Goal: Communication & Community: Answer question/provide support

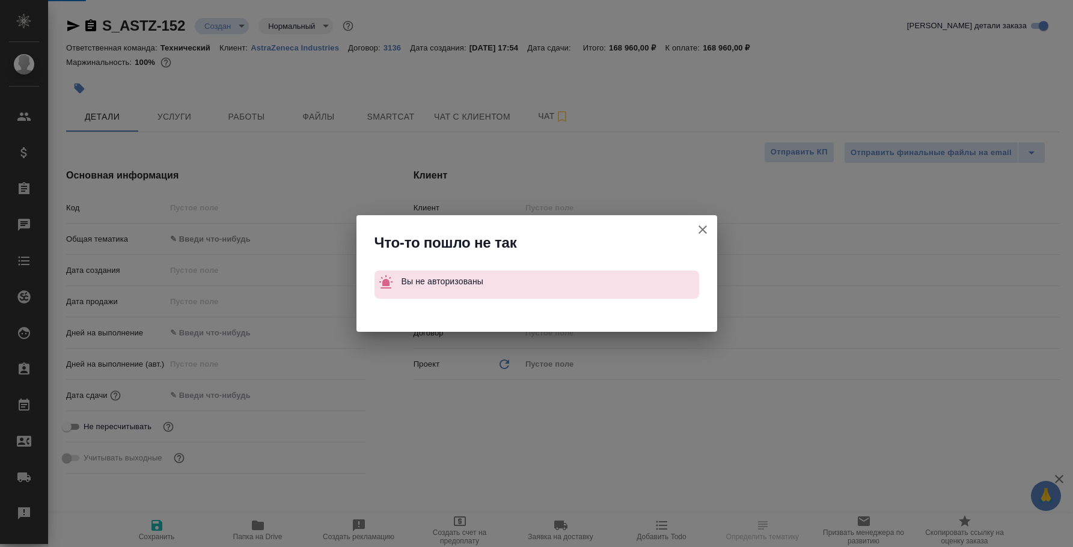
select select "RU"
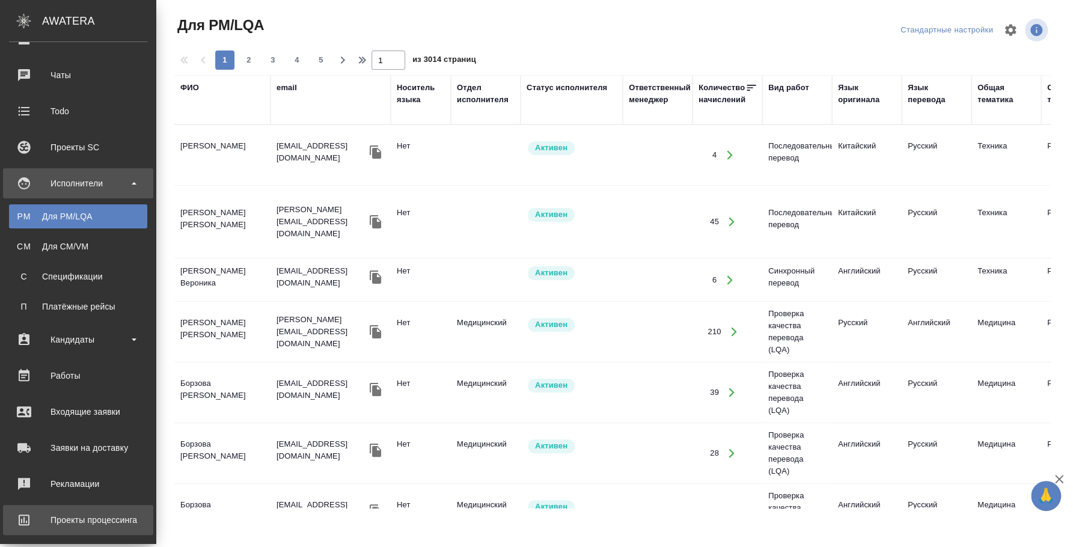
scroll to position [230, 0]
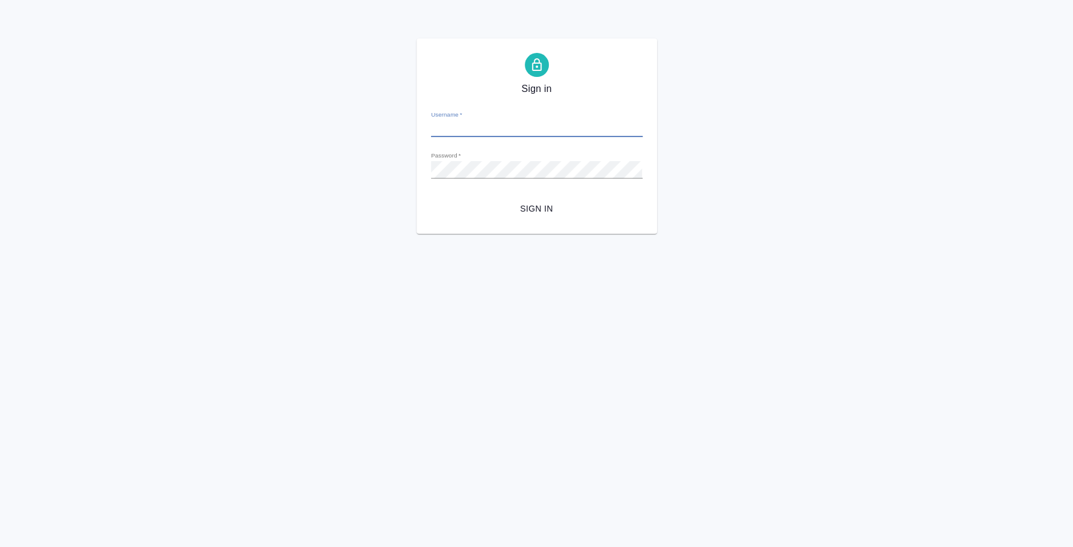
type input "пле"
click at [470, 139] on form "Username   * пле Password   * urlPath   * / Sign in" at bounding box center [537, 160] width 212 height 118
click at [463, 132] on input "пле" at bounding box center [537, 128] width 212 height 17
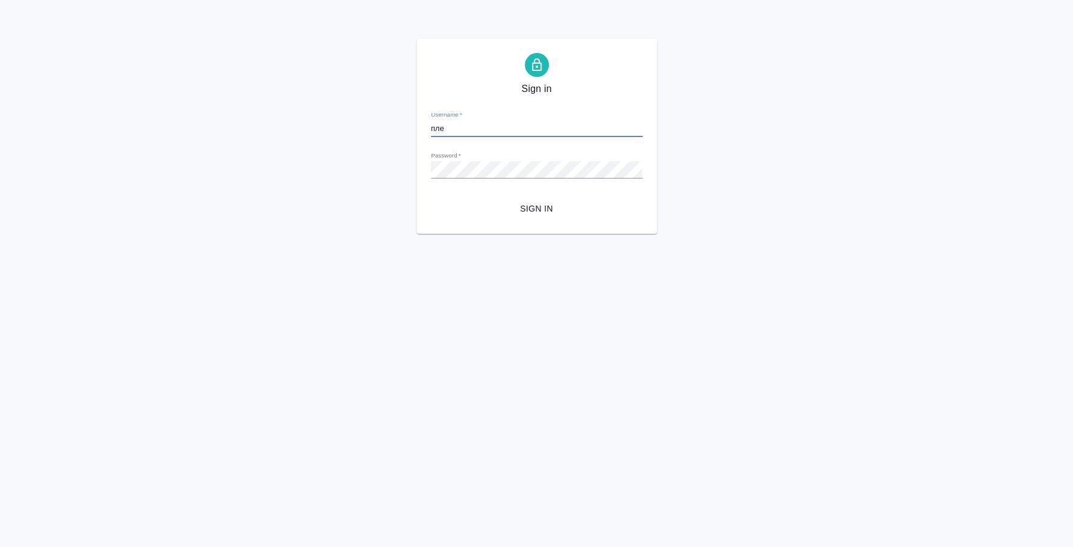
click at [463, 132] on input "пле" at bounding box center [537, 128] width 212 height 17
click at [435, 131] on input "пле" at bounding box center [537, 128] width 212 height 17
paste input "7dx-xhz-jDw-v2M"
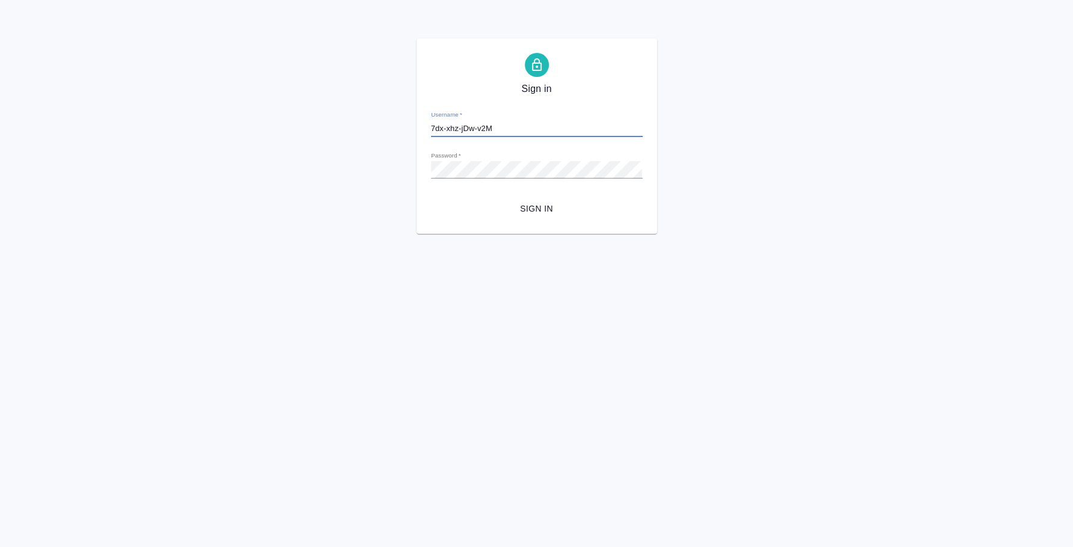
type input "7dx-xhz-jDw-v2M"
click at [532, 204] on span "Sign in" at bounding box center [537, 208] width 192 height 15
click at [432, 126] on input "пле" at bounding box center [537, 128] width 212 height 17
paste input "7dx-xhz-jDw-v2M"
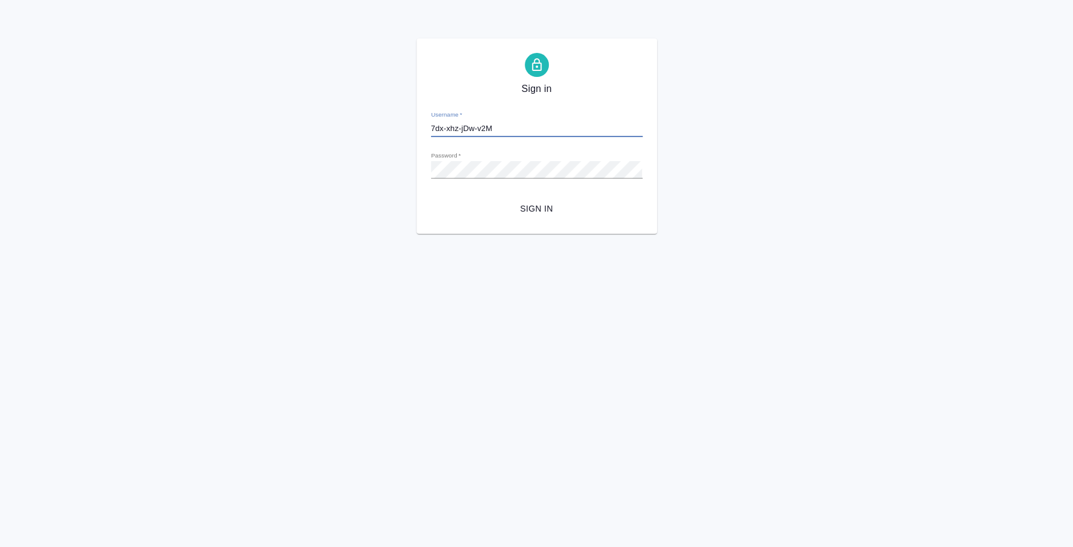
click at [470, 131] on input "7dx-xhz-jDw-v2M" at bounding box center [537, 128] width 212 height 17
type input "i.fedotova@awatera.com"
click at [541, 202] on span "Sign in" at bounding box center [537, 208] width 192 height 15
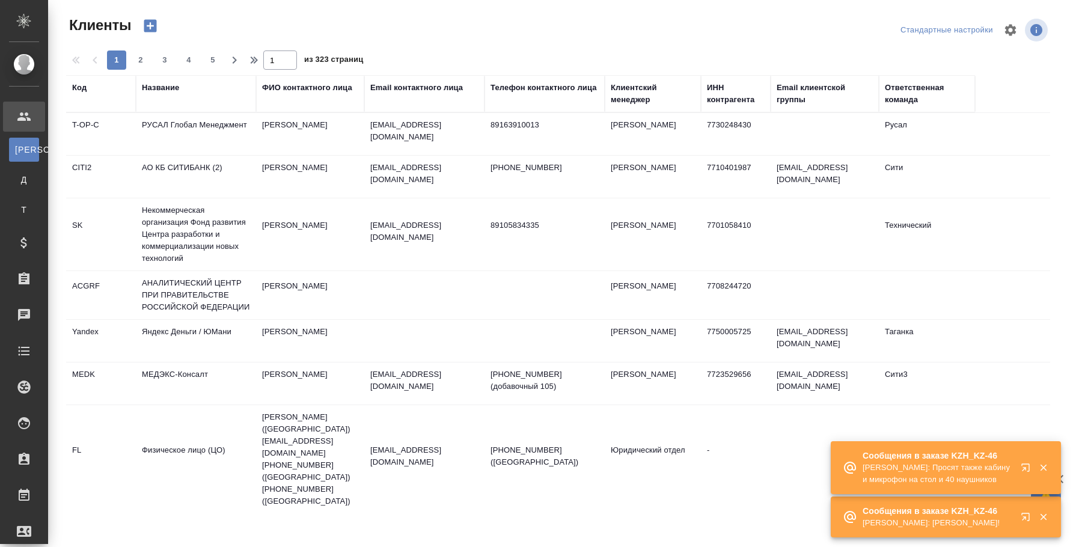
select select "RU"
click at [1029, 513] on icon "button" at bounding box center [1026, 517] width 8 height 8
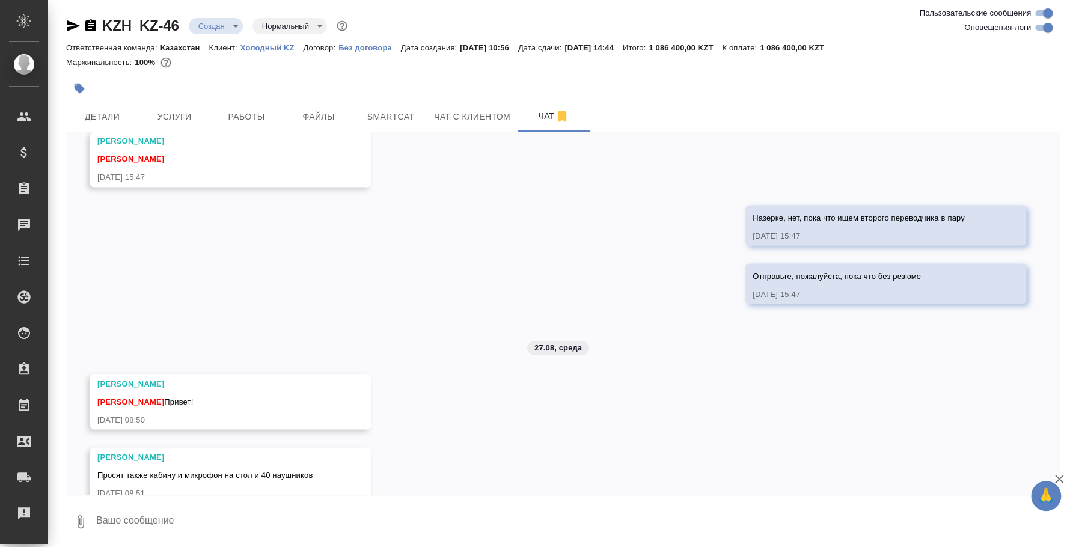
scroll to position [1494, 0]
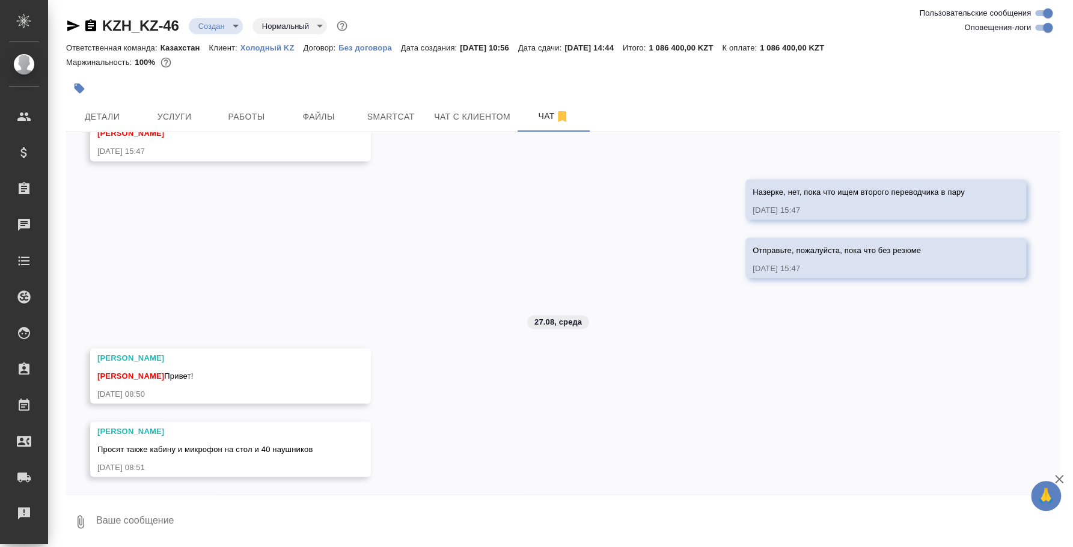
click at [504, 516] on textarea at bounding box center [577, 521] width 965 height 41
type textarea "Привет. Уточняю у поставщиков по стоимости"
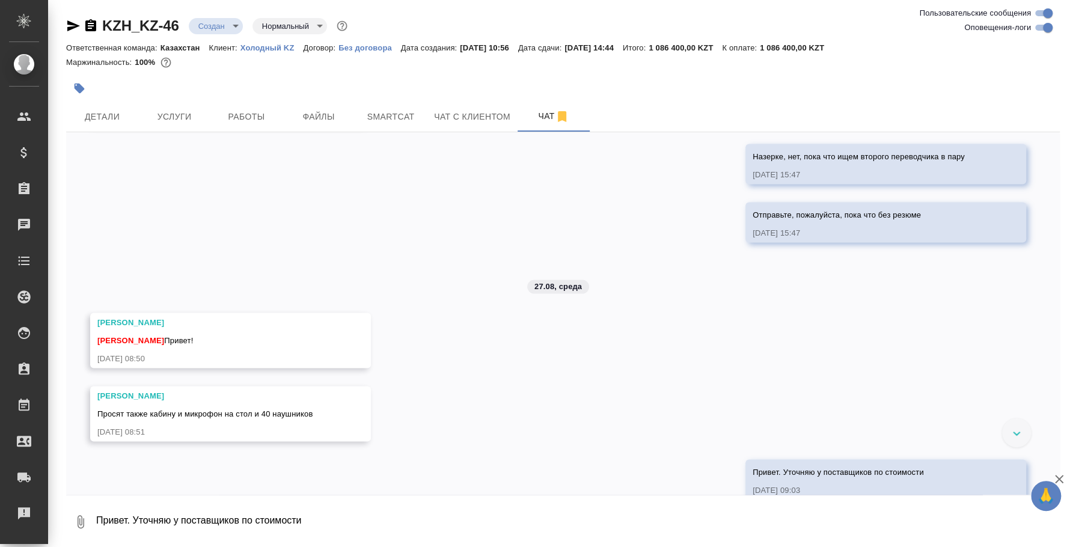
scroll to position [1552, 0]
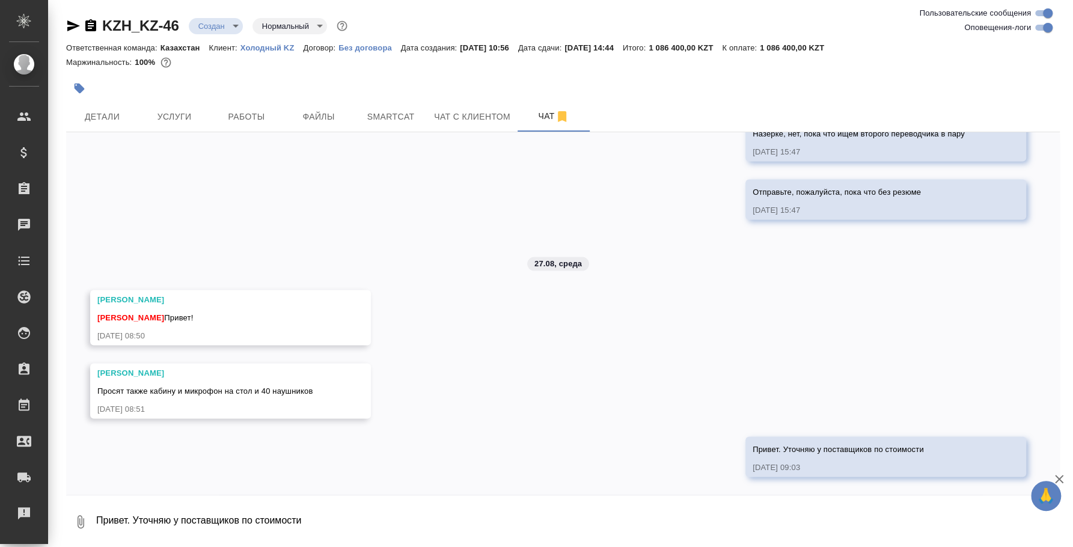
click at [78, 521] on icon "button" at bounding box center [81, 521] width 7 height 13
click at [92, 451] on span "С локального диска" at bounding box center [76, 458] width 82 height 15
click at [0, 0] on input "С локального диска" at bounding box center [0, 0] width 0 height 0
click at [260, 512] on textarea "Привет. Уточняю у поставщиков по стоимости" at bounding box center [567, 521] width 945 height 41
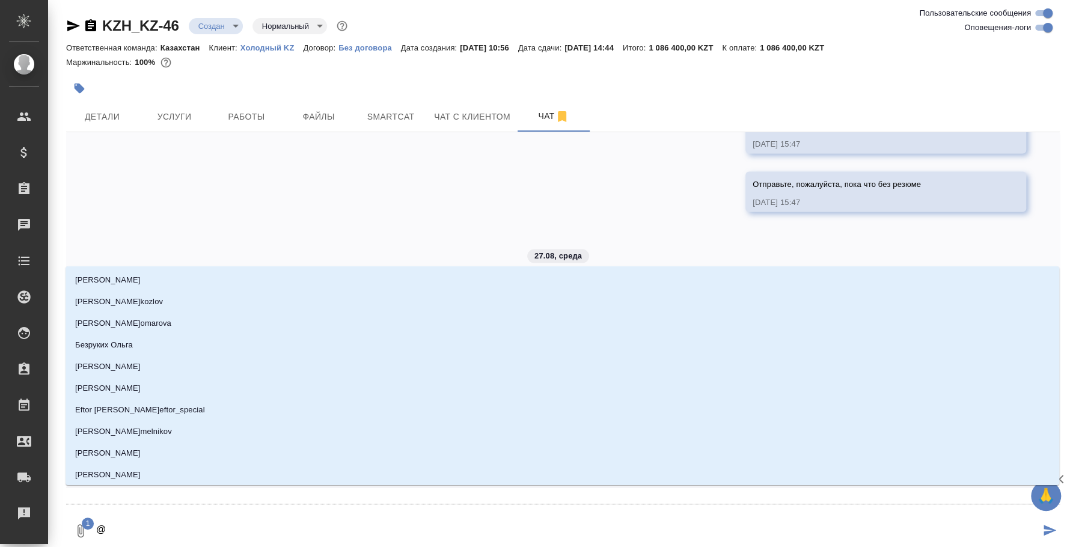
type textarea "@н"
type input "н"
type textarea "@на"
type input "на"
type textarea "@наз"
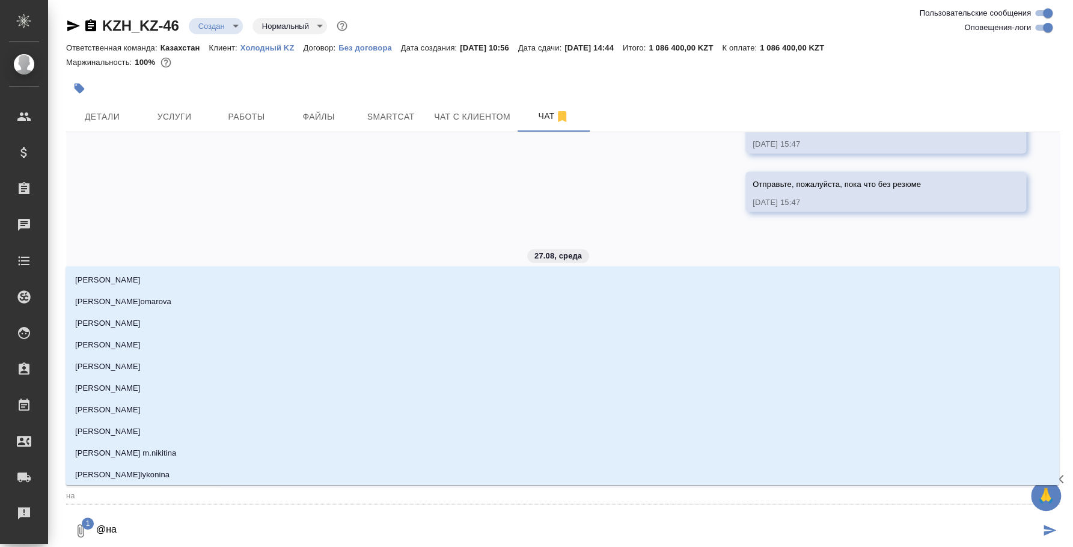
type input "наз"
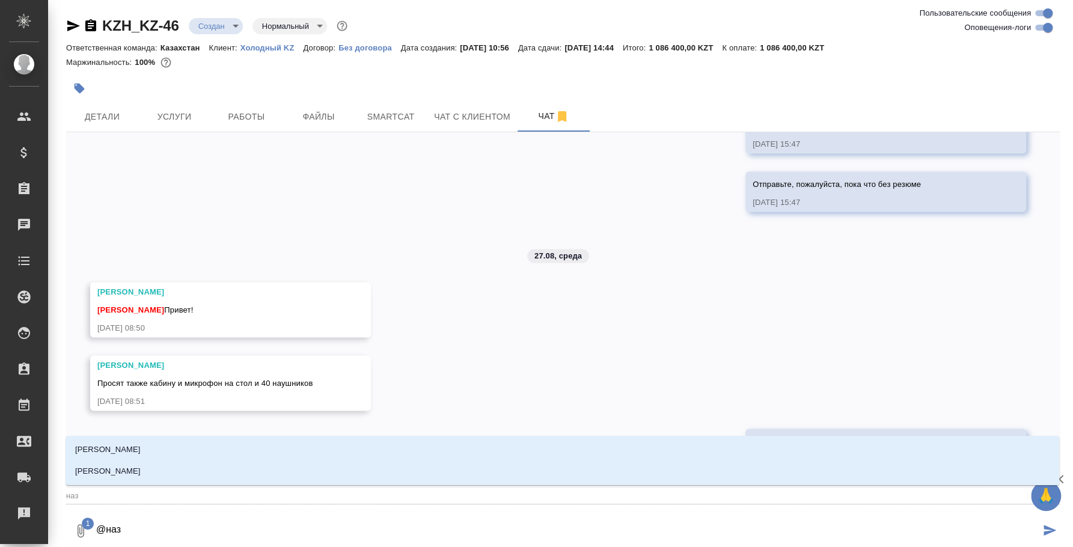
type textarea "@назе"
type input "назе"
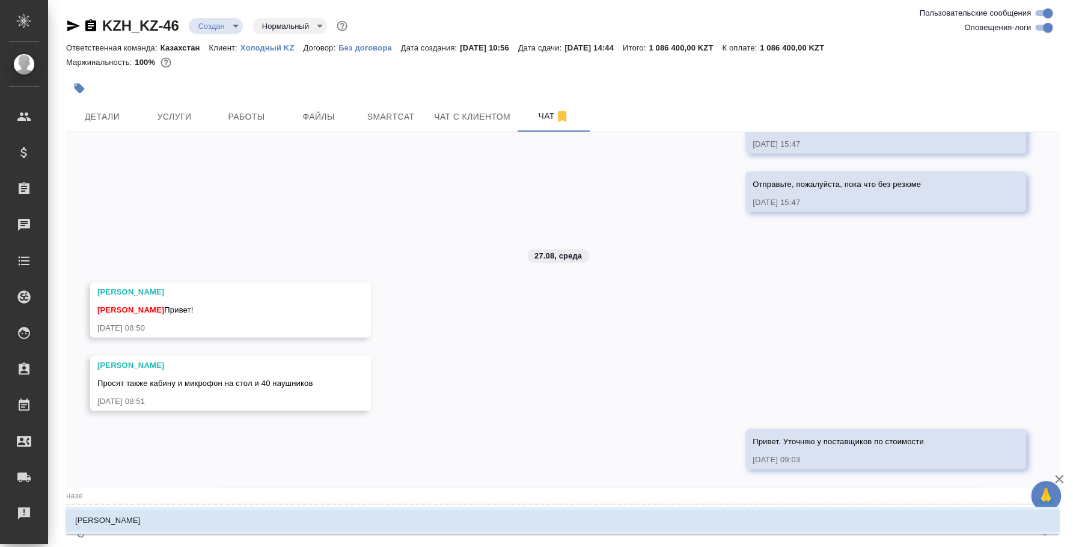
click at [600, 519] on li "[PERSON_NAME] Назерке" at bounding box center [563, 521] width 994 height 22
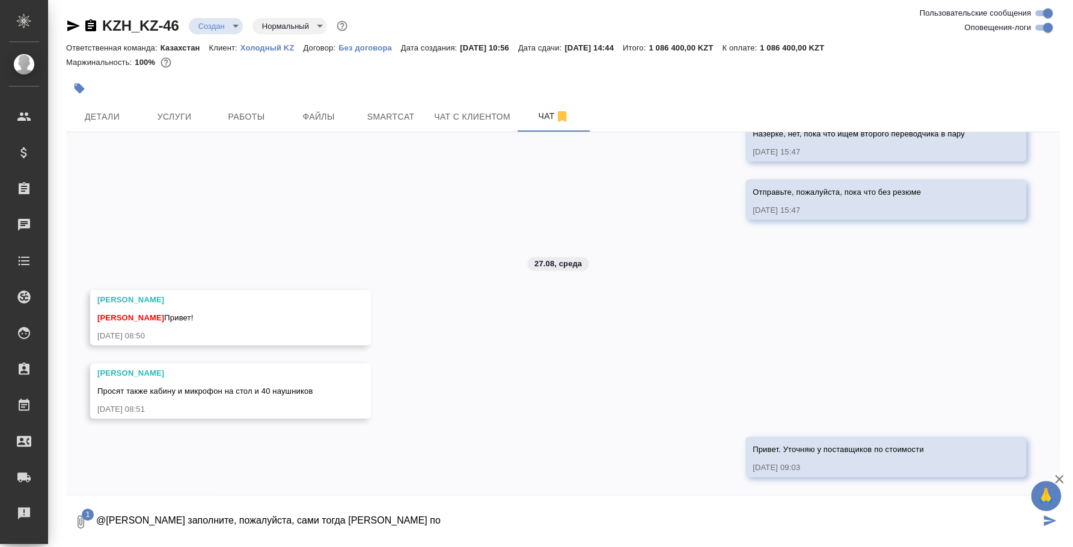
click at [206, 386] on span "Просят также кабину и микрофон на стол и 40 наушников" at bounding box center [204, 390] width 215 height 9
copy span "Просят также кабину и микрофон на стол и 40 наушников"
click at [312, 511] on textarea "@Кошербаева Назерке заполните, пожалуйста, сами тогда бриф по" at bounding box center [567, 521] width 945 height 41
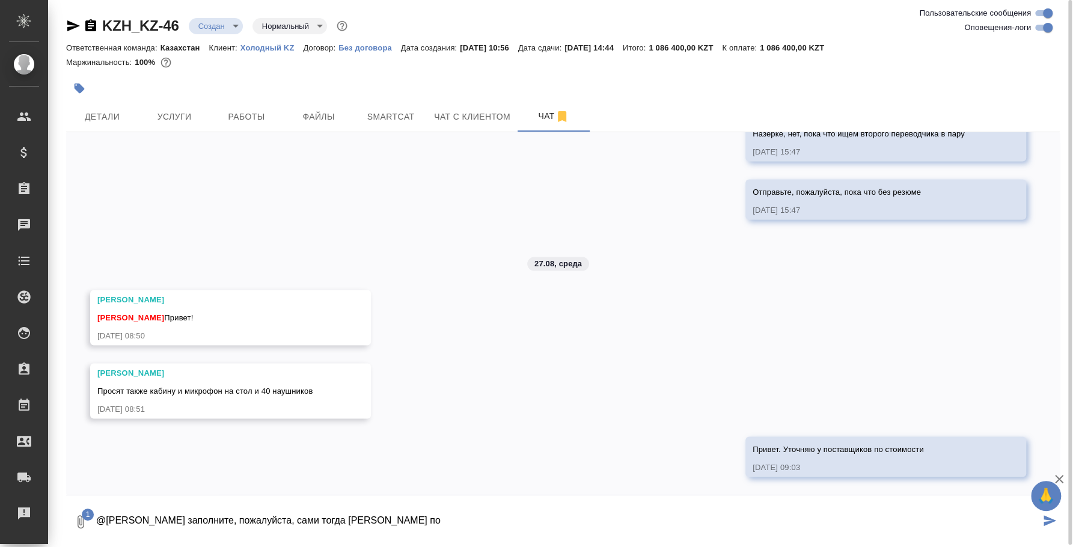
drag, startPoint x: 206, startPoint y: 520, endPoint x: 459, endPoint y: 530, distance: 253.3
click at [459, 530] on textarea "@Кошербаева Назерке заполните, пожалуйста, сами тогда бриф по" at bounding box center [567, 521] width 945 height 41
type textarea "@Кошербаева Назерке"
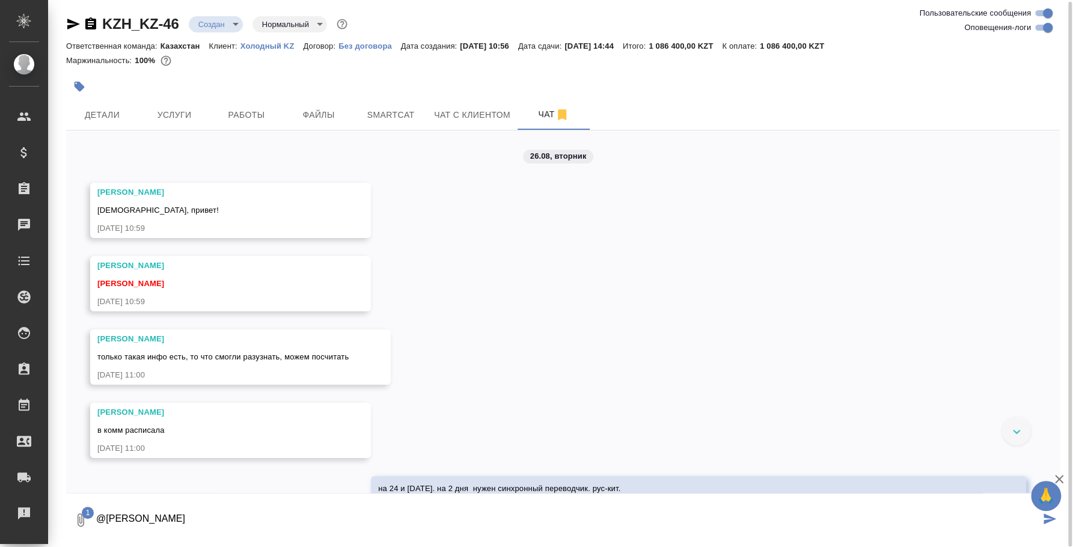
scroll to position [0, 0]
click at [117, 121] on span "Детали" at bounding box center [102, 115] width 58 height 15
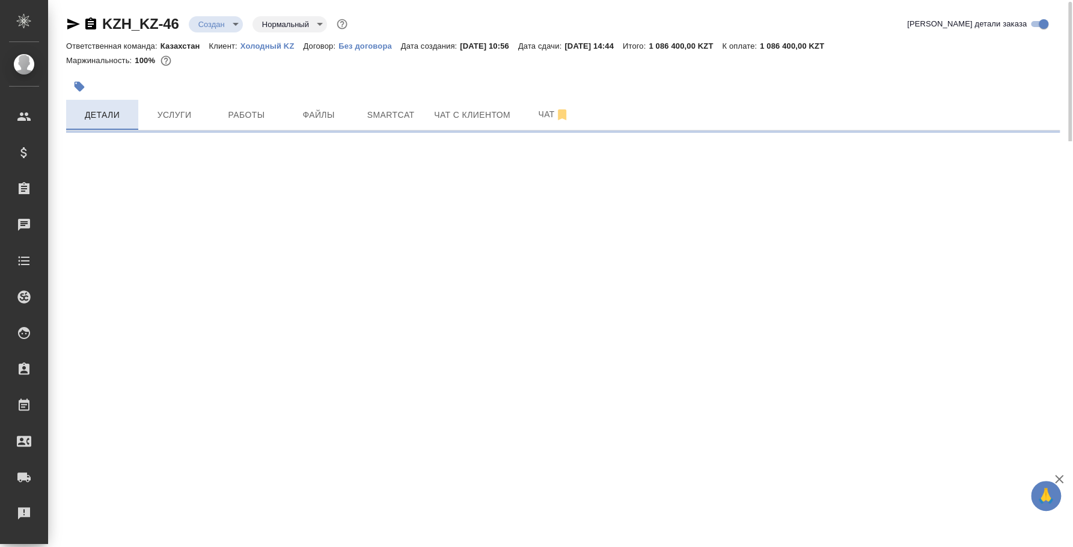
select select "RU"
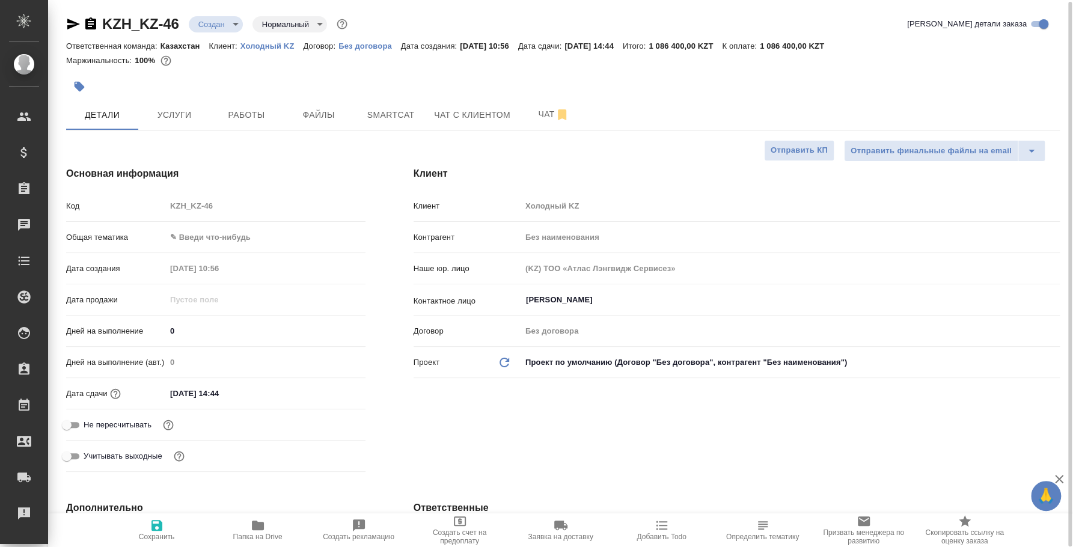
type textarea "x"
click at [568, 123] on icon "button" at bounding box center [562, 116] width 14 height 14
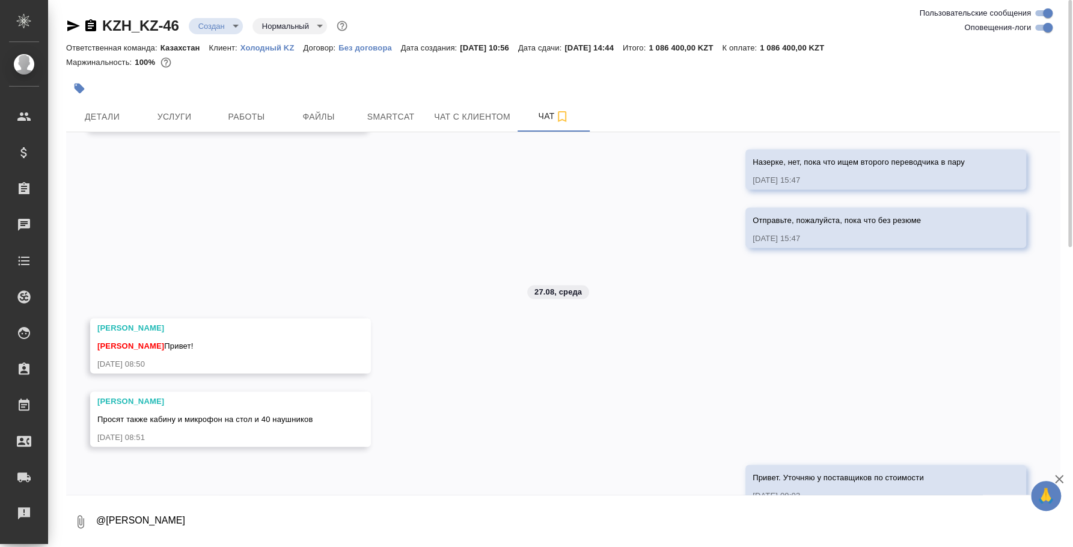
scroll to position [1552, 0]
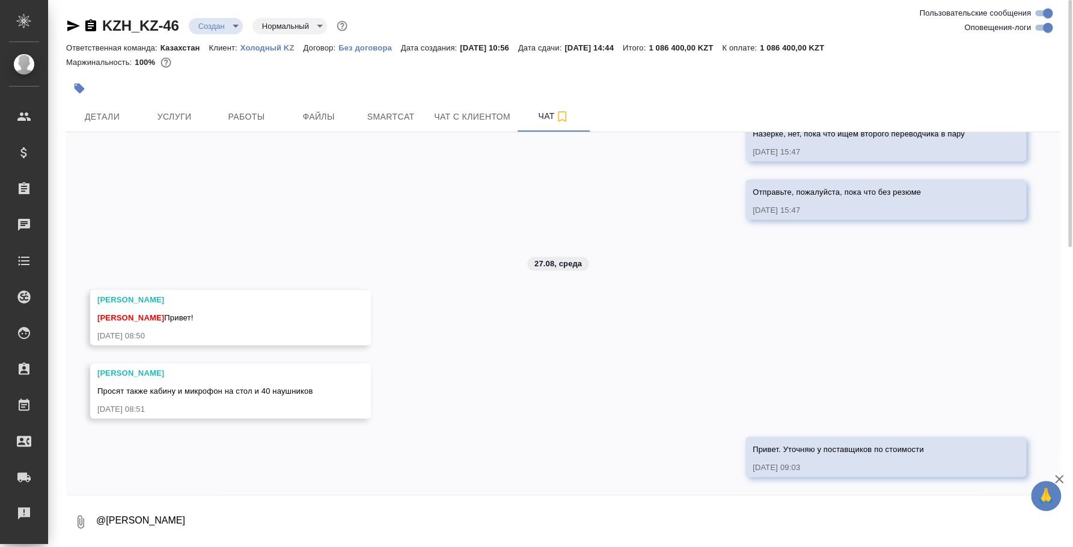
click at [354, 524] on textarea "@Кошербаева Назерке" at bounding box center [577, 521] width 965 height 41
click at [78, 515] on icon "button" at bounding box center [80, 522] width 14 height 14
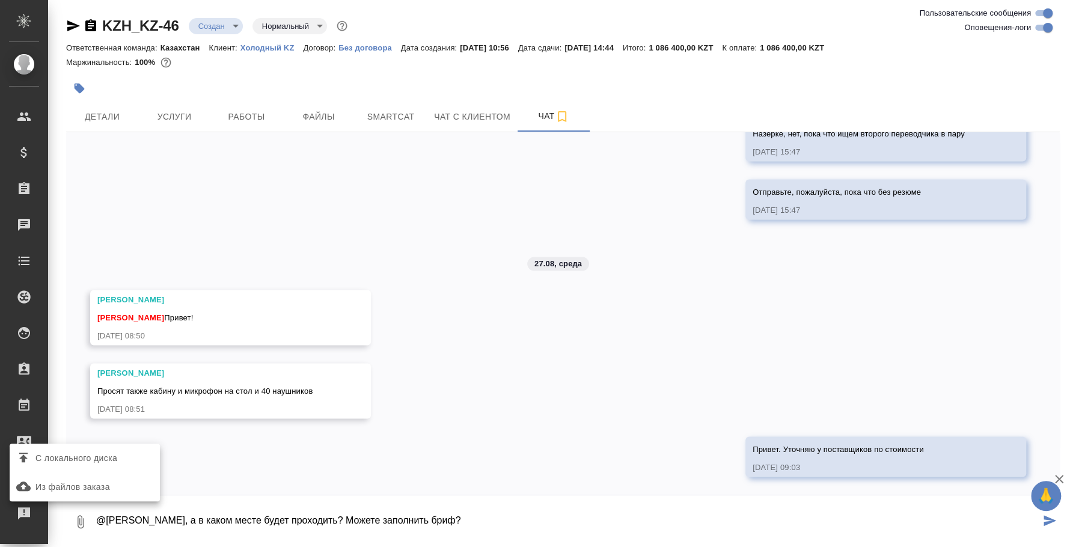
click at [87, 461] on span "С локального диска" at bounding box center [76, 458] width 82 height 15
click at [0, 0] on input "С локального диска" at bounding box center [0, 0] width 0 height 0
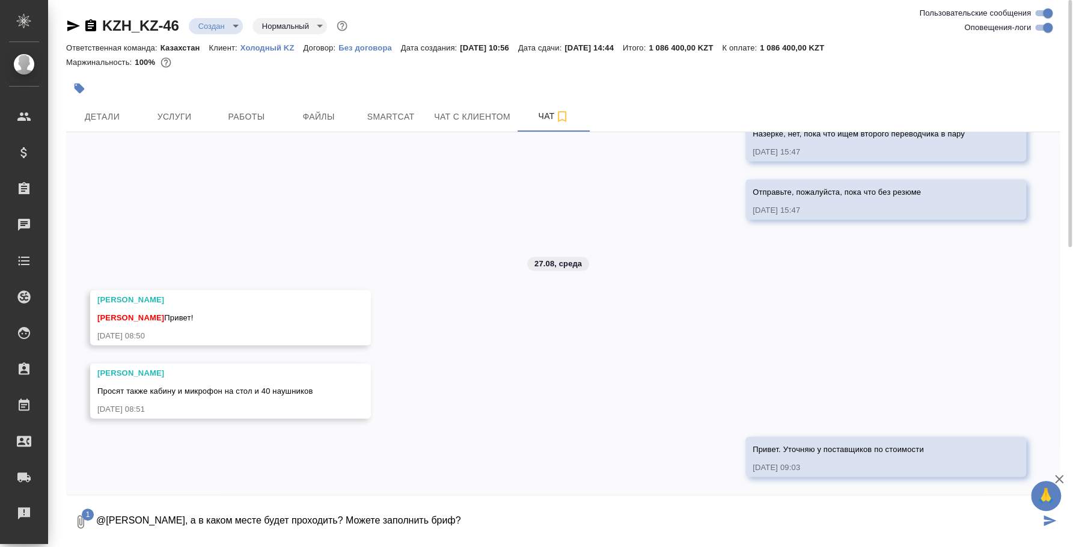
click at [579, 534] on textarea "@Кошербаева Назерке Назерке, а в каком месте будет проходить? Можете заполнить …" at bounding box center [567, 521] width 945 height 41
type textarea "@Кошербаева Назерке Назерке, а в каком месте будет проходить? Можете заполнить …"
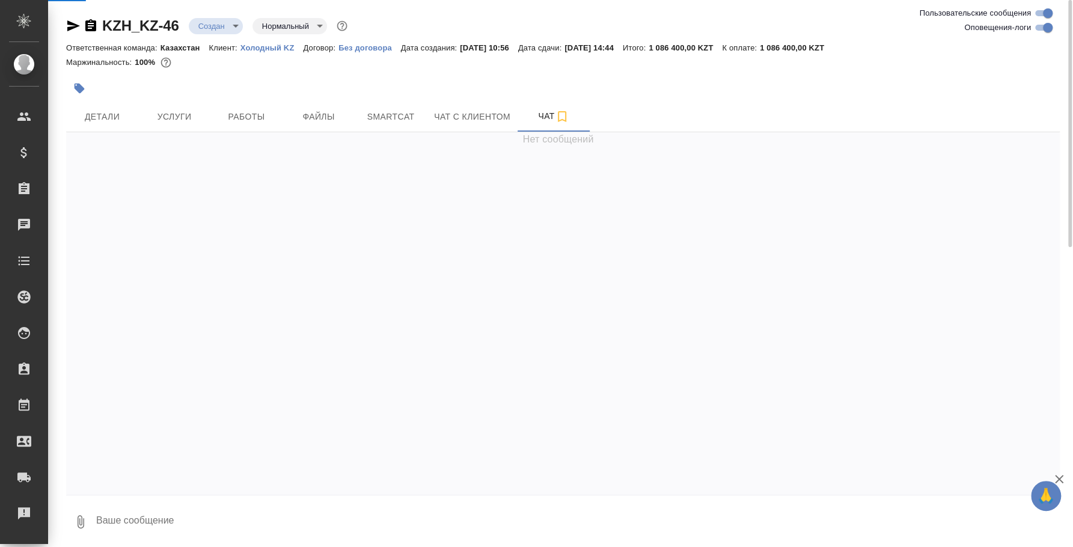
scroll to position [0, 0]
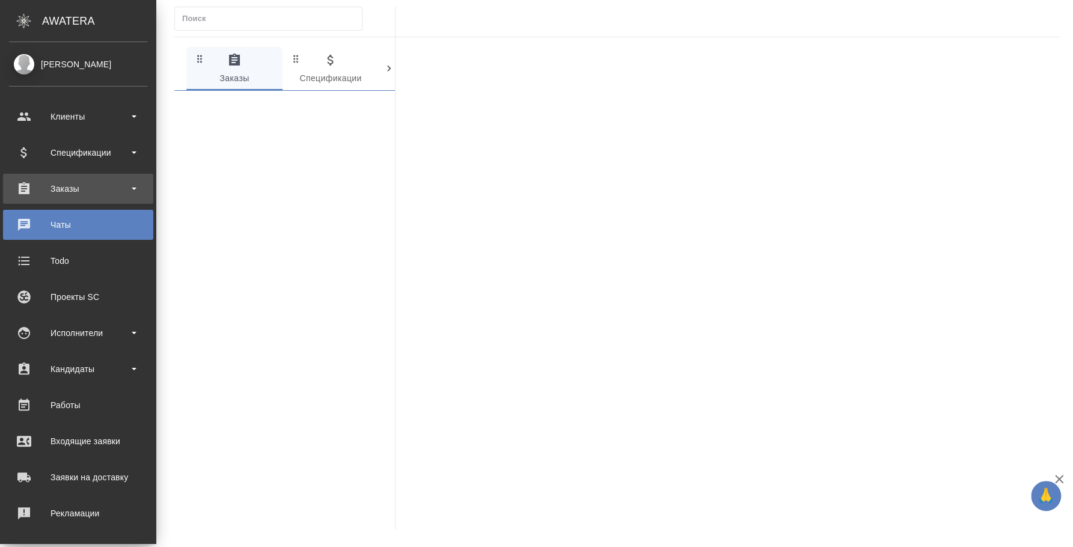
click at [84, 197] on div "Заказы" at bounding box center [78, 189] width 138 height 18
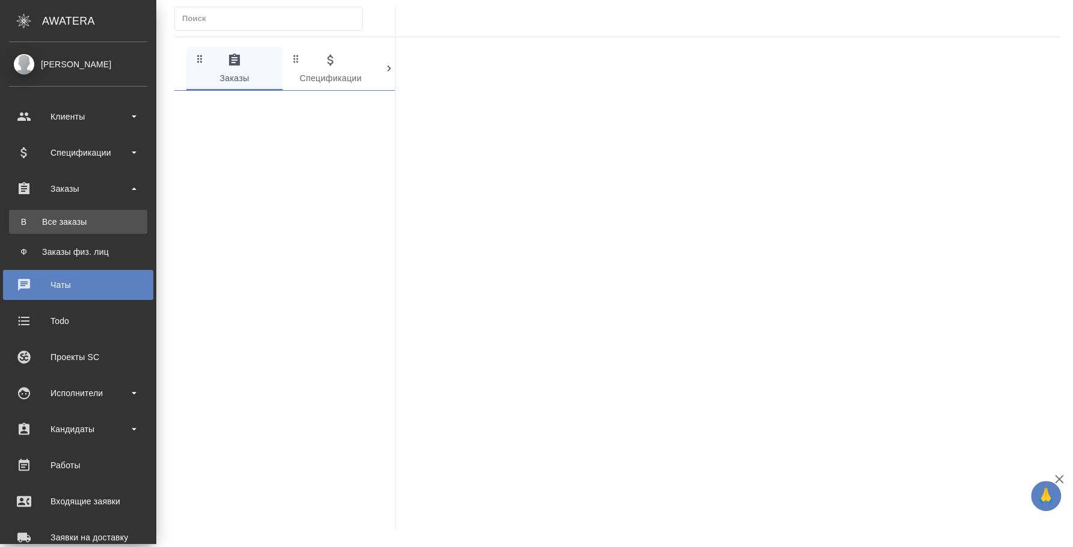
click at [78, 221] on div "Все заказы" at bounding box center [78, 222] width 126 height 12
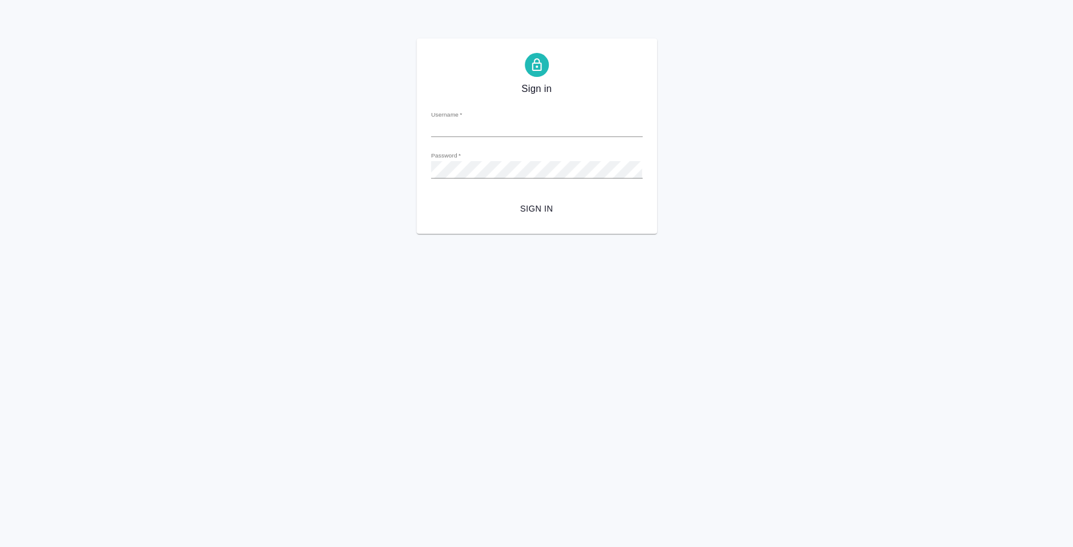
type input "[PERSON_NAME][EMAIL_ADDRESS][DOMAIN_NAME]"
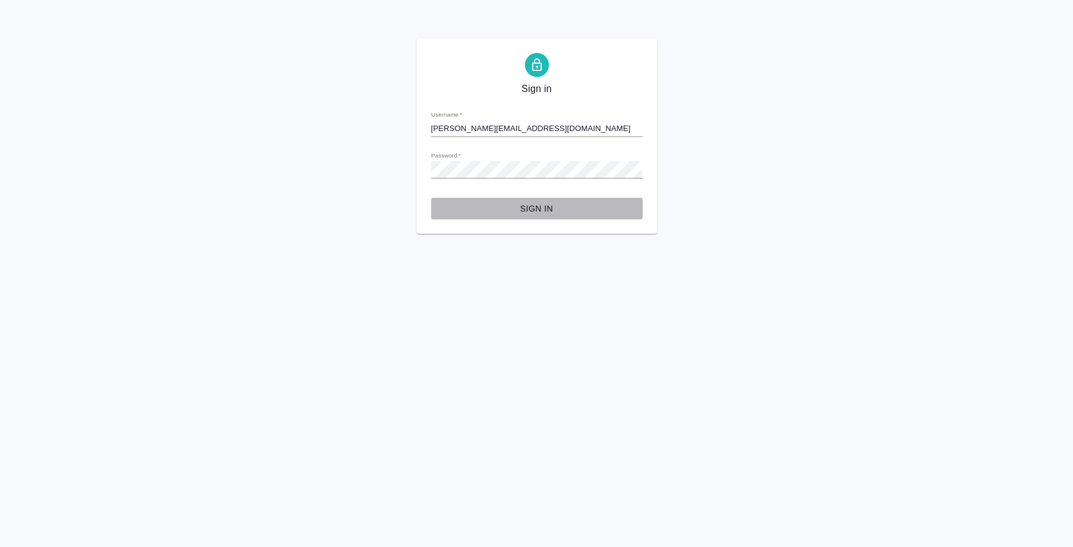
click at [553, 215] on span "Sign in" at bounding box center [537, 208] width 192 height 15
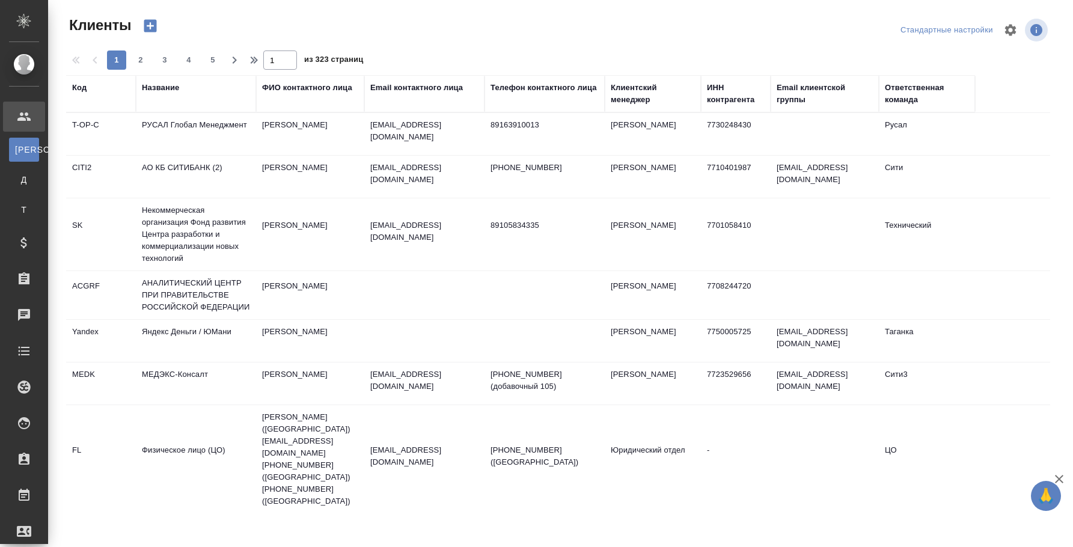
select select "RU"
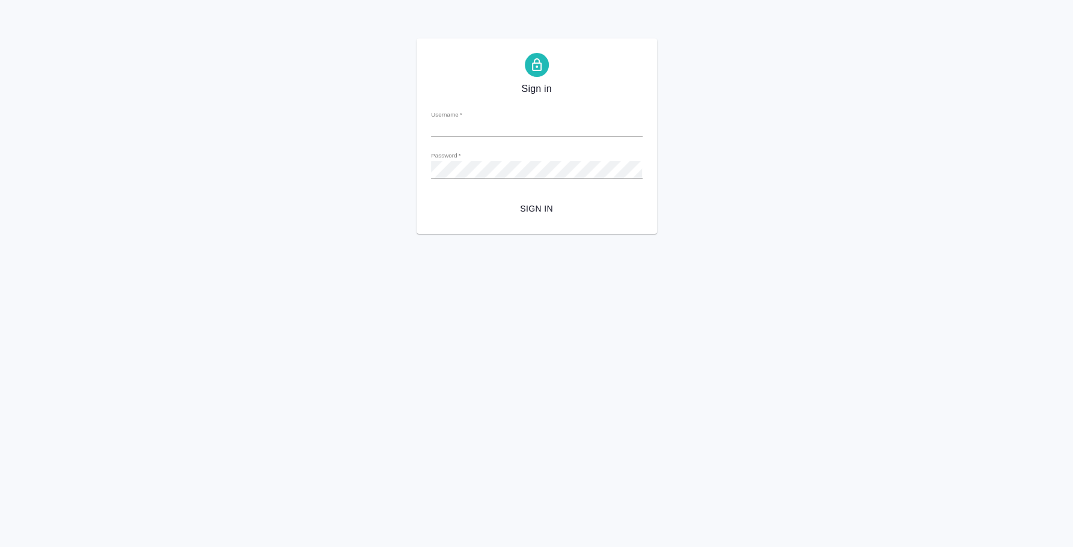
type input "[PERSON_NAME][EMAIL_ADDRESS][DOMAIN_NAME]"
click at [557, 204] on span "Sign in" at bounding box center [537, 208] width 192 height 15
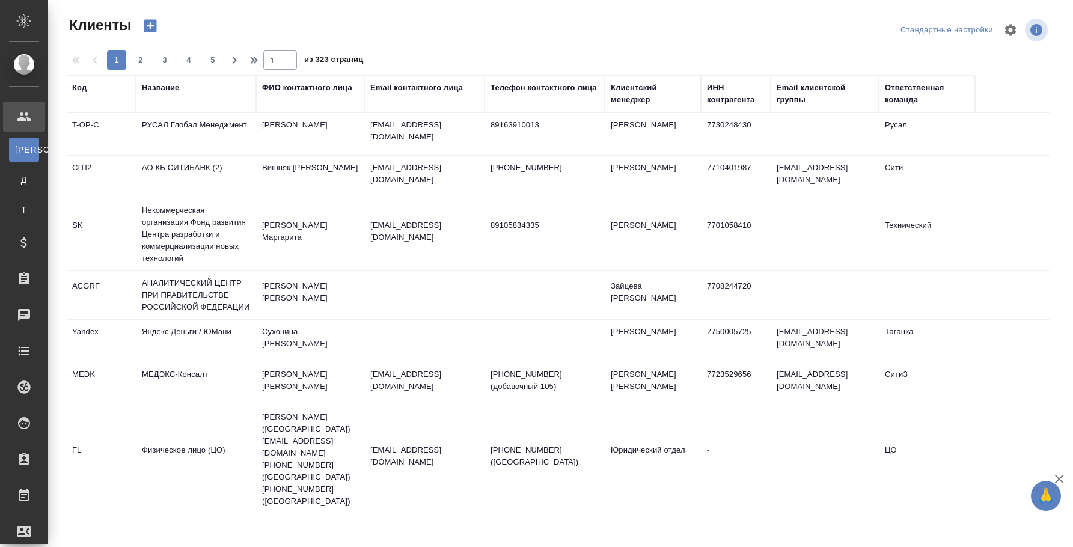
select select "RU"
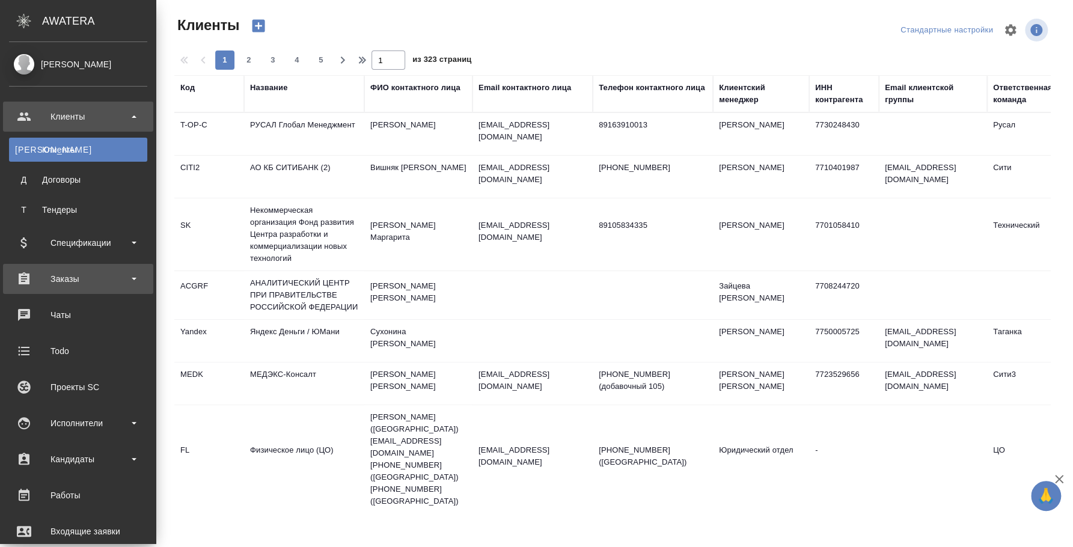
click at [54, 272] on div "Заказы" at bounding box center [78, 279] width 138 height 18
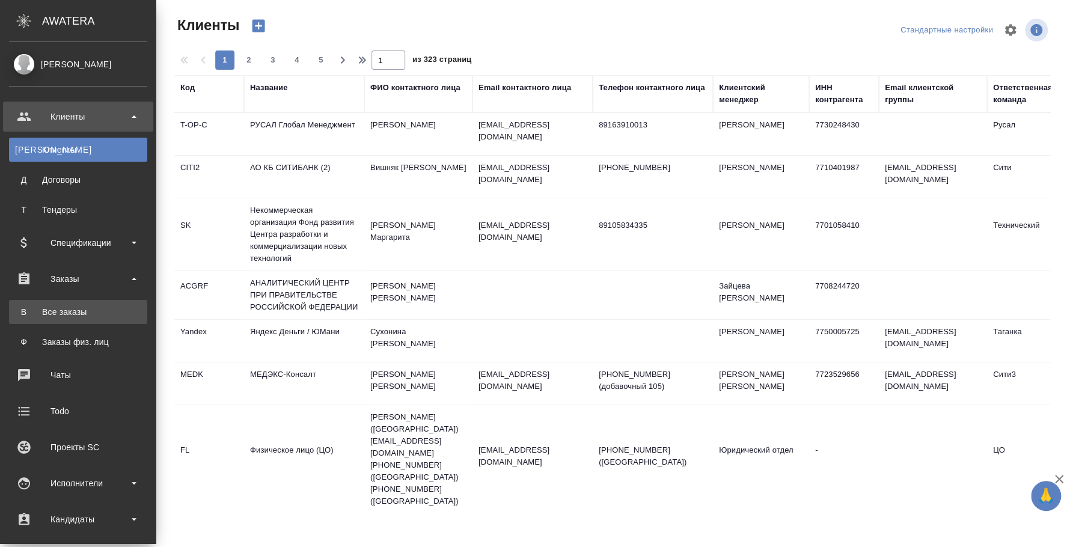
click at [60, 312] on div "Все заказы" at bounding box center [78, 312] width 126 height 12
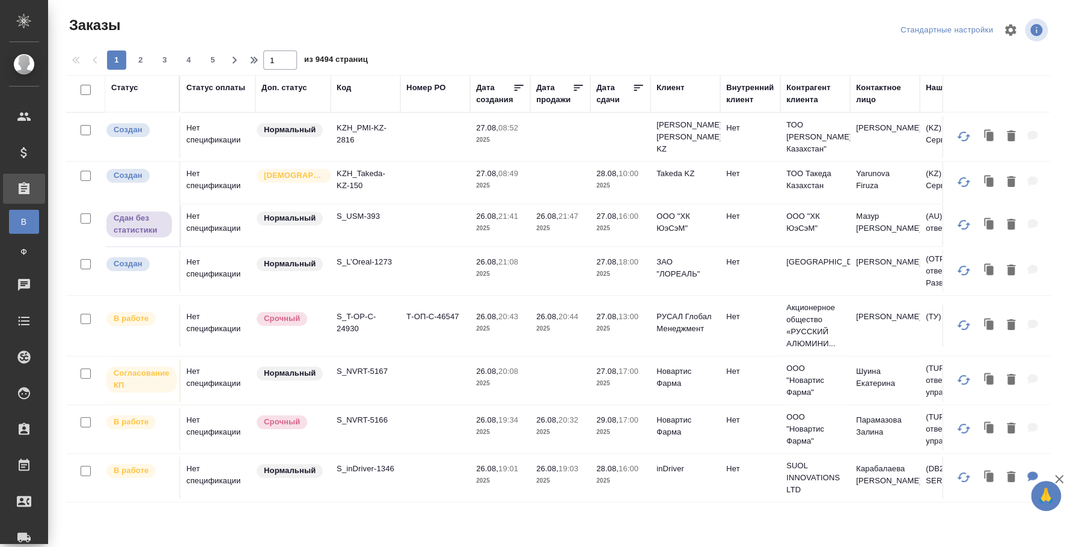
click at [346, 84] on div "Код" at bounding box center [344, 88] width 14 height 12
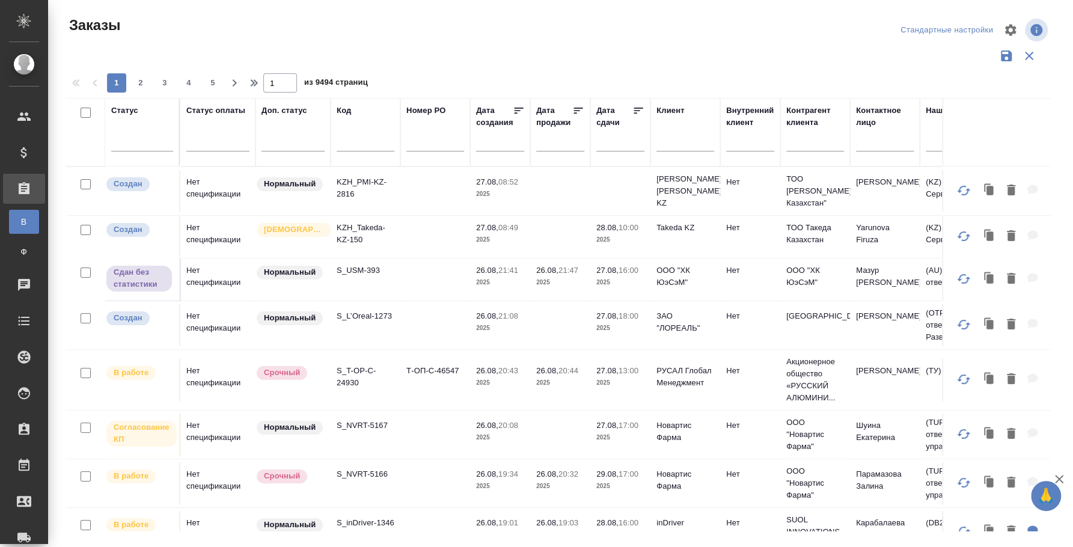
click at [361, 146] on input "text" at bounding box center [366, 143] width 58 height 15
paste input "C3_RLN-1"
type input "C3_RLN-1"
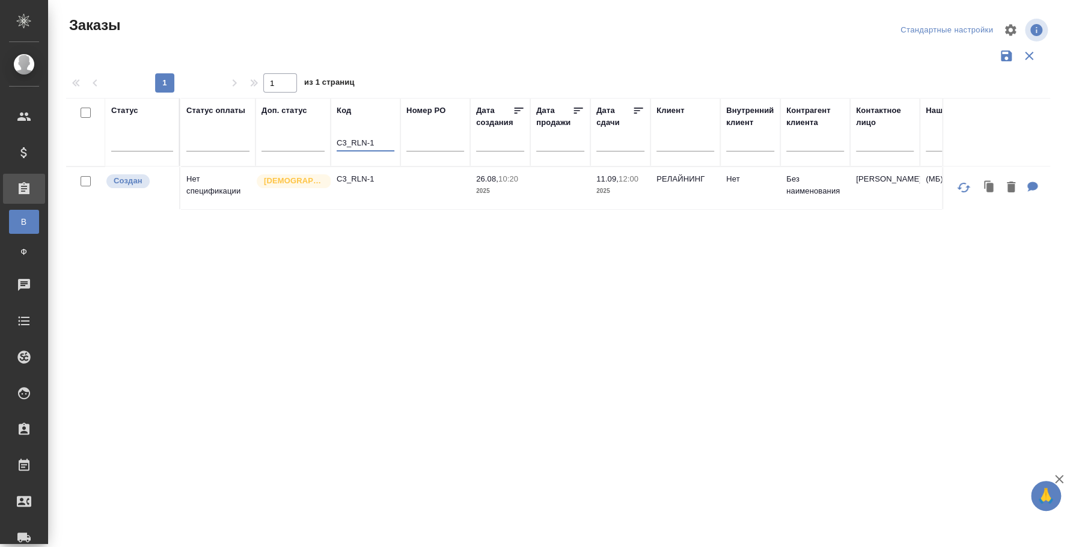
click at [382, 197] on td "C3_RLN-1" at bounding box center [366, 188] width 70 height 42
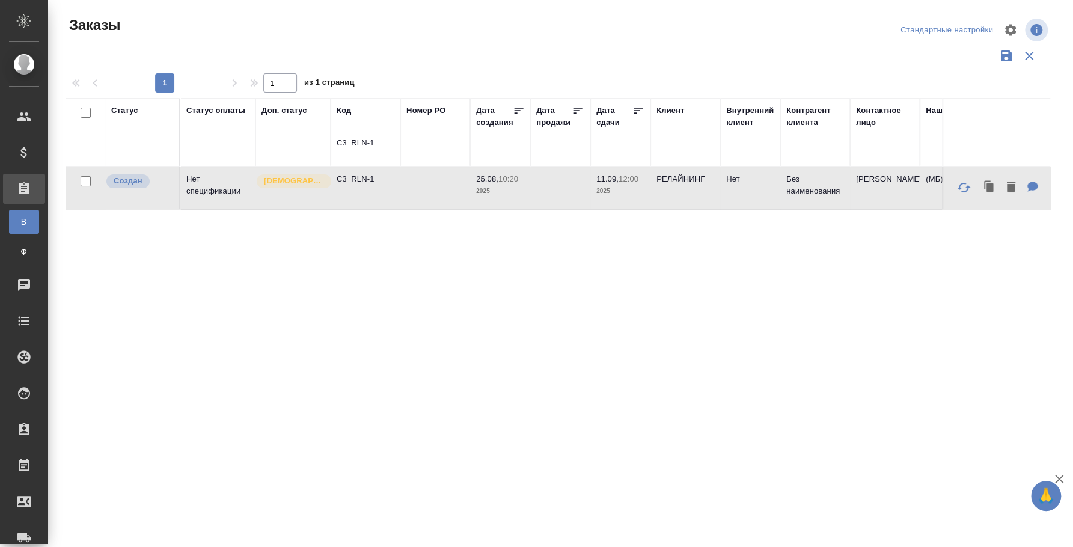
click at [382, 197] on td "C3_RLN-1" at bounding box center [366, 188] width 70 height 42
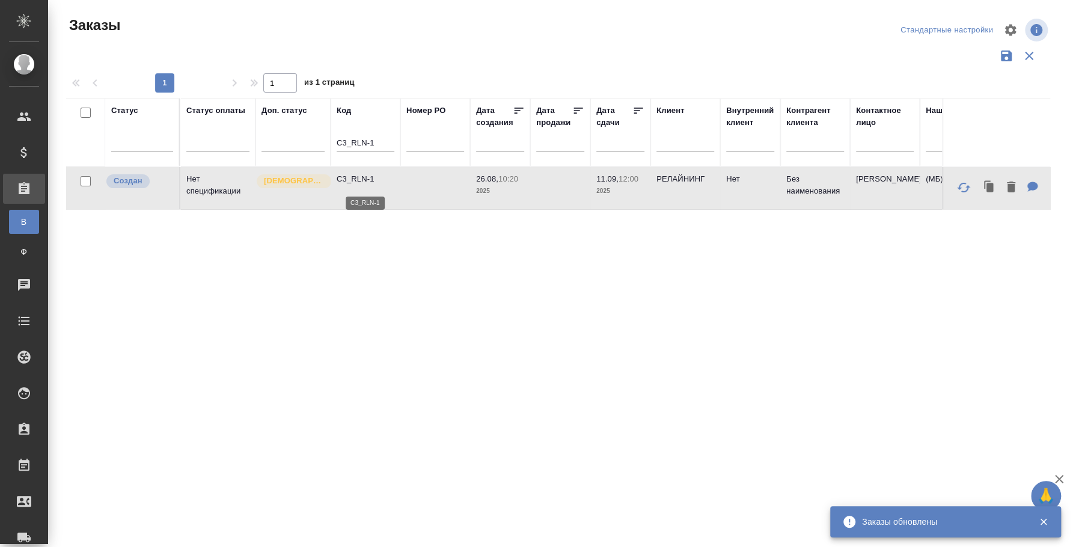
click at [370, 179] on p "C3_RLN-1" at bounding box center [366, 179] width 58 height 12
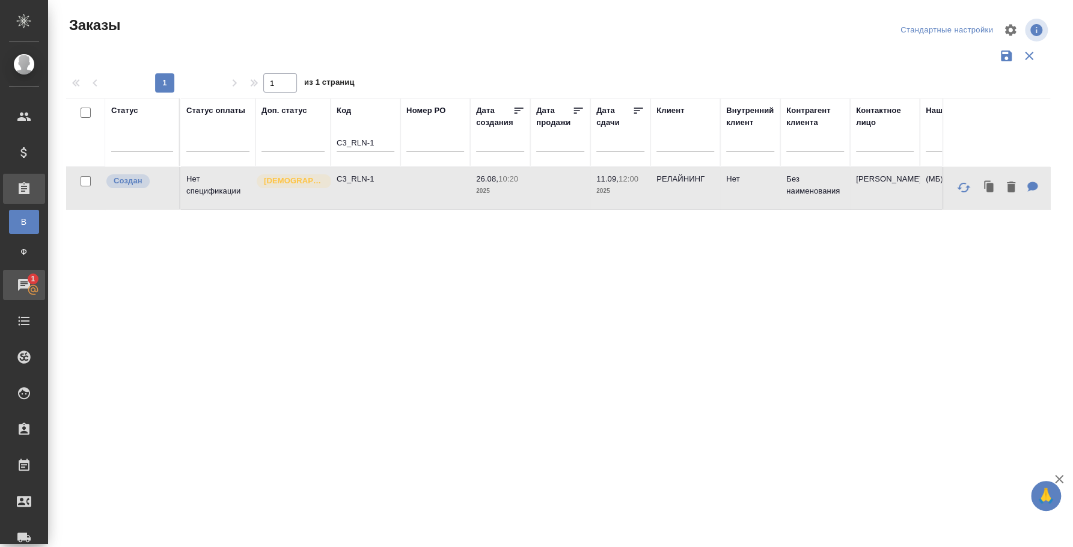
click at [24, 284] on div "Чаты" at bounding box center [9, 285] width 30 height 18
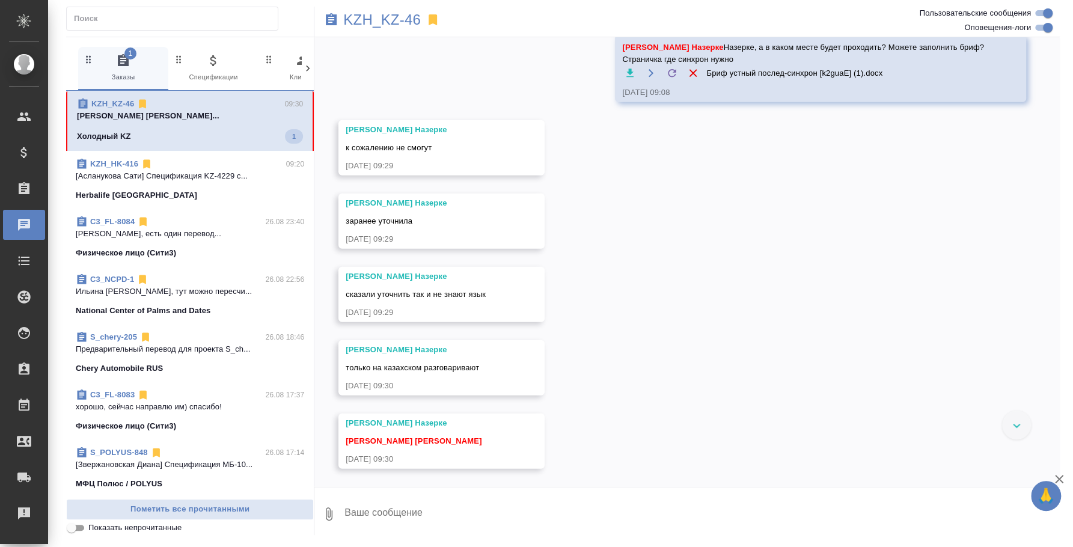
scroll to position [1941, 0]
click at [464, 503] on textarea at bounding box center [701, 514] width 717 height 41
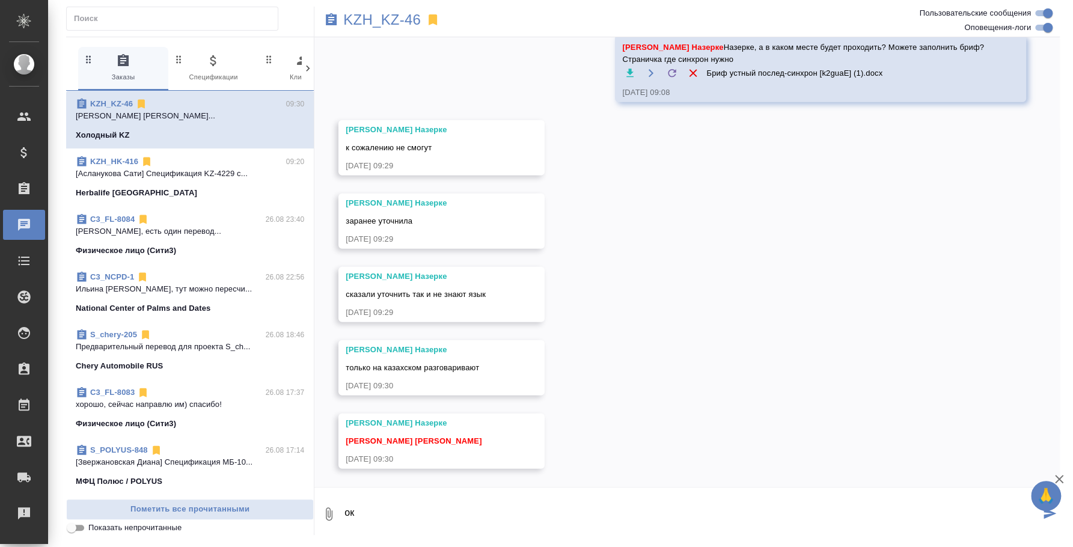
type textarea "ок"
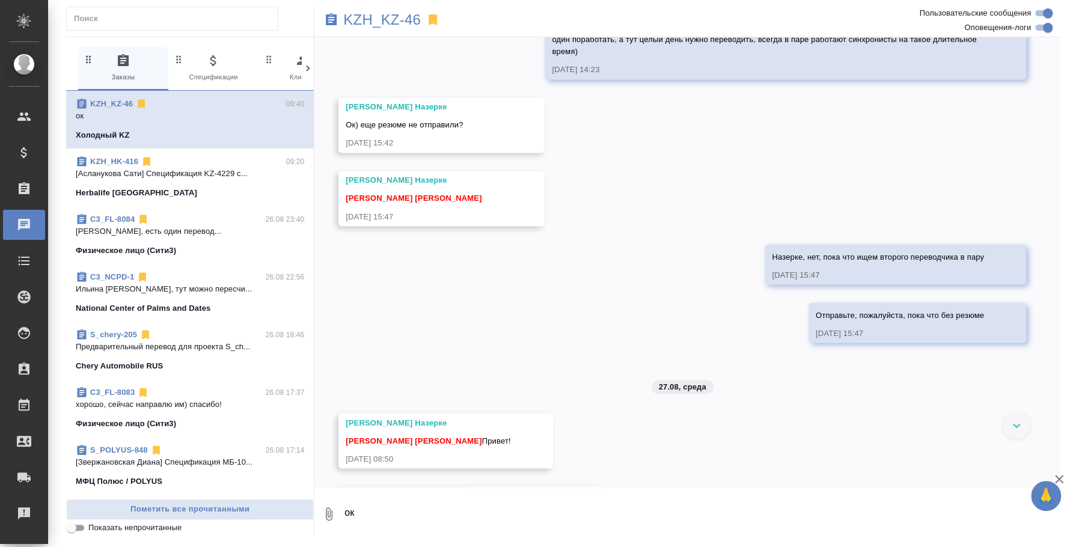
scroll to position [1398, 0]
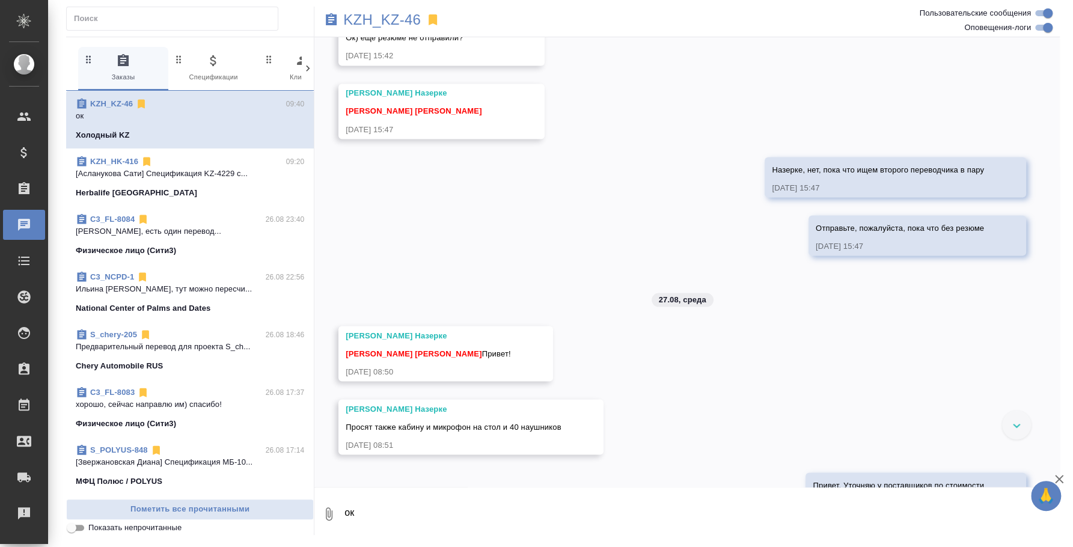
click at [462, 500] on textarea "ок" at bounding box center [701, 514] width 717 height 41
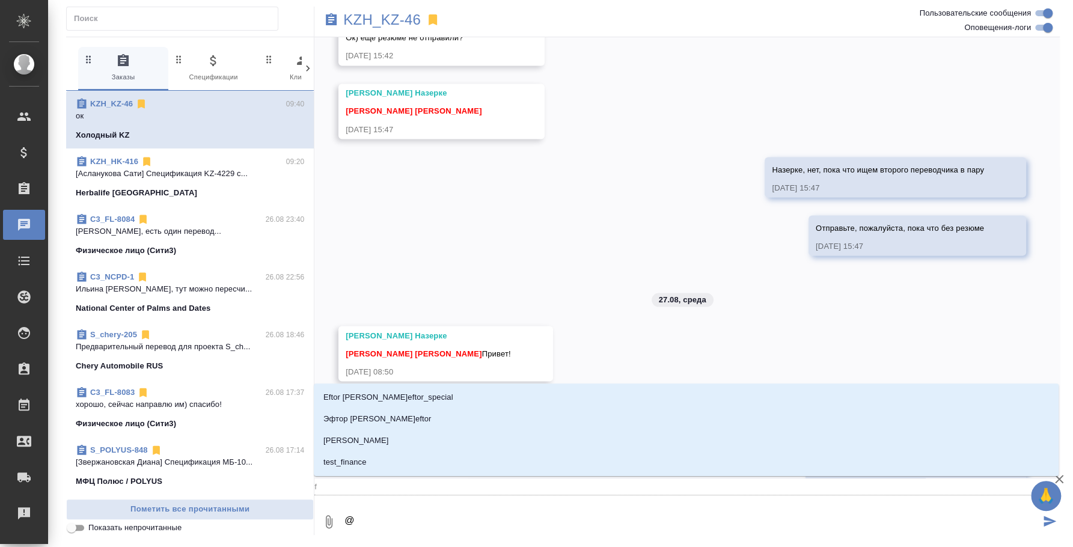
type textarea "@f"
type input "f"
type textarea "@"
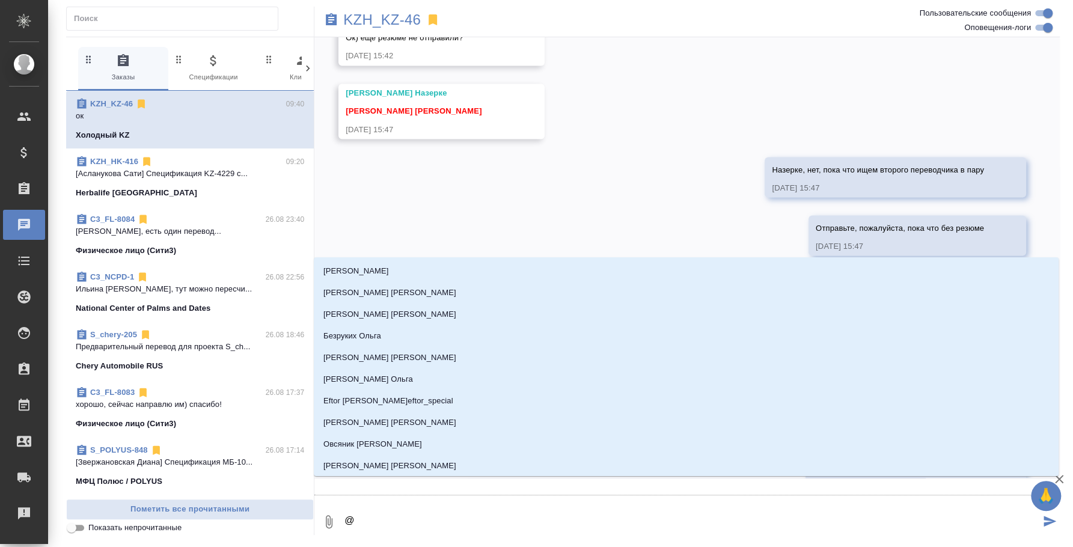
type textarea "@y"
type input "y"
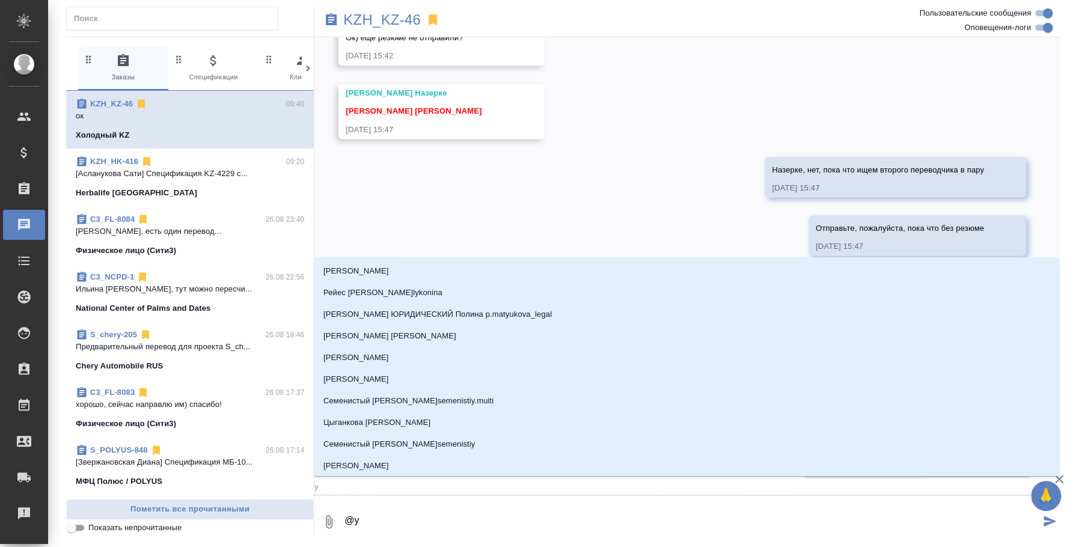
type textarea "@y'f"
type input "y'f"
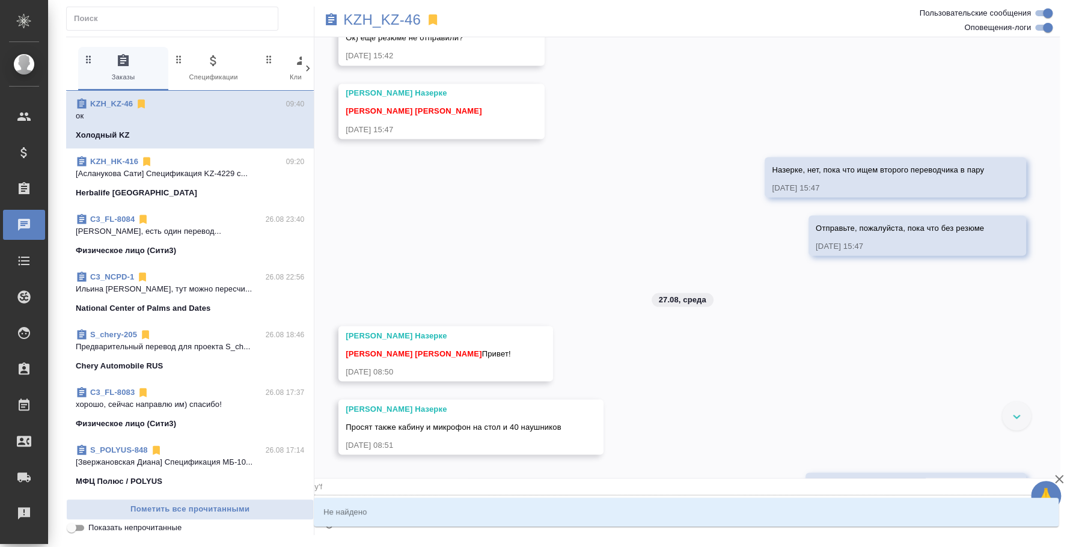
type textarea "@y"
type input "y"
type textarea "@"
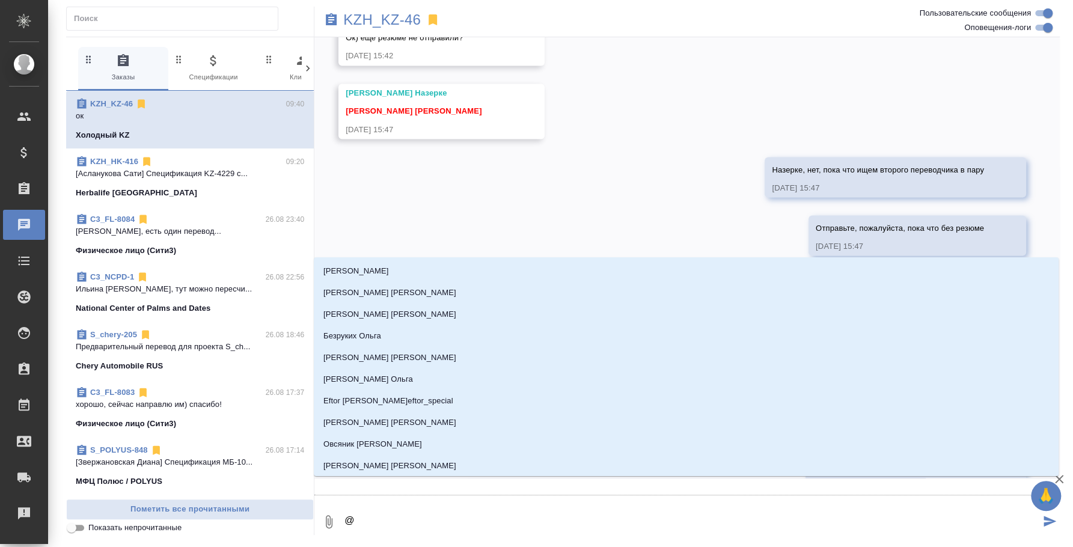
type textarea "@н"
type input "н"
type textarea "@на"
type input "на"
type textarea "@наз"
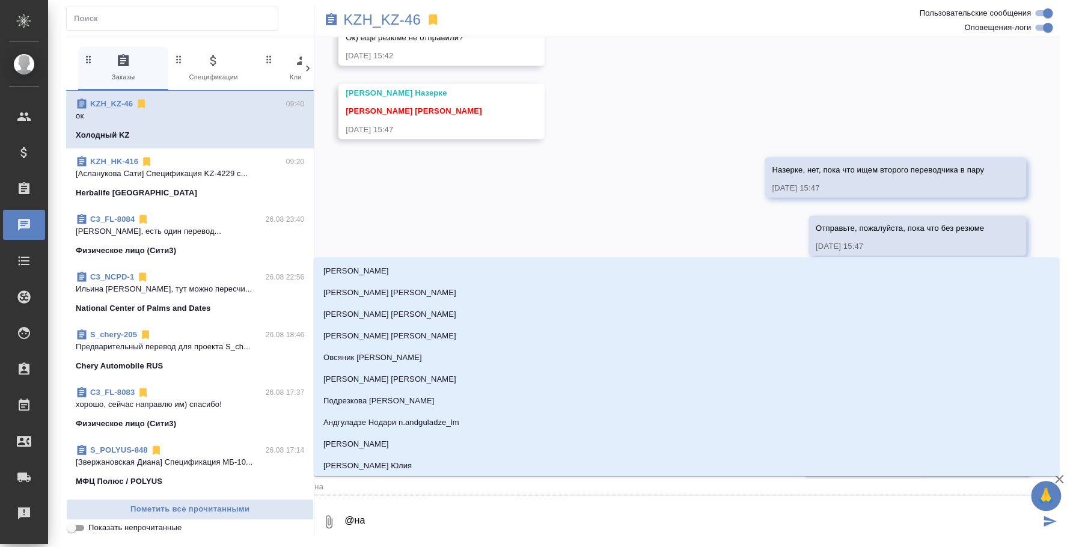
type input "наз"
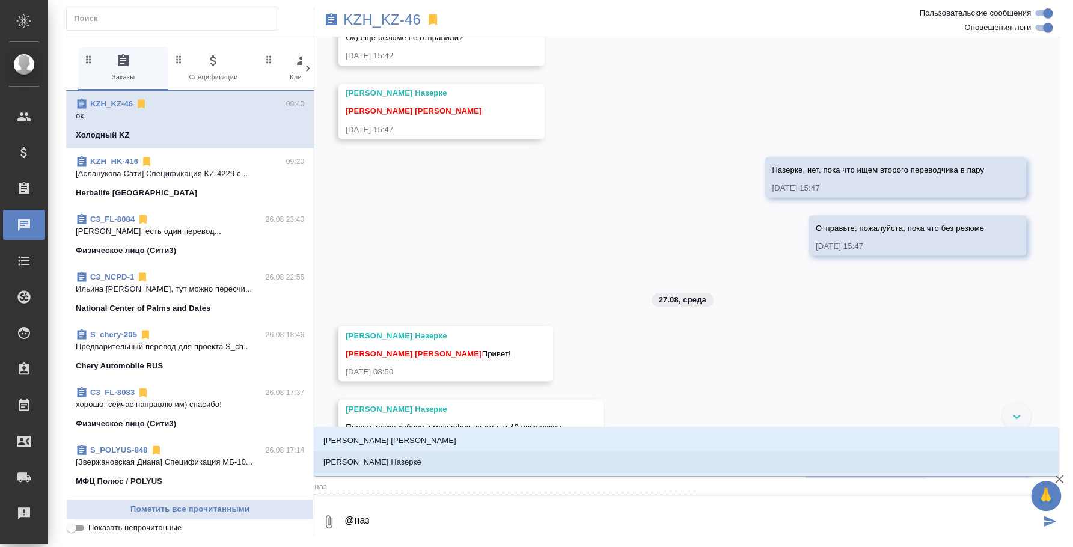
click at [450, 465] on li "Кошербаева Назерке" at bounding box center [686, 463] width 745 height 22
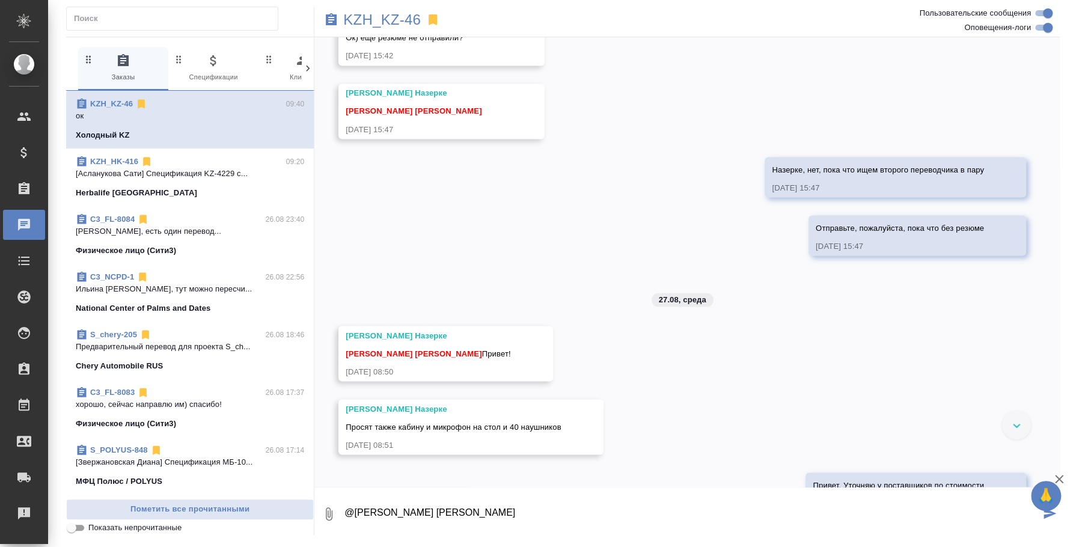
type textarea "@Кошербаева Назерке Назерке"
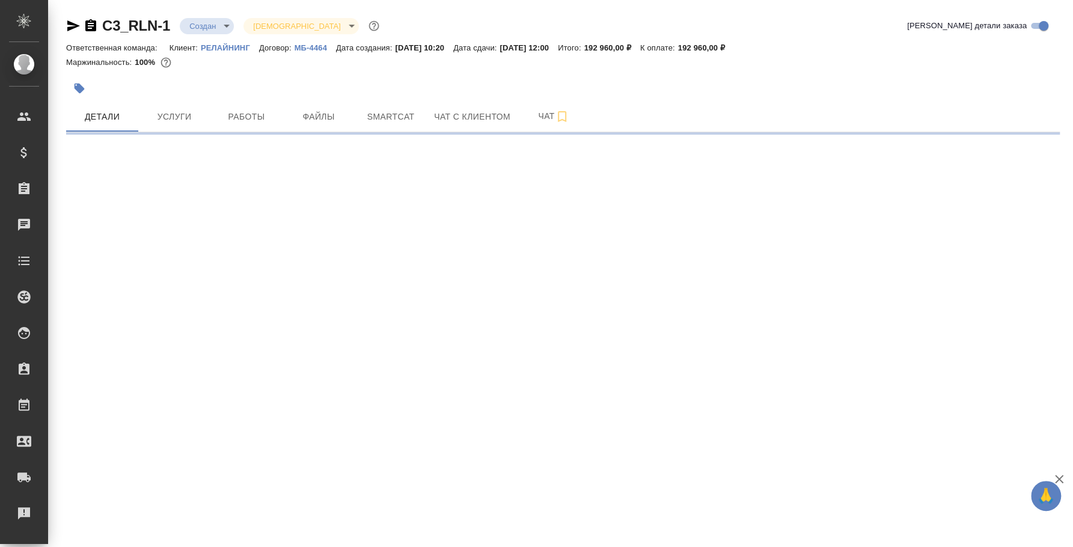
select select "RU"
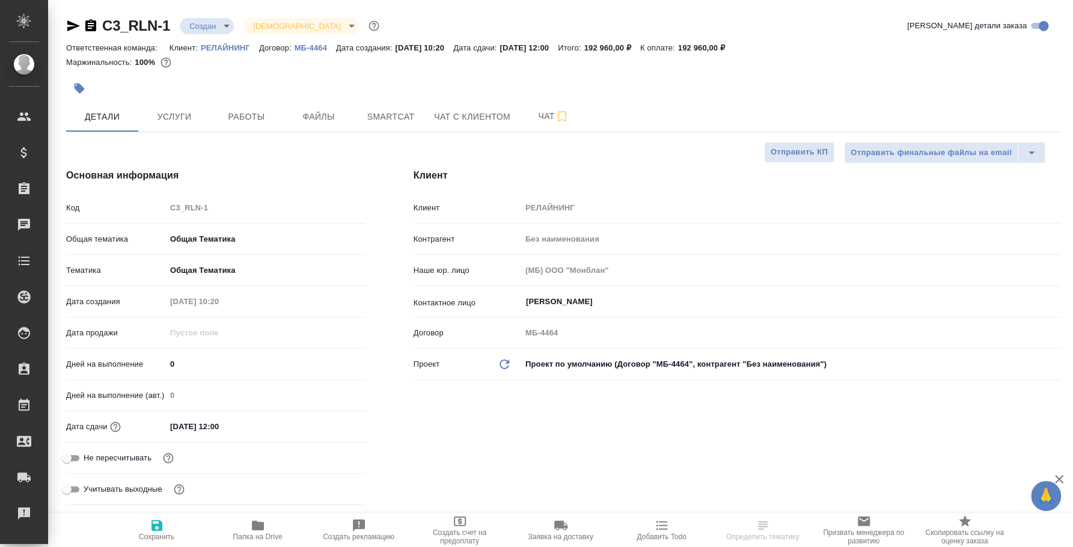
type textarea "x"
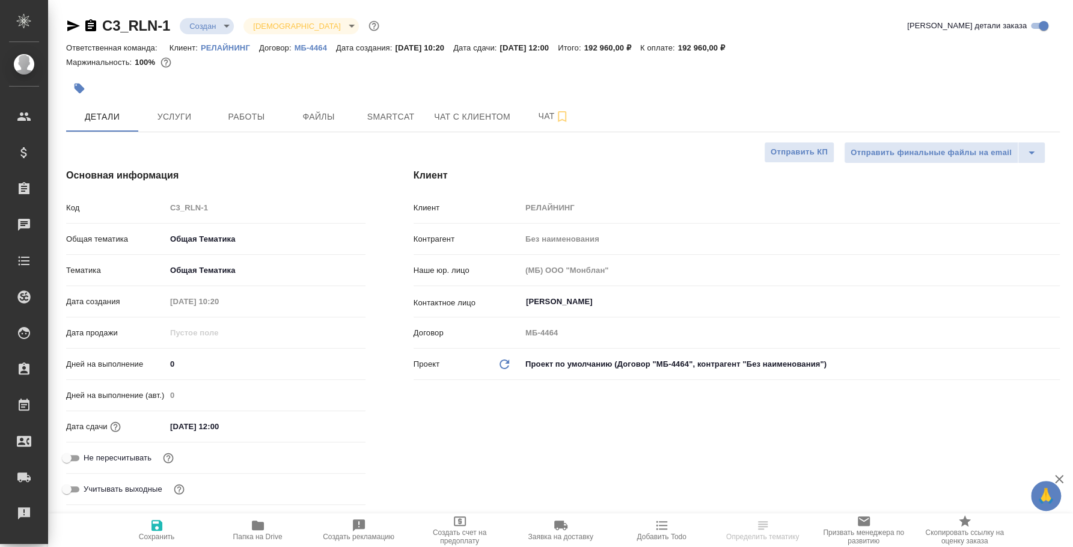
type textarea "x"
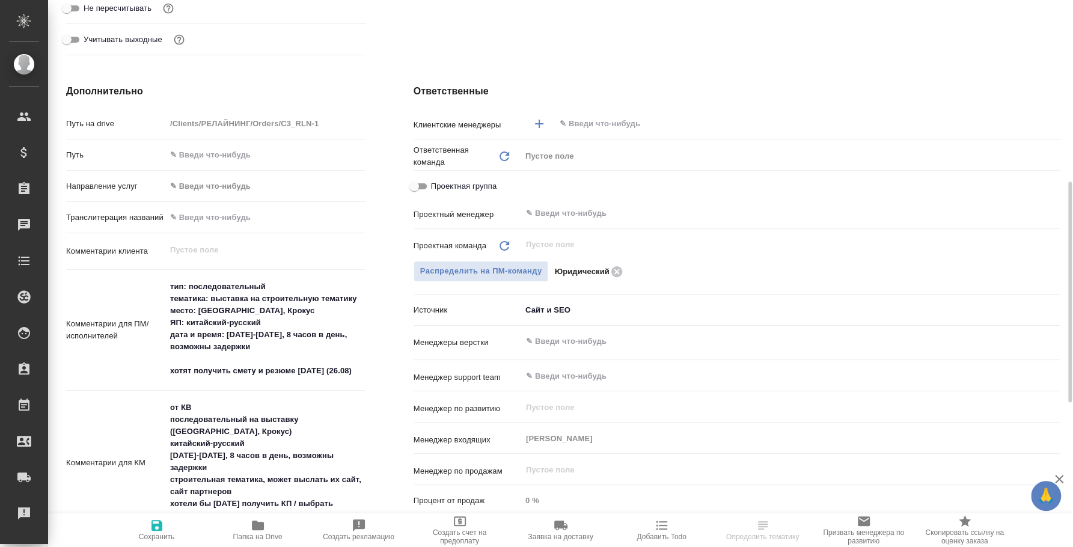
scroll to position [525, 0]
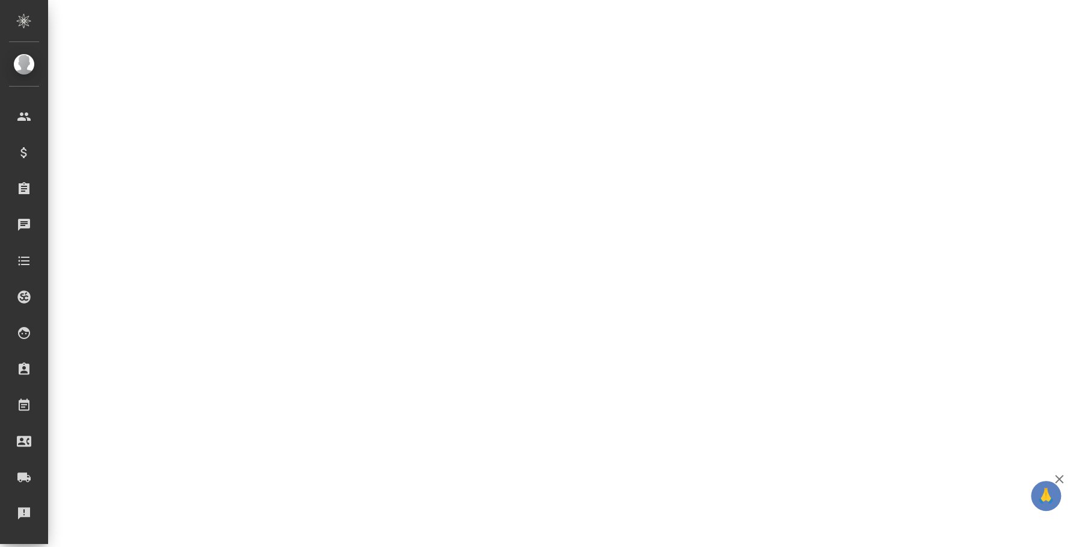
select select "RU"
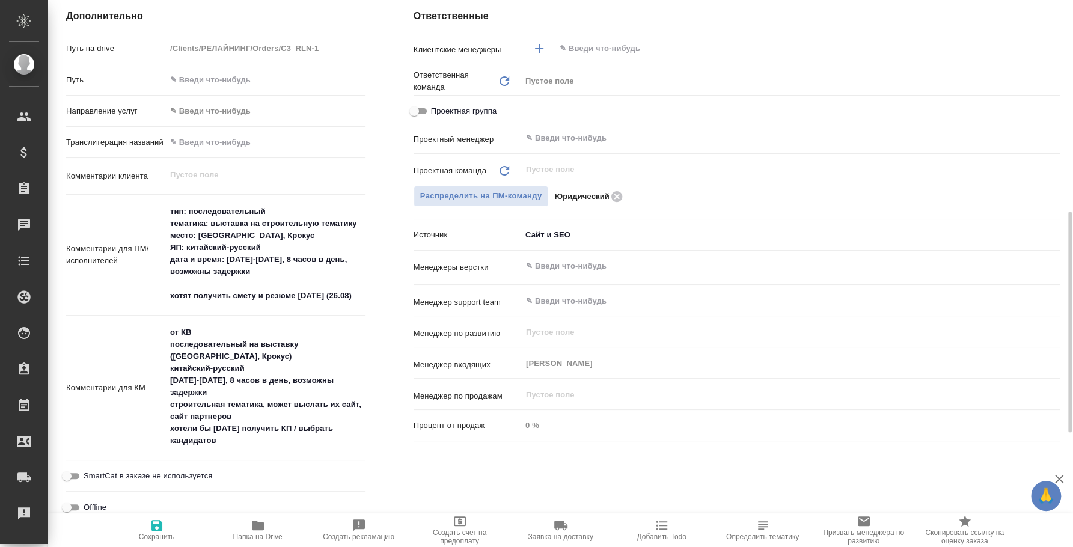
type textarea "x"
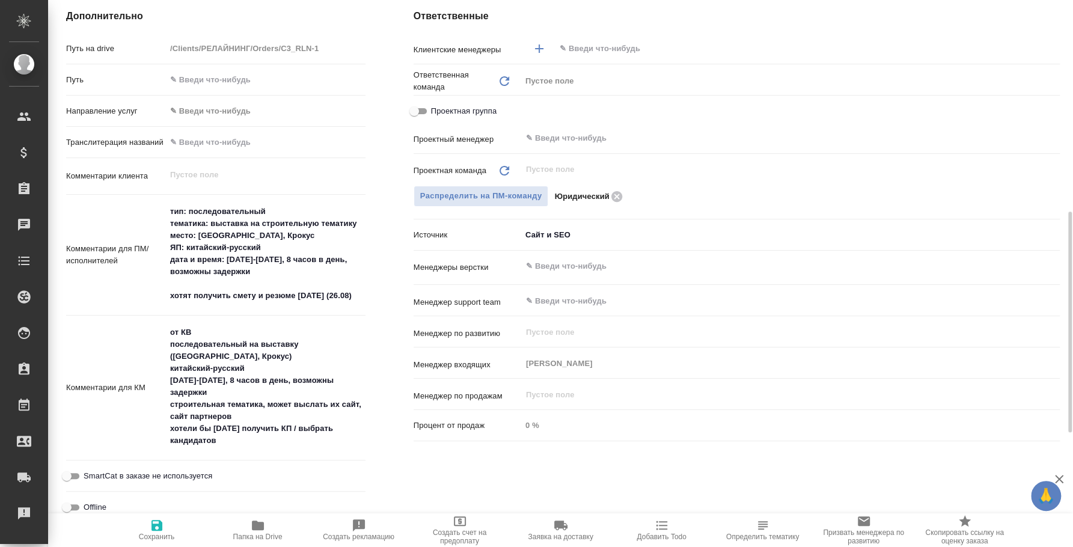
type textarea "x"
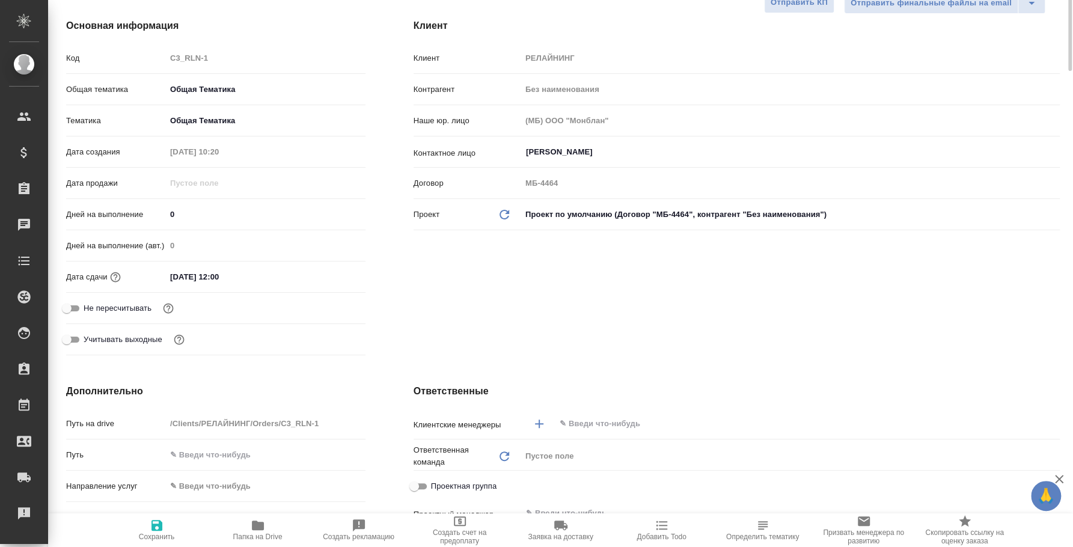
scroll to position [0, 0]
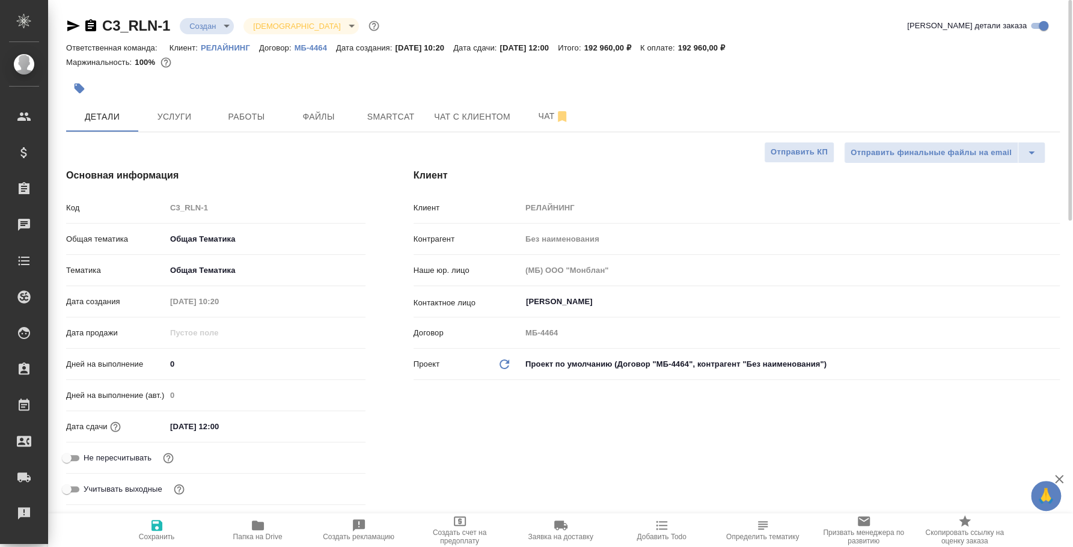
type textarea "x"
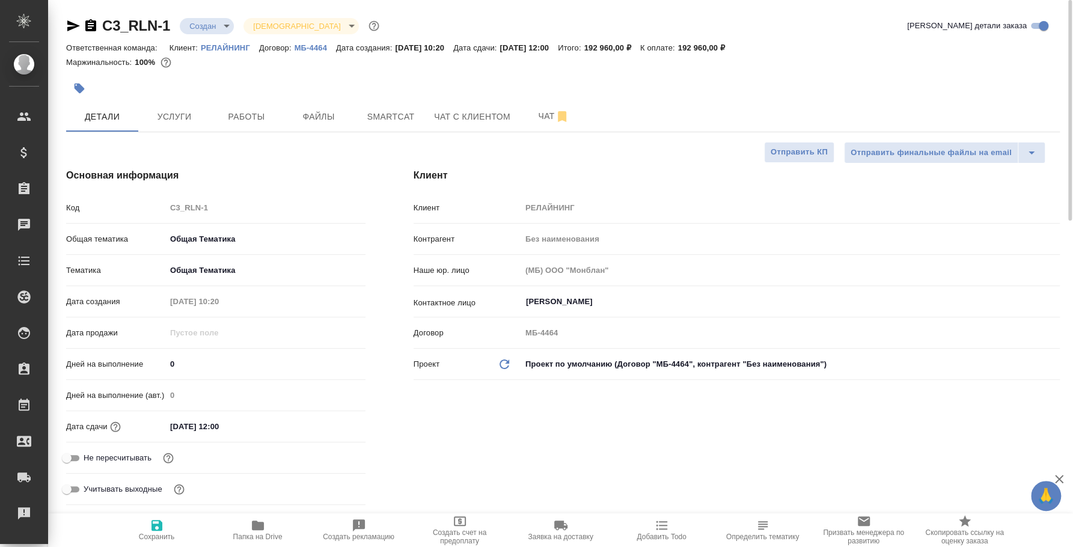
type textarea "x"
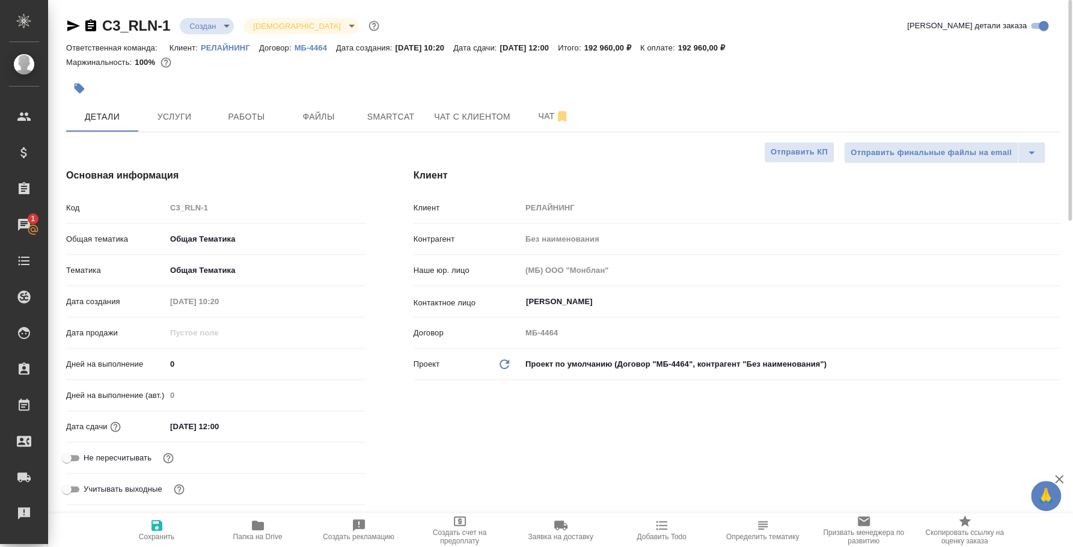
type textarea "x"
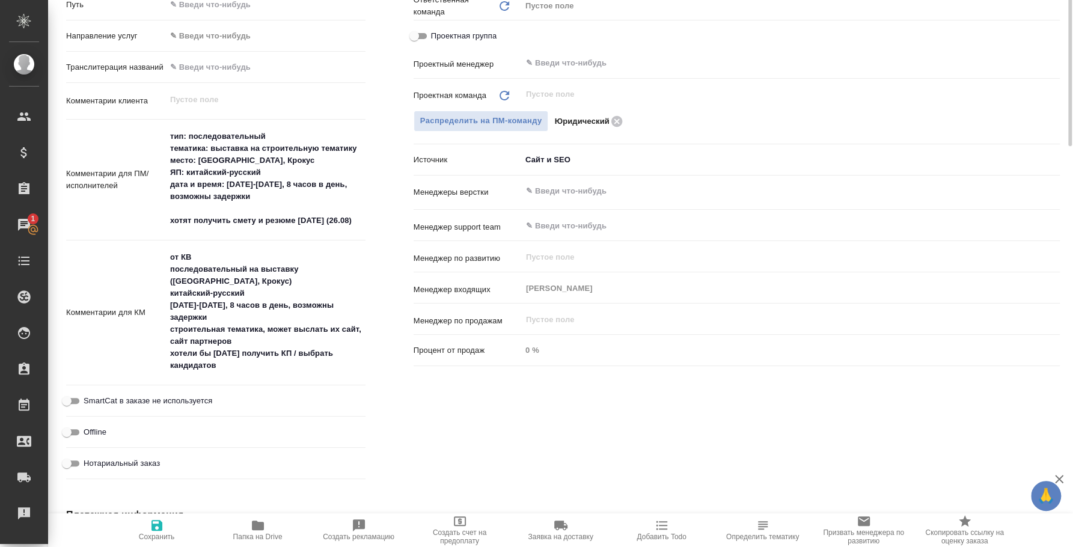
scroll to position [375, 0]
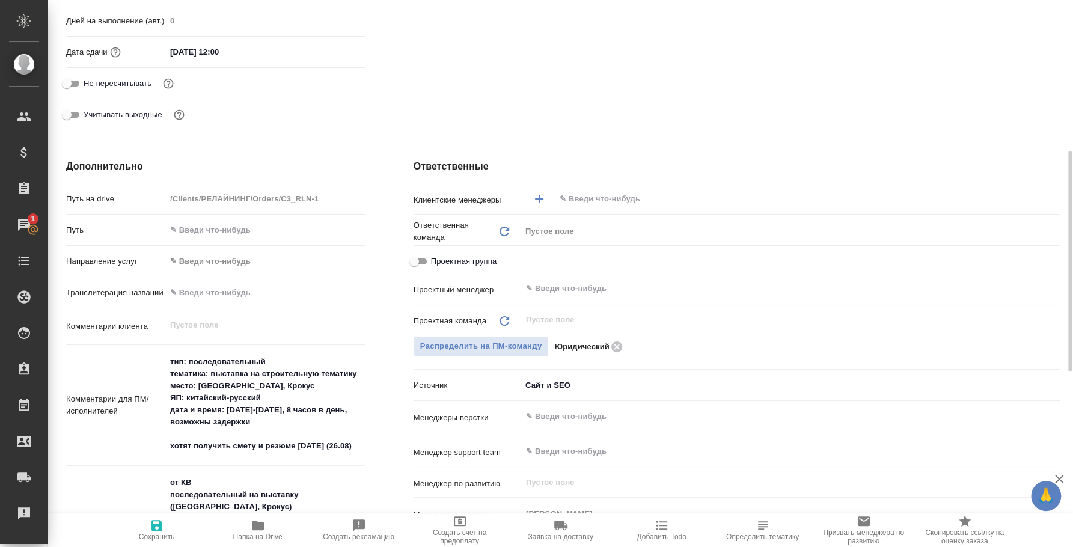
type textarea "x"
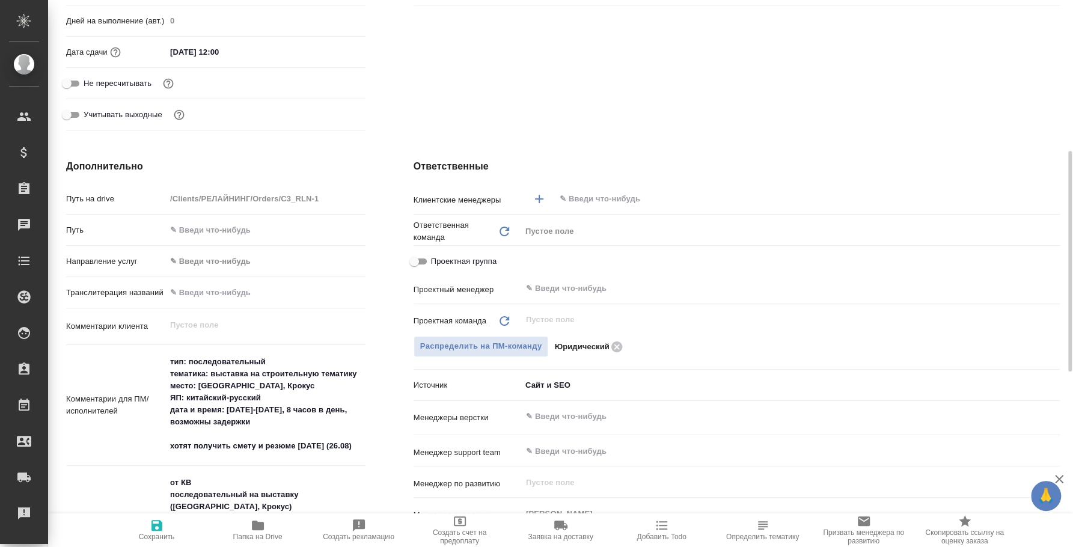
type textarea "x"
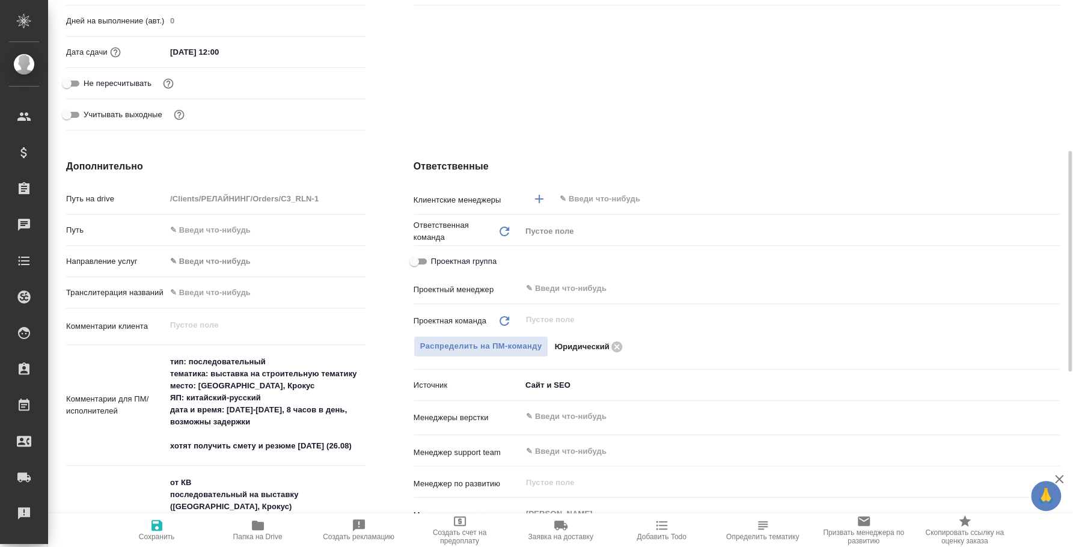
type textarea "x"
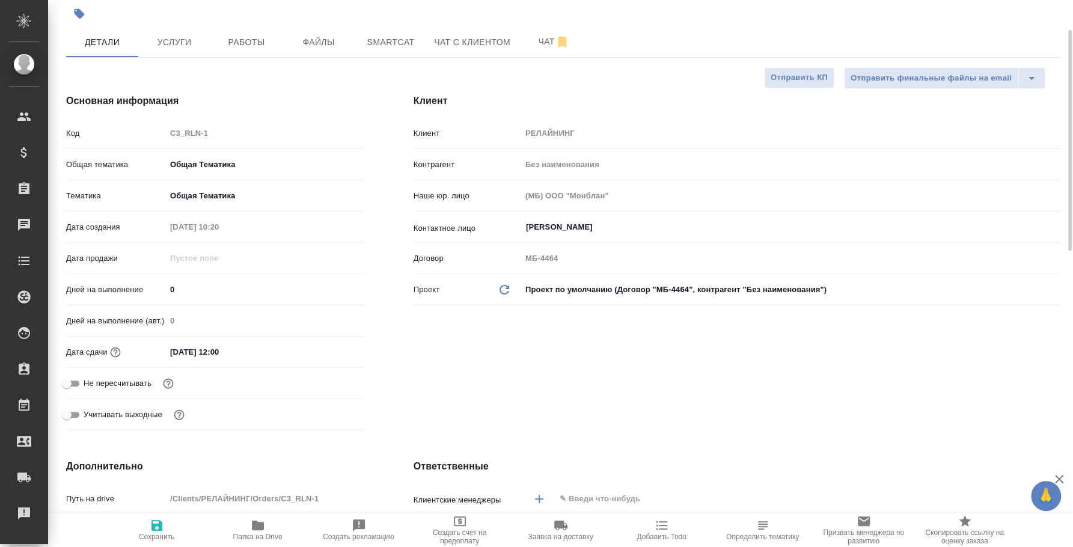
scroll to position [0, 0]
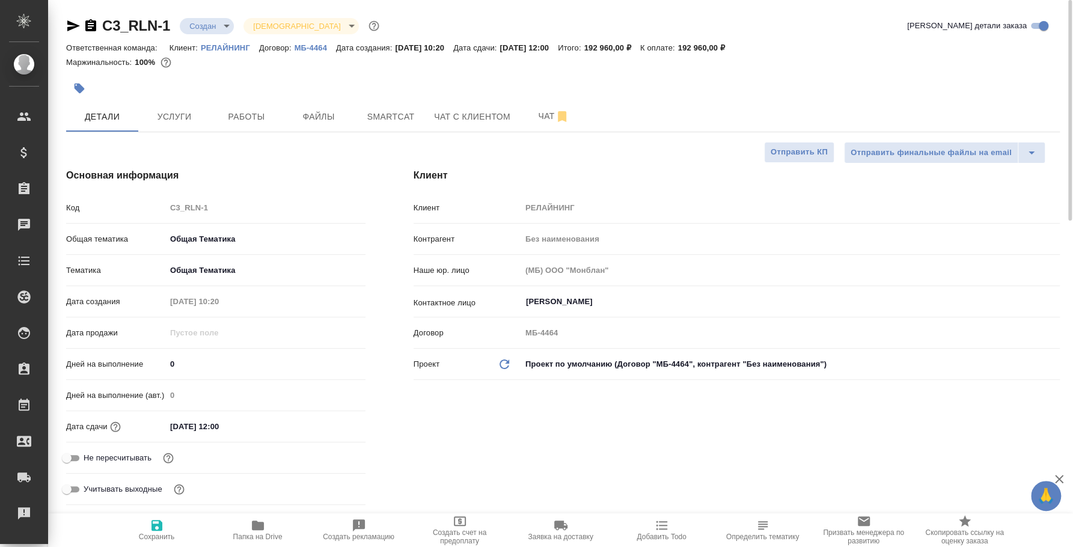
type textarea "x"
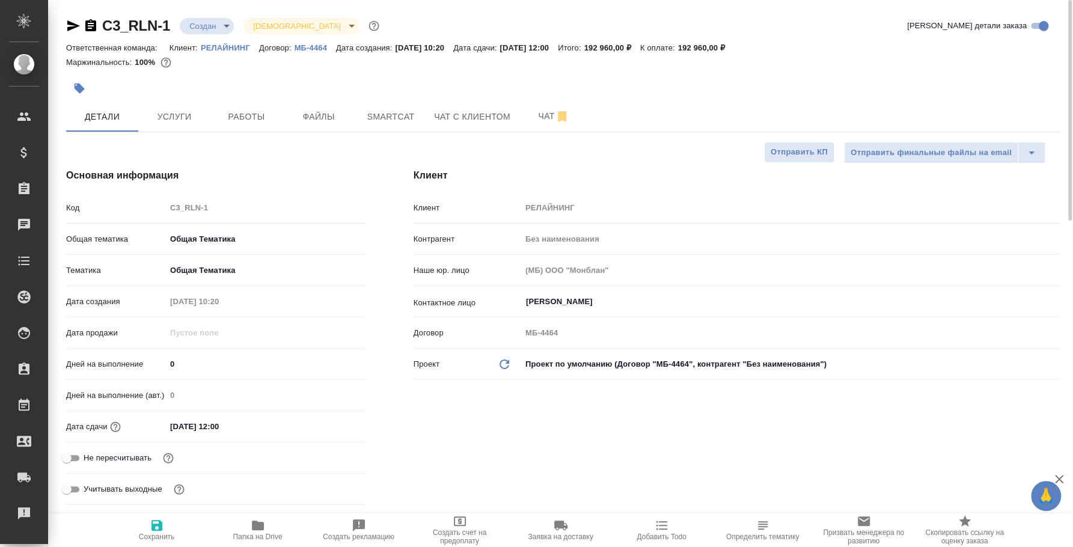
type textarea "x"
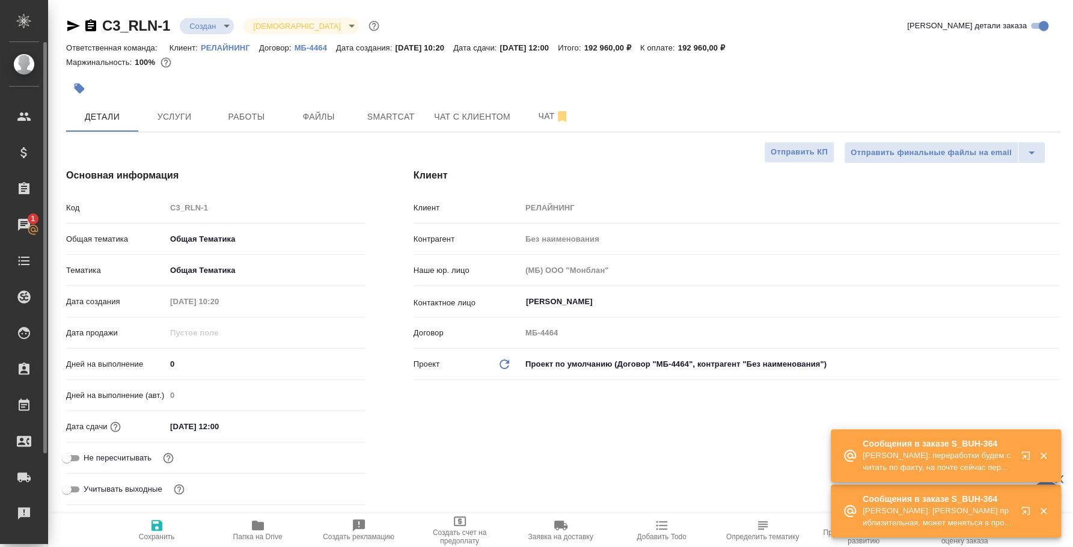
type textarea "x"
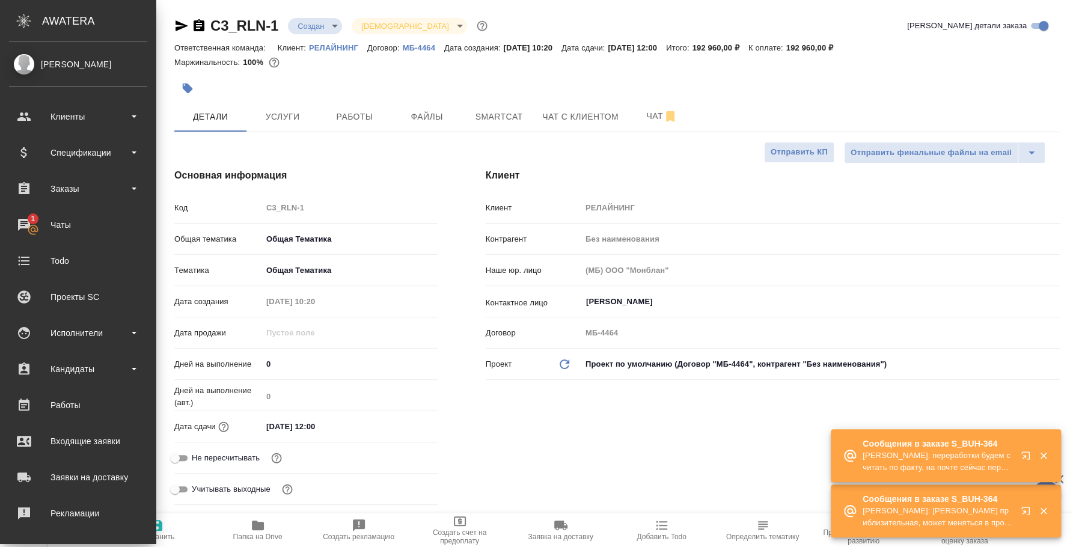
type textarea "x"
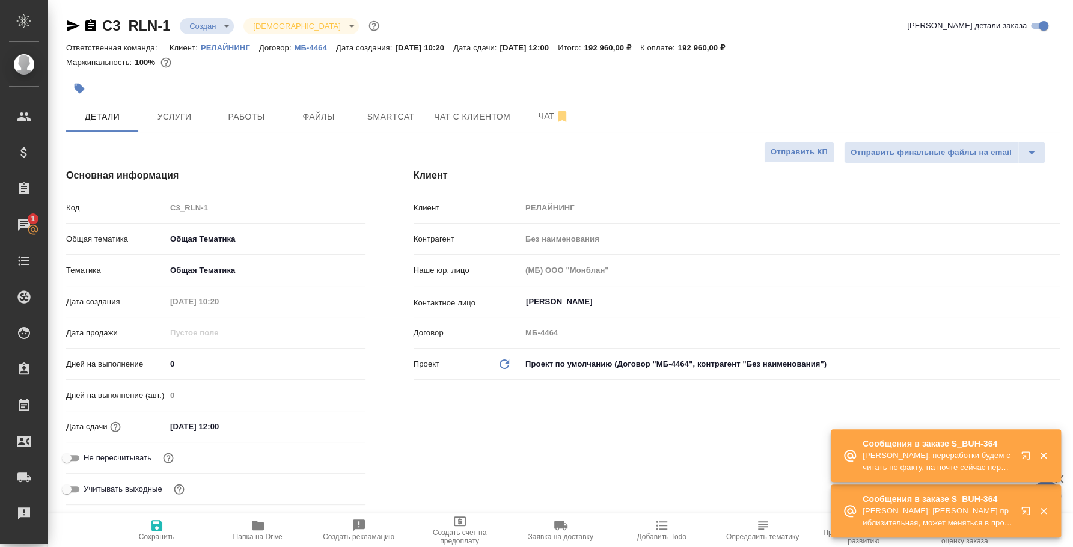
click at [1022, 451] on icon "button" at bounding box center [1028, 458] width 14 height 14
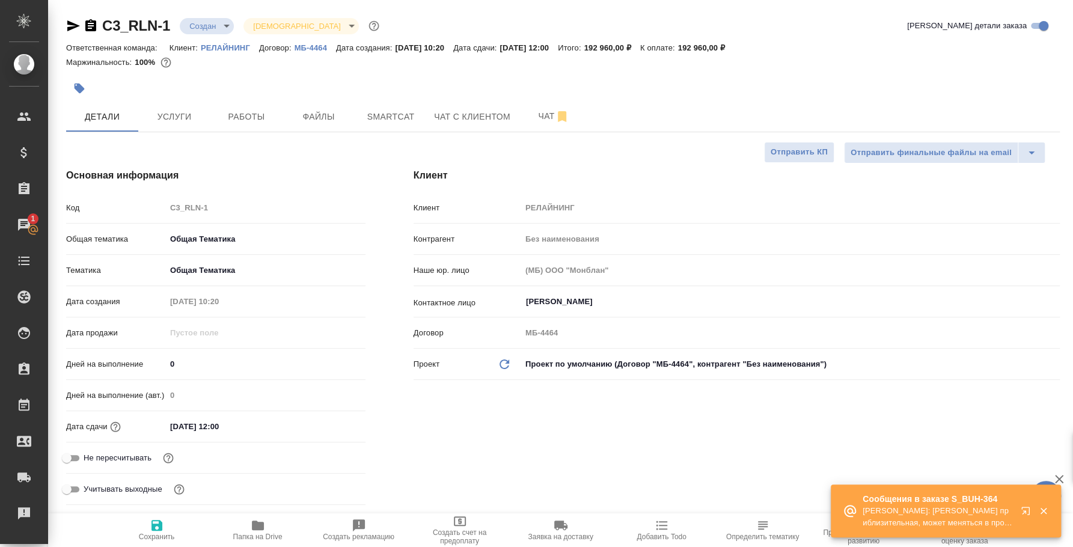
type textarea "x"
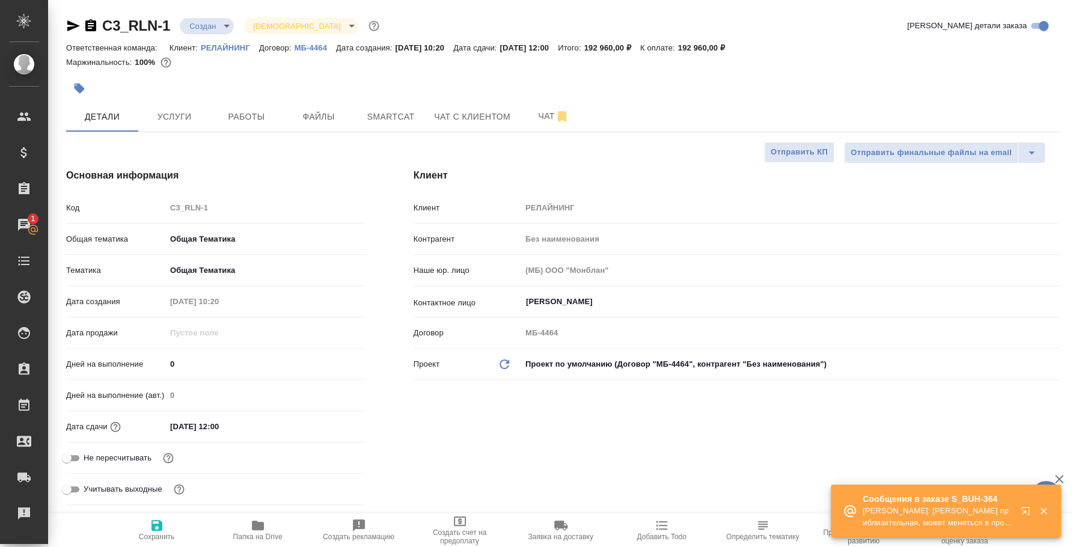
type textarea "x"
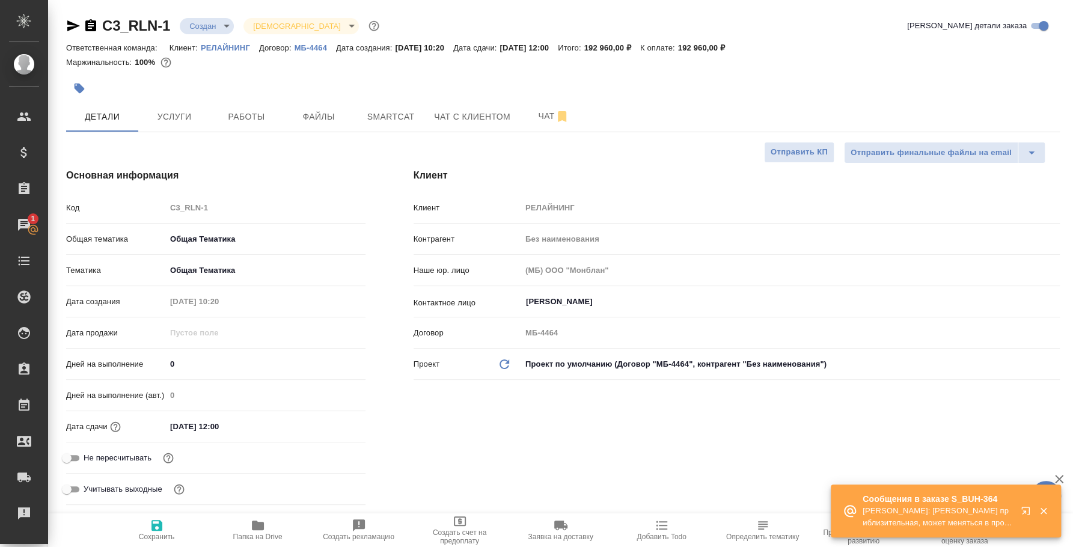
type textarea "x"
click at [1022, 509] on icon "button" at bounding box center [1026, 511] width 8 height 8
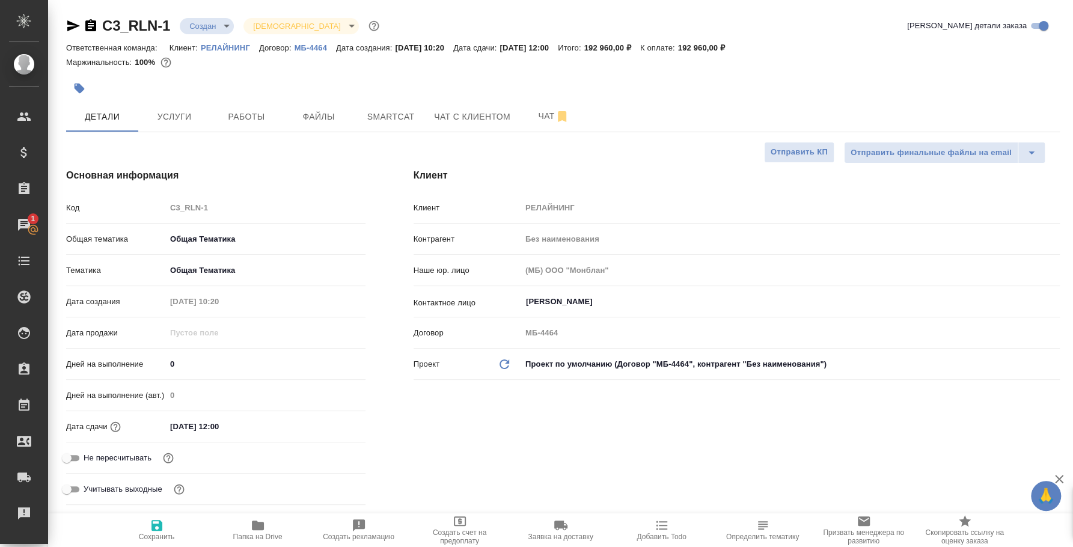
type textarea "x"
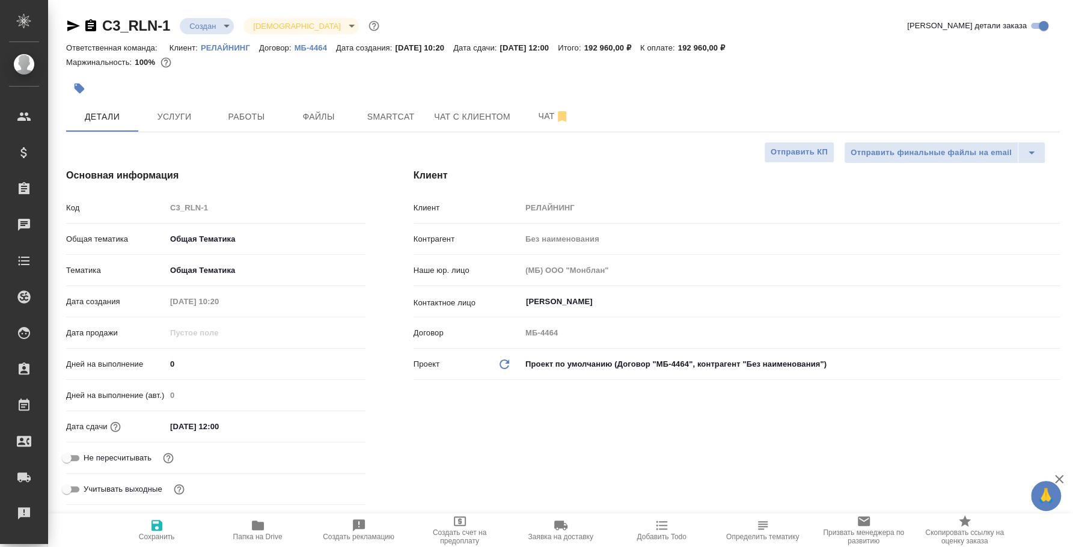
type textarea "x"
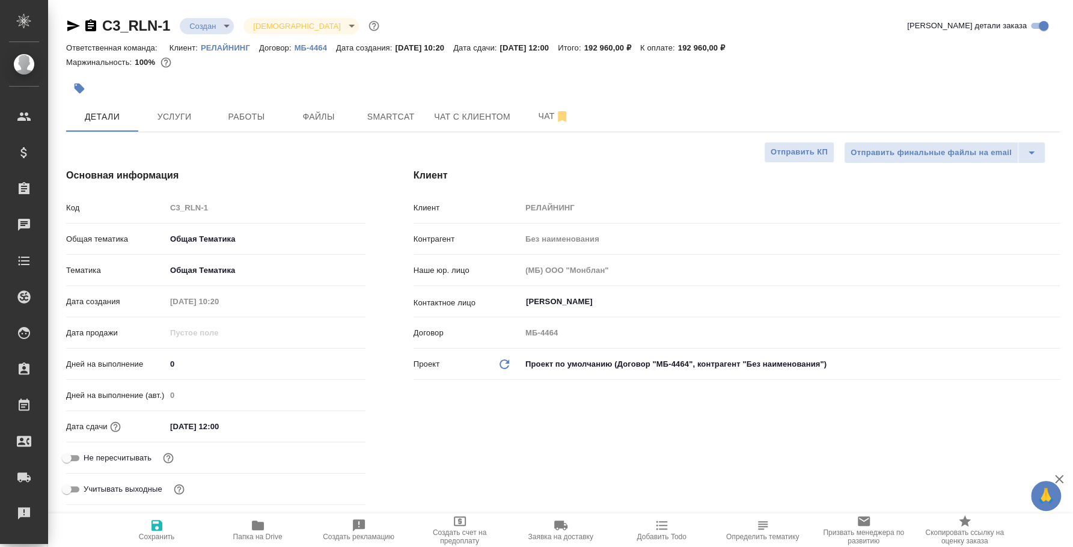
type textarea "x"
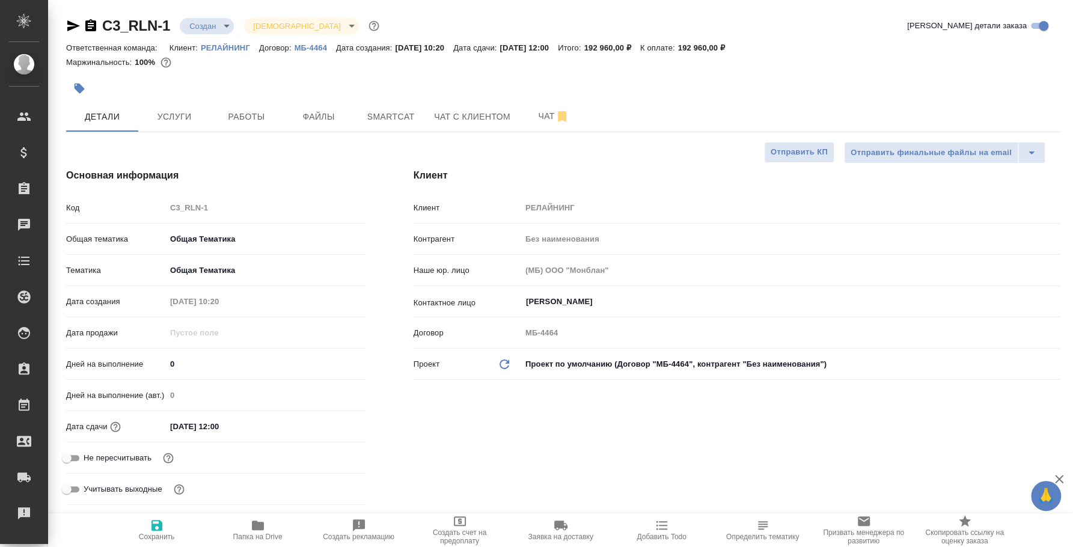
type textarea "x"
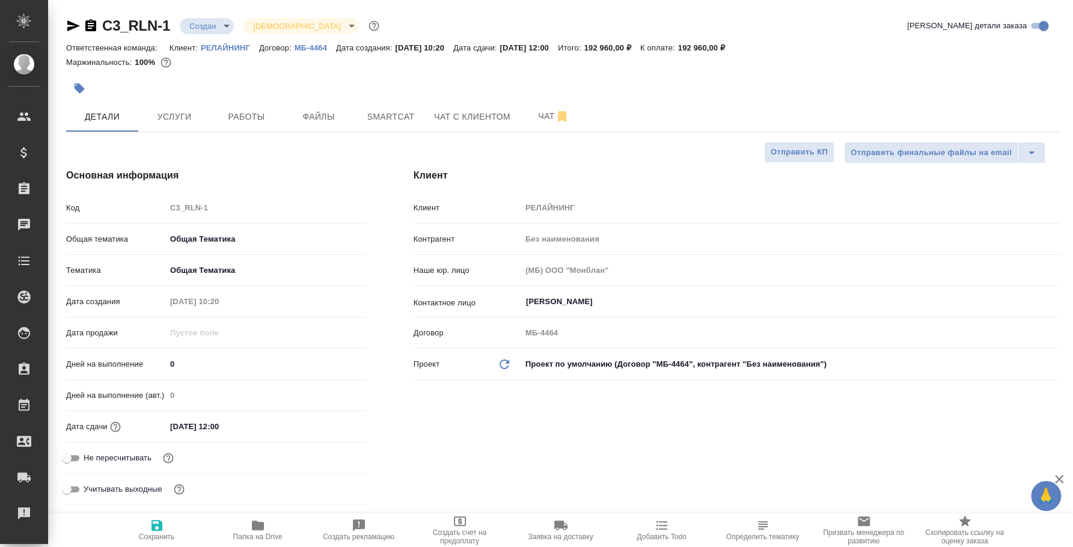
type textarea "x"
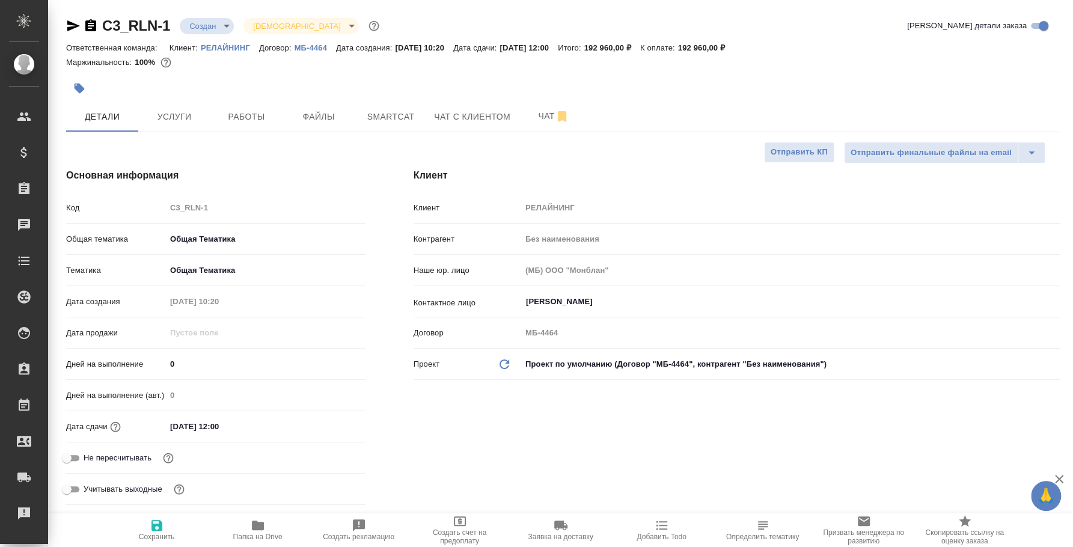
type textarea "x"
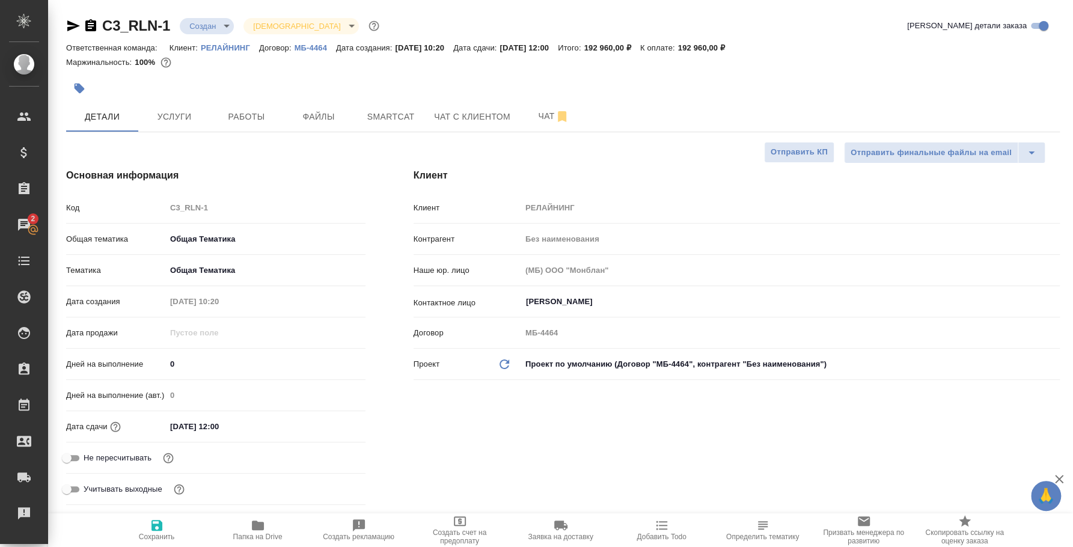
type textarea "x"
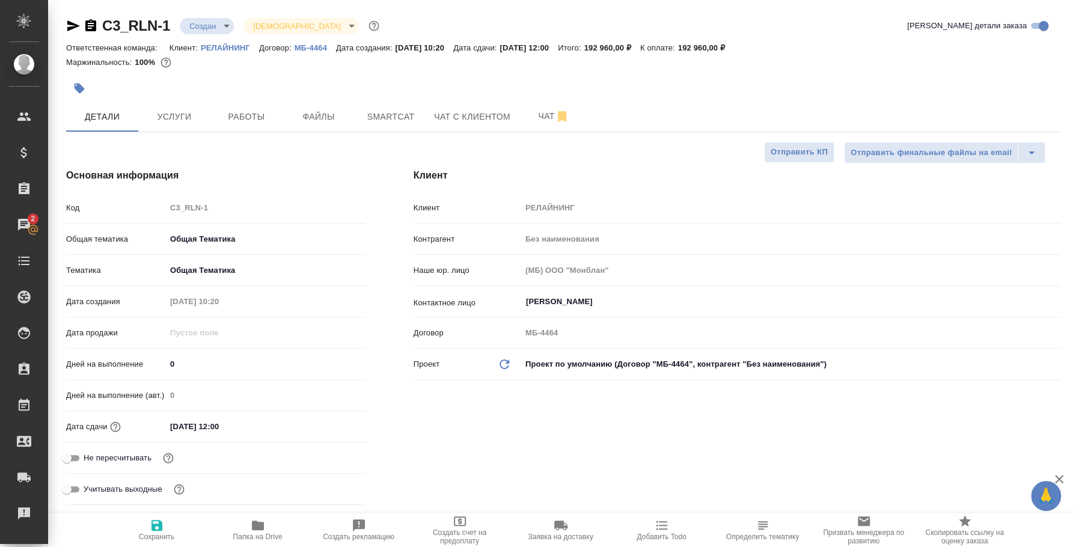
type textarea "x"
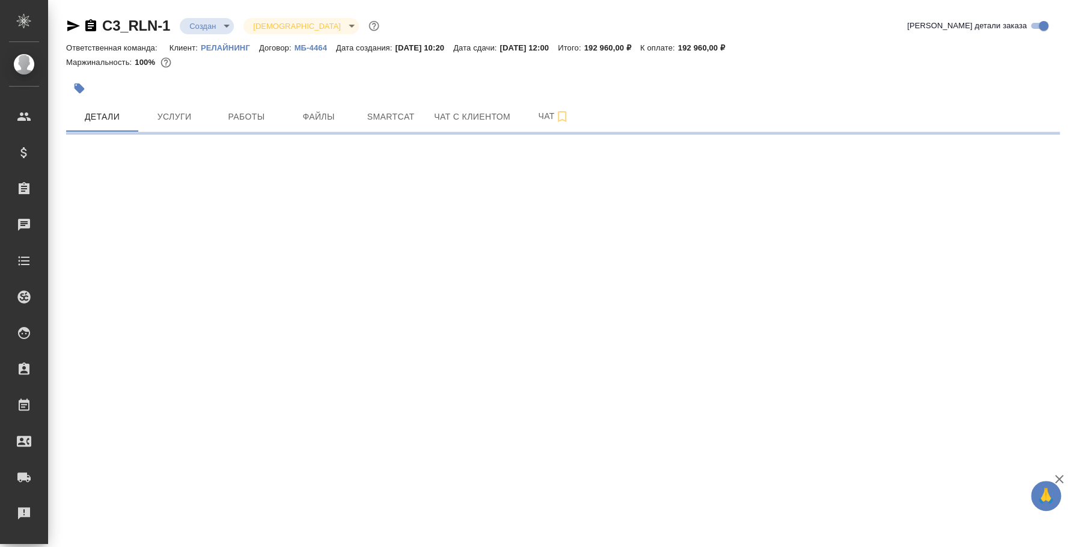
select select "RU"
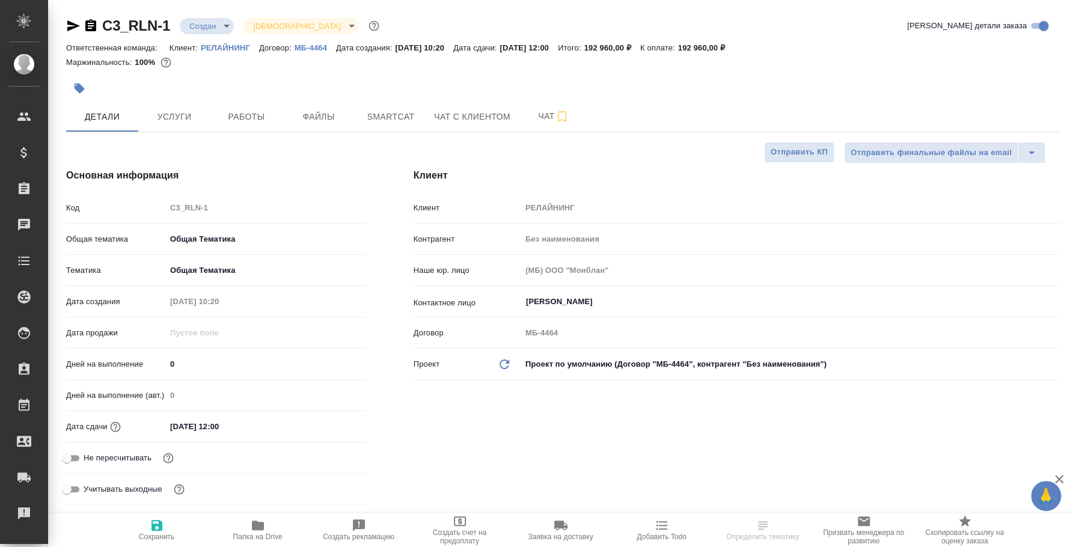
type textarea "x"
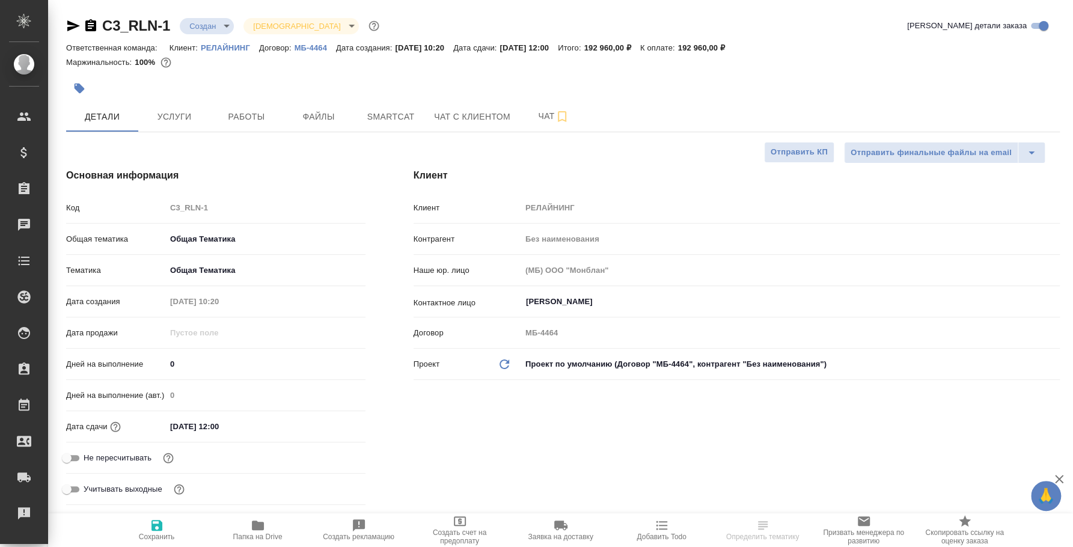
type textarea "x"
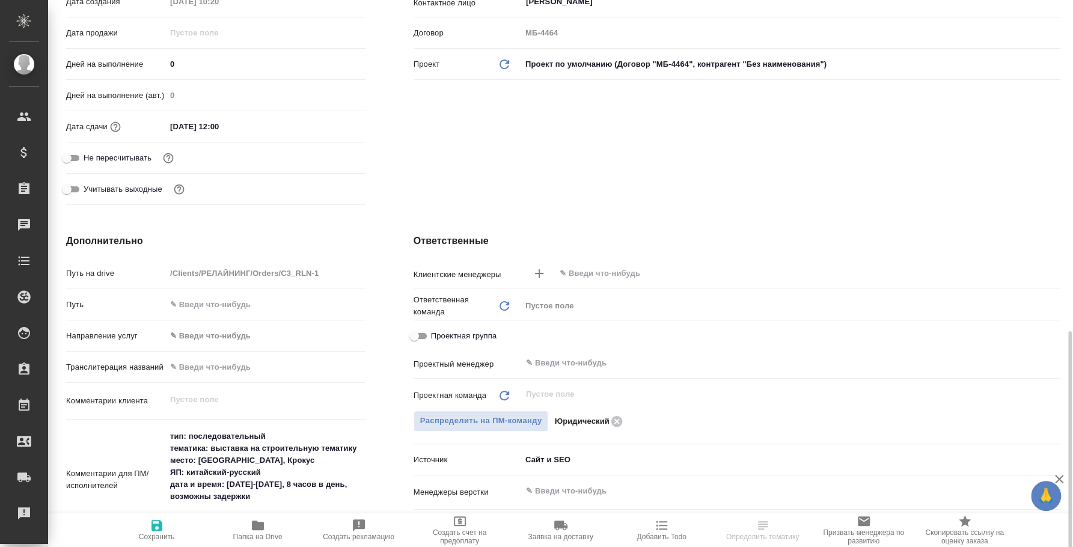
scroll to position [450, 0]
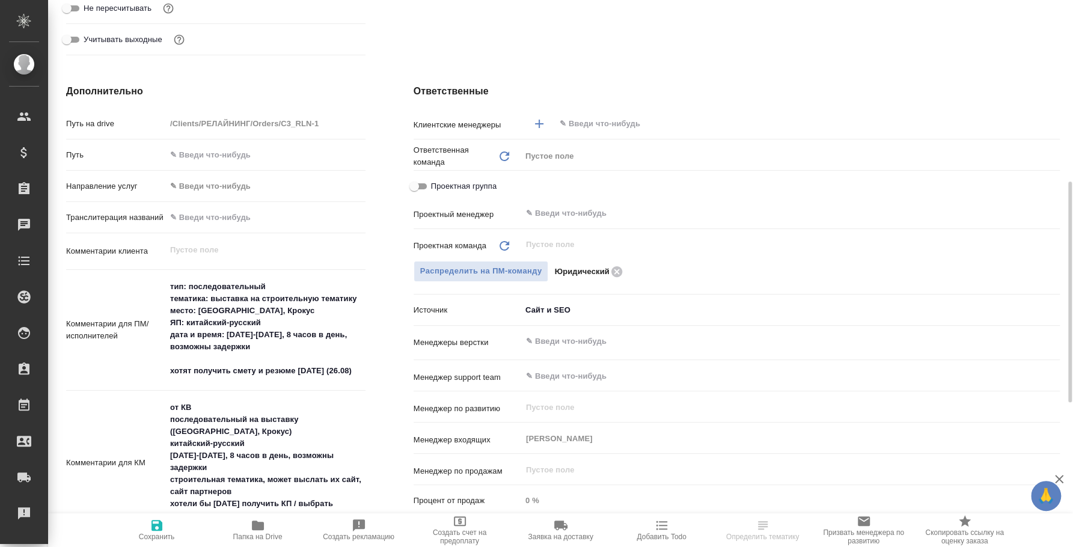
type textarea "x"
drag, startPoint x: 211, startPoint y: 295, endPoint x: 360, endPoint y: 296, distance: 149.1
click at [360, 296] on textarea "тип: последовательный тематика: выставка на строительную тематику место: [GEOGR…" at bounding box center [266, 329] width 198 height 105
select select "RU"
type textarea "x"
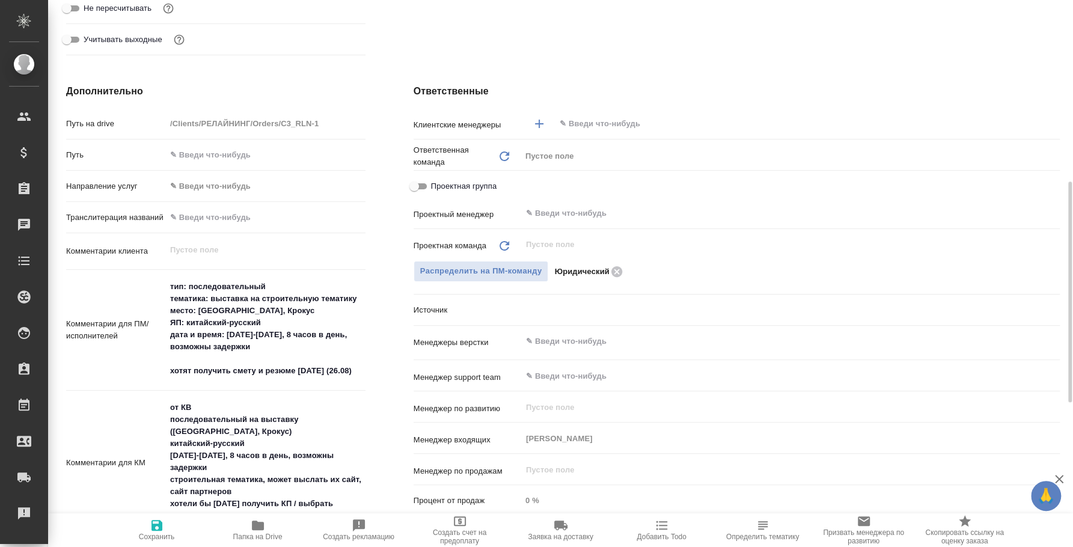
type textarea "x"
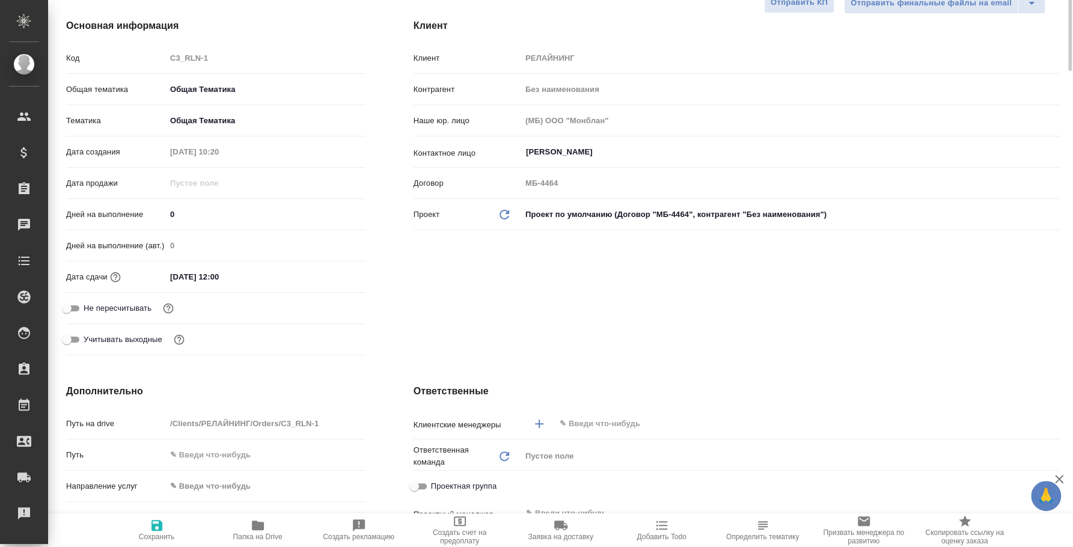
scroll to position [0, 0]
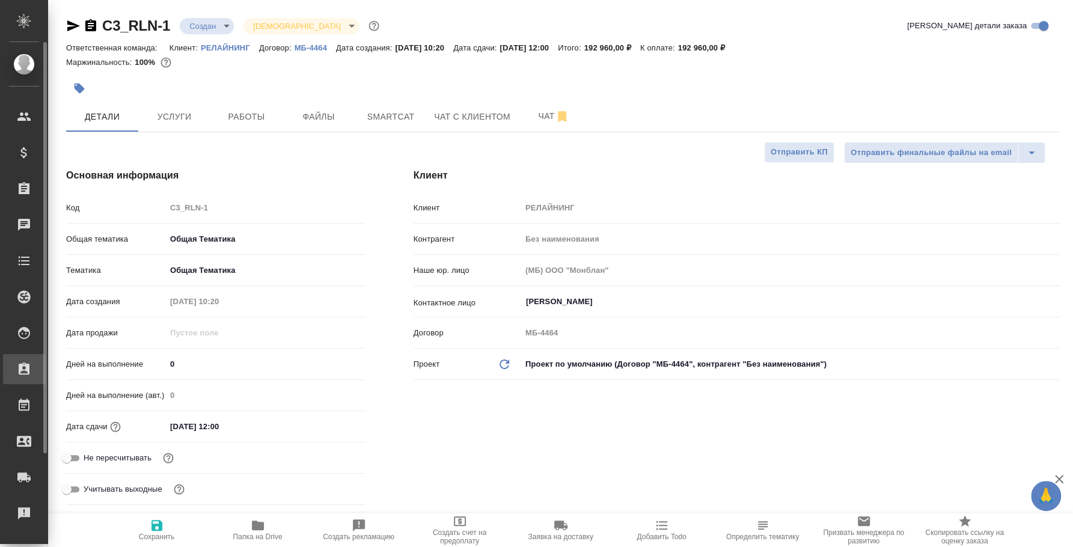
type textarea "x"
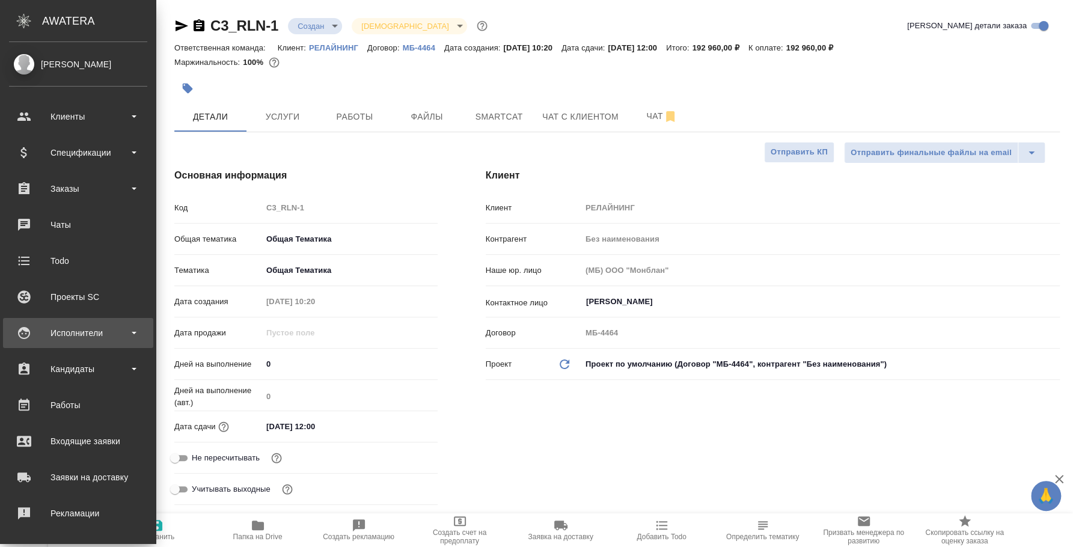
click at [78, 342] on div "Исполнители" at bounding box center [78, 333] width 150 height 30
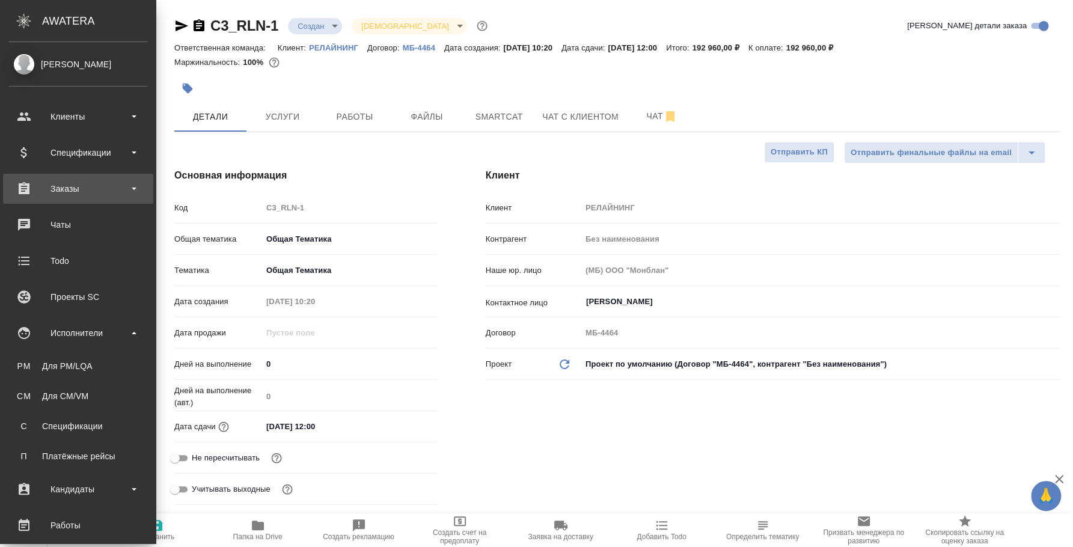
click at [73, 182] on div "Заказы" at bounding box center [78, 189] width 138 height 18
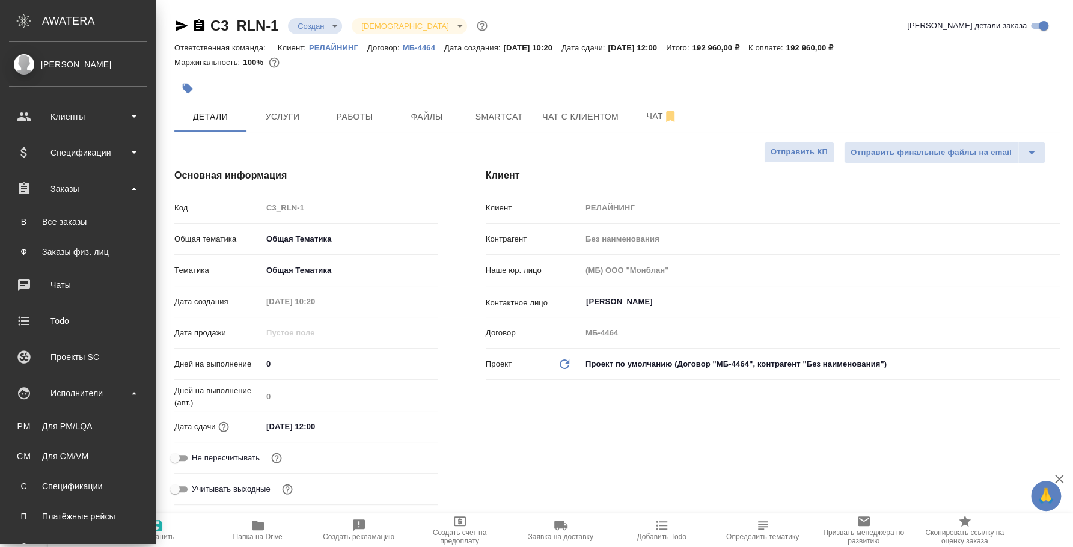
type textarea "x"
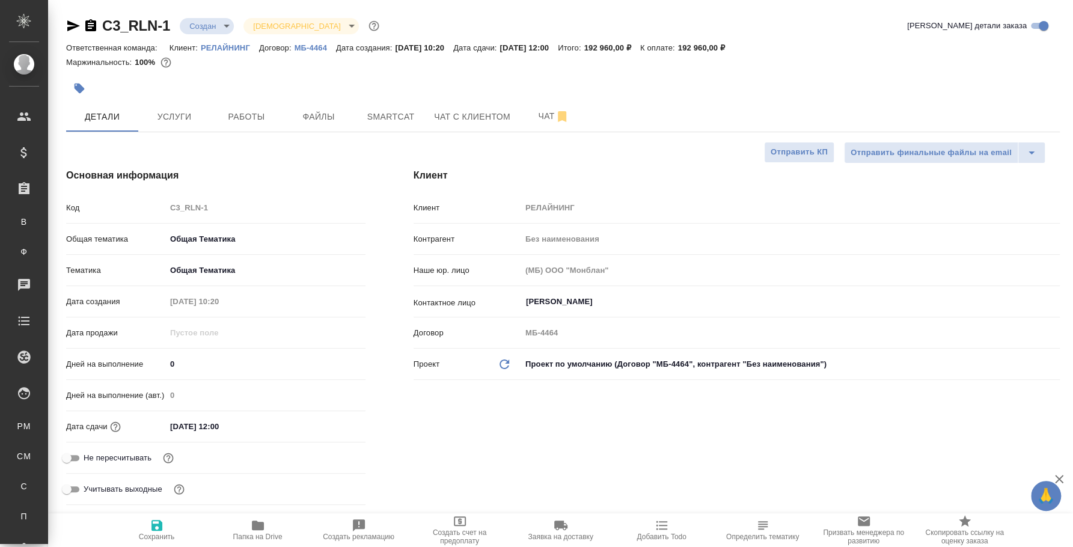
type textarea "x"
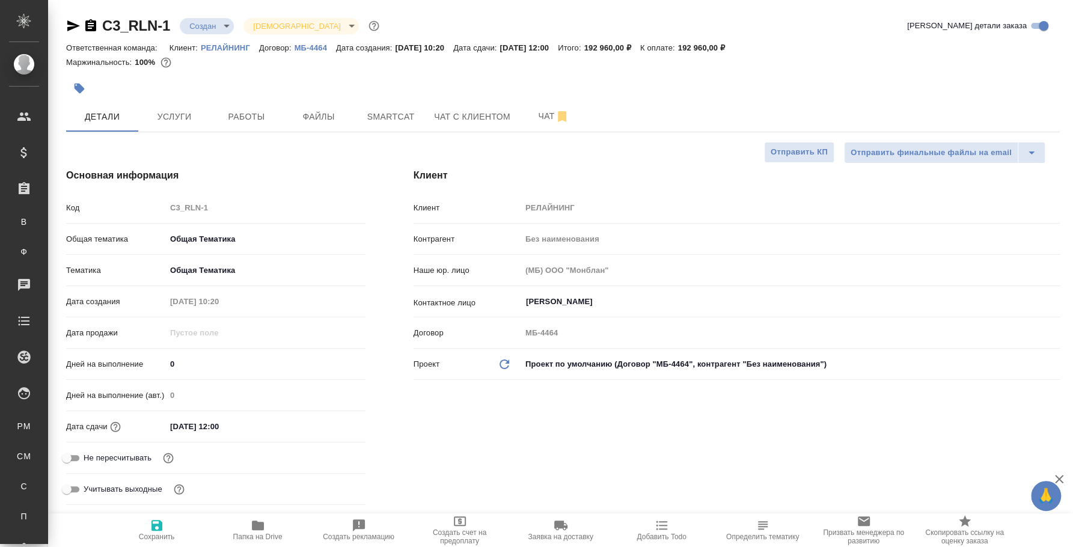
type textarea "x"
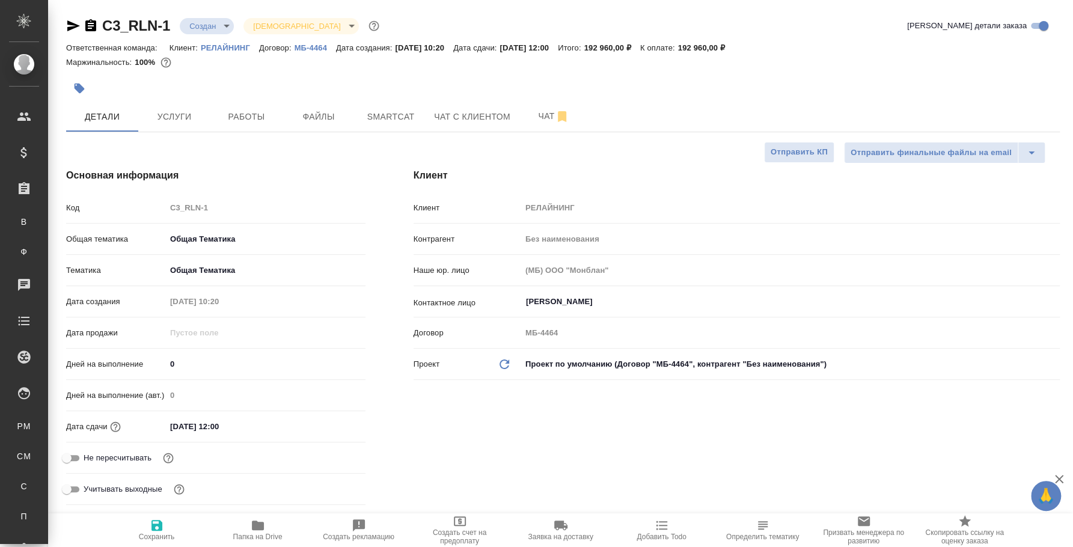
type textarea "x"
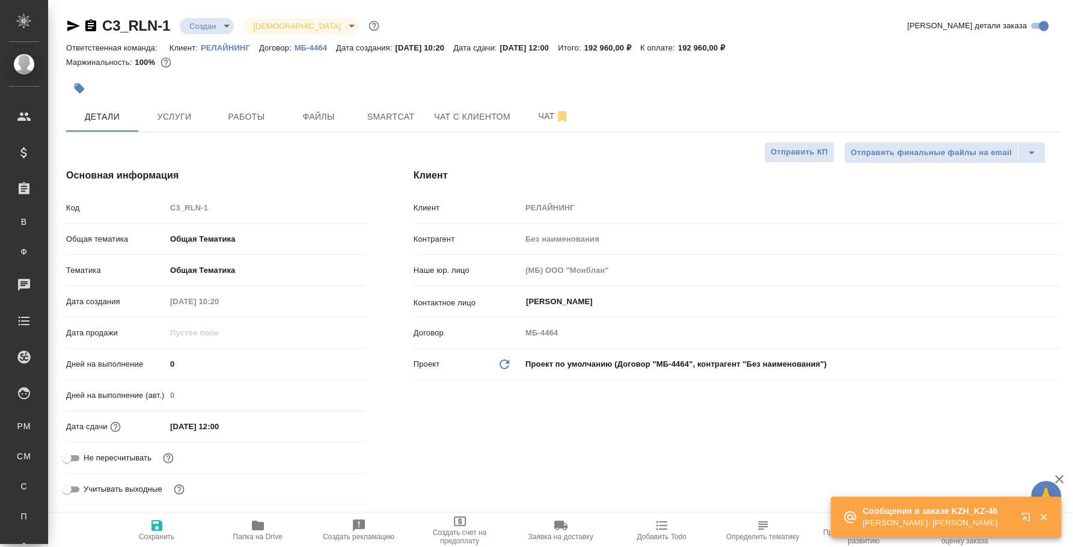
type textarea "x"
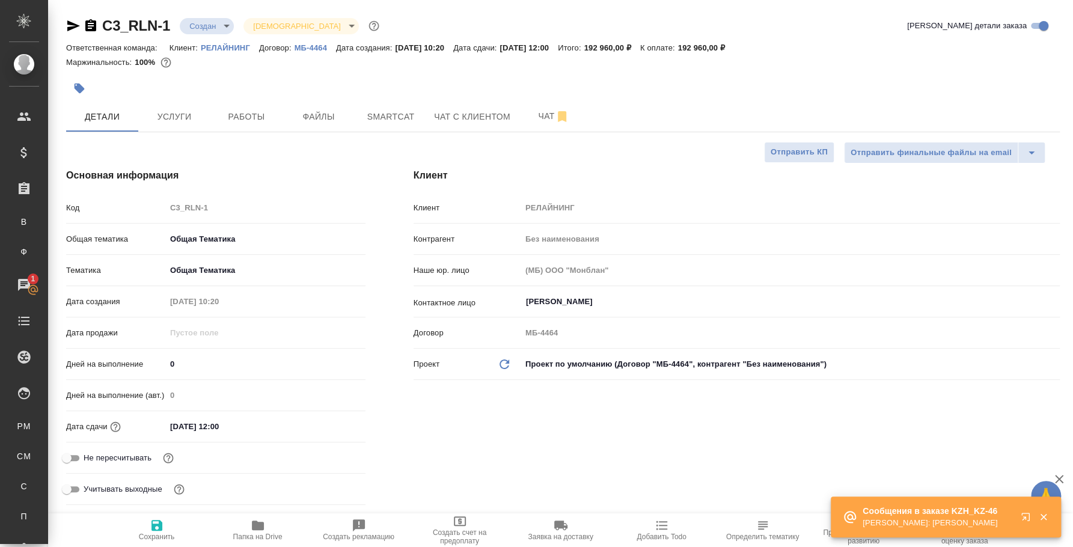
type textarea "x"
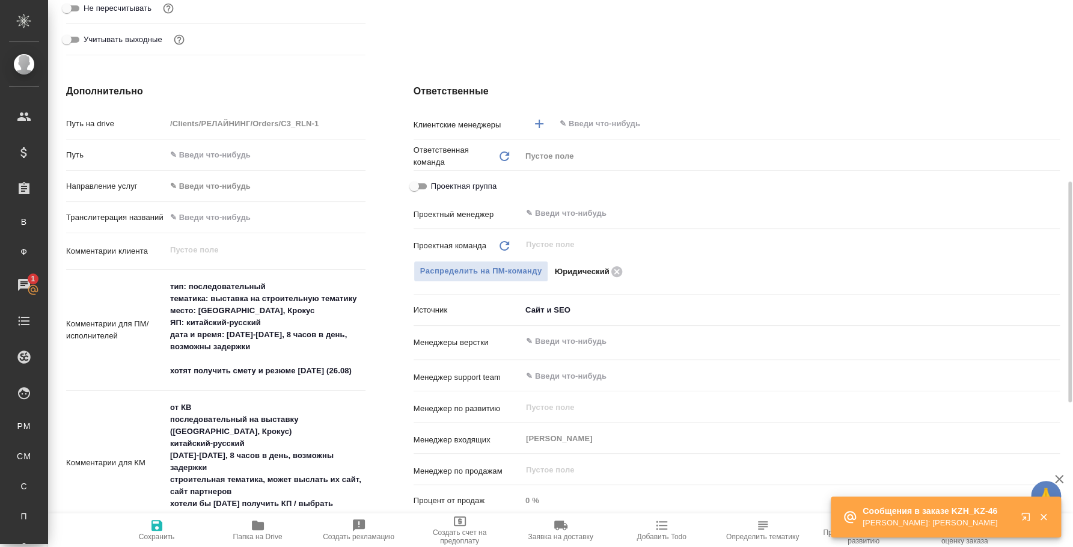
scroll to position [600, 0]
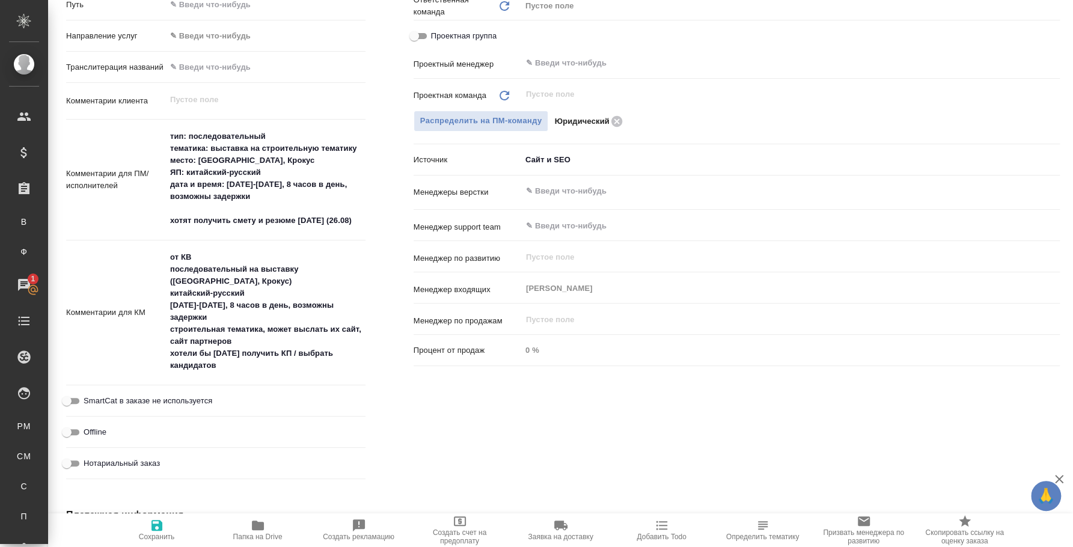
type textarea "x"
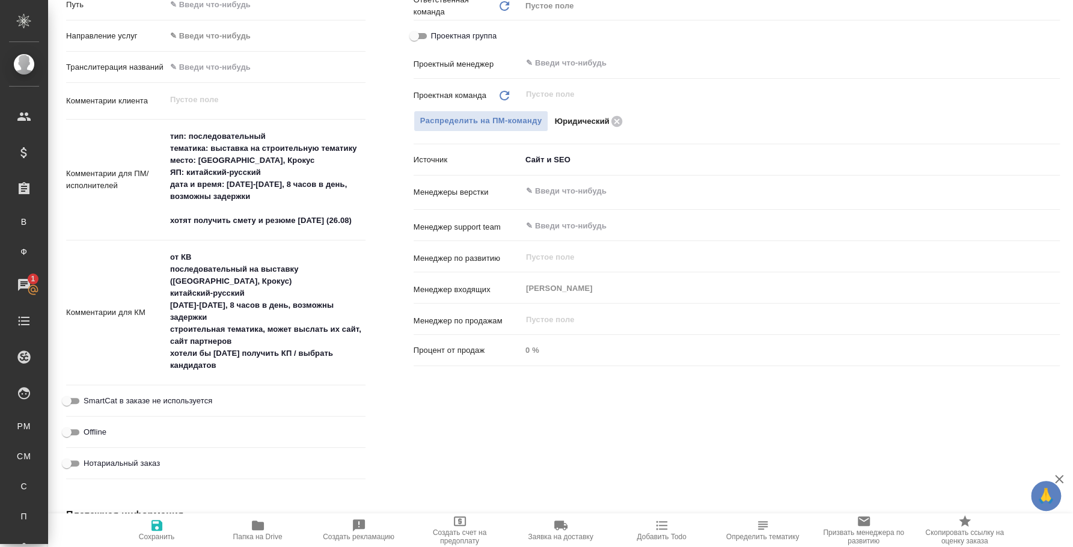
type textarea "x"
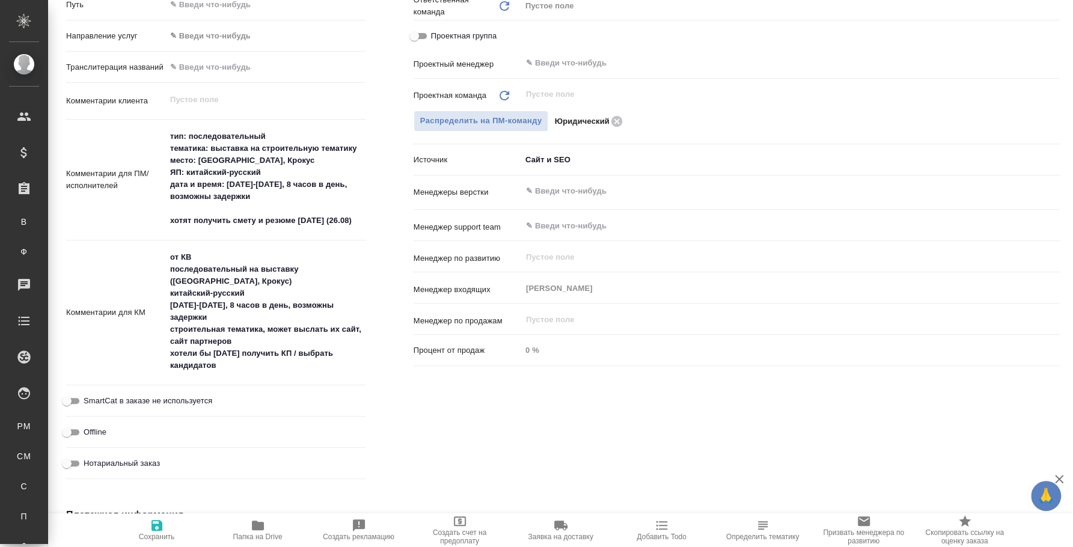
type textarea "x"
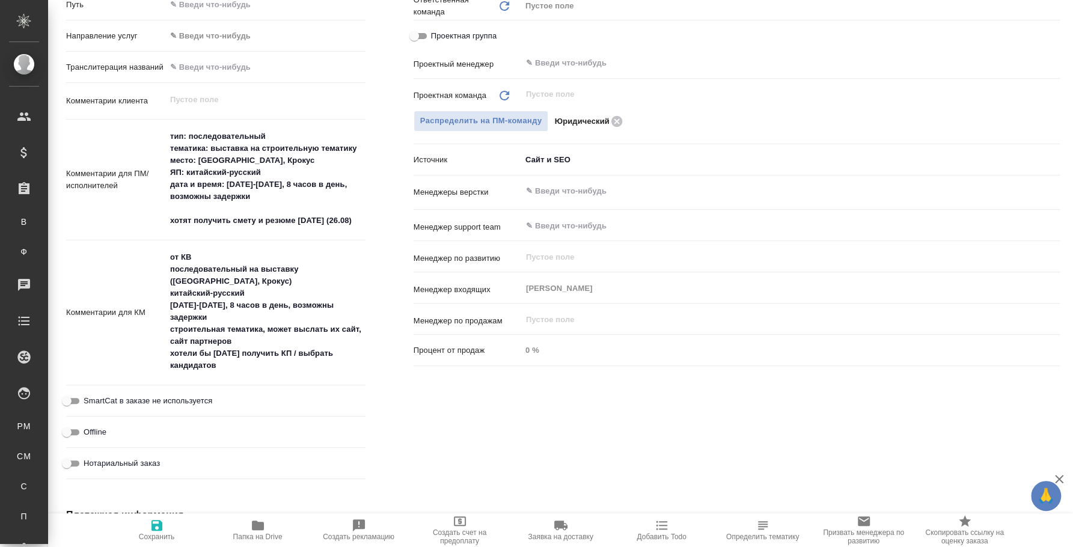
type textarea "x"
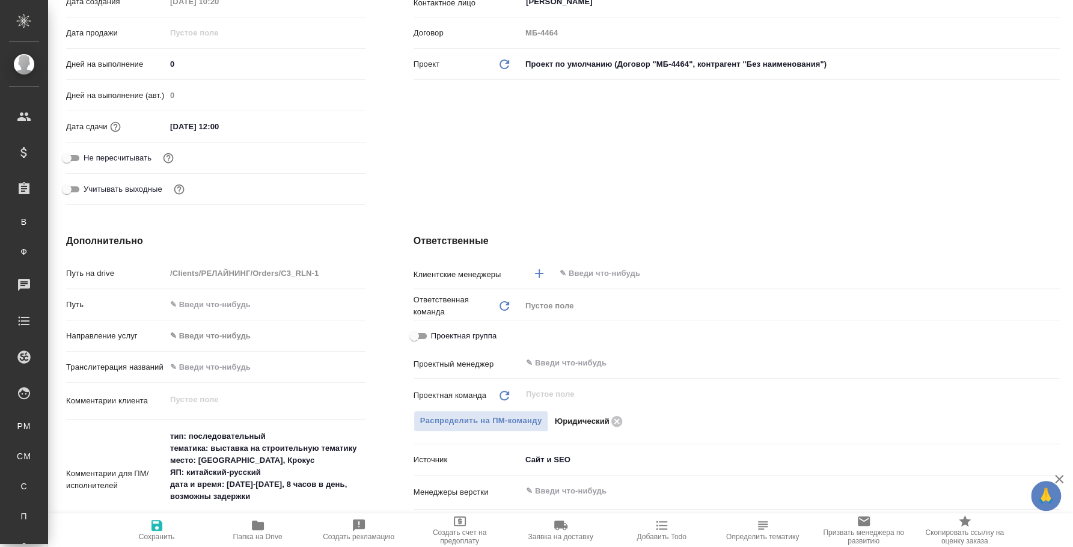
scroll to position [0, 0]
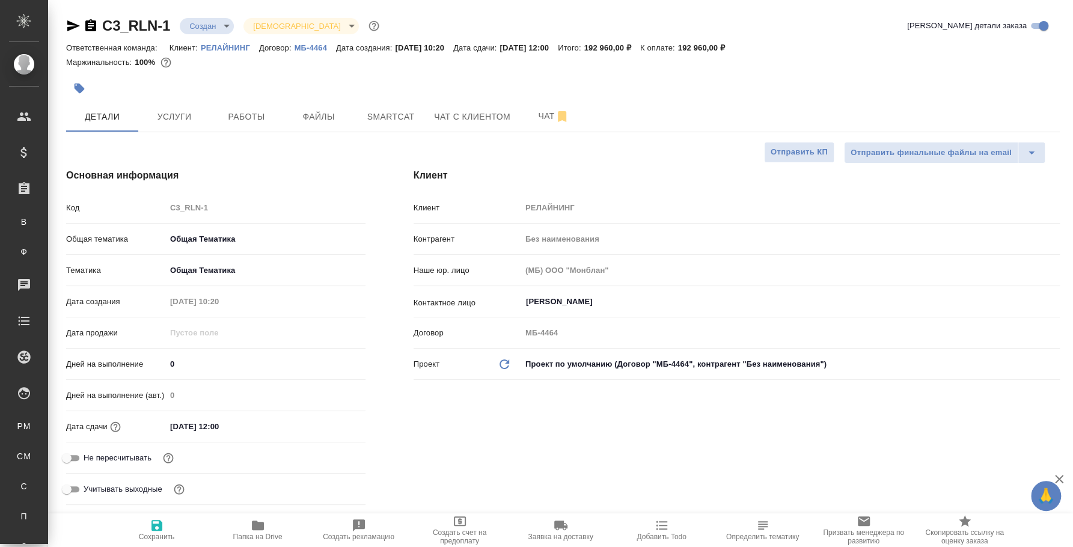
type textarea "x"
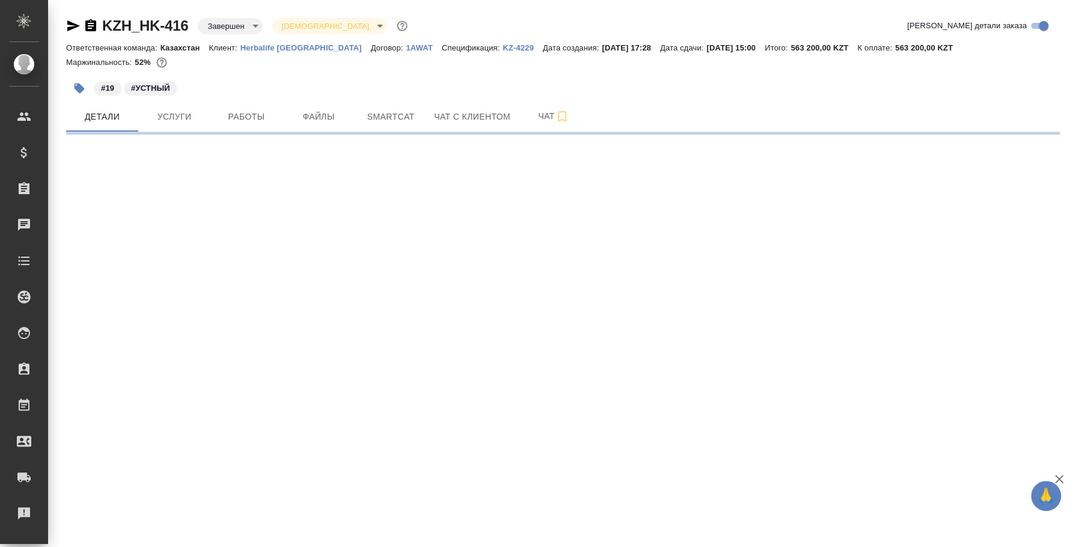
select select "RU"
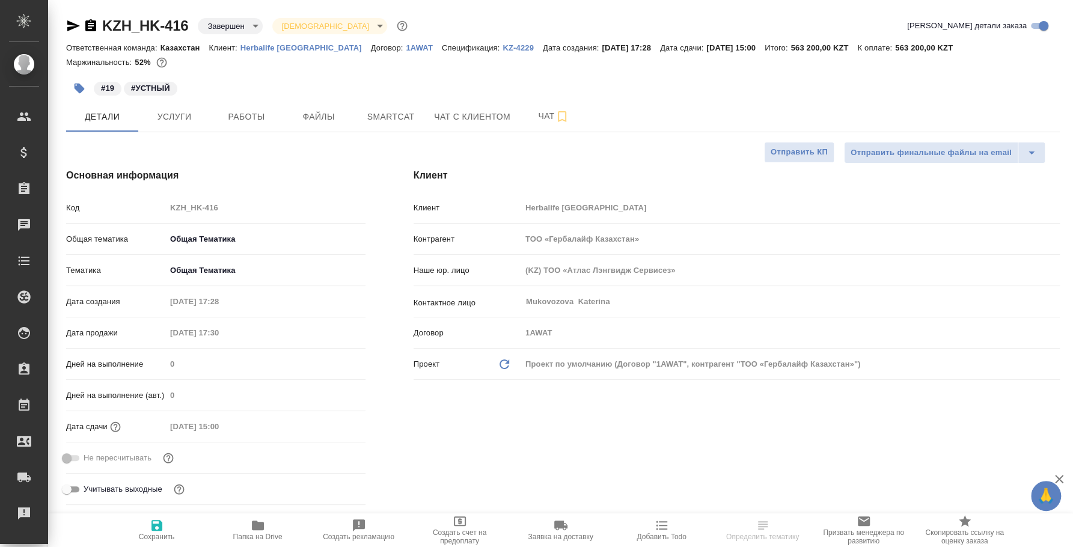
type textarea "x"
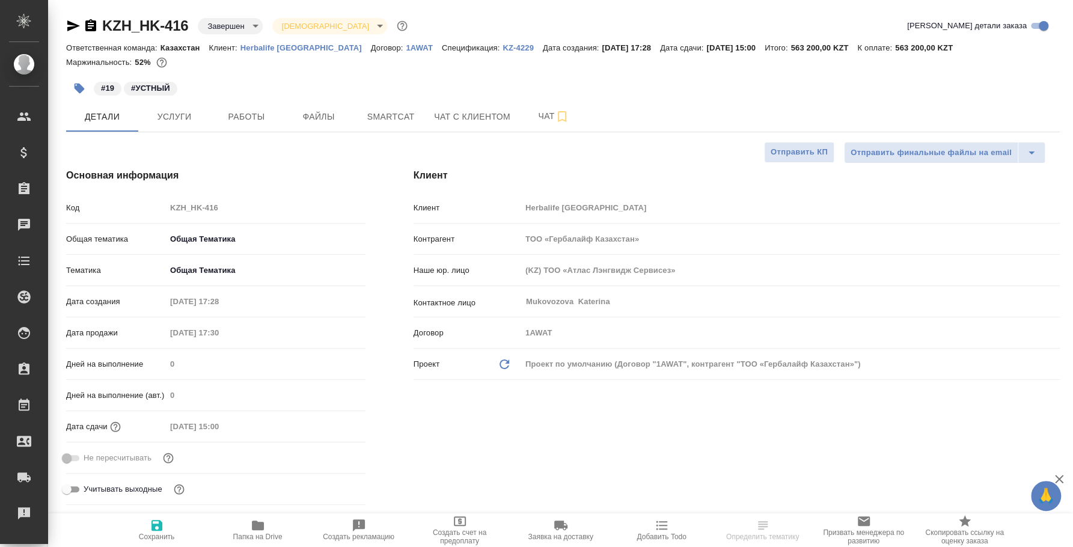
type textarea "x"
select select "RU"
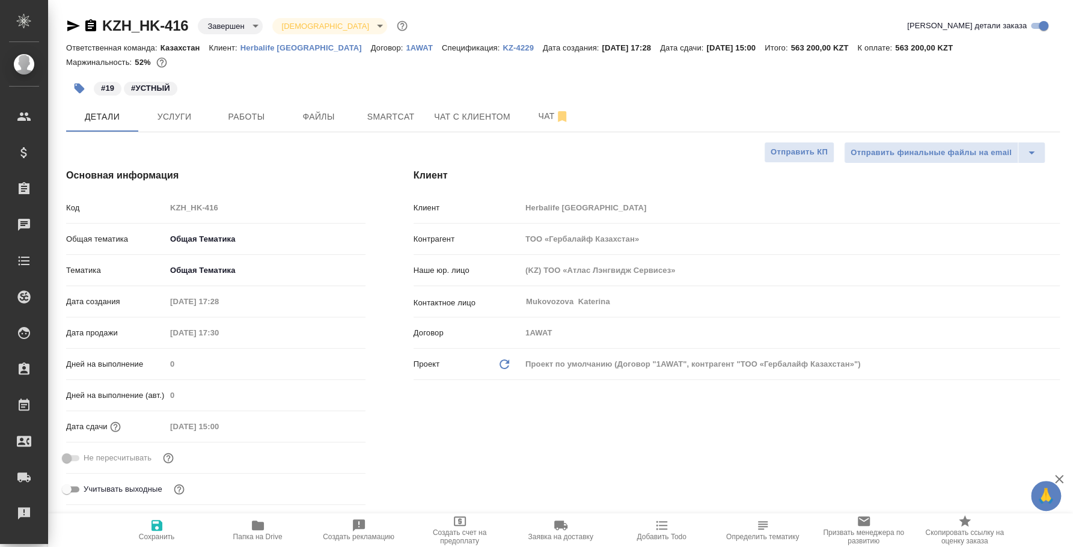
type textarea "x"
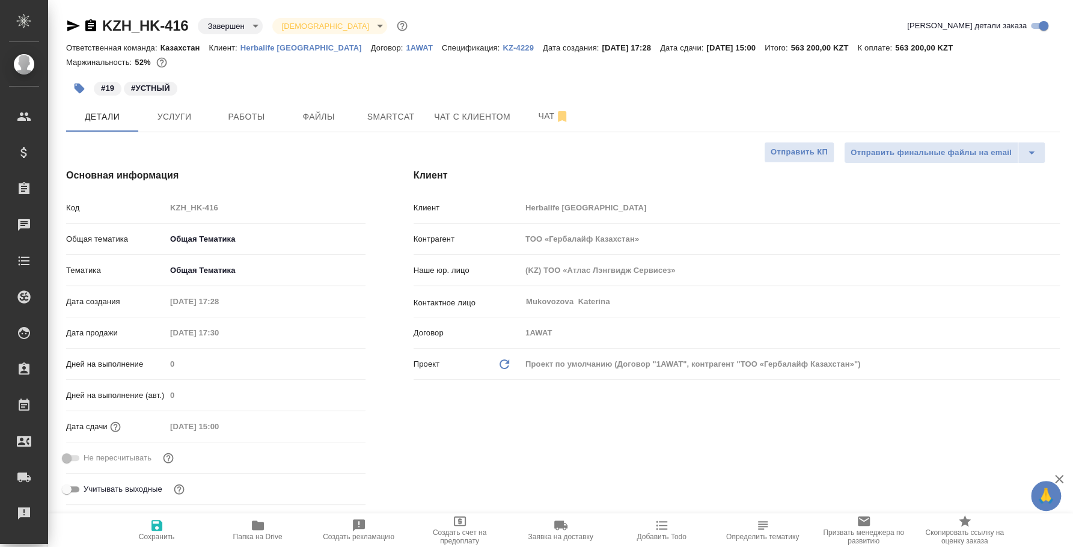
type textarea "x"
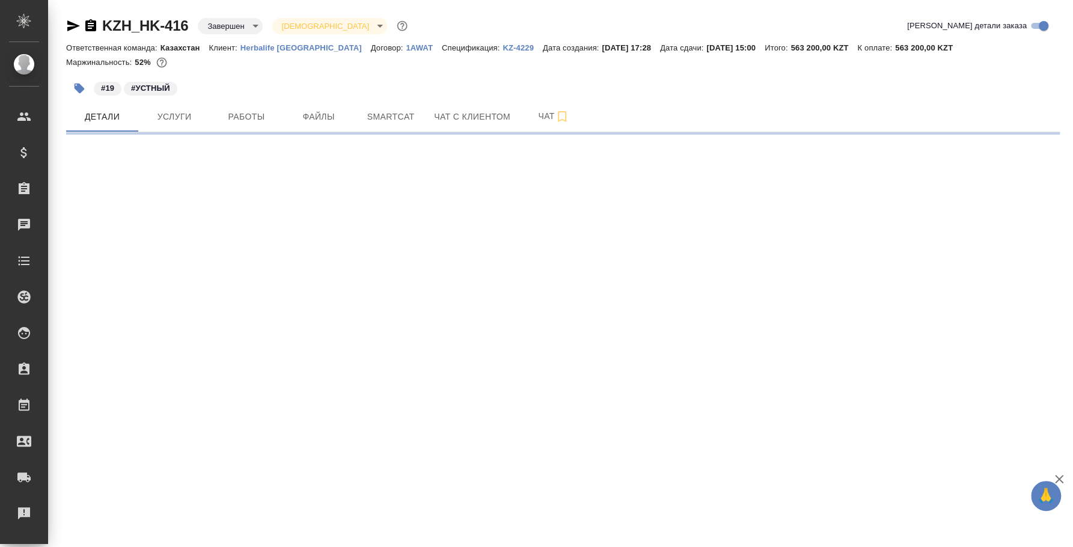
select select "RU"
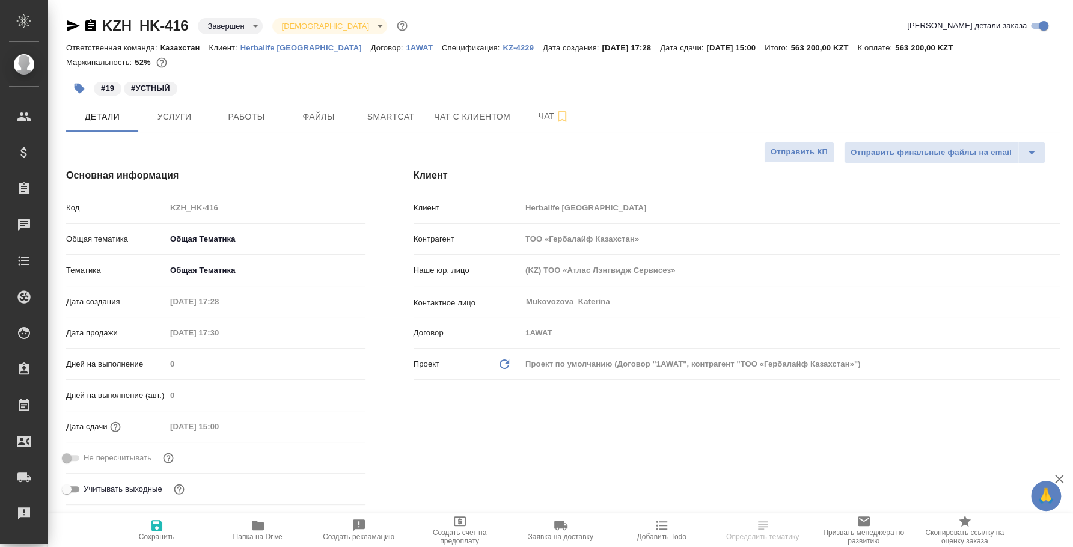
type textarea "x"
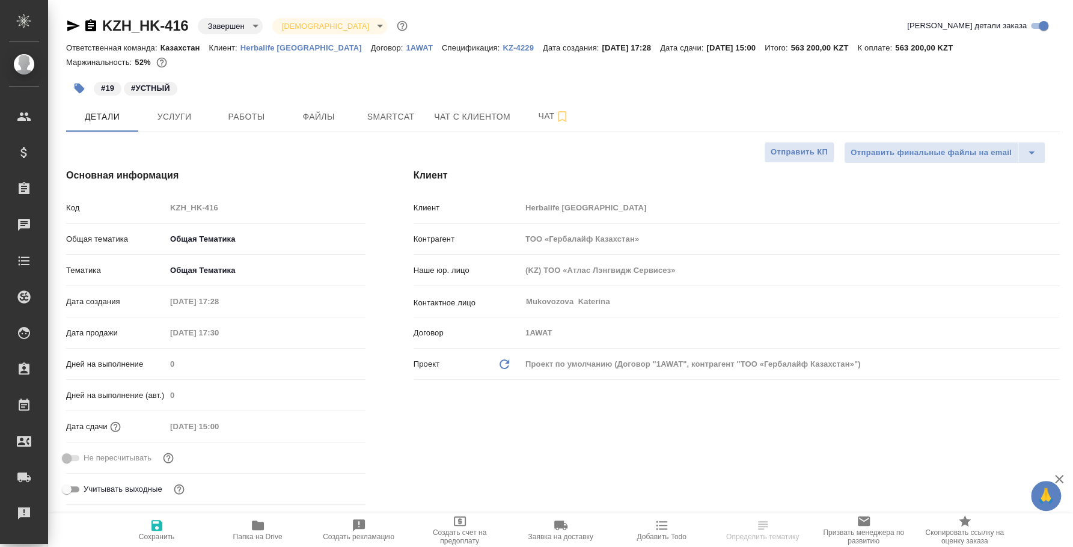
type textarea "x"
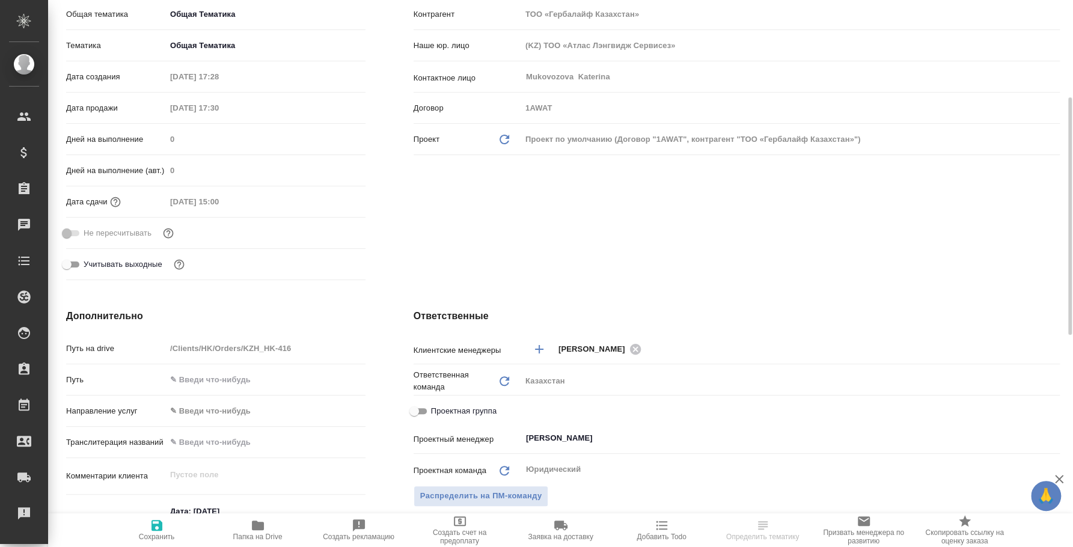
type textarea "x"
select select "RU"
type textarea "x"
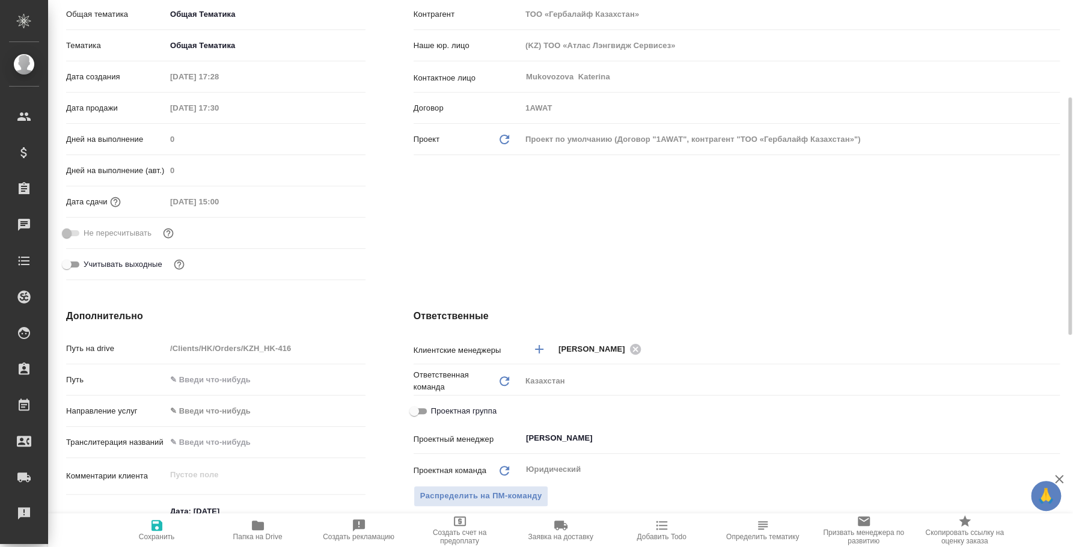
type textarea "x"
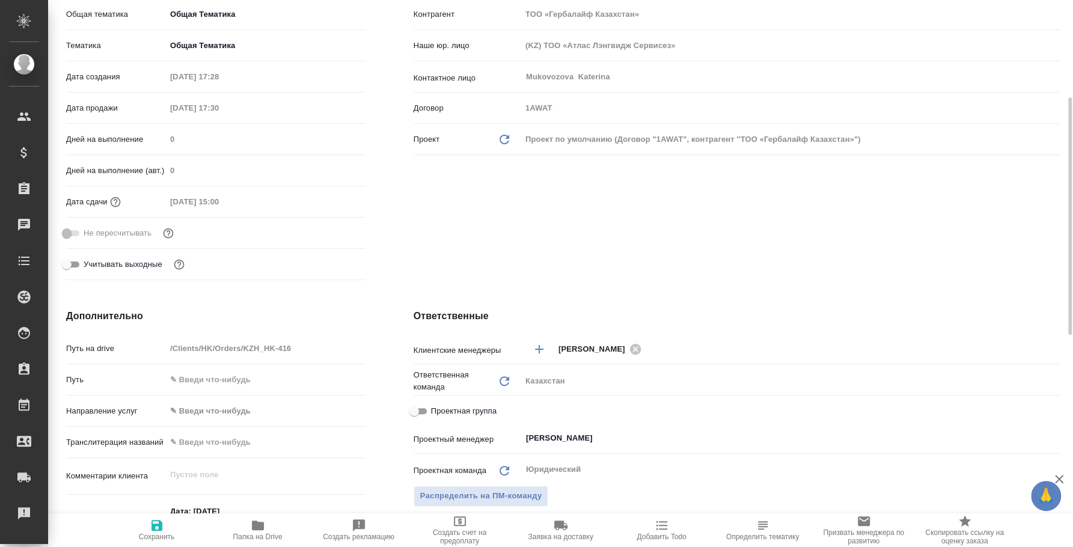
scroll to position [0, 0]
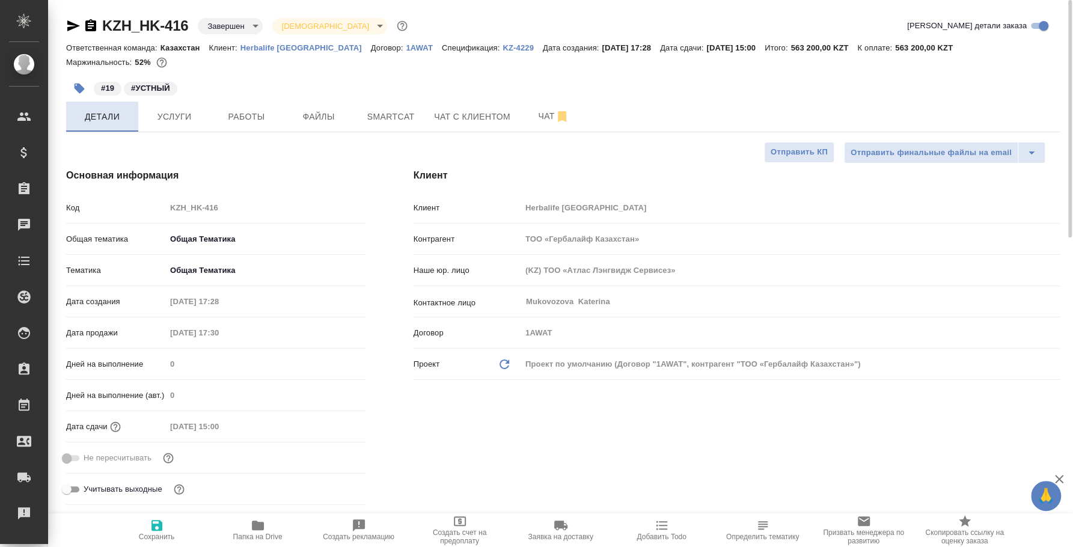
click at [131, 118] on button "Детали" at bounding box center [102, 117] width 72 height 30
click at [186, 114] on span "Услуги" at bounding box center [175, 116] width 58 height 15
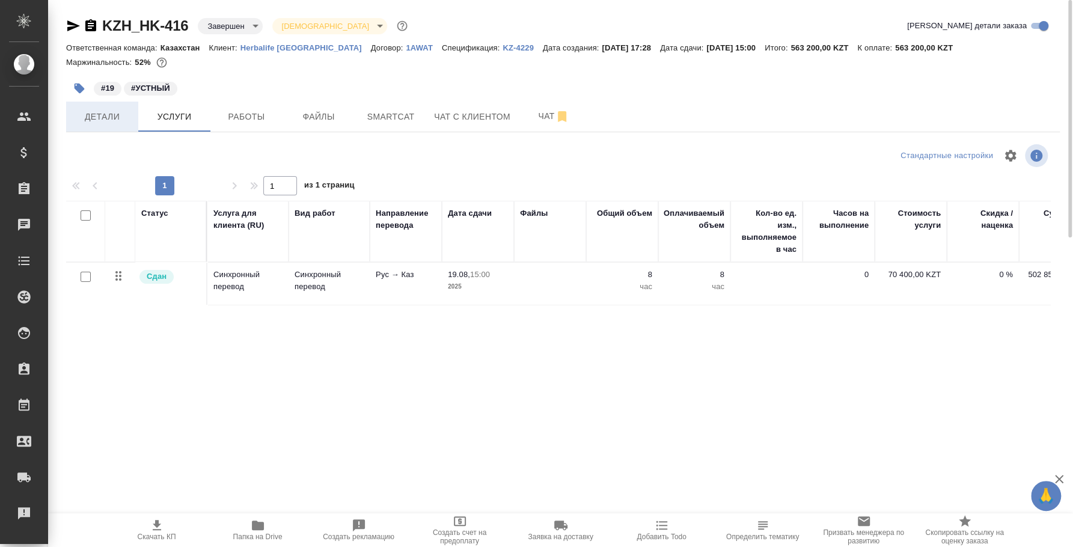
click at [115, 125] on button "Детали" at bounding box center [102, 117] width 72 height 30
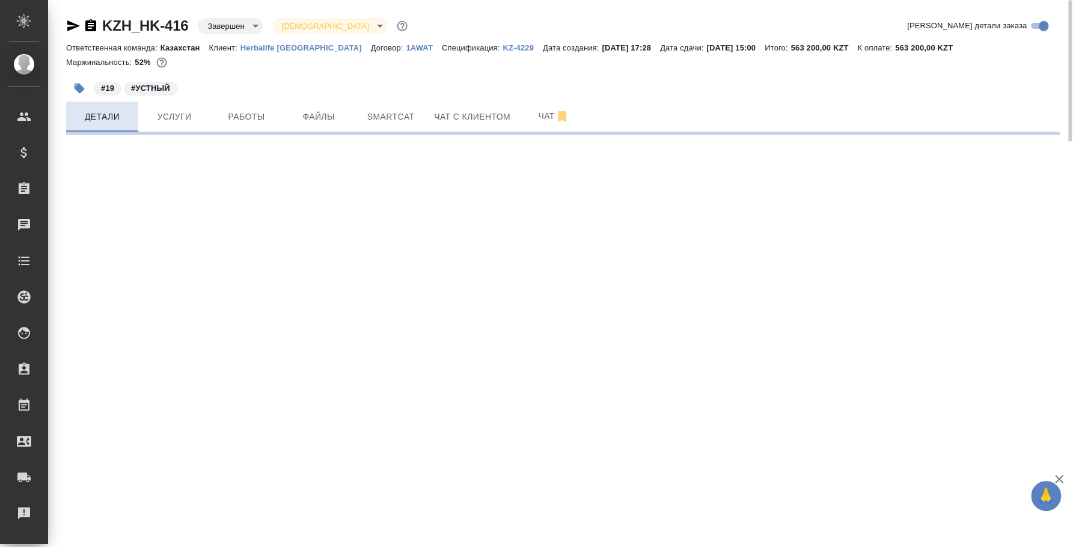
select select "RU"
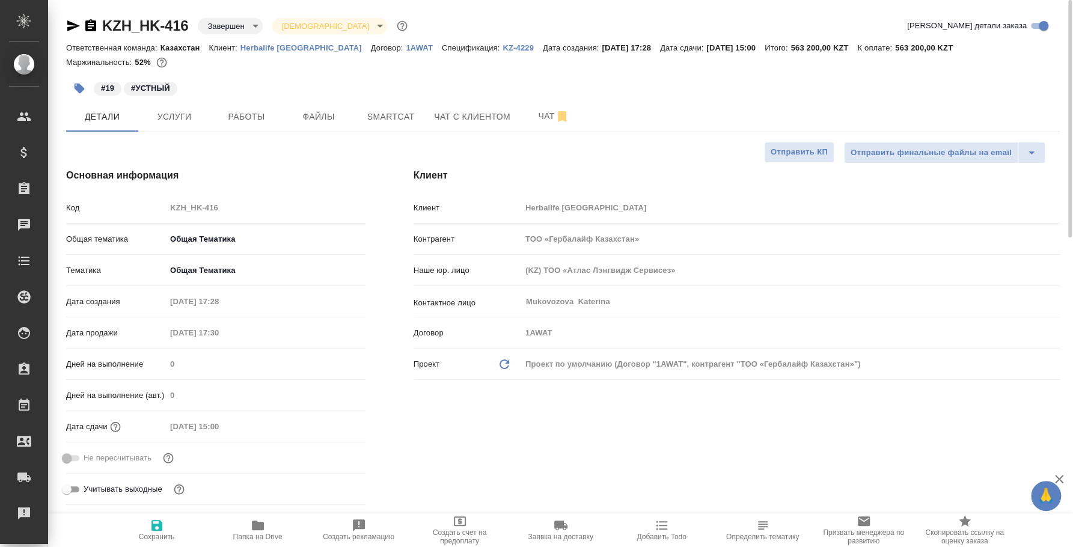
type textarea "x"
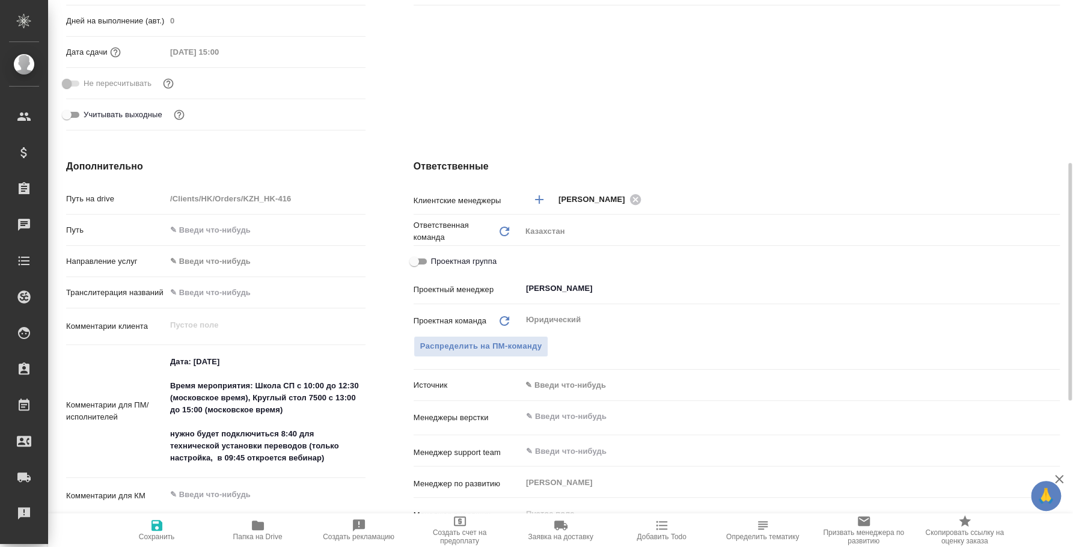
type textarea "x"
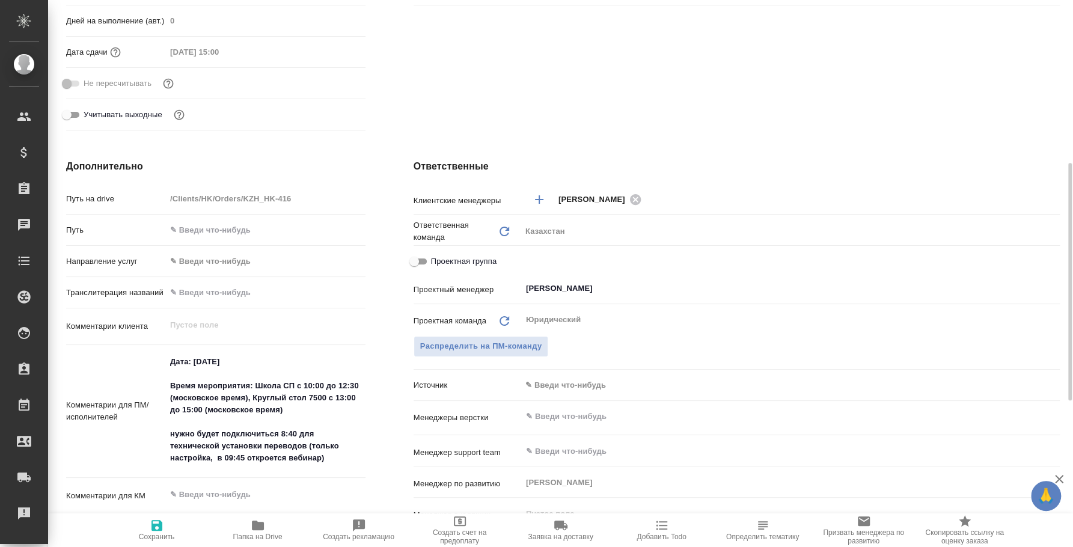
type textarea "x"
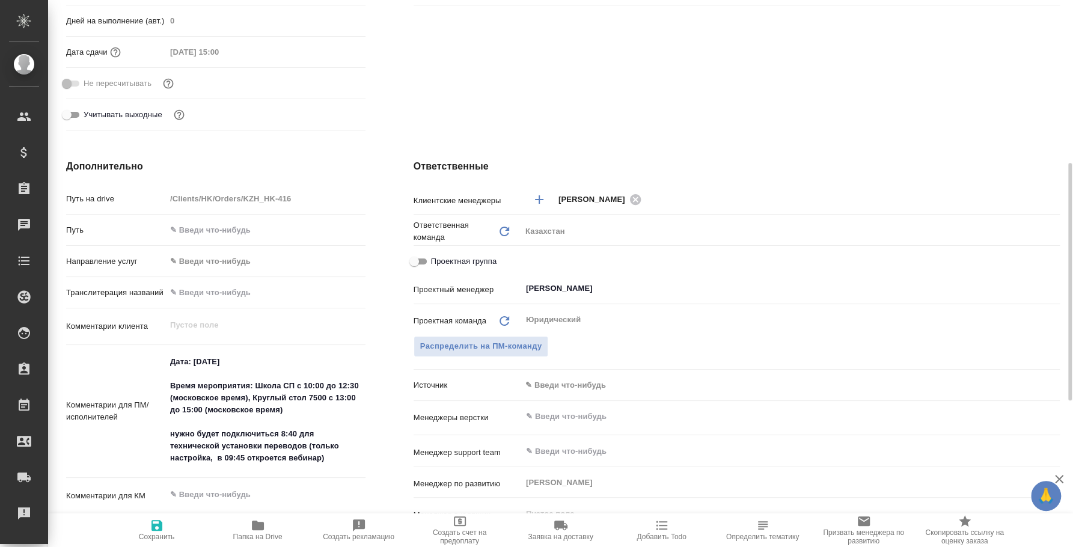
type textarea "x"
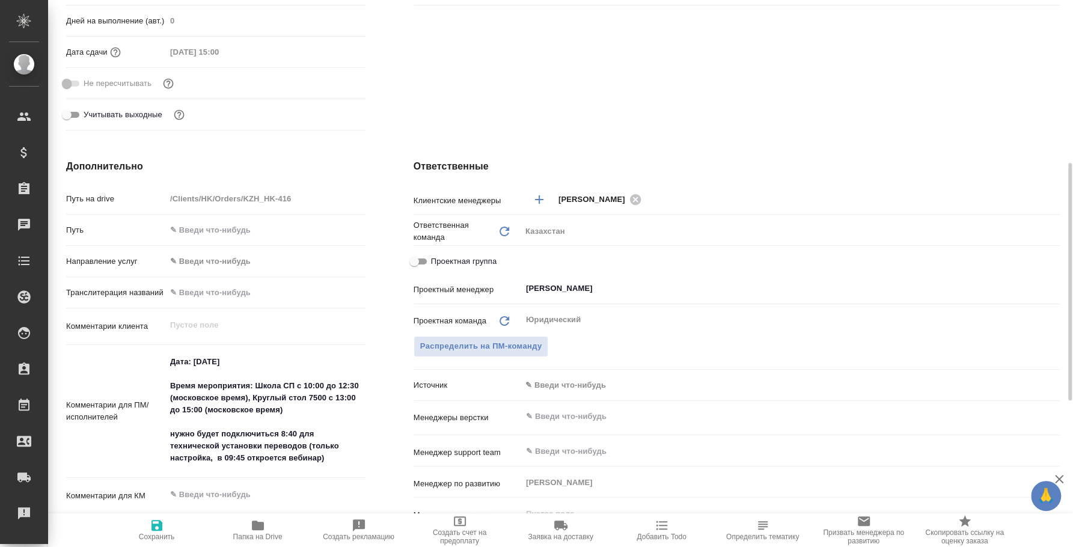
type textarea "x"
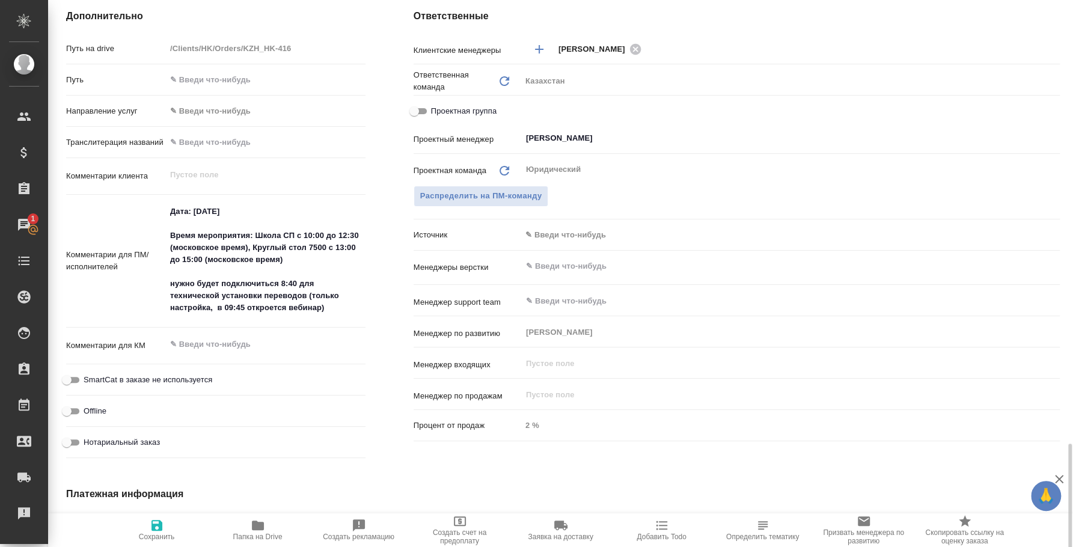
scroll to position [675, 0]
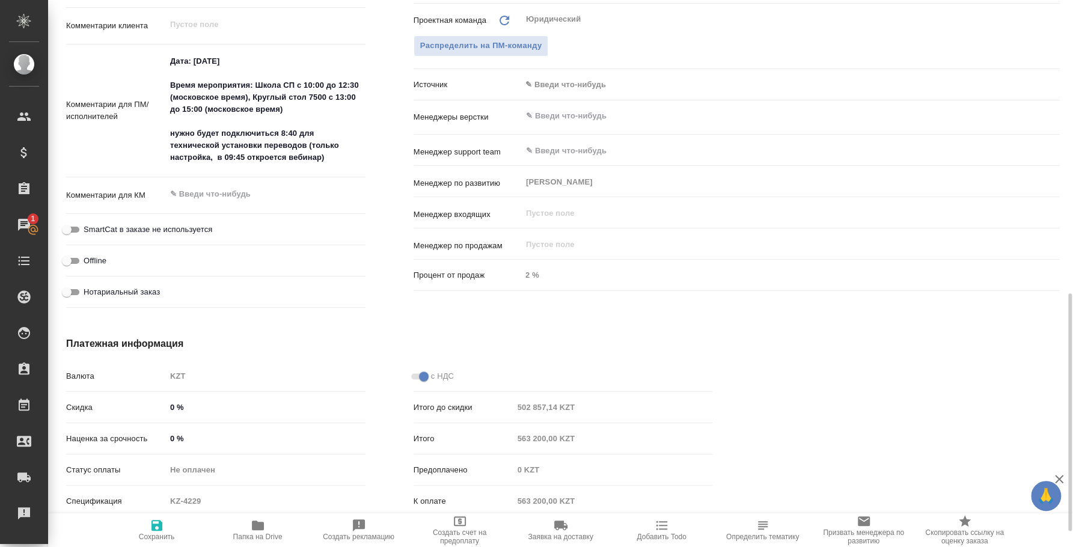
type textarea "x"
drag, startPoint x: 332, startPoint y: 157, endPoint x: 160, endPoint y: 47, distance: 204.3
click at [160, 47] on div "Путь на drive /Clients/HK/Orders/KZH_HK-416 Путь Направление услуг ✎ Введи что-…" at bounding box center [215, 101] width 299 height 426
type textarea "x"
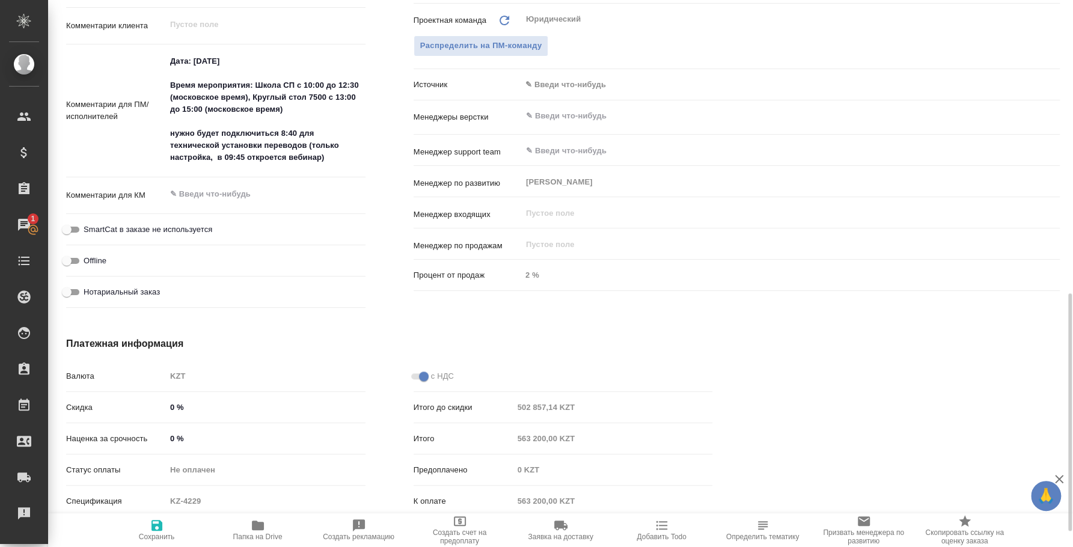
type textarea "x"
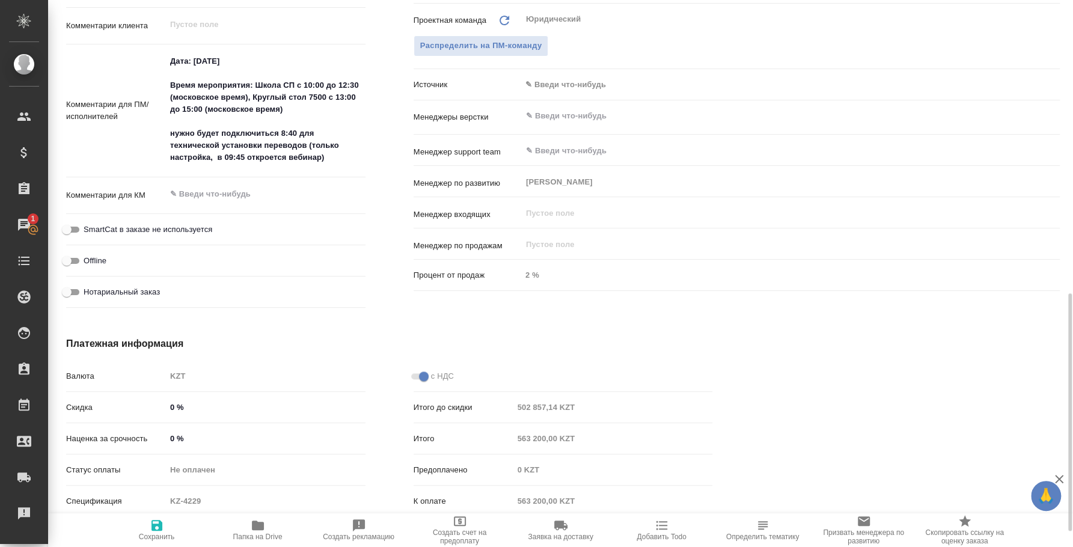
type textarea "x"
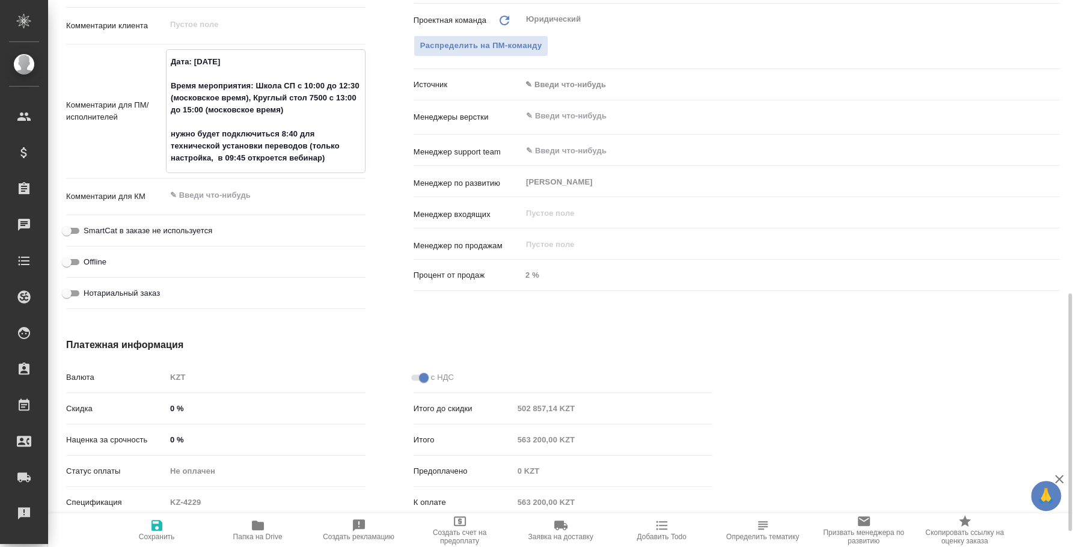
type textarea "x"
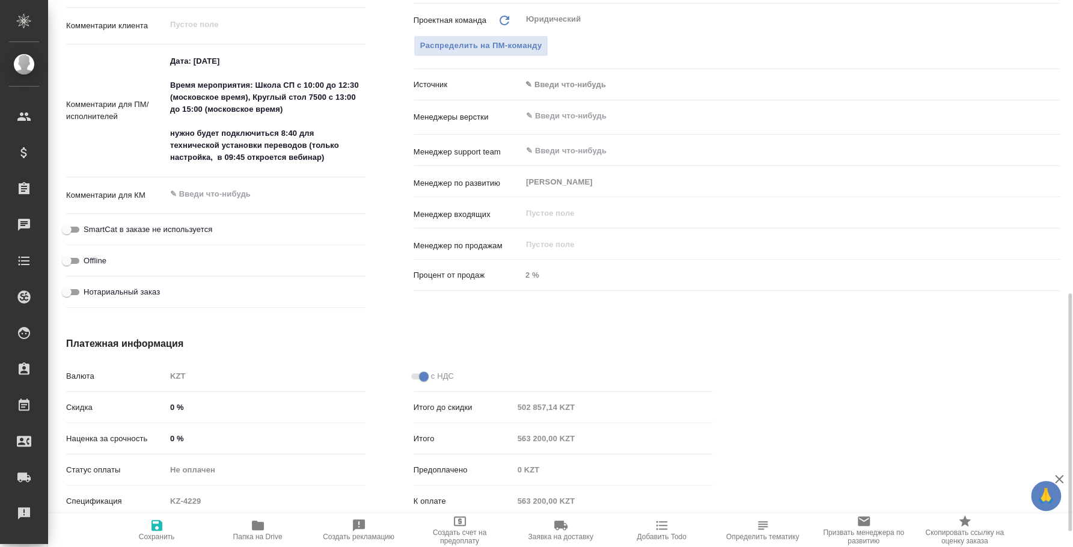
type textarea "x"
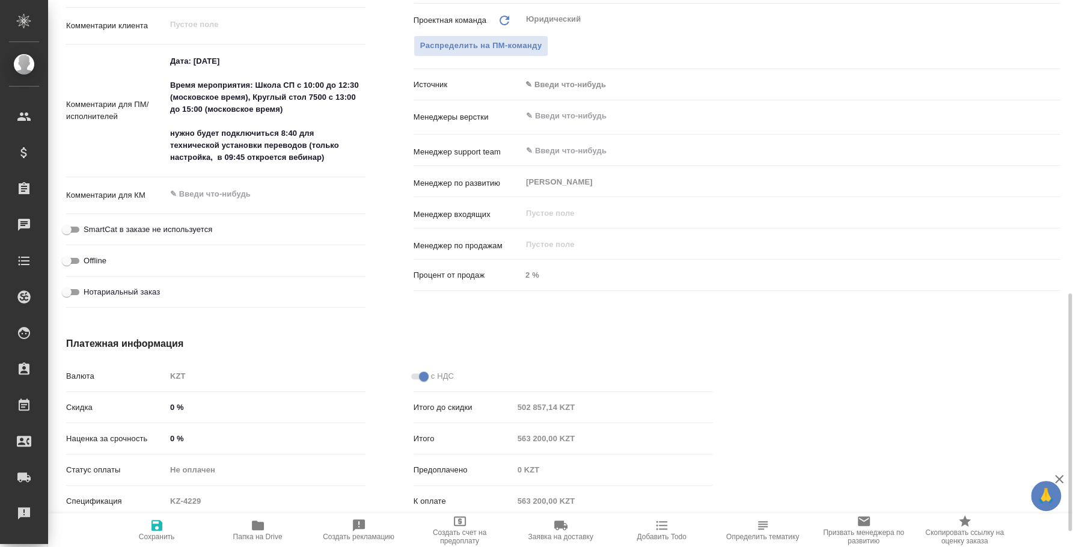
type textarea "x"
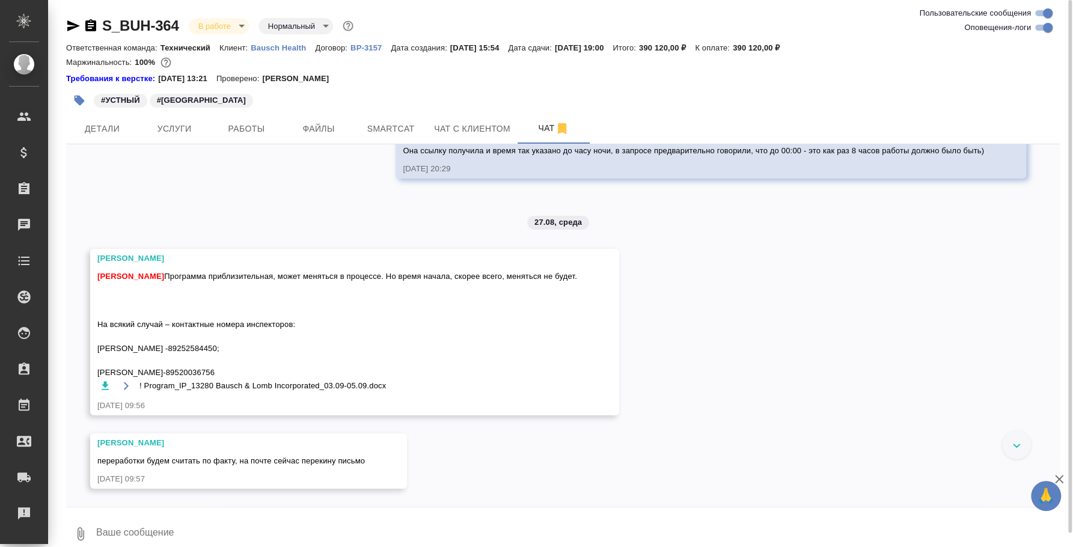
scroll to position [11862, 0]
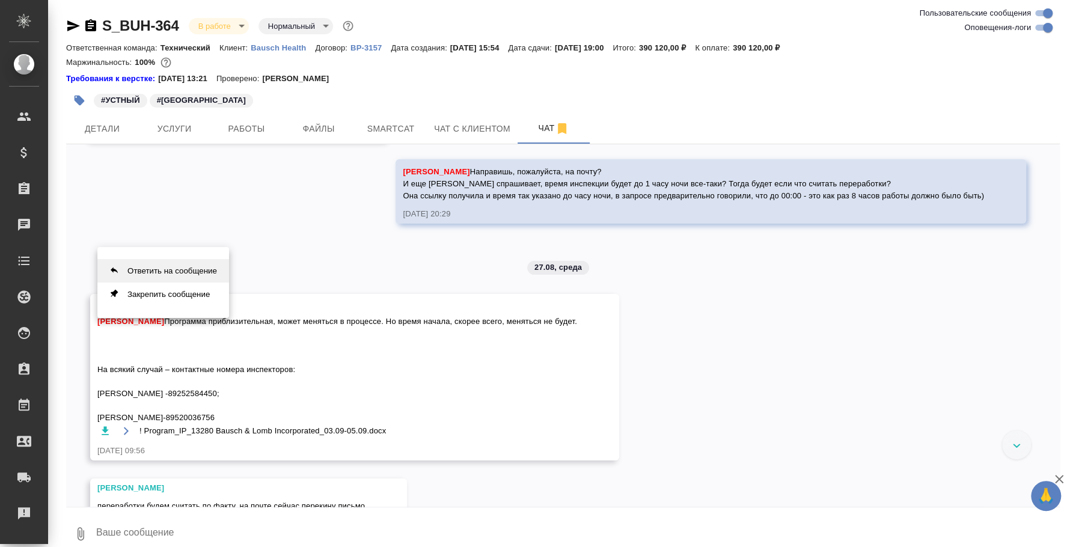
click at [207, 271] on button "Ответить на сообщение" at bounding box center [163, 270] width 132 height 23
click at [209, 272] on button "Ответить на сообщение" at bounding box center [163, 270] width 132 height 23
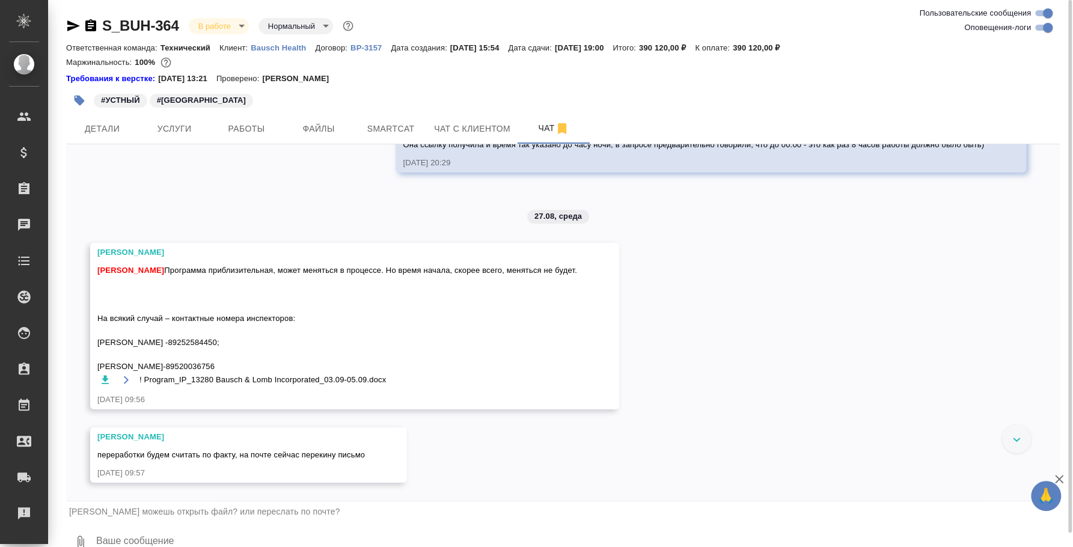
scroll to position [12088, 0]
click at [182, 540] on textarea at bounding box center [577, 542] width 965 height 41
type textarea "#"
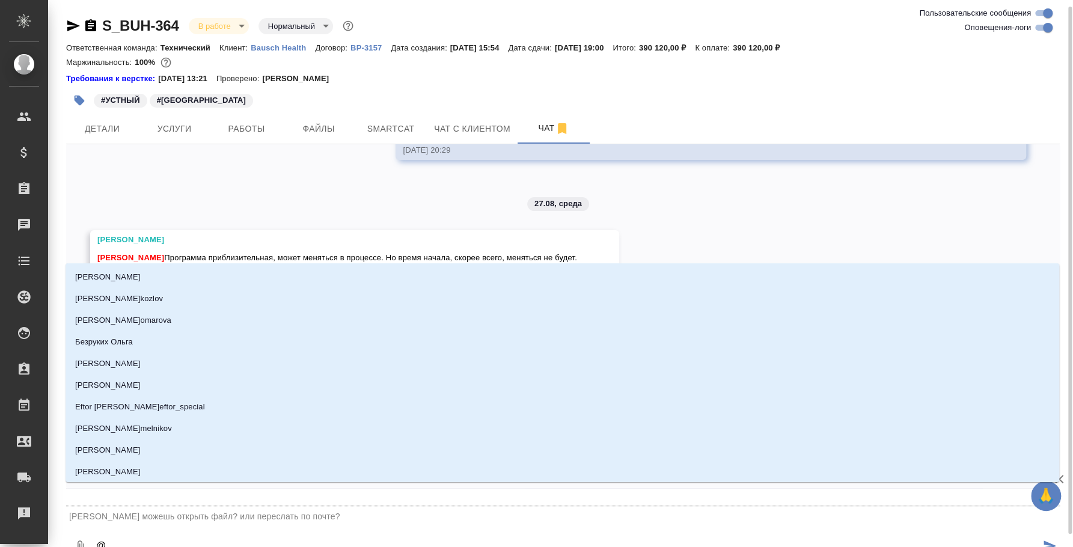
scroll to position [4, 0]
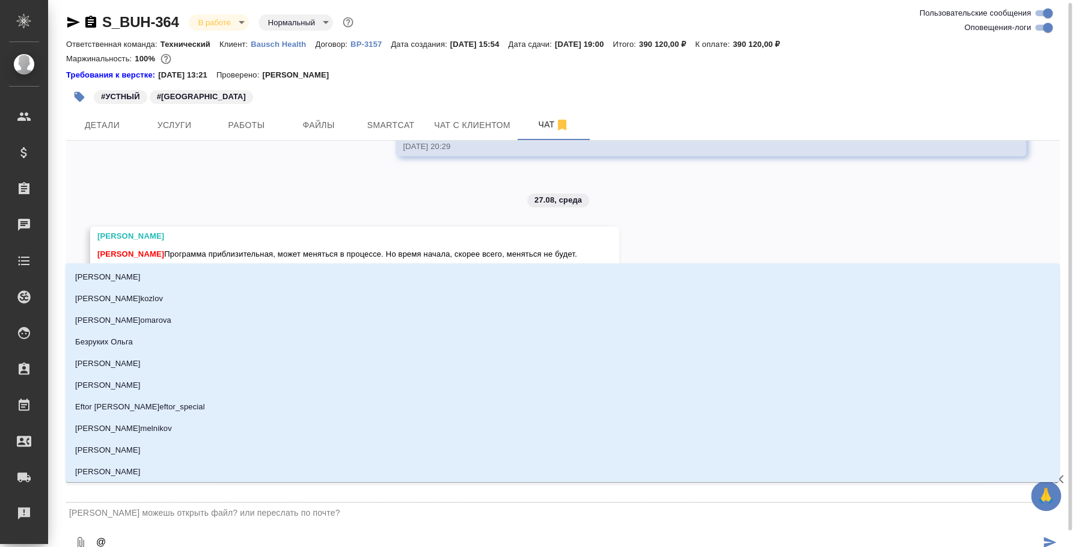
type textarea "@Н"
type input "[PERSON_NAME]"
type textarea "@Ни"
type input "Ни"
type textarea "@Ник"
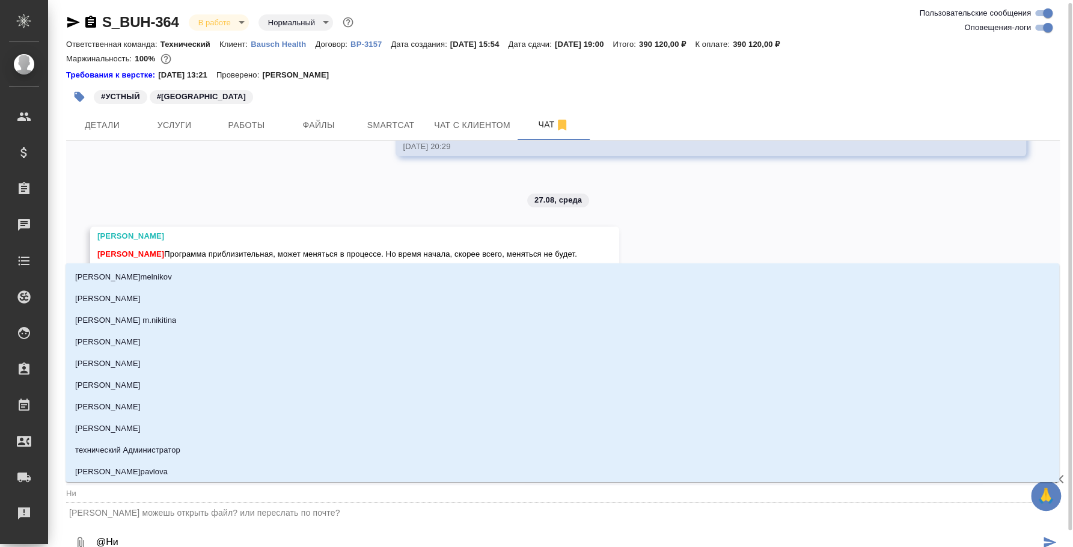
type input "Ник"
type textarea "@Ники"
type input "Ники"
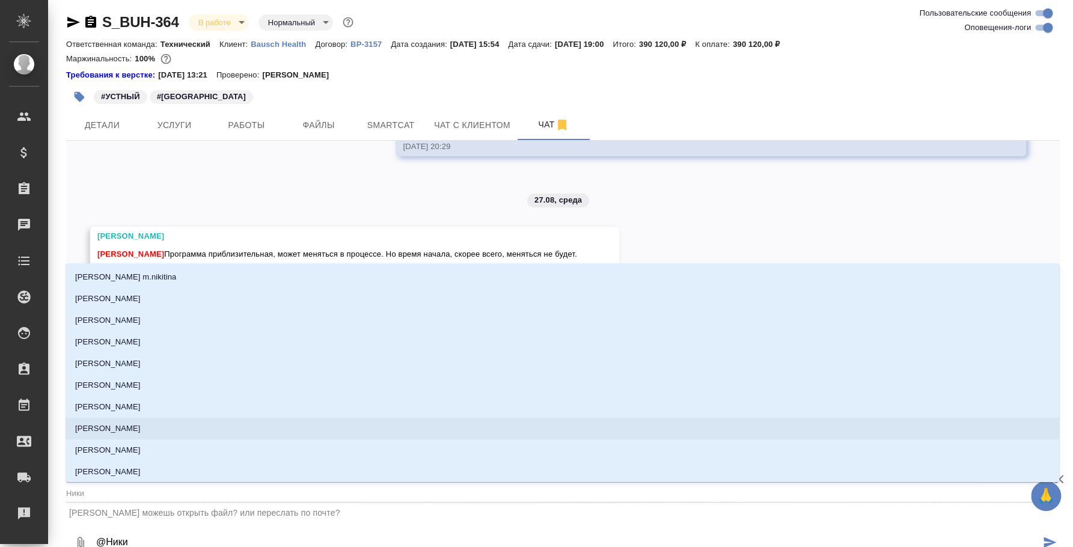
click at [161, 425] on li "[PERSON_NAME]" at bounding box center [563, 429] width 994 height 22
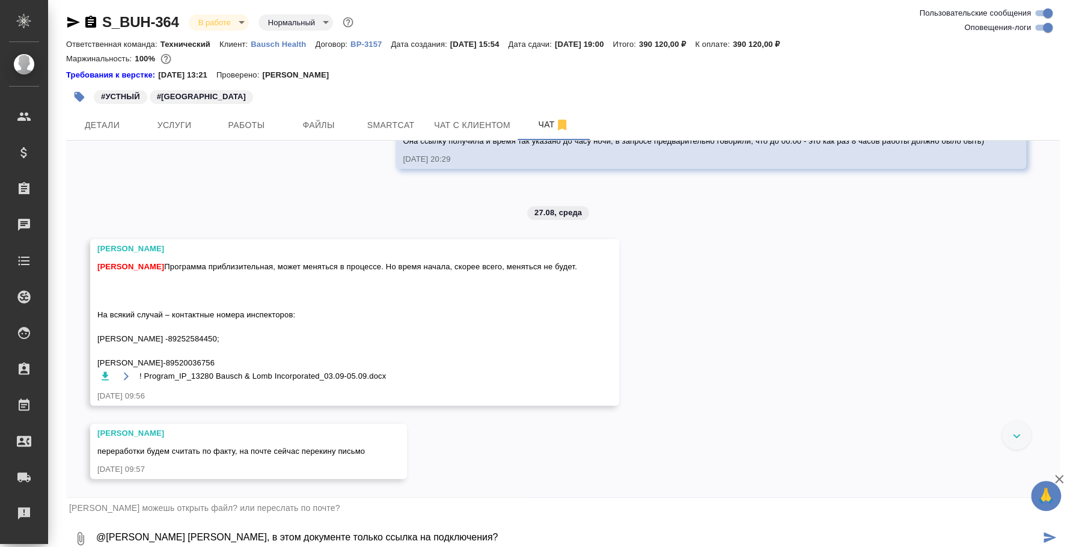
type textarea "@[PERSON_NAME] [PERSON_NAME], в этом документе только ссылка на подключения?"
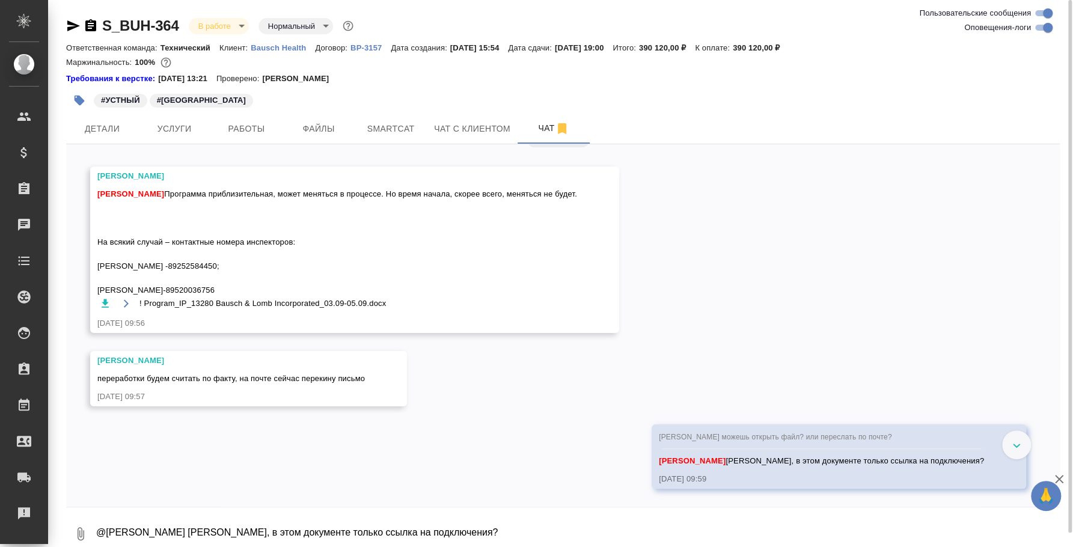
scroll to position [12171, 0]
click at [106, 310] on icon "button" at bounding box center [105, 304] width 12 height 12
click at [734, 352] on div "21.07, [DATE] [[PERSON_NAME]] [PERSON_NAME] оставил комментарий: "Расчет по сло…" at bounding box center [563, 325] width 994 height 363
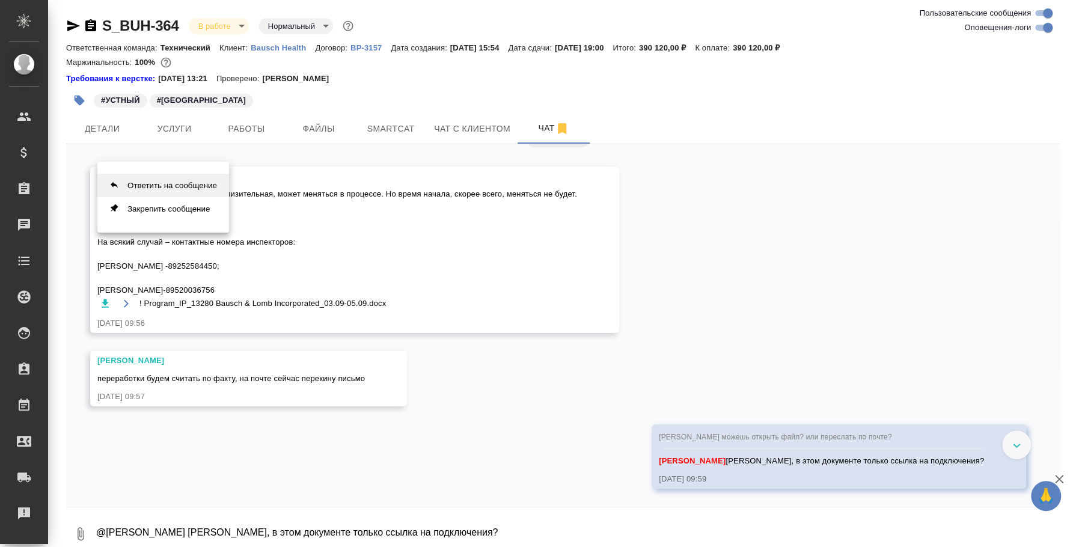
click at [182, 182] on button "Ответить на сообщение" at bounding box center [163, 185] width 132 height 23
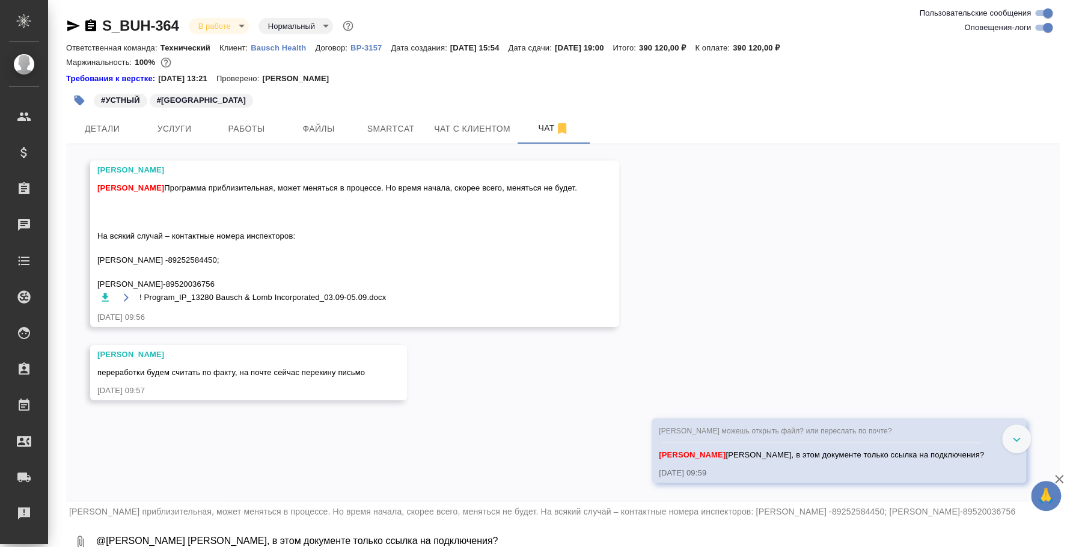
click at [193, 529] on textarea "@[PERSON_NAME] [PERSON_NAME], в этом документе только ссылка на подключения?" at bounding box center [577, 542] width 965 height 41
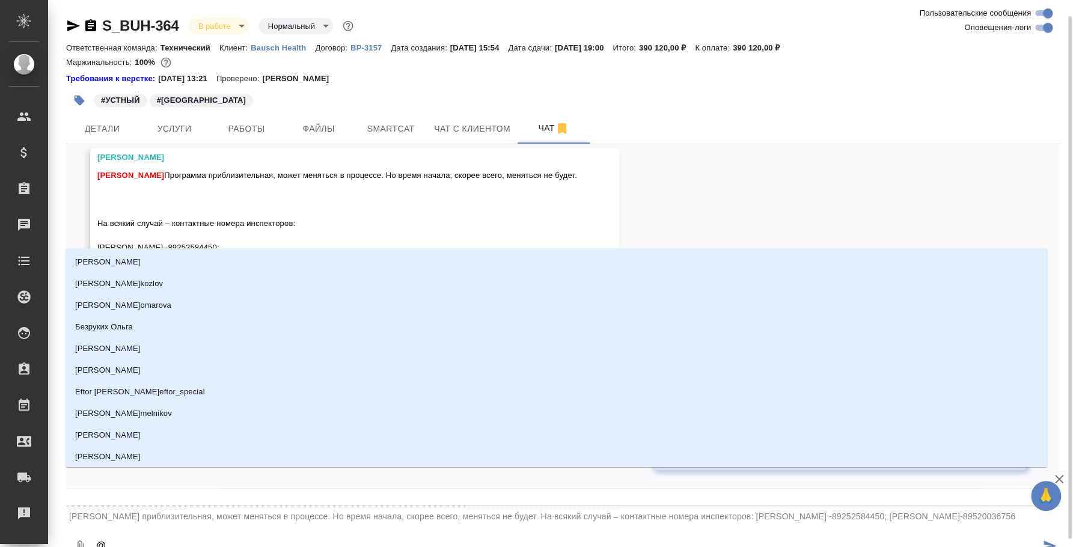
scroll to position [8, 0]
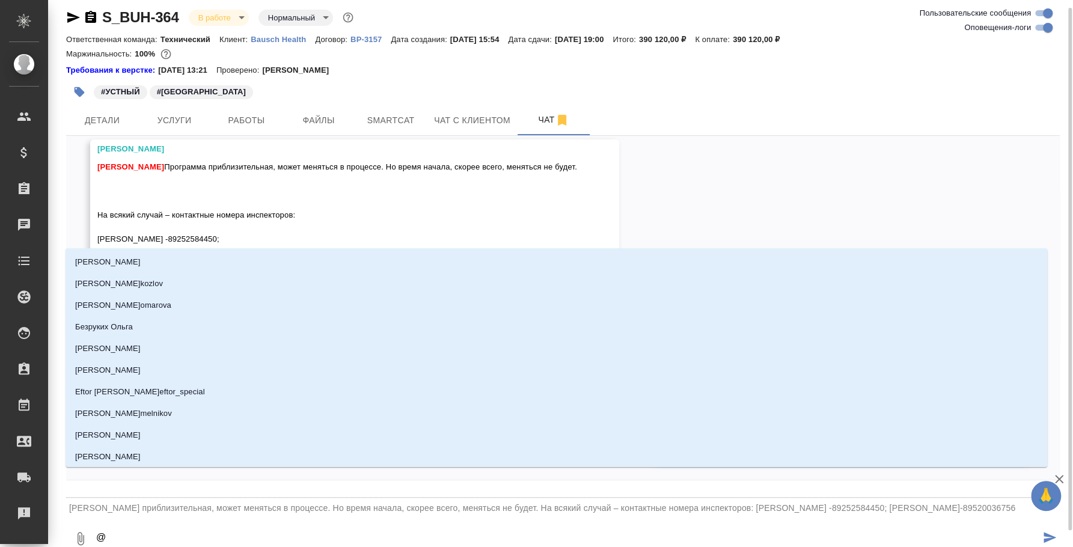
type textarea "@Y"
type input "Y"
type textarea "@Y'b"
type input "Y'b"
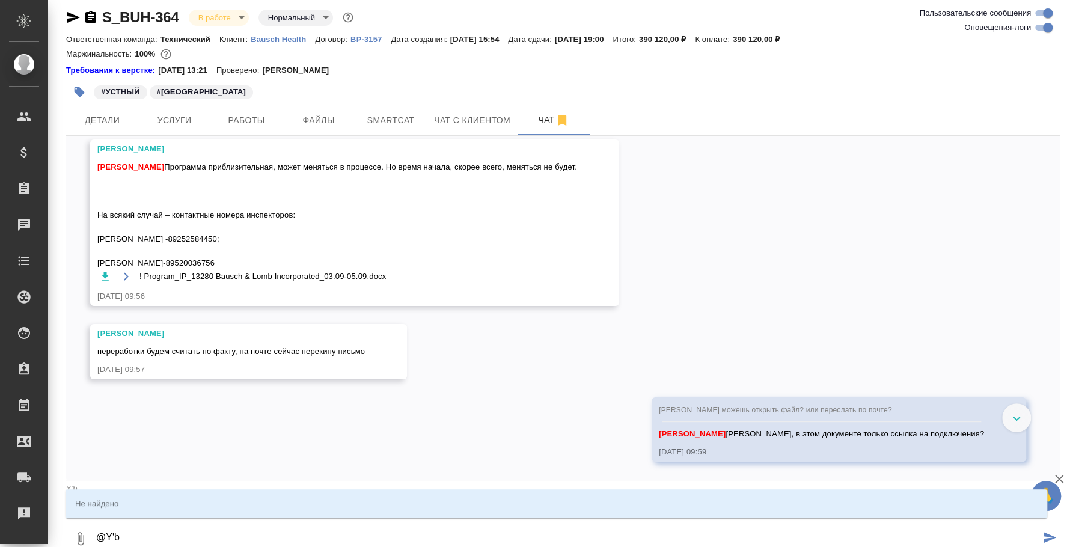
type textarea "@Y"
type input "Y"
type textarea "@"
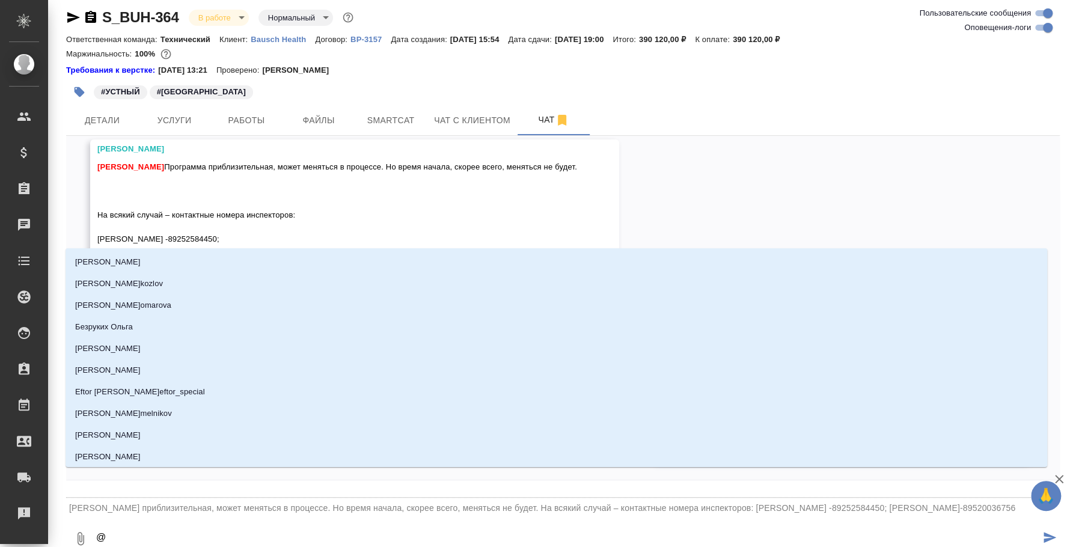
type textarea "@Н"
type input "[PERSON_NAME]"
type textarea "@Ни"
type input "Ни"
type textarea "@Ник"
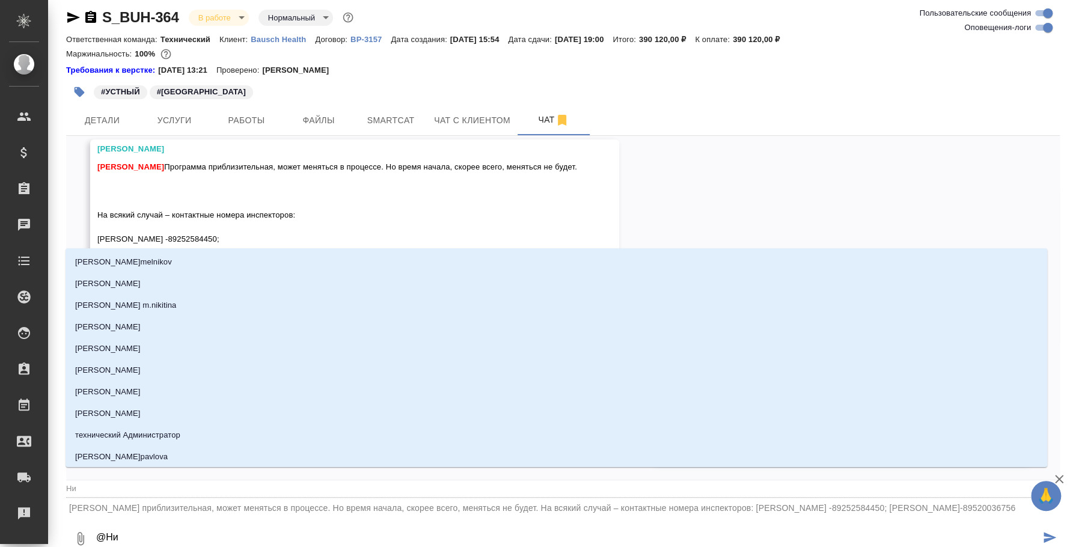
type input "Ник"
type textarea "@Ники"
type input "Ники"
type textarea "@Никиф"
type input "Никиф"
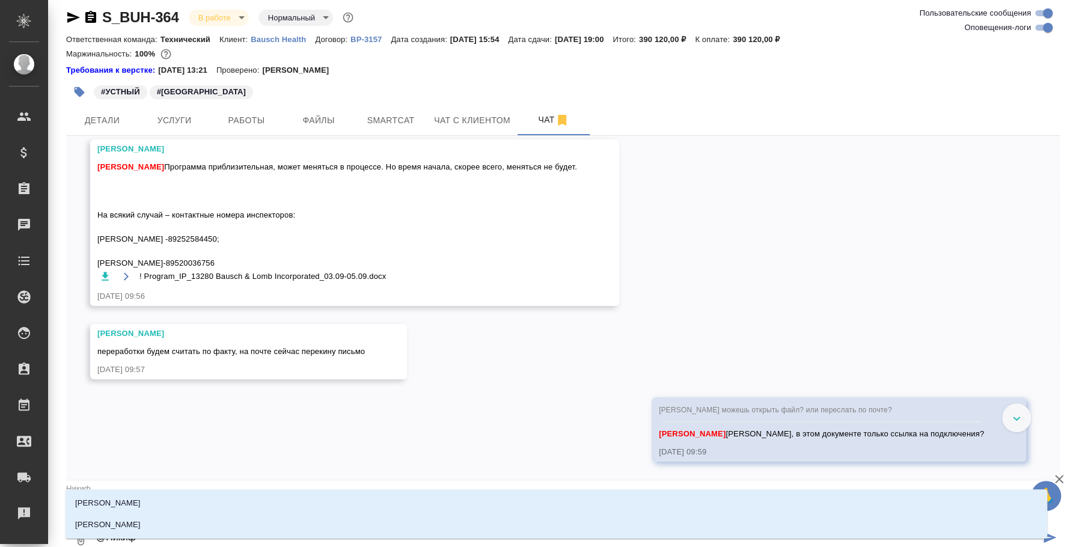
type textarea "@Никифо"
type input "Никифо"
type textarea "@[PERSON_NAME]"
type input "[PERSON_NAME]"
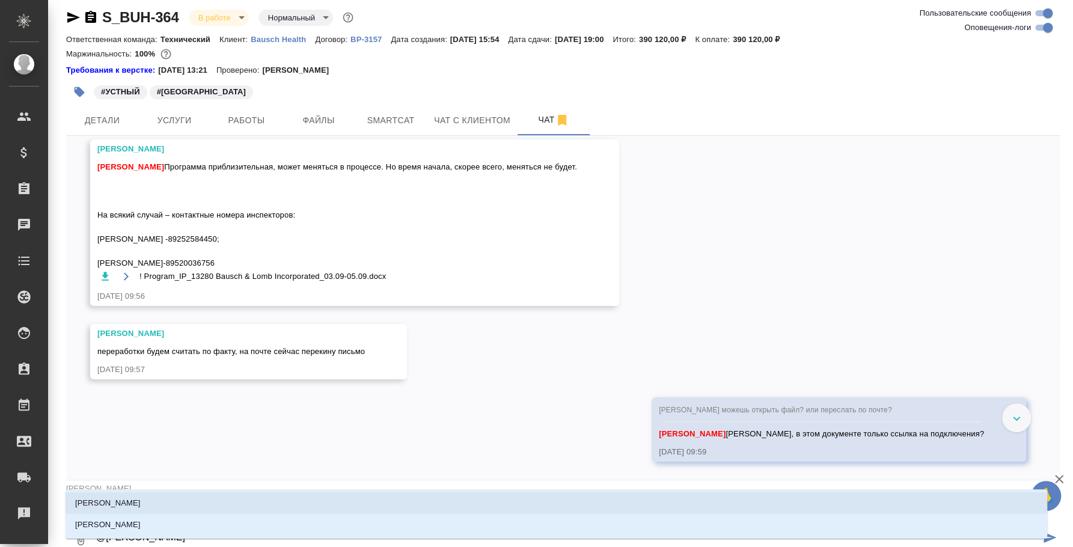
click at [180, 507] on li "[PERSON_NAME]" at bounding box center [557, 503] width 982 height 22
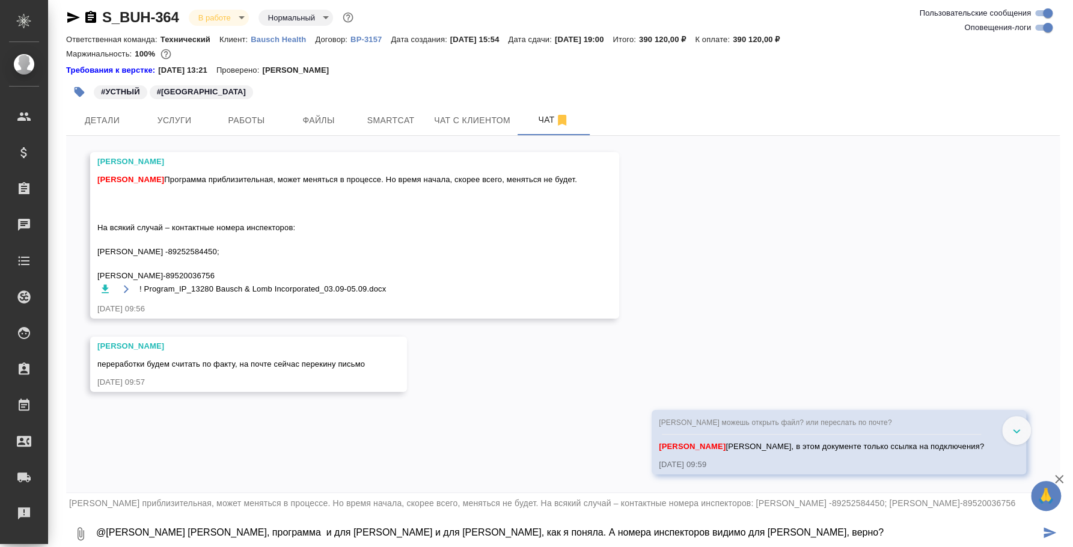
type textarea "@[PERSON_NAME] [PERSON_NAME], программа и для [PERSON_NAME] и для [PERSON_NAME]…"
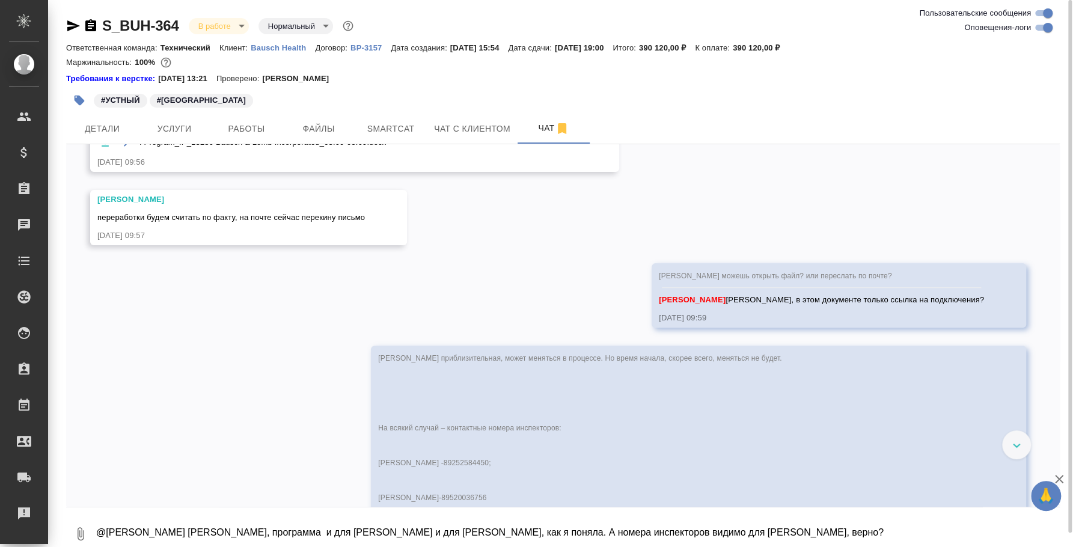
scroll to position [12115, 0]
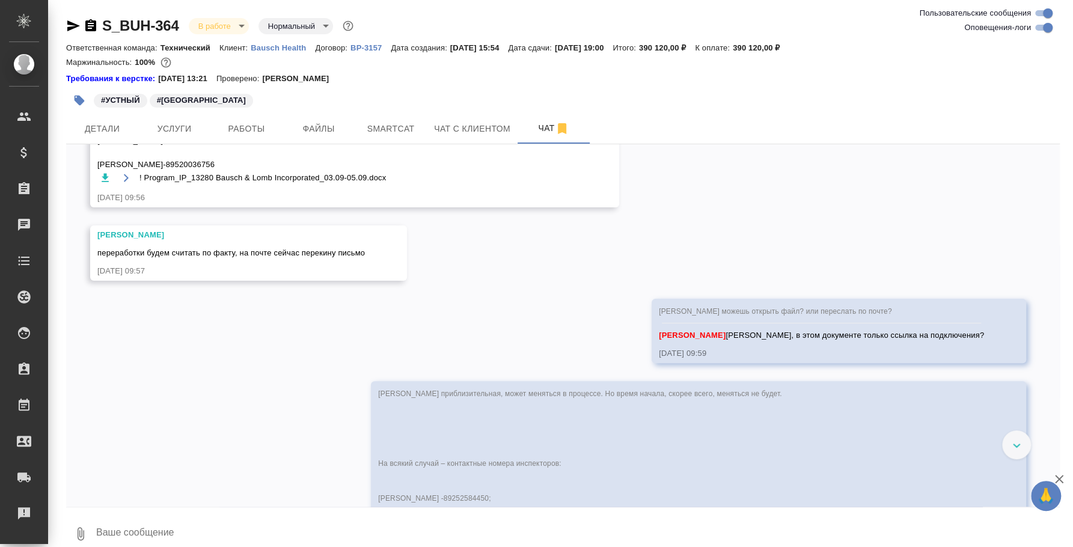
drag, startPoint x: 98, startPoint y: 369, endPoint x: 276, endPoint y: 417, distance: 184.5
click at [276, 171] on span "[PERSON_NAME] приблизительная, может меняться в процессе. Но время начала, скор…" at bounding box center [337, 117] width 480 height 108
copy span "На всякий случай – контактные номера инспекторов: [PERSON_NAME] -89252584450; […"
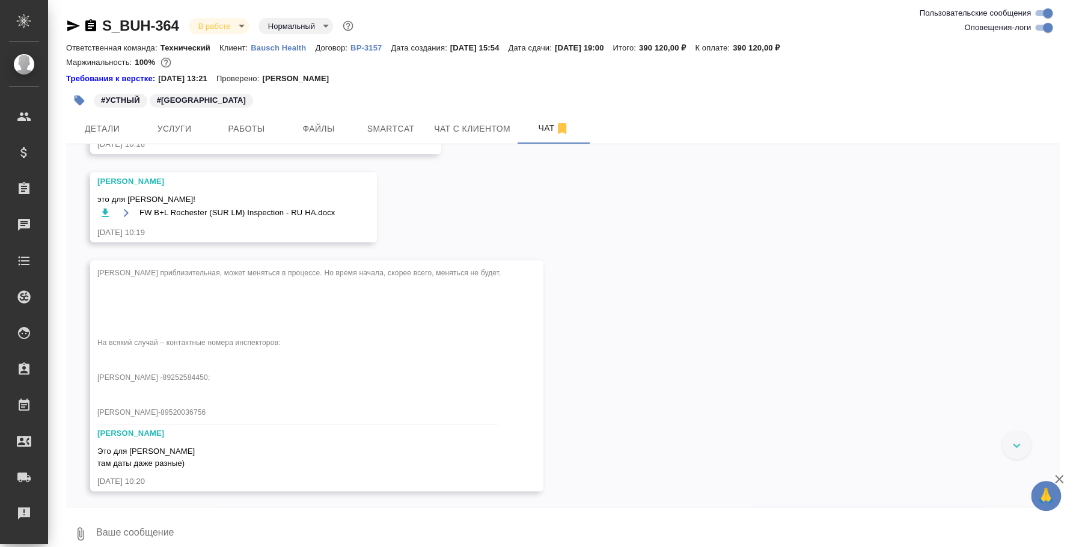
scroll to position [12680, 0]
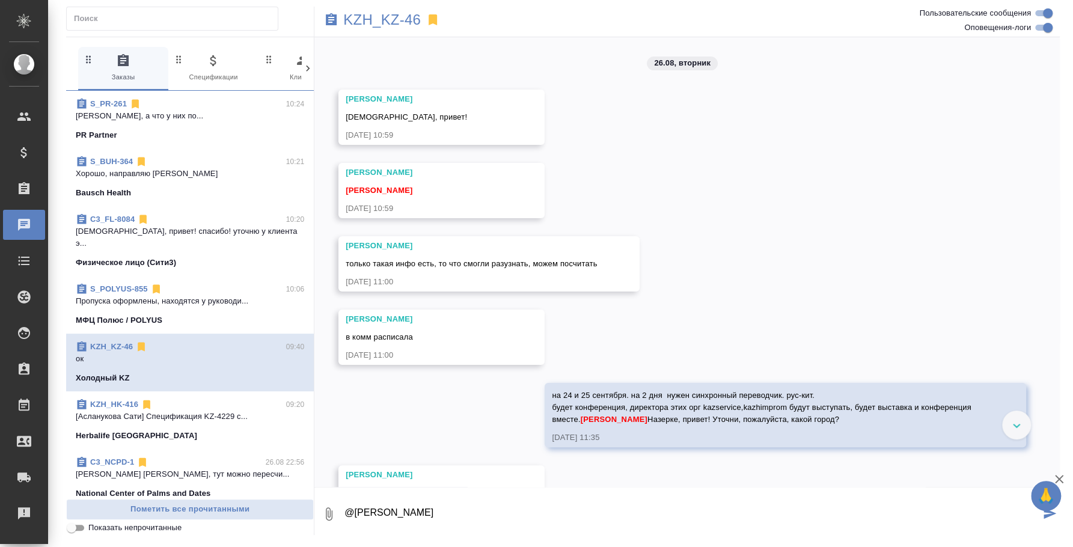
scroll to position [1398, 0]
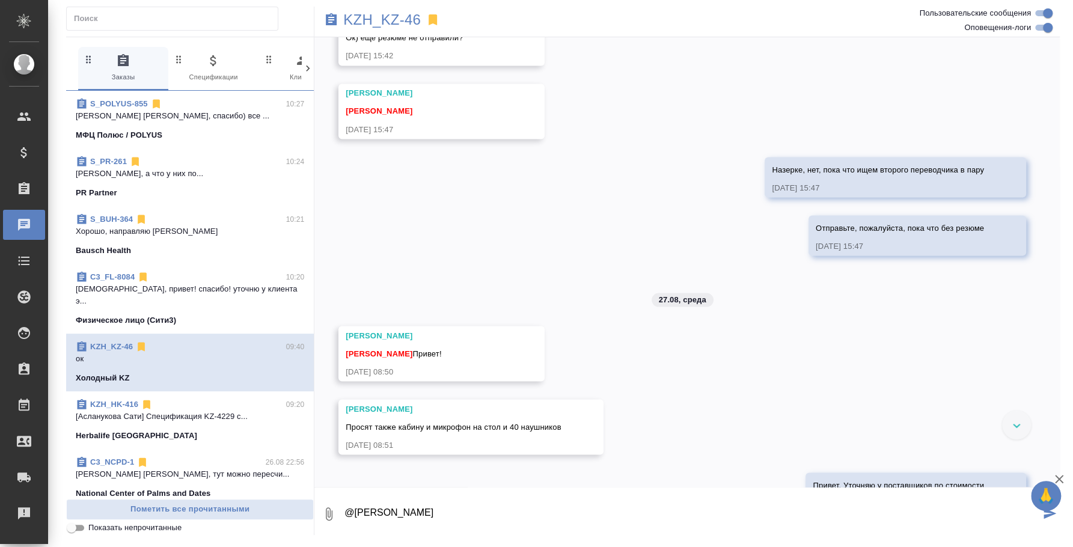
click at [190, 399] on div "KZH_HK-416 09:20" at bounding box center [190, 405] width 228 height 12
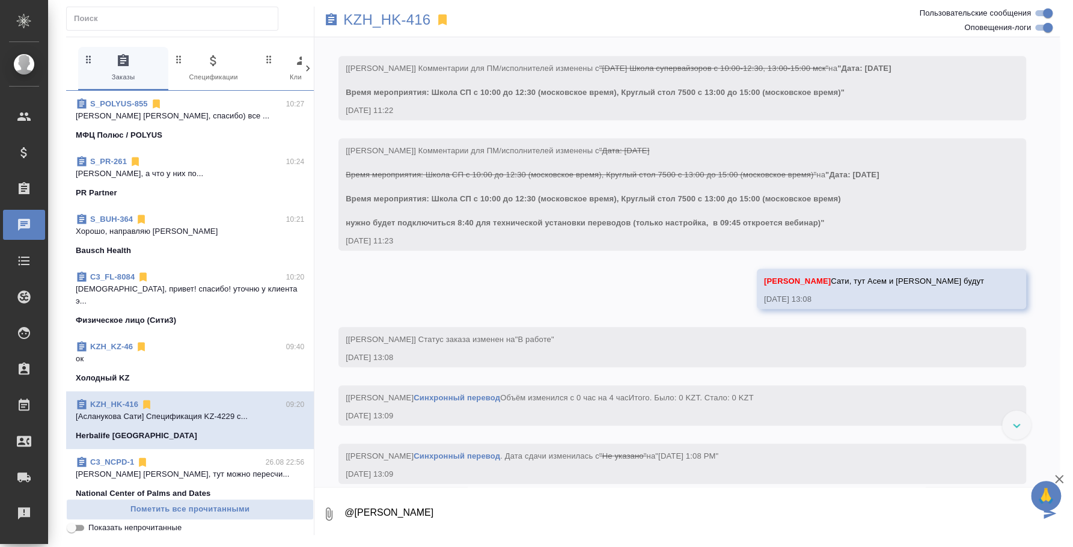
scroll to position [390, 0]
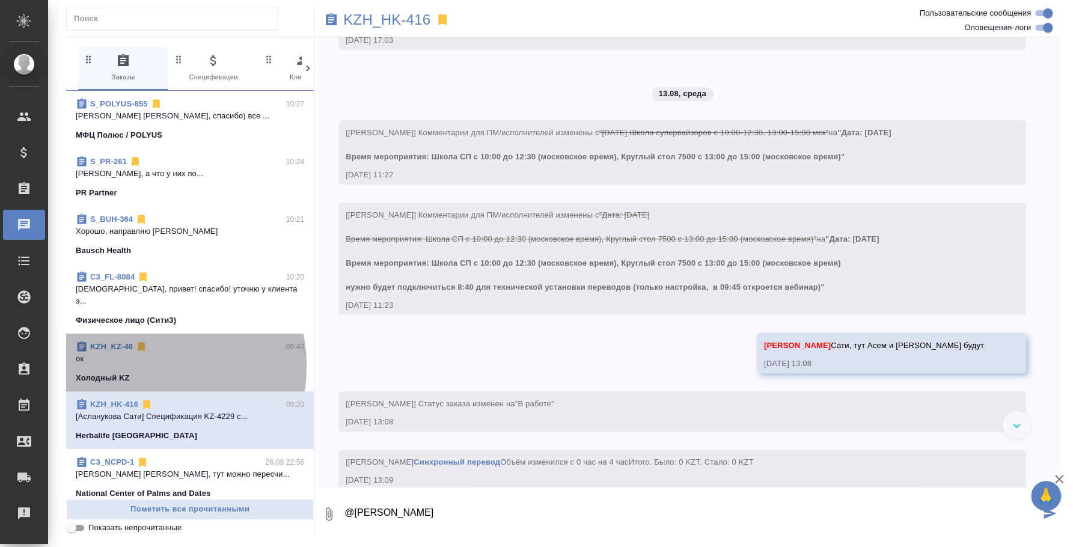
click at [144, 354] on span "KZH_KZ-46 09:40 ок Холодный KZ" at bounding box center [190, 362] width 228 height 43
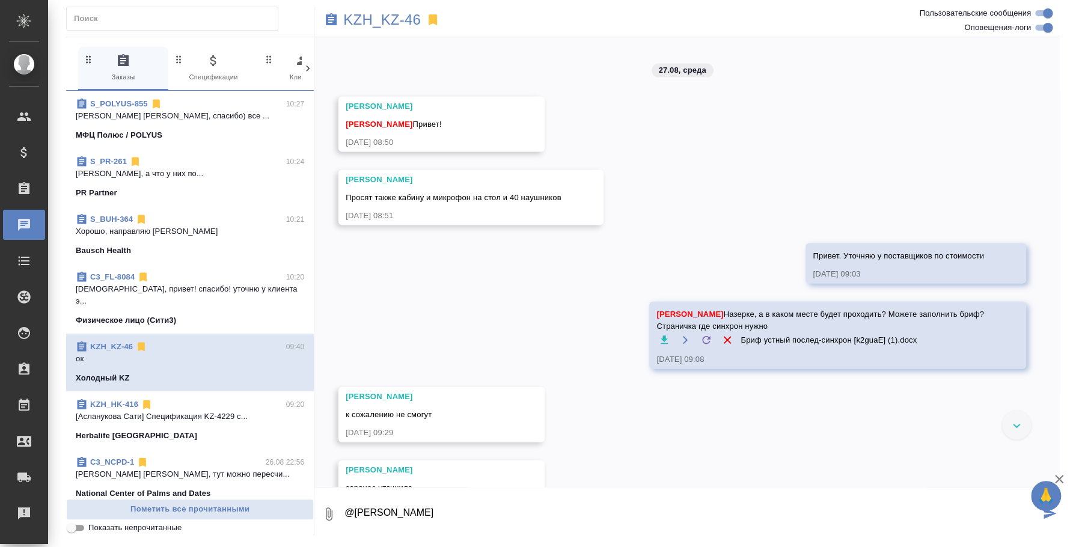
scroll to position [1999, 0]
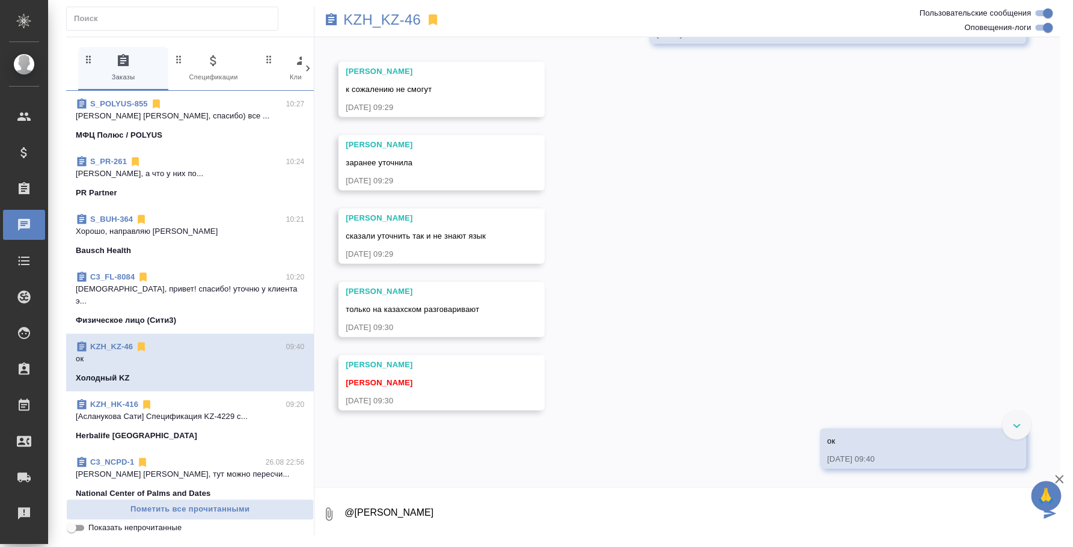
click at [578, 509] on textarea "@[PERSON_NAME]" at bounding box center [691, 514] width 697 height 41
type textarea "@Кошербаева Назерке Назерке по стоимости за оборудование синхронного перевода б…"
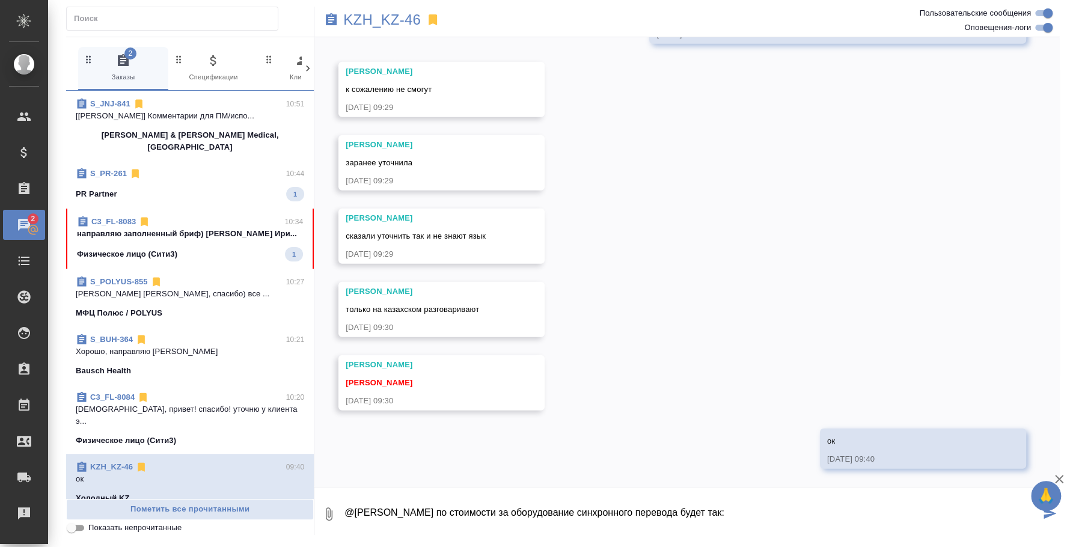
click at [653, 350] on div "26.08, вторник Кошербаева Назерке Ира, привет! 26.08.25, 10:59 Кошербаева Назер…" at bounding box center [687, 262] width 746 height 450
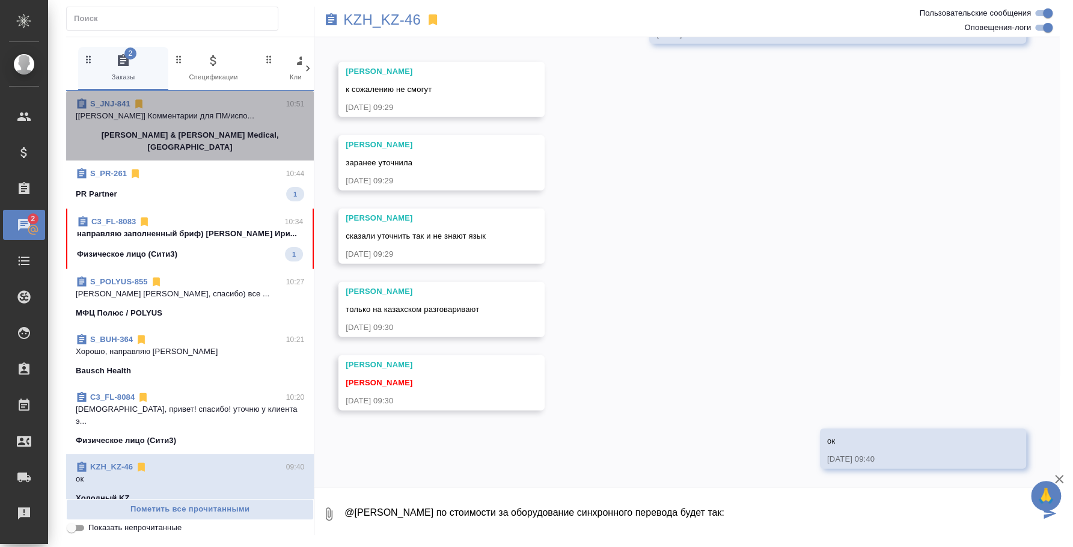
click at [227, 126] on span "S_JNJ-841 10:51 [Усманова Ольга] Комментарии для ПМ/испо... Johnson & Johnson M…" at bounding box center [190, 125] width 228 height 55
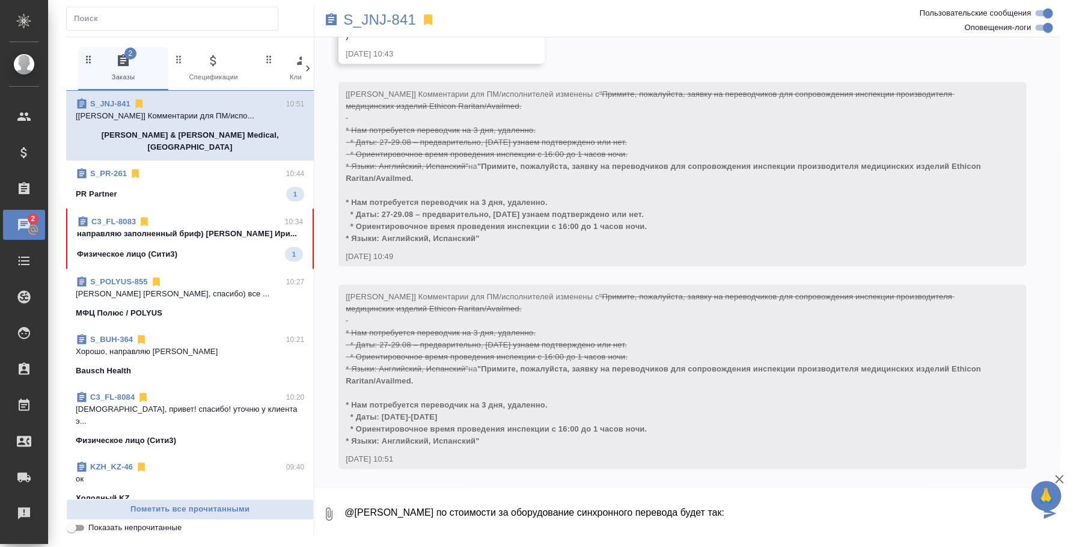
scroll to position [816, 0]
drag, startPoint x: 358, startPoint y: 417, endPoint x: 489, endPoint y: 441, distance: 133.9
click at [489, 441] on div "[Усманова Ольга] Комментарии для ПМ/исполнителей изменены с "Примите, пожалуйст…" at bounding box center [665, 367] width 639 height 159
copy span "Даты: 2-4 сентября * Ориентировочное время проведения инспекции с 16:00 до 1 ча…"
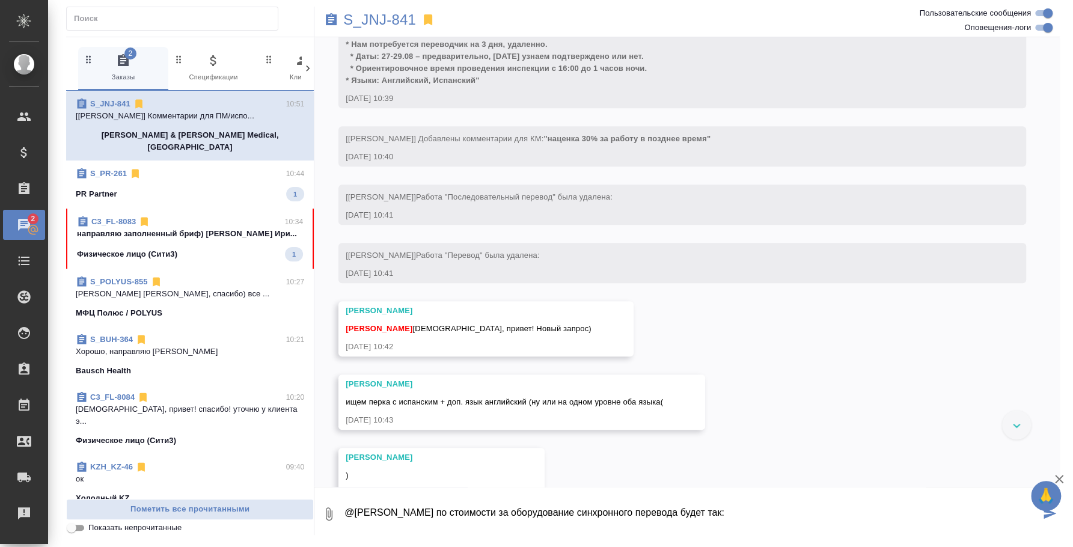
scroll to position [290, 0]
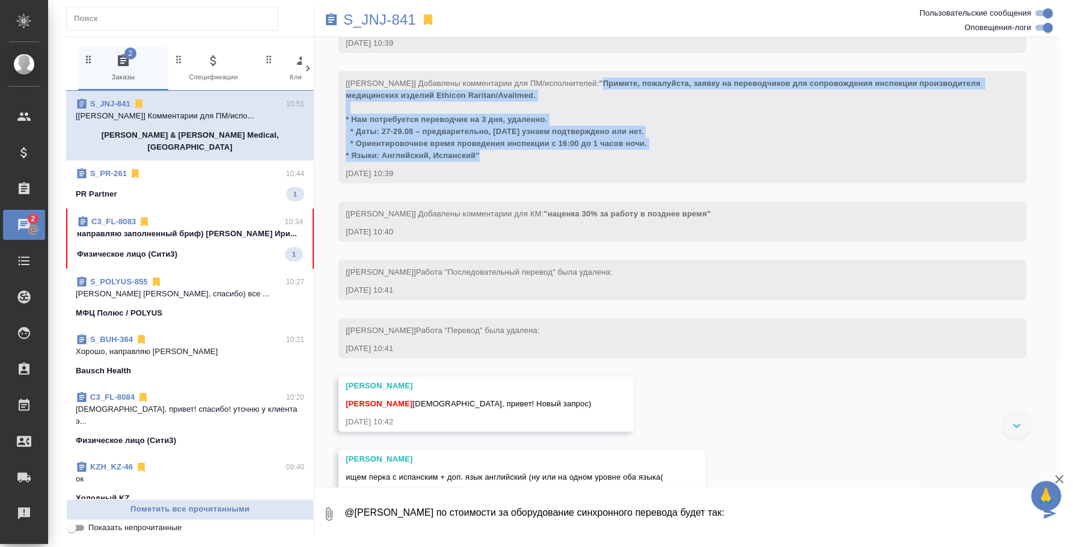
drag, startPoint x: 605, startPoint y: 92, endPoint x: 647, endPoint y: 165, distance: 84.0
click at [647, 162] on div "[Усманова Ольга] Добавлены комментарии для ПМ/исполнителей: "Примите, пожалуйст…" at bounding box center [665, 118] width 639 height 87
copy span "Примите, пожалуйста, заявку на переводчиков для сопровождения инспекции произво…"
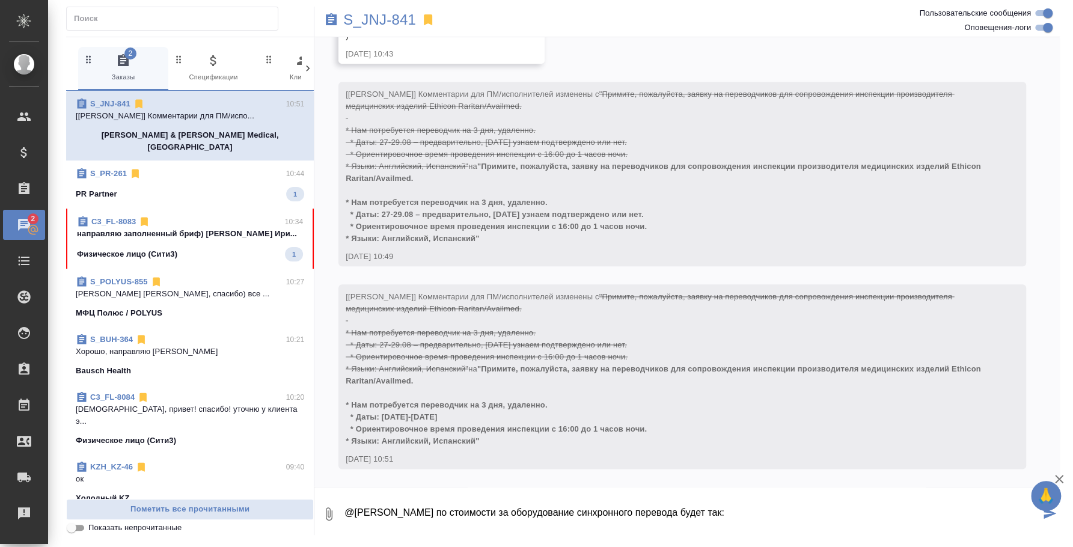
scroll to position [816, 0]
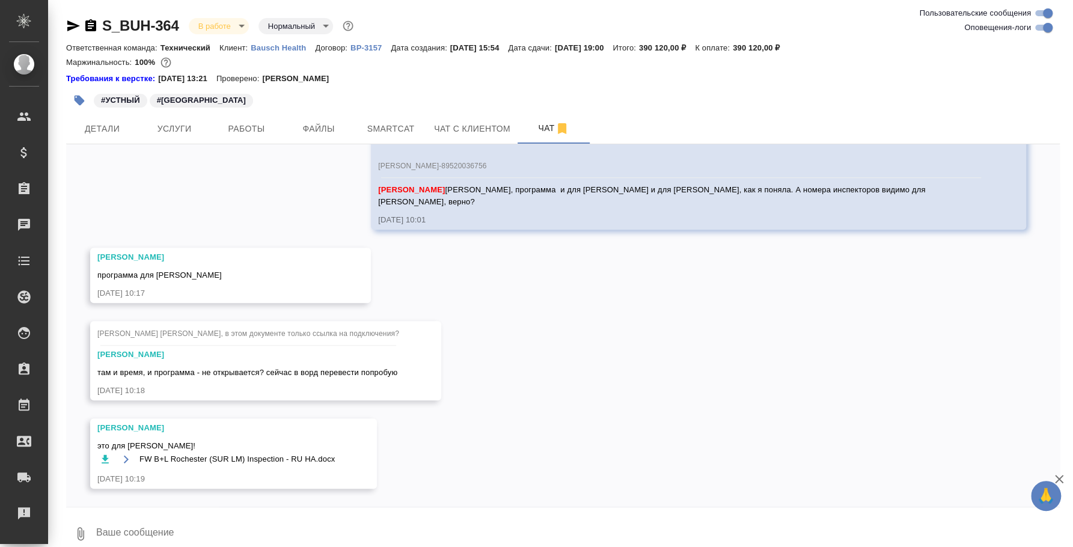
scroll to position [12750, 0]
click at [100, 458] on icon "button" at bounding box center [105, 459] width 12 height 12
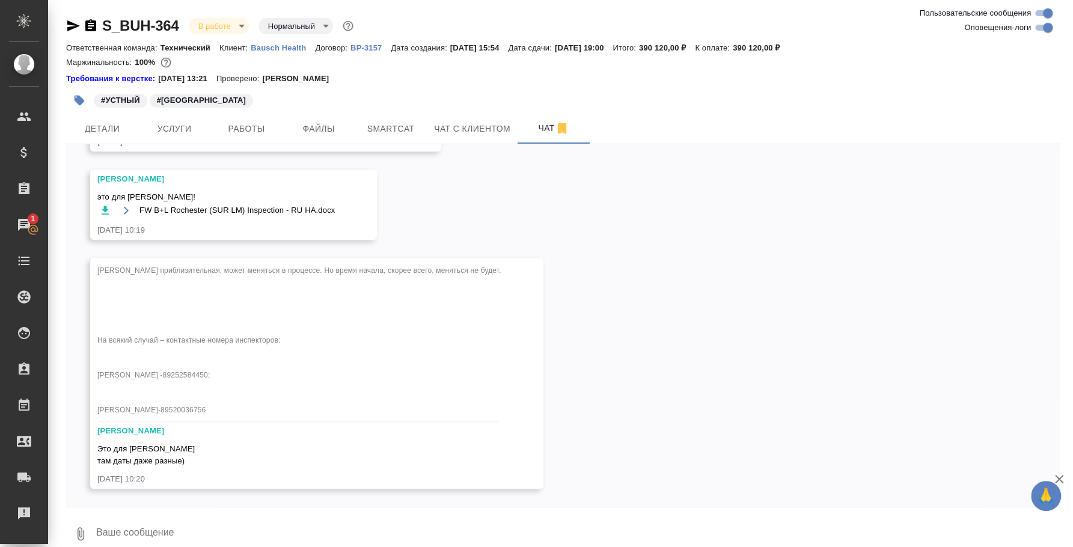
scroll to position [13022, 0]
click at [266, 262] on div "[PERSON_NAME] приблизительная, может меняться в процессе. Но время начала, скор…" at bounding box center [299, 342] width 404 height 161
drag, startPoint x: 263, startPoint y: 405, endPoint x: 257, endPoint y: 412, distance: 8.9
click at [179, 365] on div "Ответить на сообщение Закрепить сообщение" at bounding box center [163, 389] width 132 height 71
click at [179, 368] on button "Ответить на сообщение" at bounding box center [163, 377] width 132 height 23
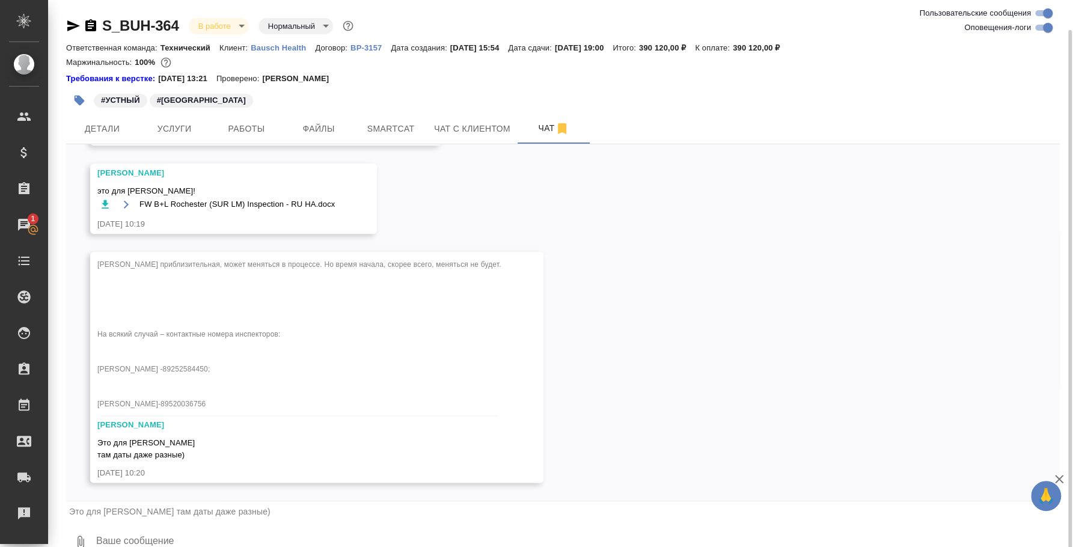
scroll to position [15, 0]
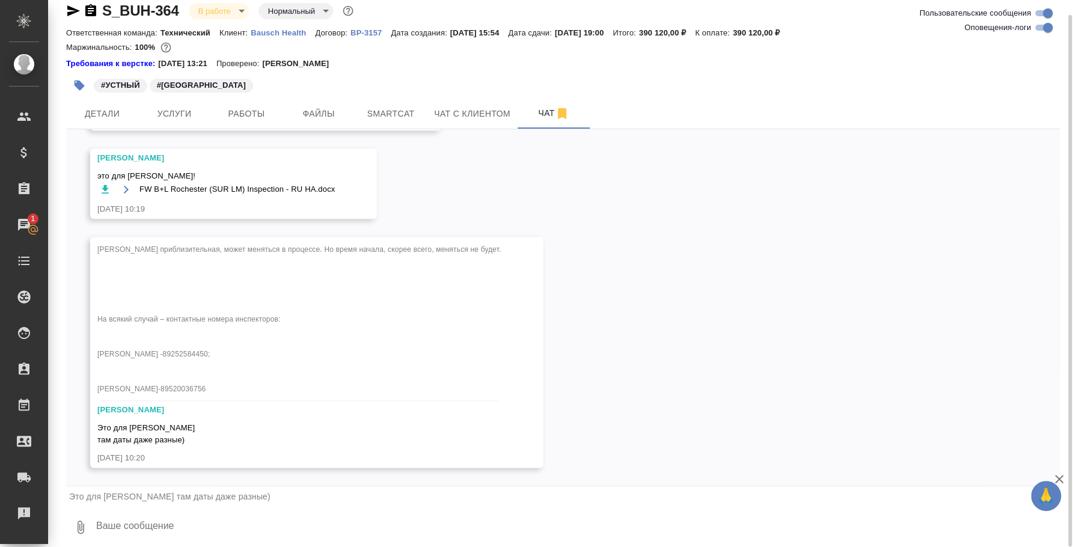
click at [272, 511] on textarea at bounding box center [577, 527] width 965 height 41
type textarea "тут есть и про даты 27-29)"
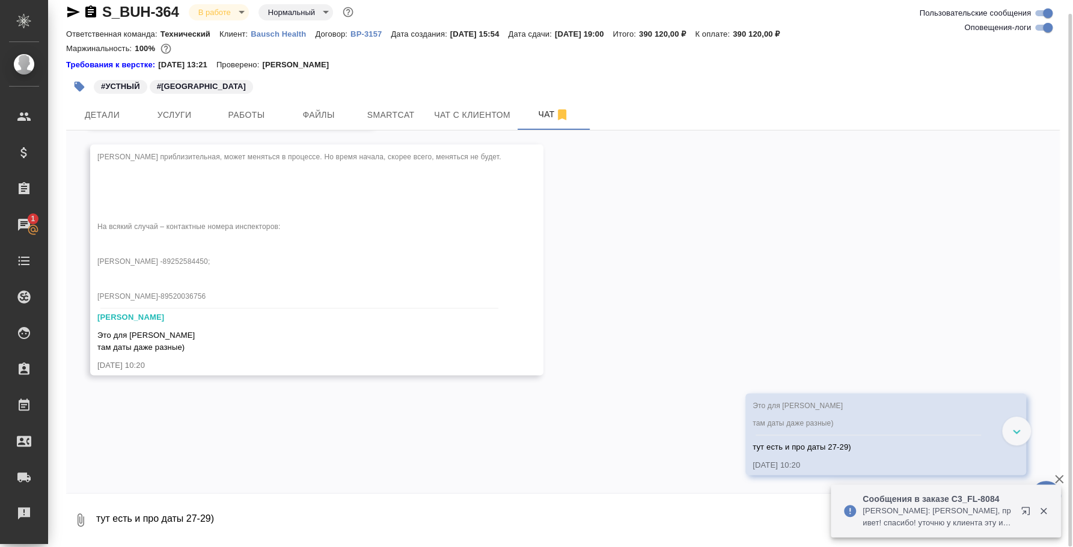
scroll to position [12897, 0]
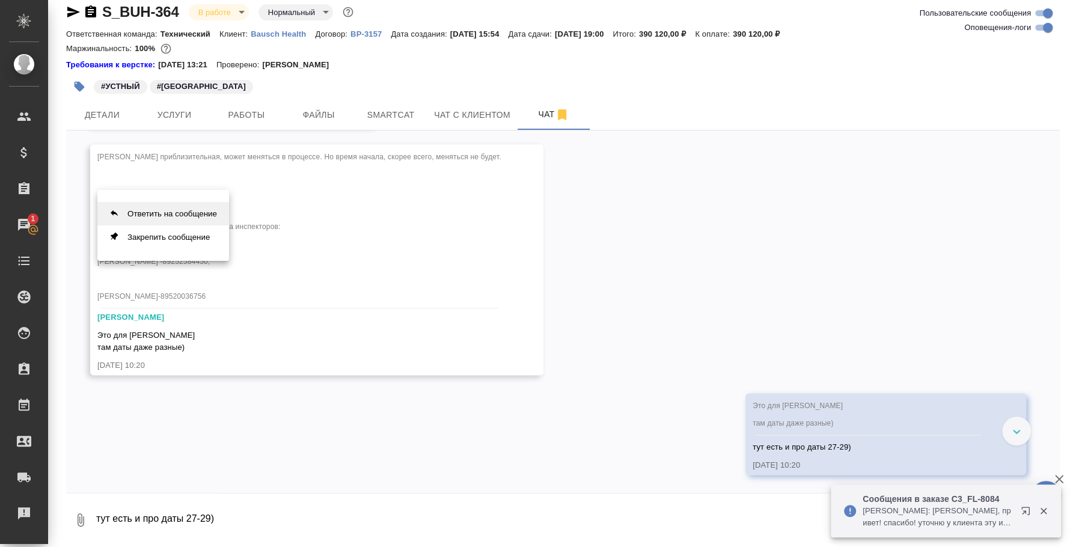
click at [188, 209] on button "Ответить на сообщение" at bounding box center [163, 213] width 132 height 23
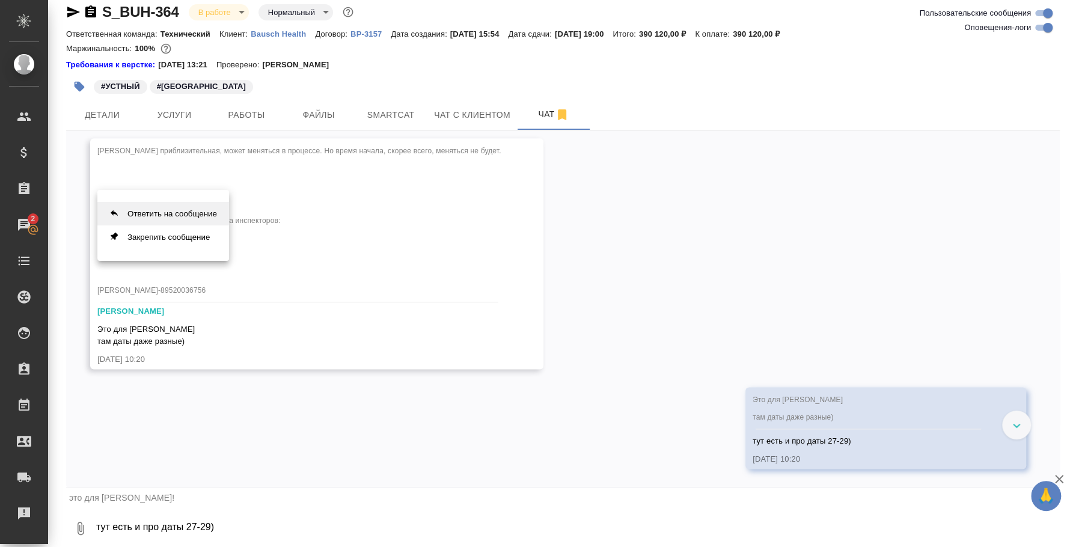
click at [176, 218] on button "Ответить на сообщение" at bounding box center [163, 213] width 132 height 23
click at [151, 213] on button "Ответить на сообщение" at bounding box center [163, 213] width 132 height 23
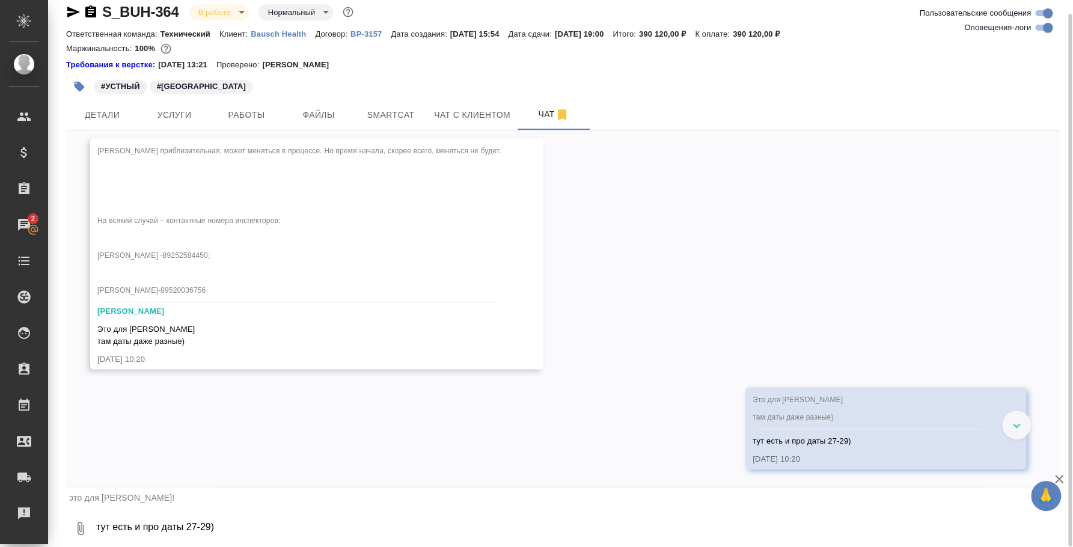
click at [192, 517] on textarea "тут есть и про даты 27-29)" at bounding box center [577, 528] width 965 height 41
click at [158, 526] on textarea "Хорошо, напрвляю Екатерине" at bounding box center [567, 528] width 945 height 41
click at [306, 529] on textarea "Хорошо, направляю Екатерине" at bounding box center [567, 528] width 945 height 41
type textarea "Хорошо, направляю Екатерине"
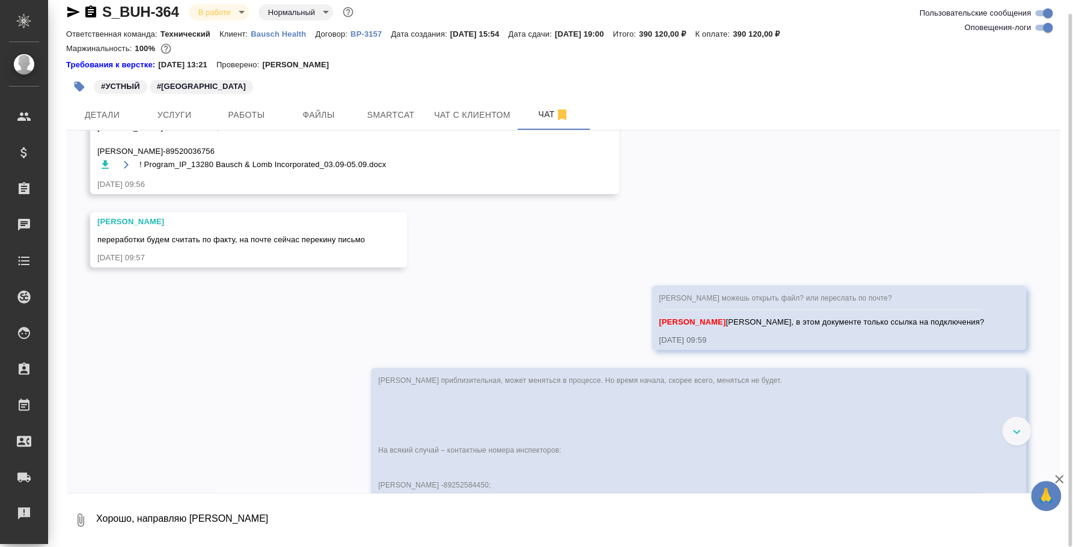
scroll to position [12078, 0]
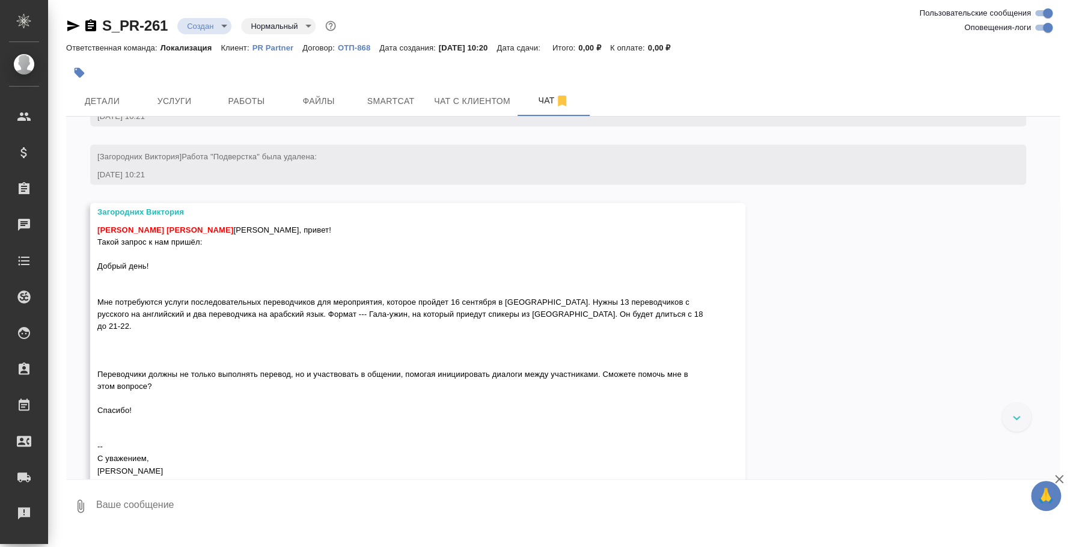
scroll to position [1181, 0]
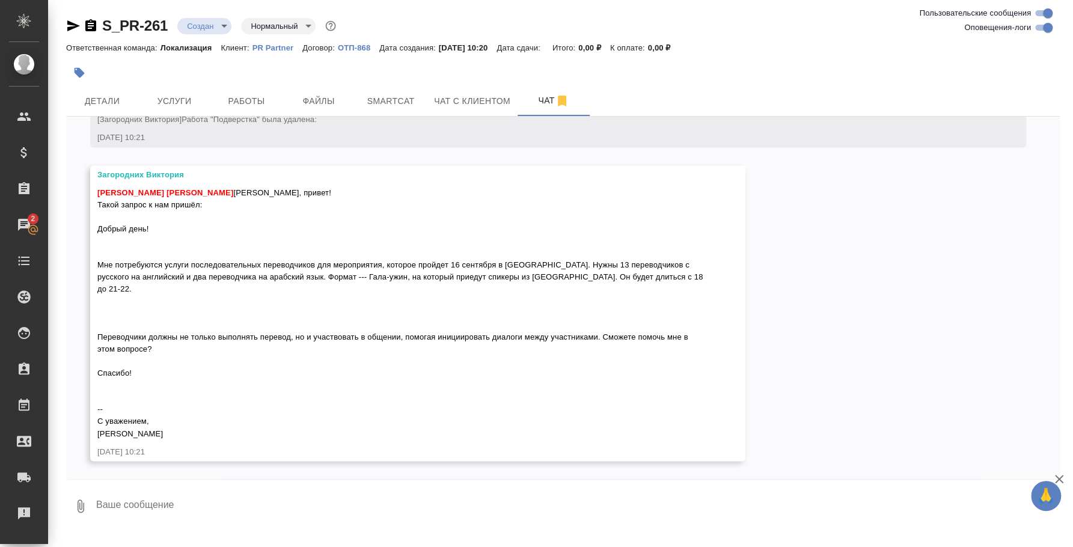
click at [194, 488] on textarea at bounding box center [577, 506] width 965 height 41
type textarea "D"
type textarea "№"
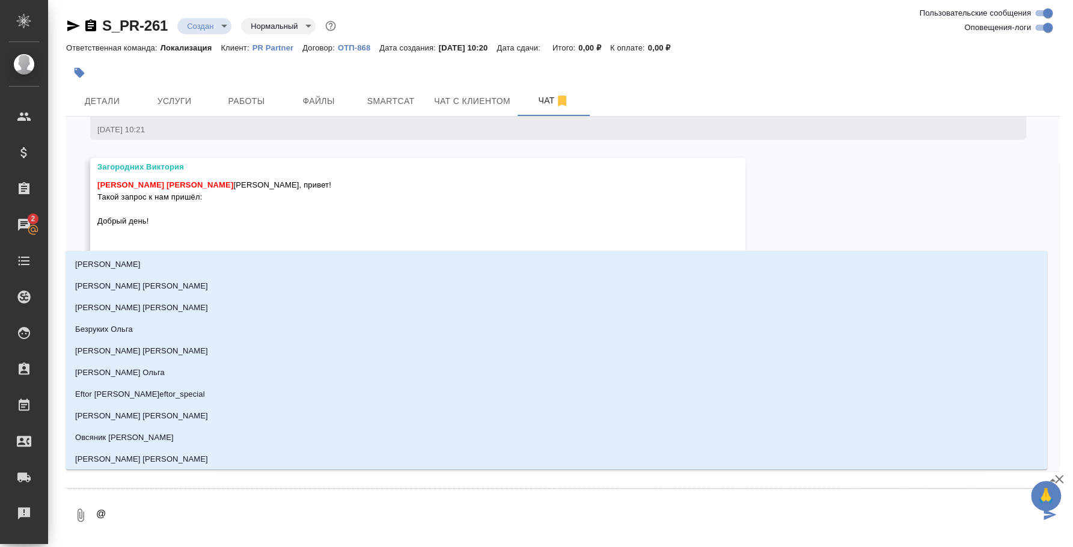
type textarea "@d"
type input "d"
type textarea "@"
type textarea "@p"
type input "p"
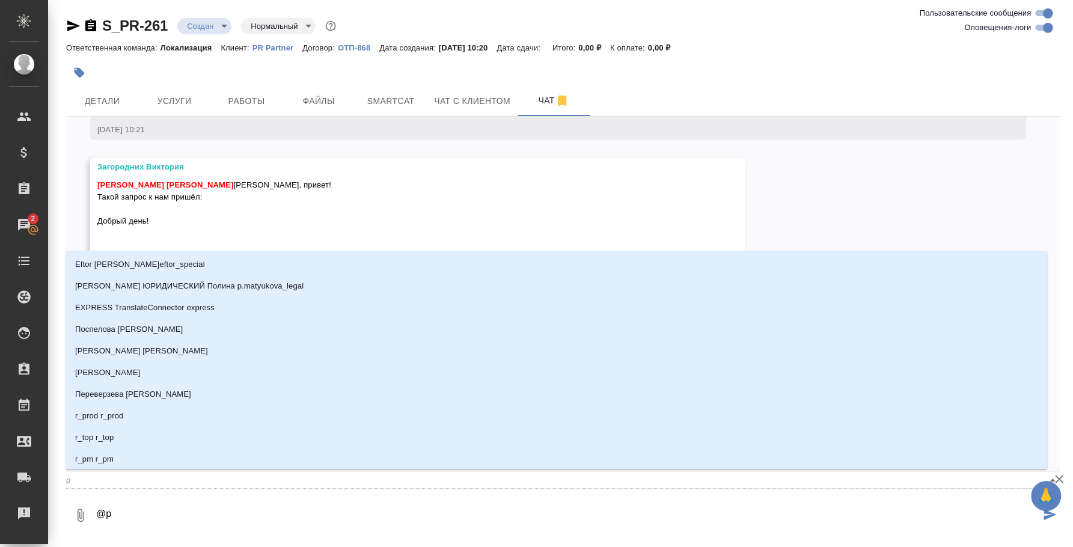
type textarea "@p'f"
type input "p'f"
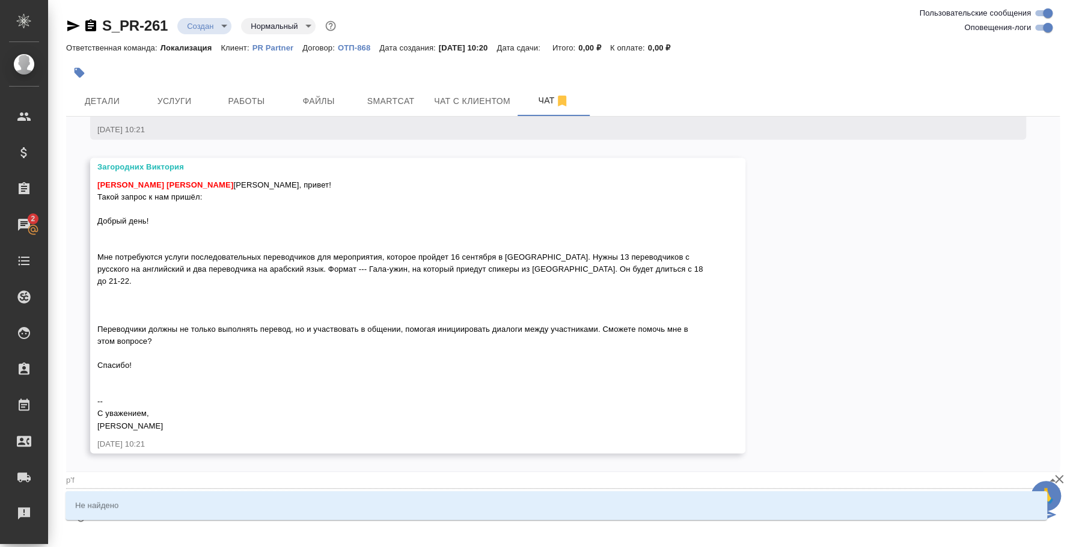
type textarea "@p'fu"
type input "p'fu"
type textarea "@p'f"
type input "p'f"
type textarea "@p"
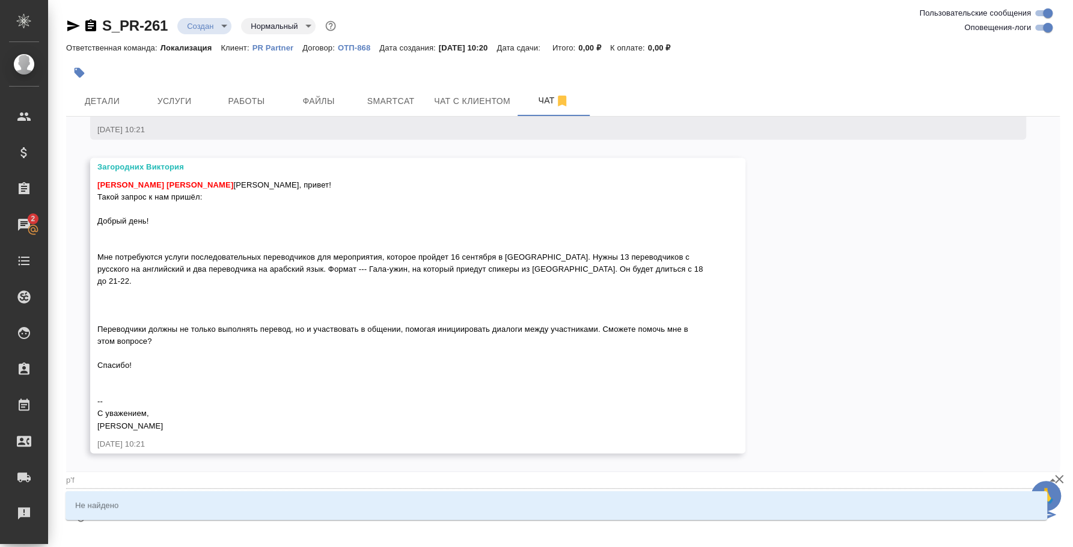
type input "p"
type textarea "@"
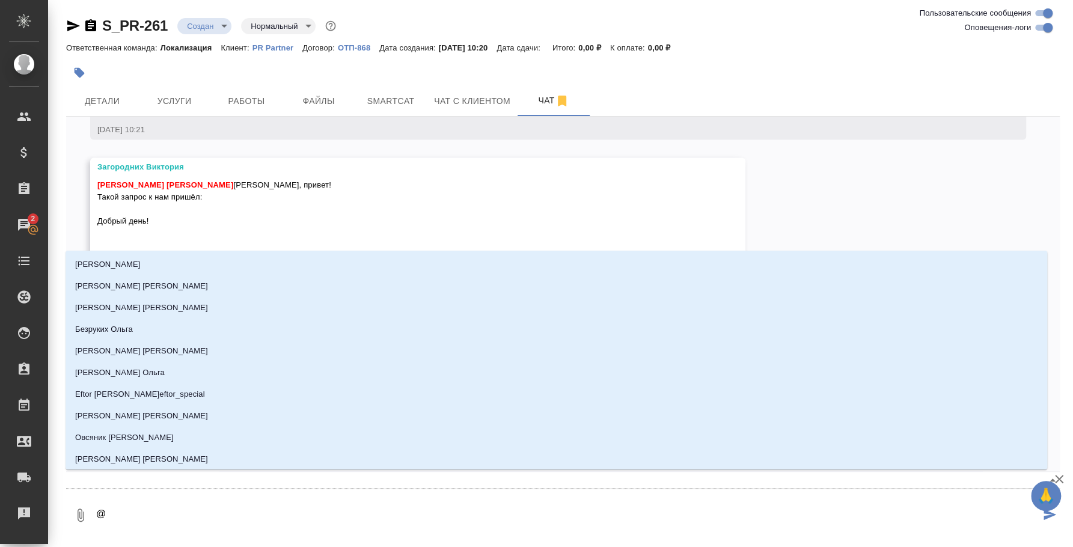
type textarea "@з"
type input "з"
type textarea "@за"
type input "за"
type textarea "@заг"
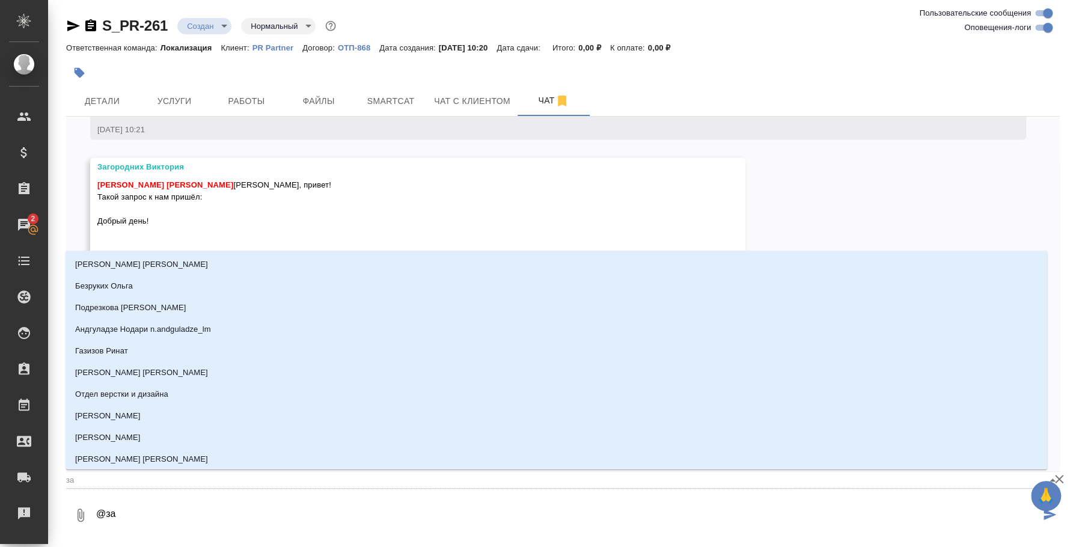
type input "заг"
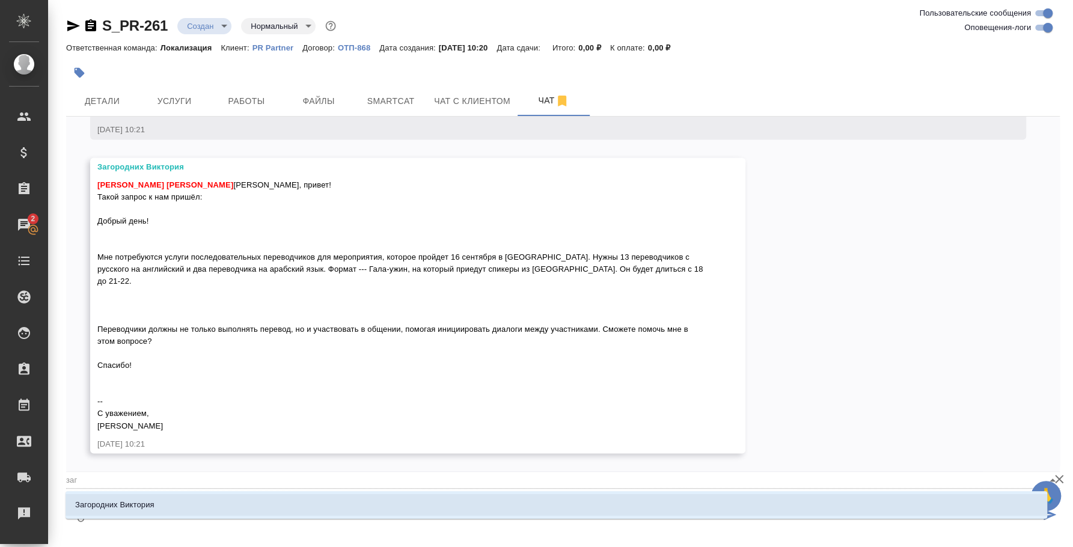
click at [194, 501] on li "Загородних Виктория" at bounding box center [557, 505] width 982 height 22
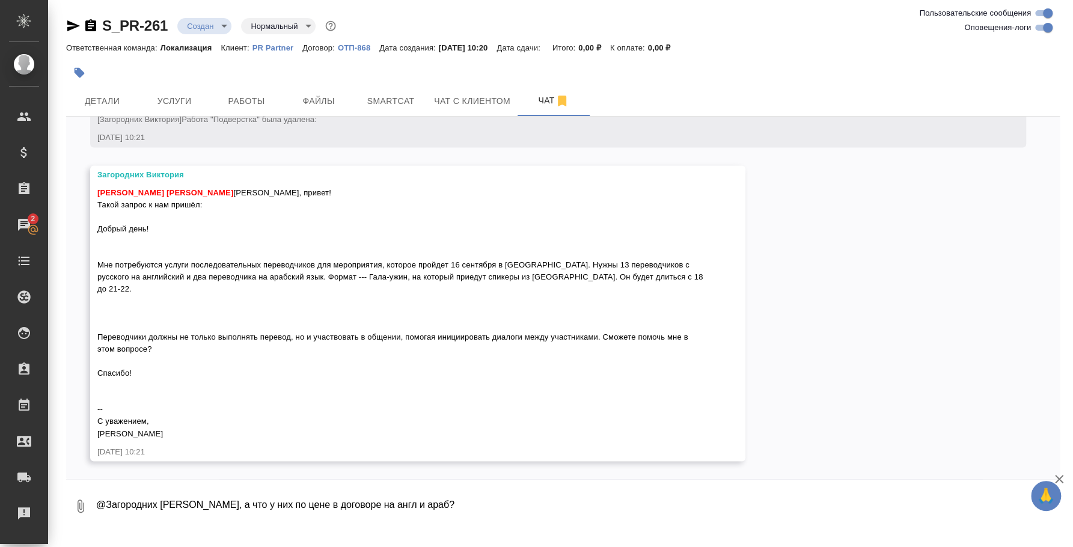
type textarea "@Загородних Виктория Вика, а что у них по цене в договоре на англ и араб?"
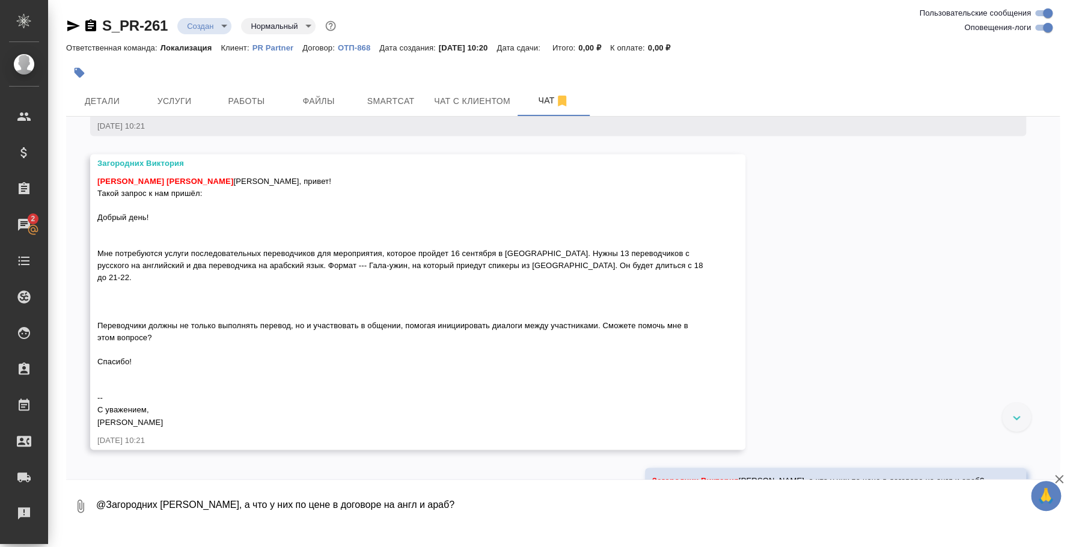
scroll to position [1240, 0]
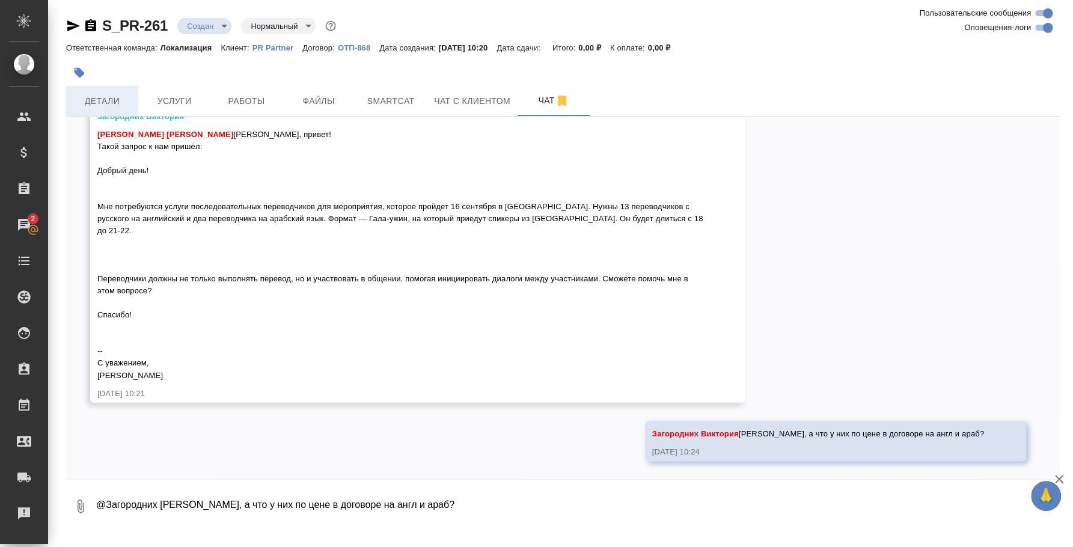
click at [126, 97] on span "Детали" at bounding box center [102, 101] width 58 height 15
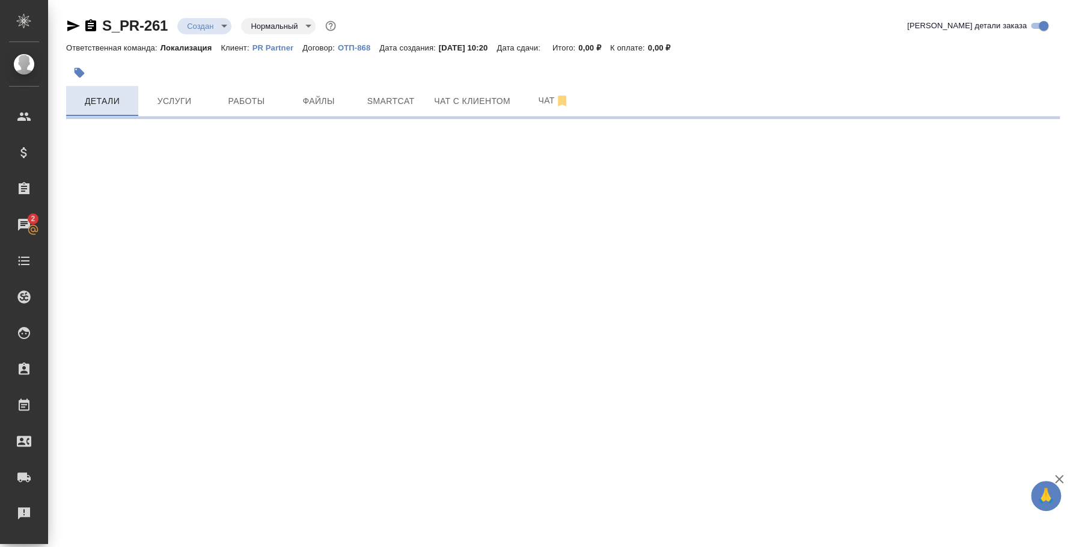
select select "RU"
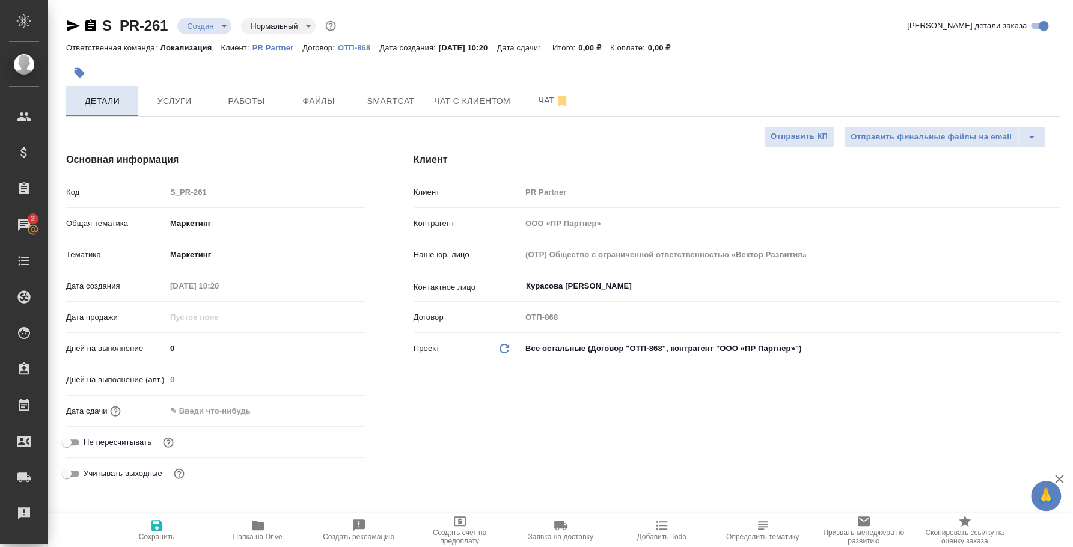
type textarea "x"
click at [191, 98] on span "Услуги" at bounding box center [175, 101] width 58 height 15
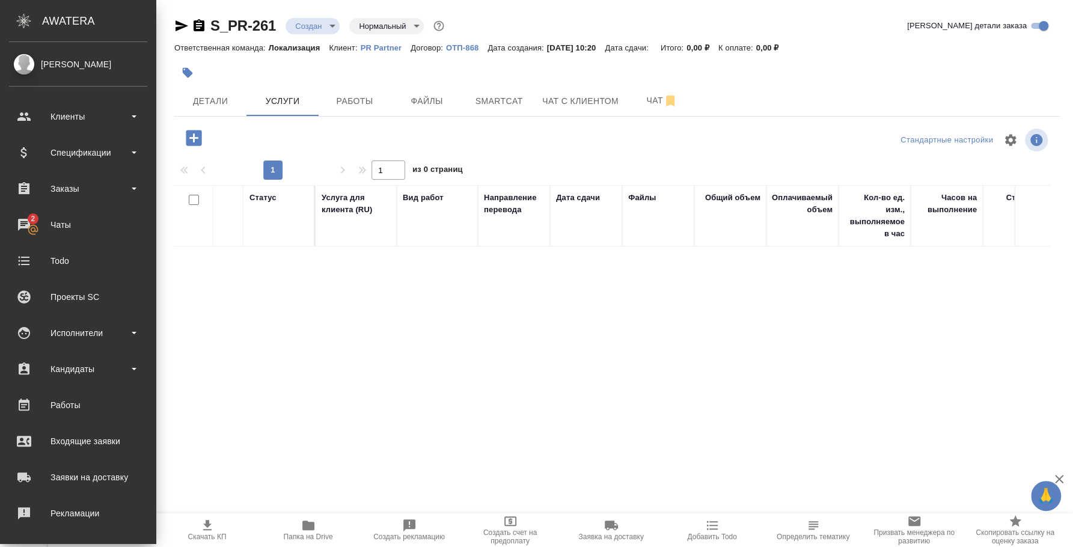
click at [16, 242] on ul "Клиенты Спецификации Заказы 2 Чаты Todo Проекты SC Исполнители Кандидаты Работы…" at bounding box center [78, 366] width 156 height 541
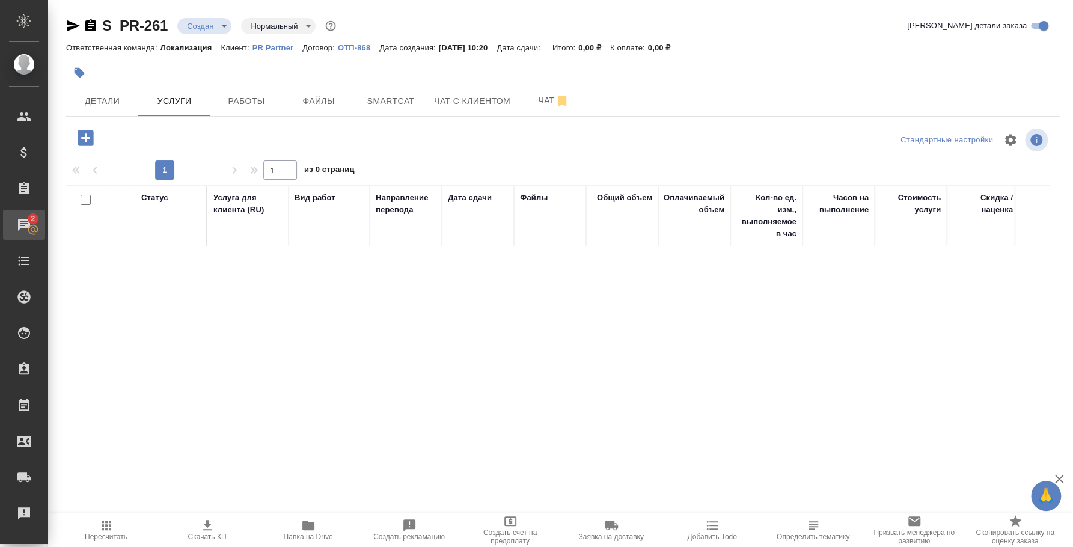
click at [24, 224] on div "Чаты" at bounding box center [9, 225] width 30 height 18
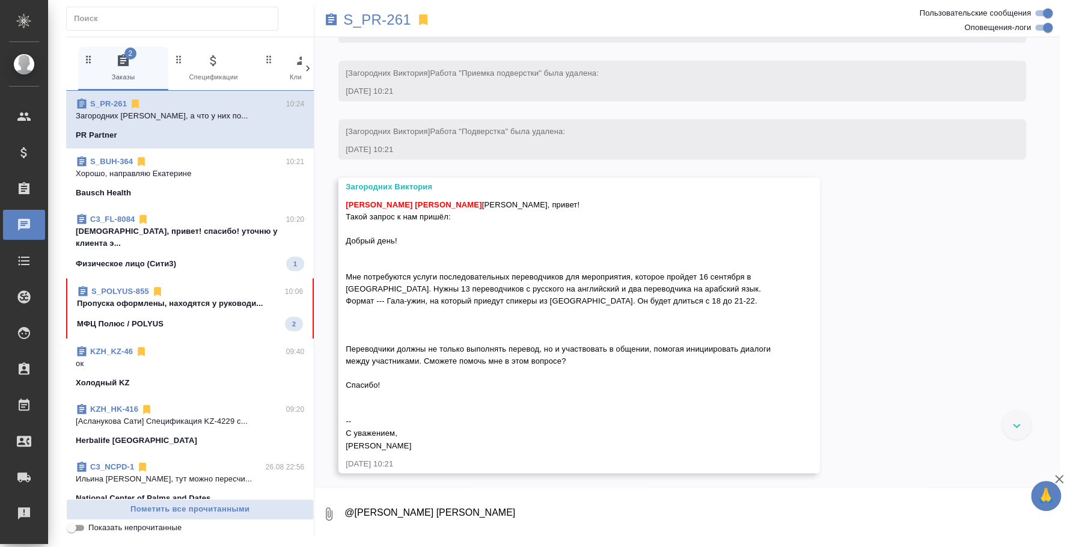
scroll to position [1165, 0]
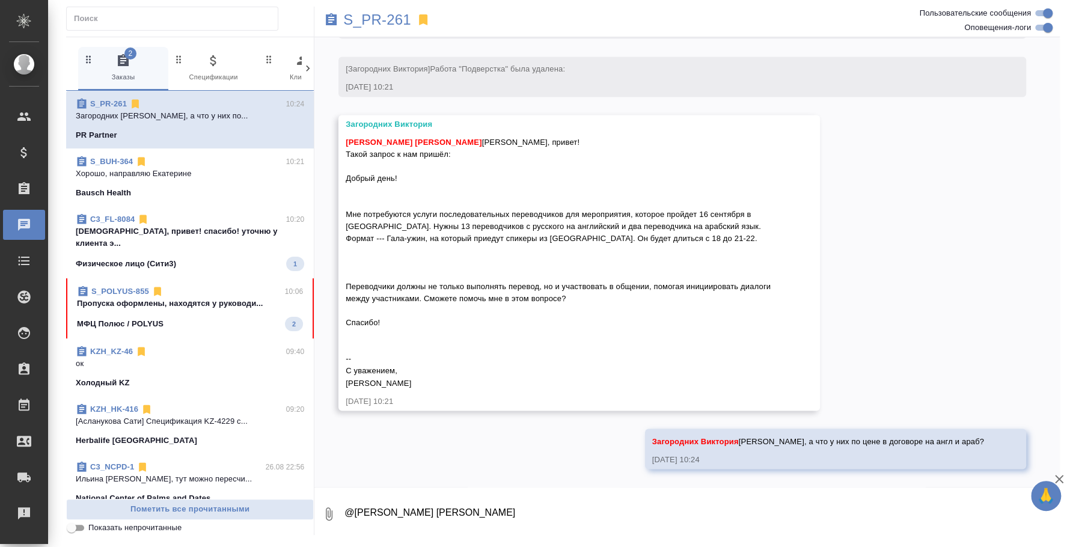
click at [193, 257] on div "Физическое лицо (Сити3) 1" at bounding box center [190, 264] width 228 height 14
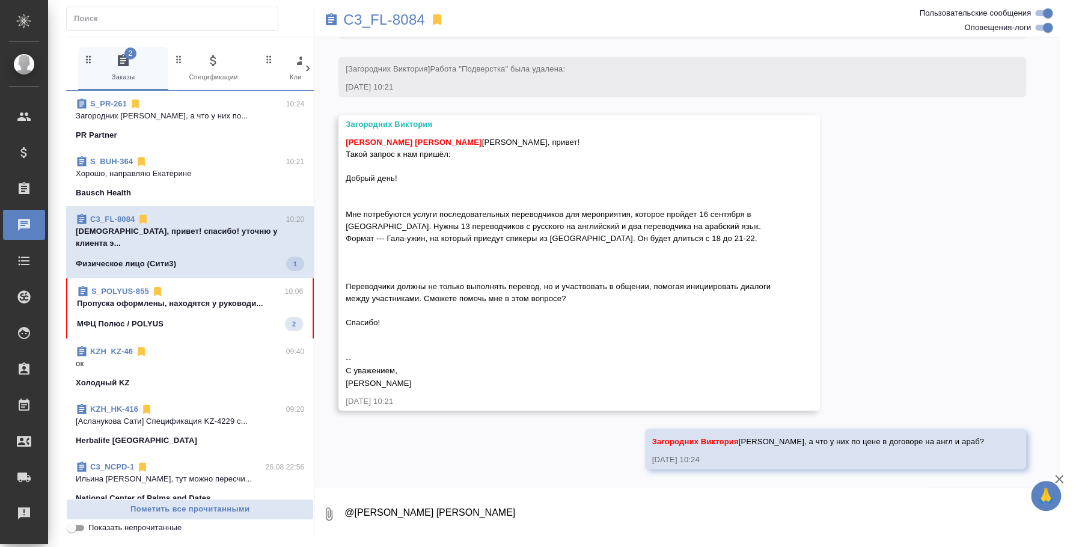
scroll to position [527, 0]
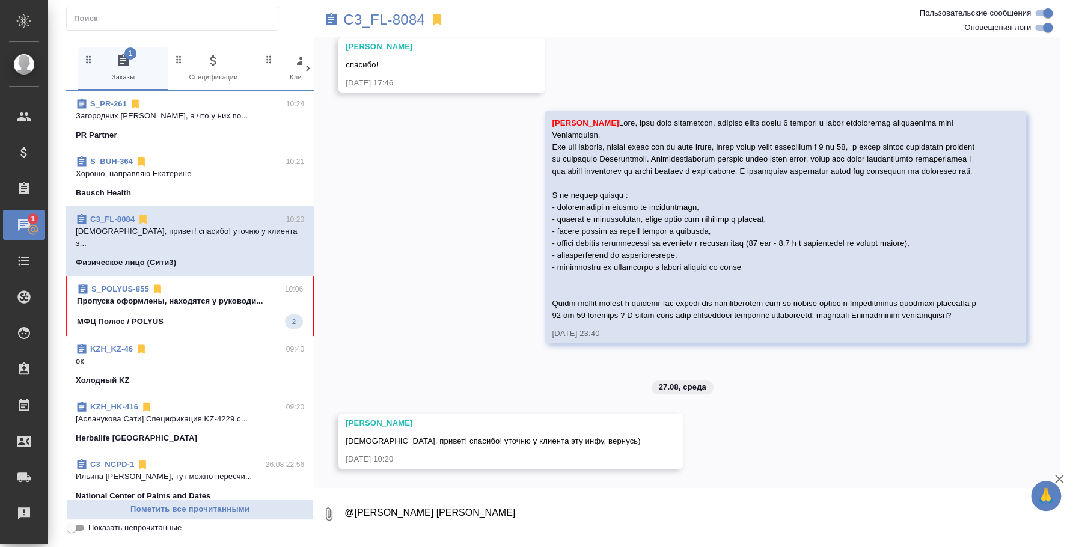
click at [388, 518] on textarea "@Кошербаева Назерке Назерке" at bounding box center [701, 514] width 717 height 41
click at [390, 518] on textarea "@Кошербаева Назерке Назерке" at bounding box center [701, 514] width 717 height 41
click at [175, 295] on p "Пропуска оформлены, находятся у руководи..." at bounding box center [190, 301] width 226 height 12
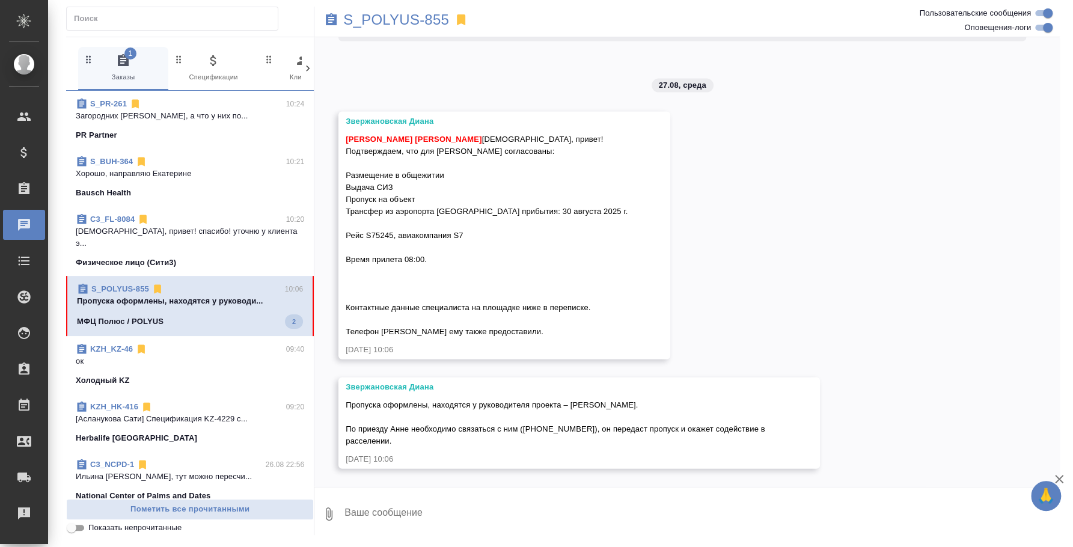
scroll to position [10969, 0]
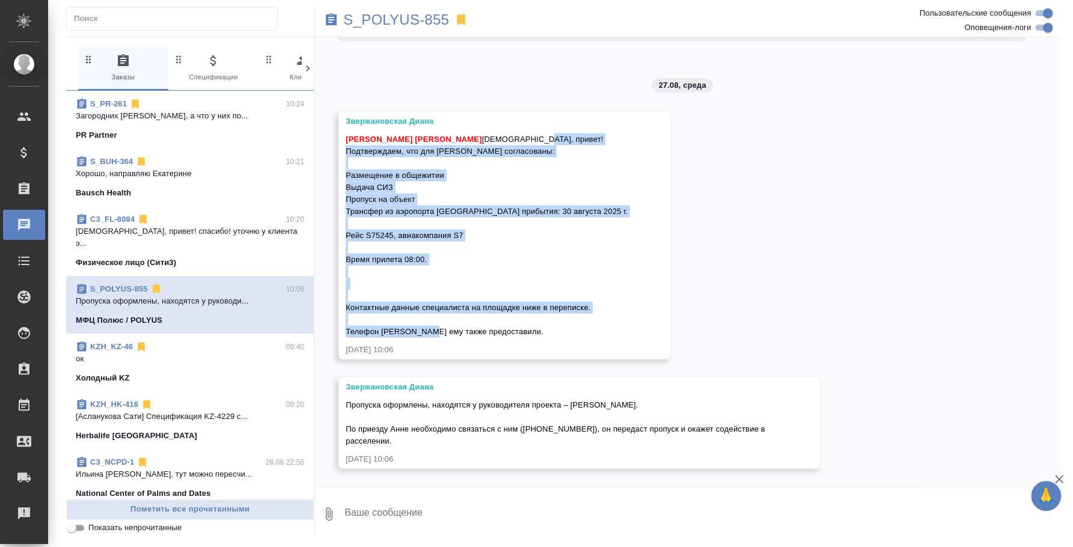
drag, startPoint x: 346, startPoint y: 138, endPoint x: 507, endPoint y: 330, distance: 251.0
click at [507, 330] on div "Федотова Ирина Ира, привет! Подтверждаем, что для Анны Сафоновой согласованы: Р…" at bounding box center [487, 233] width 282 height 207
copy span "Подтверждаем, что для Анны Сафоновой согласованы: Размещение в общежитии Выдача…"
drag, startPoint x: 346, startPoint y: 402, endPoint x: 412, endPoint y: 444, distance: 78.6
click at [412, 444] on div "Пропуска оформлены, находятся у руководителя проекта – Евгения Алексеевича Парк…" at bounding box center [562, 421] width 432 height 51
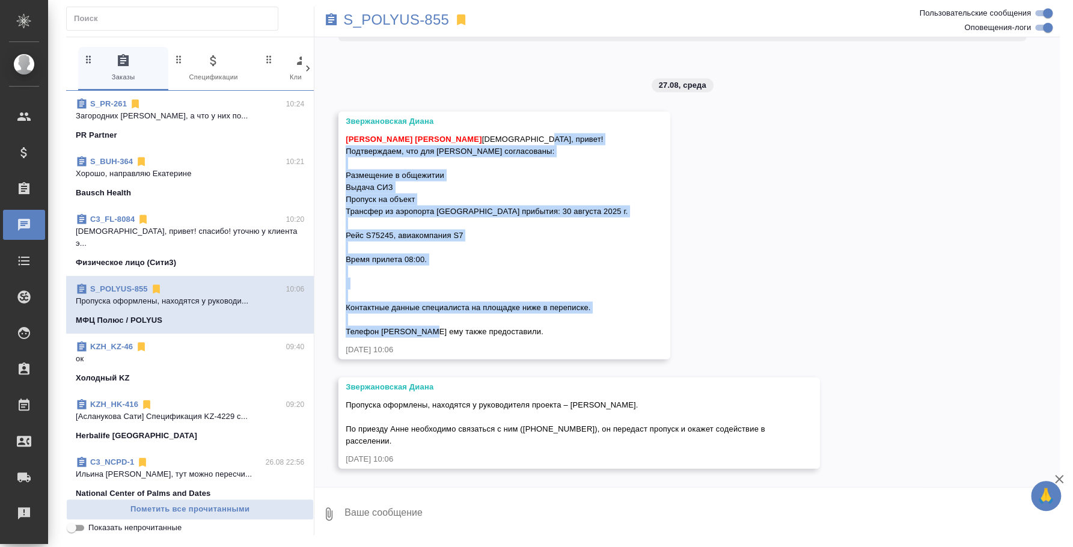
copy span "Пропуска оформлены, находятся у руководителя проекта – Евгения Алексеевича Парк…"
click at [431, 528] on textarea at bounding box center [701, 514] width 717 height 41
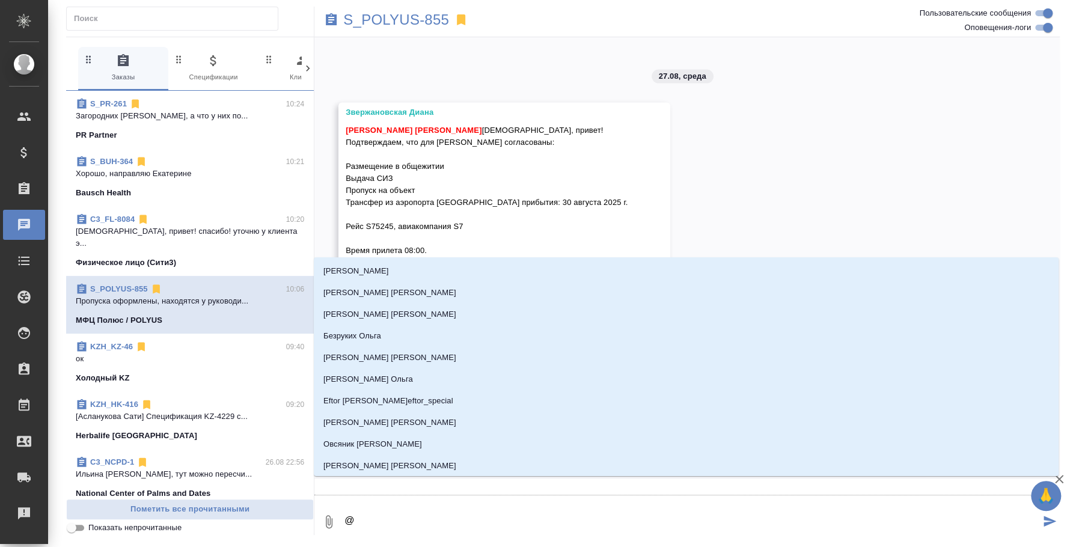
type textarea "@p"
type input "p"
type textarea "@p'd"
type input "p'd"
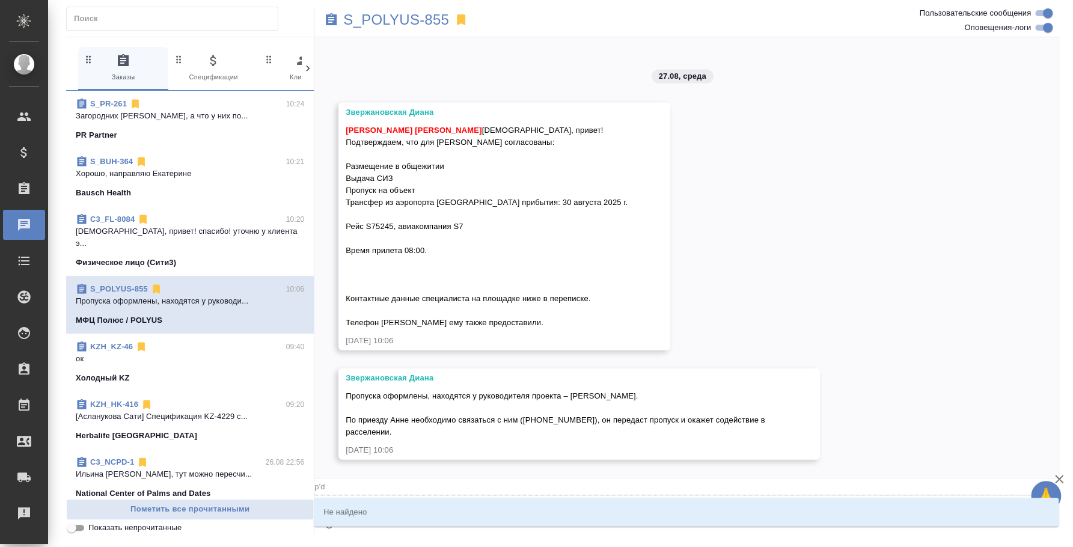
type textarea "@p'd't"
type input "p'd't"
type textarea "@p'd"
type input "p'd"
type textarea "@p"
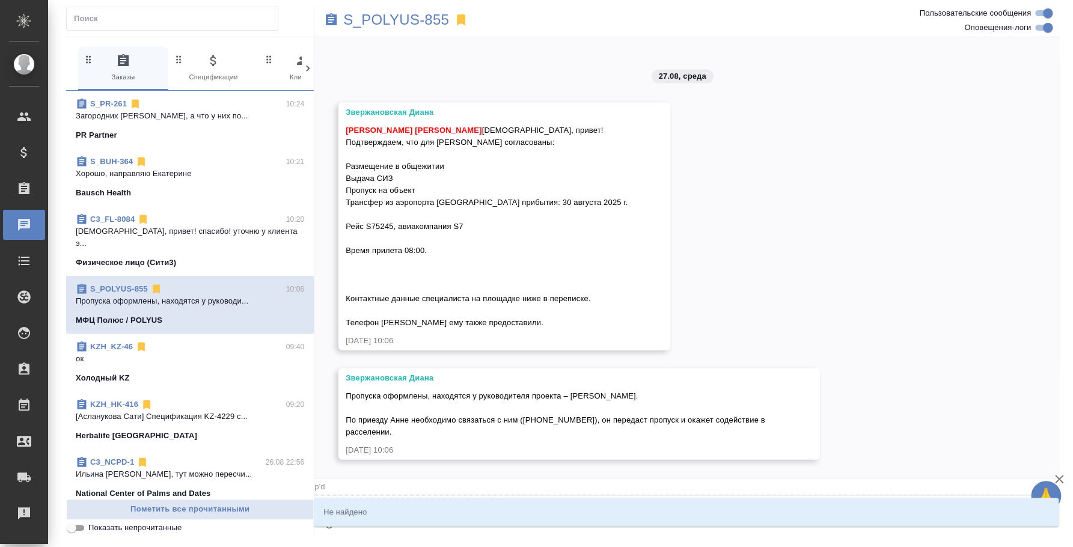
type input "p"
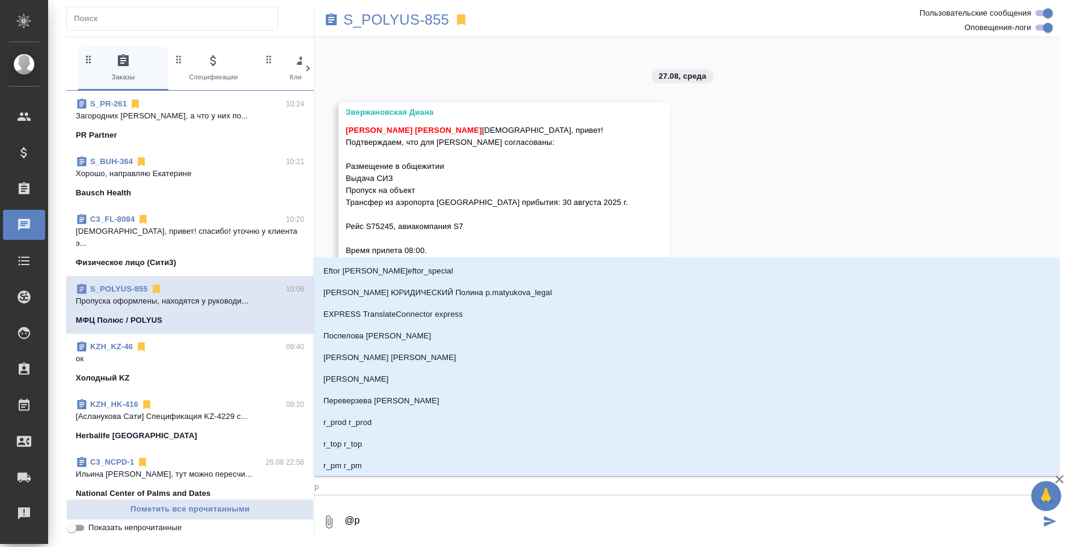
type textarea "@"
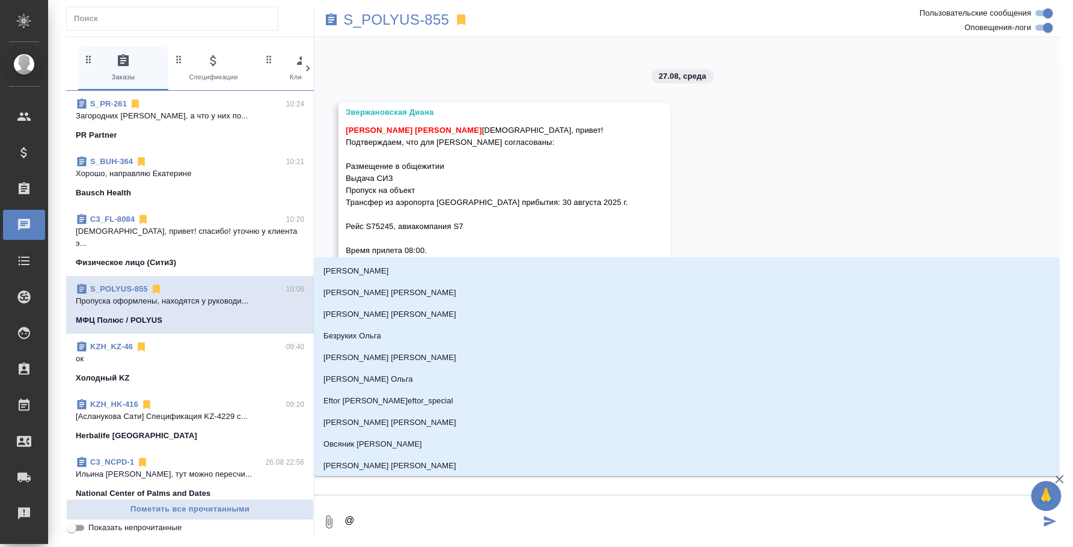
type textarea "@з"
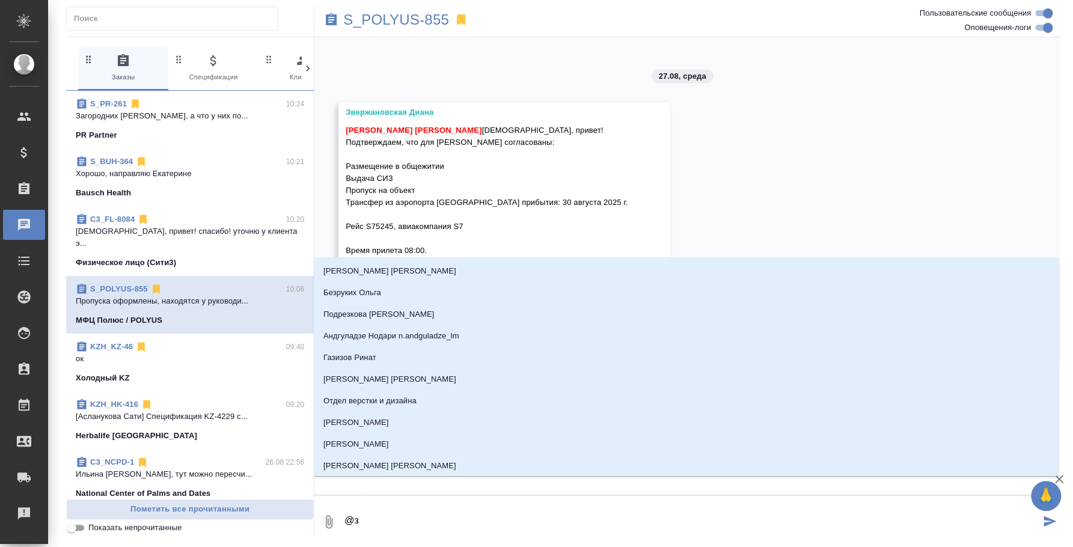
type input "з"
type textarea "@зв"
type input "зв"
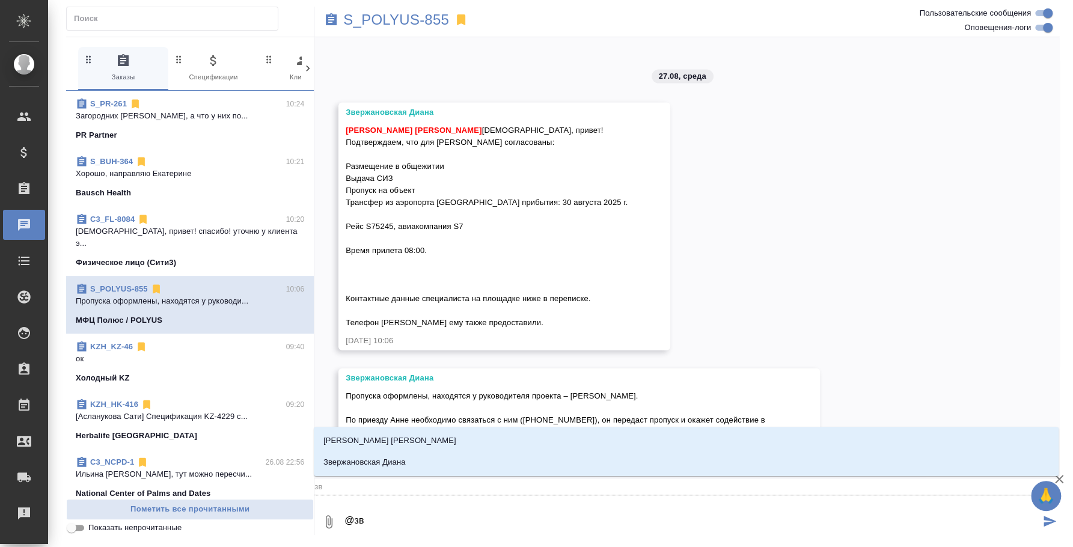
type textarea "@зве"
type input "зве"
type textarea "@звер"
type input "звер"
click at [389, 470] on li "Звержановская Диана" at bounding box center [686, 463] width 745 height 22
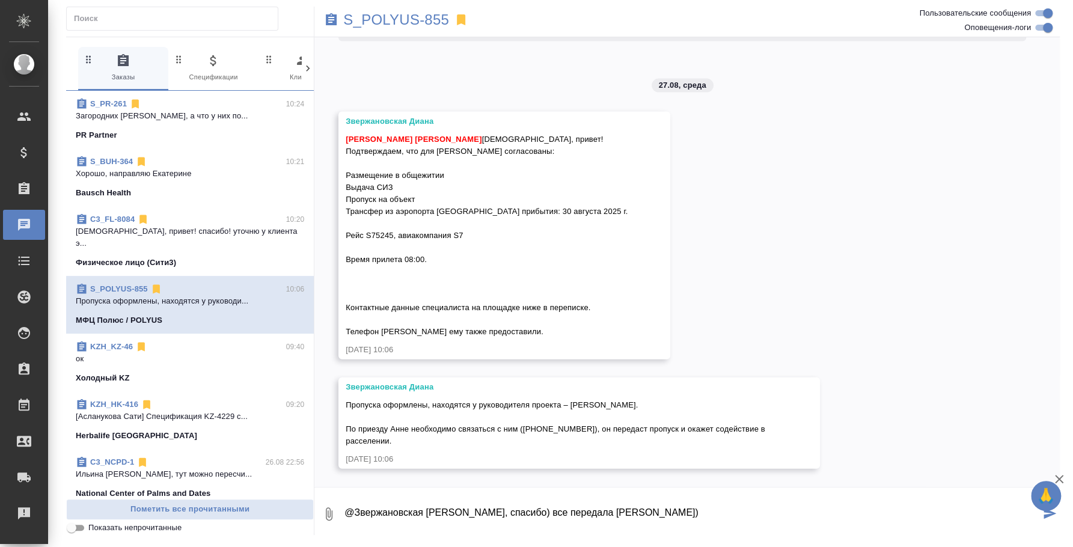
type textarea "@Звержановская Диана Диана, спасибо) все передала Анне)"
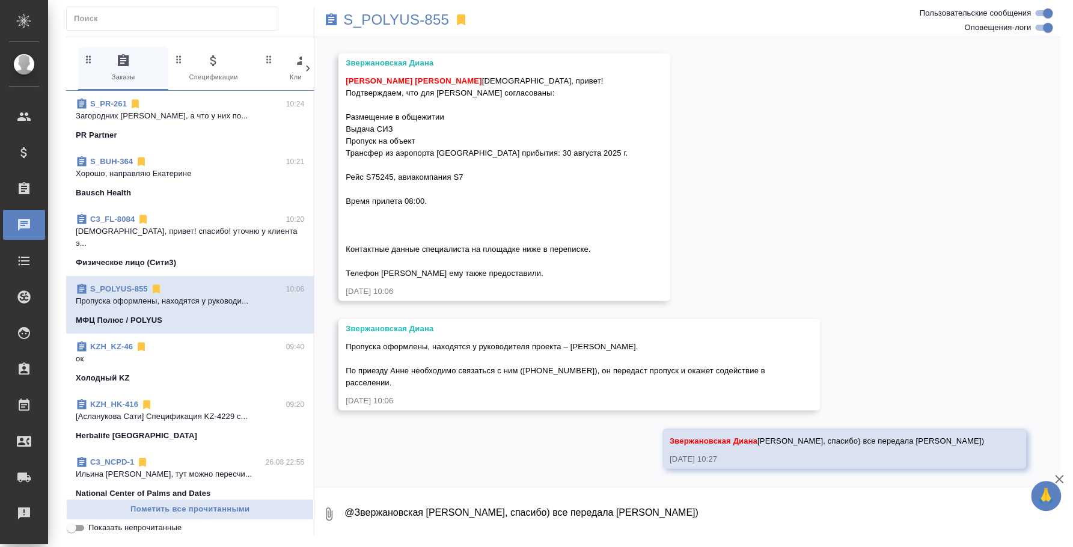
scroll to position [11027, 0]
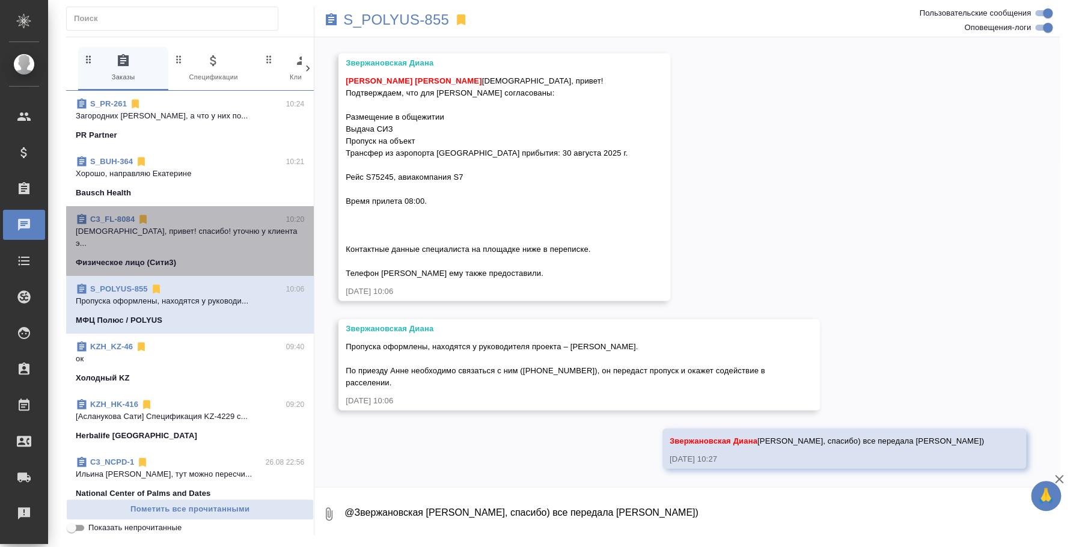
click at [227, 240] on span "C3_FL-8084 10:20 Ира, привет! спасибо! уточню у клиента э... Физическое лицо (С…" at bounding box center [190, 240] width 228 height 55
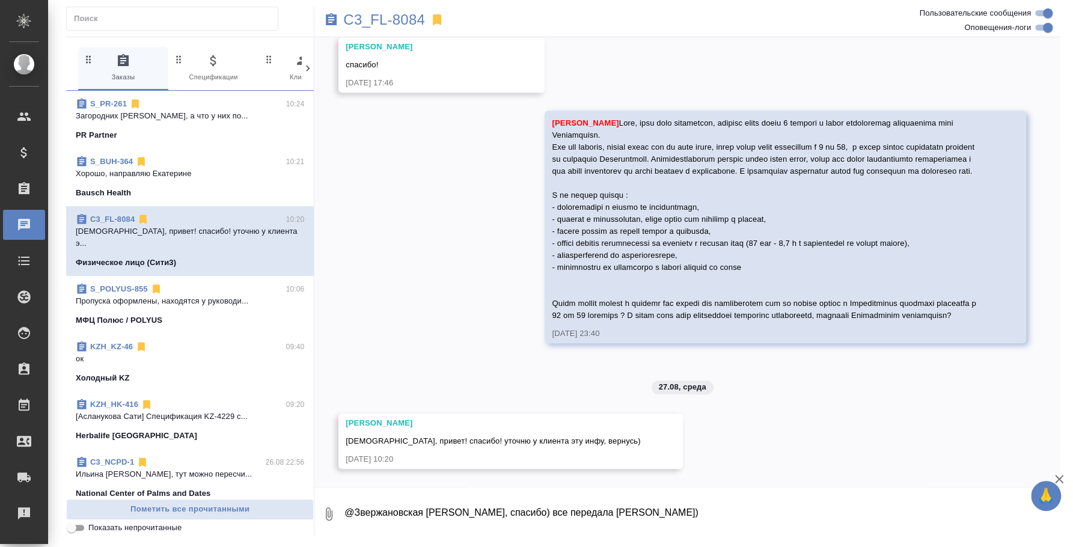
scroll to position [527, 0]
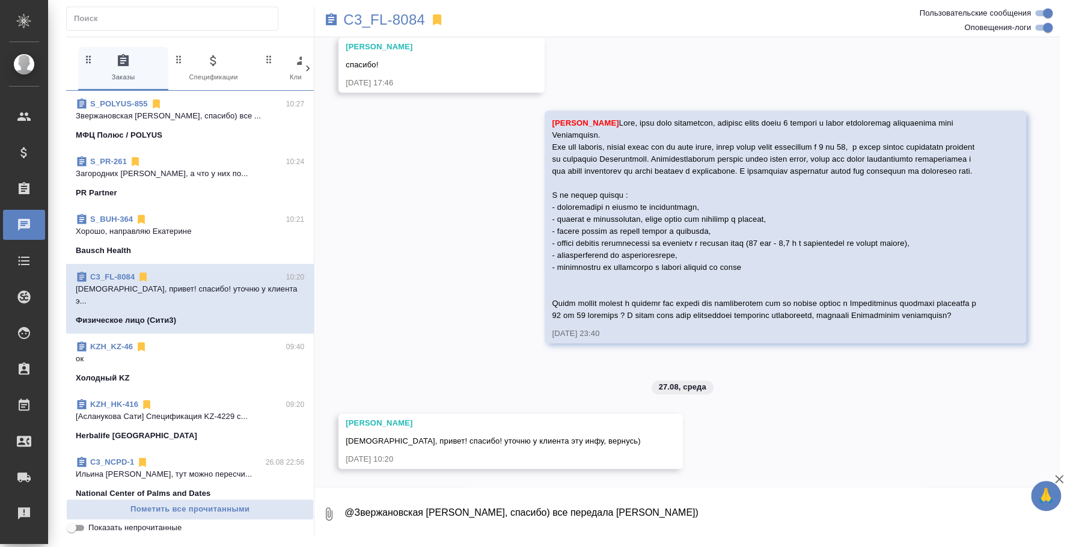
click at [170, 242] on span "S_BUH-364 10:21 Хорошо, направляю Екатерине Bausch Health" at bounding box center [190, 234] width 228 height 43
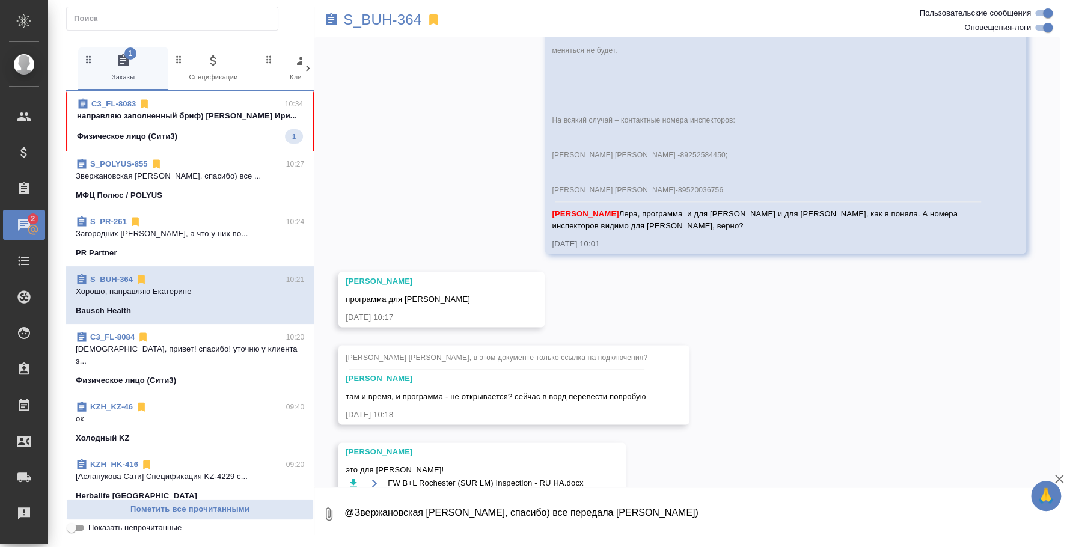
scroll to position [13394, 0]
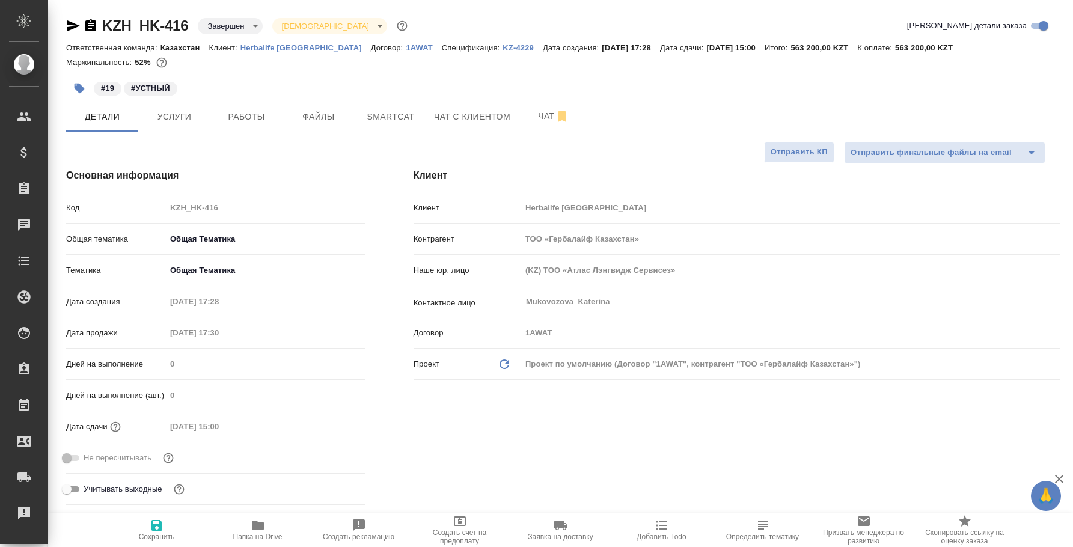
select select "RU"
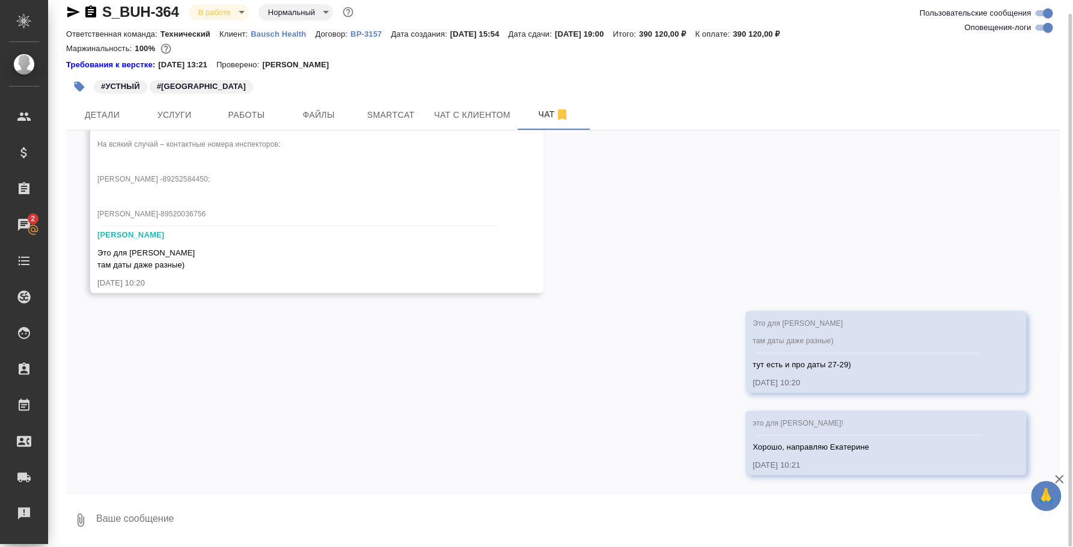
scroll to position [14, 0]
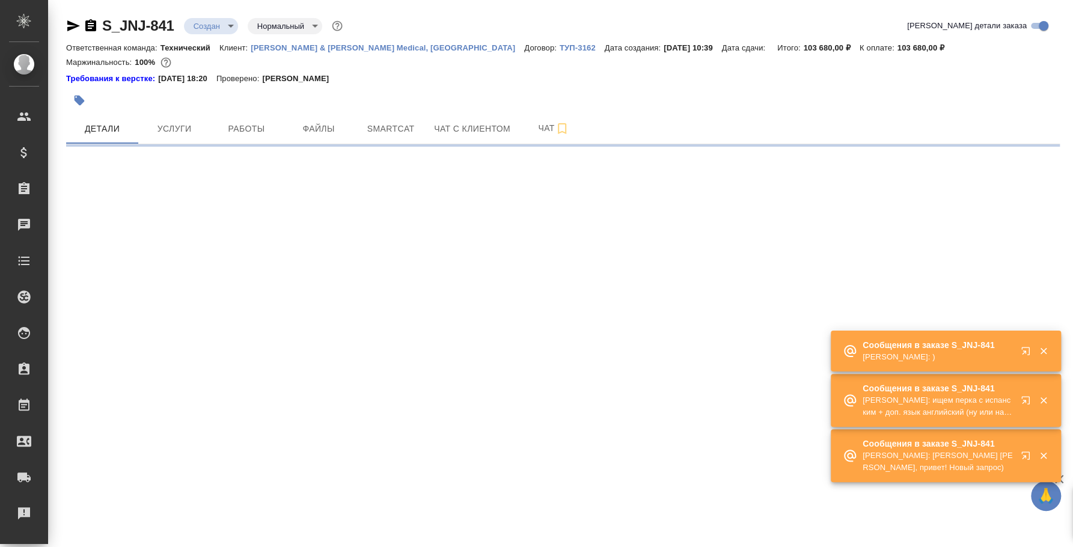
select select "RU"
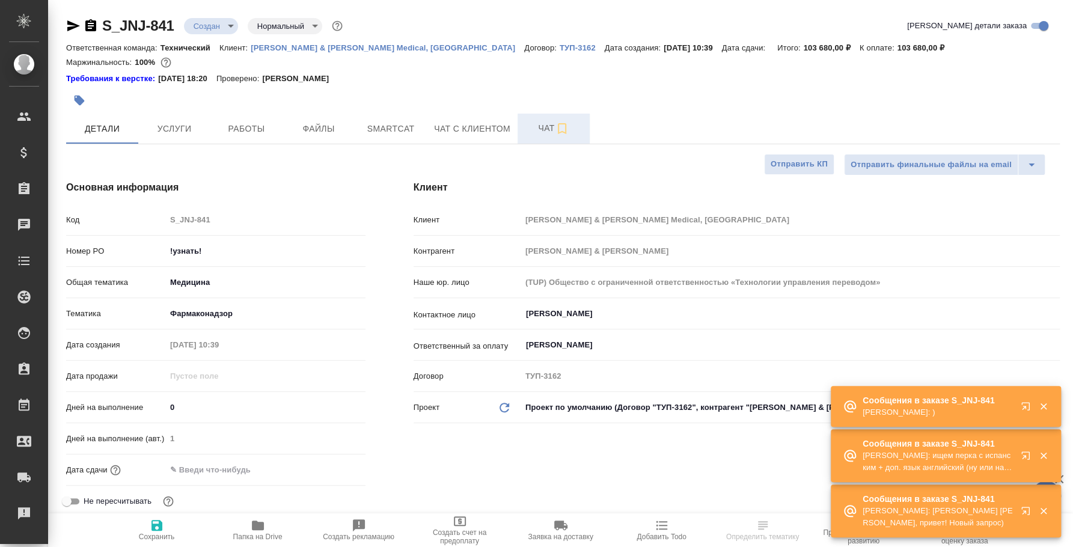
type textarea "x"
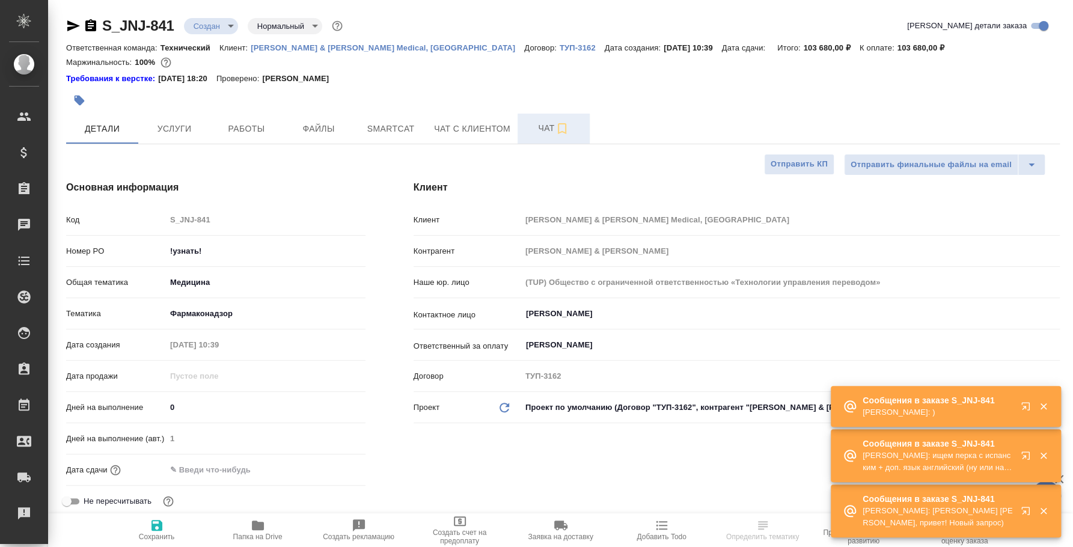
type textarea "x"
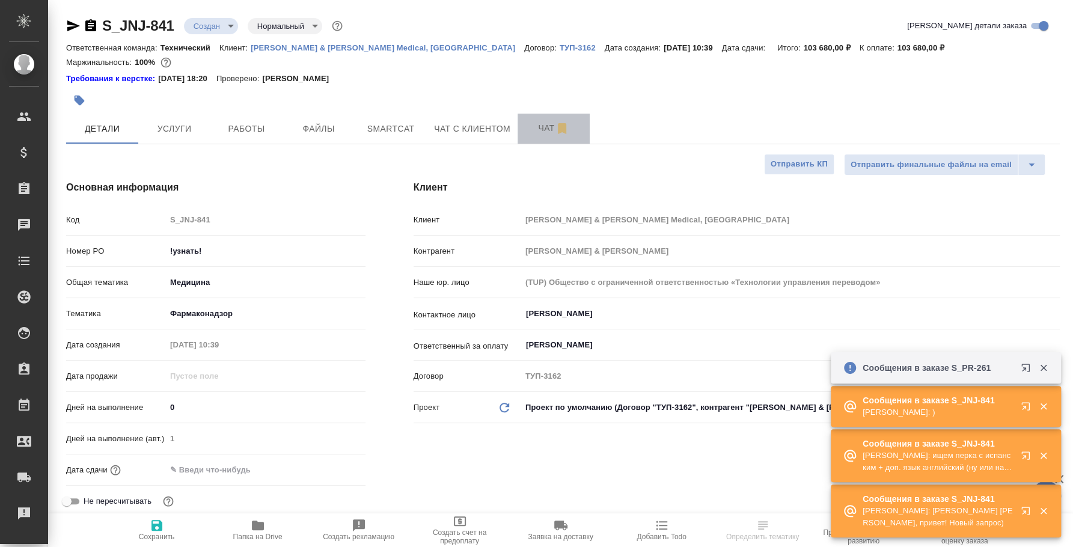
click at [548, 130] on span "Чат" at bounding box center [554, 128] width 58 height 15
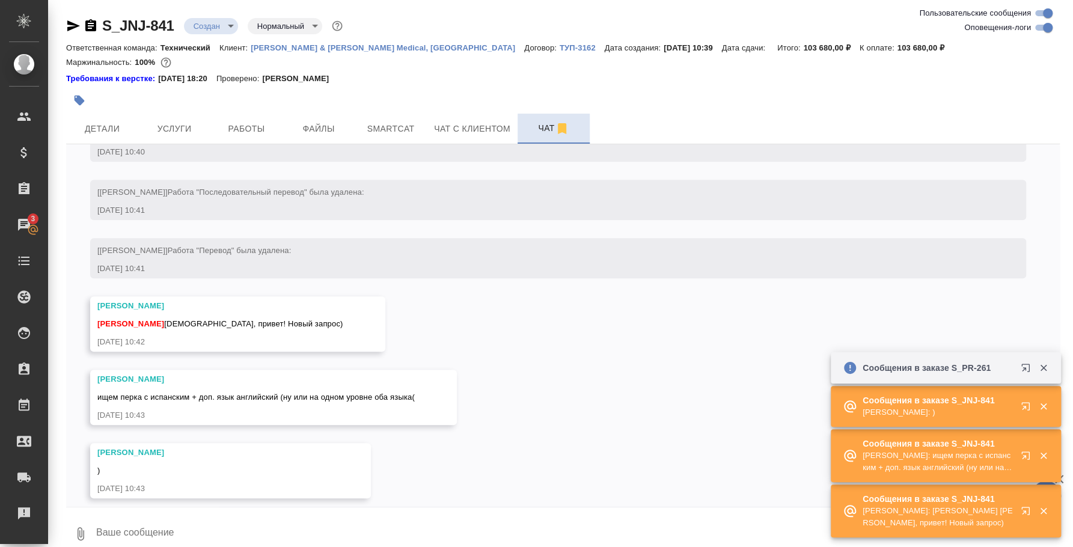
scroll to position [462, 0]
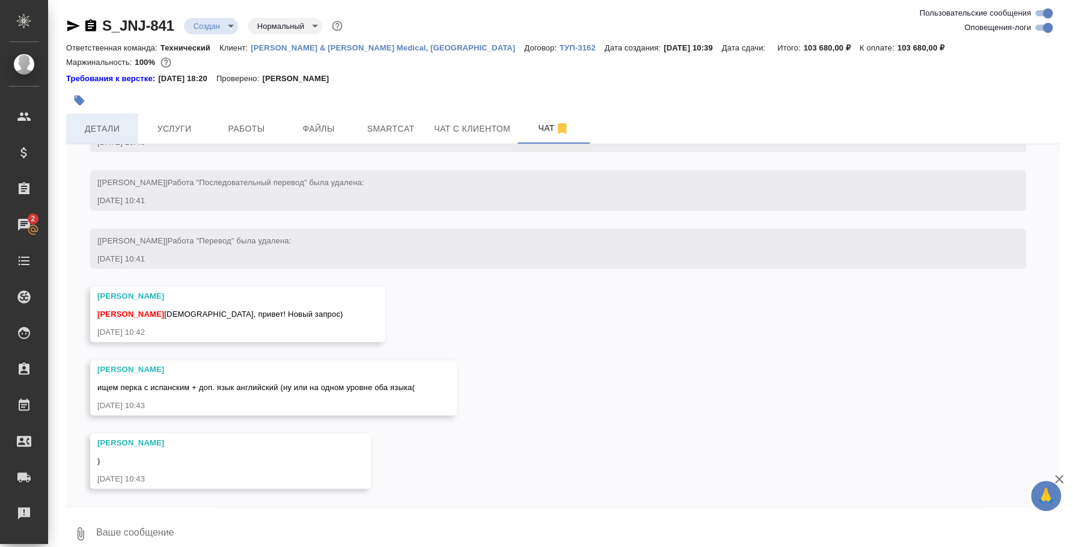
click at [132, 122] on button "Детали" at bounding box center [102, 129] width 72 height 30
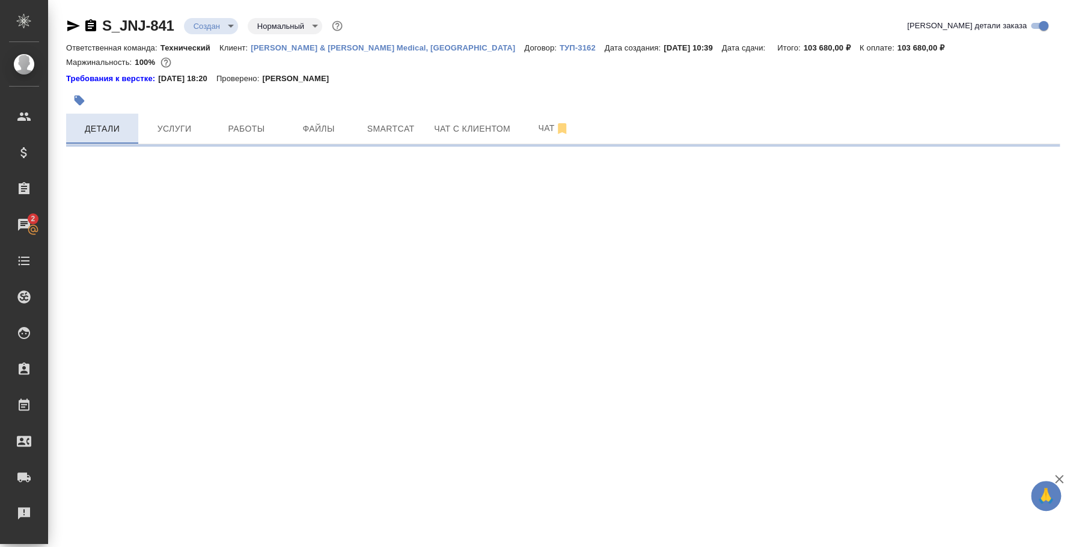
select select "RU"
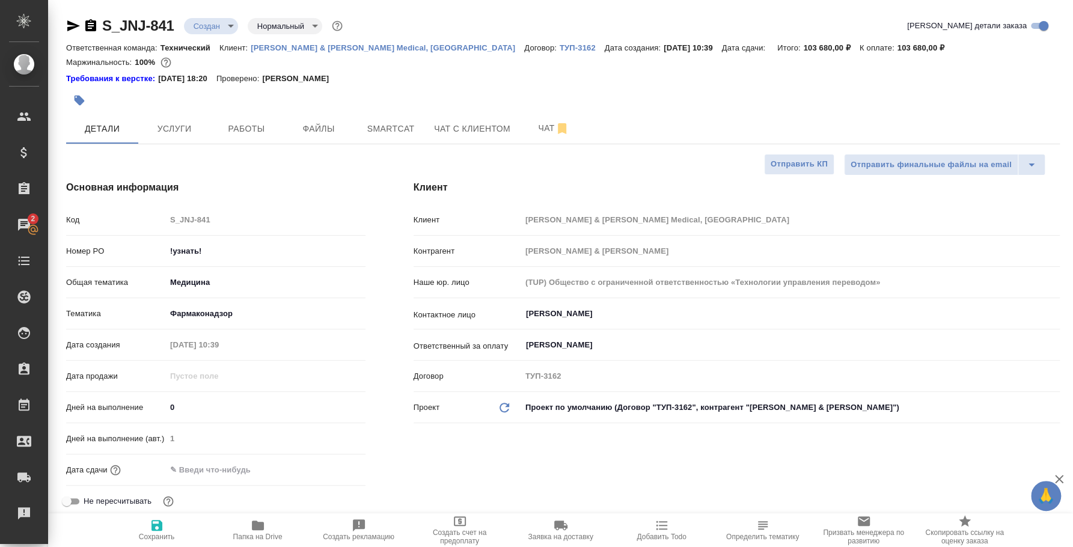
type textarea "x"
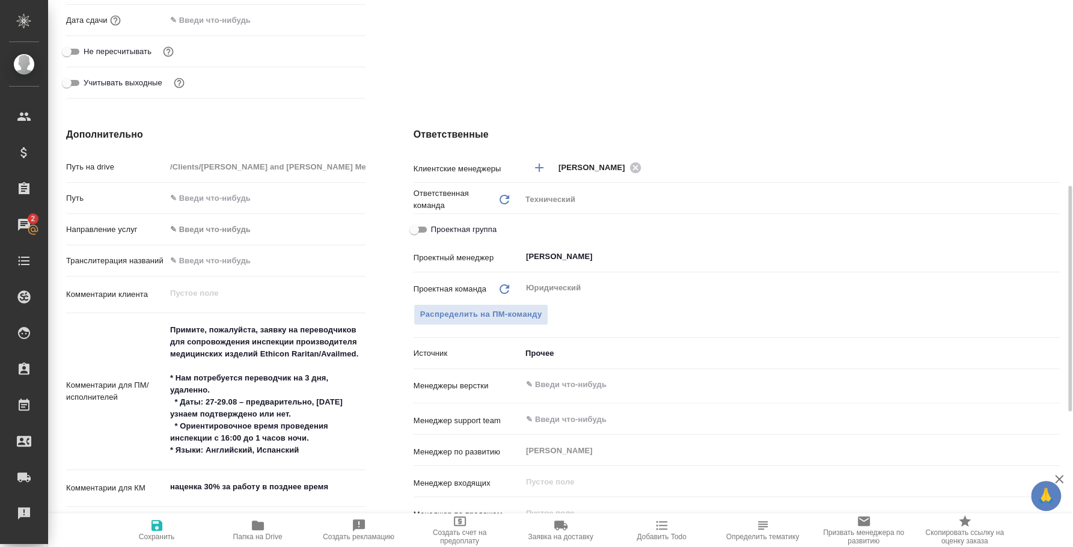
scroll to position [525, 0]
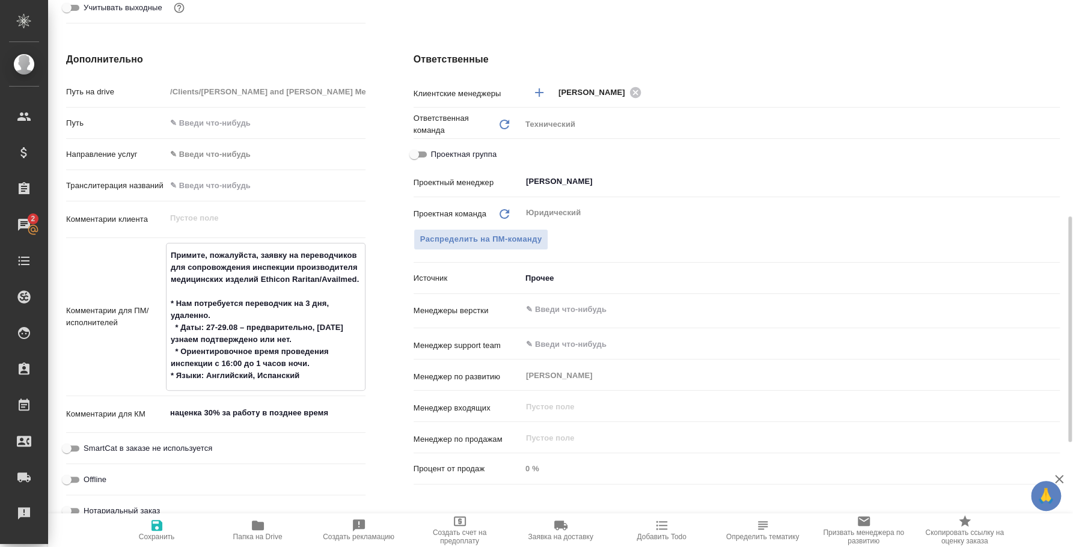
drag, startPoint x: 174, startPoint y: 299, endPoint x: 302, endPoint y: 376, distance: 149.4
click at [302, 376] on textarea "Примите, пожалуйста, заявку на переводчиков для сопровождения инспекции произво…" at bounding box center [266, 315] width 198 height 141
type textarea "x"
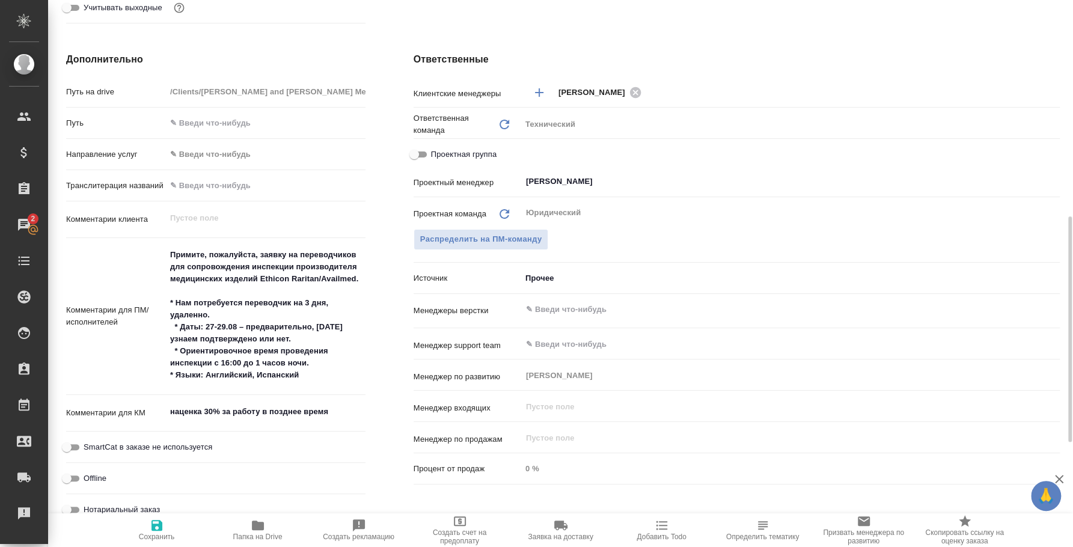
type textarea "x"
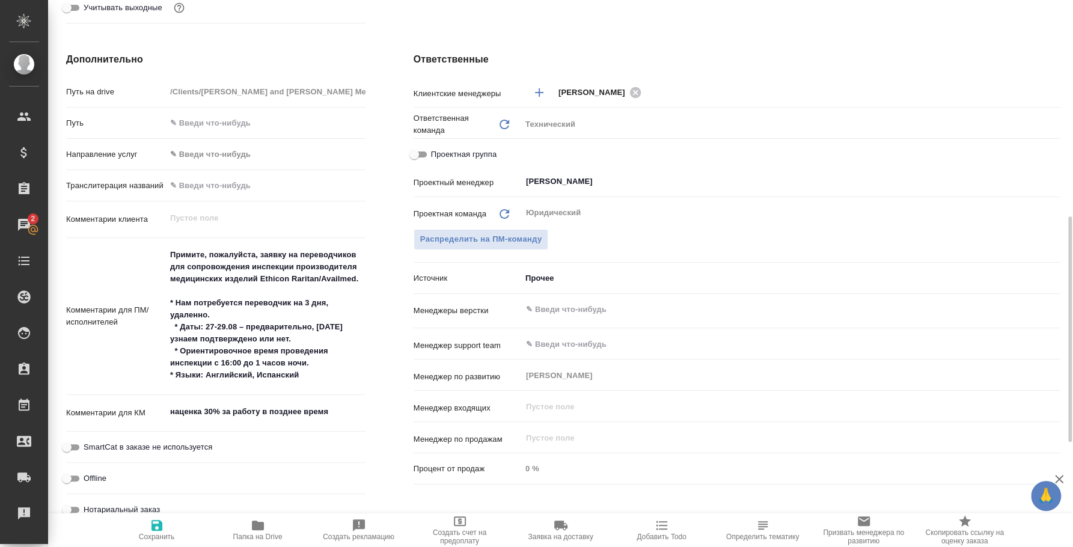
type textarea "x"
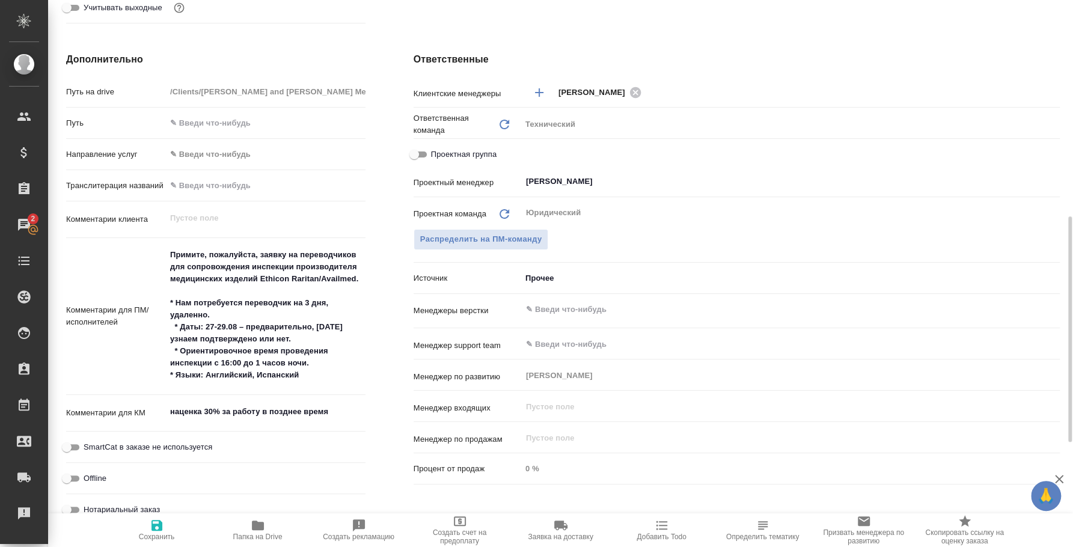
type textarea "x"
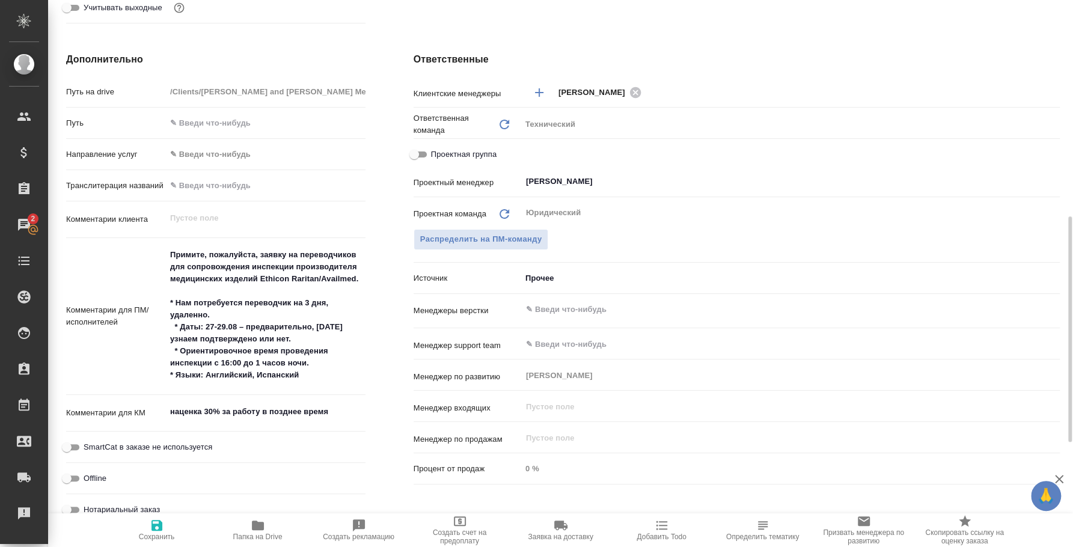
type textarea "x"
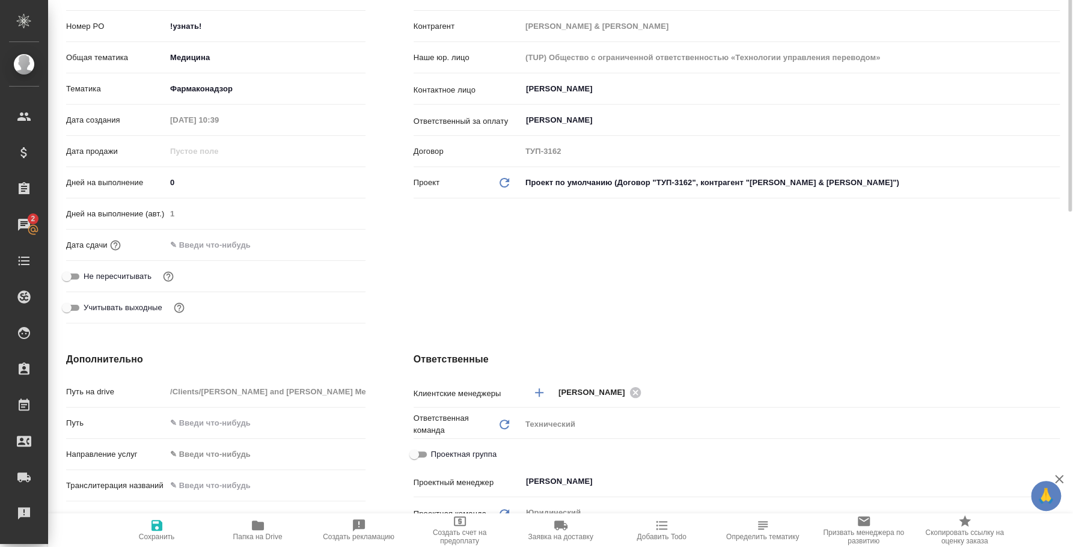
scroll to position [0, 0]
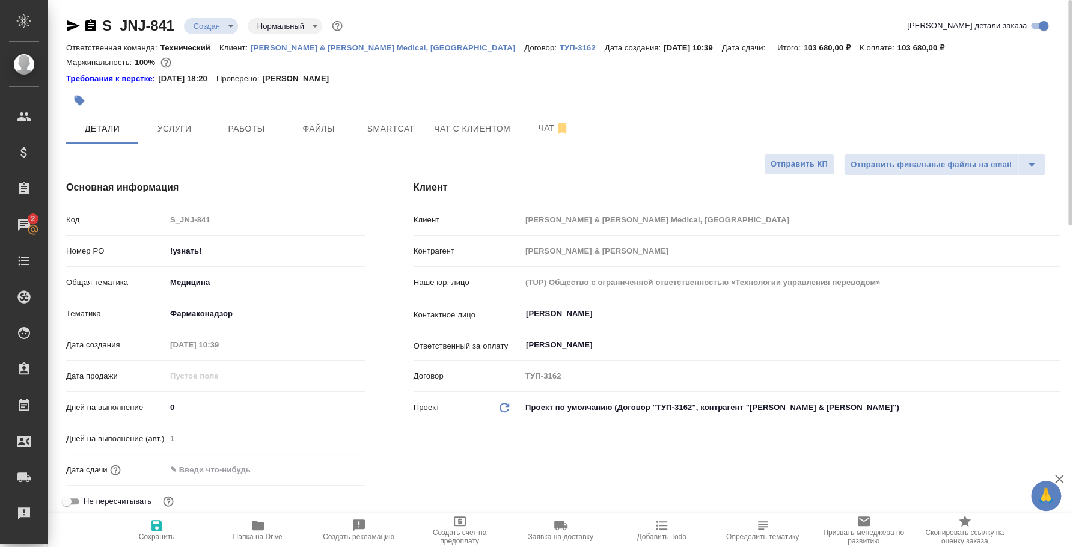
type textarea "x"
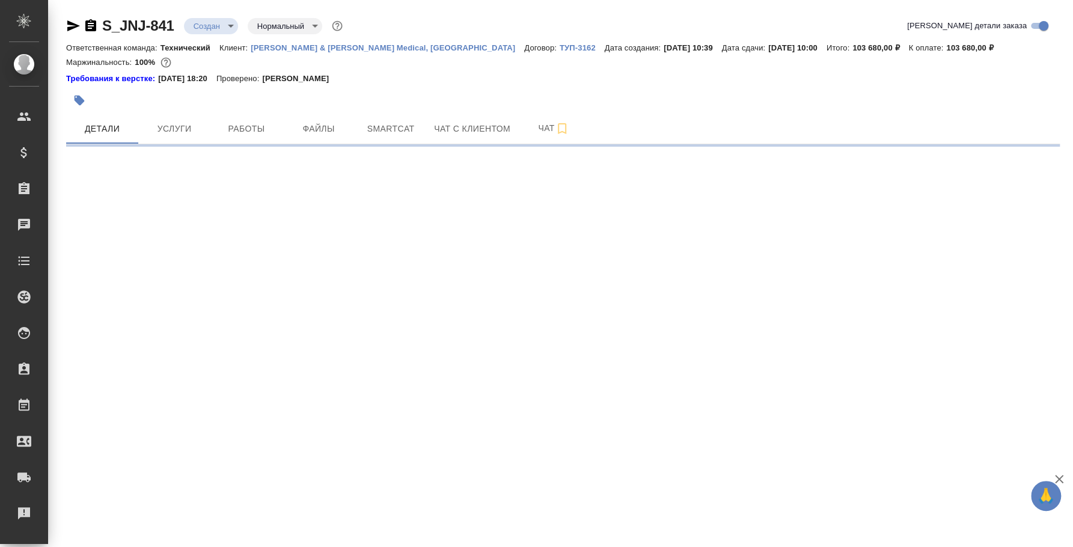
select select "RU"
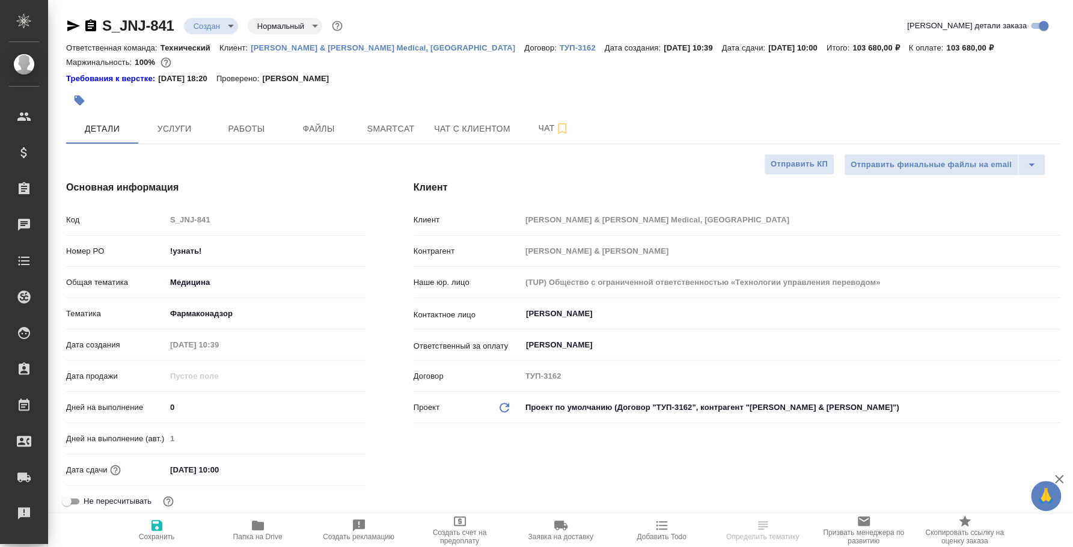
type textarea "x"
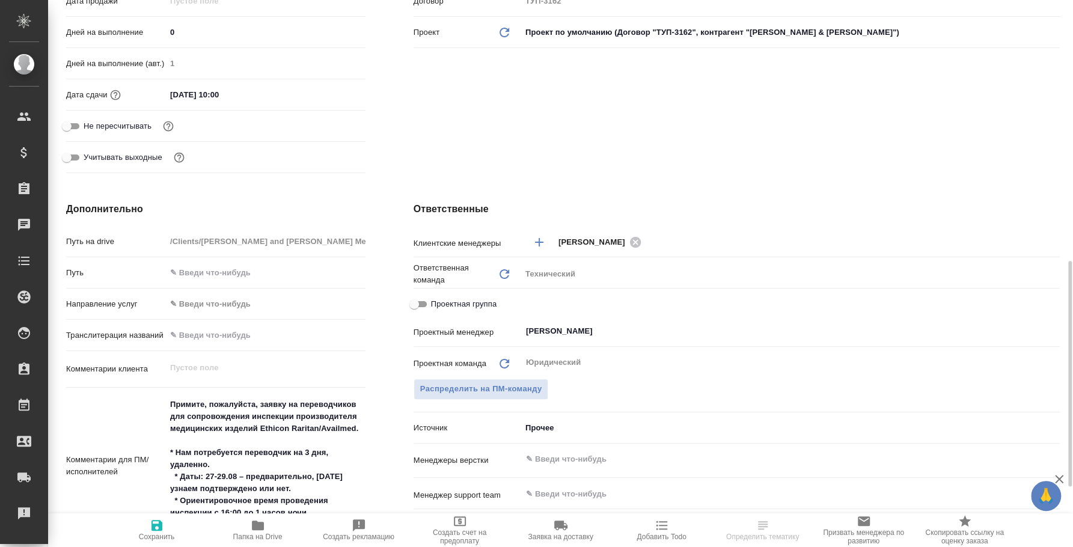
scroll to position [450, 0]
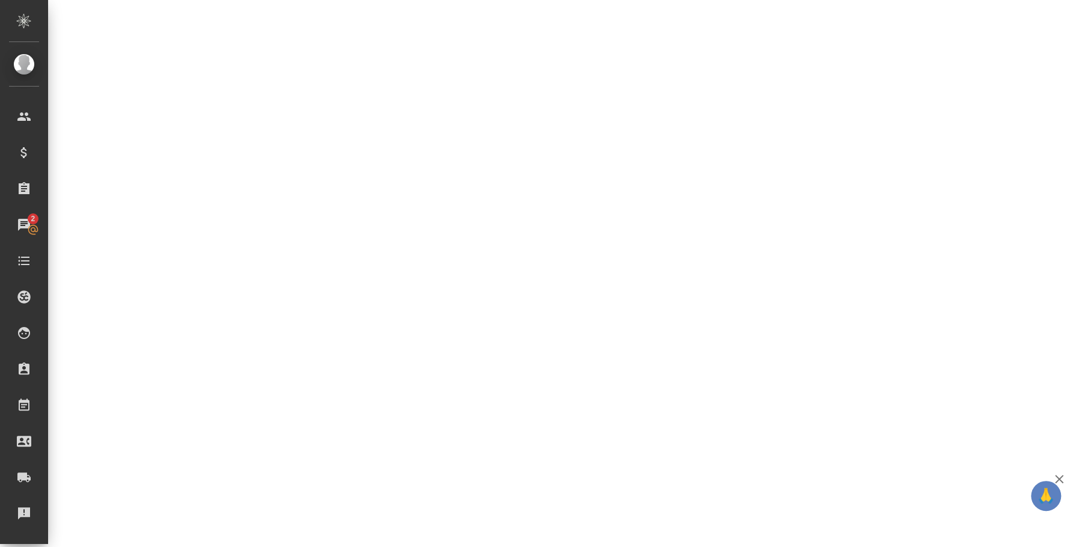
select select "RU"
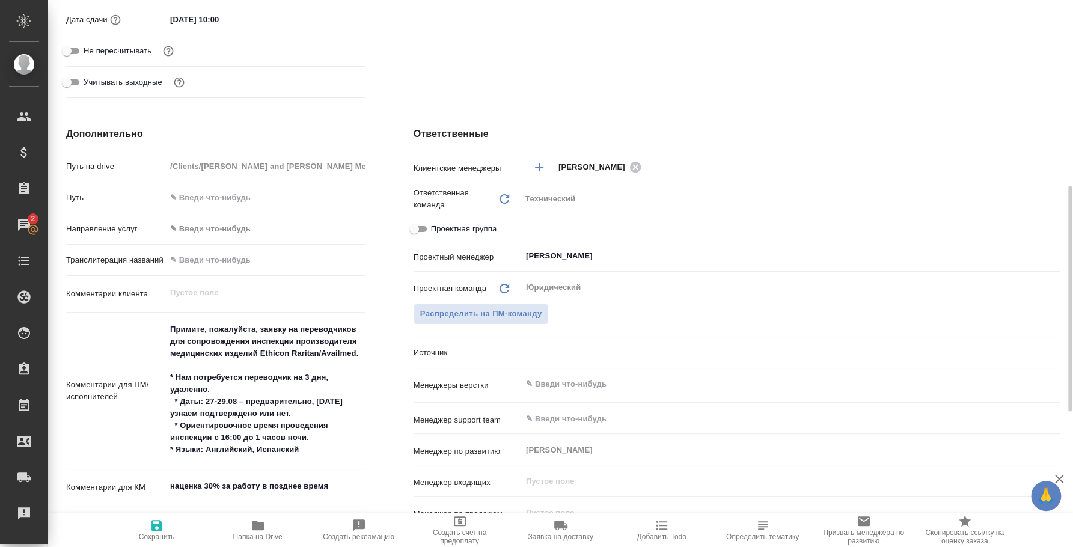
type textarea "x"
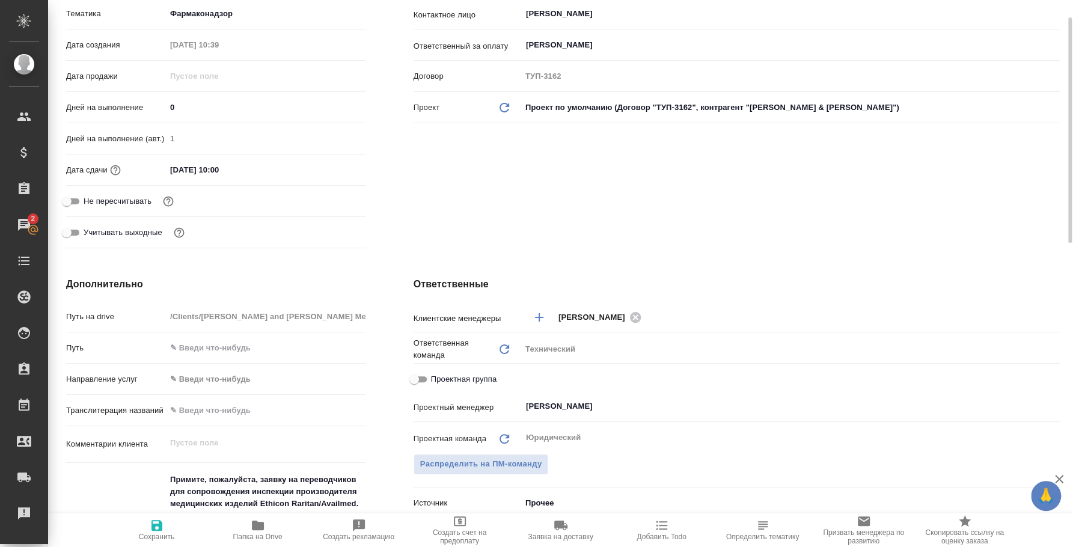
scroll to position [0, 0]
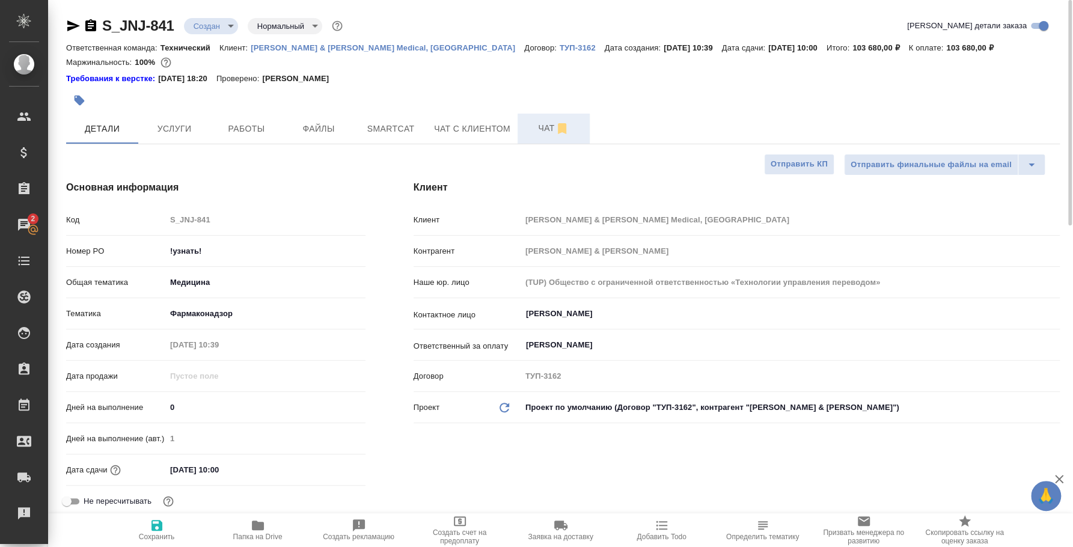
click at [535, 136] on button "Чат" at bounding box center [554, 129] width 72 height 30
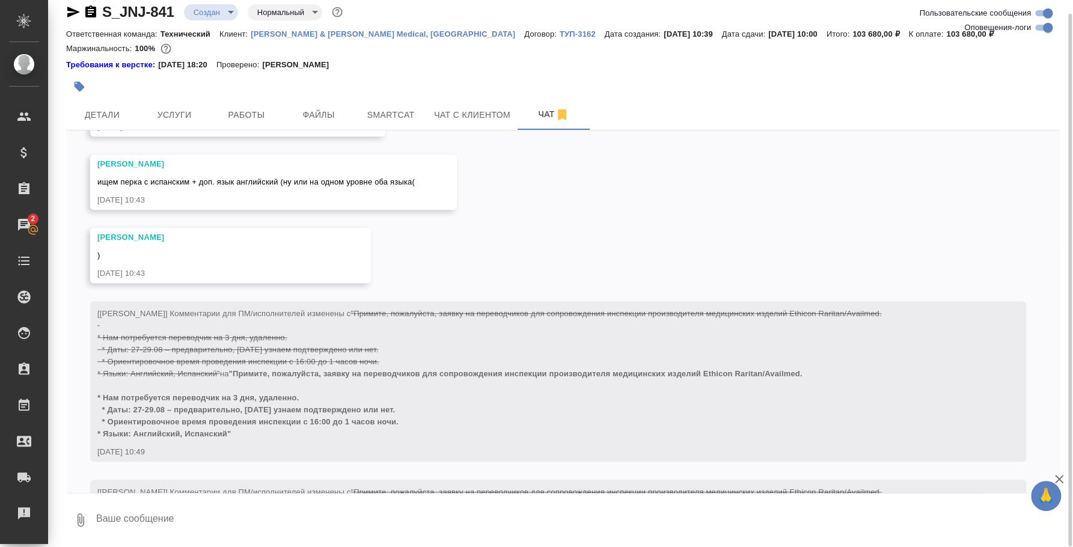
scroll to position [819, 0]
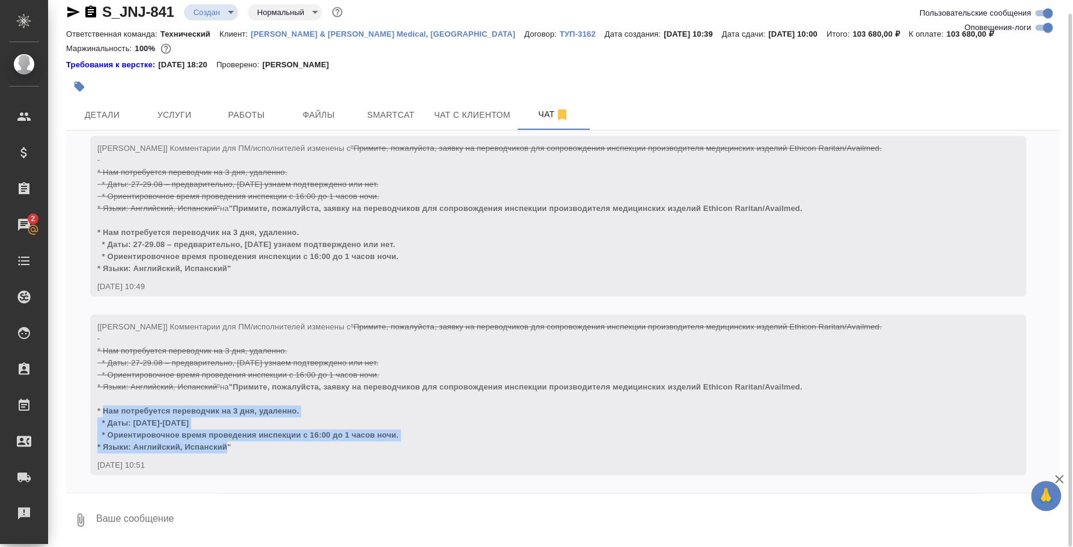
drag, startPoint x: 104, startPoint y: 408, endPoint x: 236, endPoint y: 449, distance: 137.9
click at [236, 449] on div "[Усманова Ольга] Комментарии для ПМ/исполнителей изменены с "Примите, пожалуйст…" at bounding box center [540, 385] width 887 height 135
copy span "Нам потребуется переводчик на 3 дня, удаленно. * Даты: 2-4 сентября * Ориентиро…"
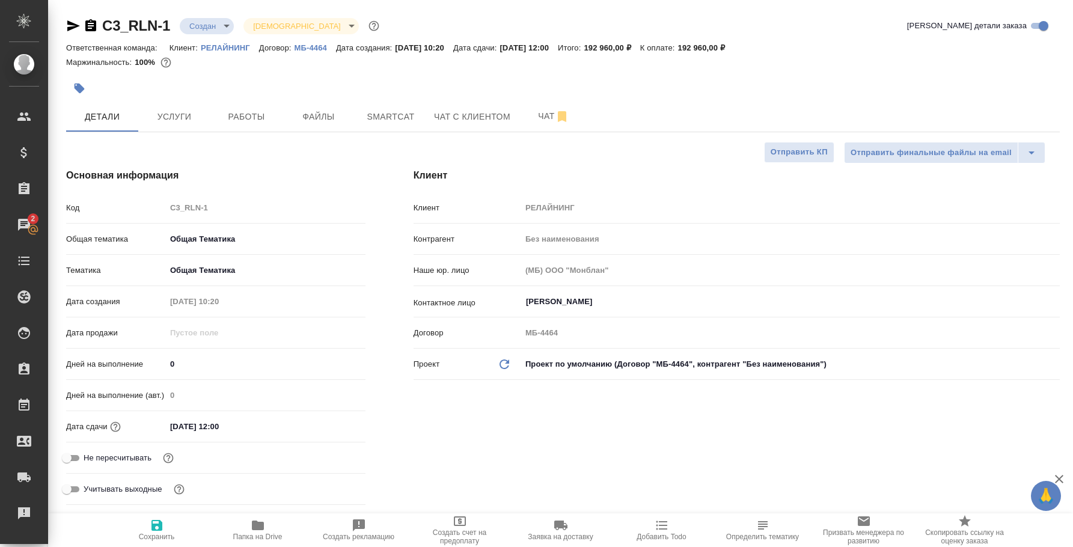
select select "RU"
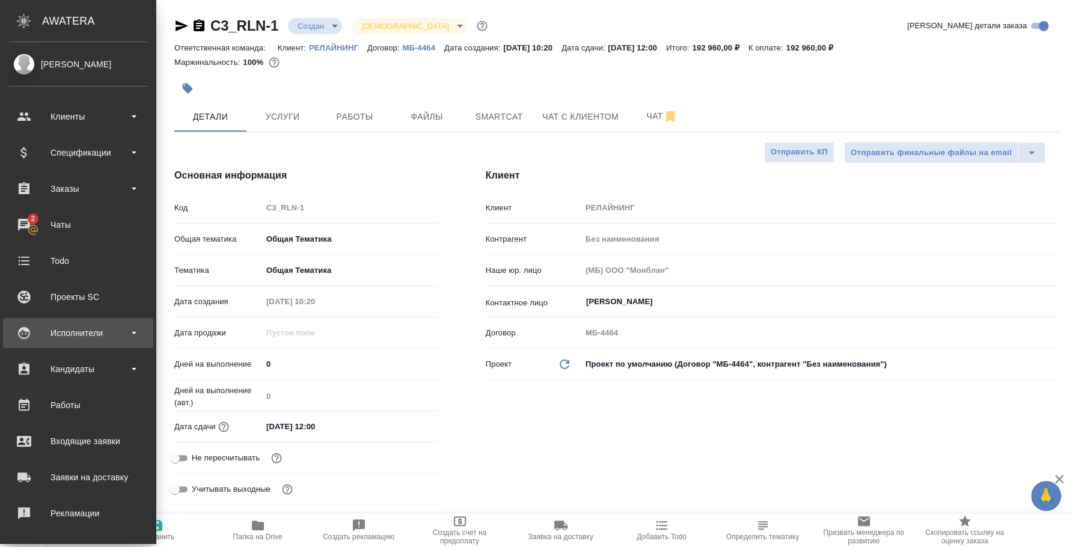
click at [72, 328] on div "Исполнители" at bounding box center [78, 333] width 138 height 18
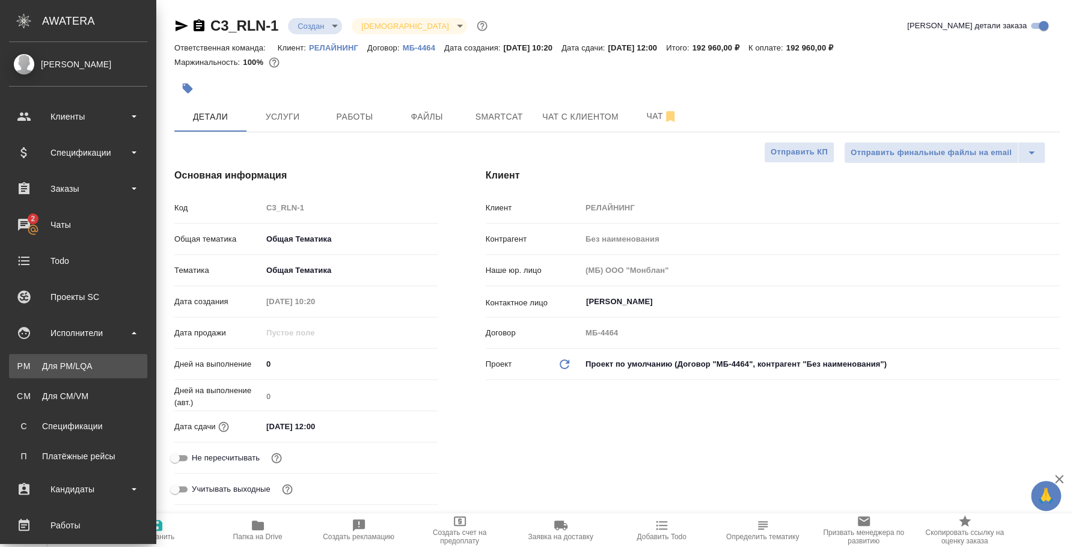
click at [118, 372] on link "PM Для PM/LQA" at bounding box center [78, 366] width 138 height 24
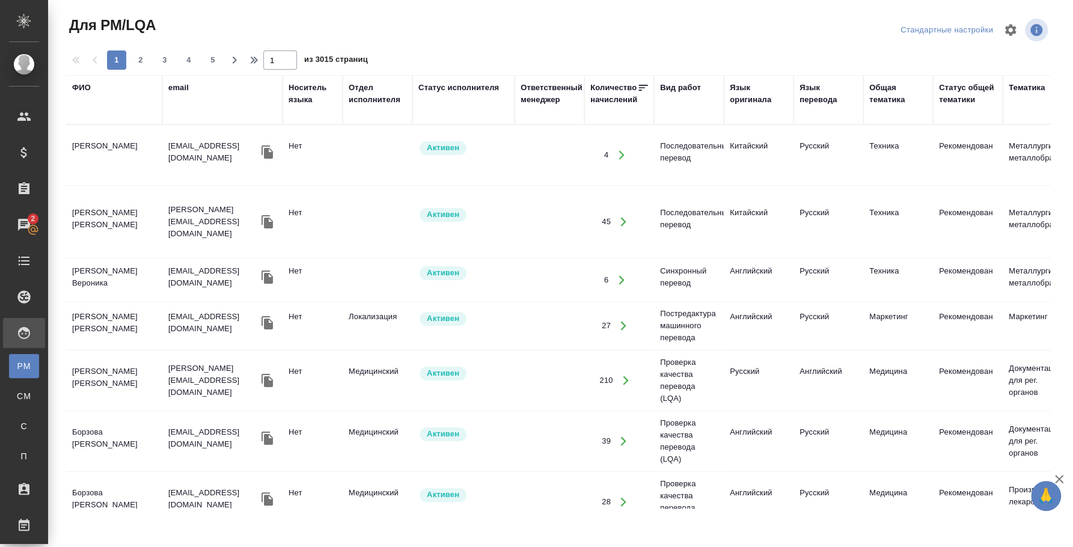
click at [80, 84] on div "ФИО" at bounding box center [81, 88] width 19 height 12
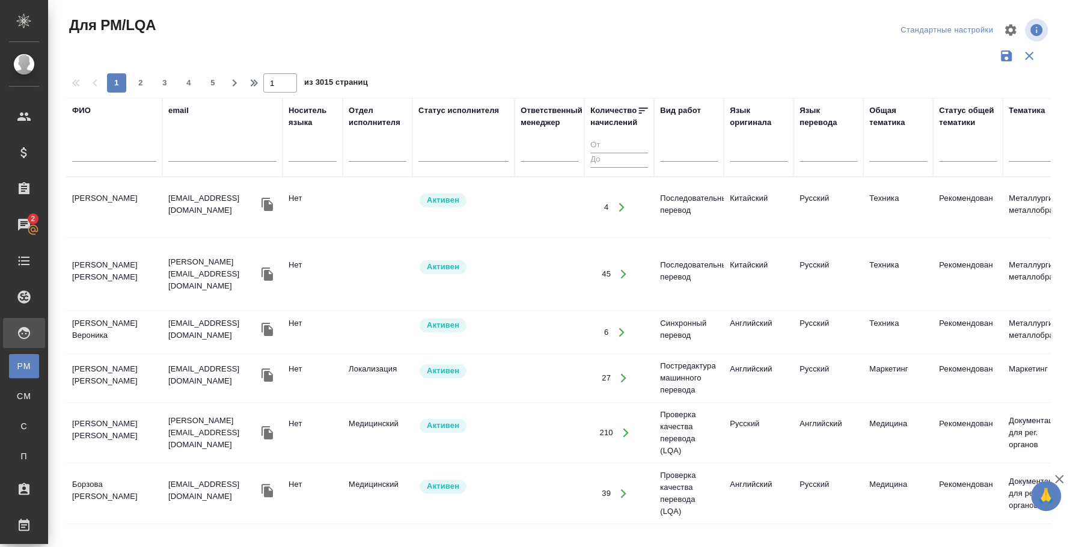
click at [110, 150] on input "text" at bounding box center [114, 154] width 84 height 15
paste input "Аль Шами Ибрагим Рус Араб"
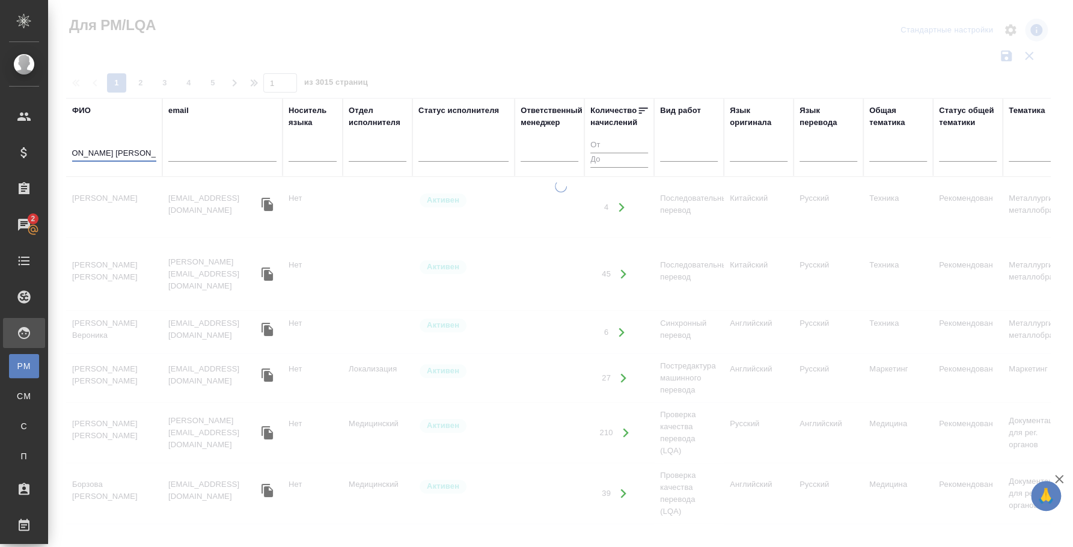
drag, startPoint x: 123, startPoint y: 150, endPoint x: 180, endPoint y: 155, distance: 56.7
click at [180, 155] on tr "ФИО Аль Шами Ибрагим Рус Араб email Носитель языка Отдел исполнителя Статус исп…" at bounding box center [1022, 137] width 1913 height 79
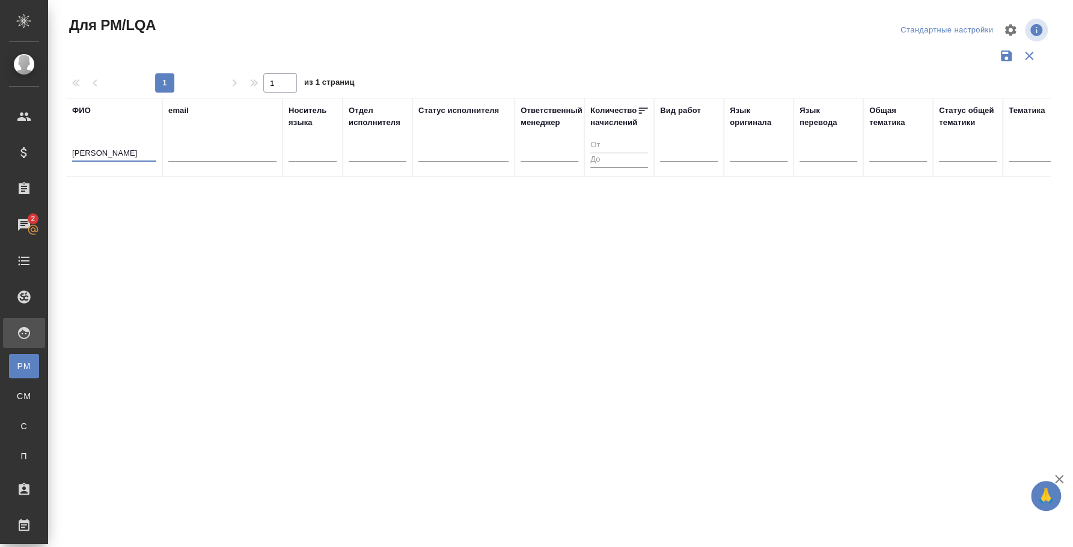
type input "Аль Шами Ибрагим"
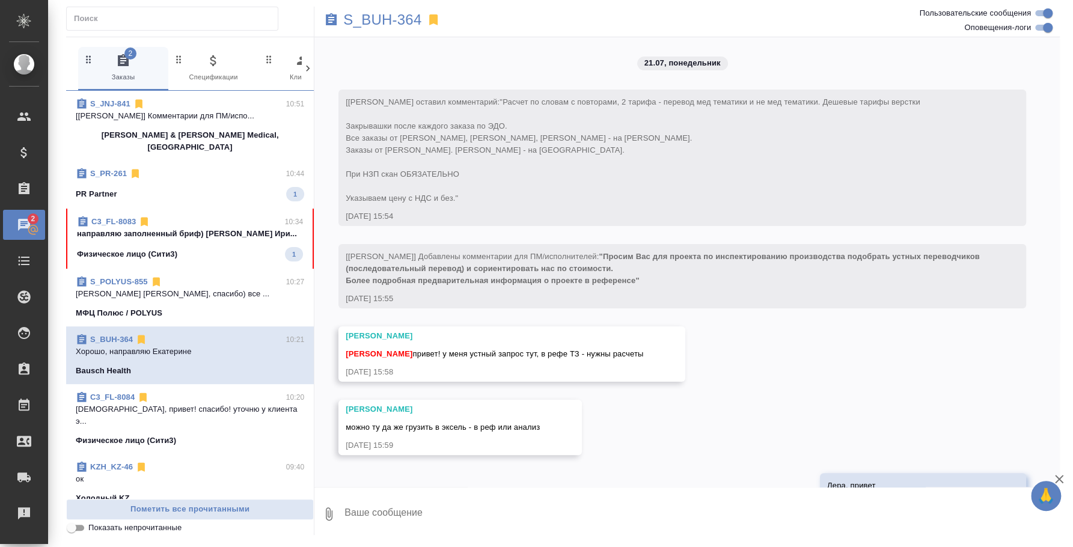
scroll to position [13394, 0]
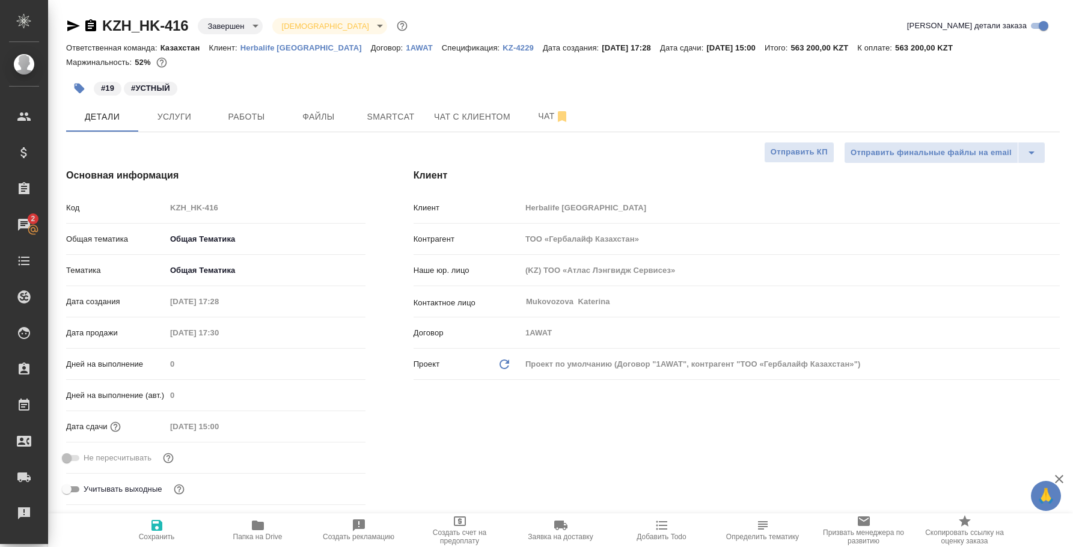
select select "RU"
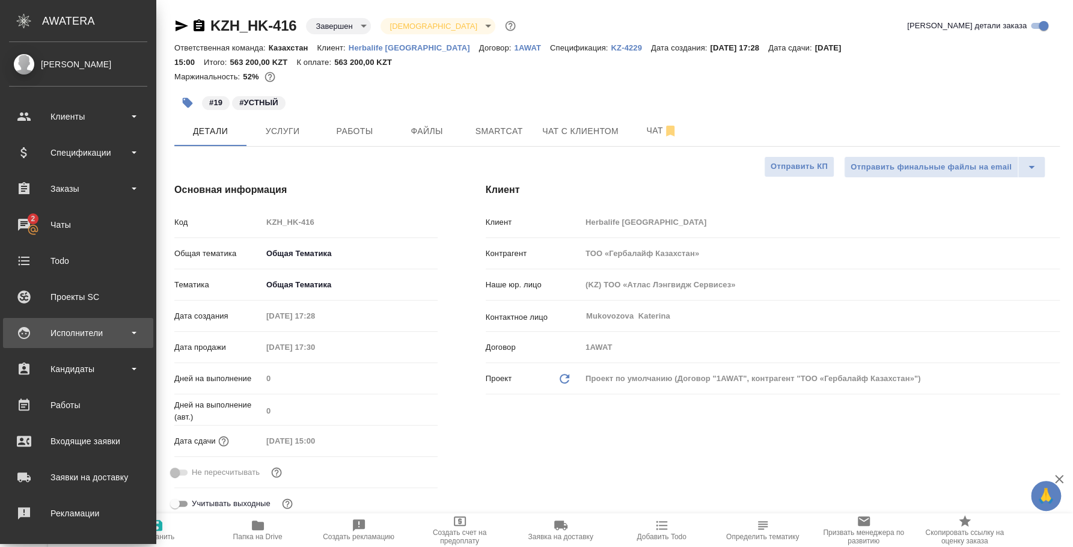
click at [66, 340] on div "Исполнители" at bounding box center [78, 333] width 138 height 18
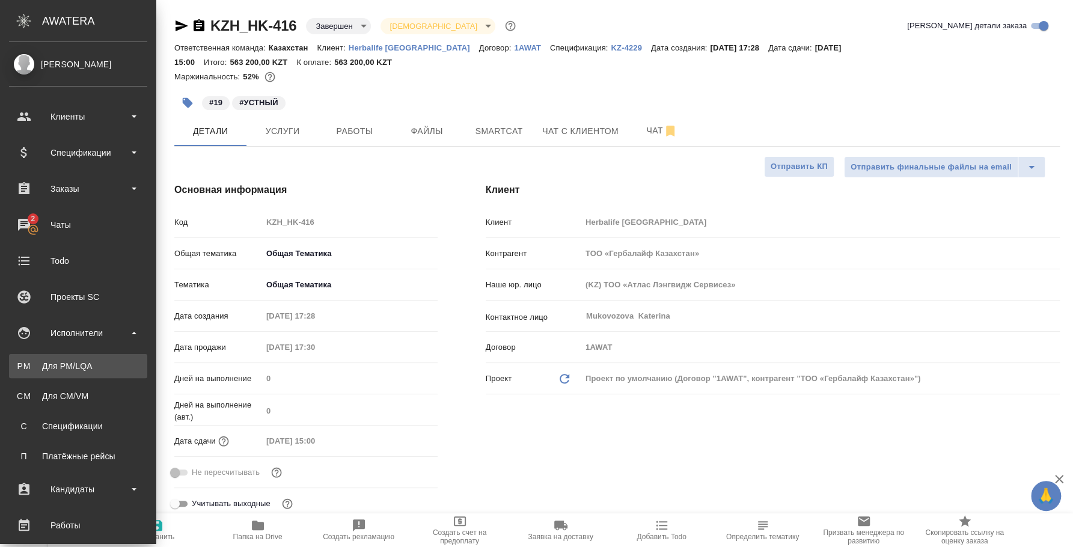
click at [79, 365] on div "Для PM/LQA" at bounding box center [78, 366] width 126 height 12
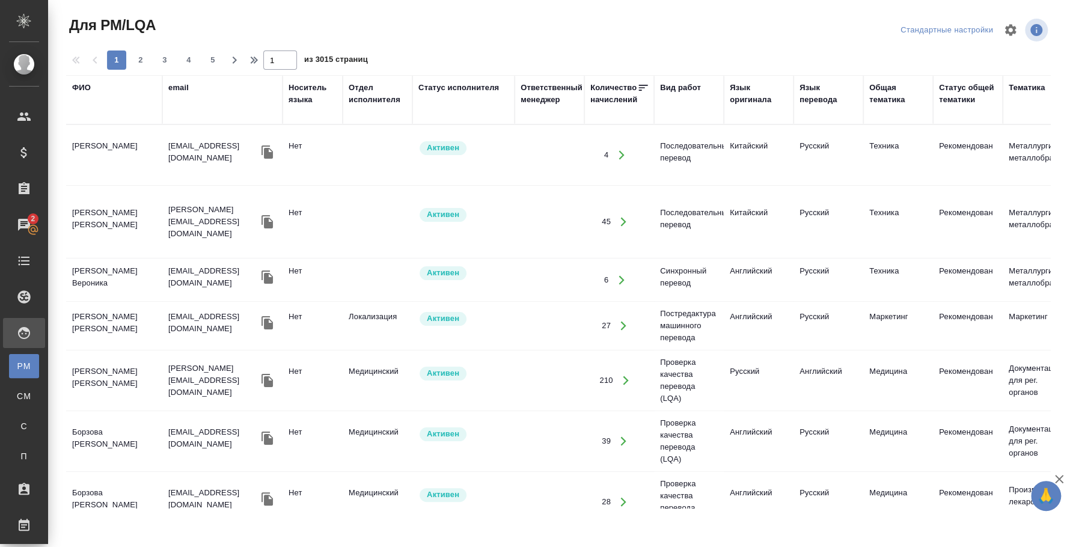
click at [85, 84] on div "ФИО" at bounding box center [81, 88] width 19 height 12
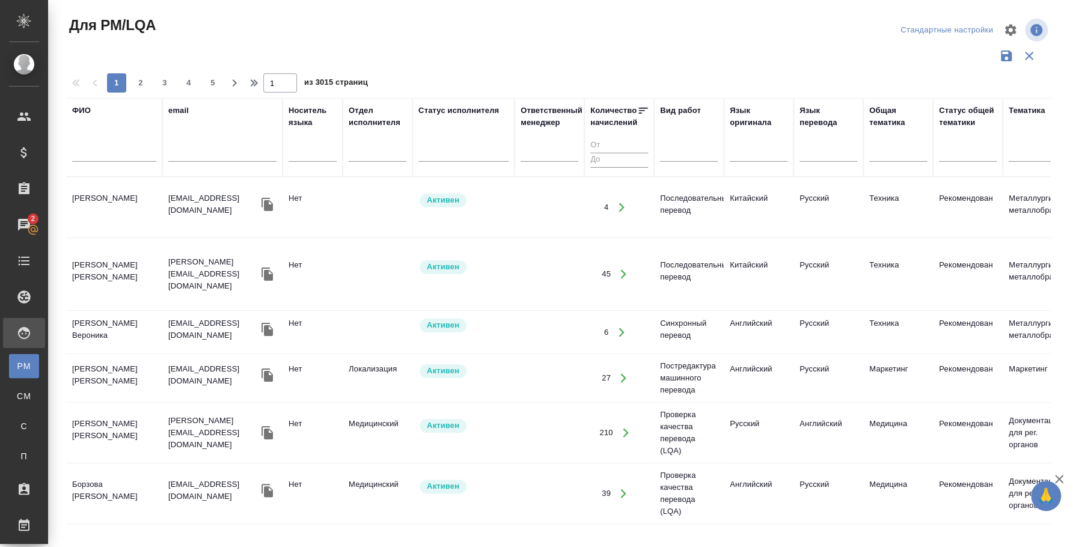
click at [102, 156] on input "text" at bounding box center [114, 154] width 84 height 15
type input "фатима"
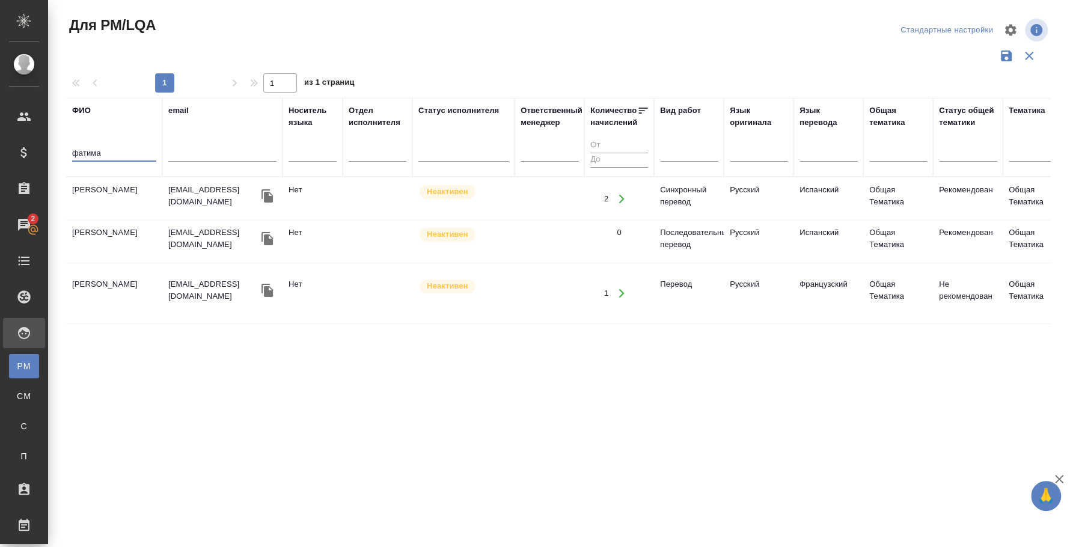
click at [120, 189] on td "[PERSON_NAME]" at bounding box center [114, 199] width 96 height 42
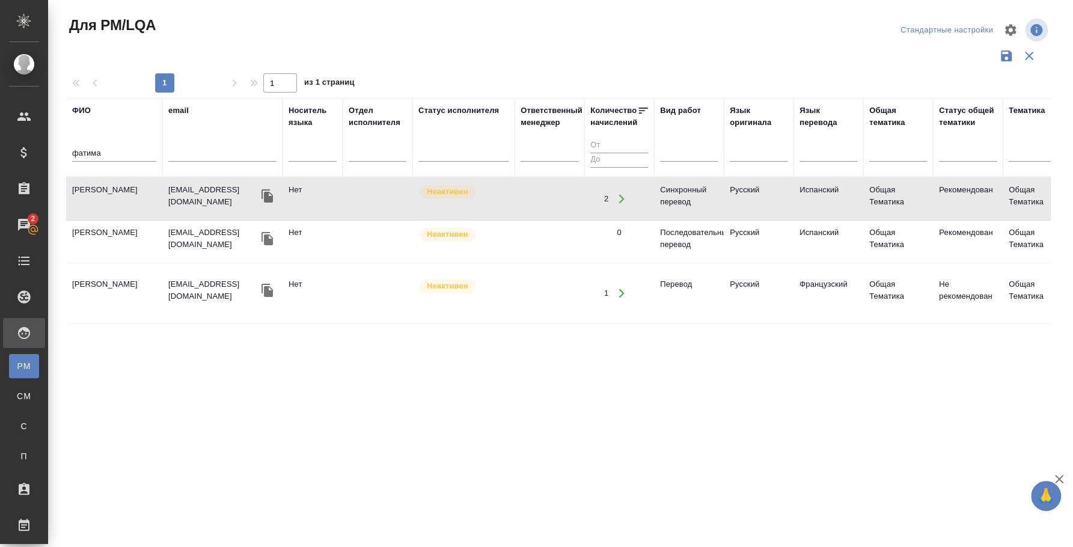
click at [120, 189] on td "Таутиева Фатима" at bounding box center [114, 199] width 96 height 42
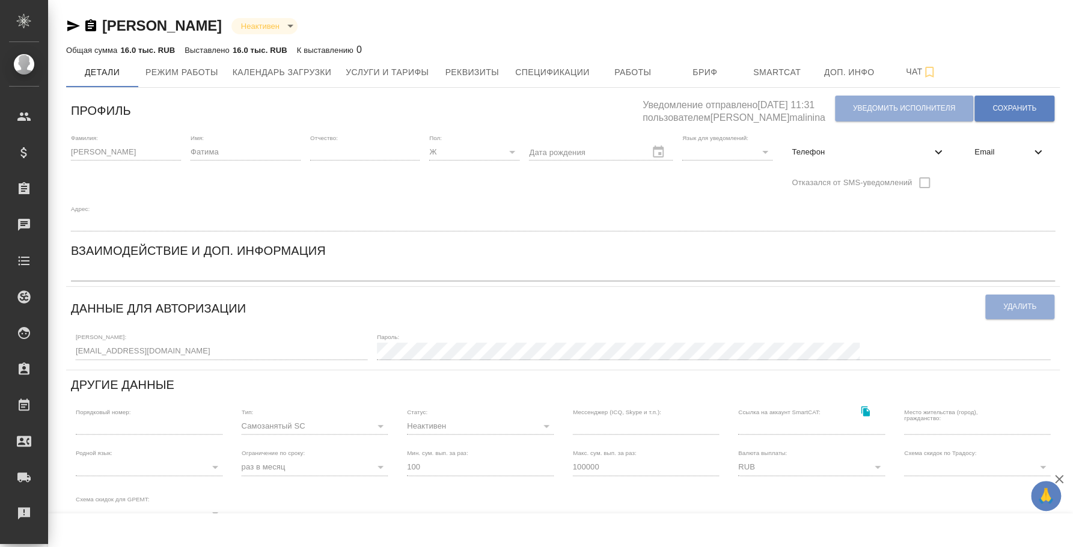
click at [888, 147] on span "Телефон" at bounding box center [861, 152] width 139 height 12
select select "RU"
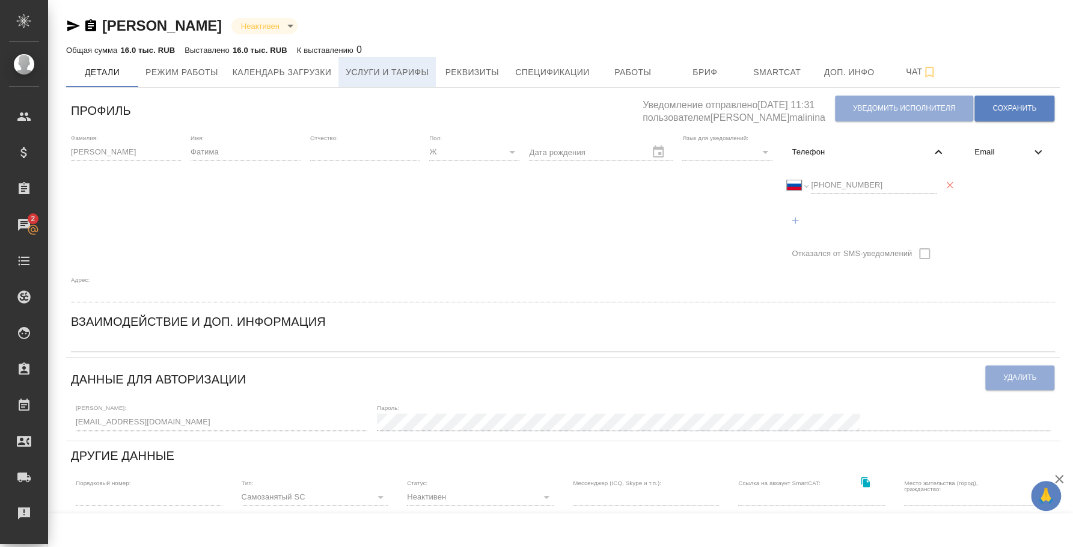
click at [375, 57] on button "Услуги и тарифы" at bounding box center [387, 72] width 97 height 30
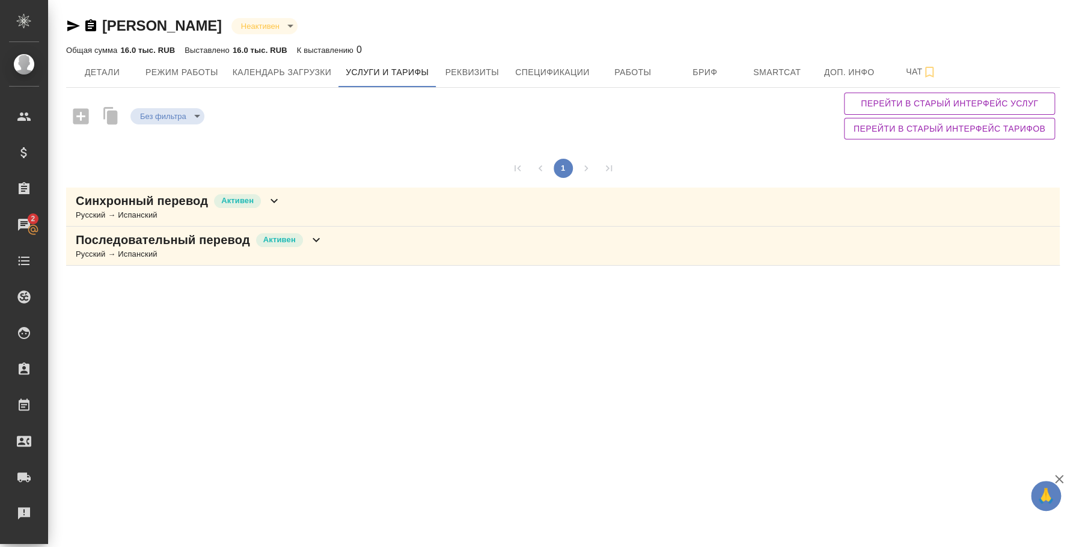
click at [376, 241] on div "Последовательный перевод Активен Русский → Испанский" at bounding box center [563, 246] width 994 height 39
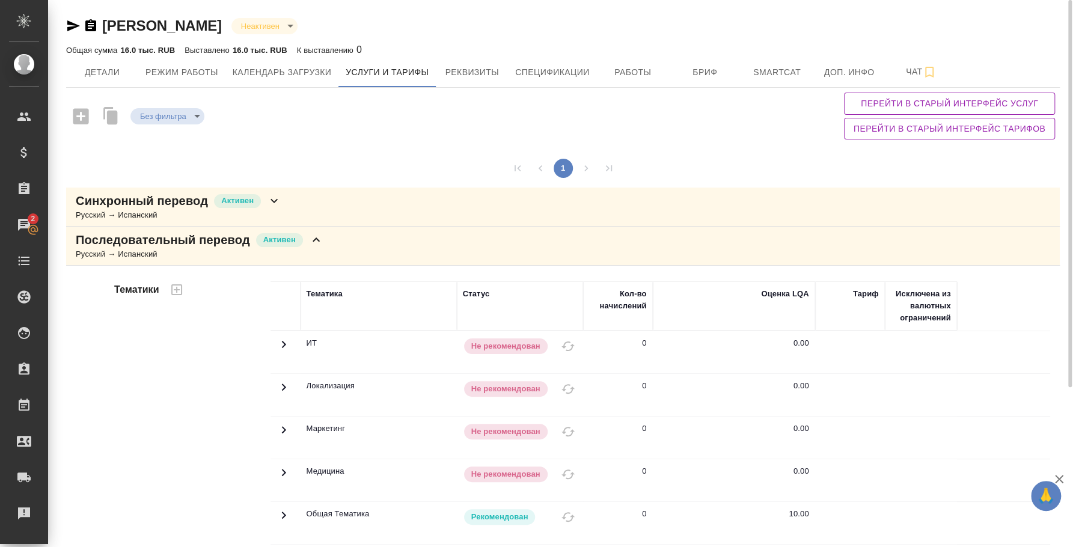
click at [340, 201] on div "Синхронный перевод Активен Русский → Испанский" at bounding box center [563, 207] width 994 height 39
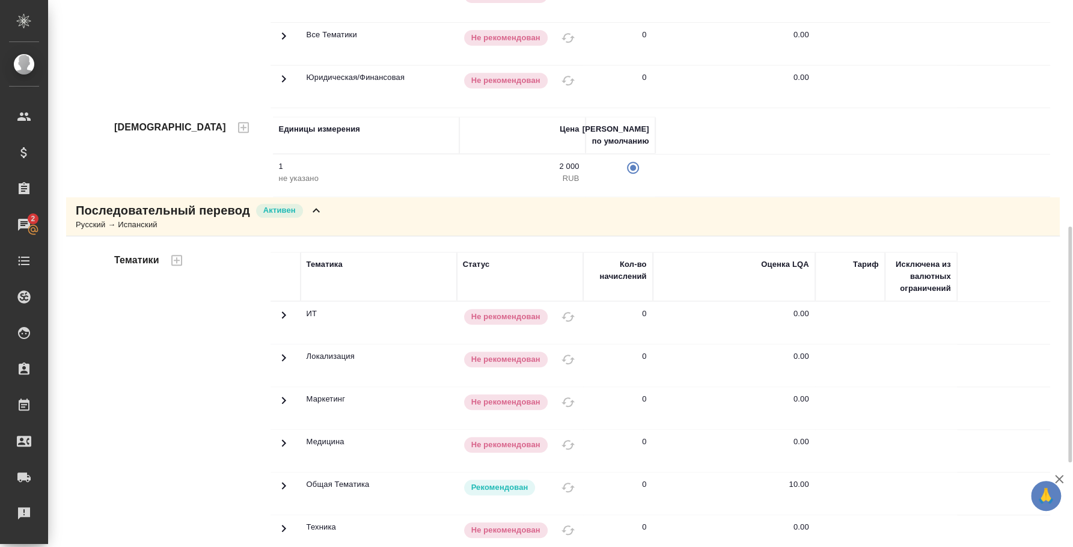
scroll to position [721, 0]
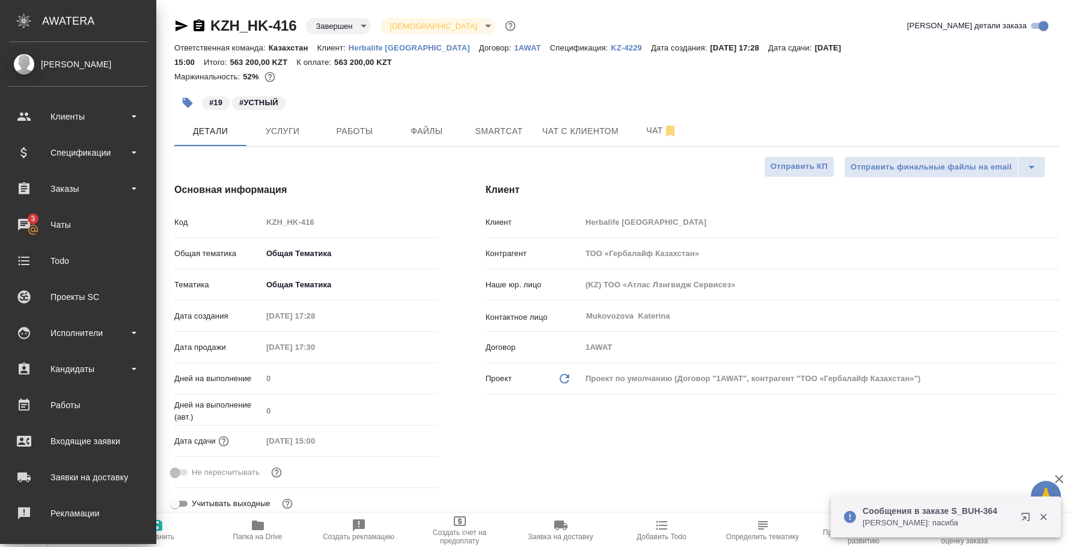
select select "RU"
click at [48, 227] on div "Чаты" at bounding box center [78, 225] width 138 height 18
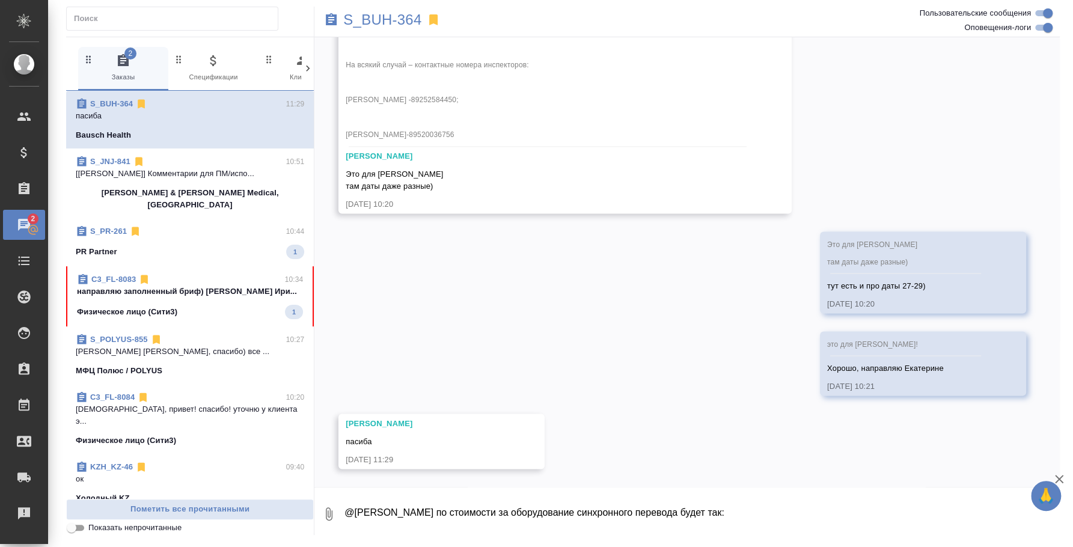
scroll to position [150, 0]
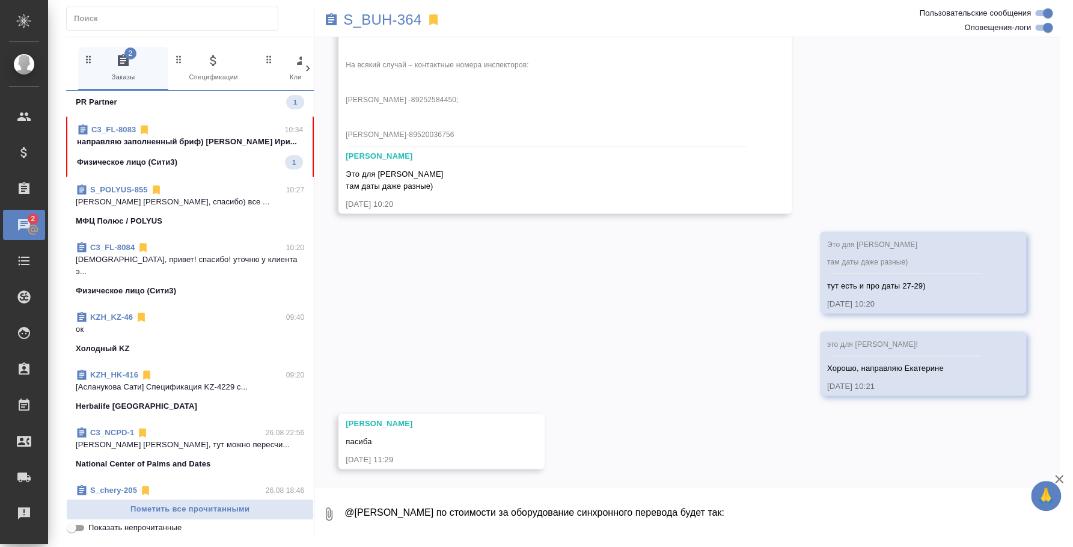
click at [155, 311] on div "KZH_KZ-46 09:40" at bounding box center [190, 317] width 228 height 12
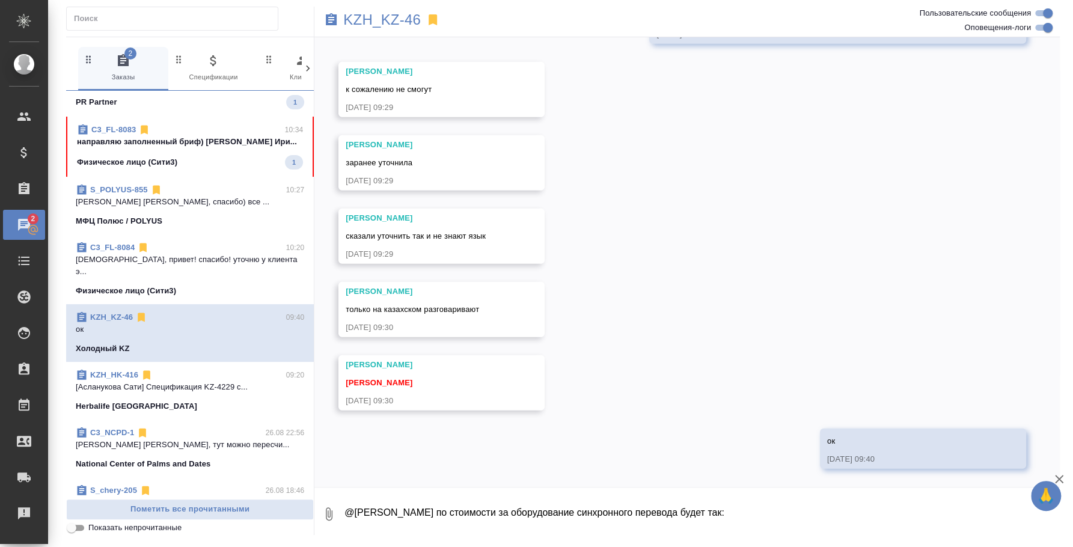
scroll to position [2000, 0]
click at [839, 507] on textarea "@Кошербаева Назерке Назерке по стоимости за оборудование синхронного перевода б…" at bounding box center [701, 514] width 717 height 41
type textarea "@Кошербаева Назерке Назерке по стоимости за оборудование синхронного перевода б…"
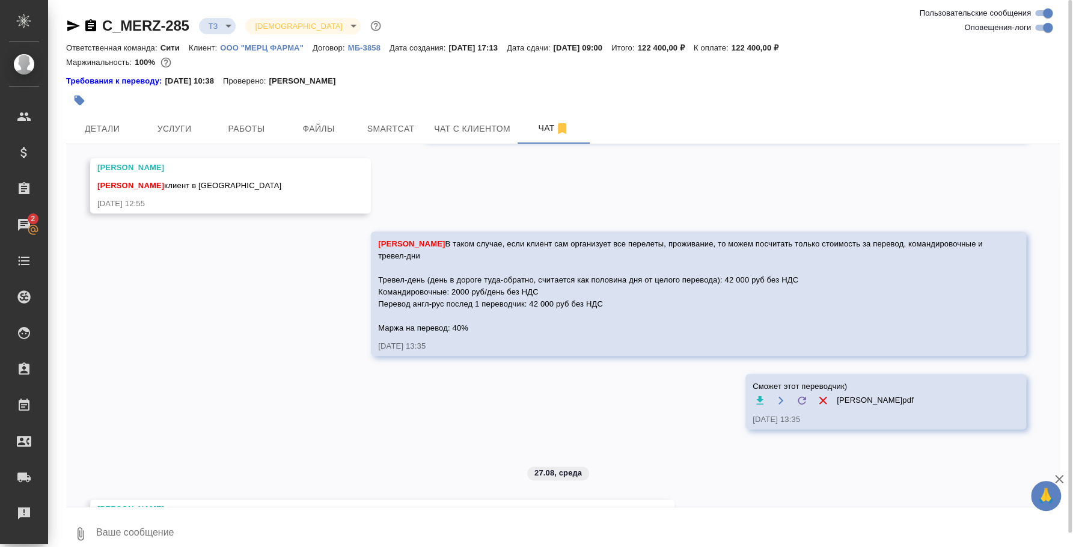
scroll to position [1025, 0]
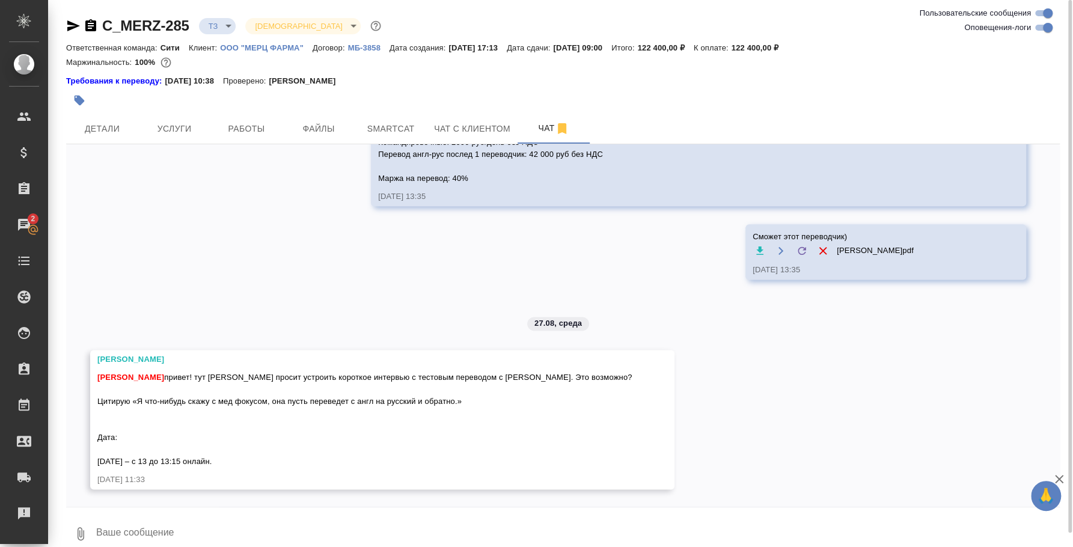
click at [357, 541] on textarea at bounding box center [577, 533] width 965 height 41
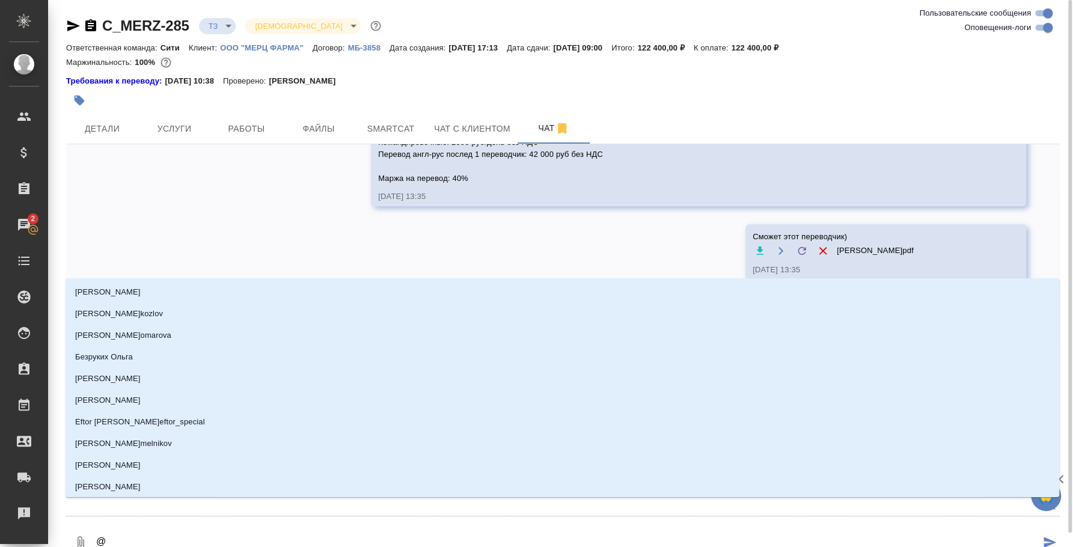
type textarea "@y"
type input "y"
type textarea "@y'f"
type input "y'f"
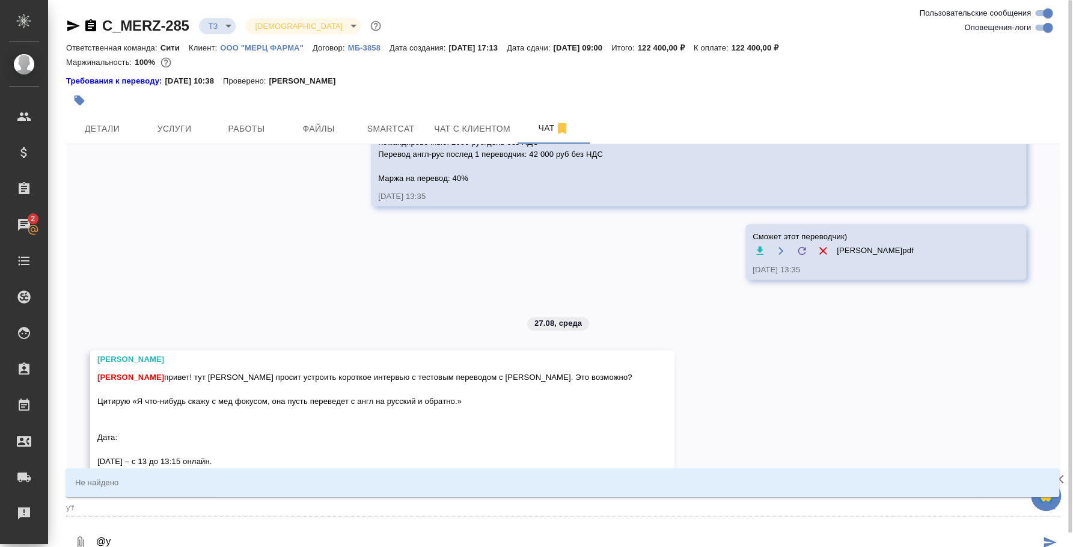
type textarea "@"
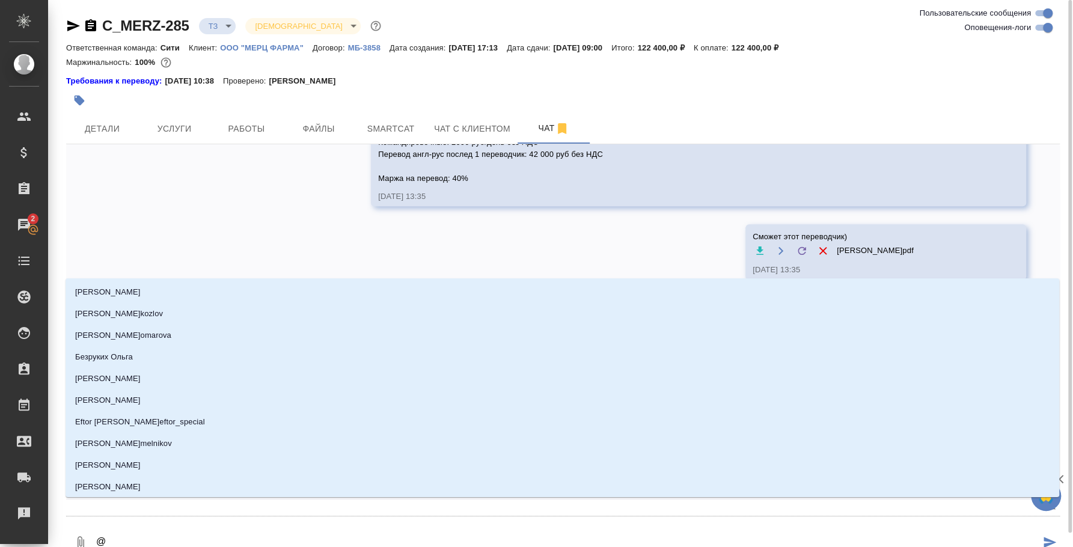
type textarea "@л"
type input "л"
type textarea "@ля"
type input "ля"
type textarea "@лям"
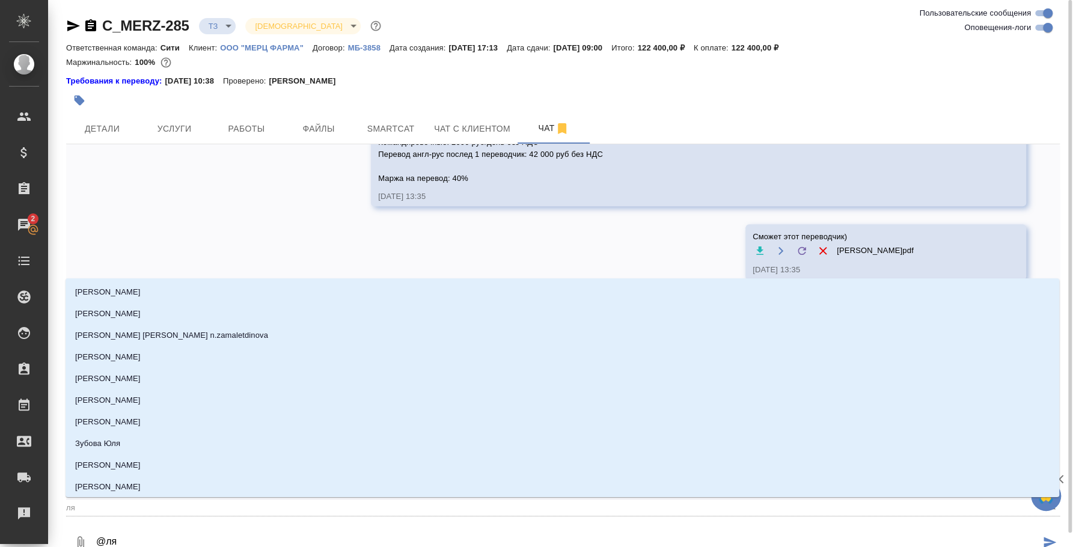
type input "лям"
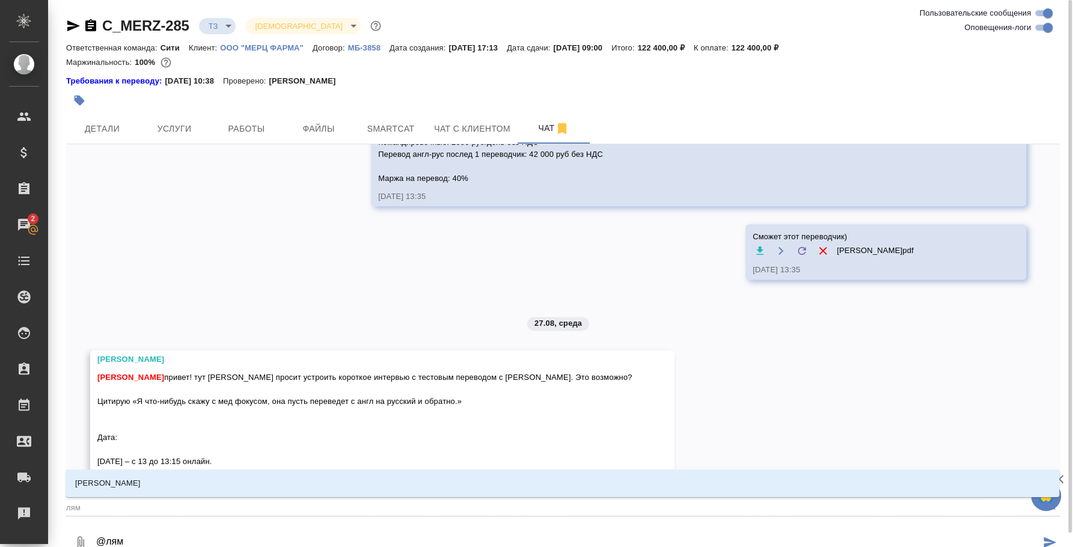
type textarea "@лямн"
type input "лямн"
type textarea "@лям"
type input "лям"
type textarea "@лями"
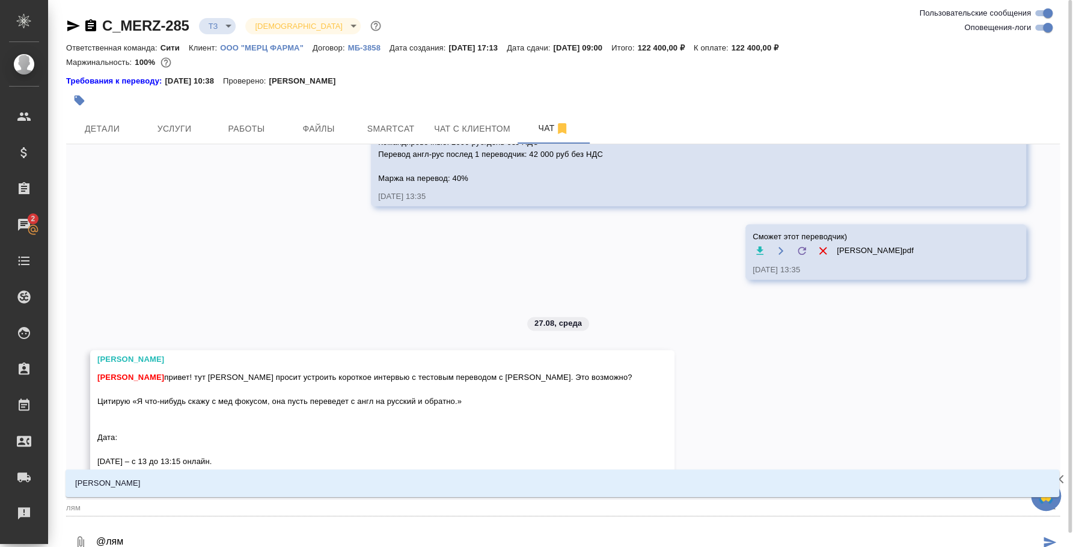
type input "лями"
type textarea "@лямин"
type input "лямин"
type textarea "@лямина"
type input "лямина"
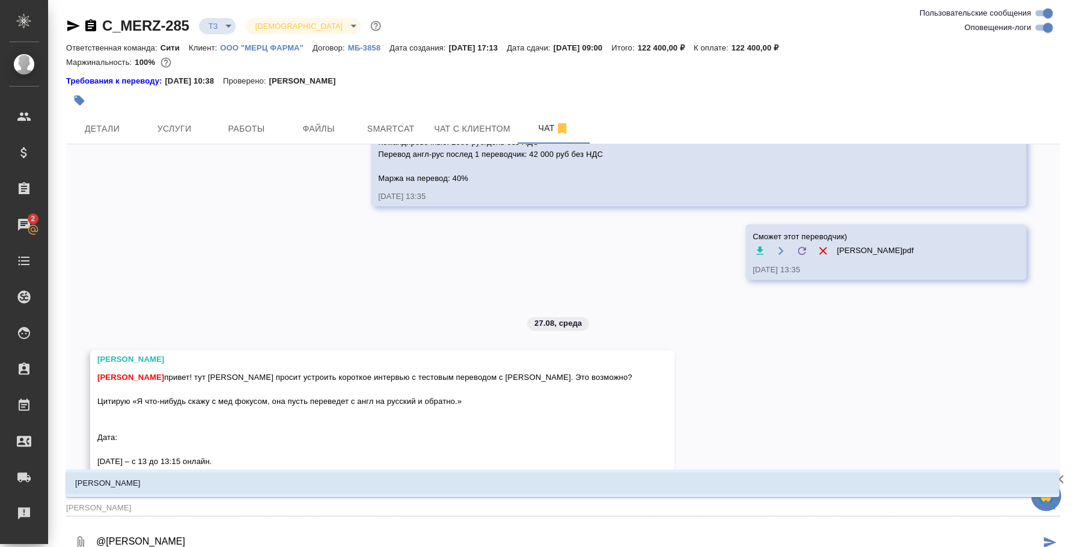
click at [326, 487] on li "Лямина Надежда" at bounding box center [563, 484] width 994 height 22
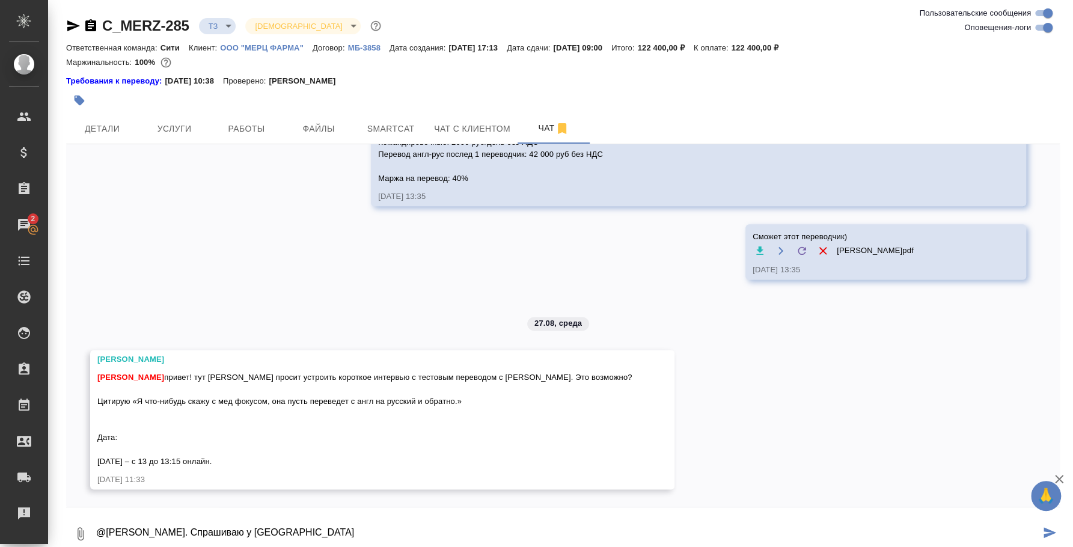
type textarea "@Лямина Надежда Привет. Спрашиваю у Натальи"
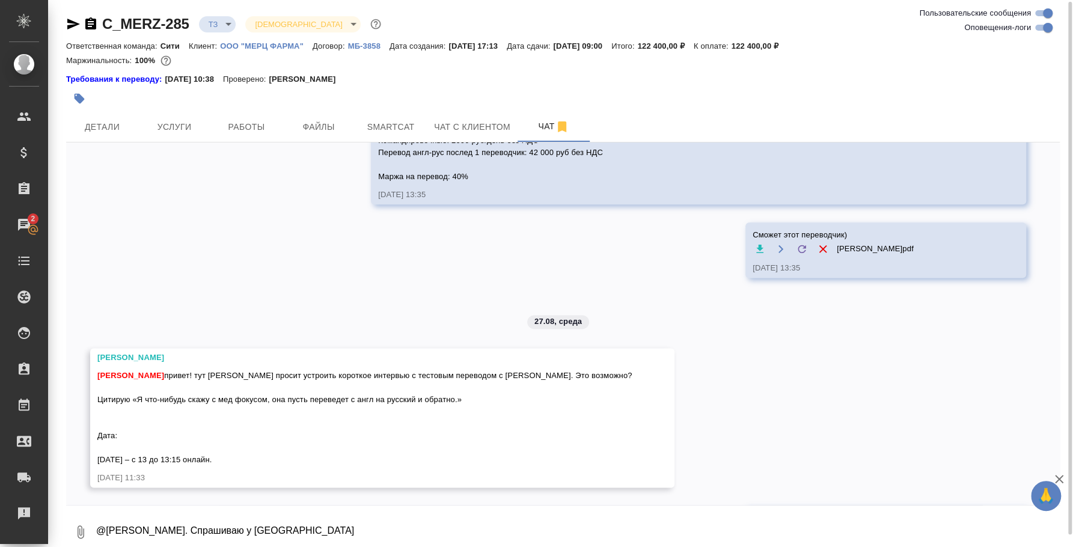
scroll to position [1083, 0]
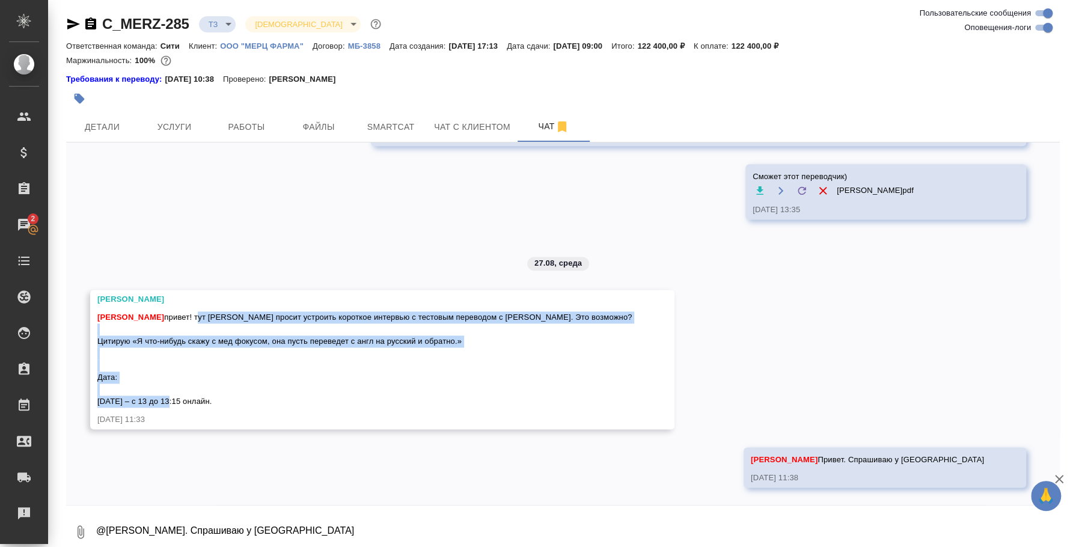
drag, startPoint x: 197, startPoint y: 311, endPoint x: 227, endPoint y: 401, distance: 95.3
click at [227, 401] on div "Федотова Ирина привет! тут клиент просит устроить короткое интервью с тестовым …" at bounding box center [364, 357] width 535 height 99
copy span "тут клиент просит устроить короткое интервью с тестовым переводом с Натальей. Э…"
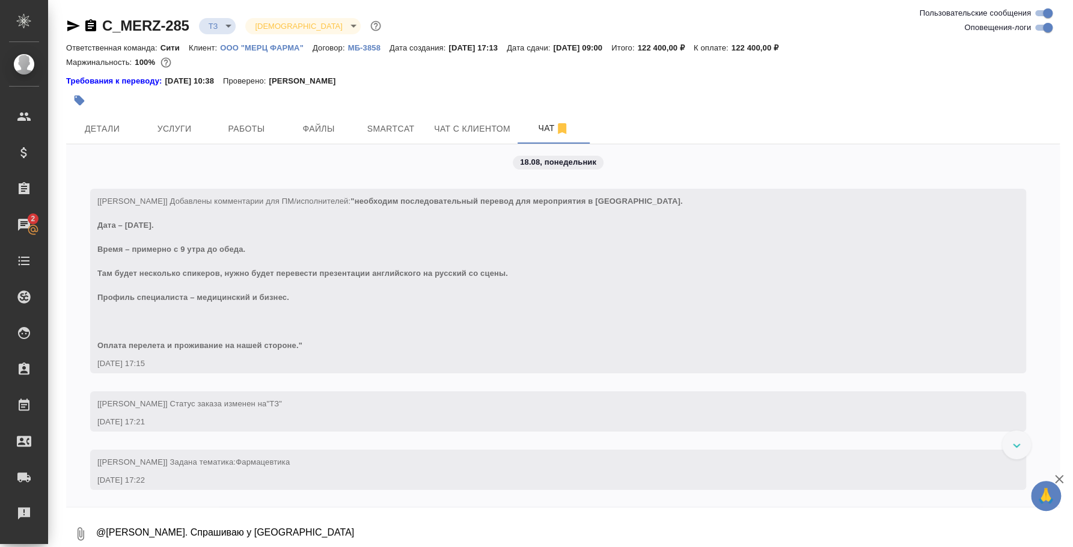
scroll to position [0, 0]
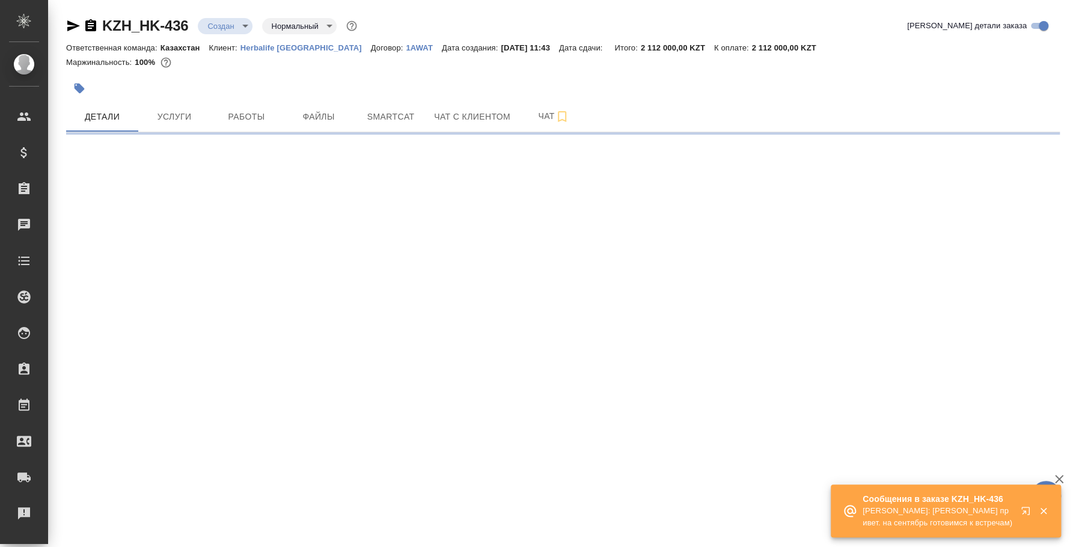
select select "RU"
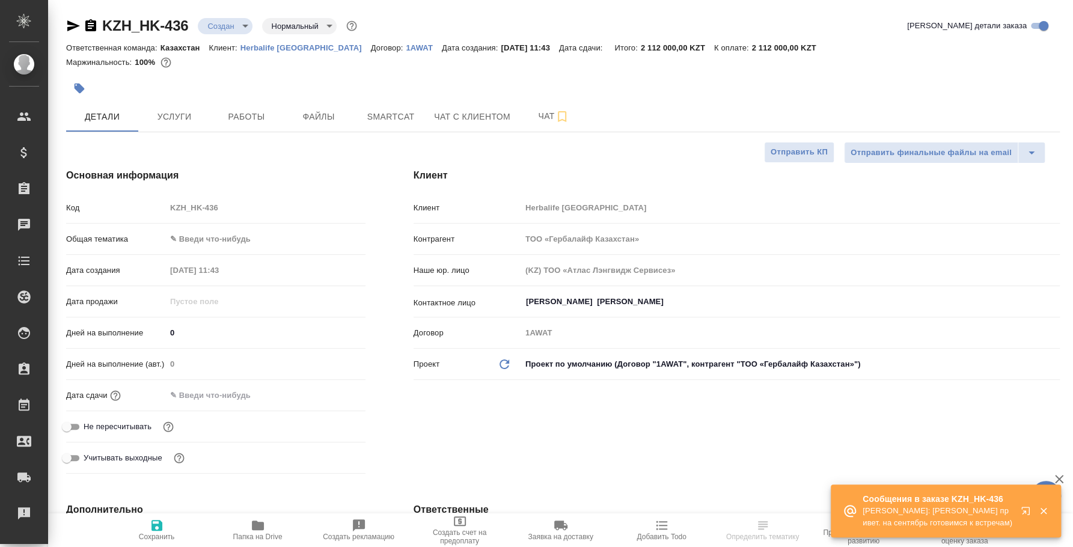
type textarea "x"
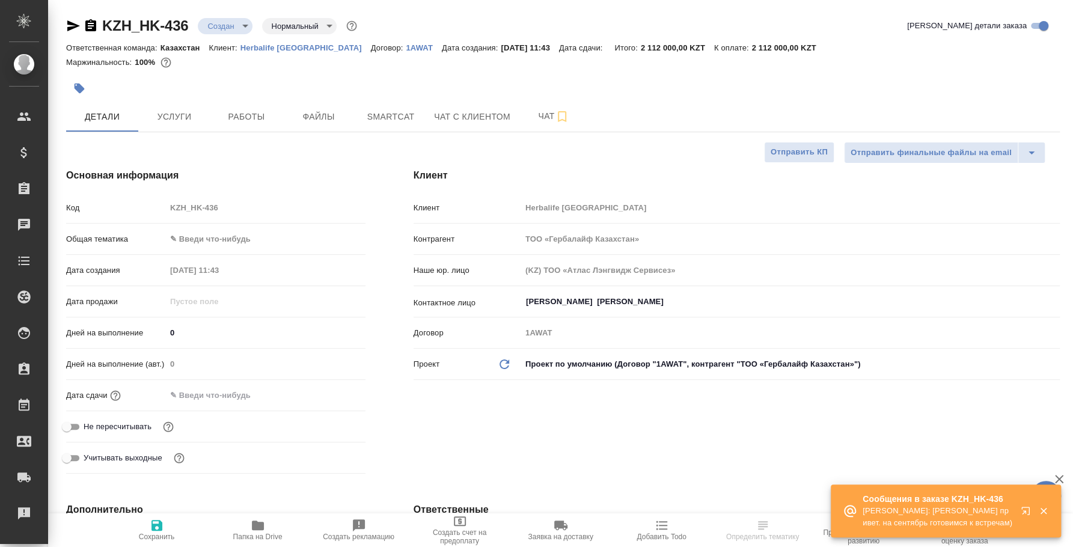
type textarea "x"
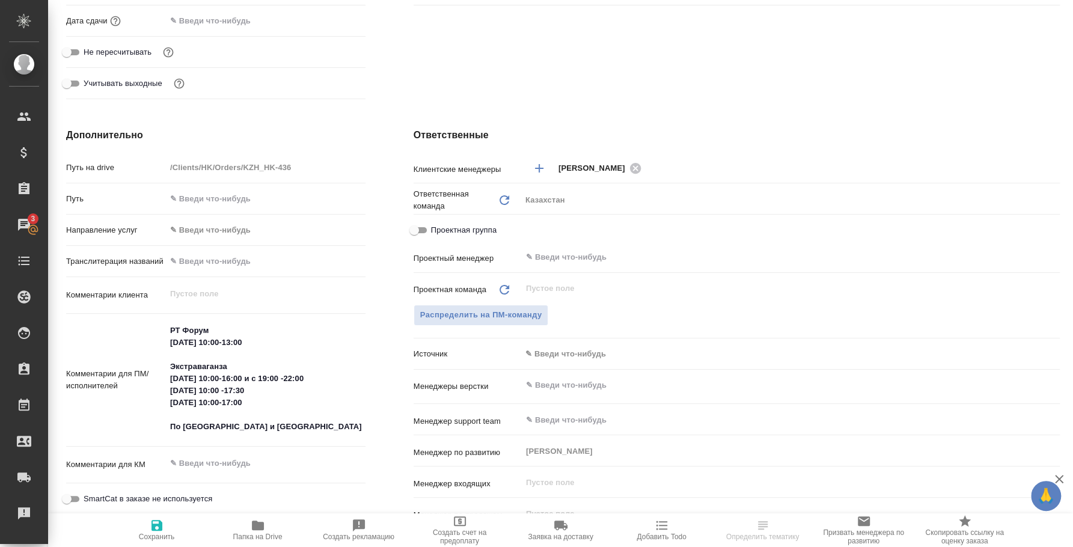
scroll to position [225, 0]
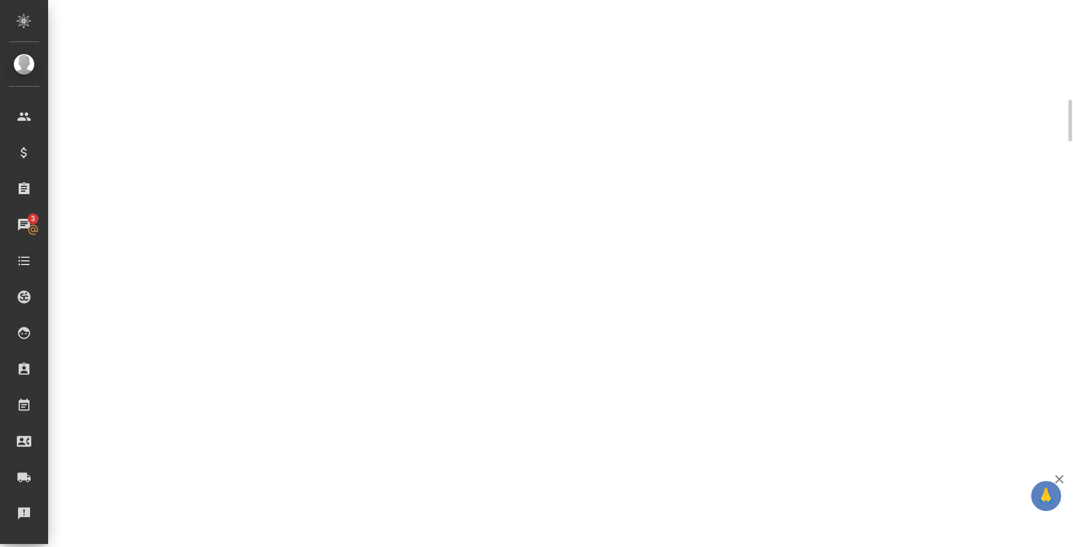
select select "RU"
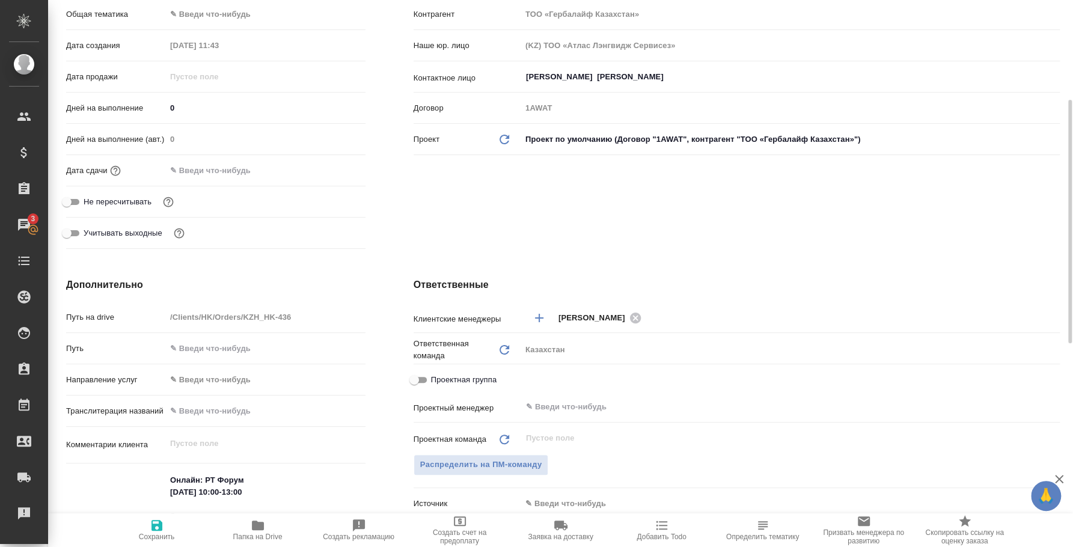
type textarea "x"
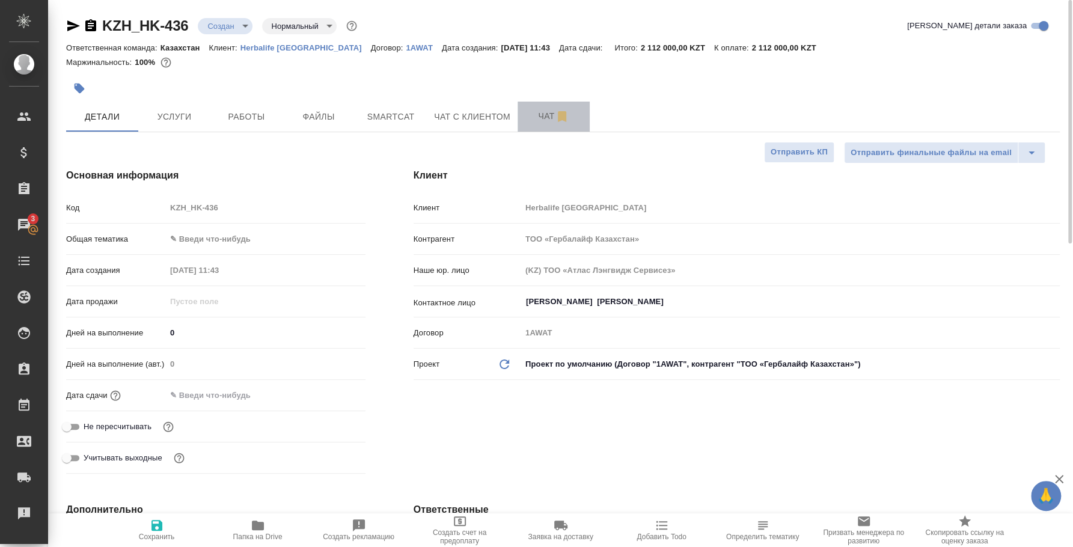
click at [553, 120] on span "Чат" at bounding box center [554, 116] width 58 height 15
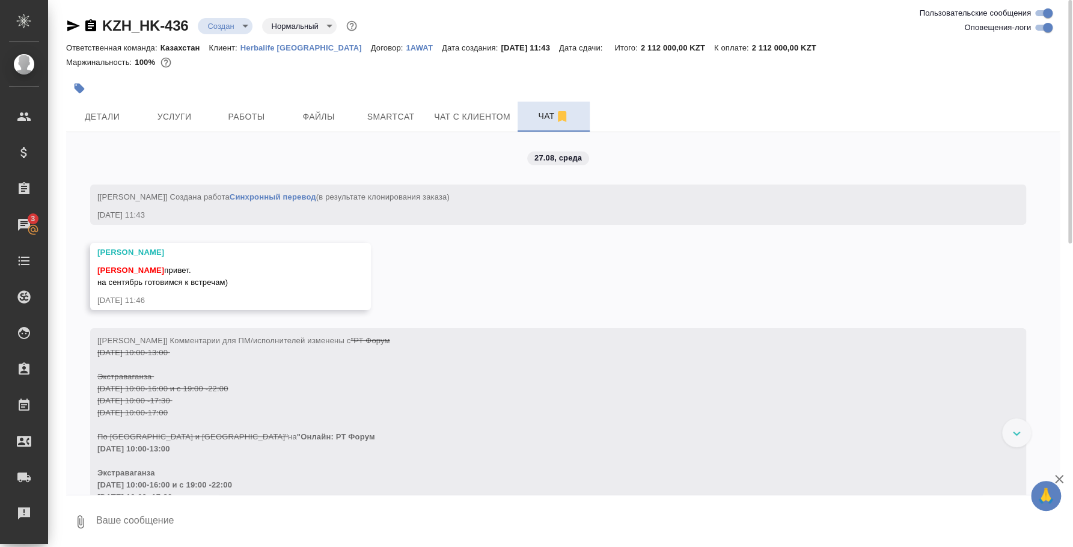
scroll to position [84, 0]
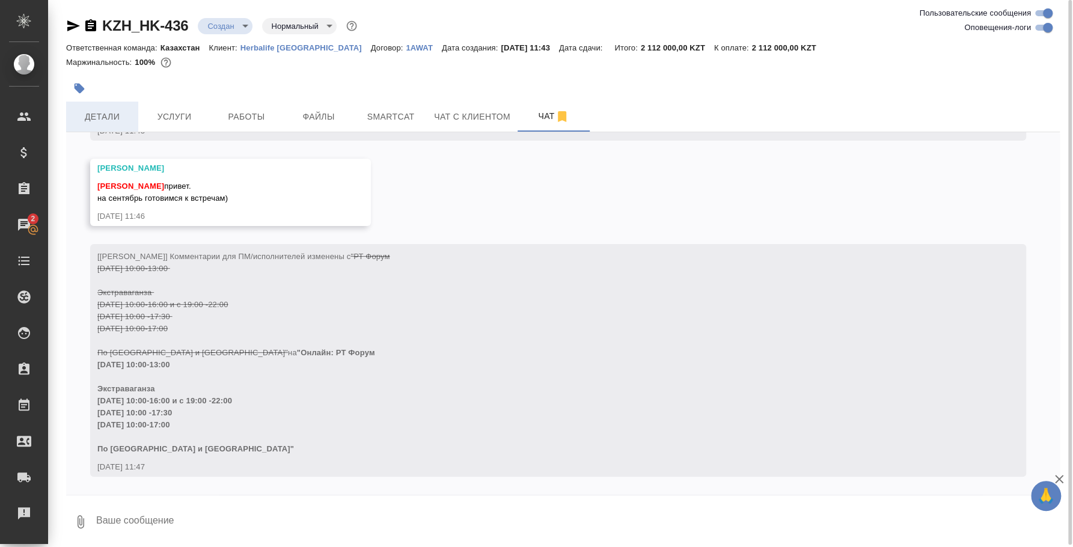
click at [106, 119] on span "Детали" at bounding box center [102, 116] width 58 height 15
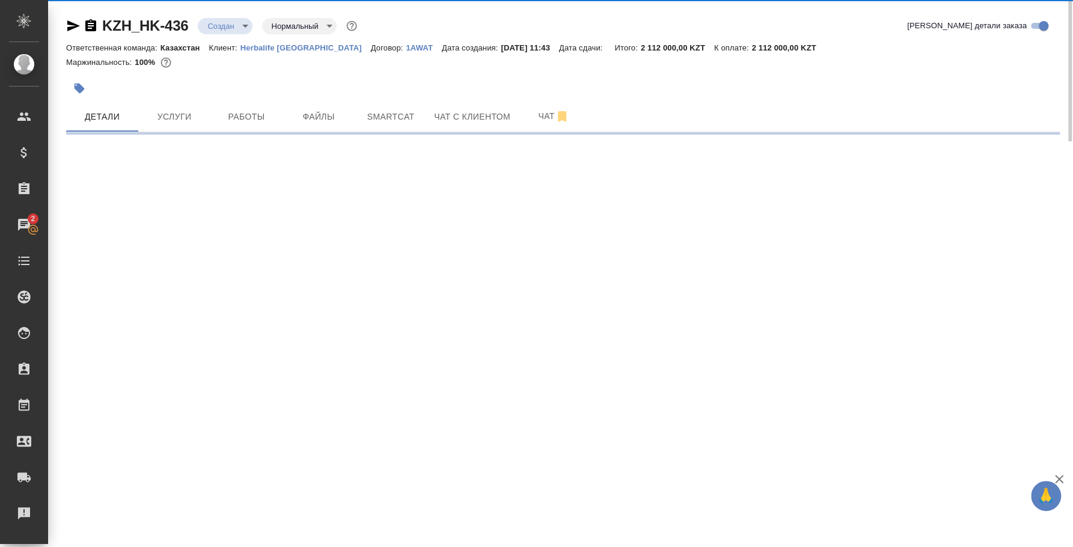
select select "RU"
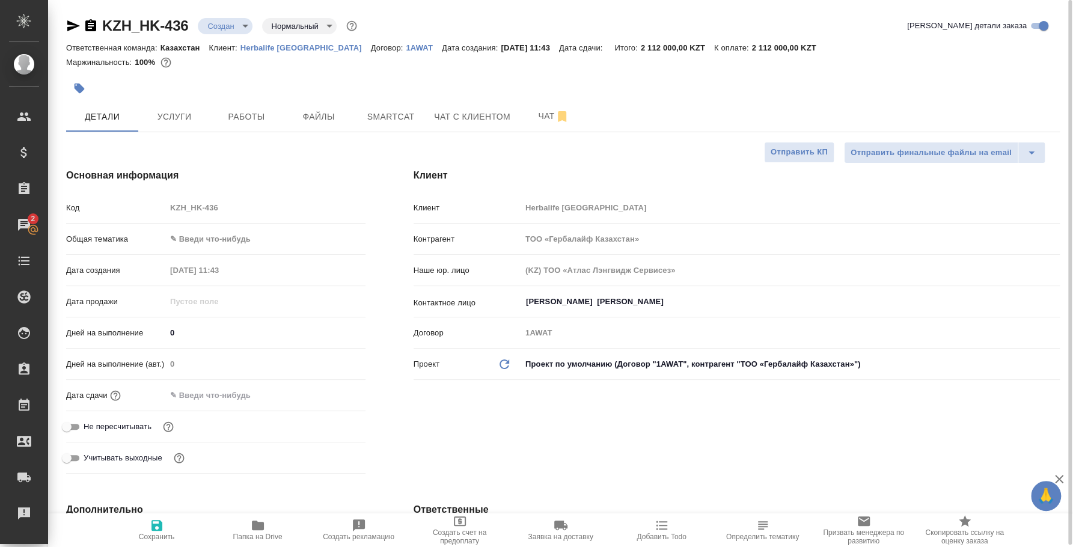
type textarea "x"
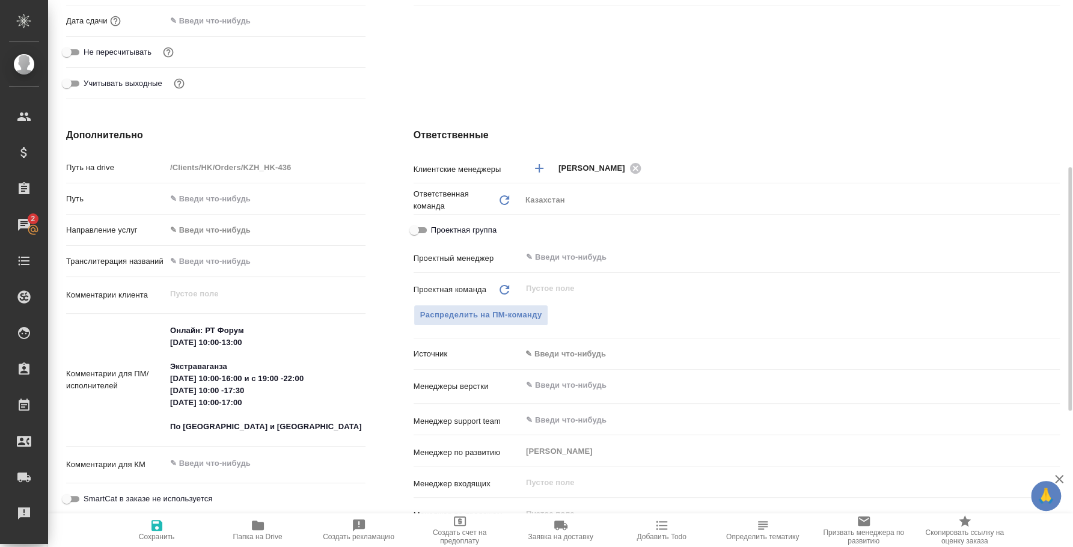
type textarea "x"
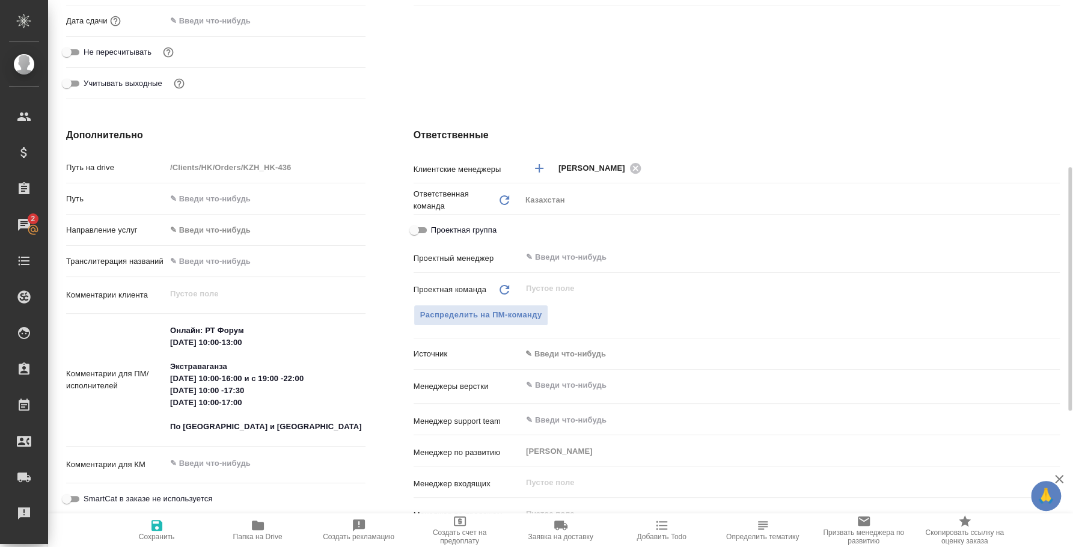
type textarea "x"
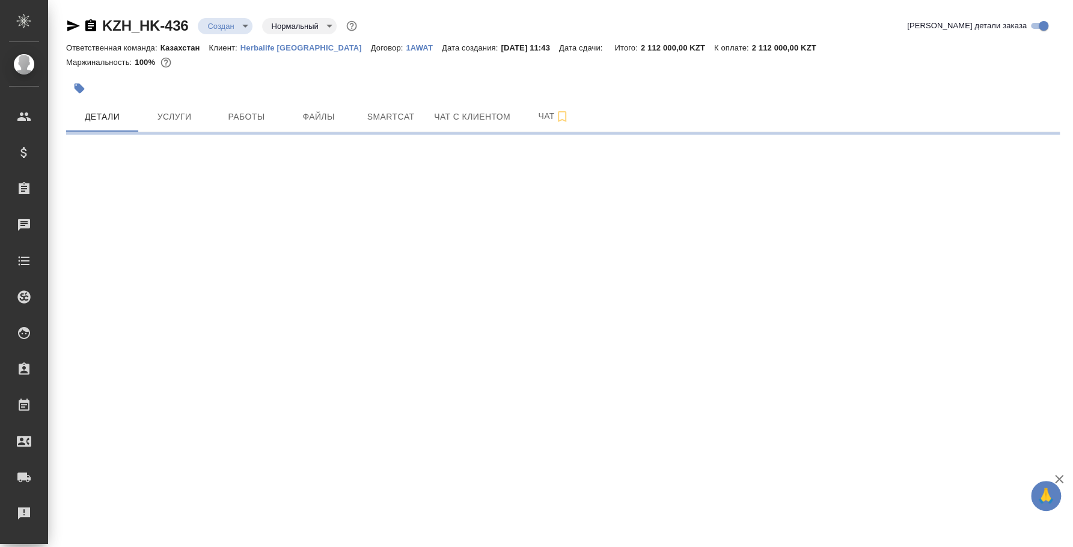
select select "RU"
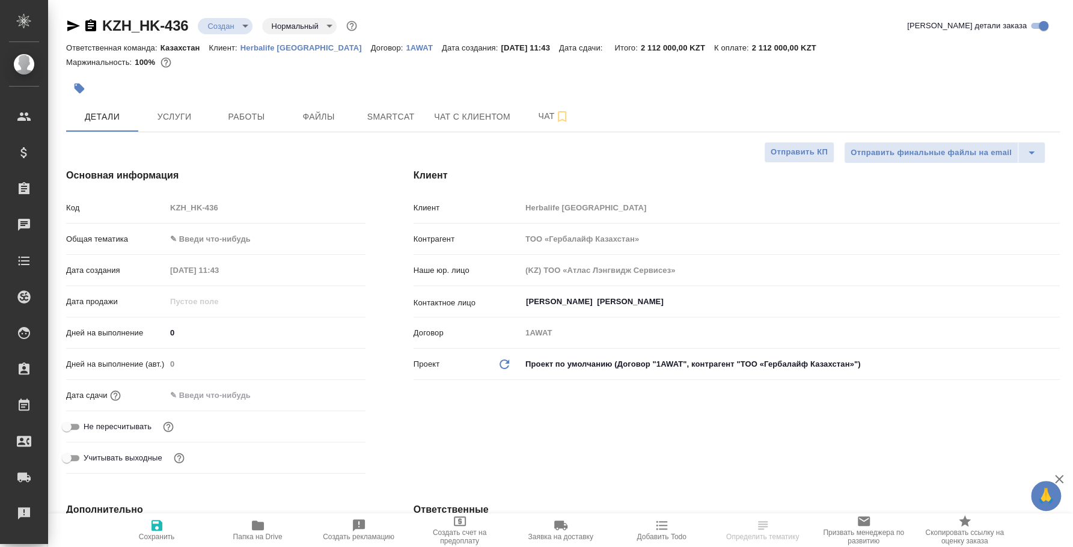
type textarea "x"
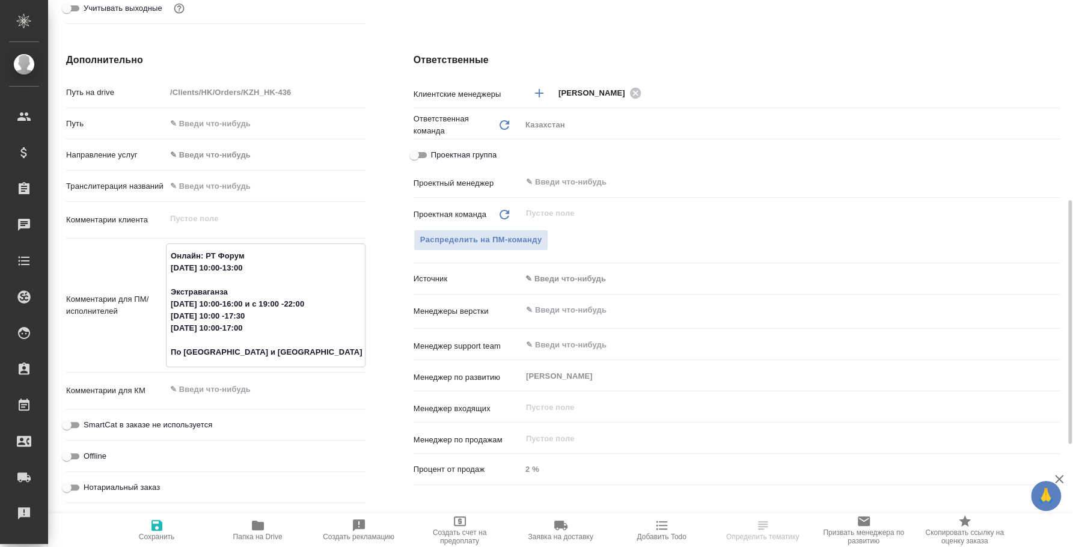
drag, startPoint x: 171, startPoint y: 256, endPoint x: 292, endPoint y: 354, distance: 155.5
click at [292, 354] on textarea "Онлайн: РТ Форум [DATE] 10:00-13:00 Экстраваганза [DATE] 10:00-16:00 и с 19:00 …" at bounding box center [266, 304] width 198 height 117
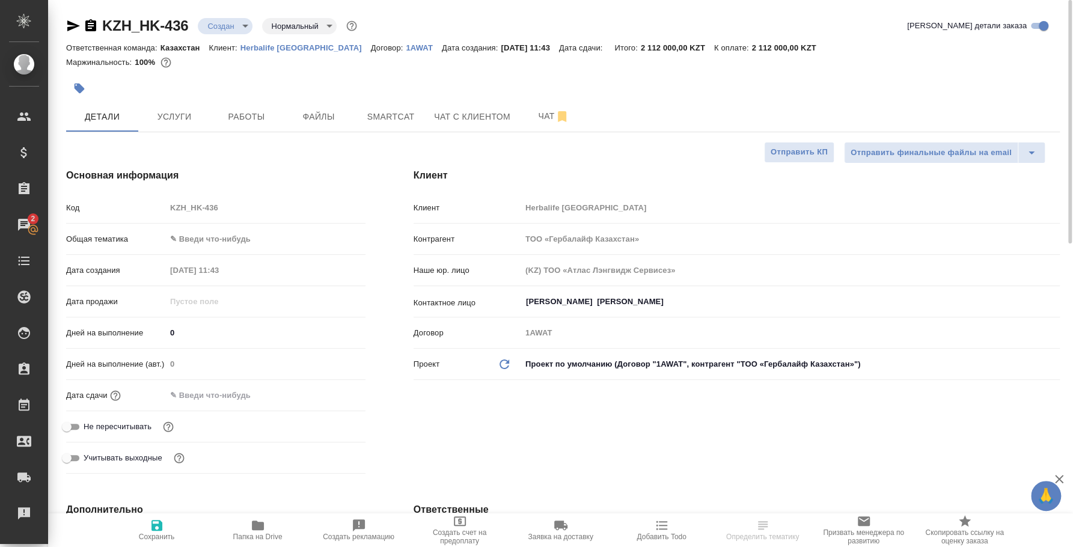
scroll to position [150, 0]
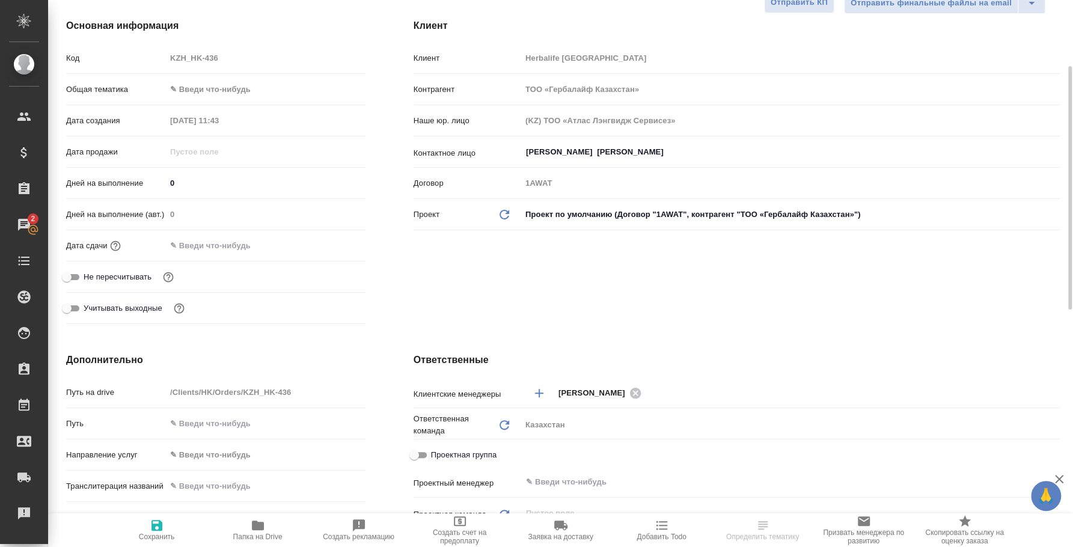
type textarea "x"
select select "RU"
type textarea "x"
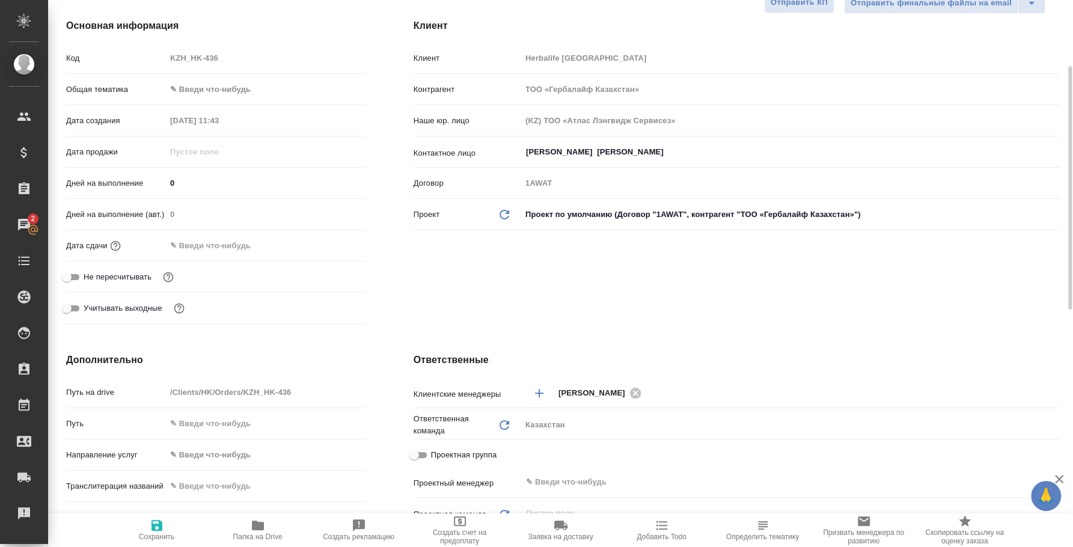
type textarea "x"
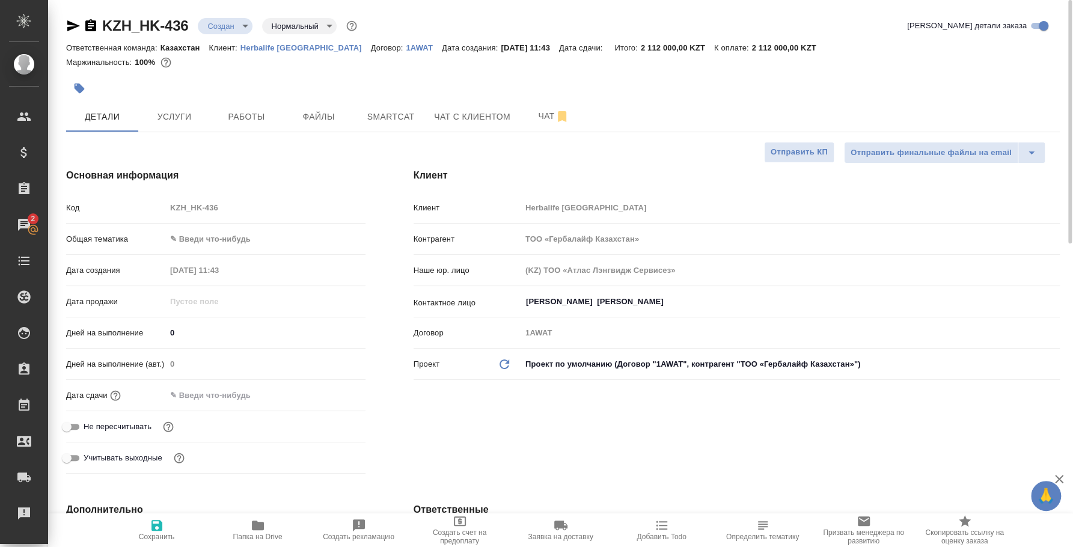
type textarea "x"
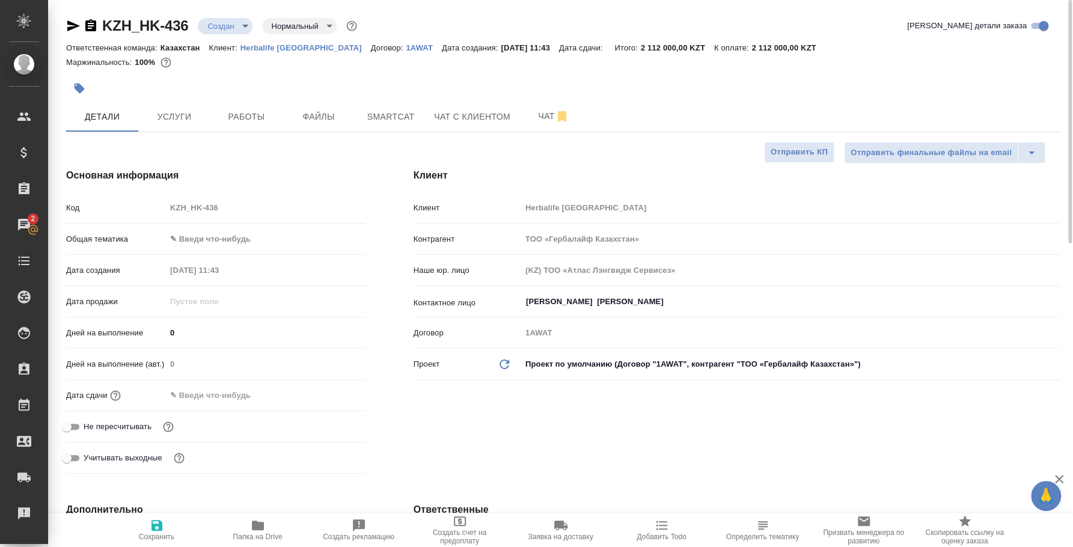
type textarea "x"
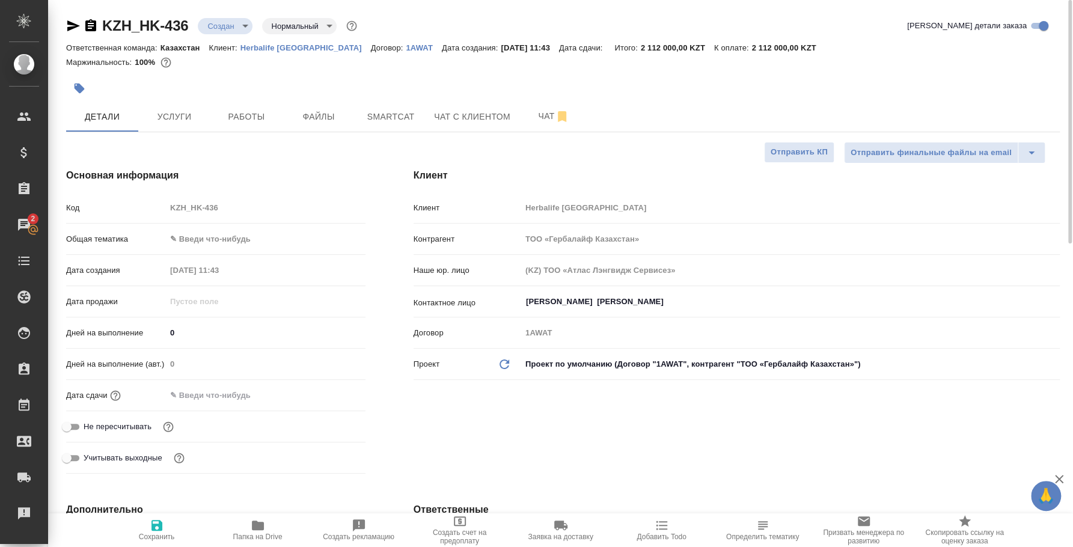
type textarea "x"
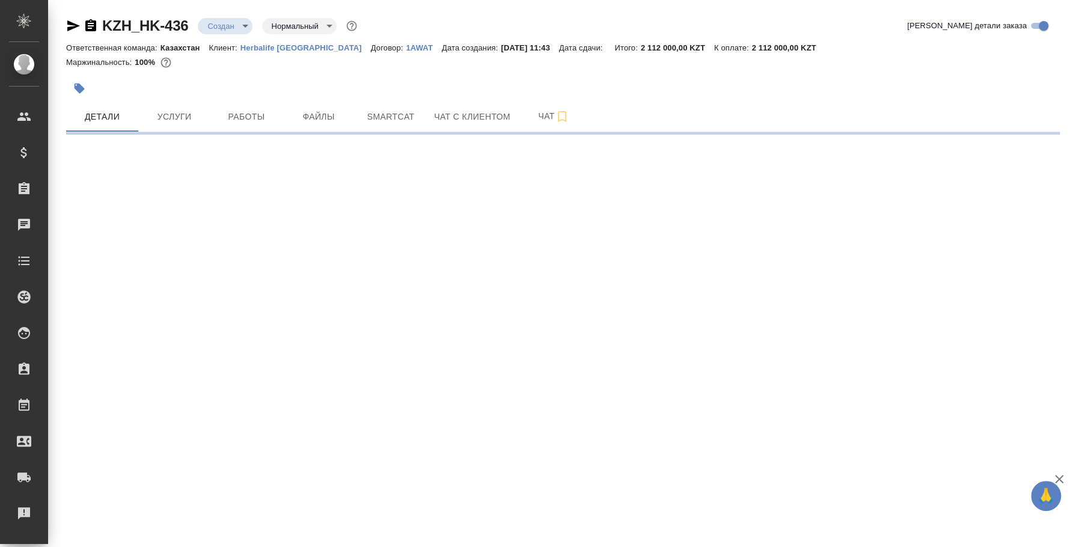
select select "RU"
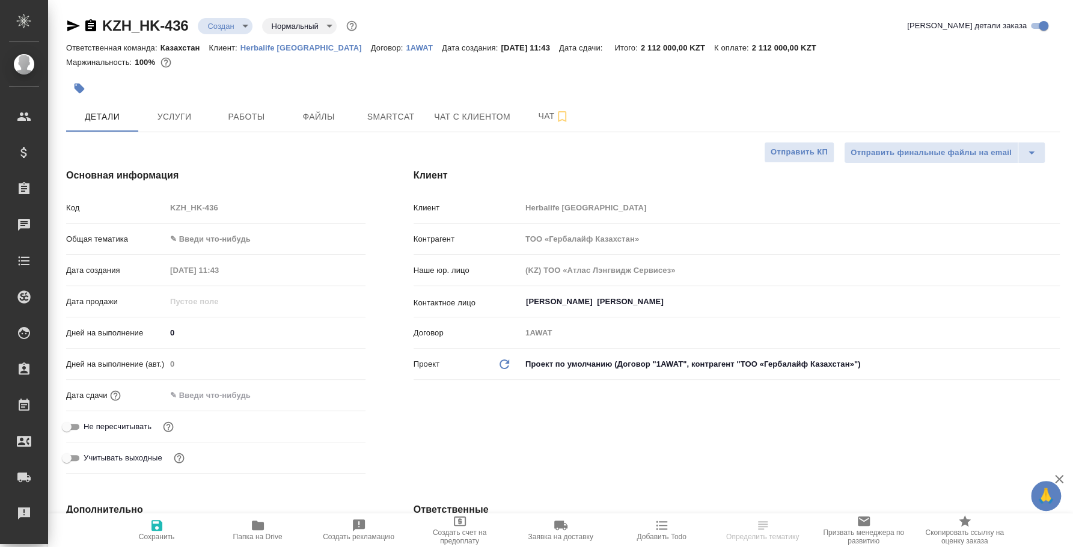
type textarea "x"
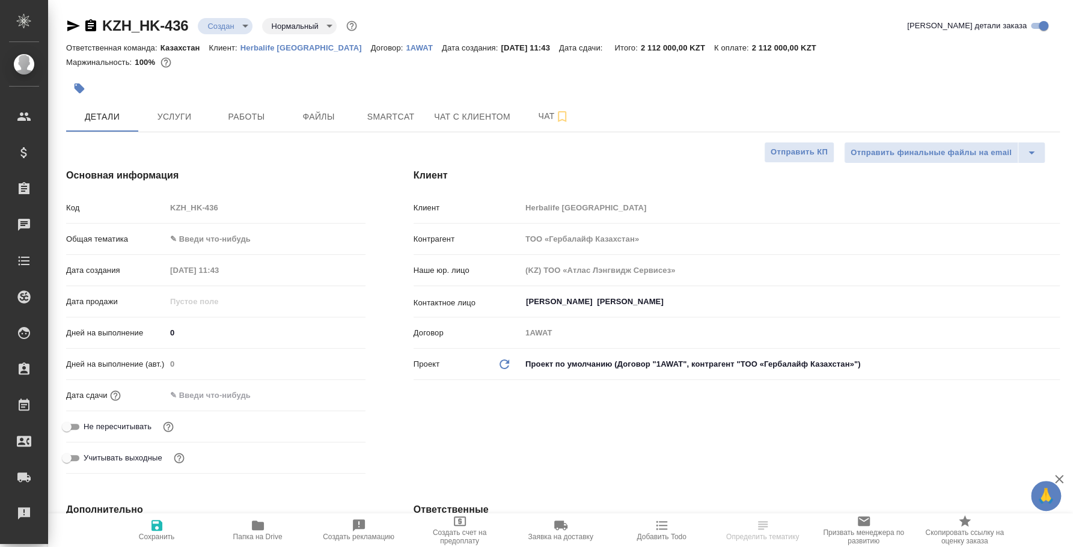
type textarea "x"
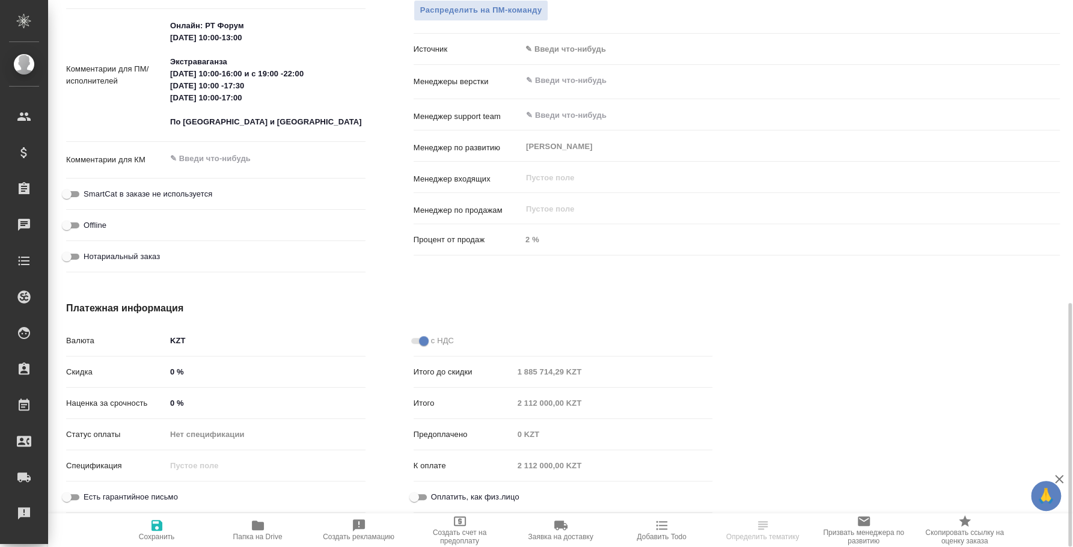
scroll to position [455, 0]
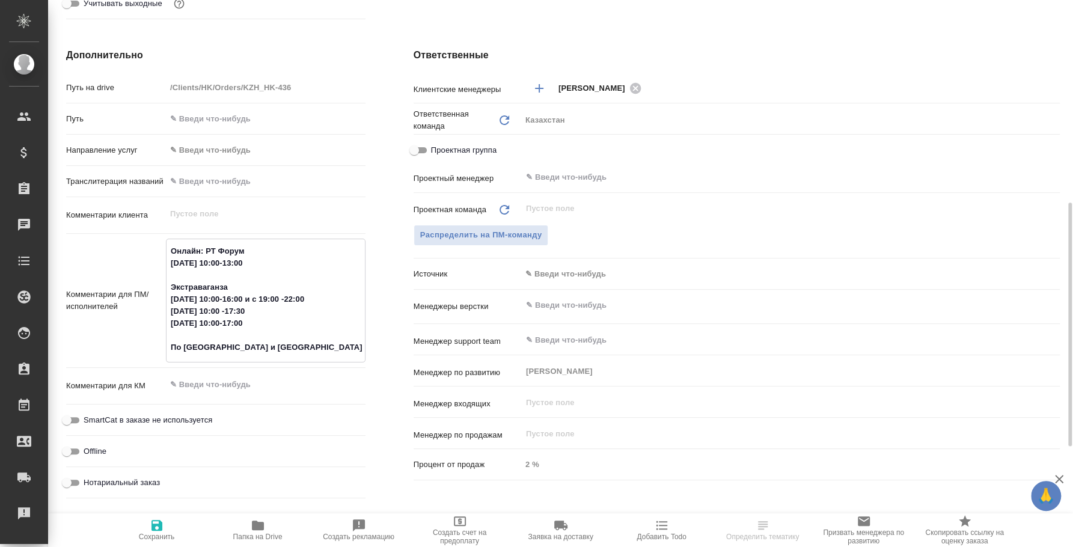
drag, startPoint x: 171, startPoint y: 246, endPoint x: 293, endPoint y: 357, distance: 165.1
click at [293, 357] on div "Онлайн: РТ Форум [DATE] 10:00-13:00 Экстраваганза [DATE] 10:00-16:00 и с 19:00 …" at bounding box center [266, 301] width 200 height 124
type textarea "x"
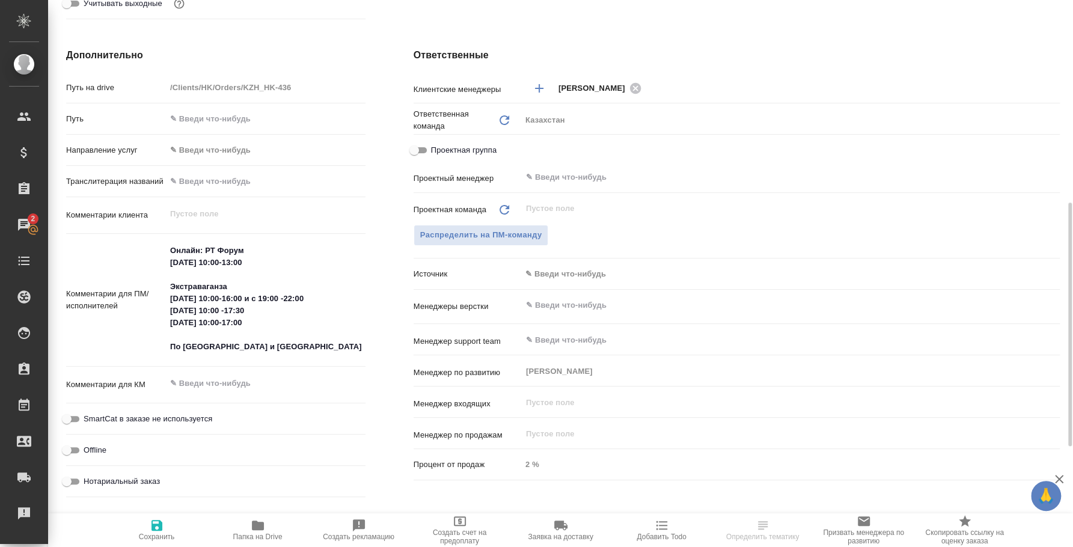
type textarea "x"
select select "RU"
type textarea "x"
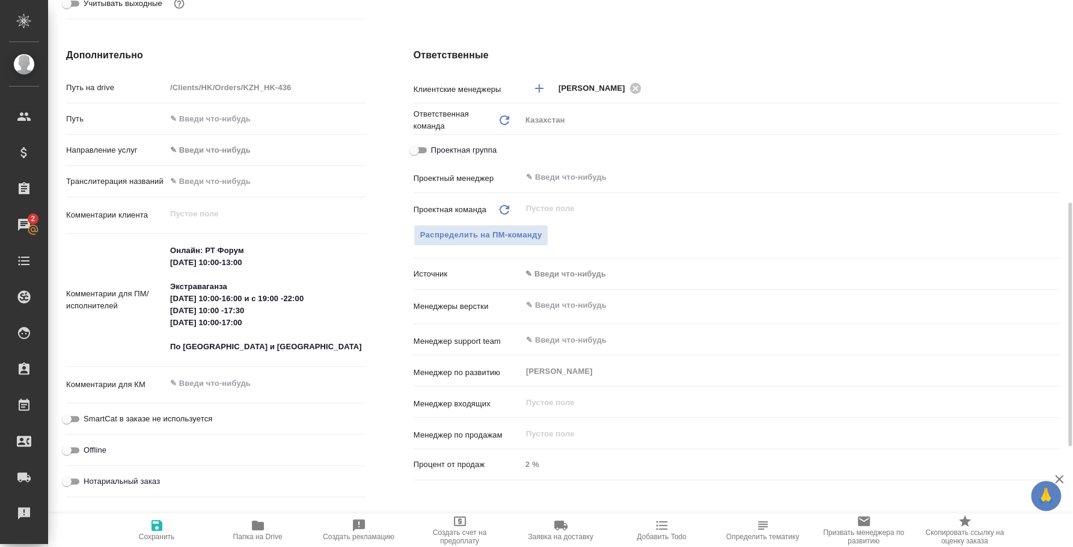
type textarea "x"
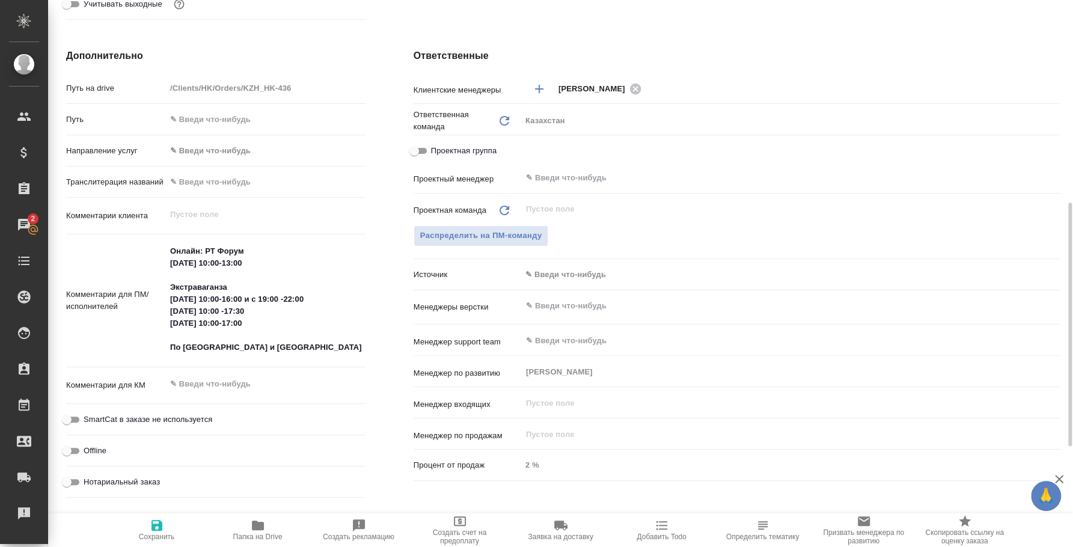
type textarea "x"
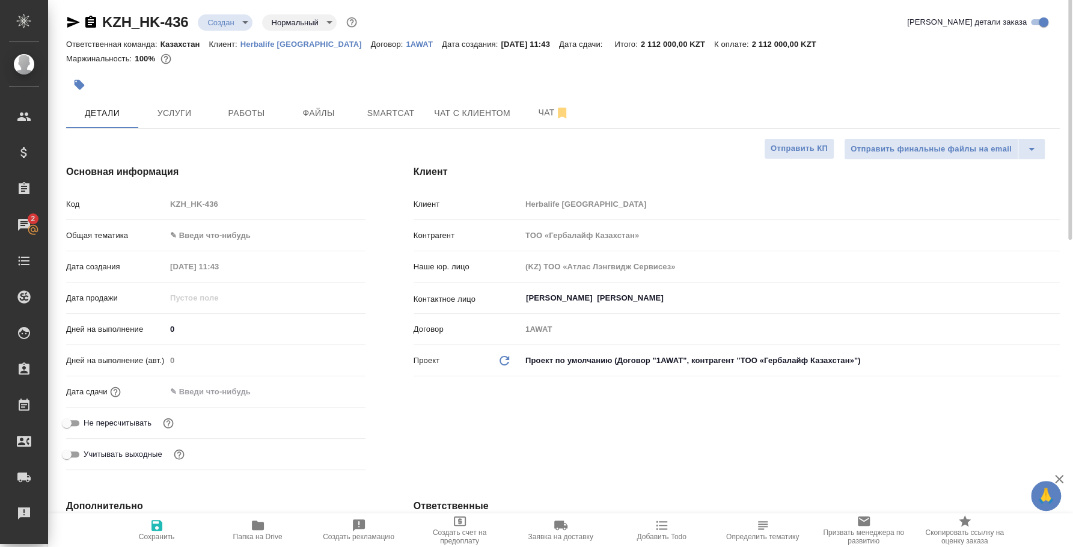
scroll to position [0, 0]
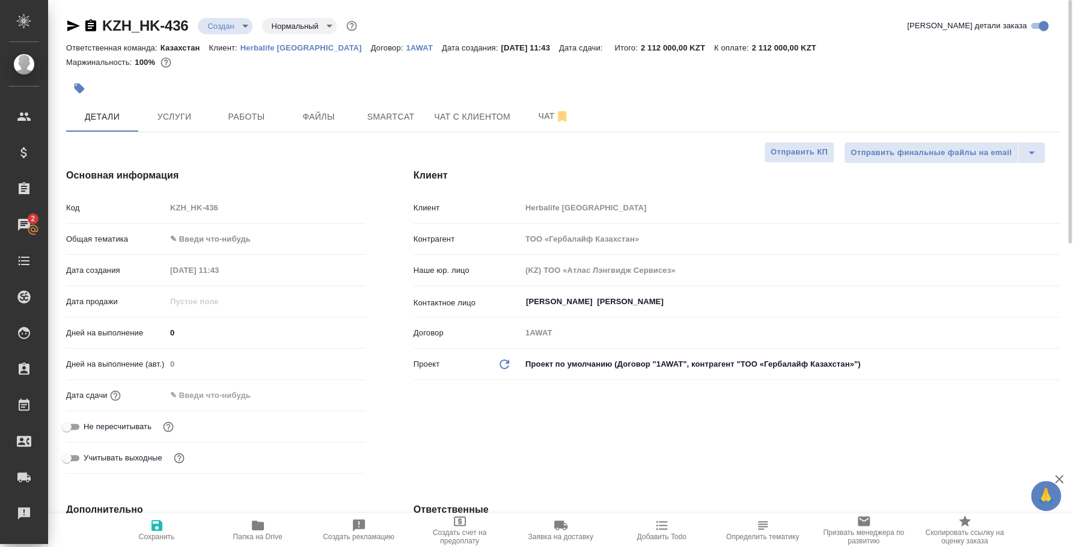
type textarea "x"
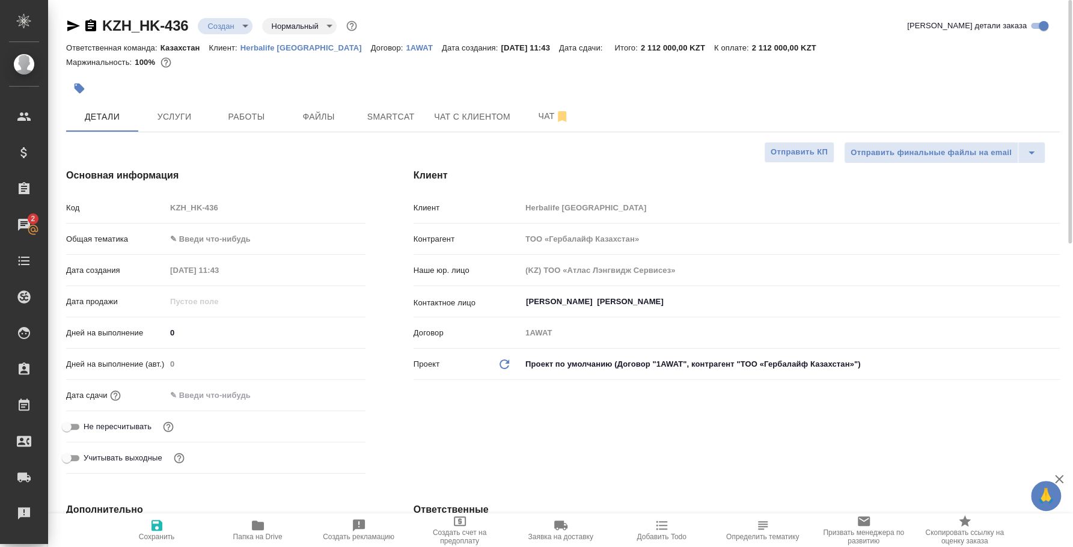
type textarea "x"
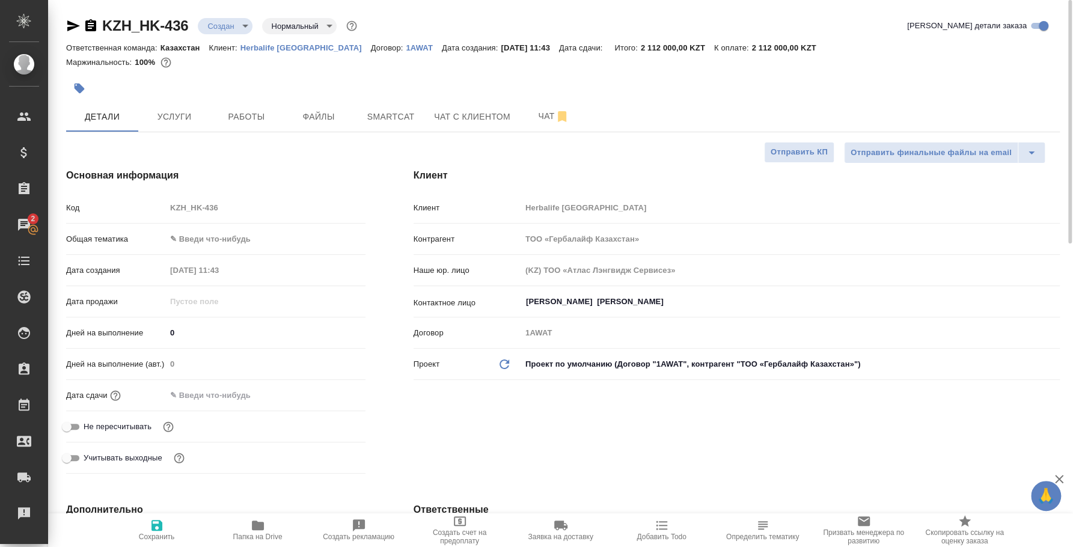
type textarea "x"
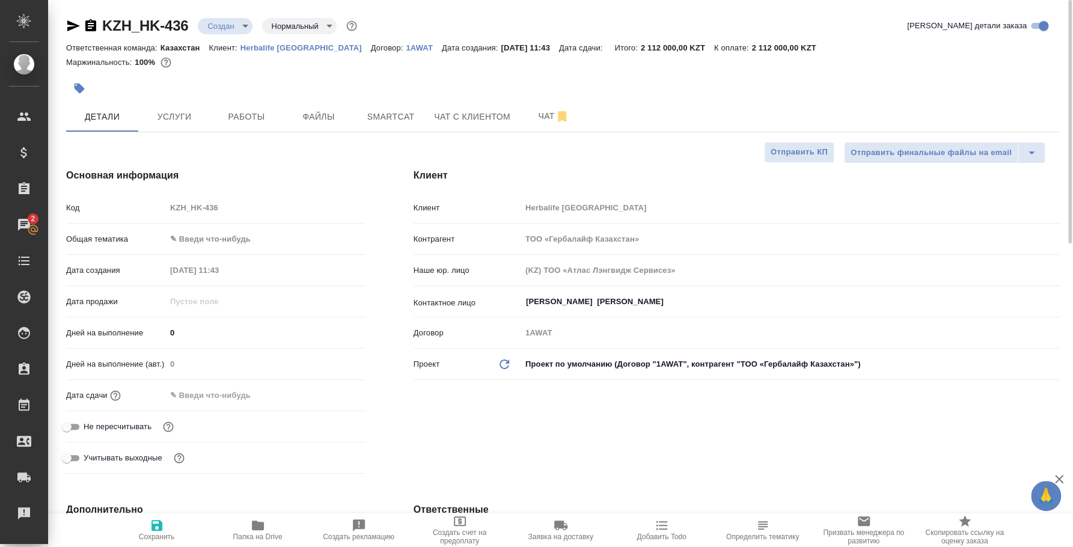
type textarea "x"
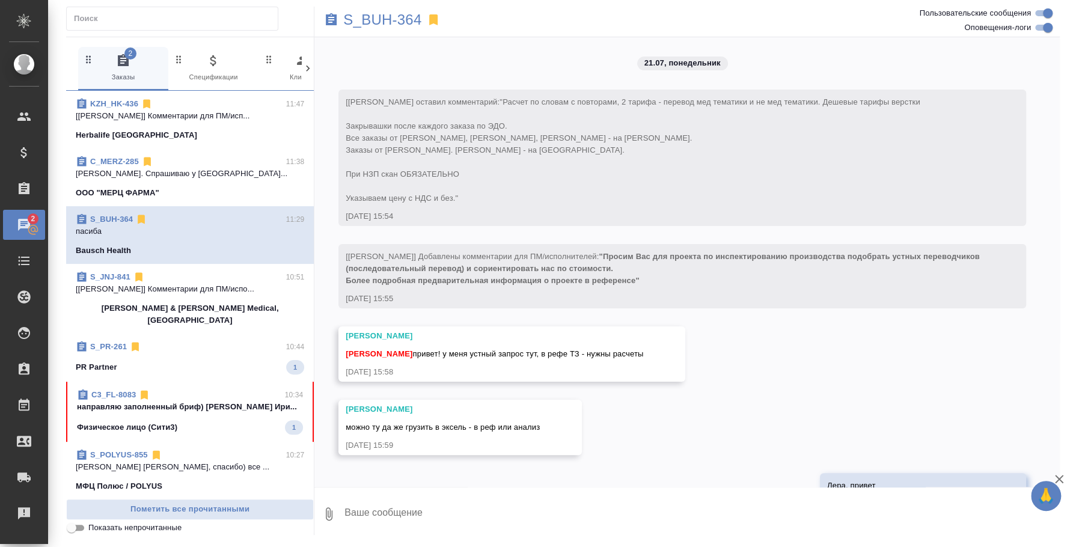
scroll to position [13468, 0]
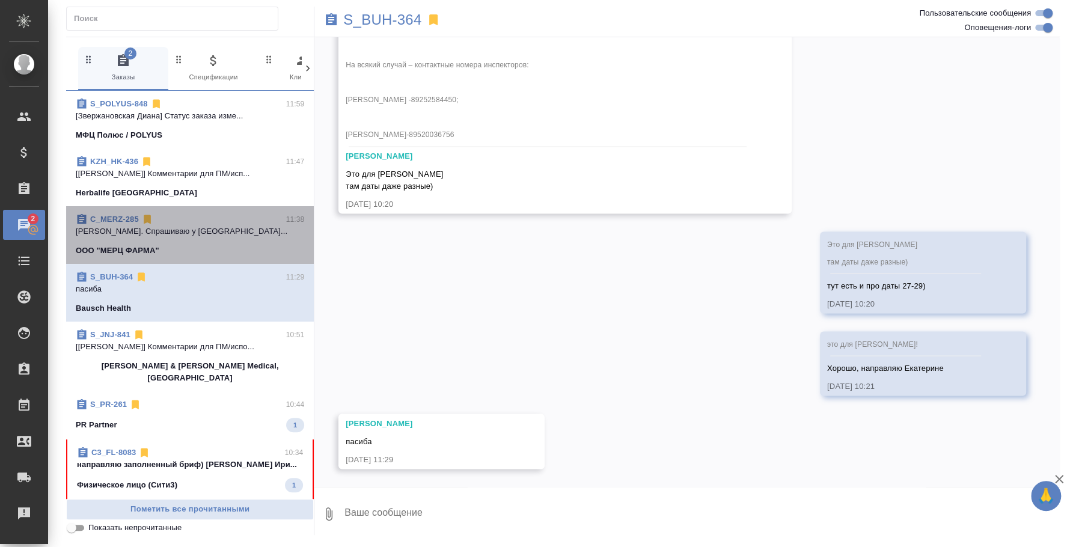
click at [209, 232] on p "Лямина Надежда Привет. Спрашиваю у Натал..." at bounding box center [190, 231] width 228 height 12
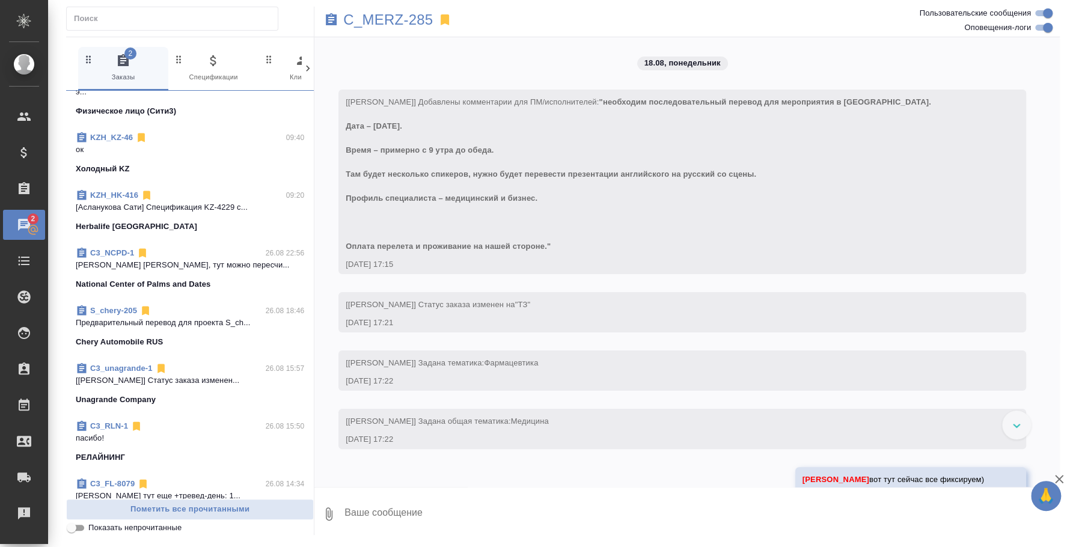
scroll to position [526, 0]
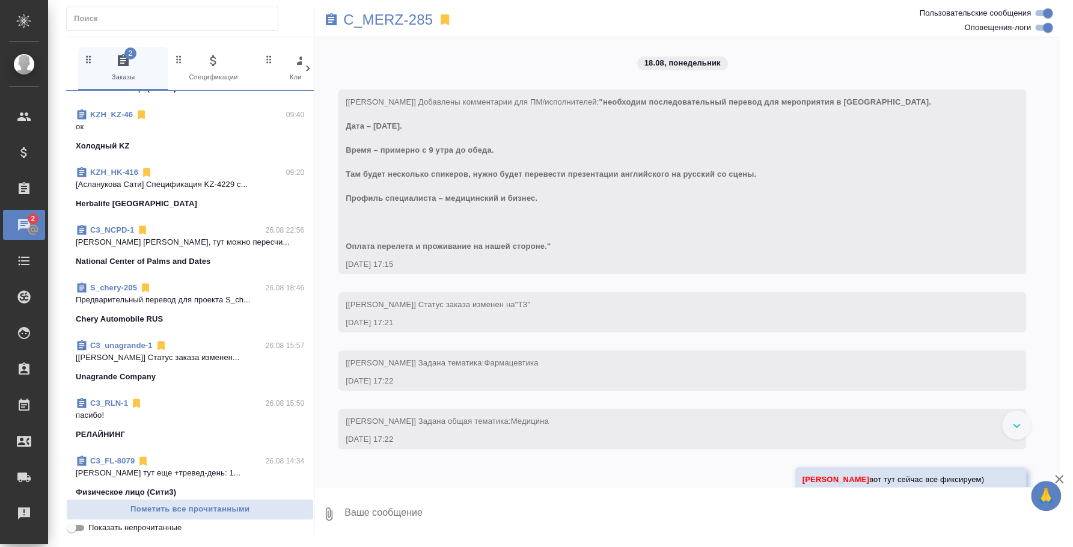
click at [160, 224] on div "C3_NCPD-1 26.08 22:56" at bounding box center [190, 230] width 228 height 12
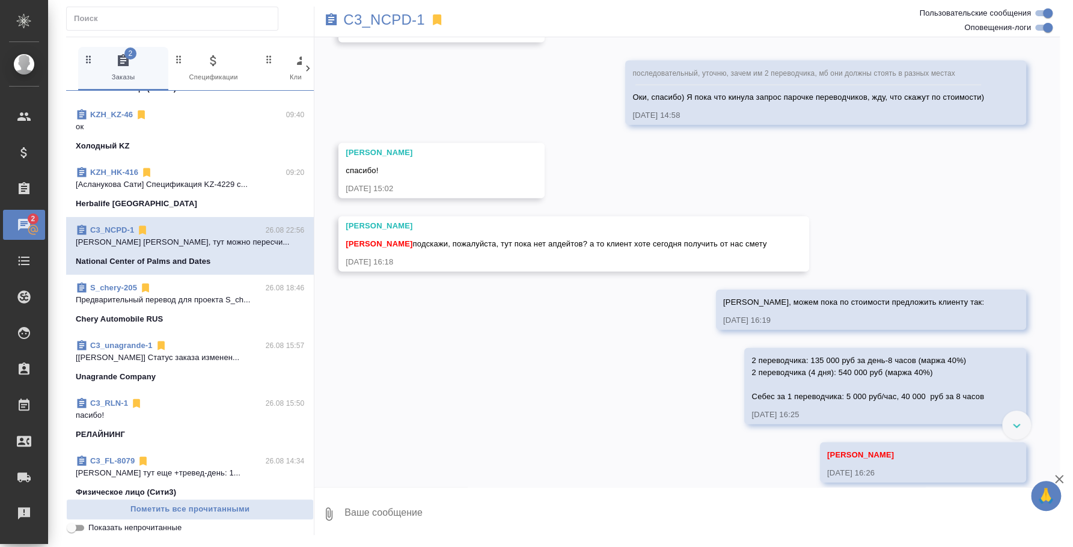
scroll to position [1832, 0]
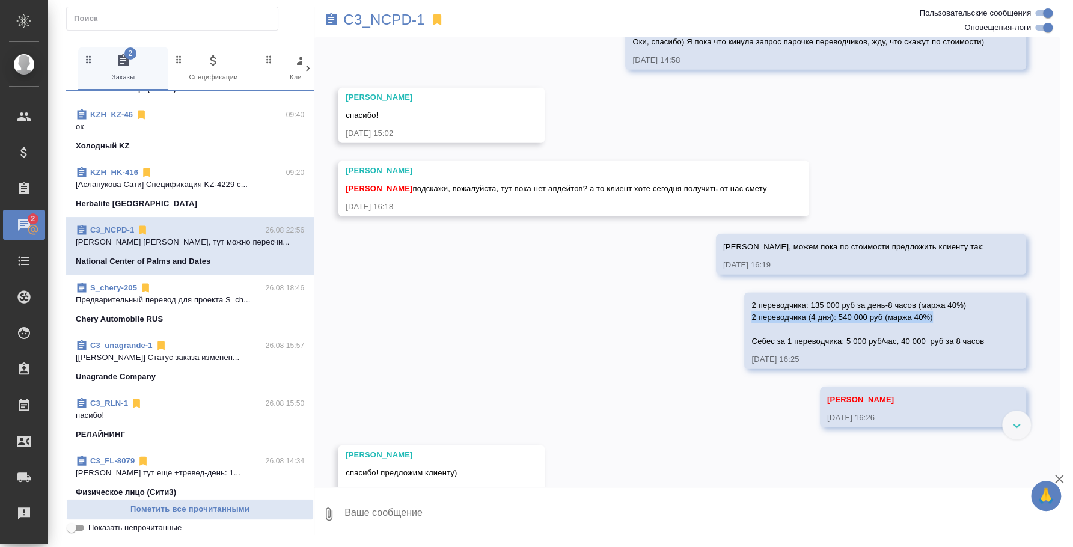
drag, startPoint x: 924, startPoint y: 305, endPoint x: 731, endPoint y: 302, distance: 193.0
click at [731, 302] on div "26.08, вторник [Ильина Екатерина] Комментарии для ПМ/исполнителей изменены с "д…" at bounding box center [687, 262] width 746 height 450
copy span "2 переводчика (4 дня): 540 000 руб (маржа 40%)"
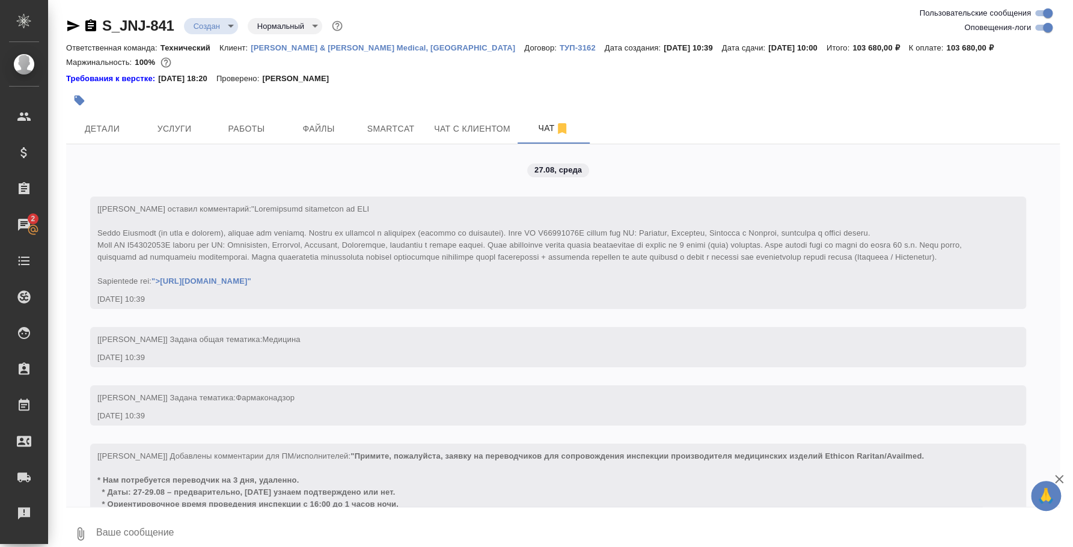
scroll to position [819, 0]
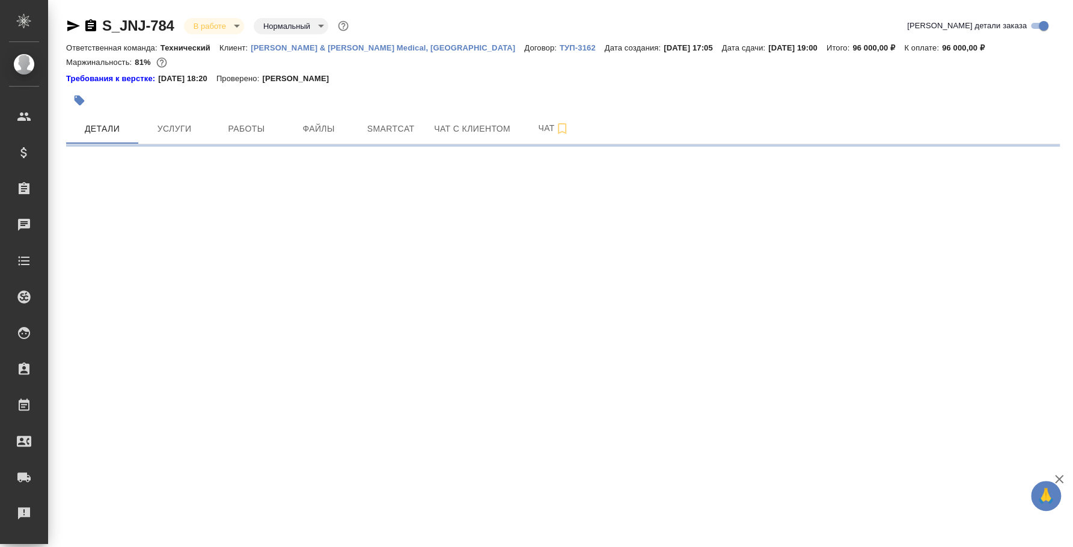
select select "RU"
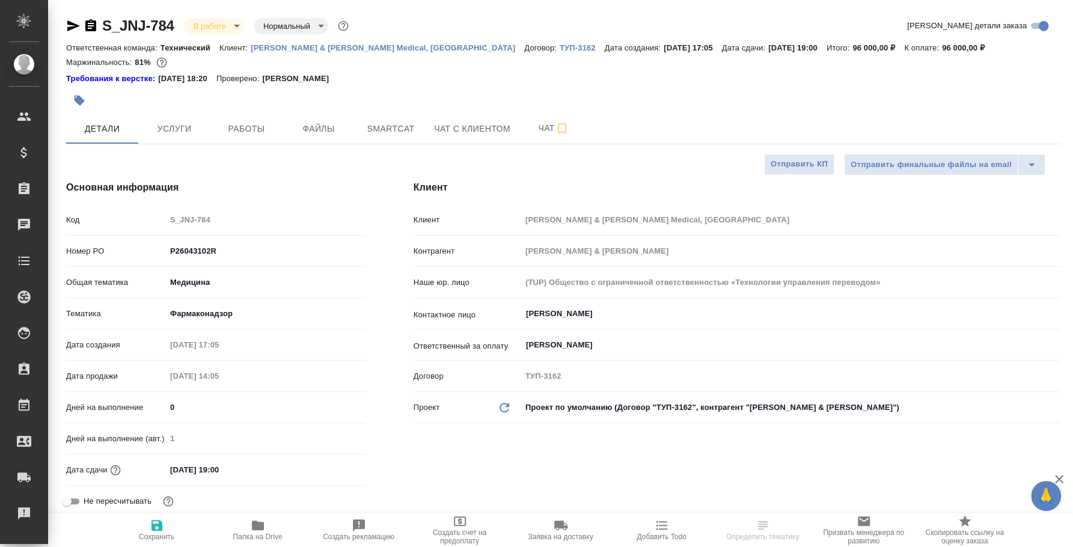
type textarea "x"
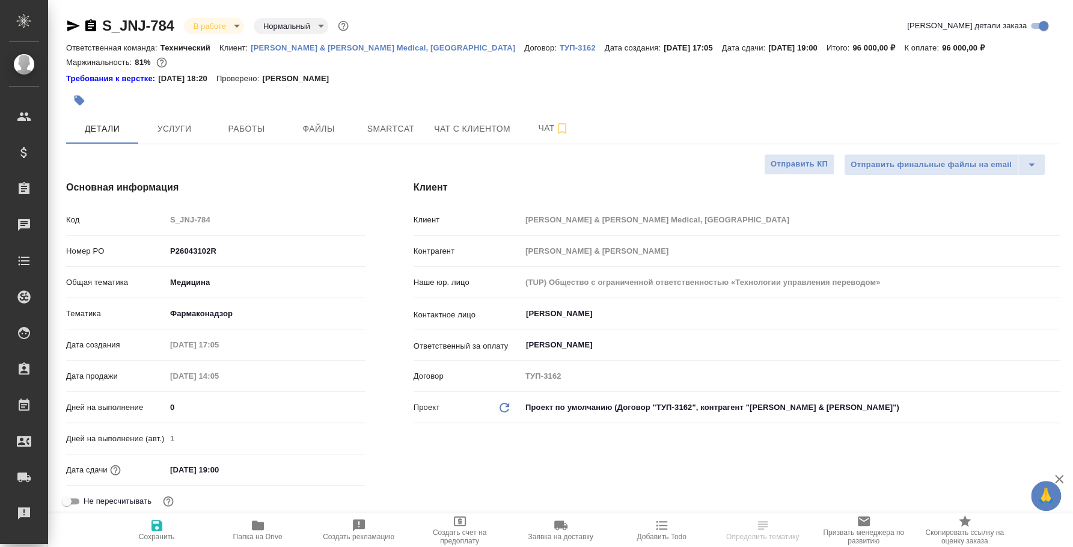
type textarea "x"
click at [534, 119] on button "Чат" at bounding box center [554, 129] width 72 height 30
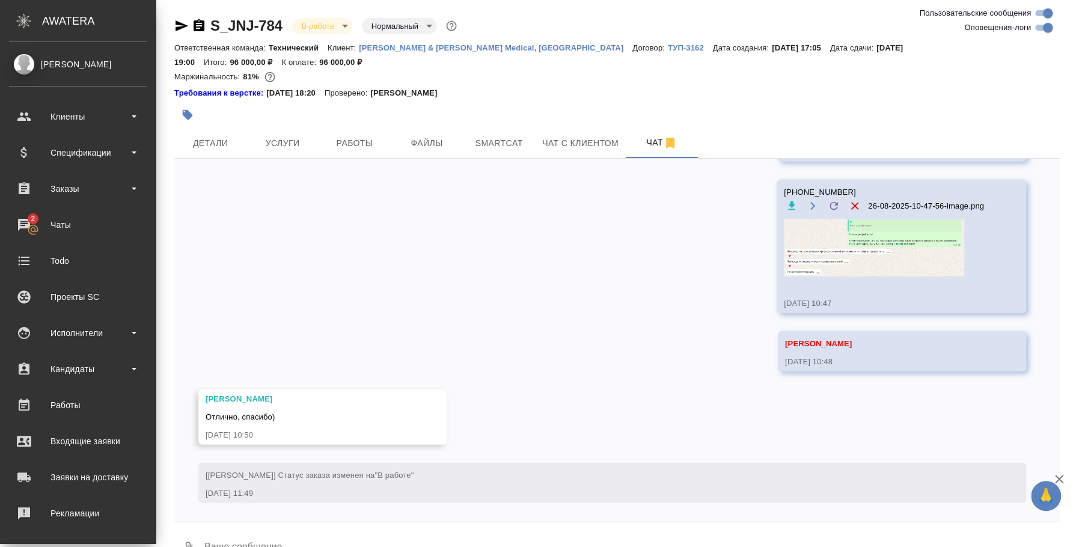
scroll to position [7837, 0]
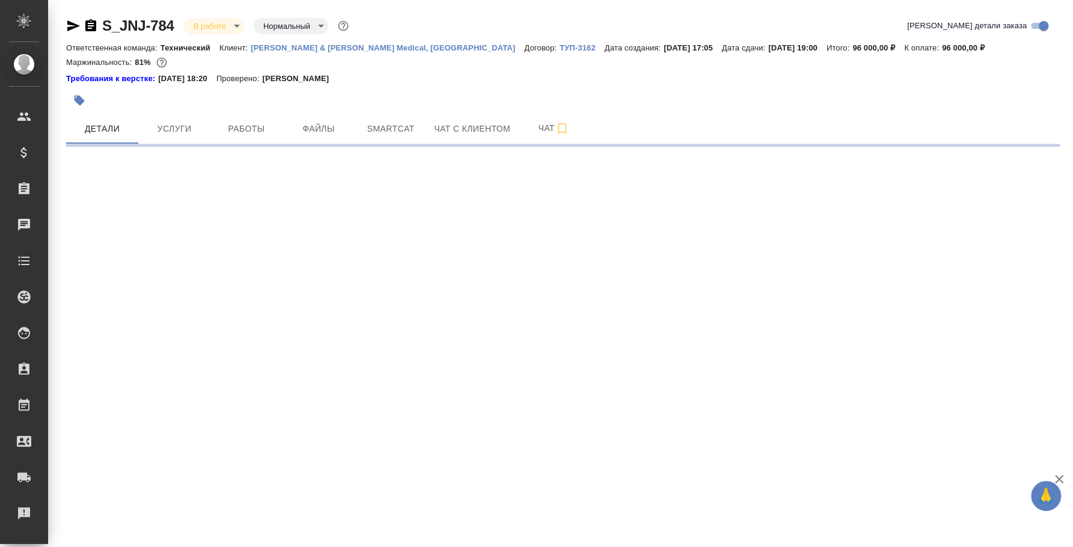
select select "RU"
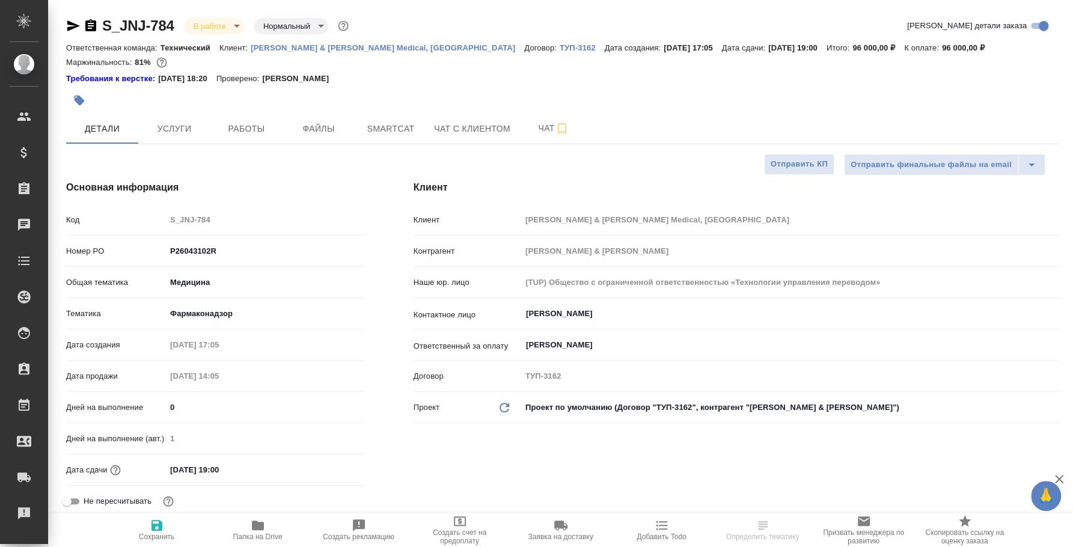
type textarea "x"
click at [535, 127] on span "Чат" at bounding box center [554, 128] width 58 height 15
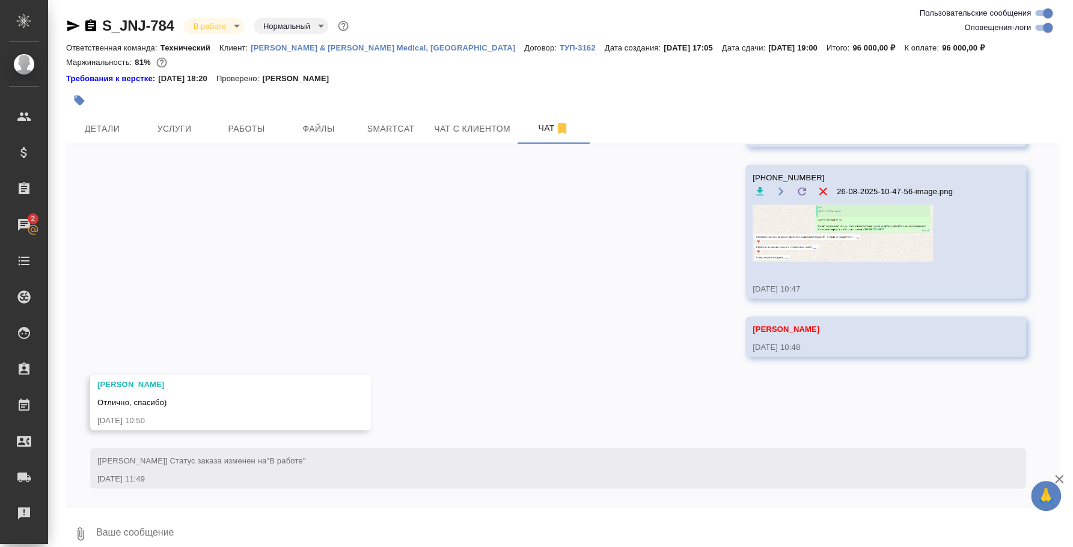
scroll to position [7825, 0]
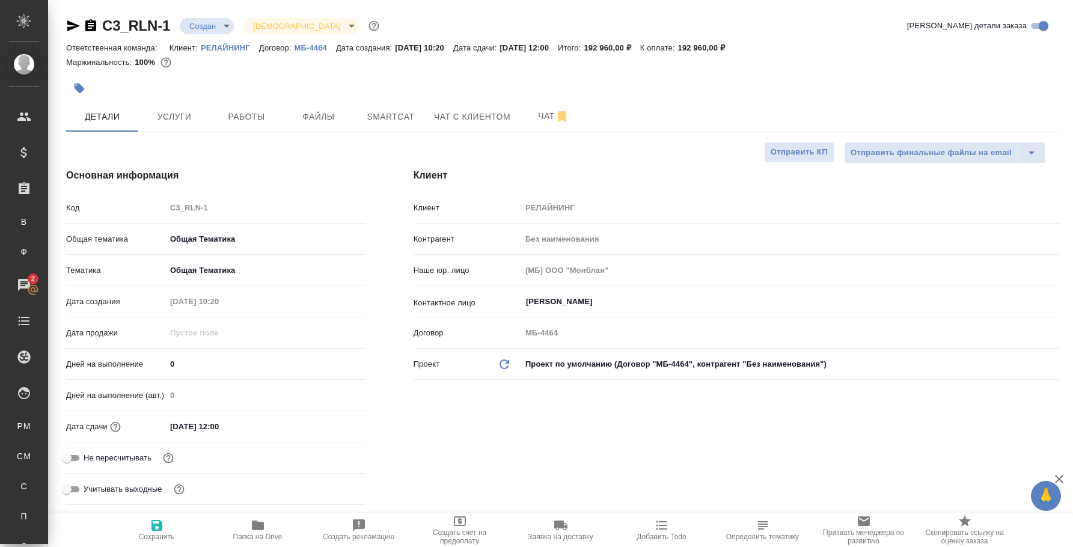
select select "RU"
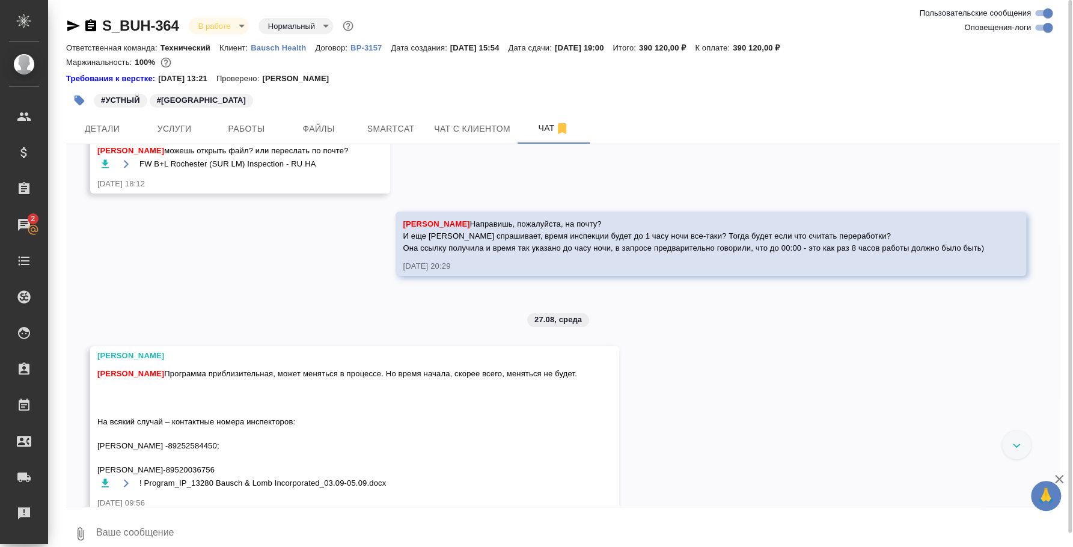
scroll to position [11701, 0]
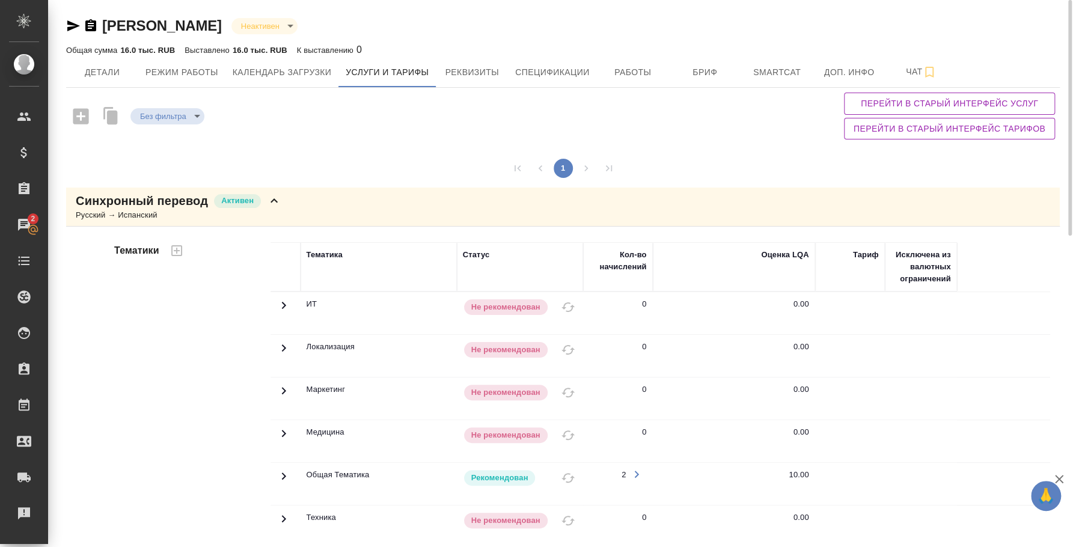
click at [76, 25] on icon "button" at bounding box center [73, 25] width 13 height 11
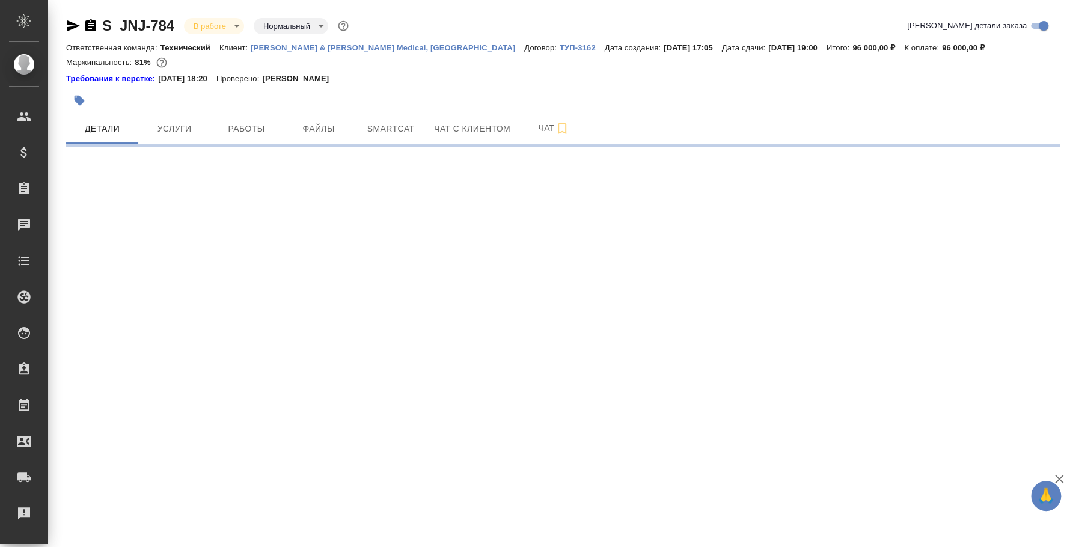
select select "RU"
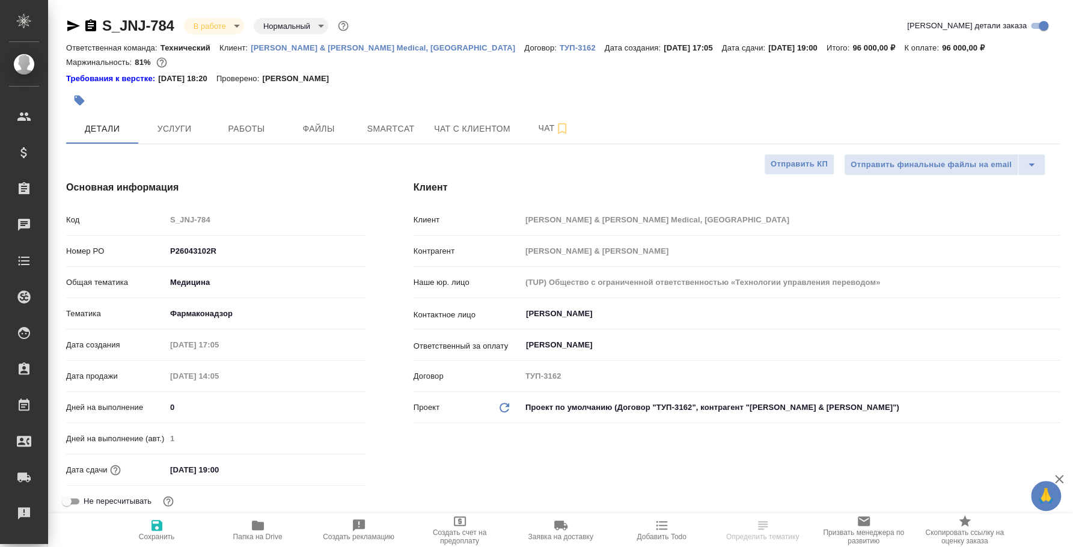
type textarea "x"
click at [545, 123] on span "Чат" at bounding box center [554, 128] width 58 height 15
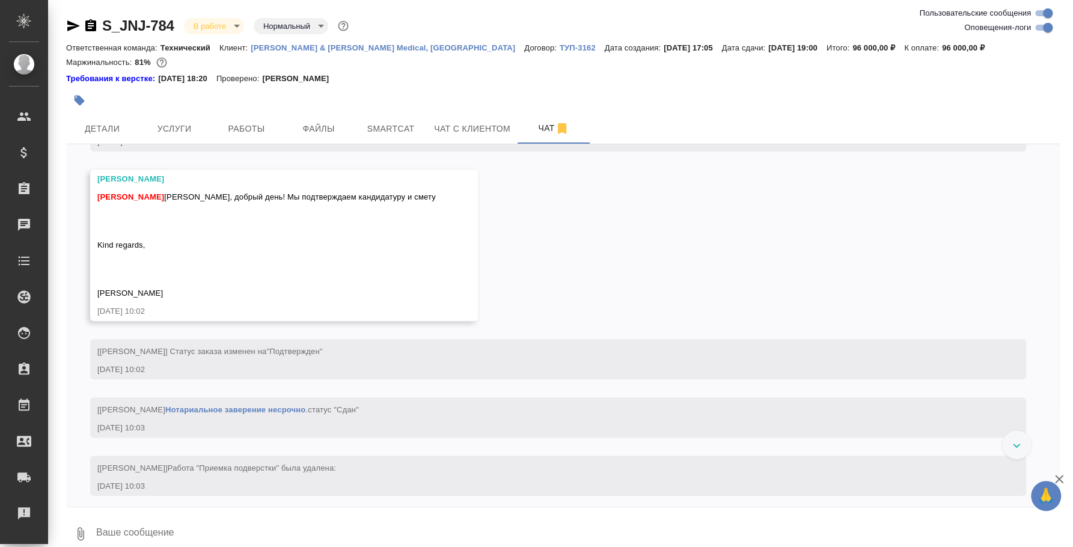
click at [325, 521] on textarea at bounding box center [577, 533] width 965 height 41
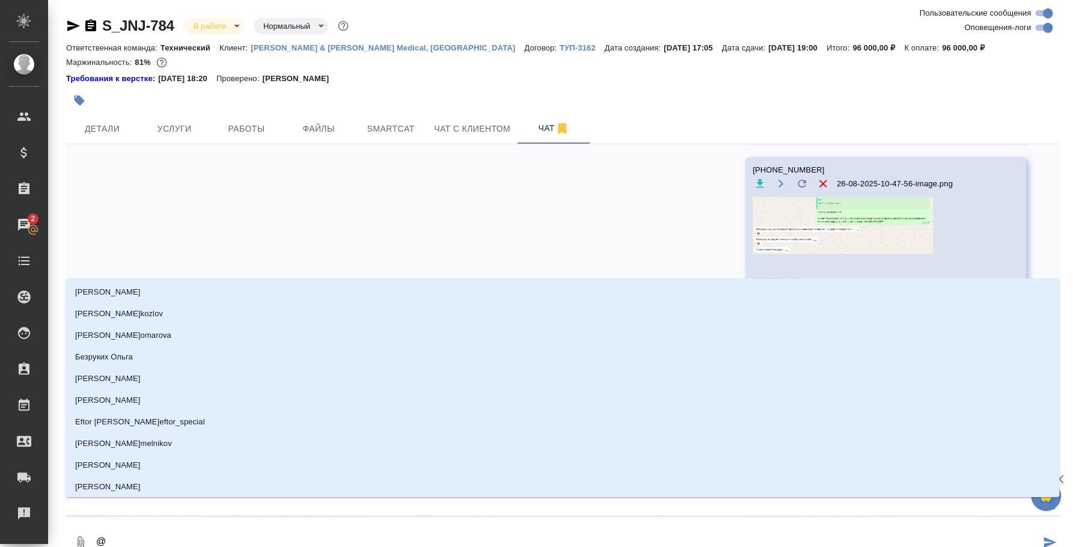
scroll to position [7768, 0]
type textarea "@e"
type input "e"
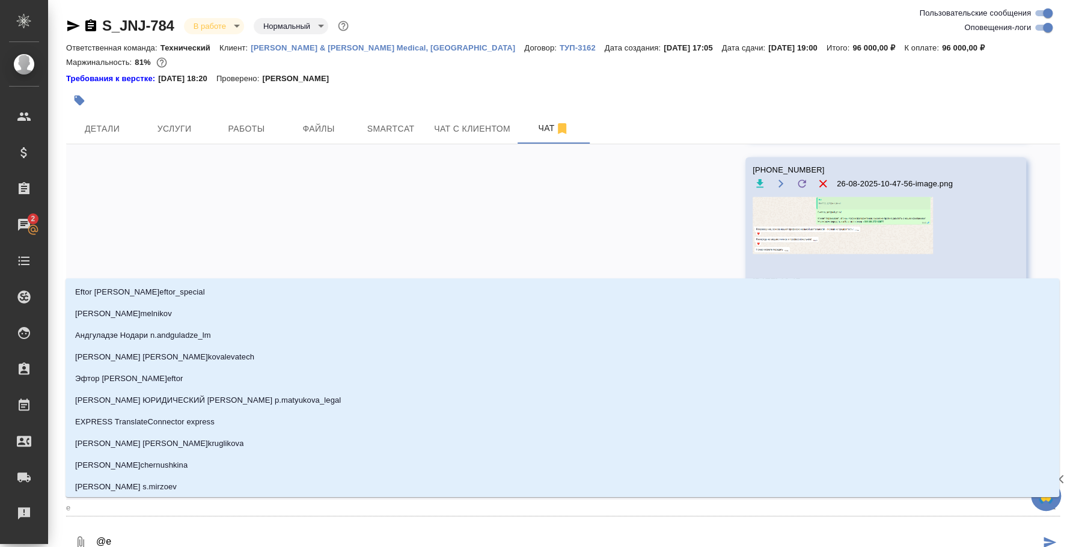
type textarea "@e'c"
type input "e'c"
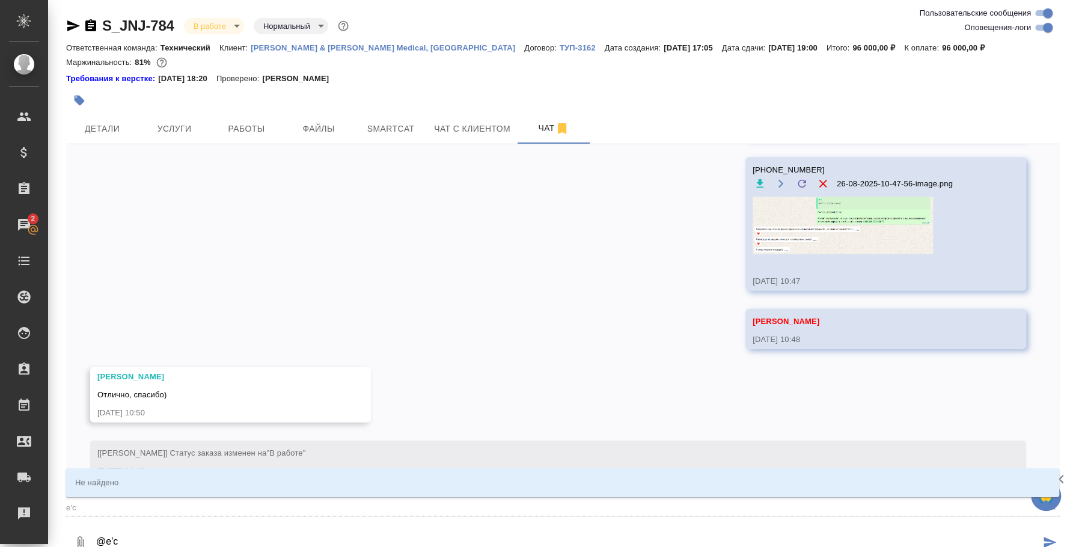
type textarea "@e"
type input "e"
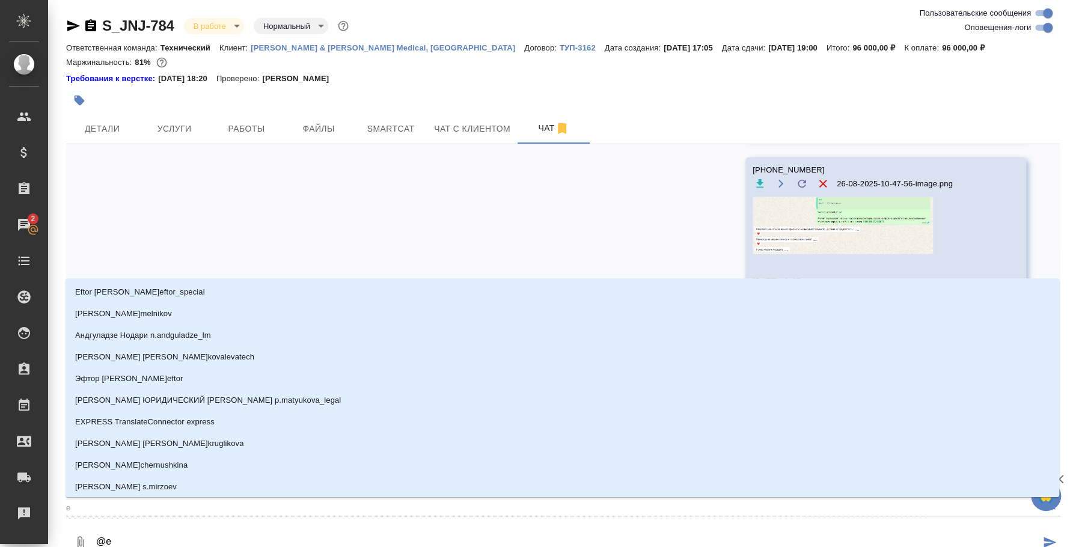
type textarea "@"
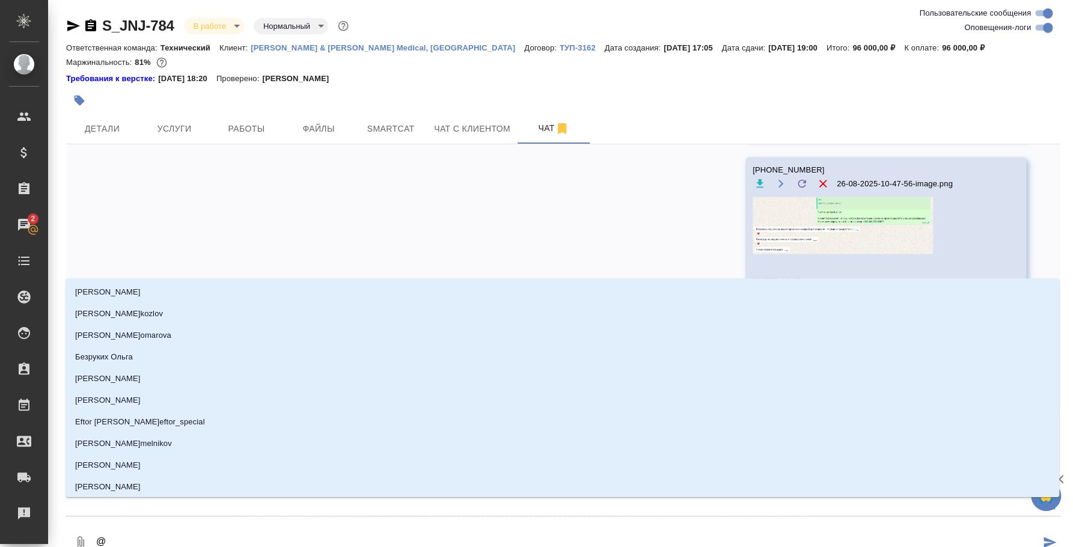
type textarea "@у"
type input "у"
type textarea "@ус"
type input "ус"
type textarea "@усп"
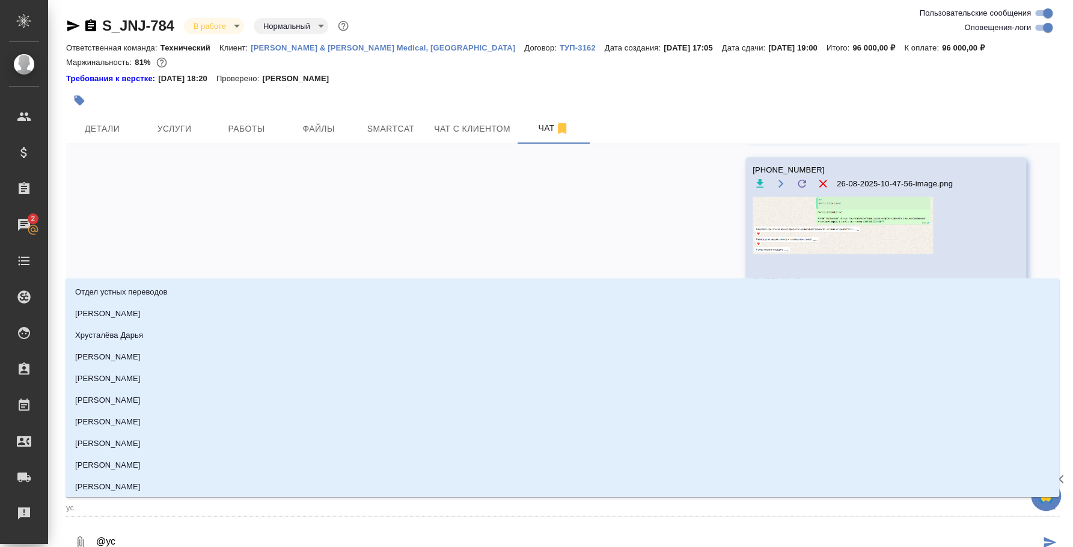
type input "усп"
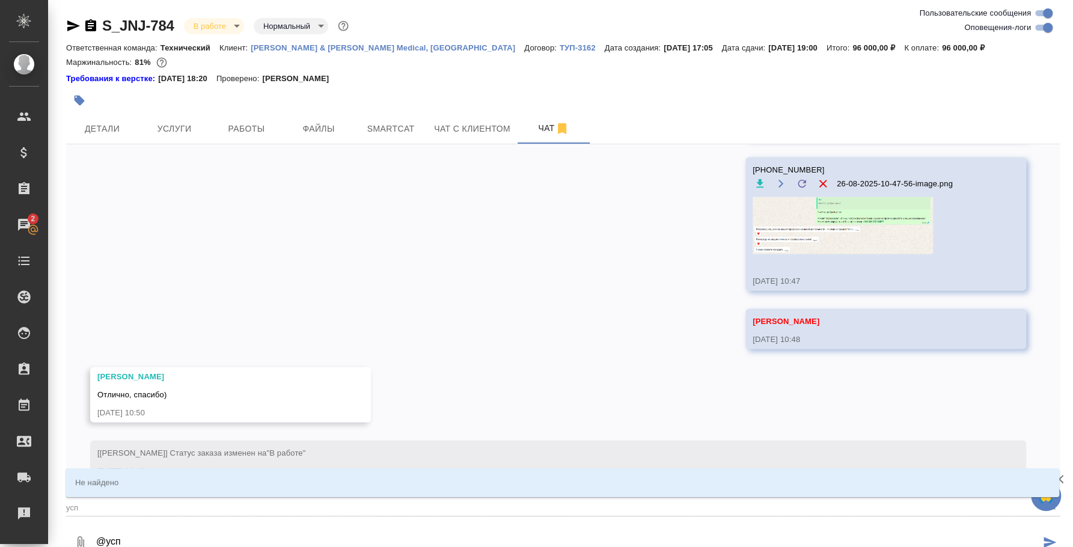
type textarea "@ус"
type input "ус"
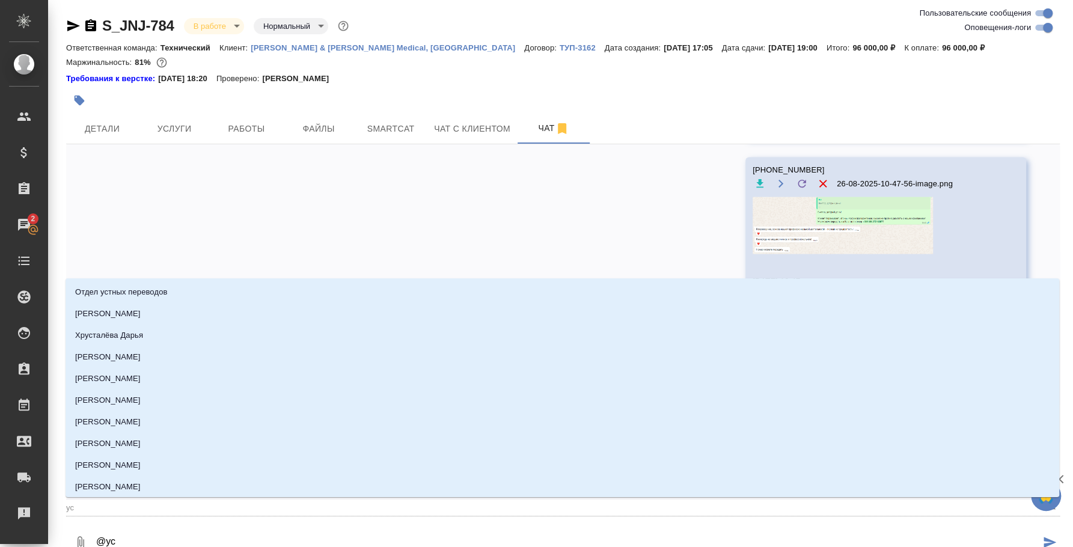
type textarea "@усм"
type input "усм"
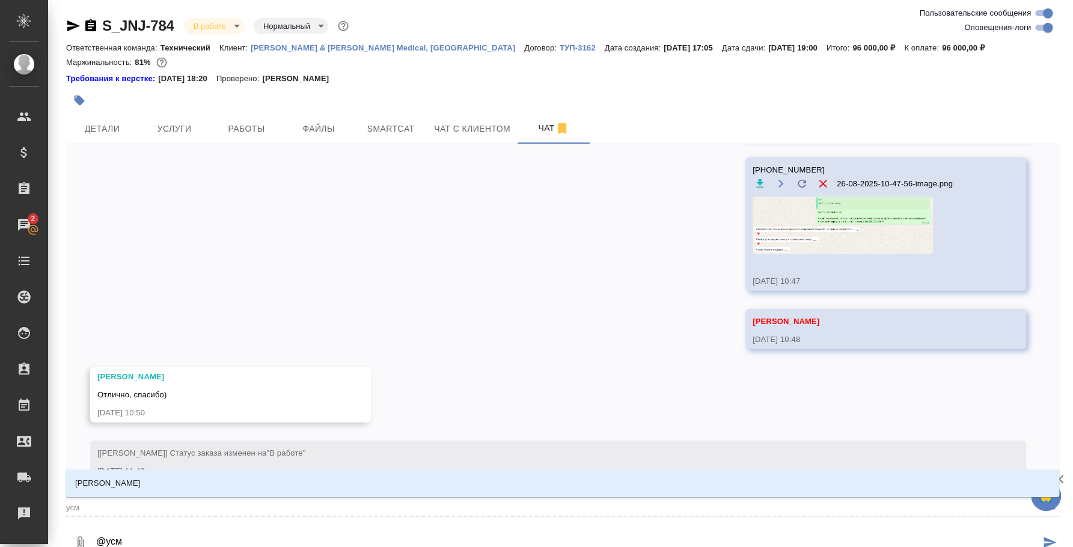
type textarea "@усма"
type input "усма"
type textarea "@усман"
type input "усман"
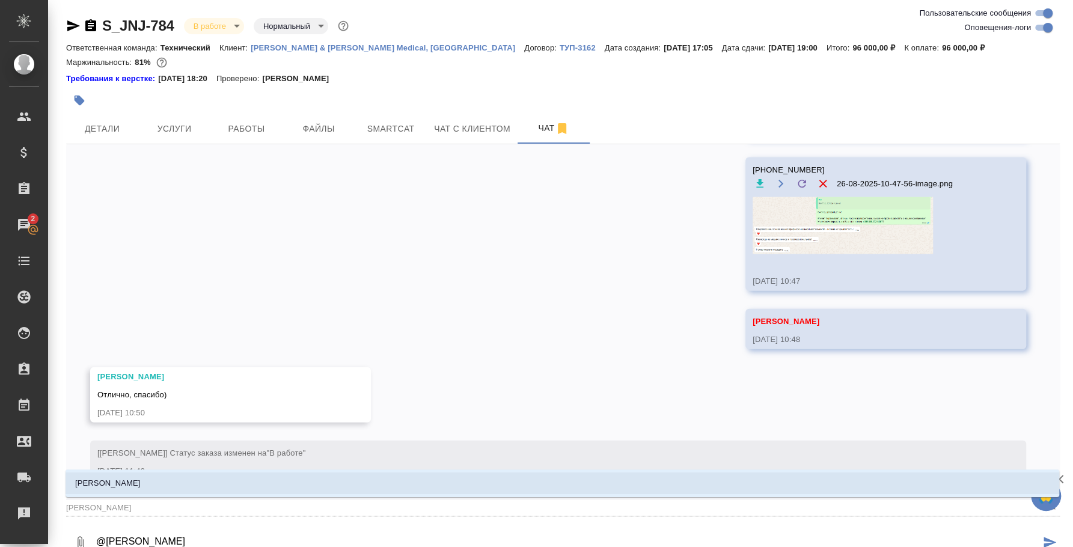
click at [358, 477] on li "[PERSON_NAME]" at bounding box center [563, 484] width 994 height 22
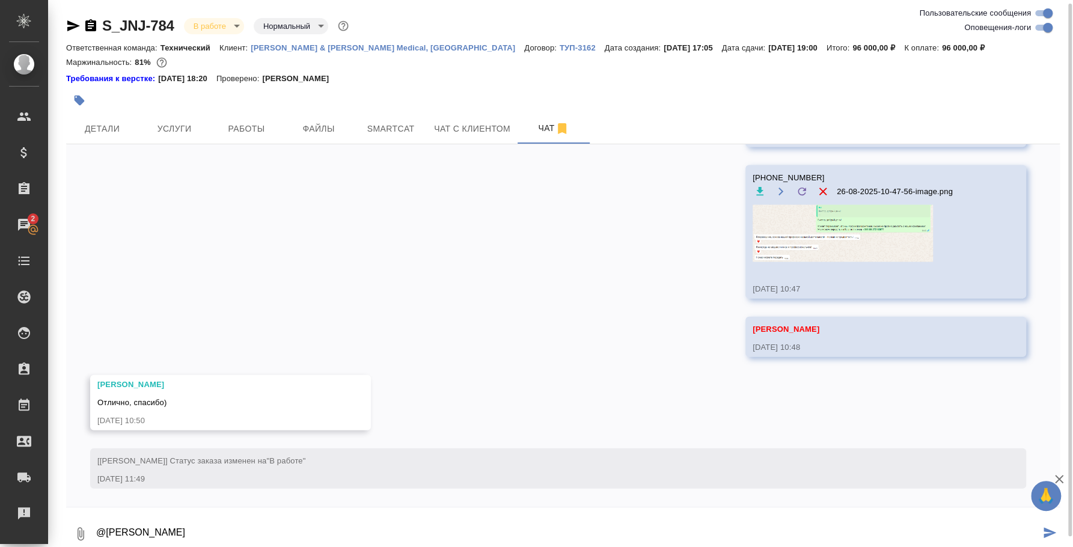
scroll to position [2, 0]
click at [220, 545] on textarea "@Усманова Ольга Оля, здесь можем предложтить вот этого переводчика" at bounding box center [567, 532] width 945 height 41
click at [88, 529] on button "0" at bounding box center [80, 532] width 29 height 41
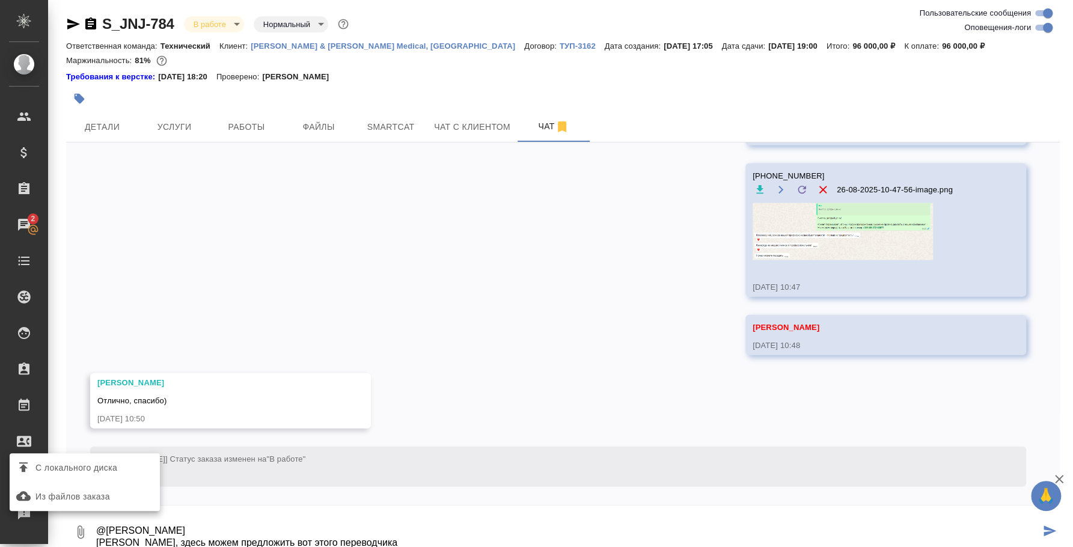
click at [81, 471] on span "С локального диска" at bounding box center [76, 468] width 82 height 15
click at [0, 0] on input "С локального диска" at bounding box center [0, 0] width 0 height 0
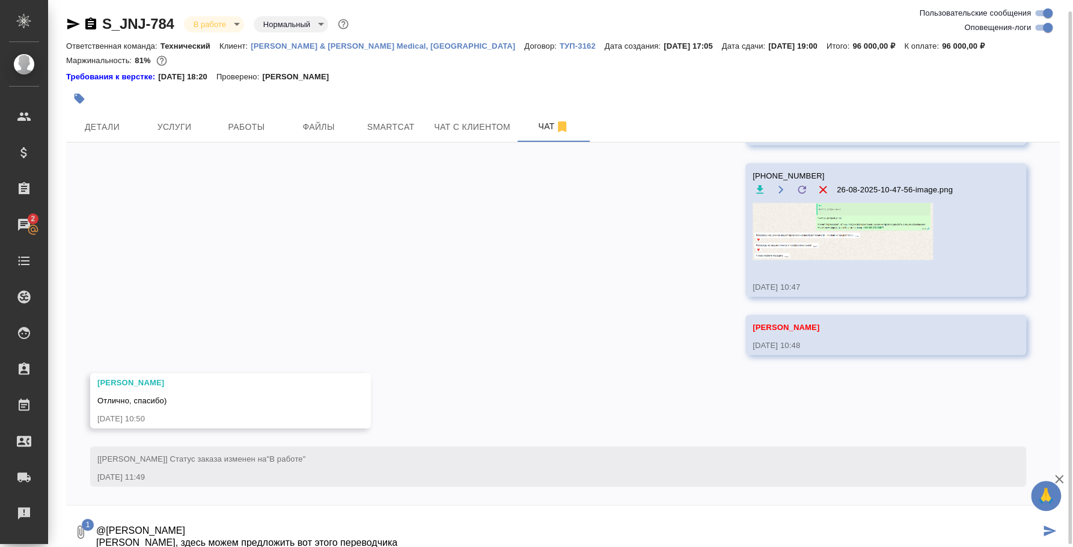
scroll to position [7, 0]
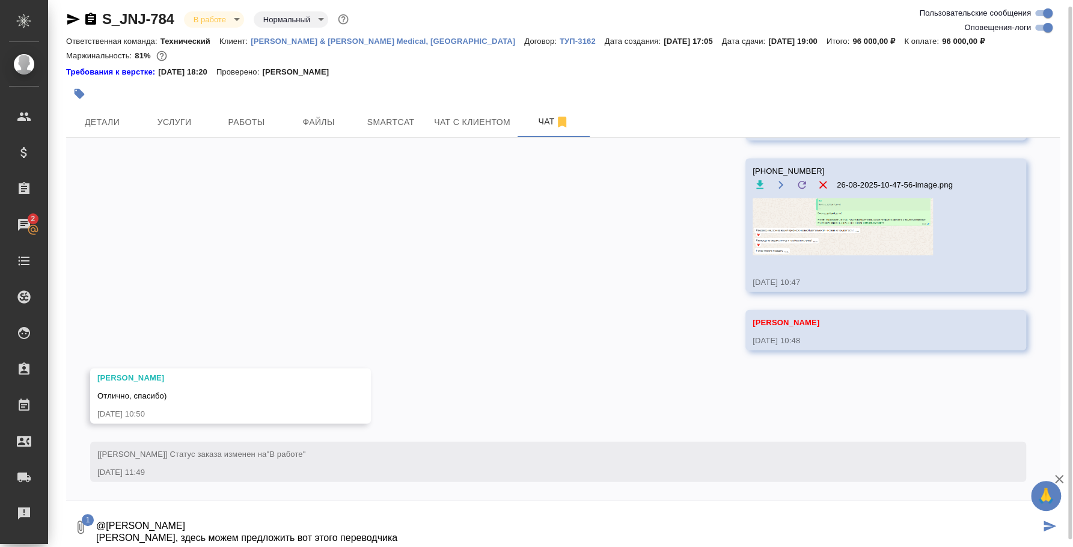
click at [348, 529] on textarea "@Усманова Ольга Оля, здесь можем предложить вот этого переводчика" at bounding box center [567, 527] width 945 height 41
click at [345, 532] on textarea "@Усманова Ольга Оля, здесь можем предложить вот этого переводчика" at bounding box center [567, 527] width 945 height 41
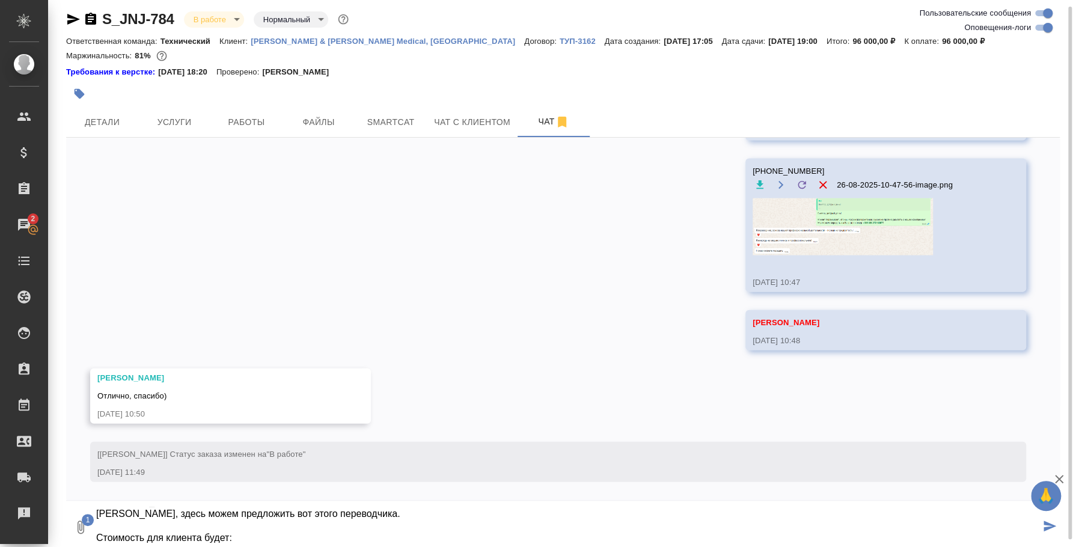
click at [278, 517] on textarea "@Усманова Ольга Оля, здесь можем предложить вот этого переводчика. Стоимость дл…" at bounding box center [567, 527] width 945 height 41
click at [270, 533] on textarea "@Усманова Ольга Оля, здесь можем предложить вот этого переводчика. Стоимость дл…" at bounding box center [567, 527] width 945 height 41
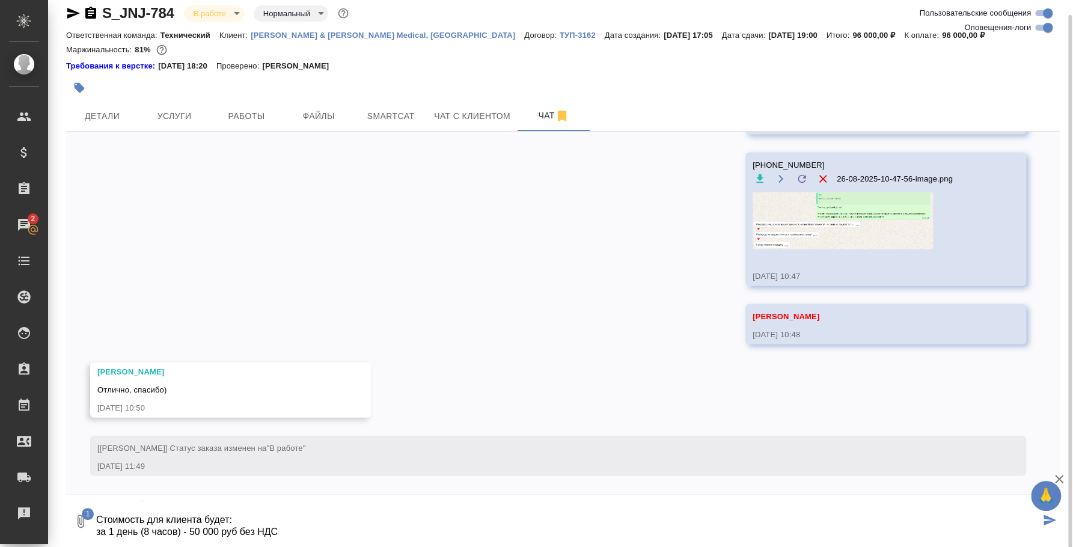
scroll to position [14, 0]
type textarea "@Усманова Ольга Оля, здесь можем предложить вот этого переводчика. Стоимость дл…"
drag, startPoint x: 284, startPoint y: 528, endPoint x: 78, endPoint y: 378, distance: 255.2
click at [78, 378] on div "27.05, вторник [Усманова Ольга] Клиент оставил комментарий: ">https://drive.awa…" at bounding box center [563, 335] width 994 height 411
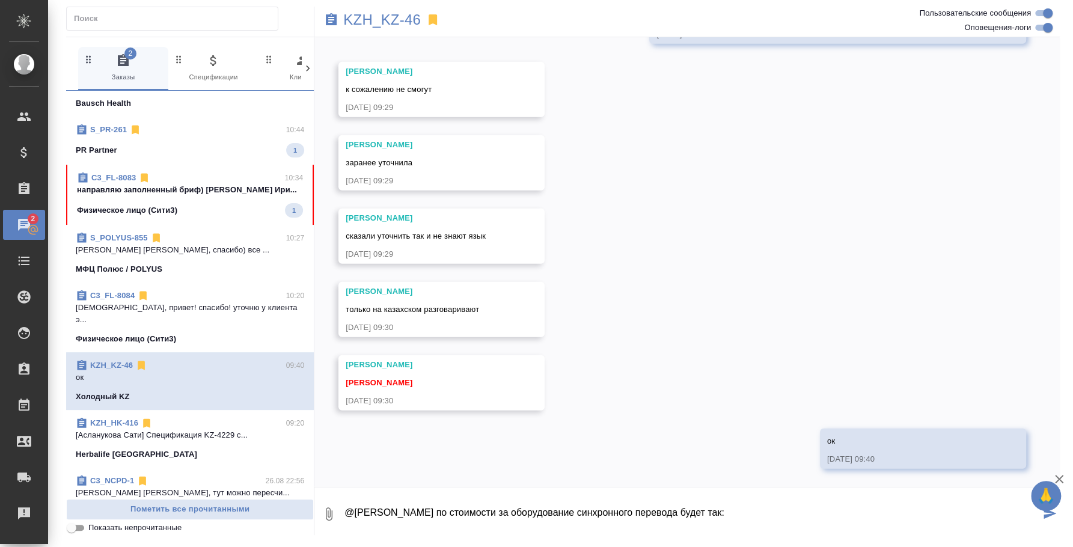
scroll to position [7, 0]
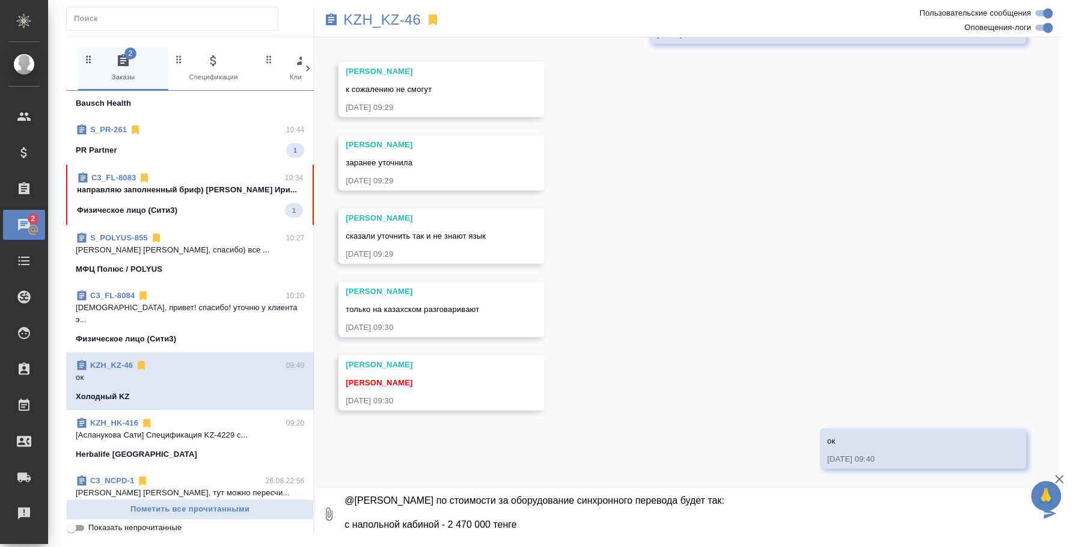
paste textarea "- центральный блок управления - трансмиттер, излучатель - ИК-приемники и наушни…"
click at [394, 515] on textarea "@Кошербаева Назерке Назерке по стоимости за оборудование синхронного перевода б…" at bounding box center [691, 514] width 697 height 41
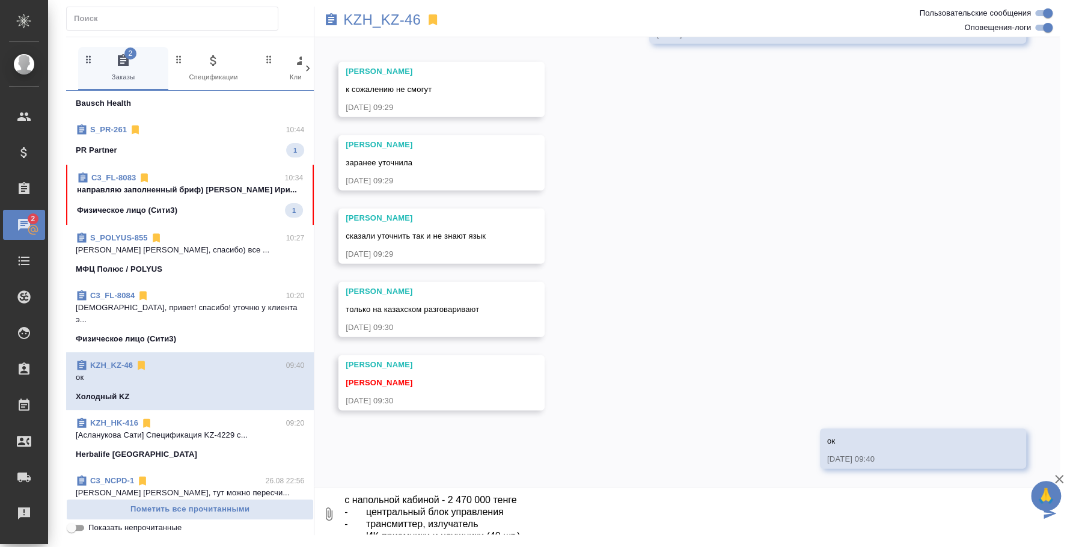
click at [527, 499] on textarea "@Кошербаева Назерке Назерке по стоимости за оборудование синхронного перевода б…" at bounding box center [691, 514] width 697 height 41
paste textarea "Кабина переводчиков с пультами - напольная"
click at [366, 509] on textarea "@Кошербаева Назерке Назерке по стоимости за оборудование синхронного перевода б…" at bounding box center [691, 514] width 697 height 41
click at [368, 526] on textarea "@Кошербаева Назерке Назерке по стоимости за оборудование синхронного перевода б…" at bounding box center [691, 514] width 697 height 41
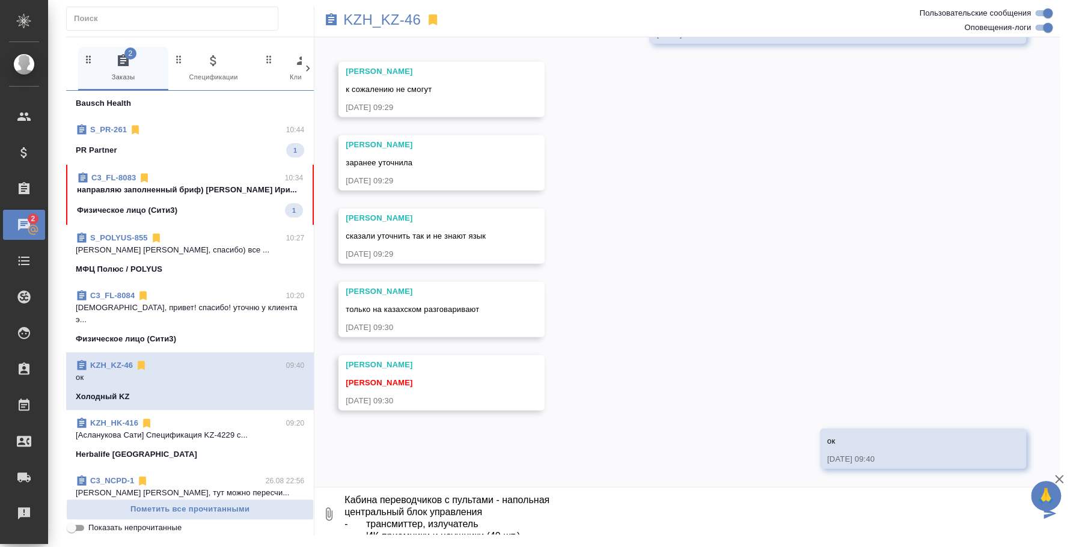
click at [366, 525] on textarea "@Кошербаева Назерке Назерке по стоимости за оборудование синхронного перевода б…" at bounding box center [691, 514] width 697 height 41
click at [366, 527] on textarea "@Кошербаева Назерке Назерке по стоимости за оборудование синхронного перевода б…" at bounding box center [691, 514] width 697 height 41
click at [488, 503] on textarea "@Кошербаева Назерке Назерке по стоимости за оборудование синхронного перевода б…" at bounding box center [691, 514] width 697 height 41
type textarea "@Кошербаева Назерке Назерке по стоимости за оборудование синхронного перевода б…"
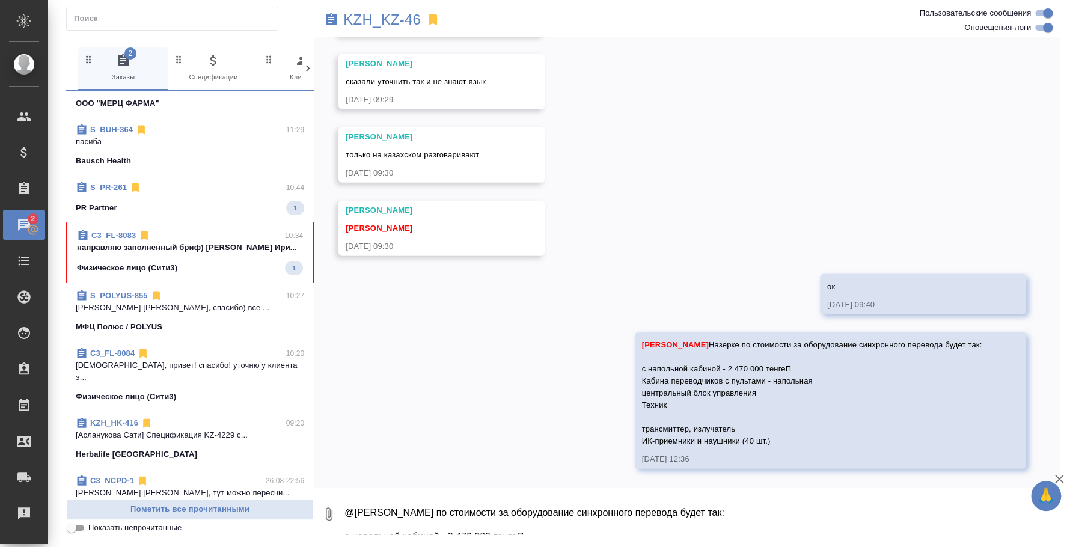
scroll to position [0, 0]
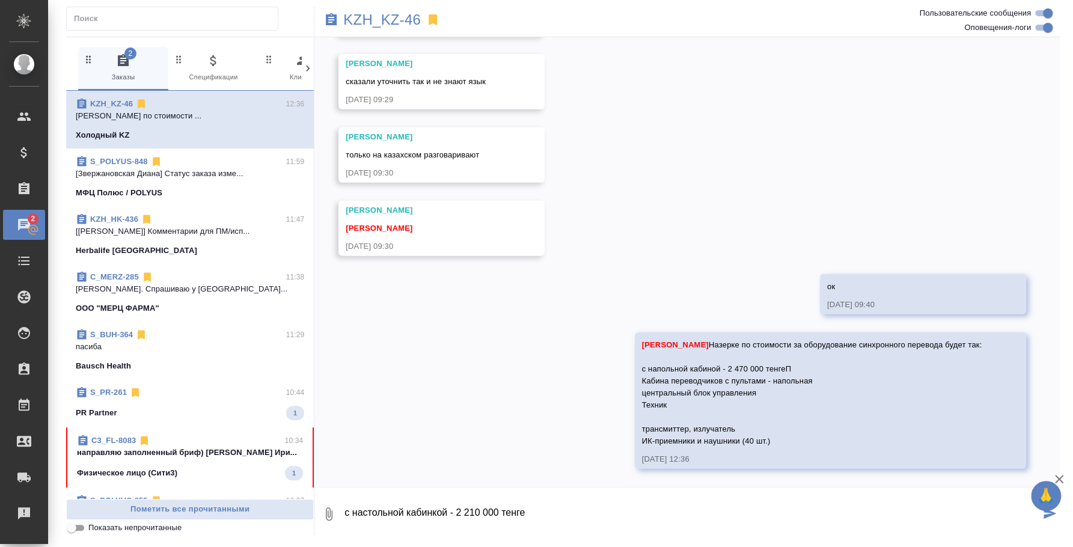
drag, startPoint x: 612, startPoint y: 383, endPoint x: 746, endPoint y: 447, distance: 148.2
click at [746, 447] on div "Кошербаева Назерке Назерке по стоимости за оборудование синхронного перевода бу…" at bounding box center [813, 400] width 342 height 129
copy span "Кабина переводчиков с пультами - напольная центральный блок управления Техник т…"
click at [446, 530] on textarea "с настольной кабинкой - 2 210 000 тенге" at bounding box center [691, 514] width 697 height 41
paste textarea "Кабина переводчиков с пультами - напольная центральный блок управления Техник т…"
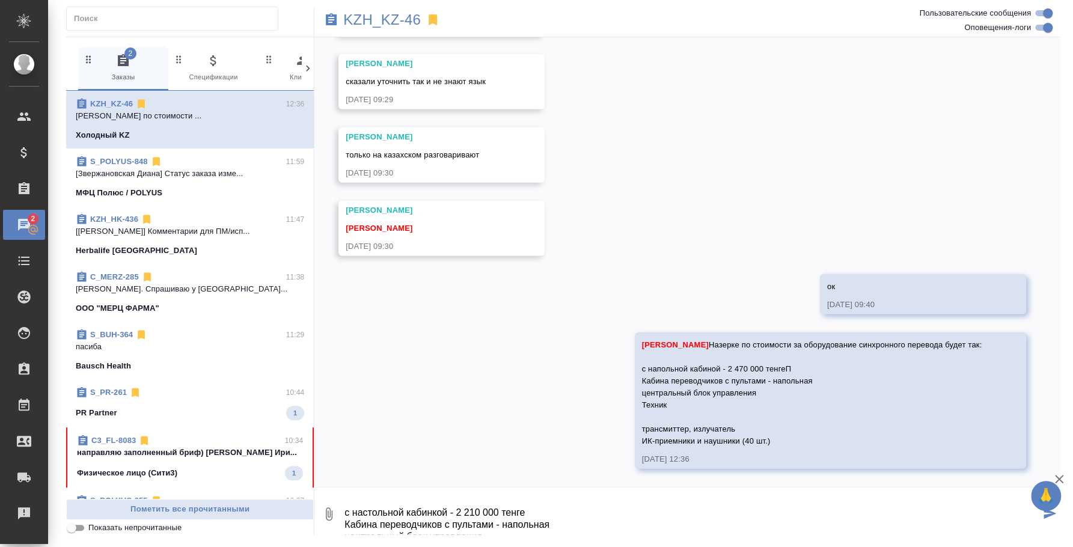
scroll to position [56, 0]
click at [432, 501] on textarea "с настольной кабинкой - 2 210 000 тенге Кабина переводчиков с пультами - наполь…" at bounding box center [691, 514] width 697 height 41
click at [559, 513] on textarea "с настольной кабинкой - 2 210 000 тенге Кабина переводчиков с пультами - наполь…" at bounding box center [691, 514] width 697 height 41
click at [498, 527] on textarea "с настольной кабинкой - 2 210 000 тенге Кабина переводчиков с пультами - настол…" at bounding box center [691, 514] width 697 height 41
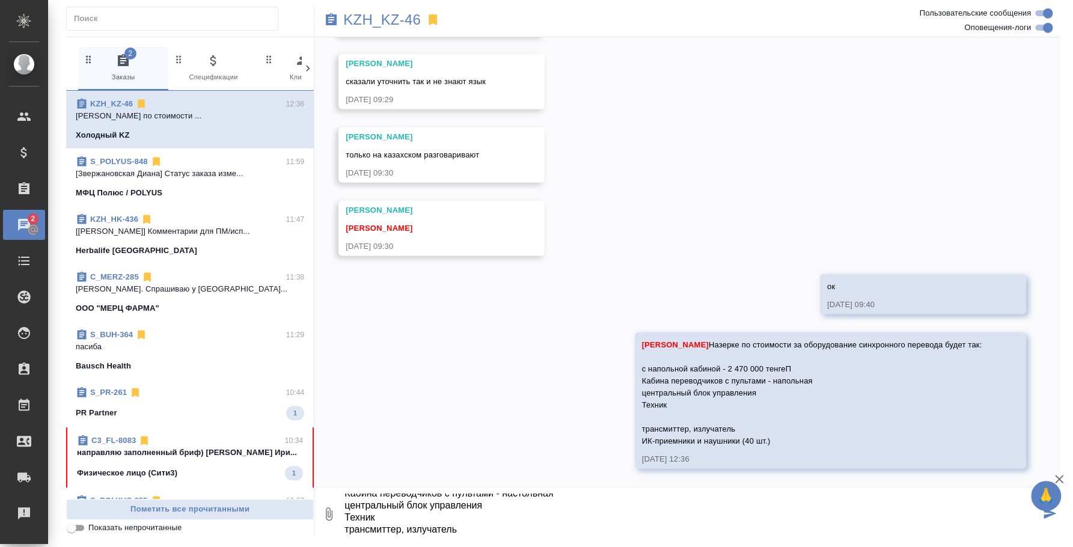
scroll to position [43, 0]
type textarea "с настольной кабинкой - 2 210 000 тенге Кабина переводчиков с пультами - настол…"
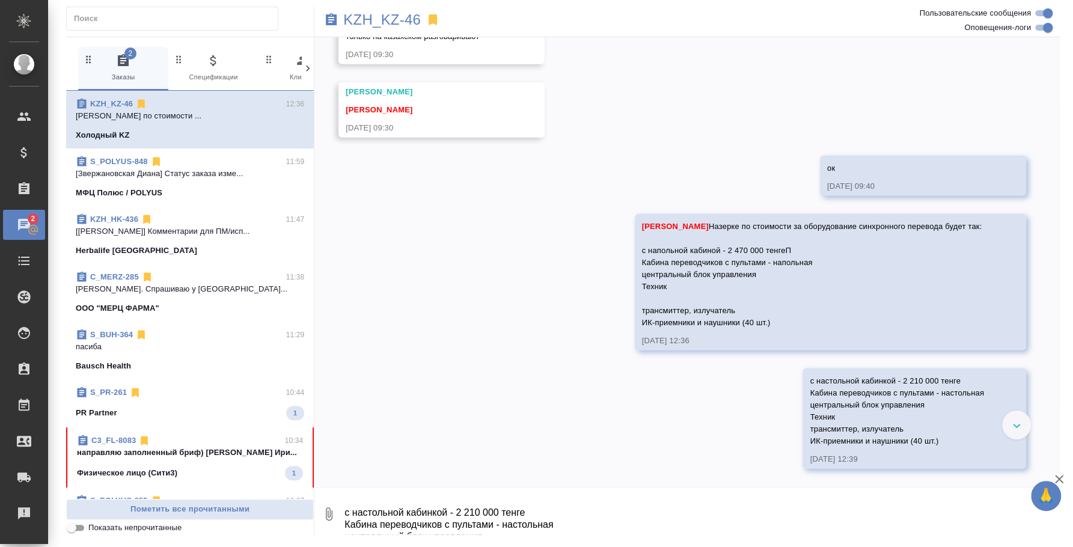
scroll to position [2272, 0]
click at [480, 523] on textarea at bounding box center [701, 514] width 717 height 41
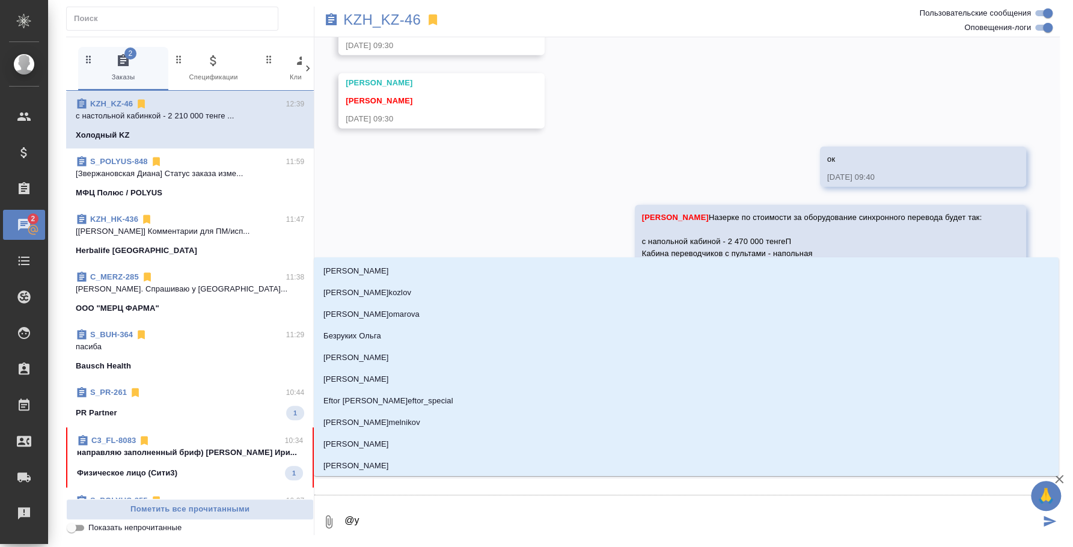
type textarea "@y'f"
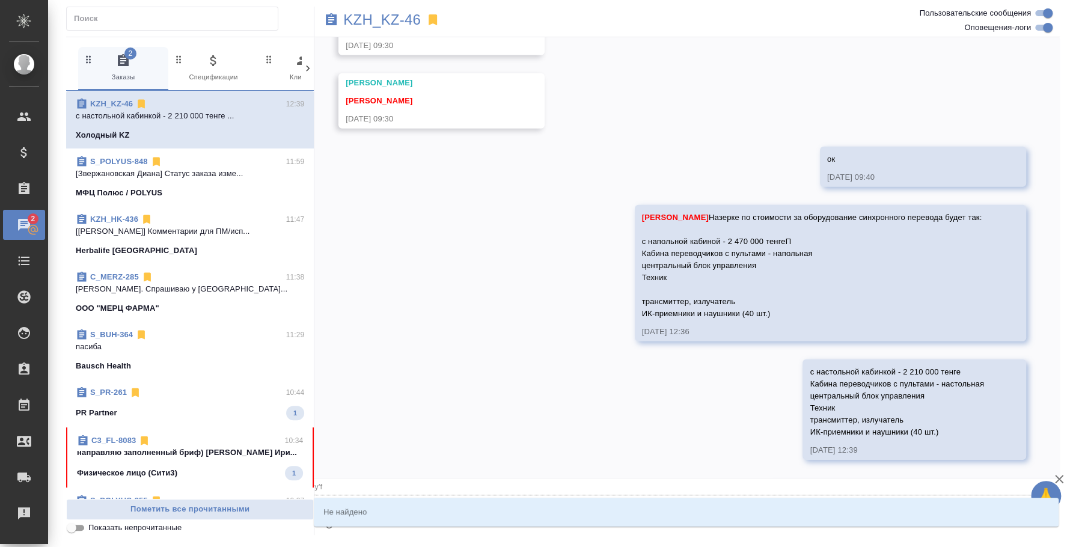
type input "y'f"
type textarea "@y"
type input "y"
type textarea "@"
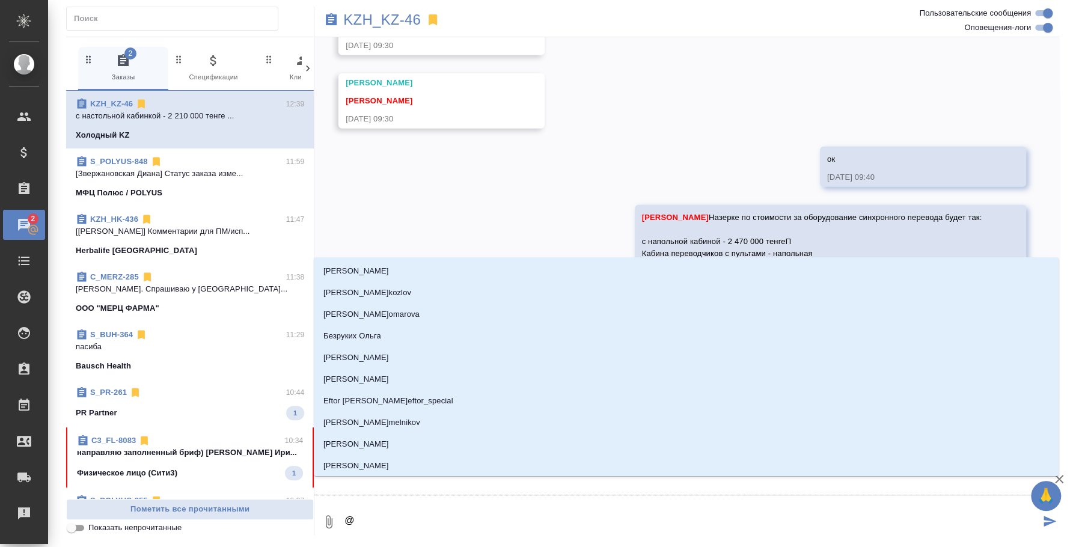
type textarea "@н"
type input "н"
type textarea "@на"
type input "на"
type textarea "@наз"
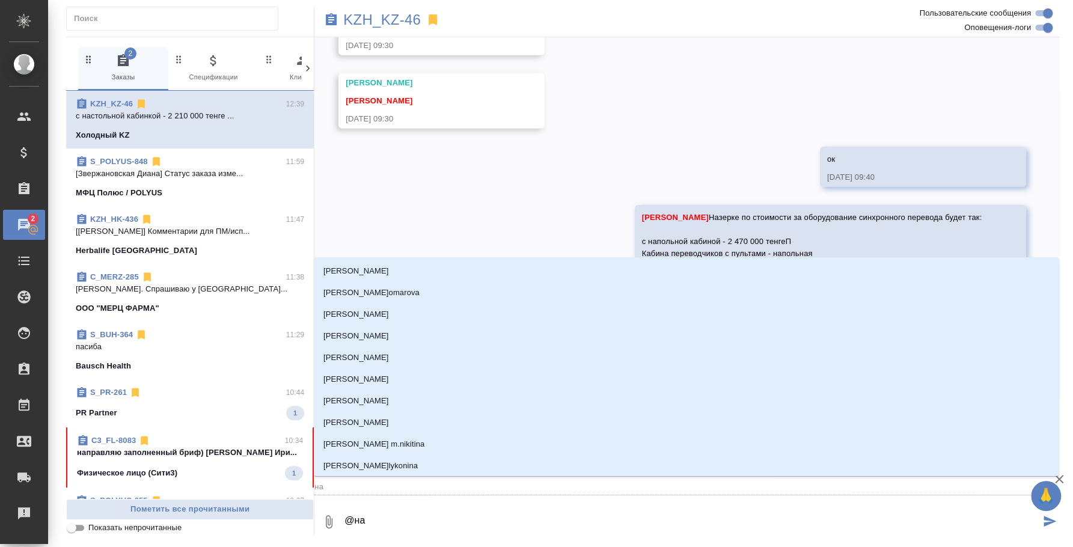
type input "наз"
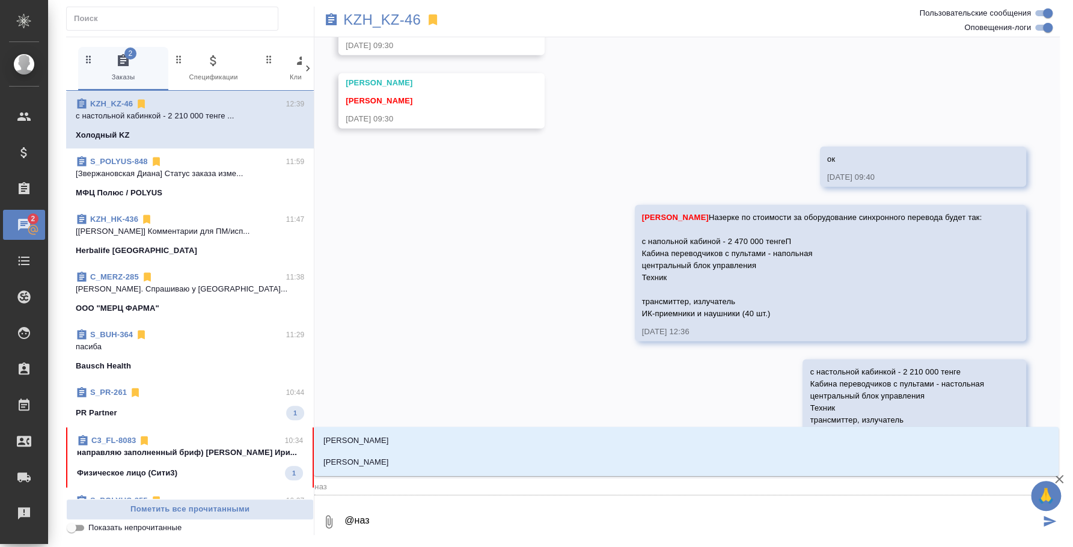
type textarea "@назе"
type input "назе"
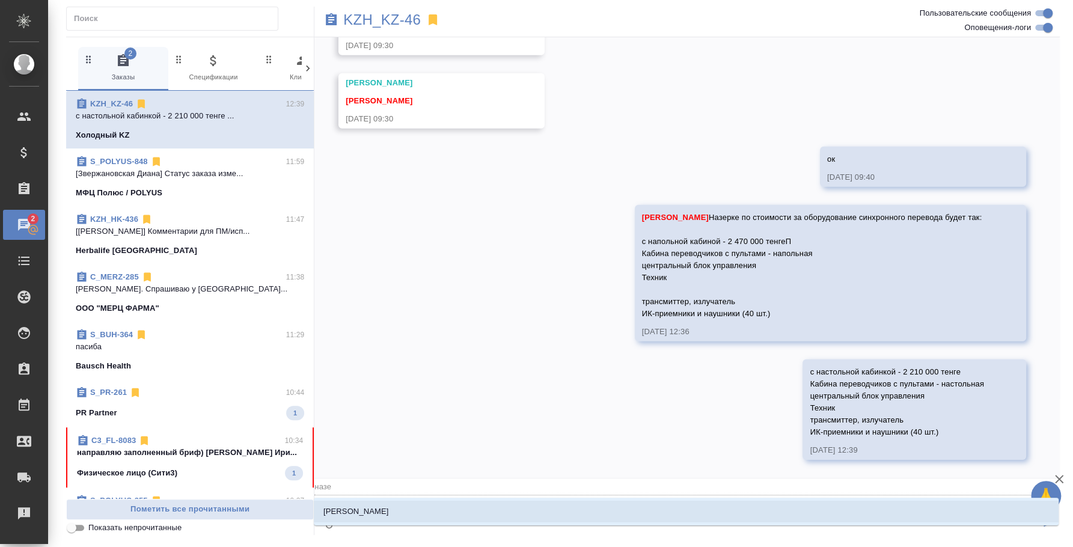
click at [488, 516] on li "Кошербаева Назерке" at bounding box center [686, 512] width 745 height 22
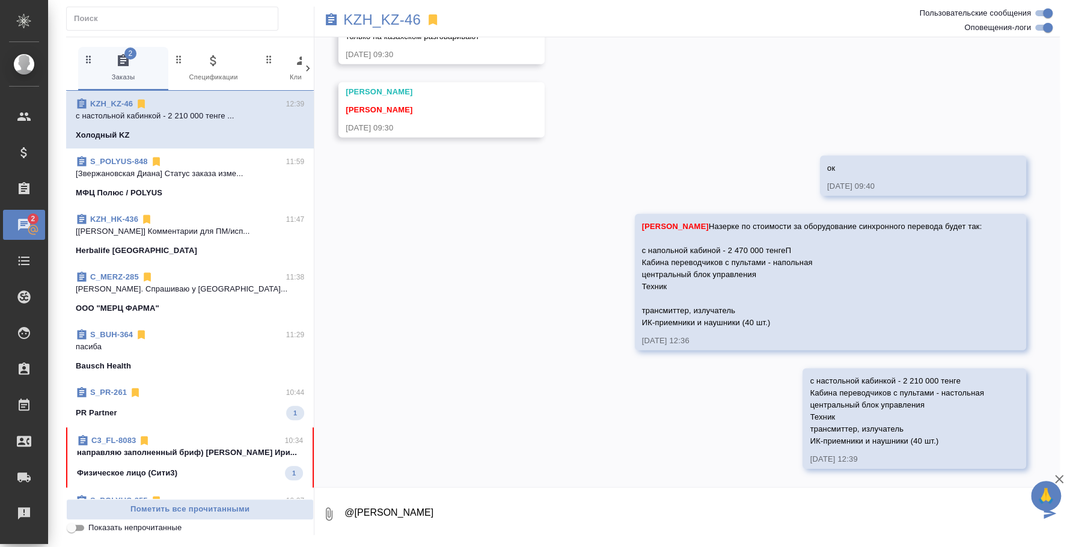
type textarea "@Кошербаева Назерке"
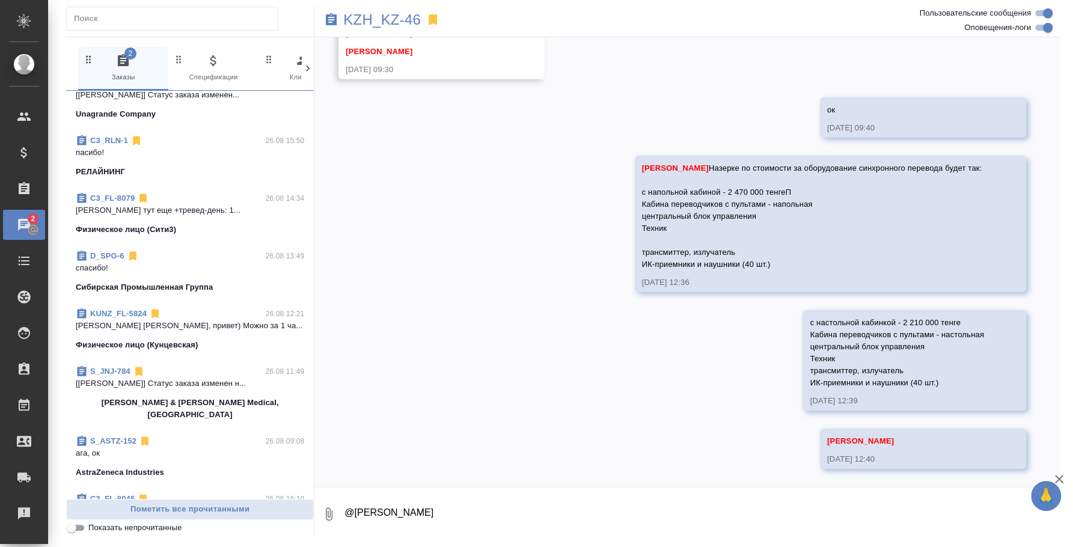
scroll to position [752, 0]
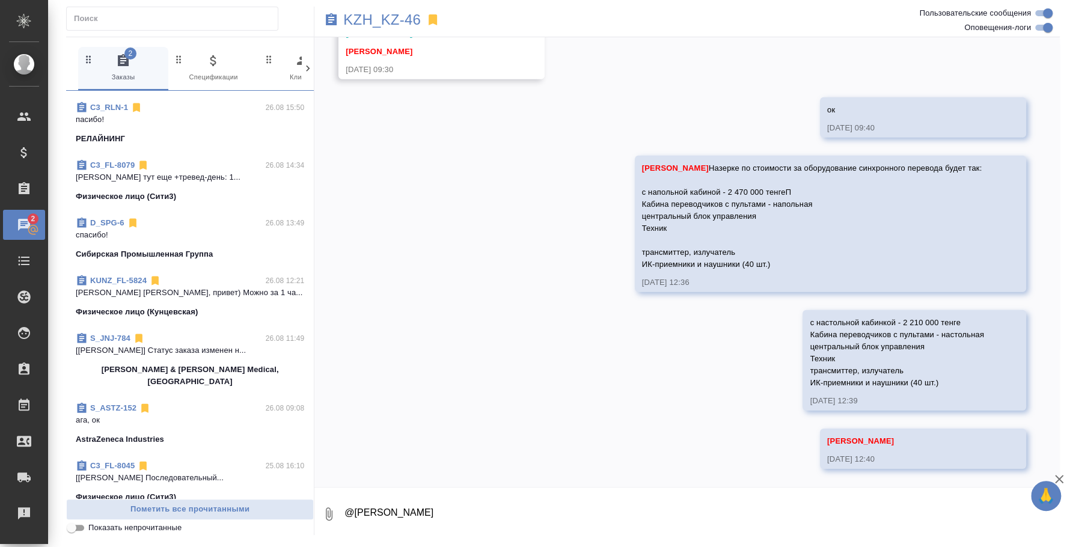
click at [206, 414] on p "ага, ок" at bounding box center [190, 420] width 228 height 12
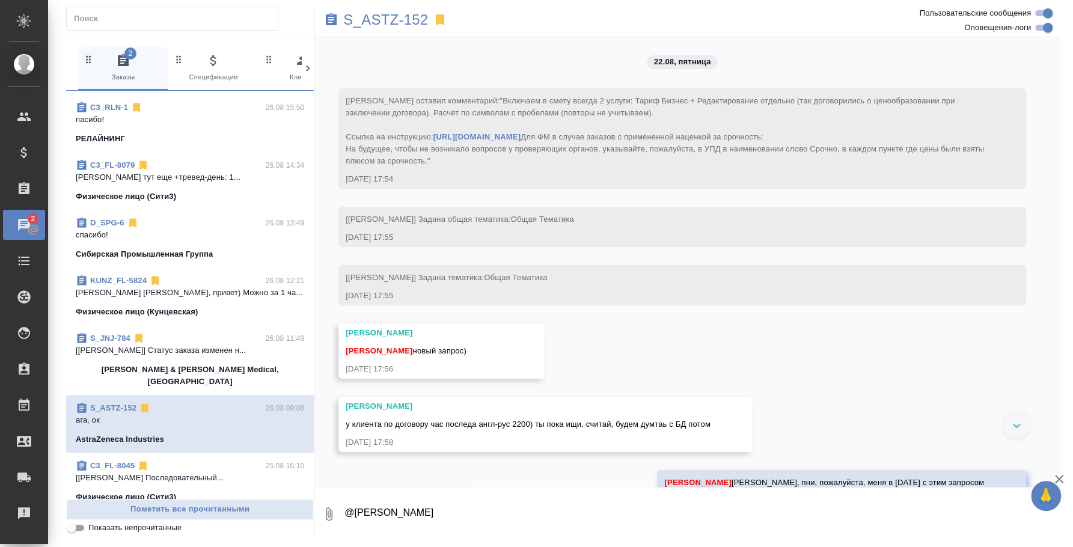
scroll to position [0, 0]
click at [368, 18] on p "S_ASTZ-152" at bounding box center [385, 20] width 85 height 12
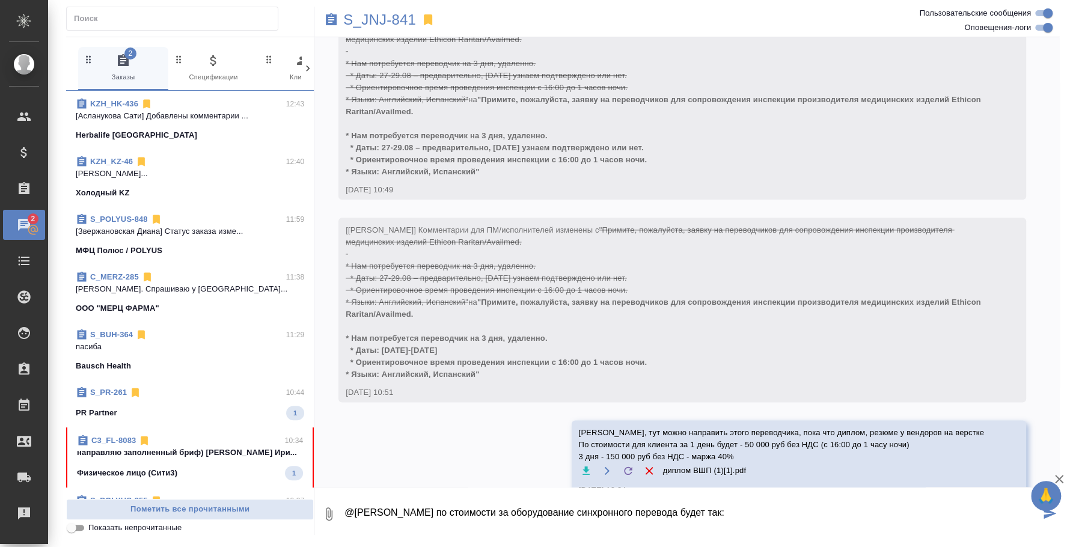
scroll to position [913, 0]
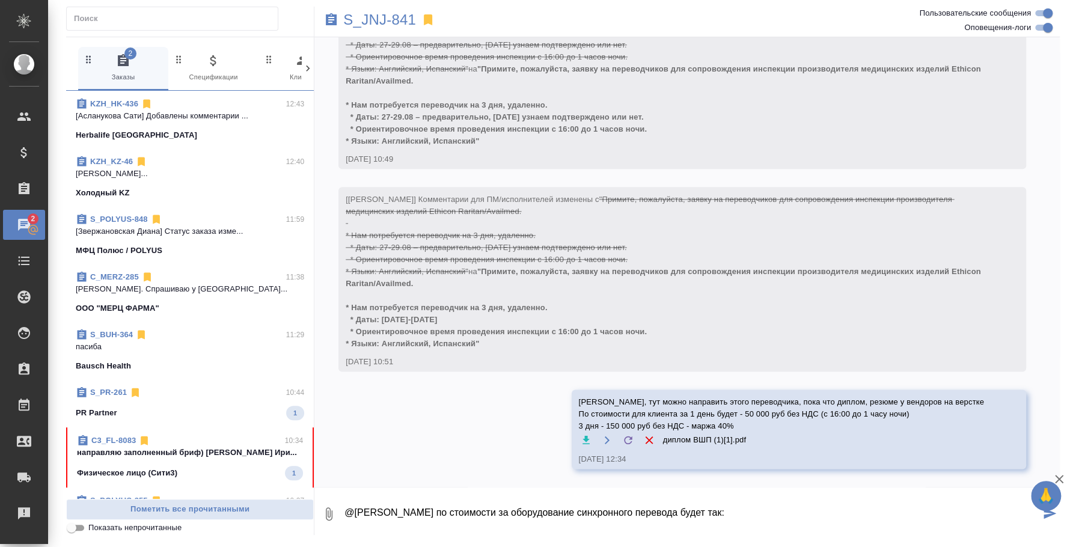
click at [786, 505] on textarea "@[PERSON_NAME] по стоимости за оборудование синхронного перевода будет так:" at bounding box center [691, 514] width 697 height 41
drag, startPoint x: 806, startPoint y: 507, endPoint x: 120, endPoint y: 508, distance: 686.0
click at [120, 508] on div "2 Заказы 0 Спецификации 0 Клиенты 0 Входящие 0 Тендеры 0 Исполнители 0 Подбор и…" at bounding box center [563, 286] width 994 height 498
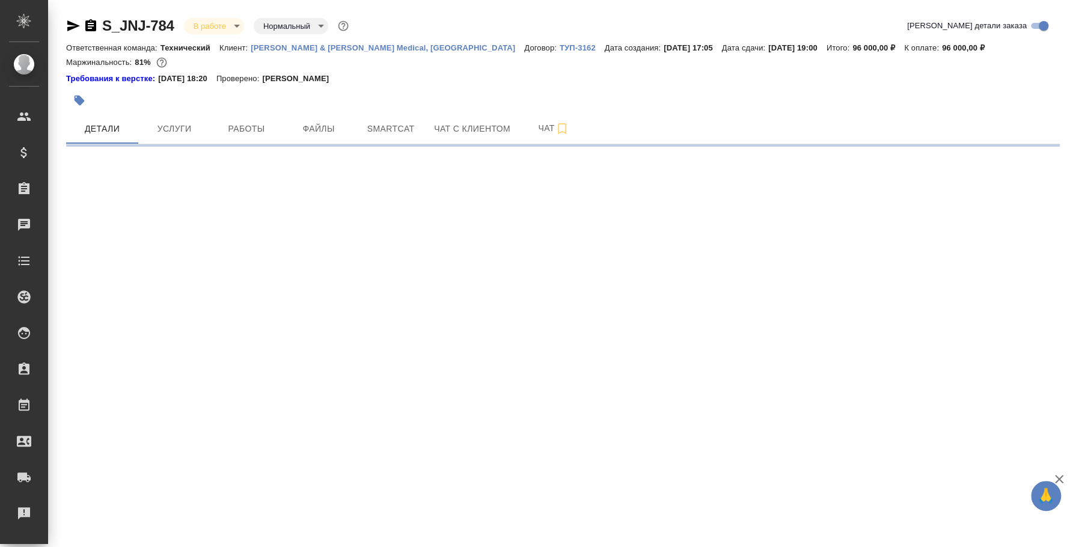
select select "RU"
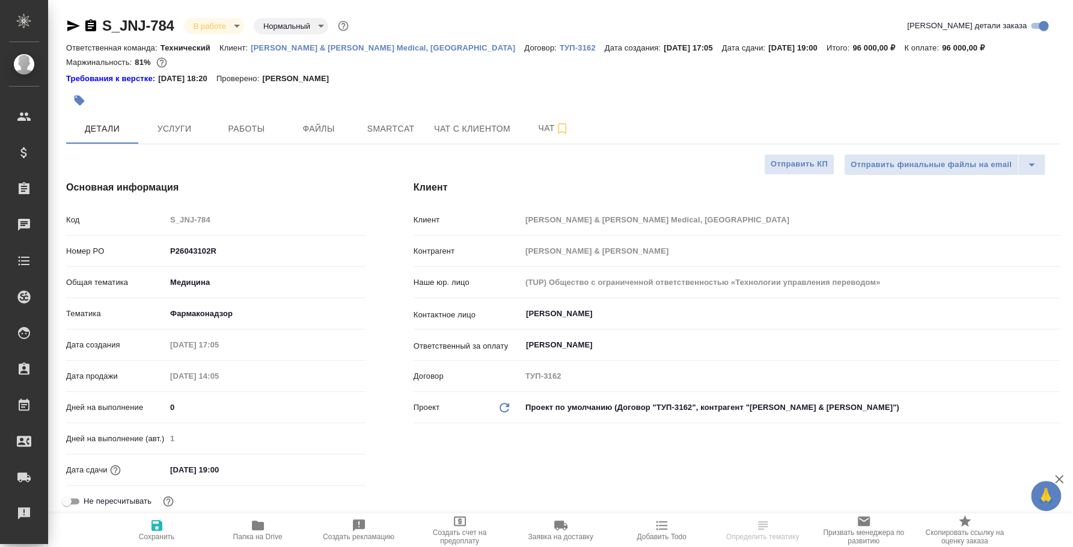
type textarea "x"
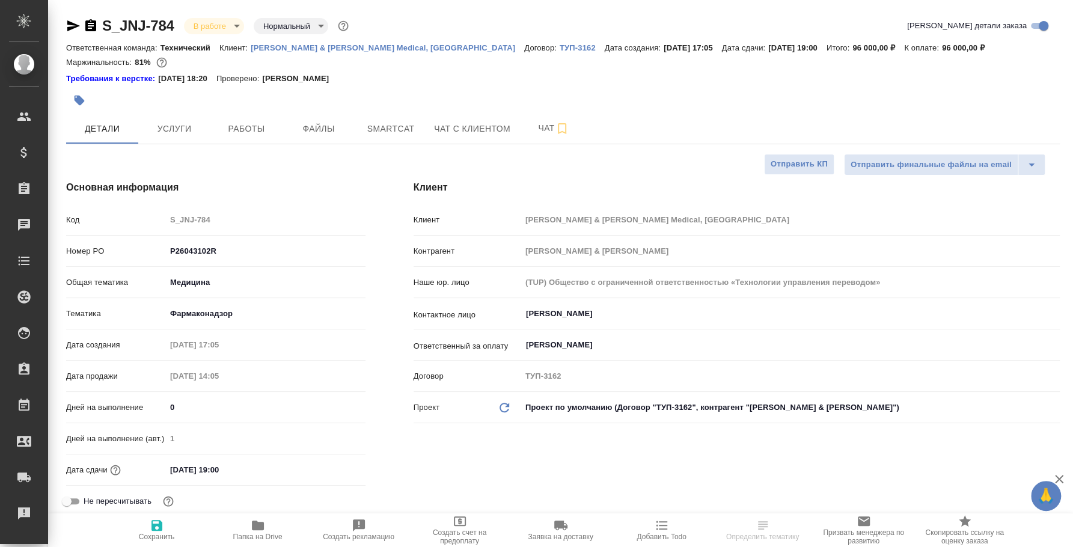
type textarea "x"
type input "Комаров Роман"
click at [548, 130] on span "Чат" at bounding box center [554, 128] width 58 height 15
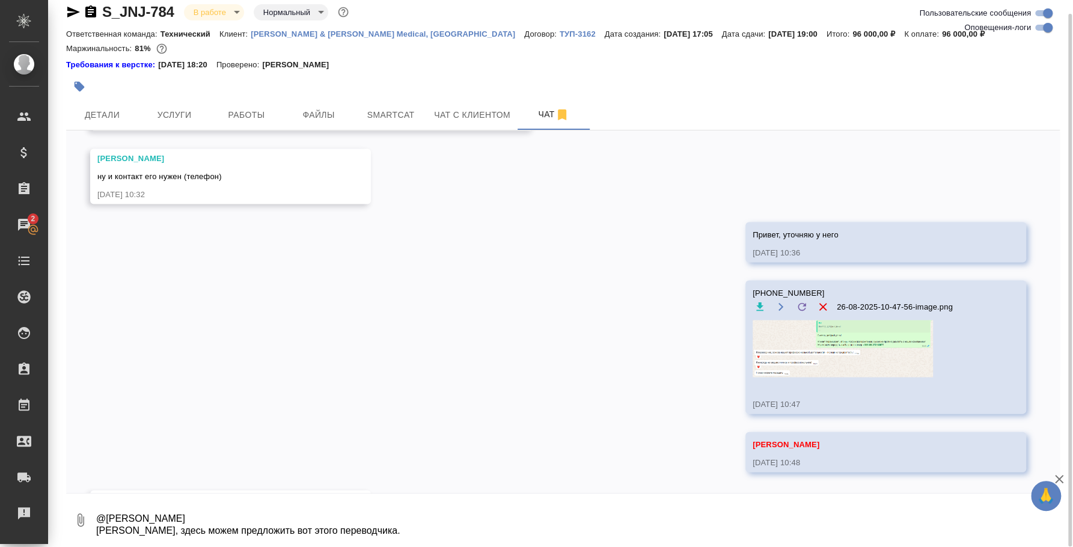
scroll to position [7768, 0]
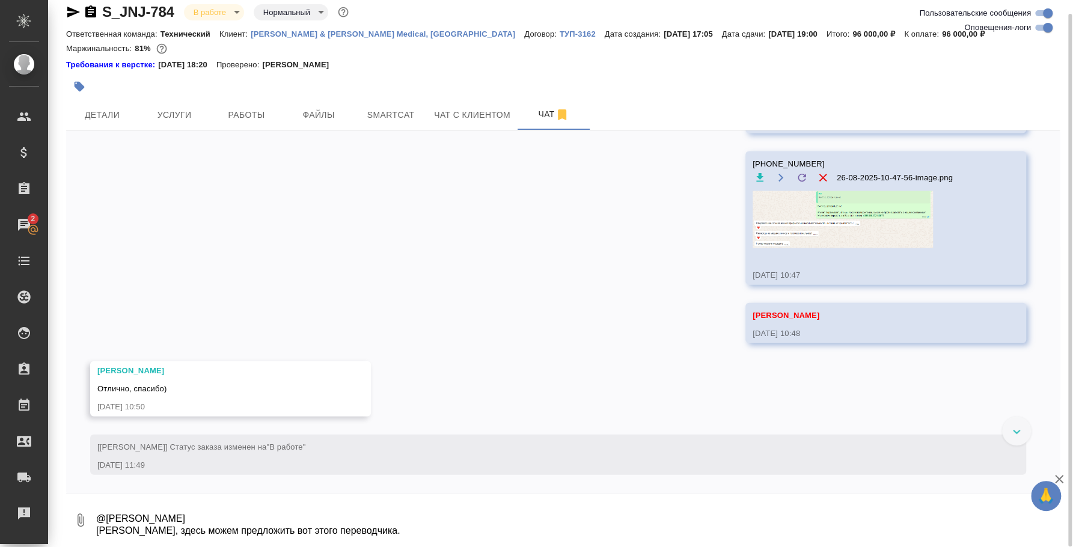
click at [371, 533] on textarea "@Усманова Ольга Оля, здесь можем предложить вот этого переводчика. Стоимость дл…" at bounding box center [577, 520] width 965 height 41
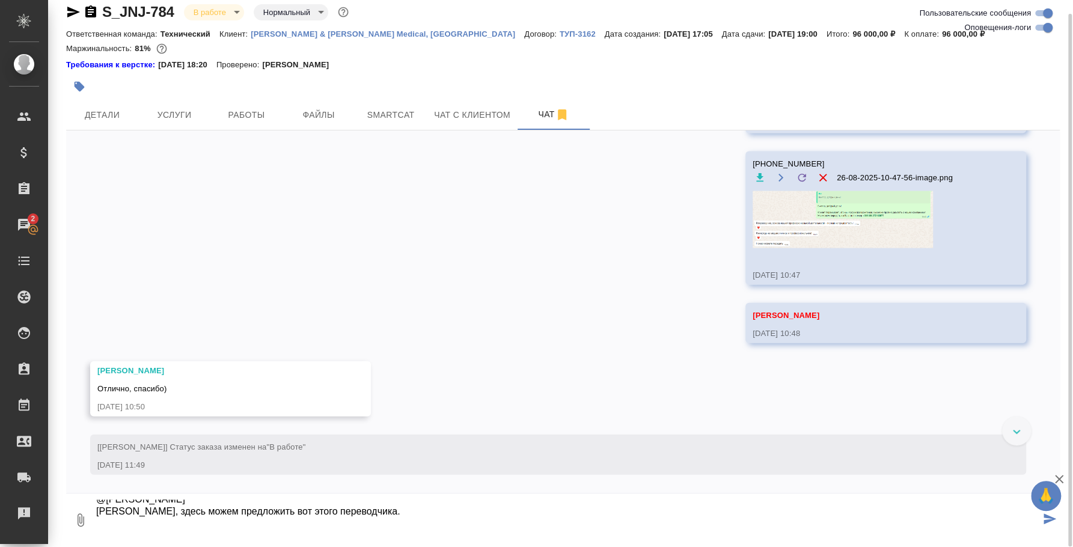
paste textarea "@Усманова Ольга Оля, здесь можем предложить вот этого переводчика. Стоимость дл…"
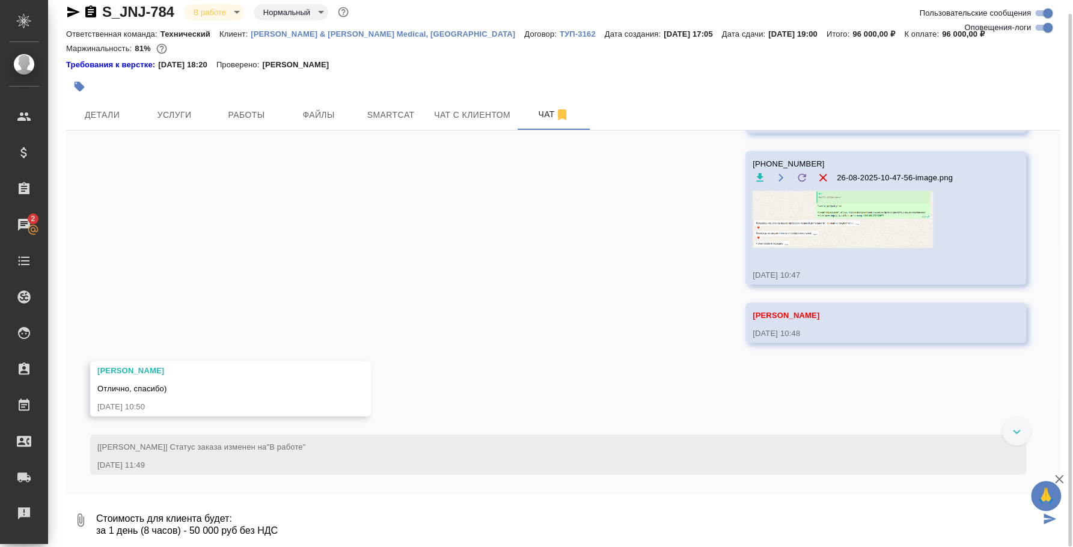
scroll to position [97, 0]
drag, startPoint x: 300, startPoint y: 501, endPoint x: 108, endPoint y: 490, distance: 192.7
click at [108, 490] on div "27.05, вторник [Усманова Ольга] Клиент оставил комментарий: ">https://drive.awa…" at bounding box center [563, 335] width 994 height 411
click at [81, 515] on icon "button" at bounding box center [80, 520] width 14 height 14
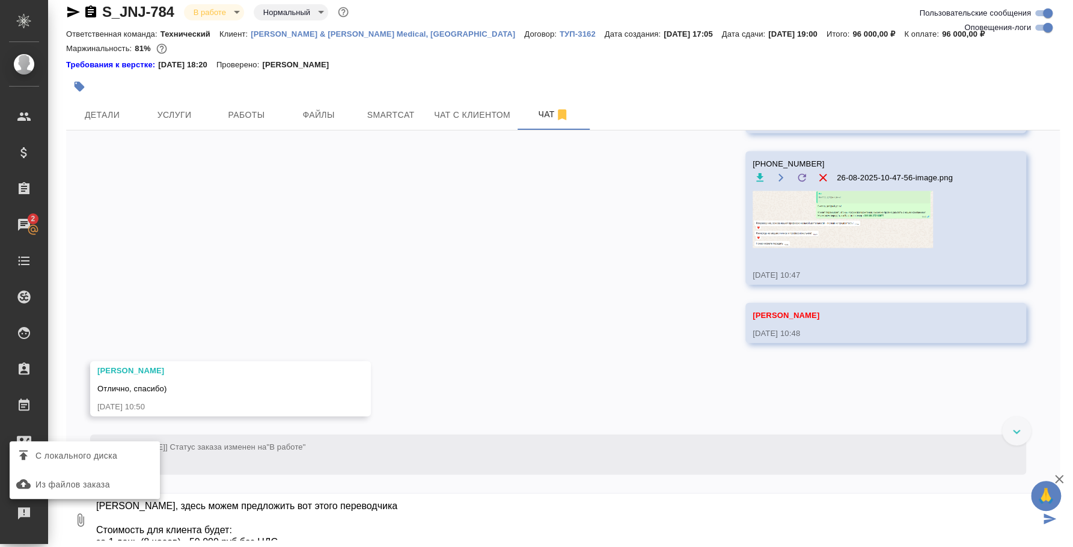
click at [88, 451] on span "С локального диска" at bounding box center [76, 456] width 82 height 15
click at [0, 0] on input "С локального диска" at bounding box center [0, 0] width 0 height 0
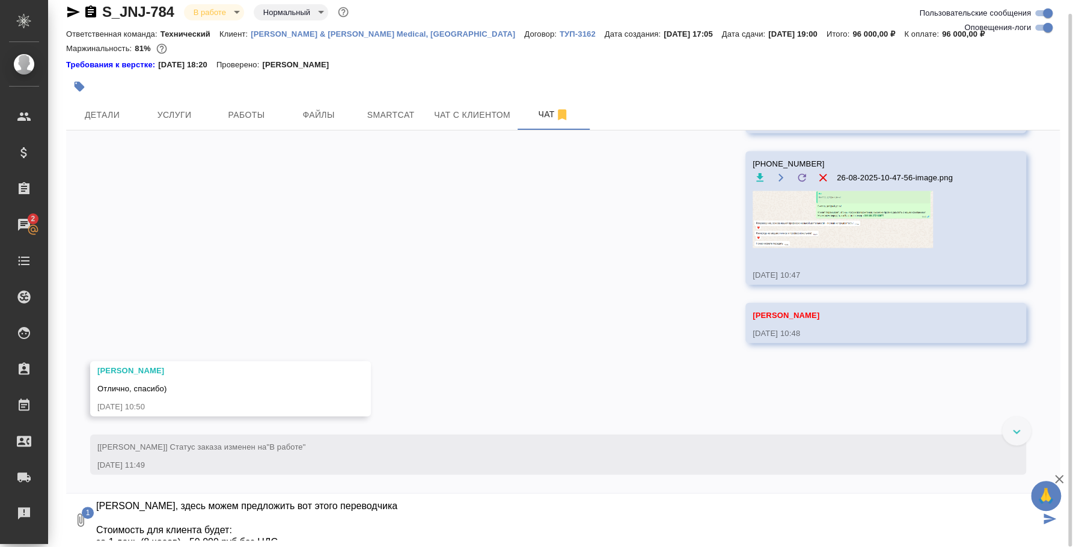
click at [376, 501] on textarea "@Усманова Ольга Оля, здесь можем предложить вот этого переводчика. @Усманова Ол…" at bounding box center [567, 520] width 945 height 41
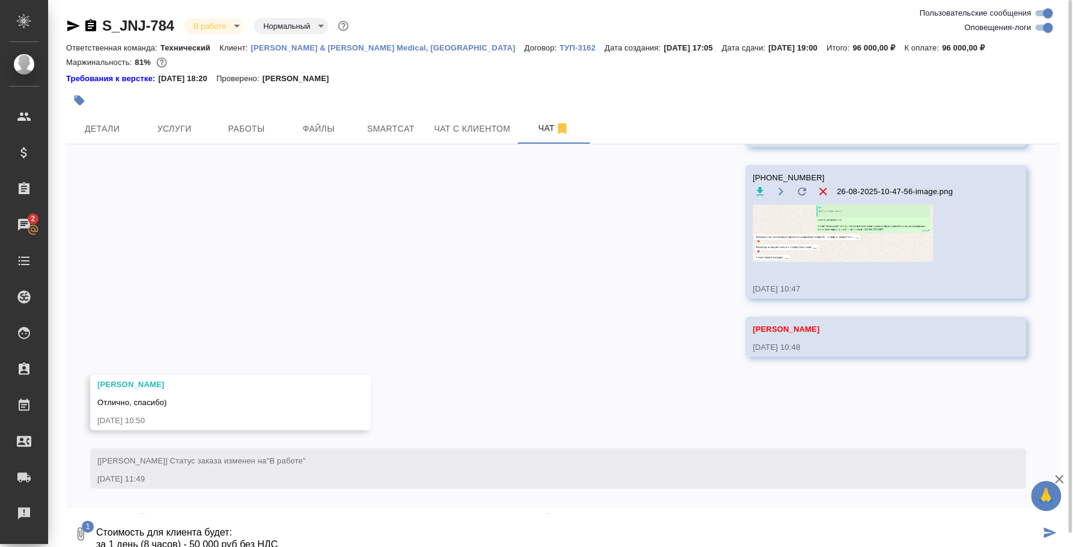
scroll to position [7825, 0]
type textarea "@[PERSON_NAME] [PERSON_NAME], здесь можем предложить вот этого переводчика. @[P…"
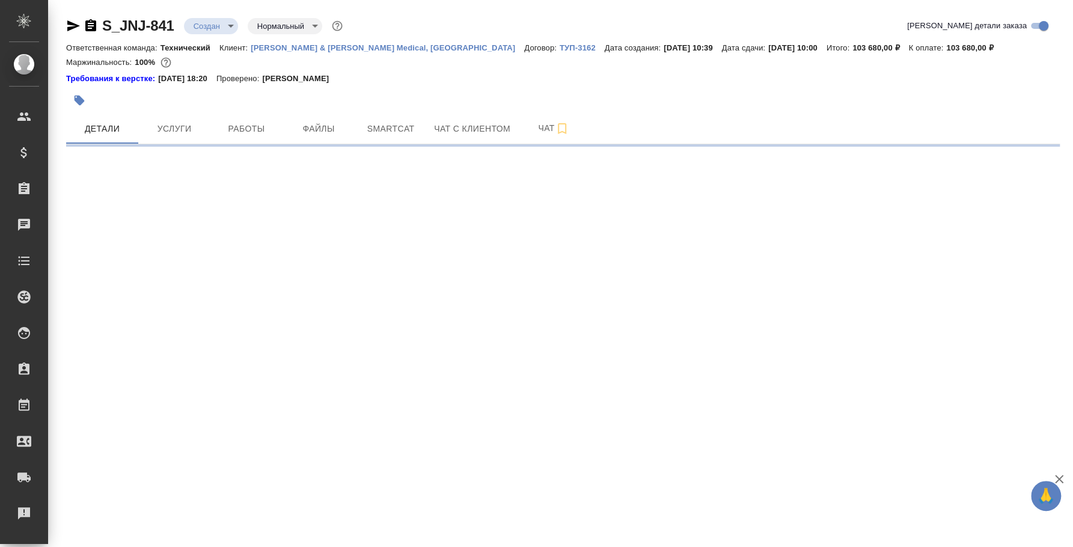
select select "RU"
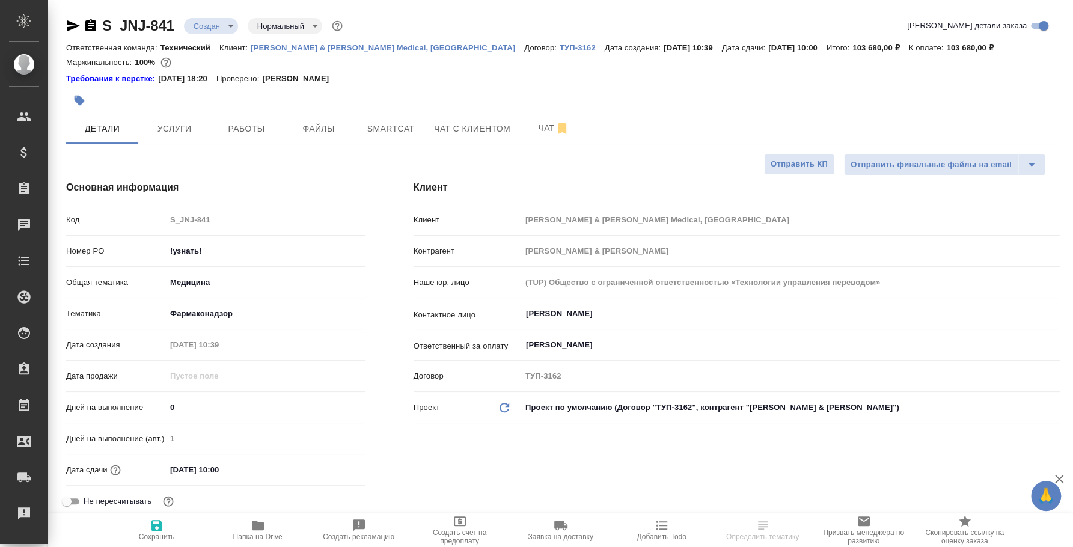
type textarea "x"
click at [568, 126] on icon "button" at bounding box center [562, 128] width 14 height 14
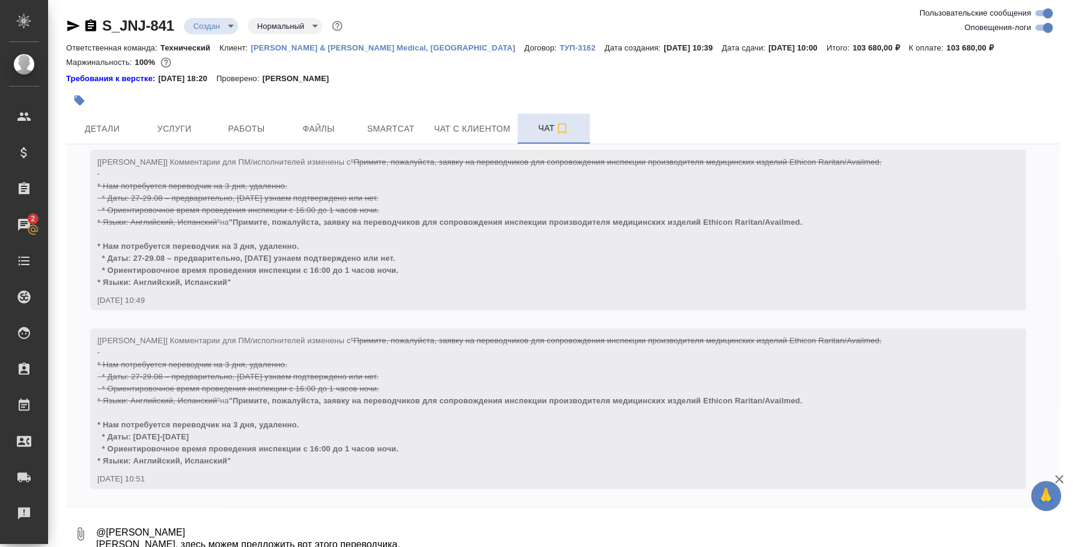
scroll to position [14, 0]
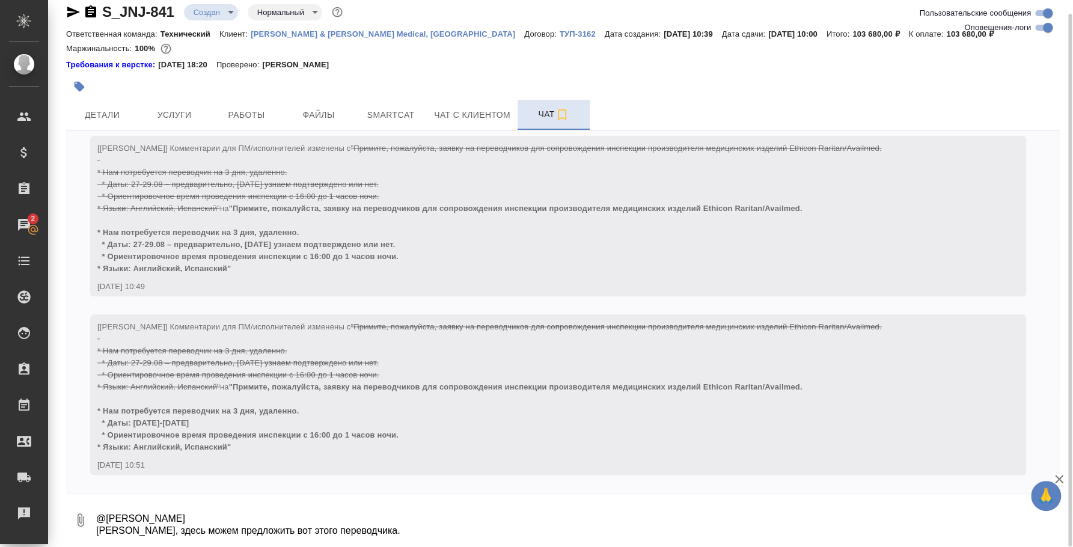
click at [356, 527] on textarea "@[PERSON_NAME] [PERSON_NAME], здесь можем предложить вот этого переводчика. @[P…" at bounding box center [577, 520] width 965 height 41
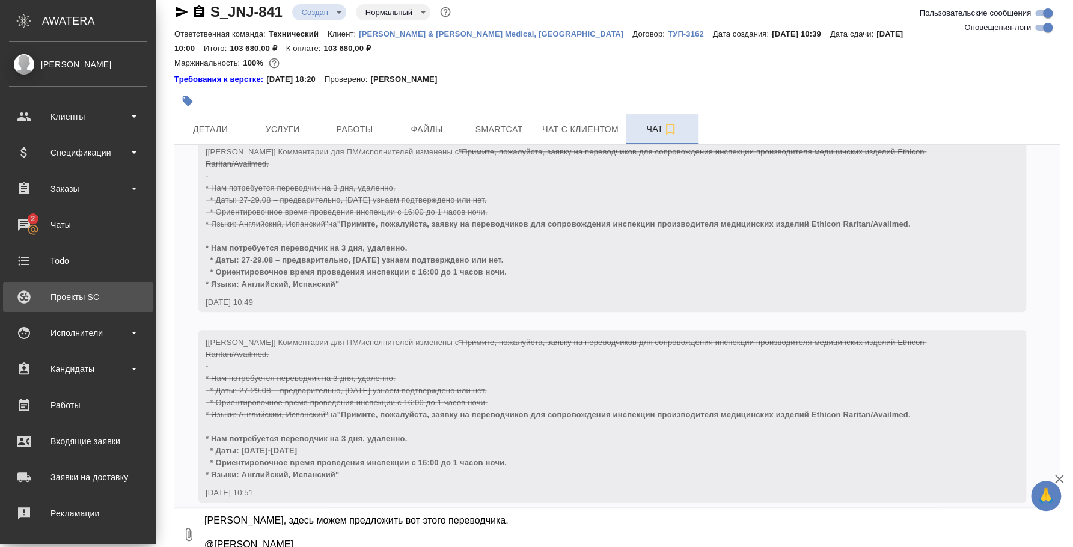
drag, startPoint x: 353, startPoint y: 509, endPoint x: 18, endPoint y: 291, distance: 399.7
click at [18, 291] on div ".cls-1 fill:#fff; AWATERA [PERSON_NAME] Спецификации Заказы 2 Чаты Todo Проекты…" at bounding box center [536, 273] width 1073 height 547
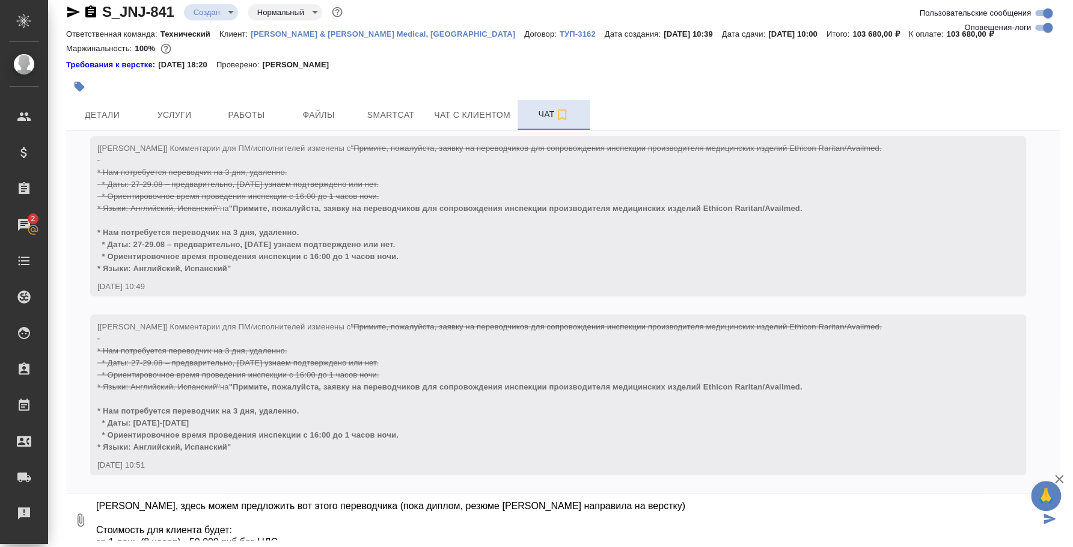
scroll to position [13, 0]
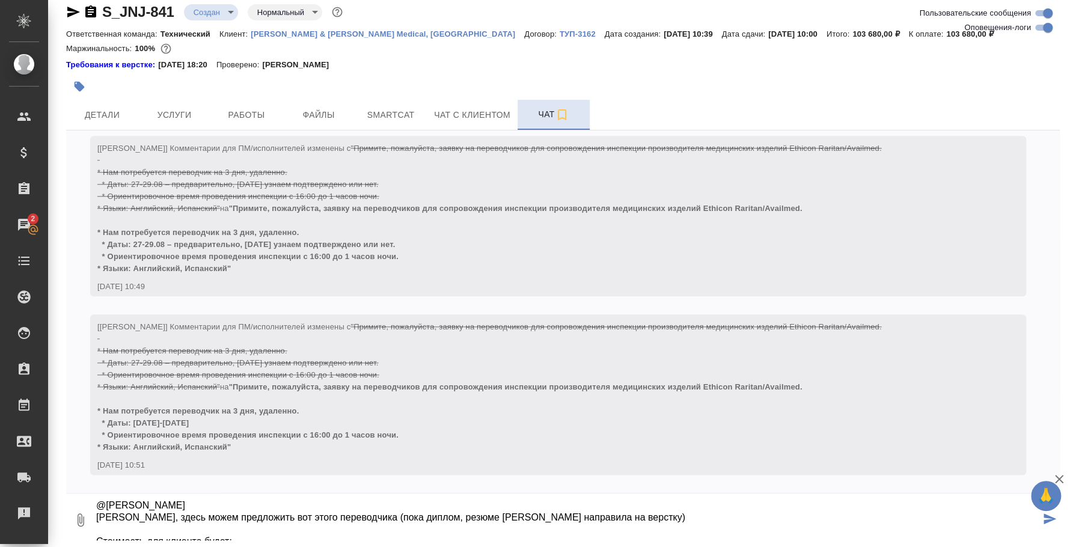
click at [204, 519] on textarea "@[PERSON_NAME] [PERSON_NAME], здесь можем предложить вот этого переводчика (пок…" at bounding box center [567, 520] width 945 height 41
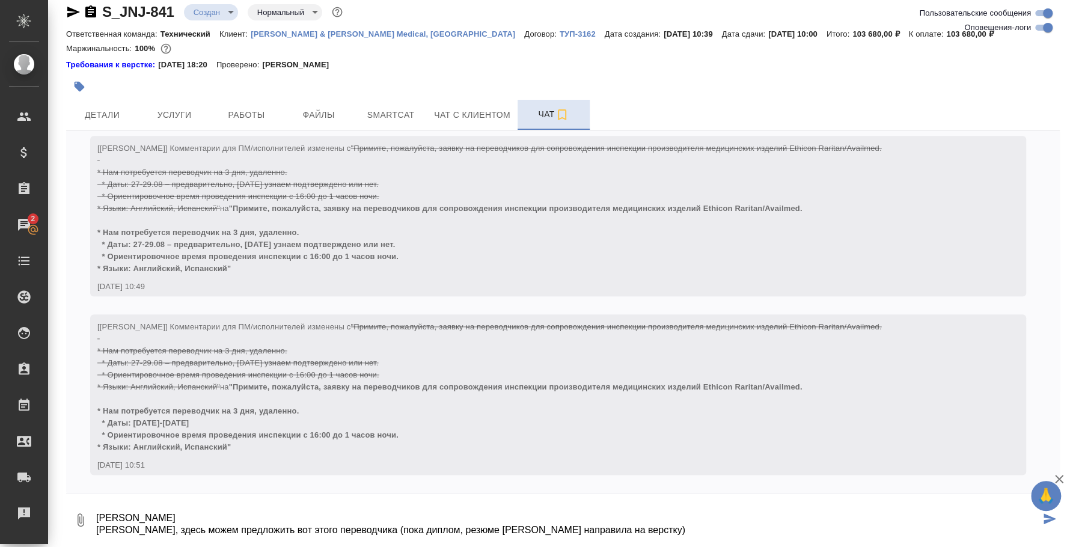
drag, startPoint x: 191, startPoint y: 521, endPoint x: 99, endPoint y: 487, distance: 98.7
click at [99, 487] on div "27.08, [DATE] [[PERSON_NAME] оставил комментарий: ">[URL][DOMAIN_NAME]" [DATE] …" at bounding box center [563, 335] width 994 height 411
type textarea "@ [PERSON_NAME] [PERSON_NAME], здесь можем предложить вот этого переводчика (по…"
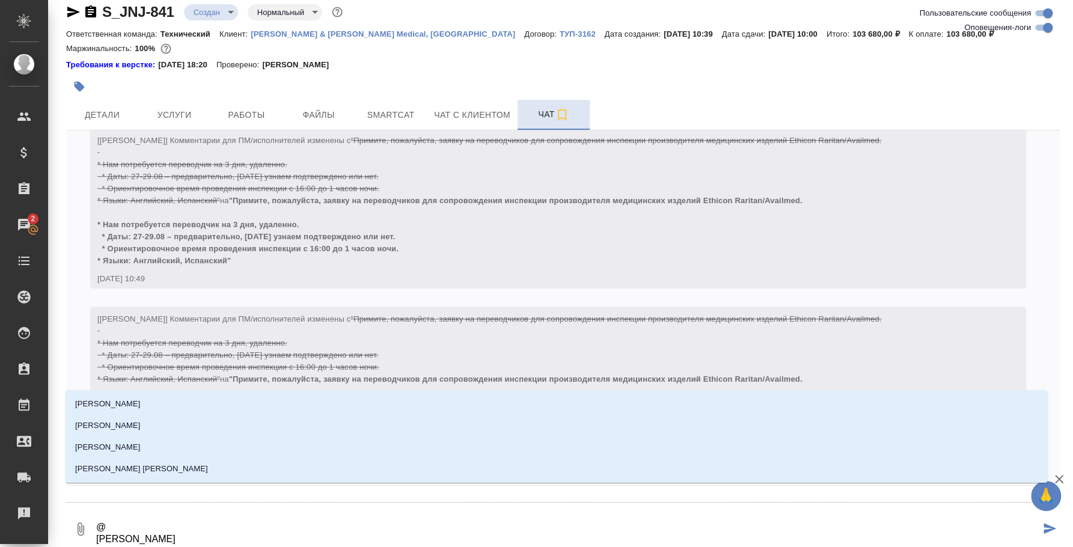
type textarea "@e [PERSON_NAME] [PERSON_NAME], здесь можем предложить вот этого переводчика (п…"
type input "e"
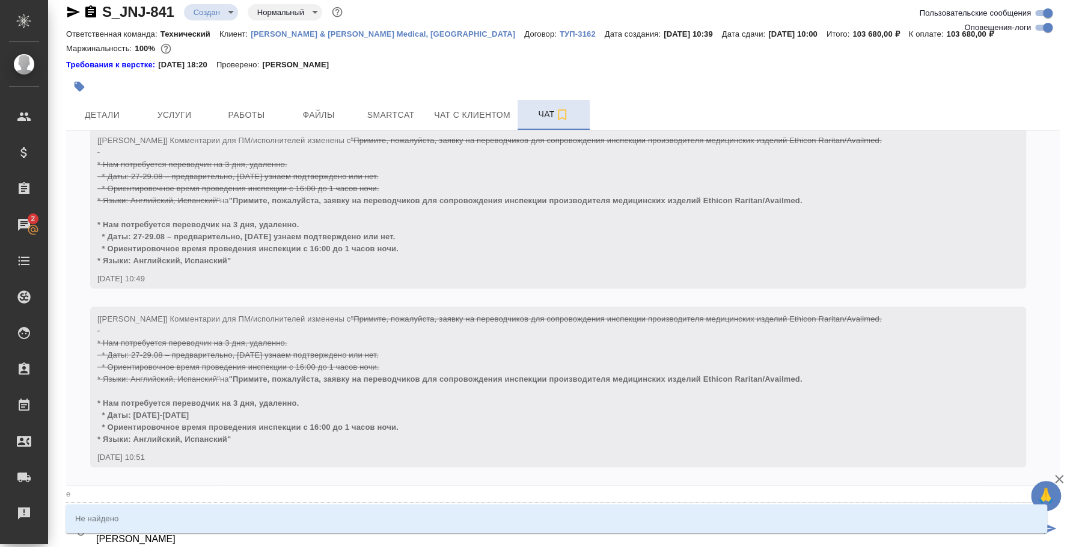
type textarea "@ec [PERSON_NAME] [PERSON_NAME], здесь можем предложить вот этого переводчика (…"
type input "ec"
type textarea "@e [PERSON_NAME] [PERSON_NAME], здесь можем предложить вот этого переводчика (п…"
type input "e"
type textarea "@ [PERSON_NAME] [PERSON_NAME], здесь можем предложить вот этого переводчика (по…"
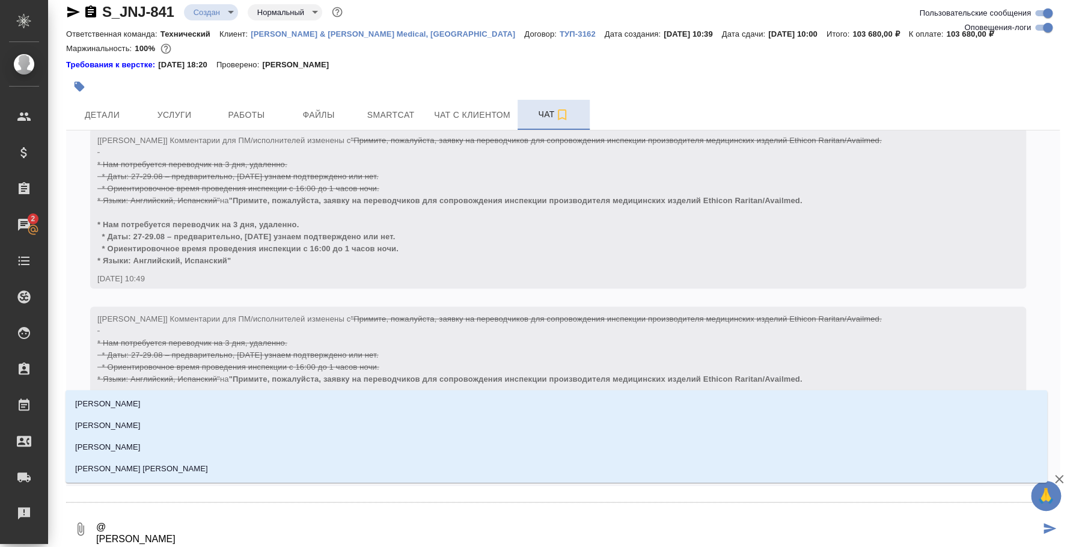
type textarea "@e [PERSON_NAME] [PERSON_NAME], здесь можем предложить вот этого переводчика (п…"
type input "e"
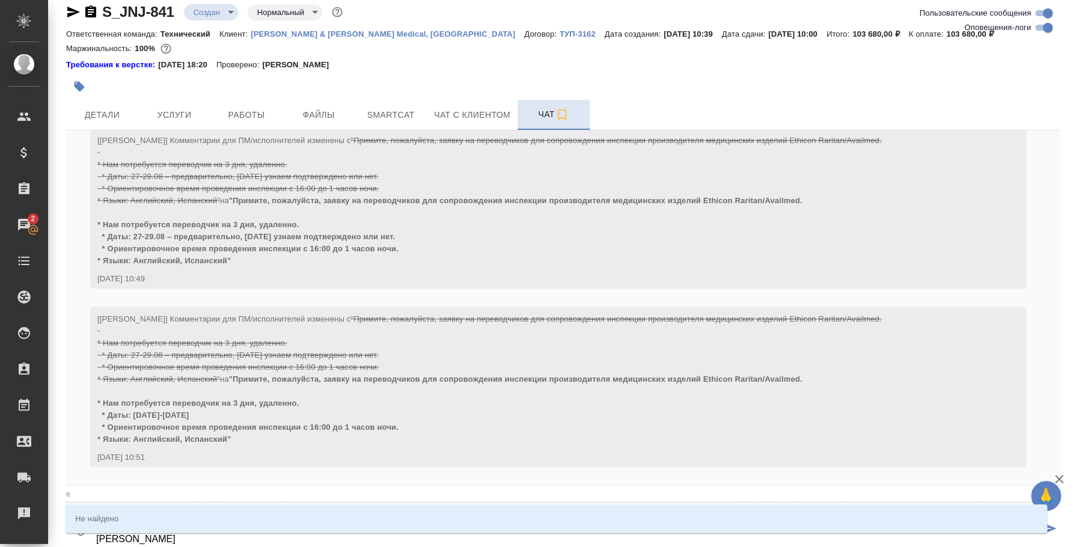
type textarea "@e'c [PERSON_NAME] [PERSON_NAME], здесь можем предложить вот этого переводчика …"
type input "e'c"
type textarea "@e [PERSON_NAME] [PERSON_NAME], здесь можем предложить вот этого переводчика (п…"
type input "e"
type textarea "@ [PERSON_NAME] [PERSON_NAME], здесь можем предложить вот этого переводчика (по…"
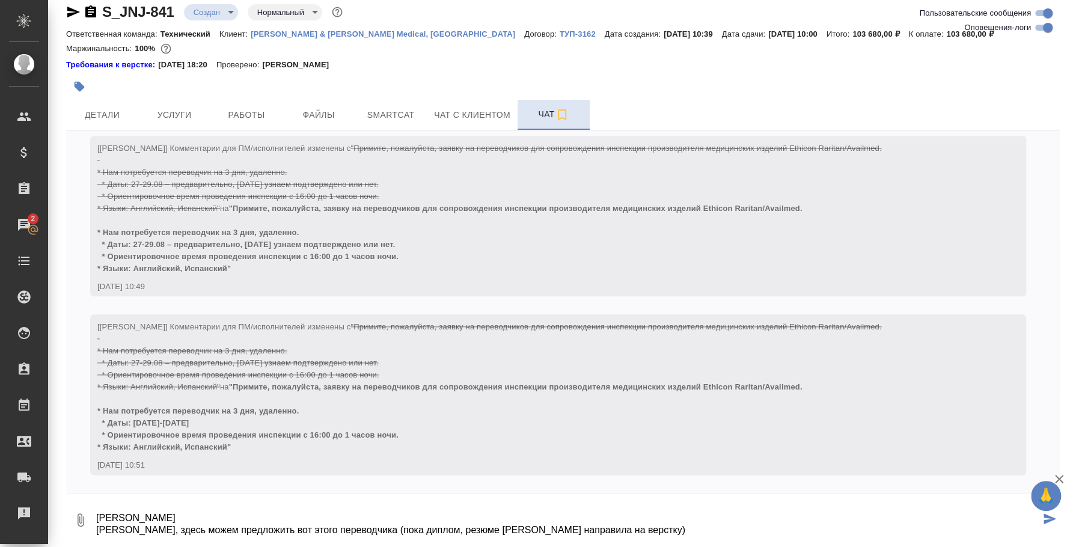
type textarea "@ [PERSON_NAME] [PERSON_NAME], здесь можем предложить вот этого переводчика (по…"
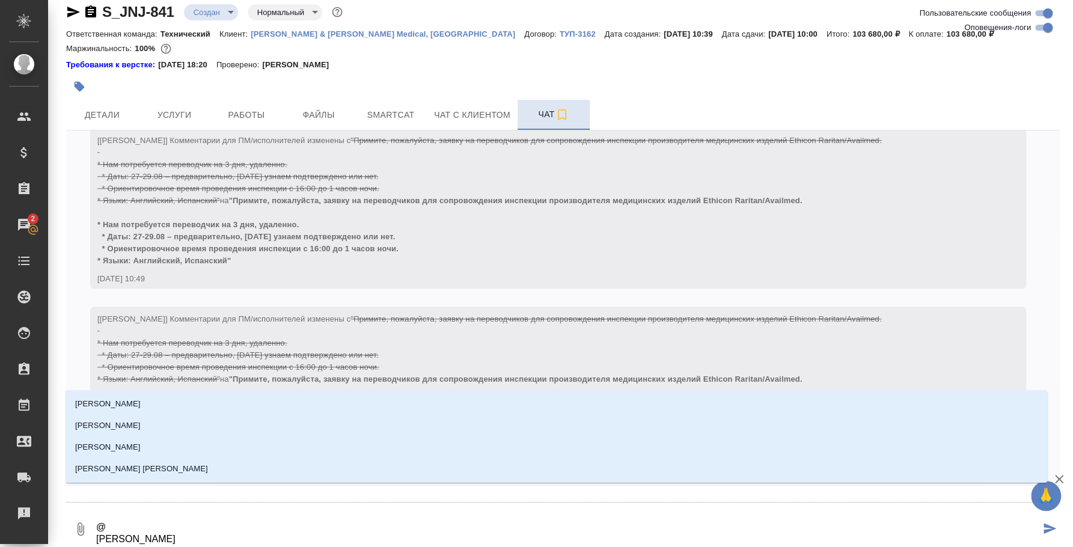
type textarea "@e [PERSON_NAME] [PERSON_NAME], здесь можем предложить вот этого переводчика (п…"
type input "e"
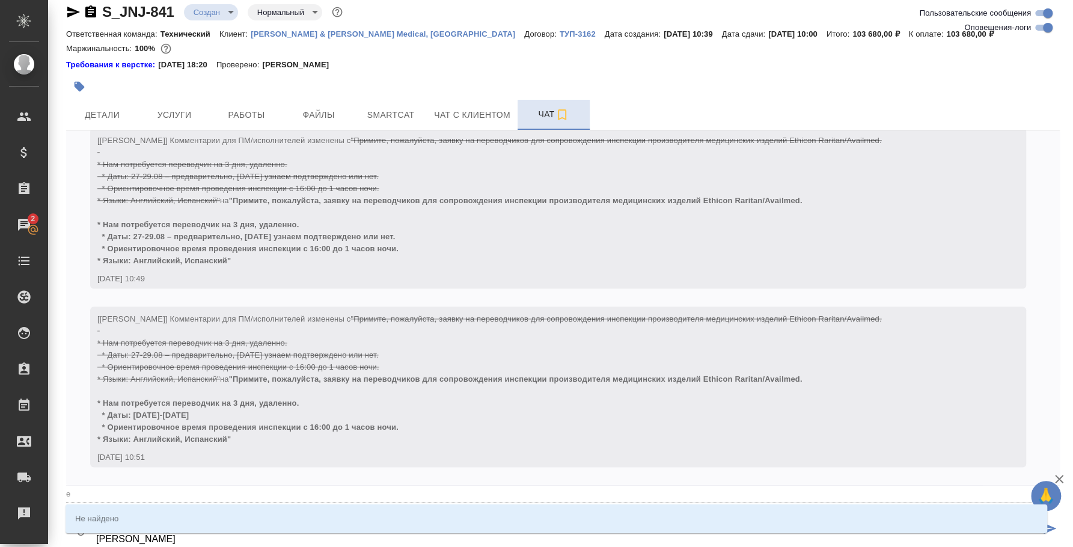
type textarea "@e'c [PERSON_NAME] [PERSON_NAME], здесь можем предложить вот этого переводчика …"
type input "e'c"
type textarea "@e [PERSON_NAME] [PERSON_NAME], здесь можем предложить вот этого переводчика (п…"
type input "e"
type textarea "@ [PERSON_NAME] [PERSON_NAME], здесь можем предложить вот этого переводчика (по…"
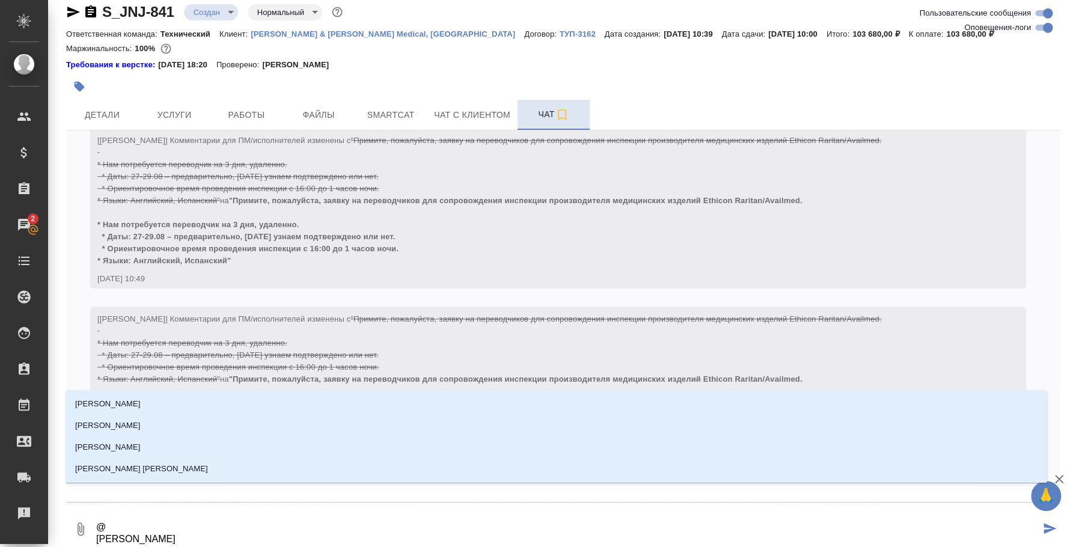
type textarea "@у [PERSON_NAME] [PERSON_NAME], здесь можем предложить вот этого переводчика (п…"
type input "у"
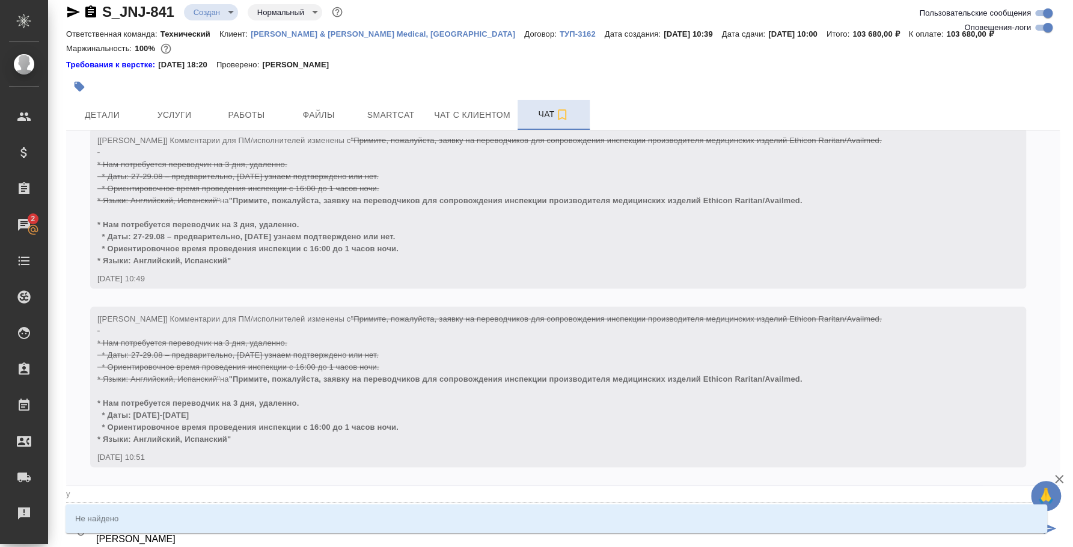
type textarea "@ус [PERSON_NAME] [PERSON_NAME], здесь можем предложить вот этого переводчика (…"
type input "ус"
type textarea "@усм [PERSON_NAME] [PERSON_NAME], здесь можем предложить вот этого переводчика …"
type input "усм"
type textarea "@ус [PERSON_NAME] [PERSON_NAME], здесь можем предложить вот этого переводчика (…"
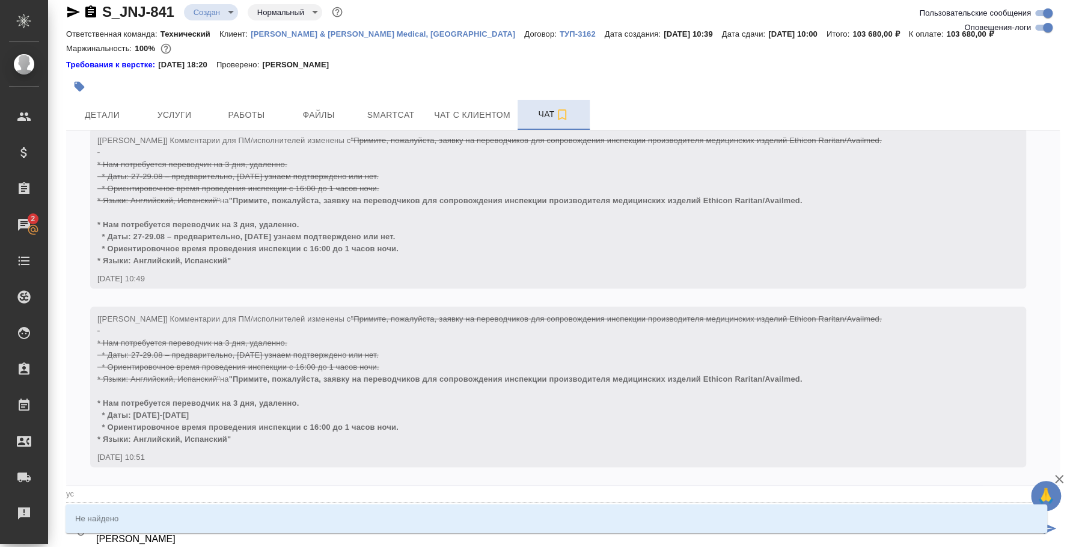
type input "ус"
type textarea "@у [PERSON_NAME] [PERSON_NAME], здесь можем предложить вот этого переводчика (п…"
type input "у"
type textarea "@ [PERSON_NAME] [PERSON_NAME], здесь можем предложить вот этого переводчика (по…"
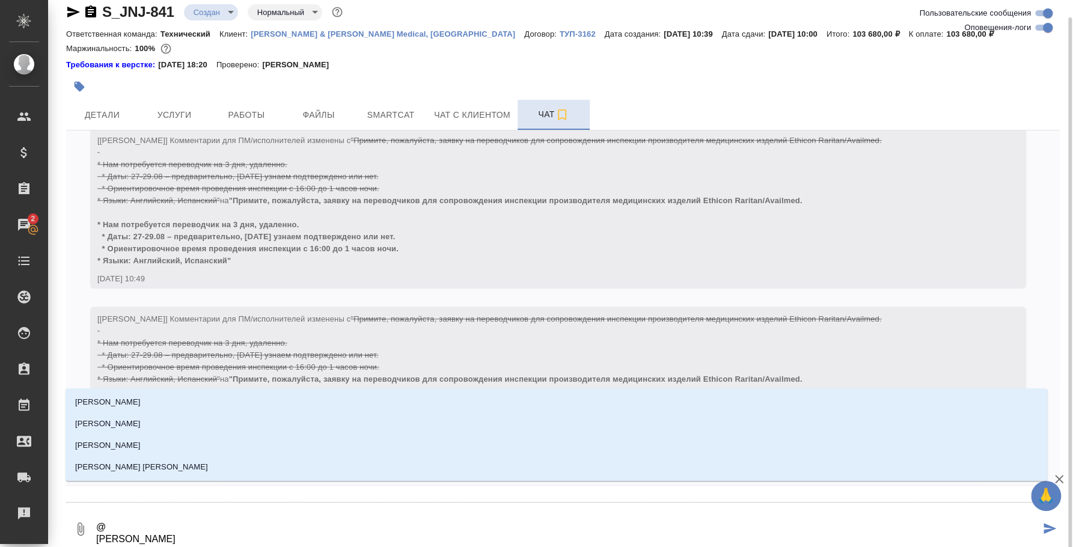
scroll to position [16, 0]
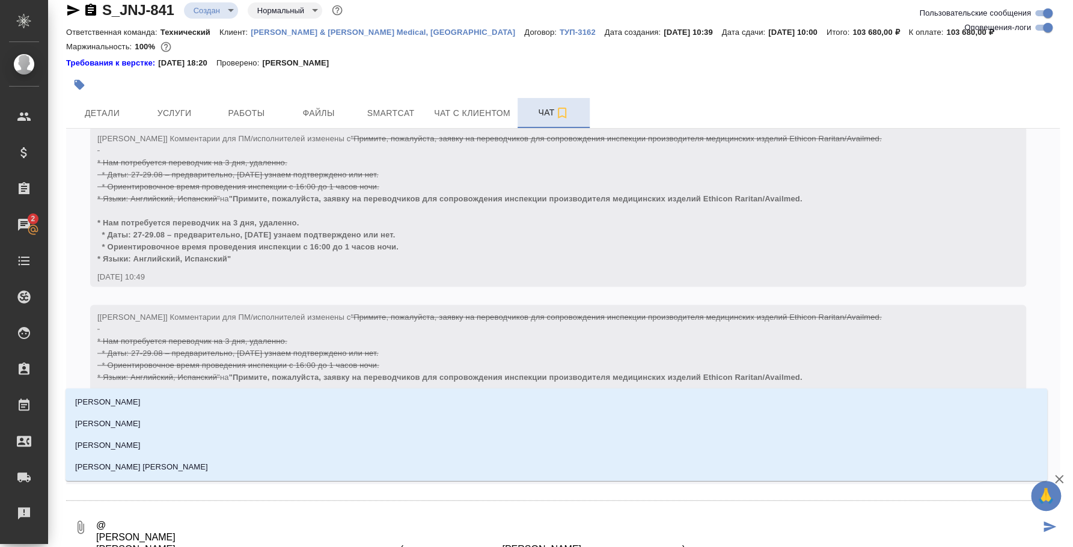
drag, startPoint x: 98, startPoint y: 539, endPoint x: 1071, endPoint y: 547, distance: 973.5
click at [1071, 547] on html "🙏 .cls-1 fill:#fff; AWATERA [PERSON_NAME] Спецификации Заказы 2 Чаты Todo Проек…" at bounding box center [536, 273] width 1073 height 547
type textarea "@ Стоимость для клиента будет: за 1 день (8 часов) - 50 000 руб без НДС"
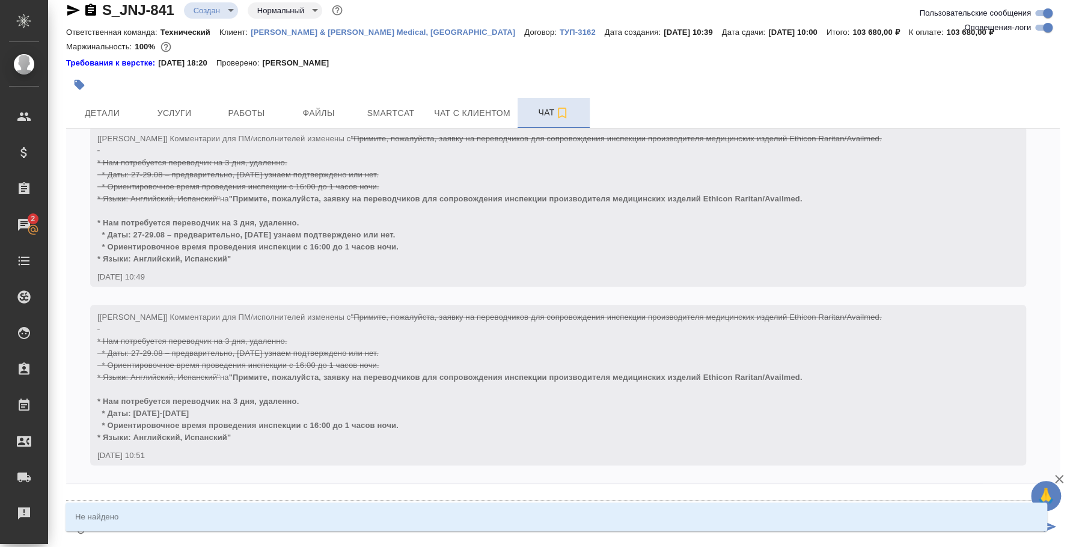
type textarea "@ Стоимость для клиента будет: за 1 день (8 часов) - 50 000 руб без НДС"
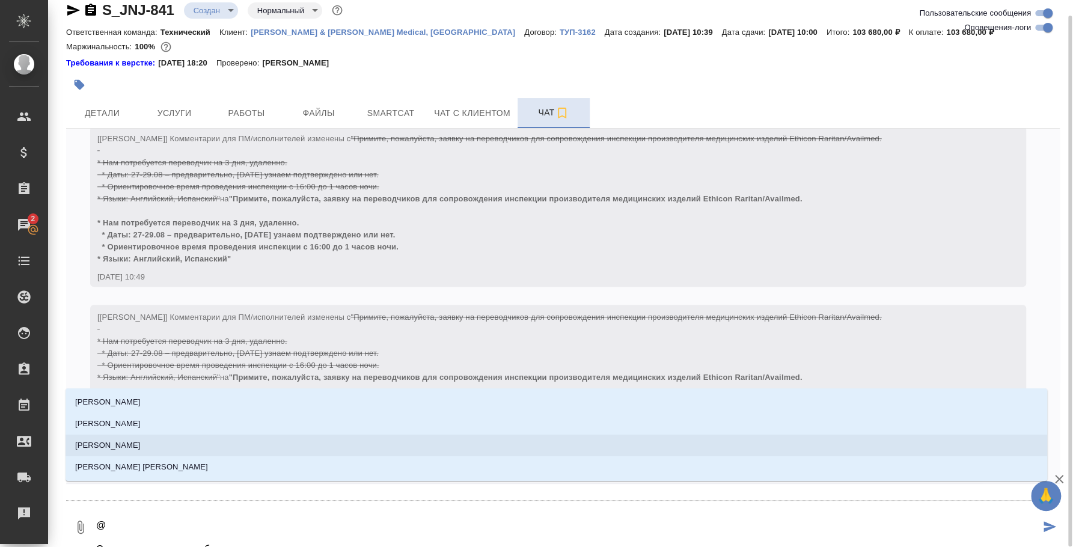
type textarea "@e Стоимость для клиента будет: за 1 день (8 часов) - 50 000 руб без НДС"
type input "e"
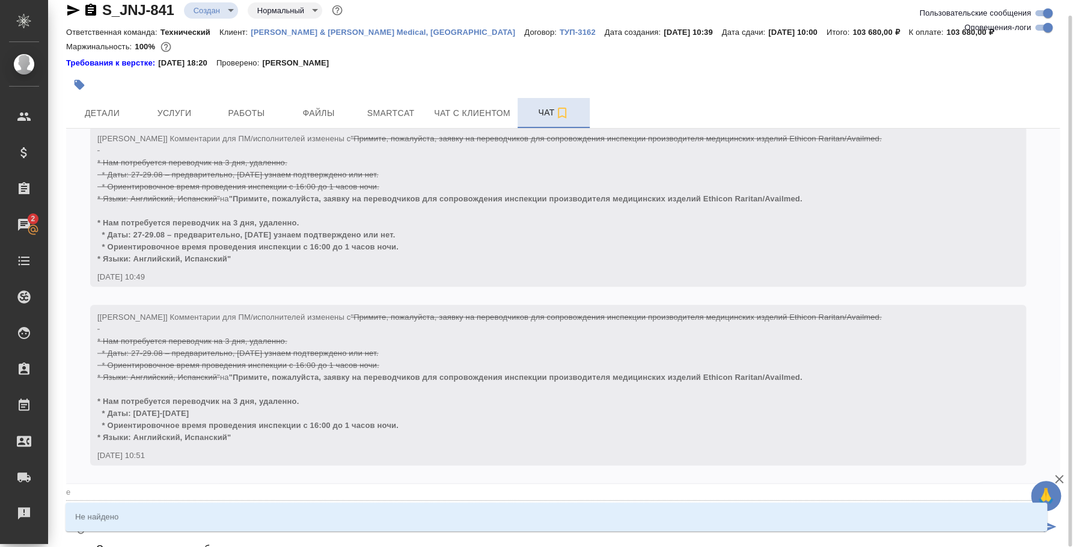
type textarea "@ec Стоимость для клиента будет: за 1 день (8 часов) - 50 000 руб без НДС"
type input "ec"
type textarea "@e Стоимость для клиента будет: за 1 день (8 часов) - 50 000 руб без НДС"
type input "e"
type textarea "@ Стоимость для клиента будет: за 1 день (8 часов) - 50 000 руб без НДС"
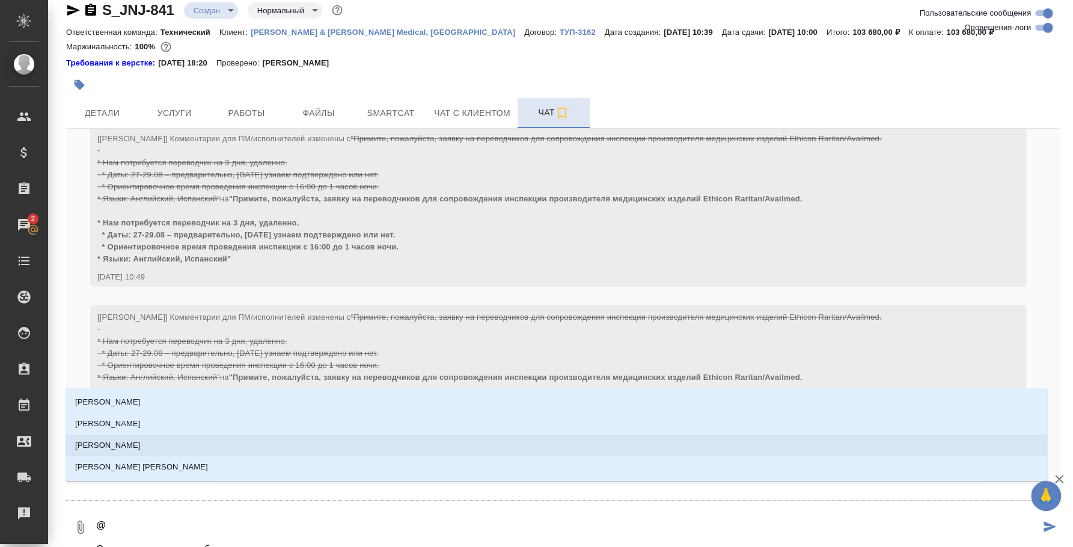
type textarea "@e Стоимость для клиента будет: за 1 день (8 часов) - 50 000 руб без НДС"
type input "e"
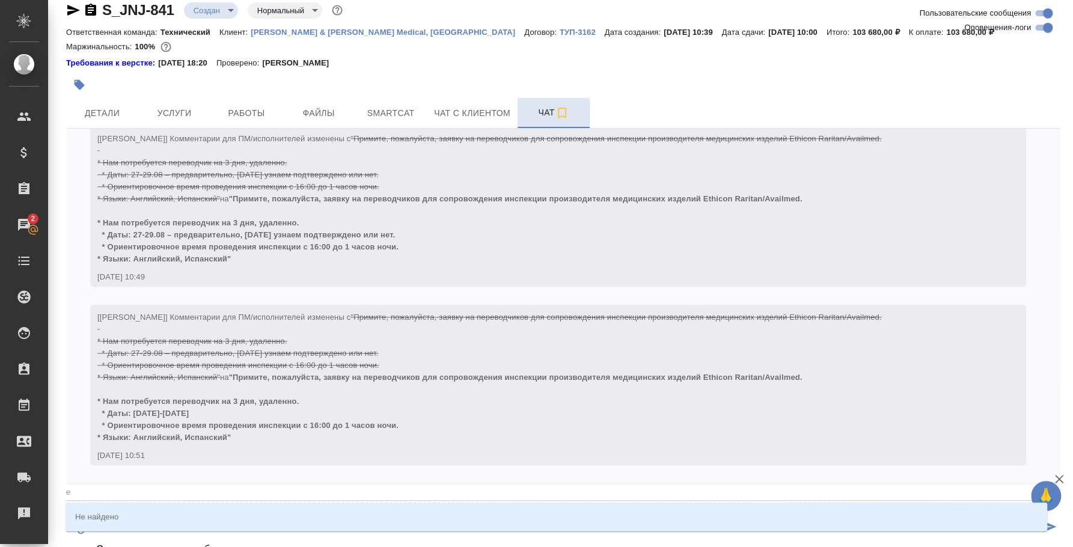
type textarea "@e'c Стоимость для клиента будет: за 1 день (8 часов) - 50 000 руб без НДС"
type input "e'c"
type textarea "@e'c'v Стоимость для клиента будет: за 1 день (8 часов) - 50 000 руб без НДС"
type input "e'c'v"
type textarea "@e'c Стоимость для клиента будет: за 1 день (8 часов) - 50 000 руб без НДС"
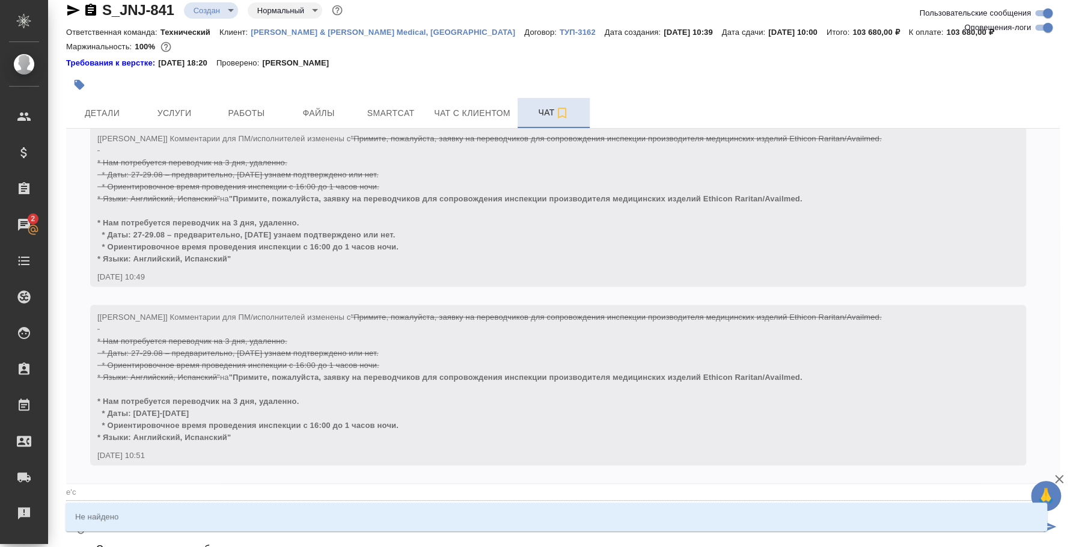
type input "e'c"
type textarea "@e Стоимость для клиента будет: за 1 день (8 часов) - 50 000 руб без НДС"
type input "e"
type textarea "@ Стоимость для клиента будет: за 1 день (8 часов) - 50 000 руб без НДС"
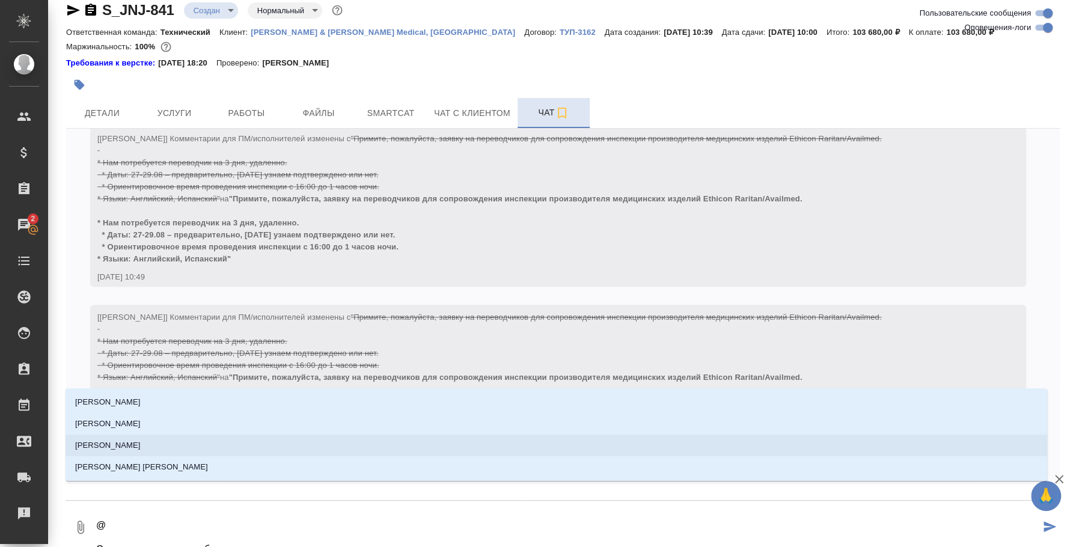
type textarea "@у Стоимость для клиента будет: за 1 день (8 часов) - 50 000 руб без НДС"
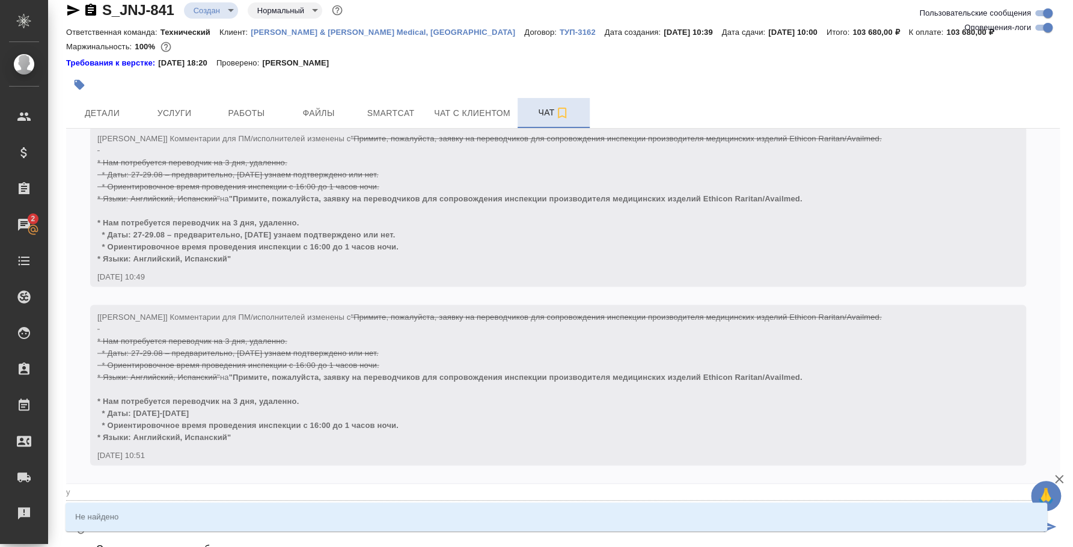
type input "у"
type textarea "@ус Стоимость для клиента будет: за 1 день (8 часов) - 50 000 руб без НДС"
type input "ус"
type textarea "@усм Стоимость для клиента будет: за 1 день (8 часов) - 50 000 руб без НДС"
type input "усм"
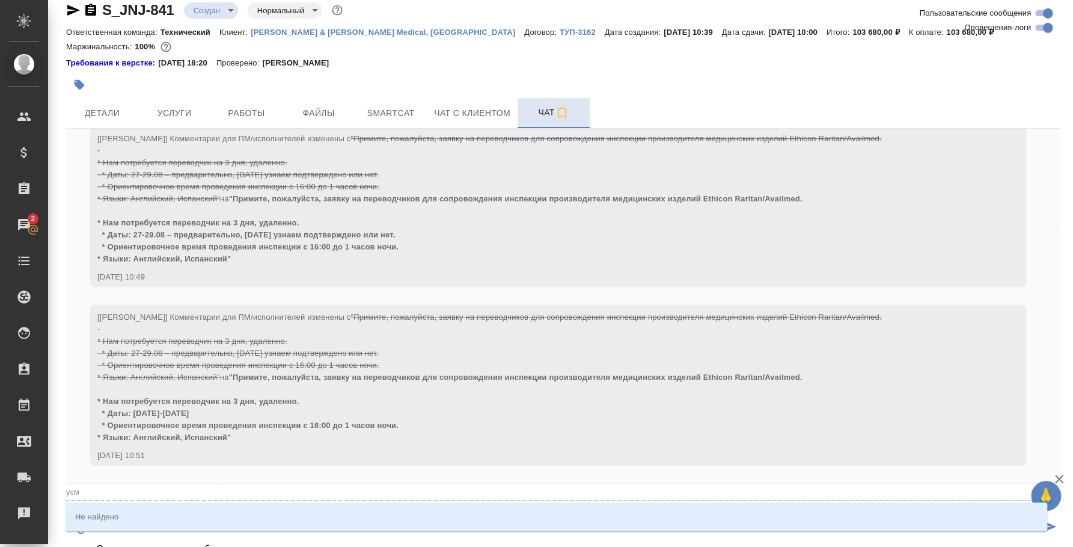
type textarea "@усма Стоимость для клиента будет: за 1 день (8 часов) - 50 000 руб без НДС"
type input "усма"
type textarea "@усм Стоимость для клиента будет: за 1 день (8 часов) - 50 000 руб без НДС"
type input "усм"
type textarea "@ус Стоимость для клиента будет: за 1 день (8 часов) - 50 000 руб без НДС"
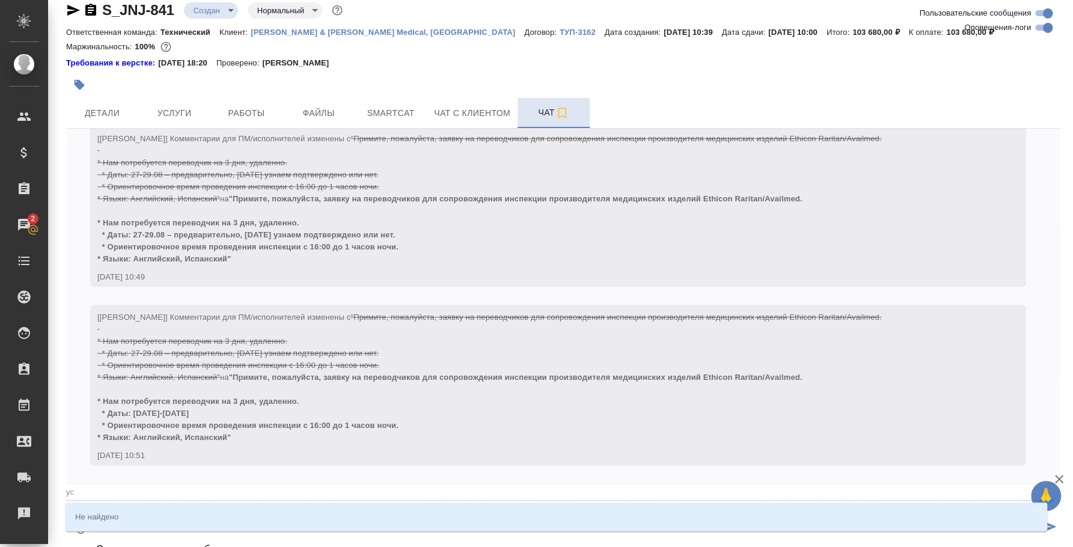
type input "ус"
type textarea "@у Стоимость для клиента будет: за 1 день (8 часов) - 50 000 руб без НДС"
type input "у"
type textarea "@ Стоимость для клиента будет: за 1 день (8 часов) - 50 000 руб без НДС"
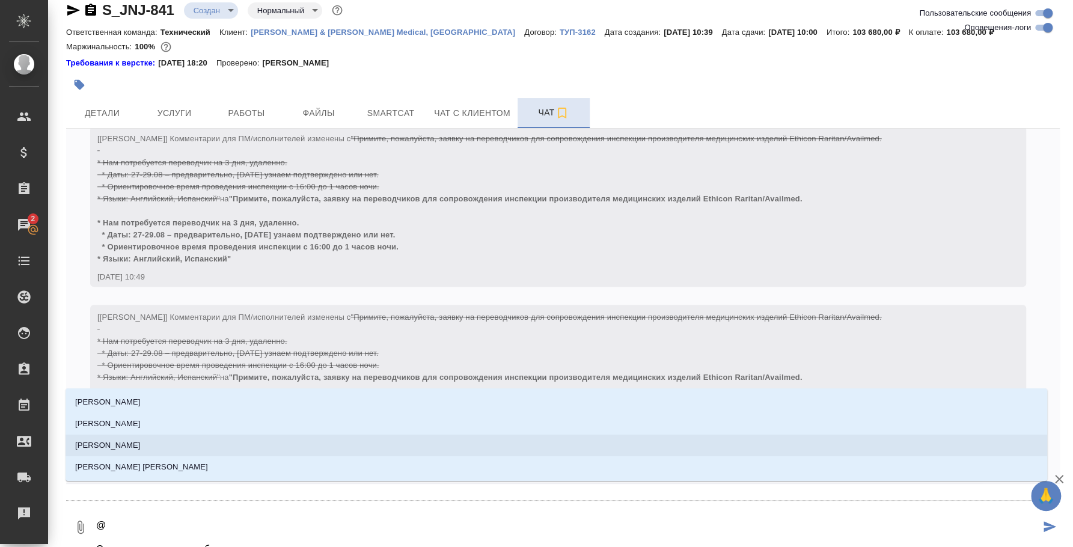
type textarea "Стоимость для клиента будет: за 1 день (8 часов) - 50 000 руб без НДС"
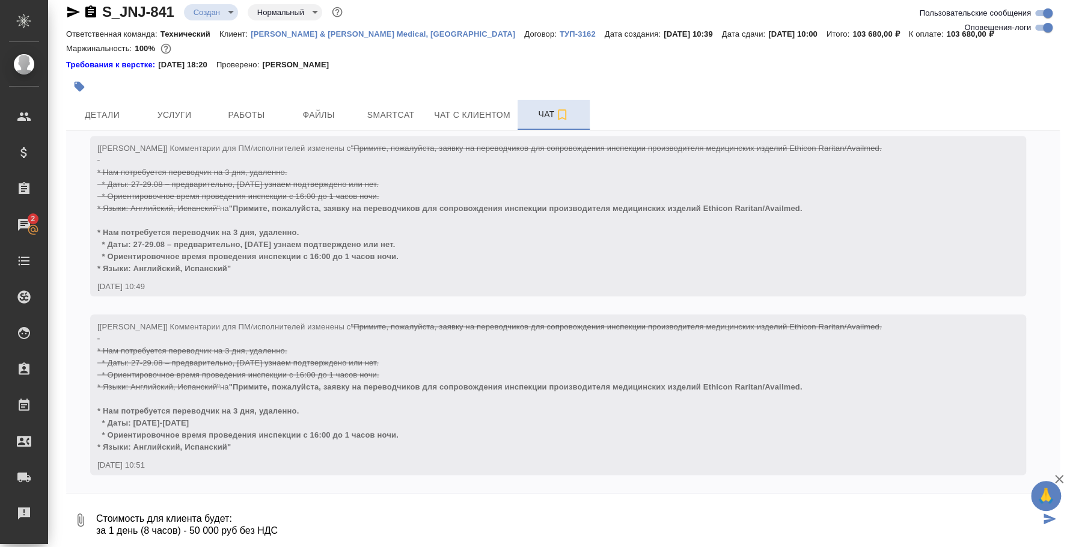
scroll to position [43, 0]
drag, startPoint x: 267, startPoint y: 506, endPoint x: -36, endPoint y: 111, distance: 497.9
click at [0, 111] on html "🙏 .cls-1 fill:#fff; AWATERA [PERSON_NAME] Спецификации Заказы 2 Чаты Todo Проек…" at bounding box center [536, 273] width 1073 height 547
type textarea "@"
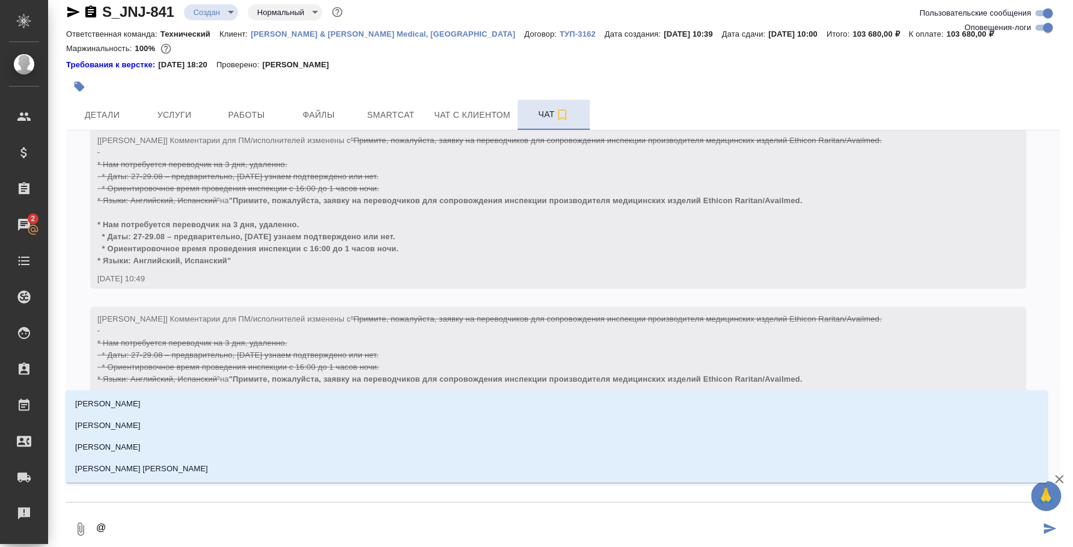
type textarea "@e"
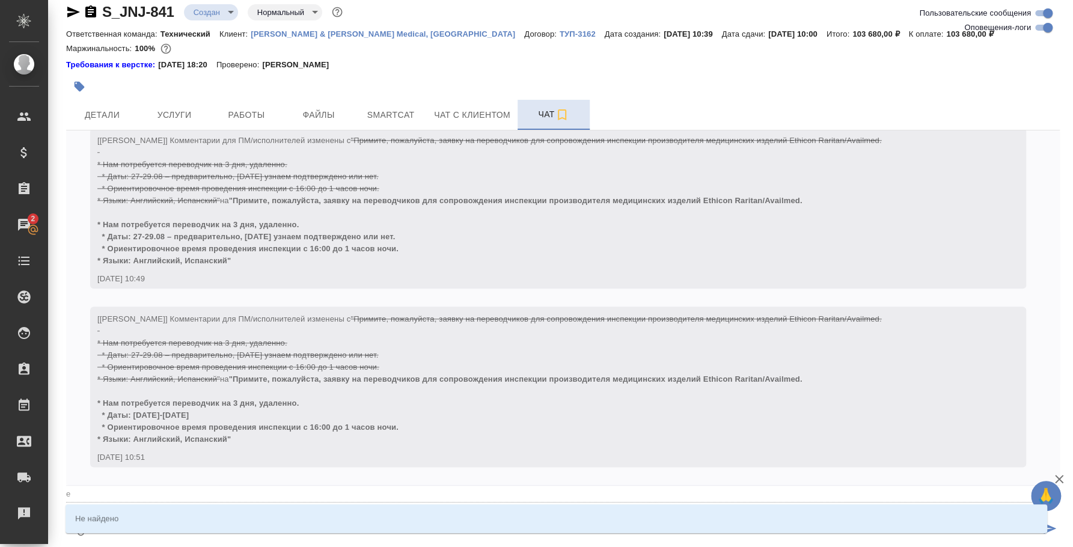
type input "e"
type textarea "@ec"
type input "ec"
type textarea "@e"
type input "e"
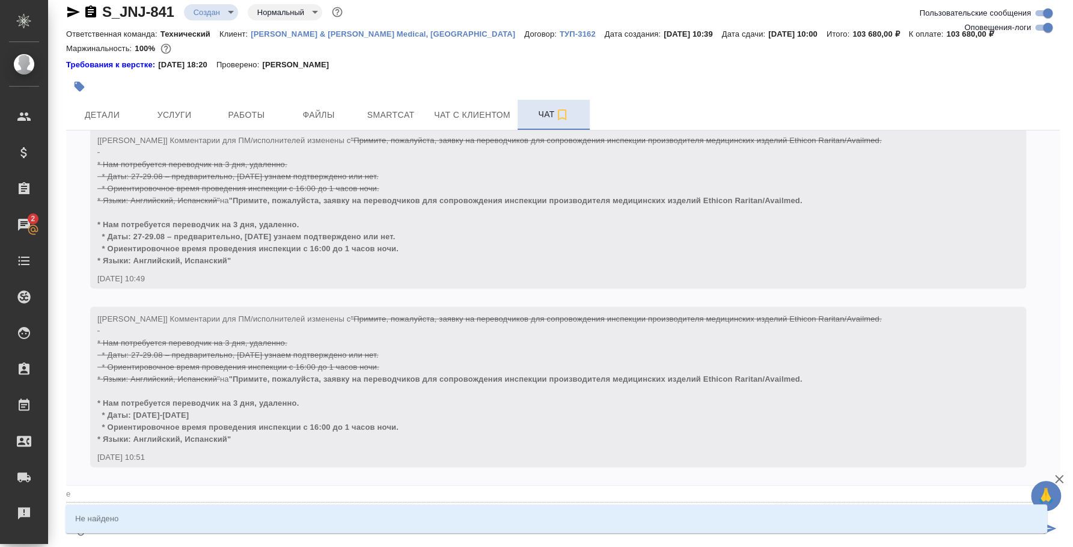
type textarea "@"
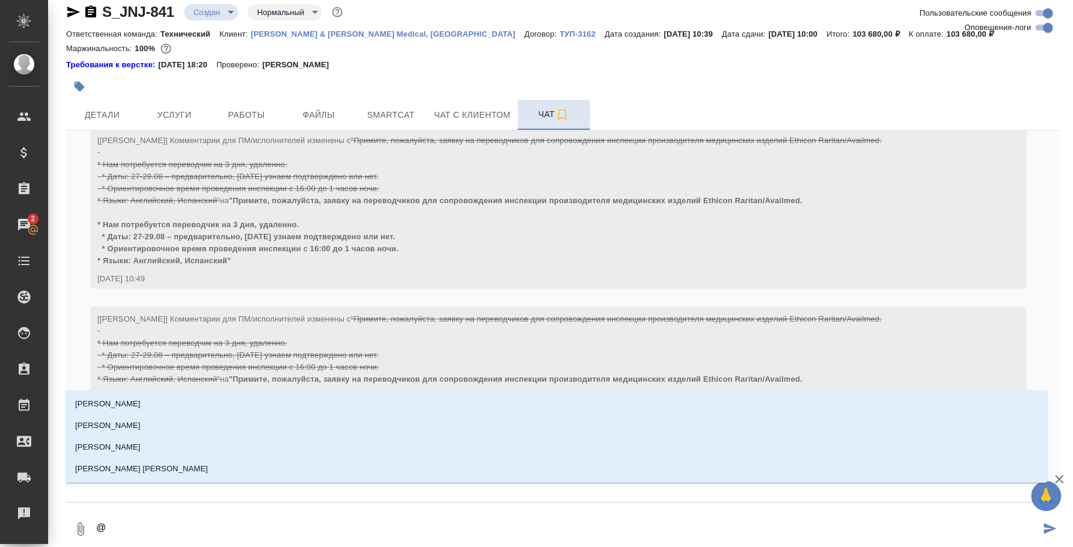
type textarea "@e"
type input "e"
type textarea "@e'c"
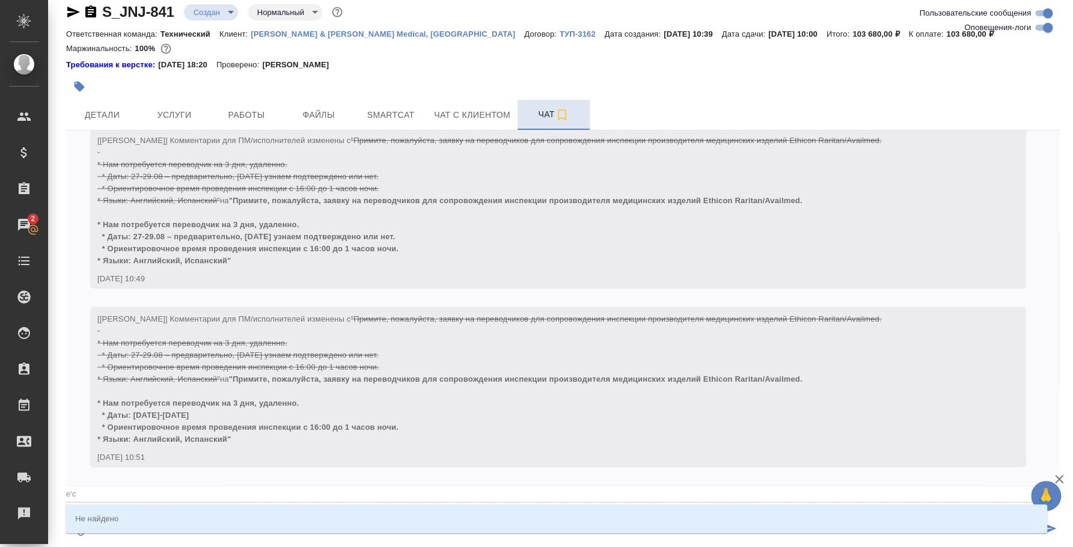
type input "e'c"
type textarea "@e'c'v"
type input "e'c'v"
type textarea "@e'c'v'f"
type input "e'c'v'f"
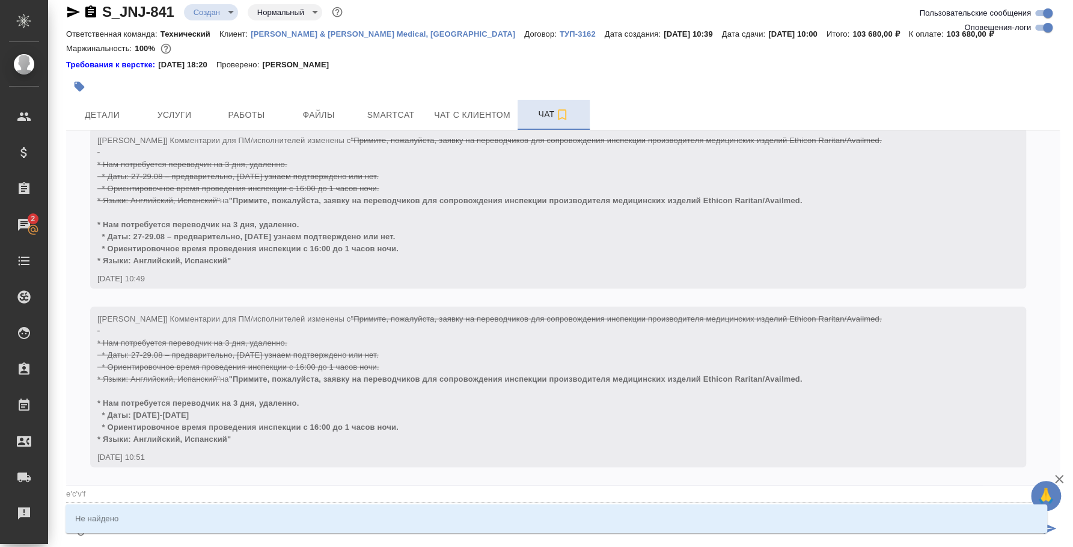
type textarea "@e'c'v"
type input "e'c'v"
type textarea "@e'c"
type input "e'c"
type textarea "@e"
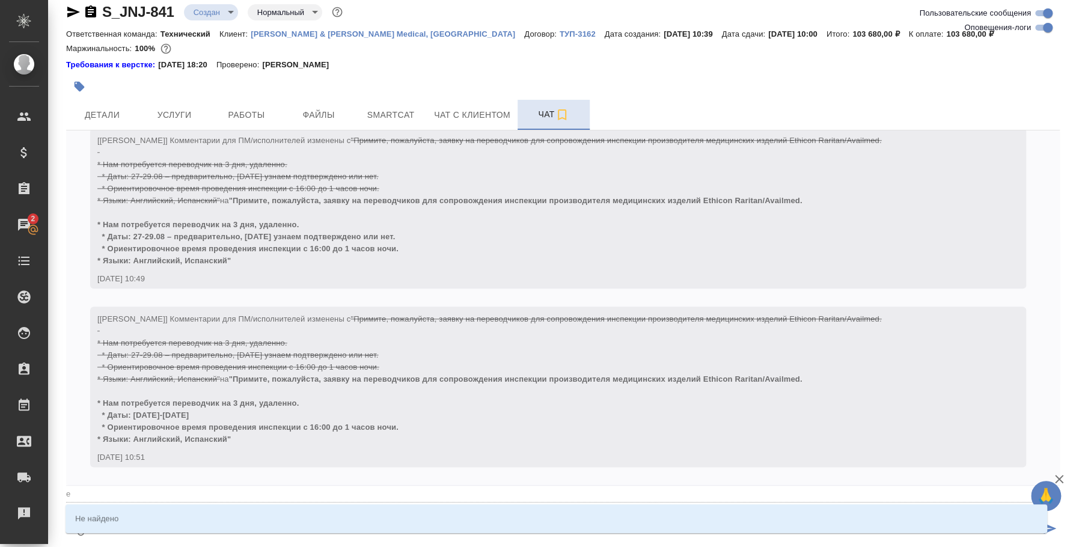
type input "e"
type textarea "@"
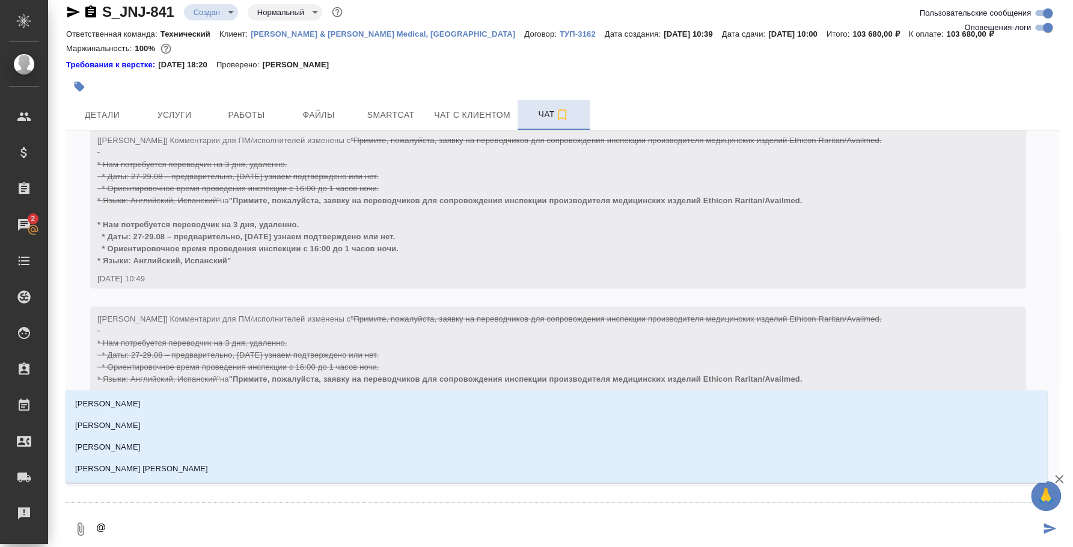
type textarea "@у"
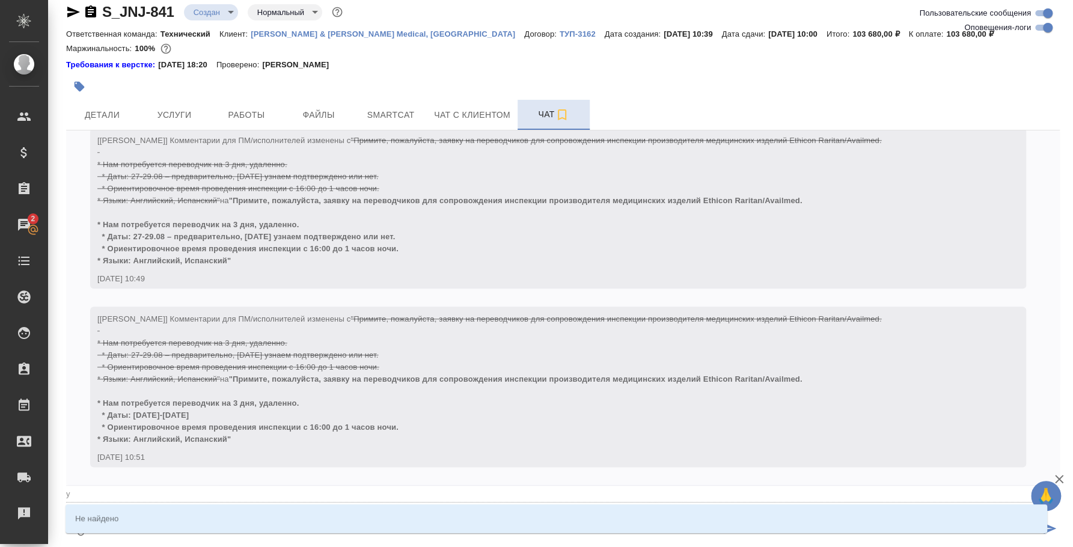
type input "у"
type textarea "@ус"
type input "ус"
type textarea "@усм"
type input "усм"
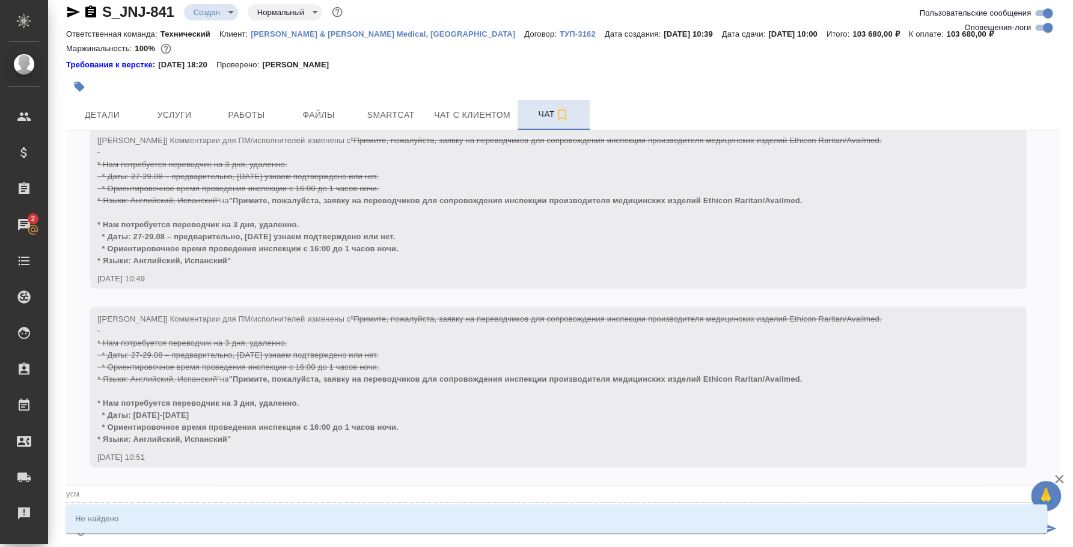
type textarea "@усма"
type input "усма"
type textarea "@усм"
type input "усм"
type textarea "@ус"
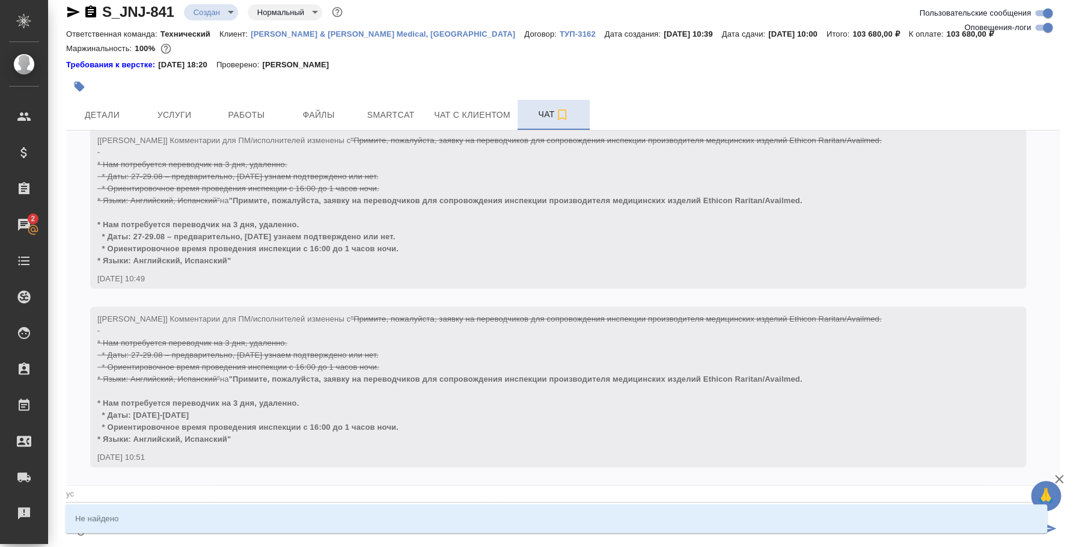
type input "ус"
type textarea "@у"
type input "у"
type textarea "@"
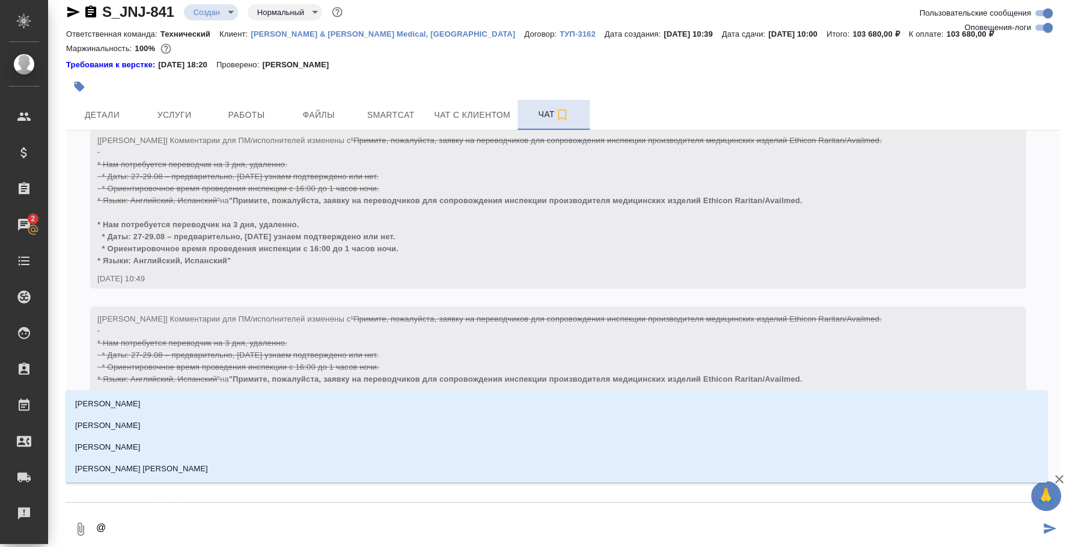
type textarea "@e"
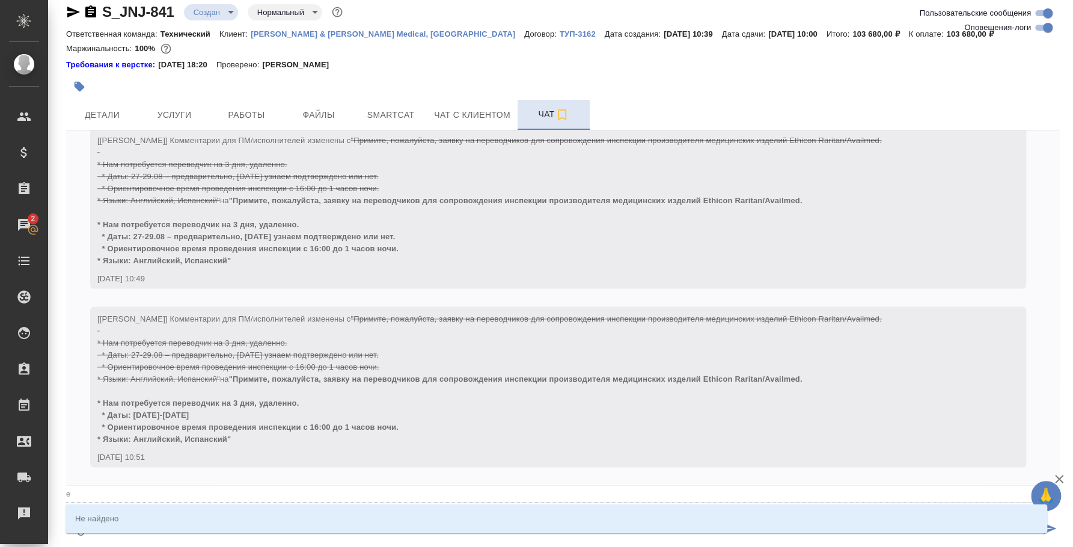
type input "e"
type textarea "@ec"
type input "ec"
type textarea "@e"
type input "e"
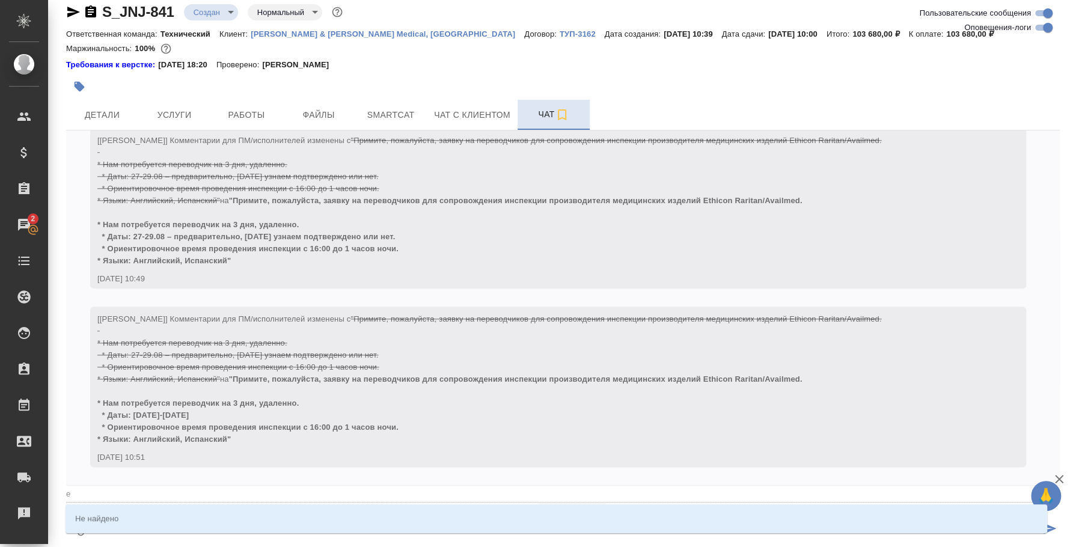
type textarea "@"
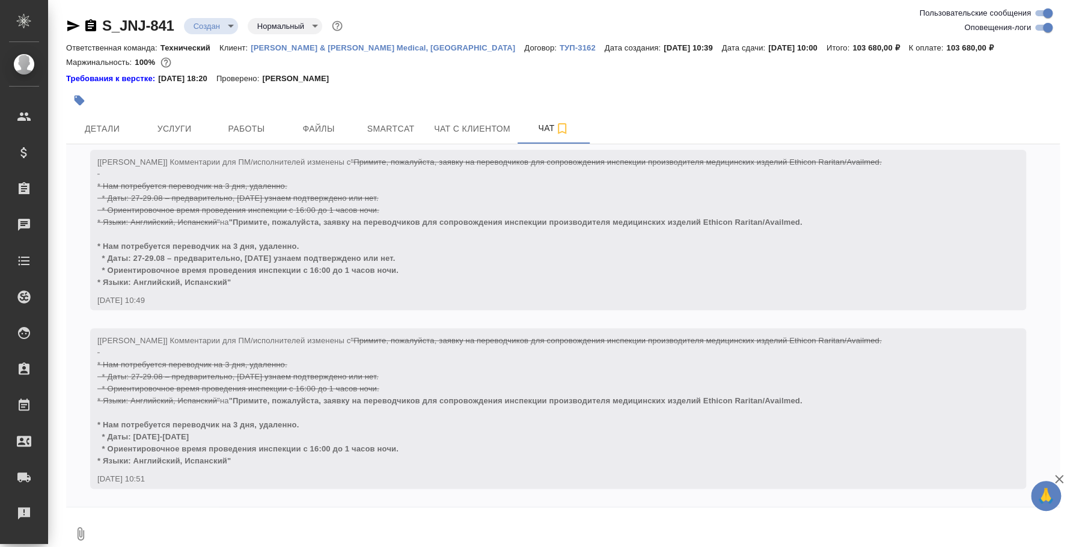
scroll to position [819, 0]
click at [119, 516] on textarea at bounding box center [577, 533] width 965 height 41
type textarea "2"
click at [204, 525] on textarea at bounding box center [577, 533] width 965 height 41
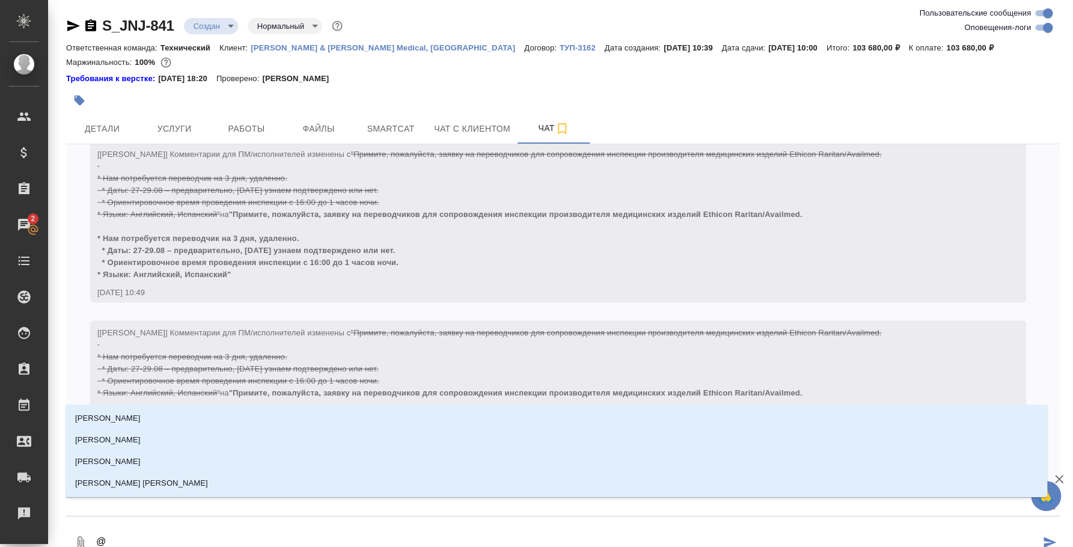
type textarea "@e"
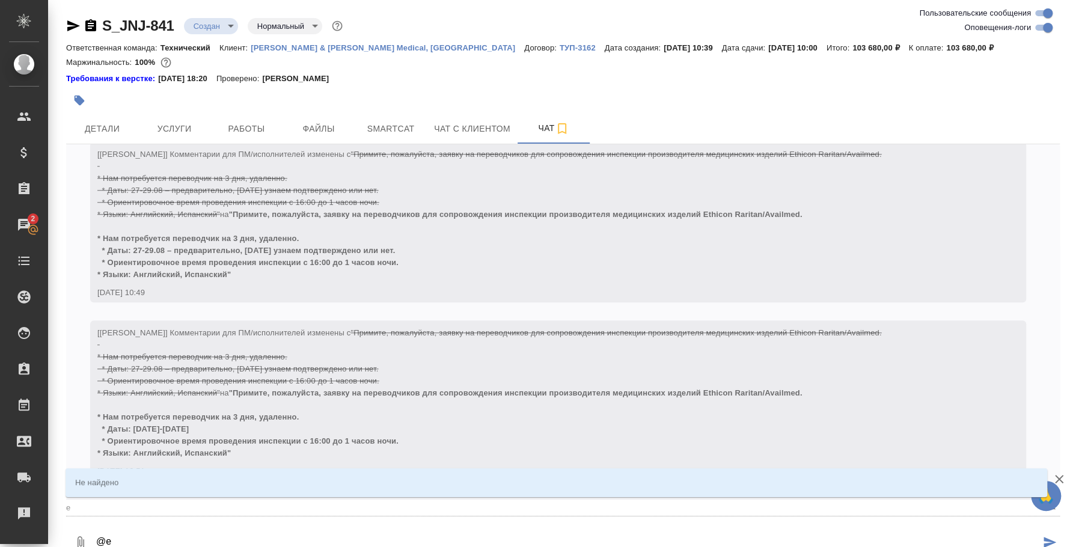
type input "e"
type textarea "@ec"
type input "ec"
type textarea "@e"
type input "e"
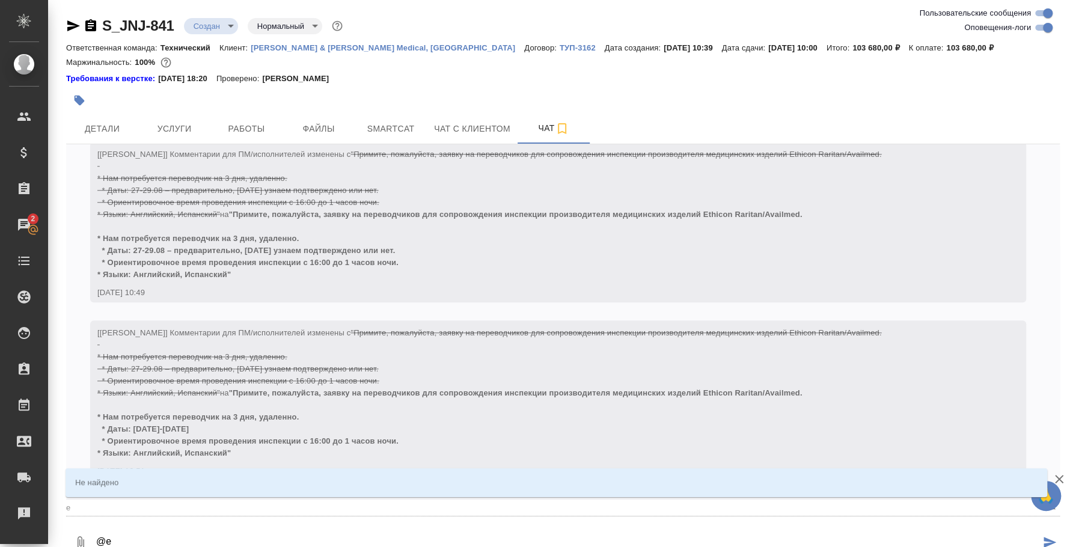
type textarea "@"
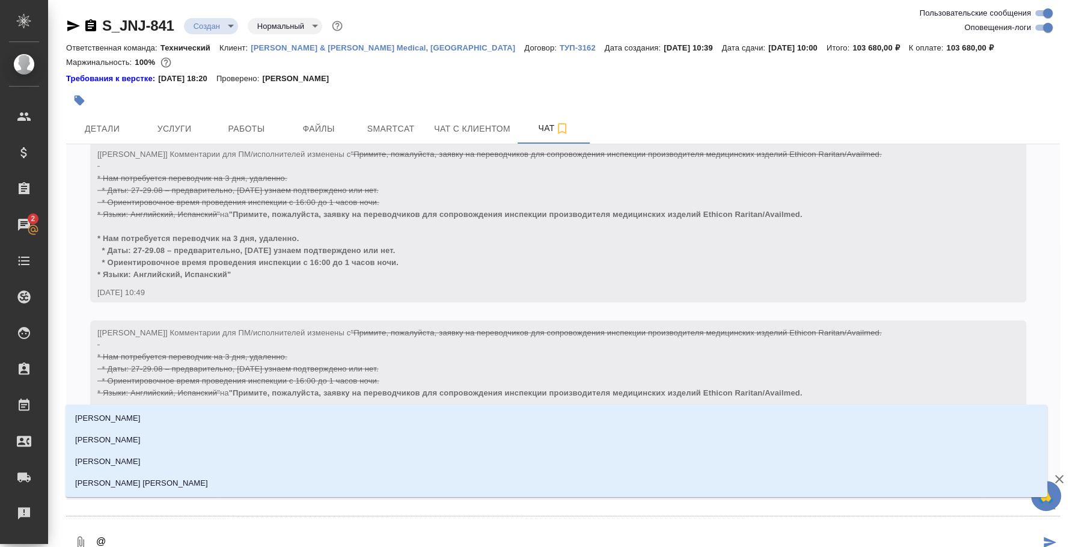
type textarea "@e"
type input "e"
type textarea "@e'c"
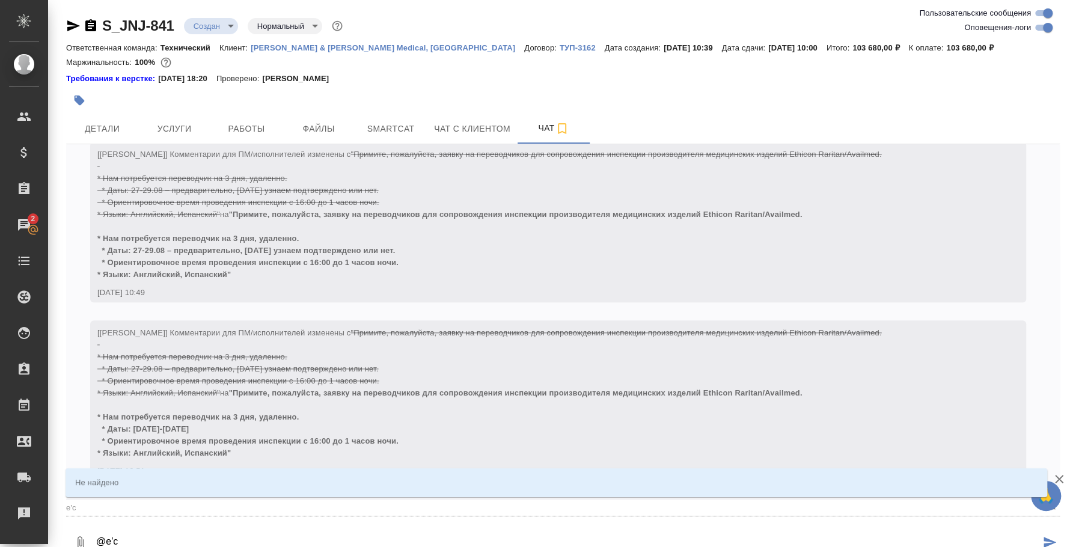
type input "e'c"
type textarea "@e'c'v'f"
type input "e'c'v'f"
type textarea "@e'c'v"
type input "e'c'v"
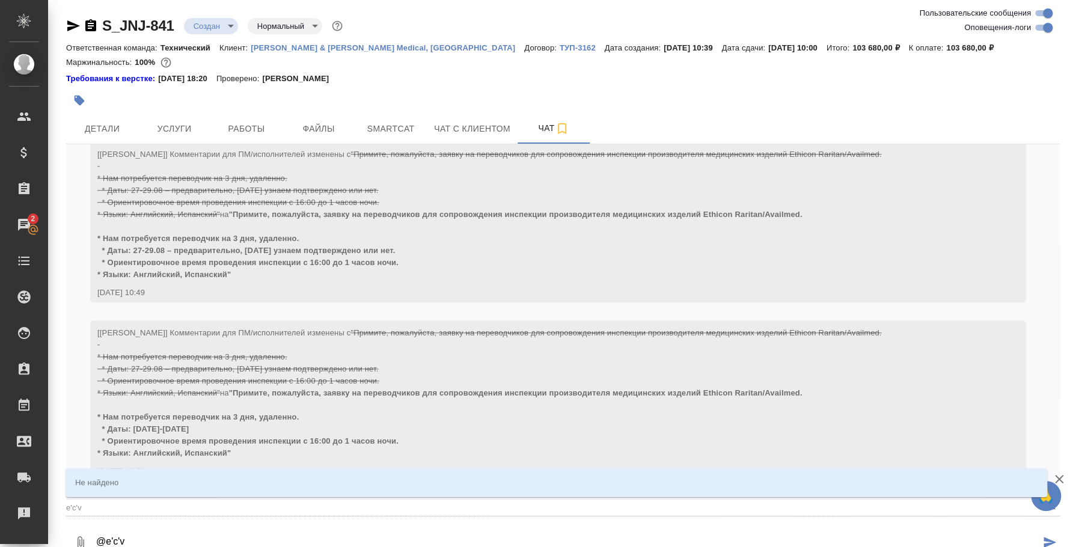
type textarea "@e'c"
type input "e'c"
type textarea "@e"
type input "e"
type textarea "@"
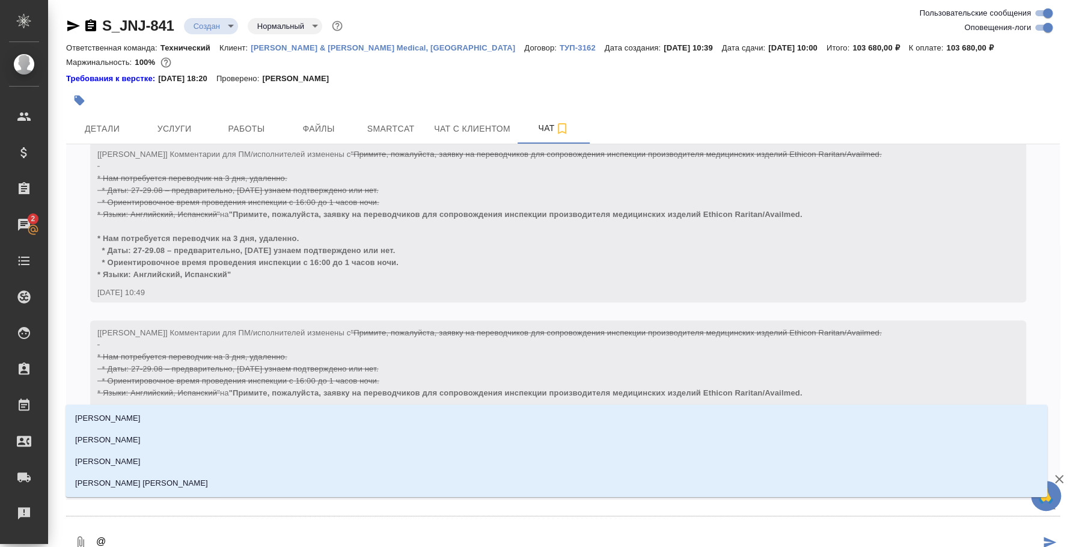
type textarea "@у"
type input "у"
type textarea "@ус"
type input "ус"
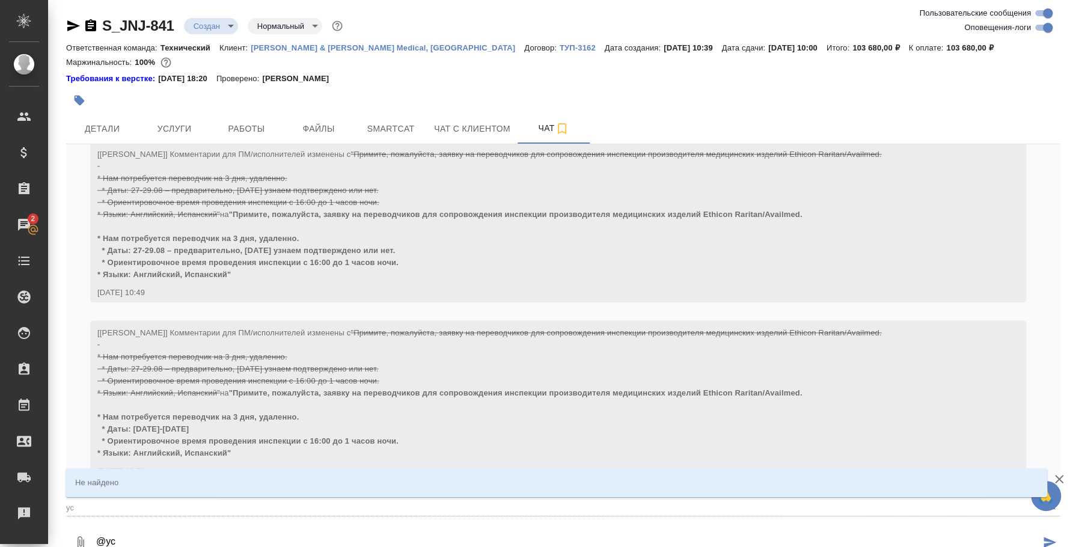
type textarea "@усм"
type input "усм"
type textarea "@усма"
type input "усма"
type textarea "@усма\"
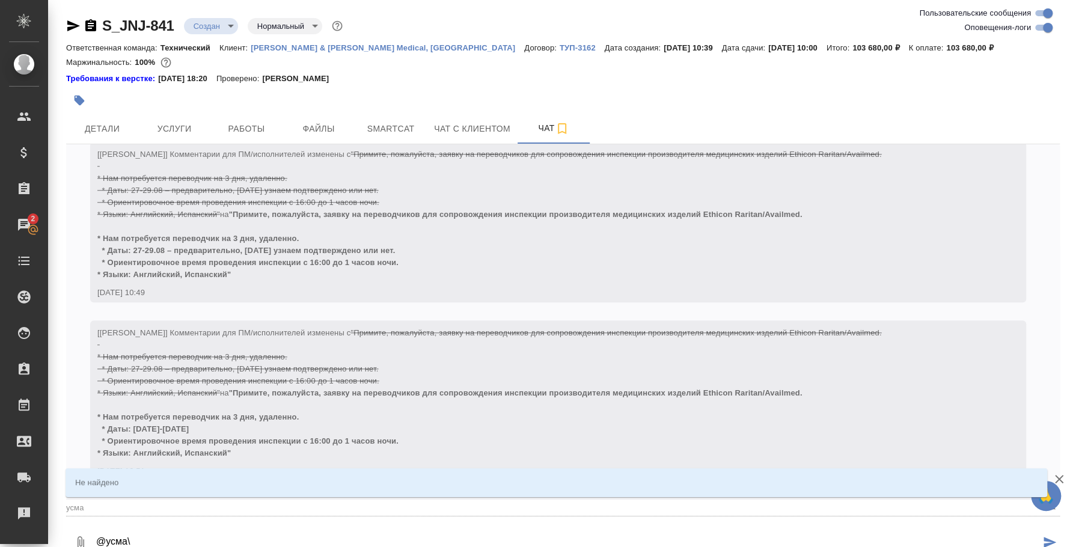
type input "усма\"
type textarea "@усма"
type input "усма"
type textarea "@усм"
type input "усм"
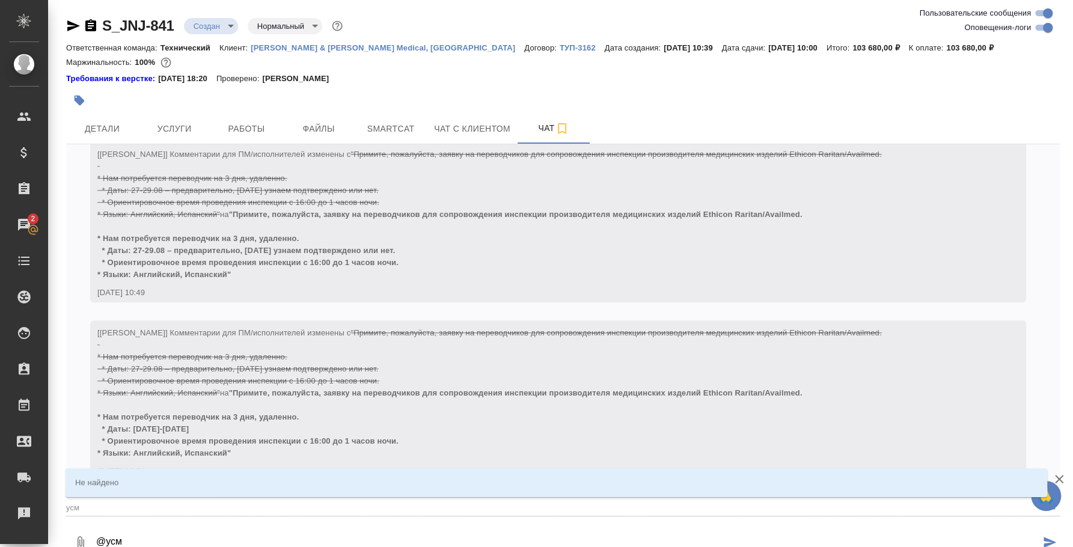
type textarea "@ус"
type input "ус"
type textarea "@у"
type input "у"
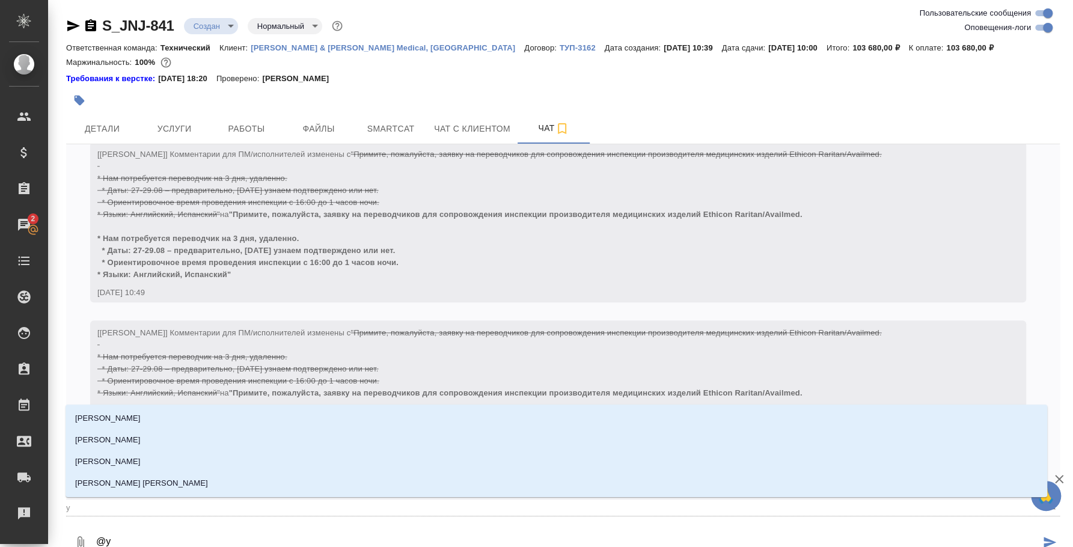
type textarea "@"
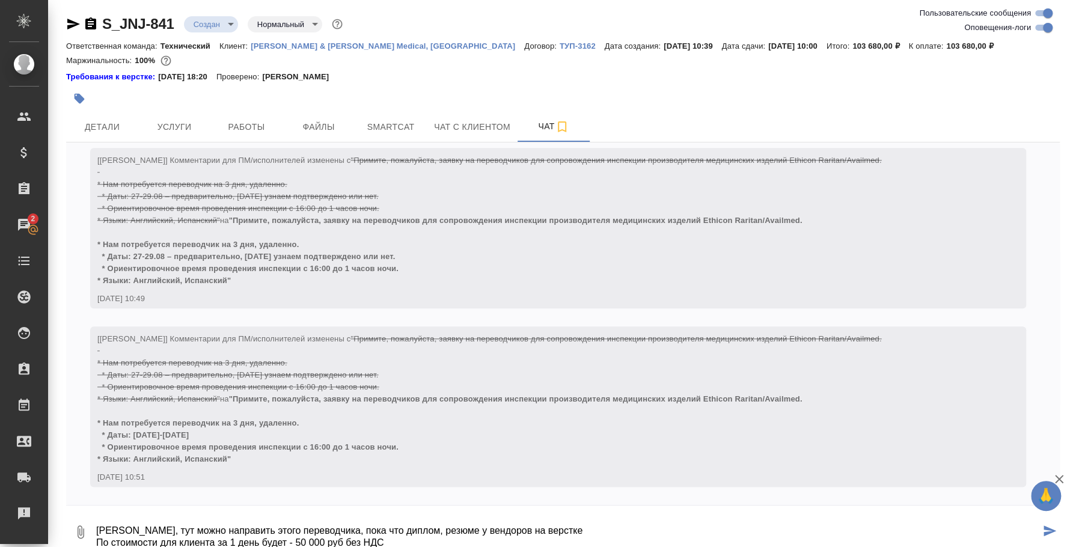
scroll to position [7, 0]
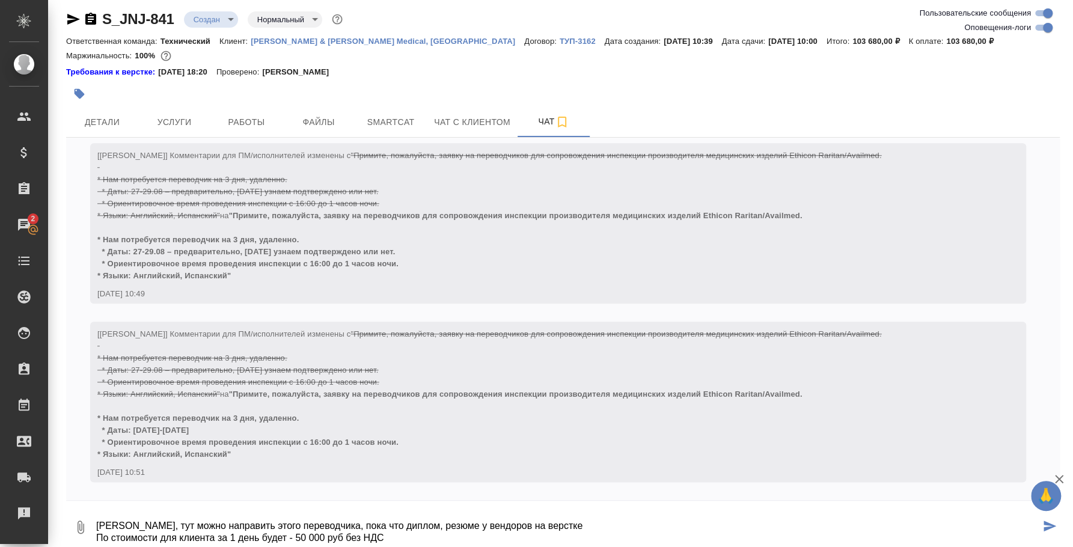
click at [395, 531] on textarea "Оля, тут можно направить этого переводчика, пока что диплом, резюме у вендоров …" at bounding box center [567, 527] width 945 height 41
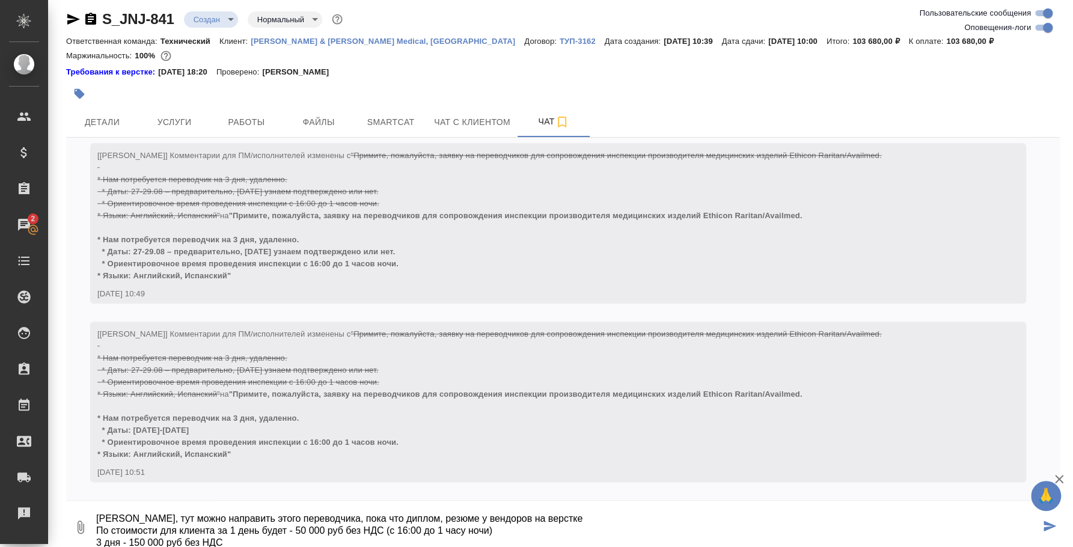
click at [82, 515] on button "0" at bounding box center [80, 527] width 29 height 41
click at [113, 457] on span "С локального диска" at bounding box center [76, 463] width 82 height 15
click at [0, 0] on input "С локального диска" at bounding box center [0, 0] width 0 height 0
click at [355, 540] on textarea "Оля, тут можно направить этого переводчика, пока что диплом, резюме у вендоров …" at bounding box center [567, 527] width 945 height 41
type textarea "Оля, тут можно направить этого переводчика, пока что диплом, резюме у вендоров …"
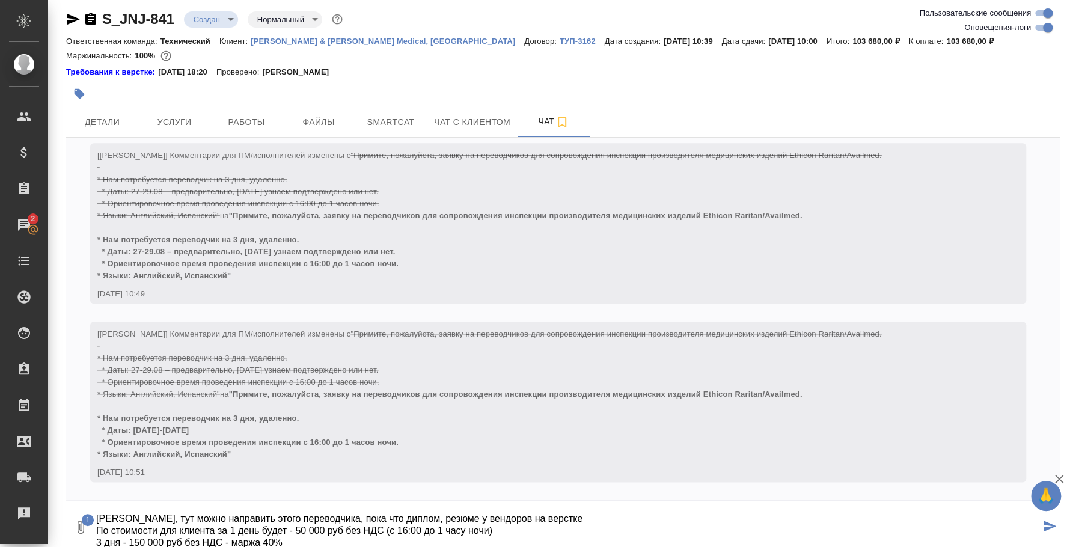
click at [1043, 518] on button "submit" at bounding box center [1050, 527] width 20 height 41
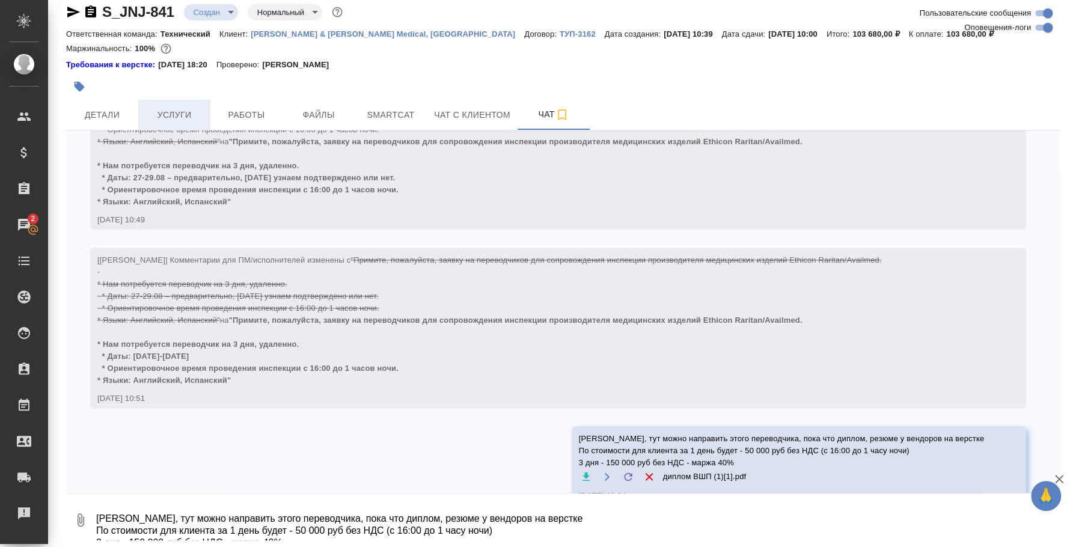
scroll to position [916, 0]
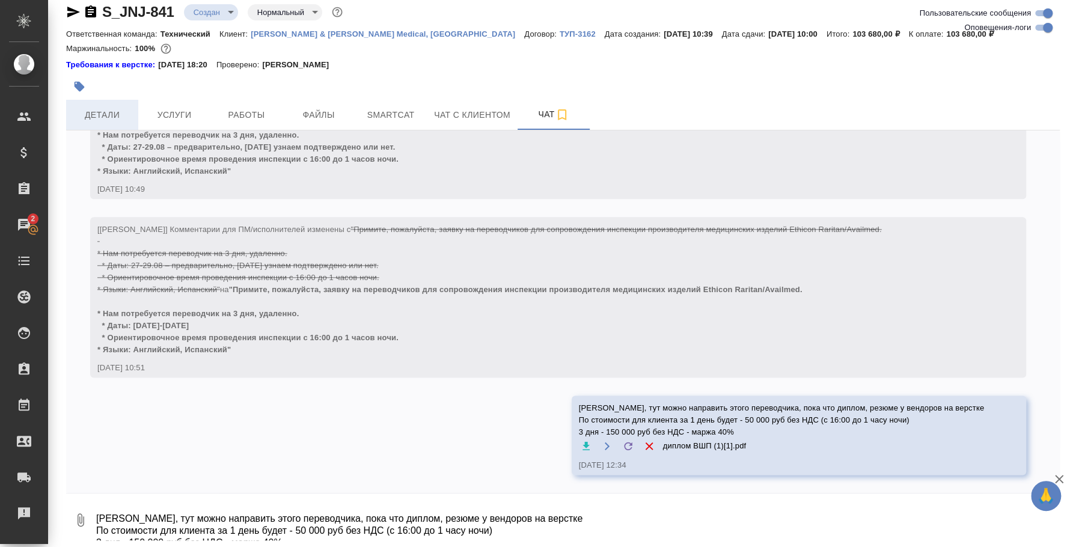
click at [114, 108] on span "Детали" at bounding box center [102, 115] width 58 height 15
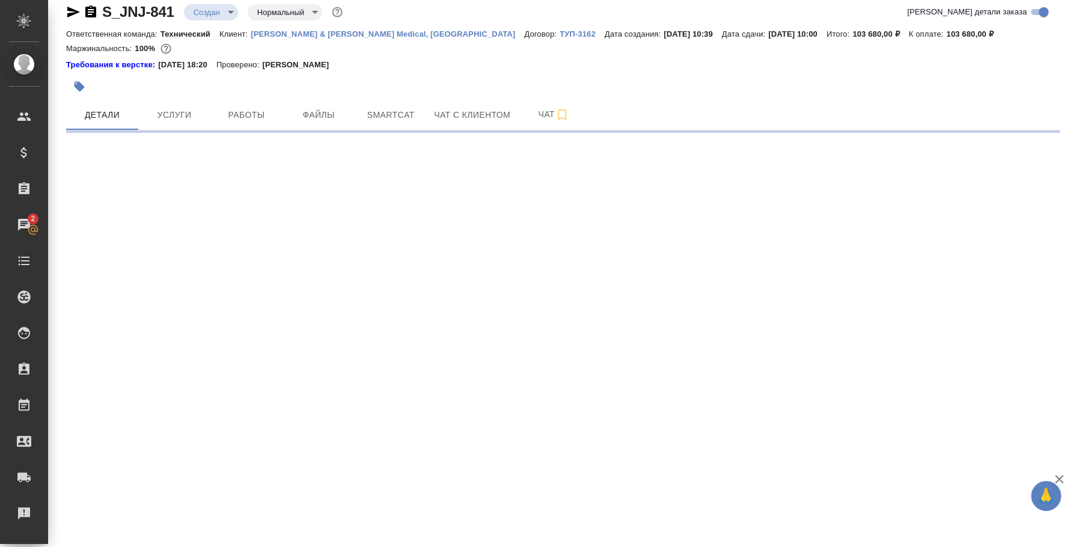
select select "RU"
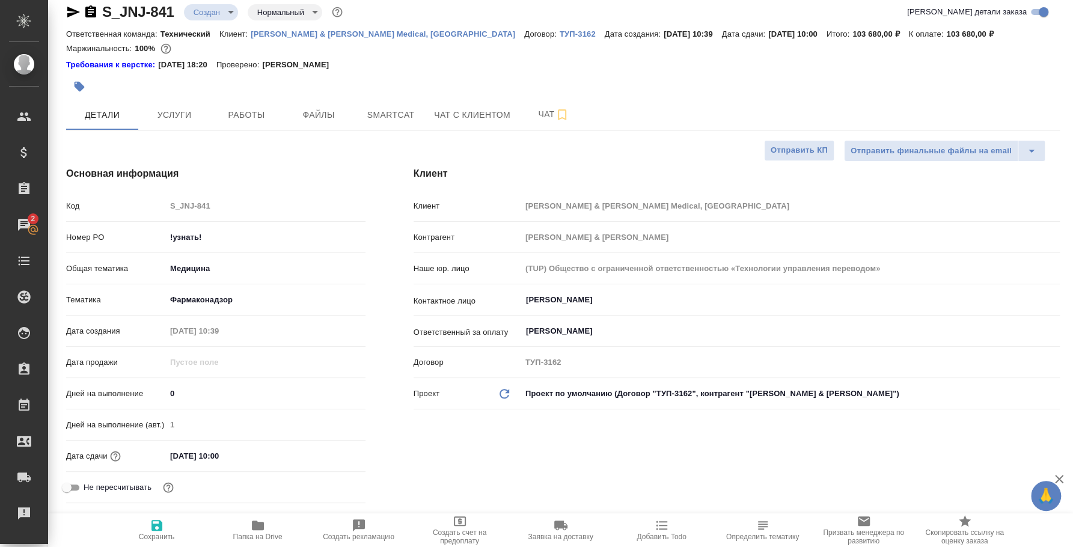
type textarea "x"
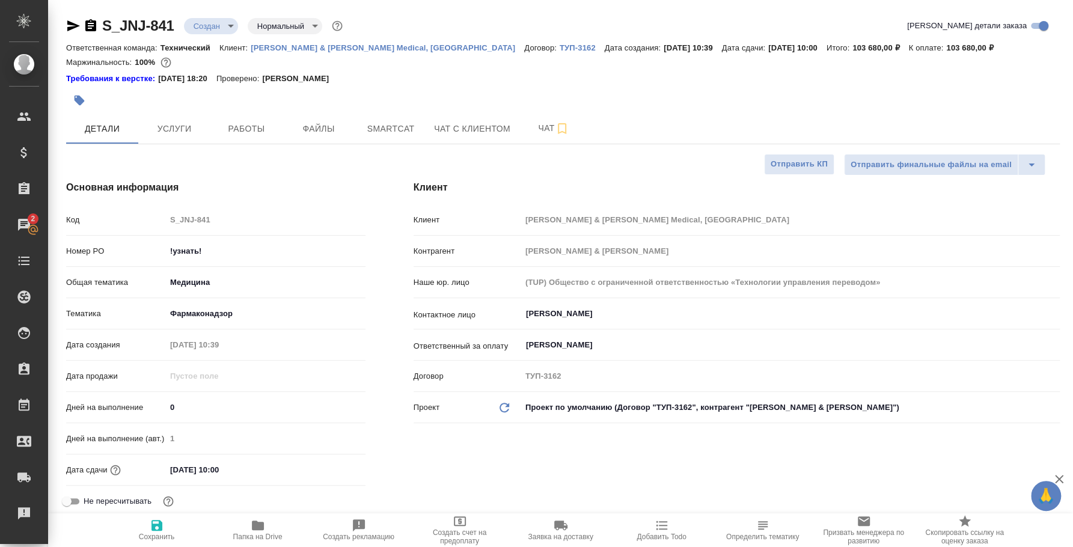
type textarea "x"
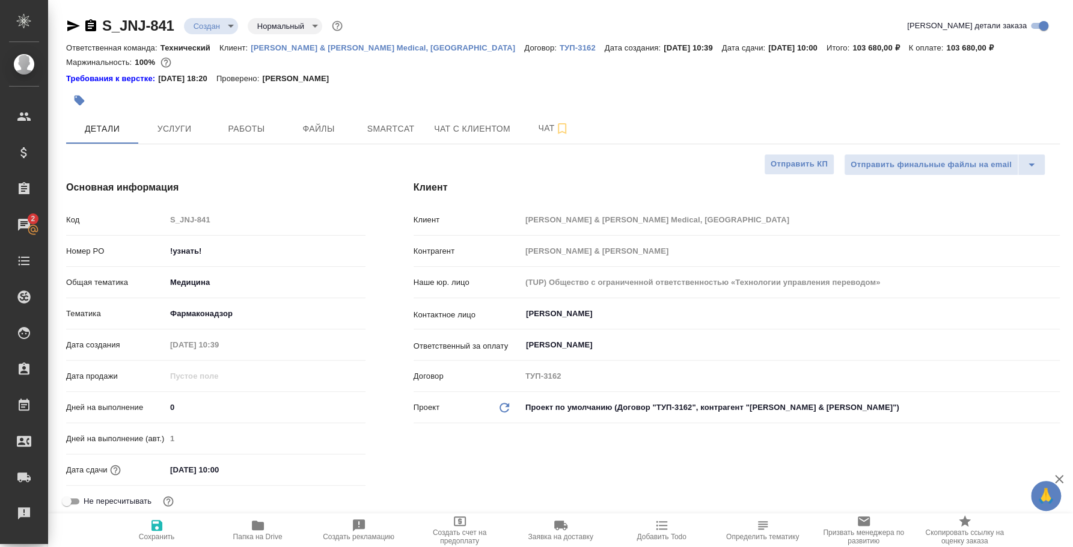
type textarea "x"
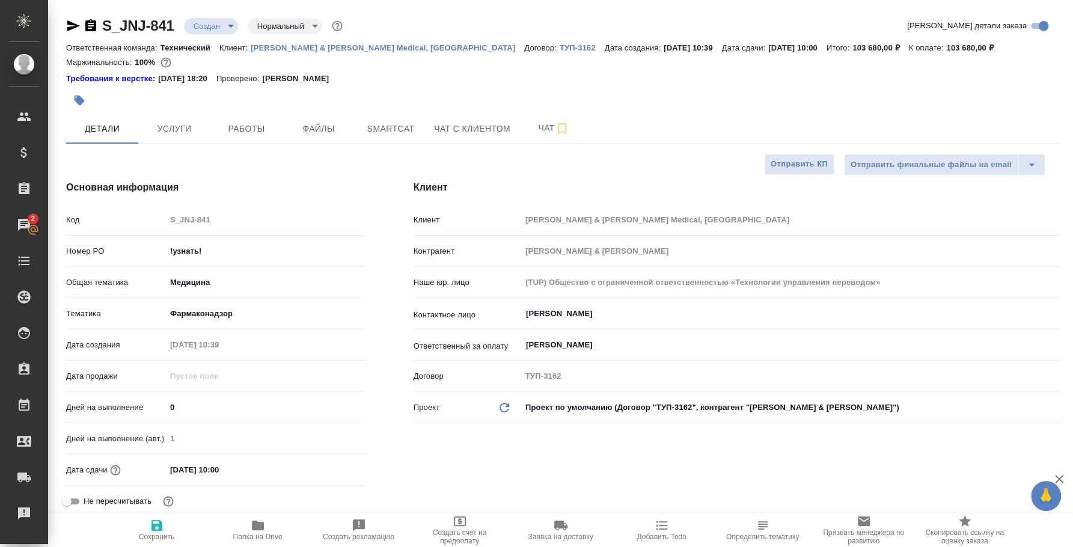
type textarea "x"
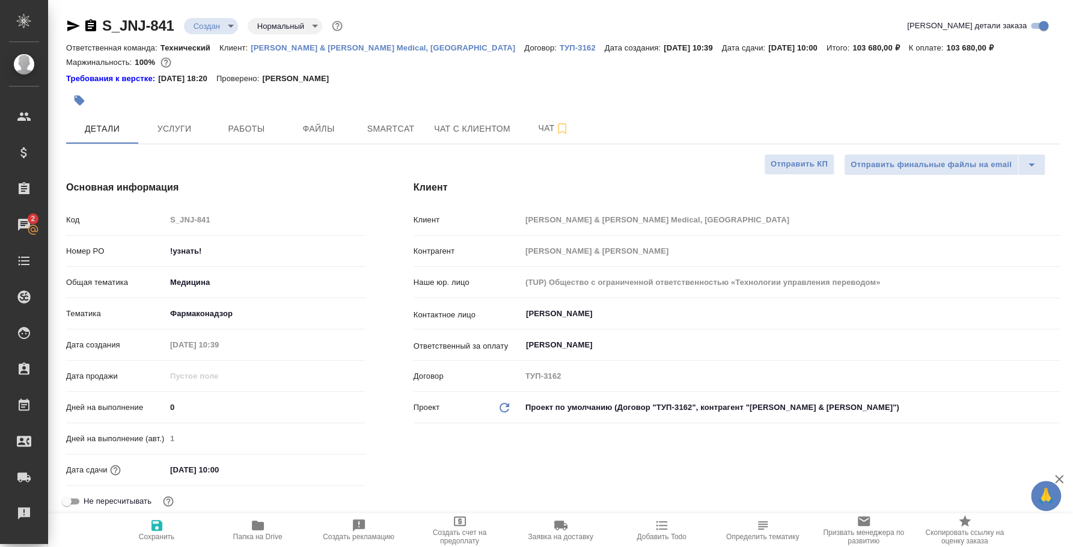
type textarea "x"
click at [730, 99] on div at bounding box center [563, 100] width 994 height 26
type textarea "x"
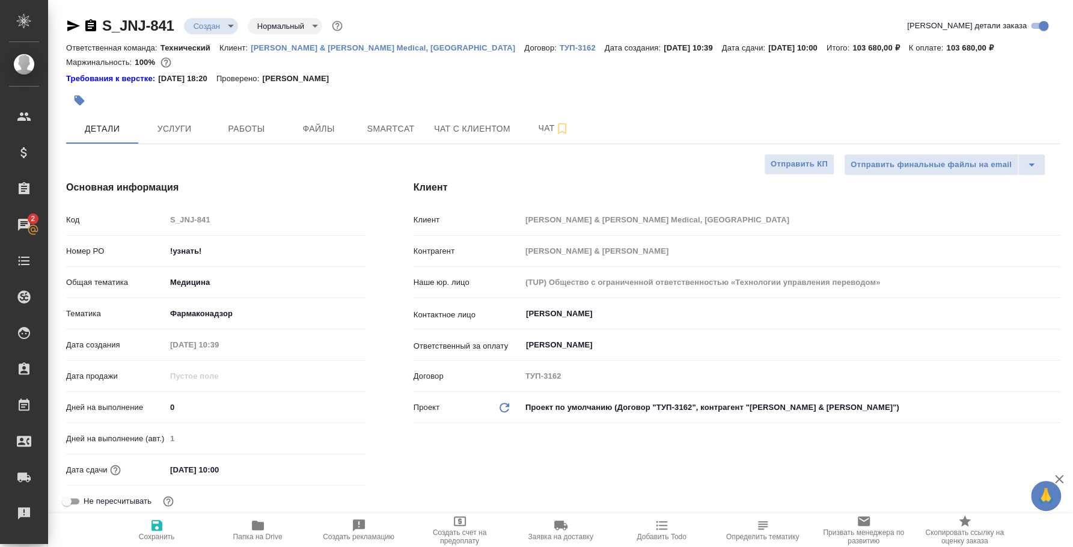
type textarea "x"
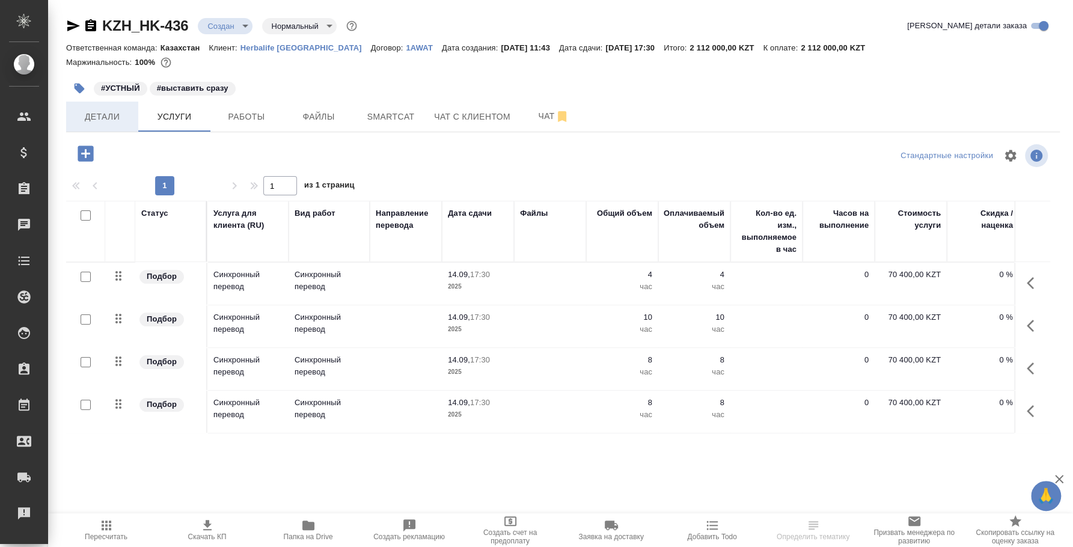
click at [96, 116] on span "Детали" at bounding box center [102, 116] width 58 height 15
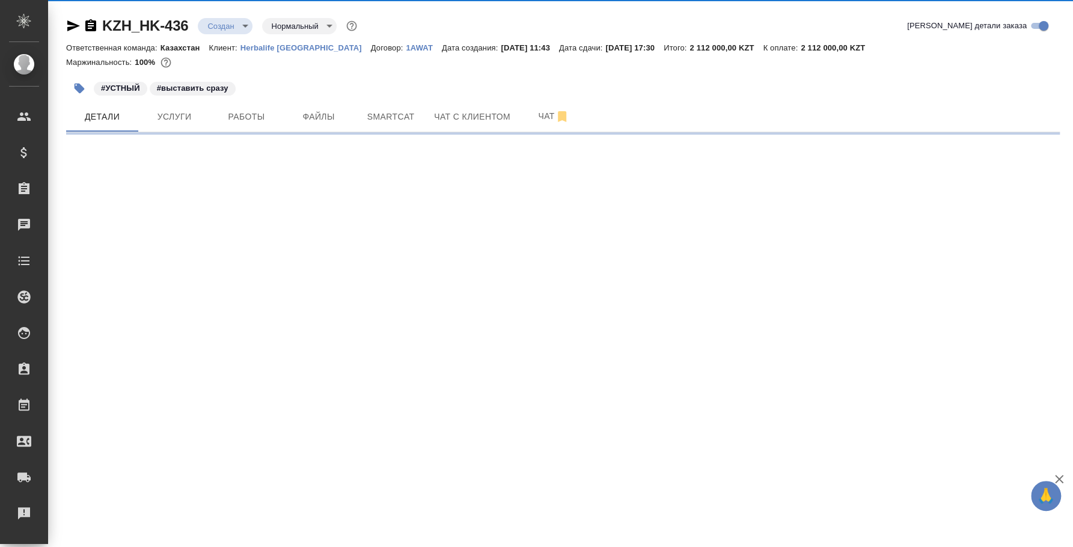
select select "RU"
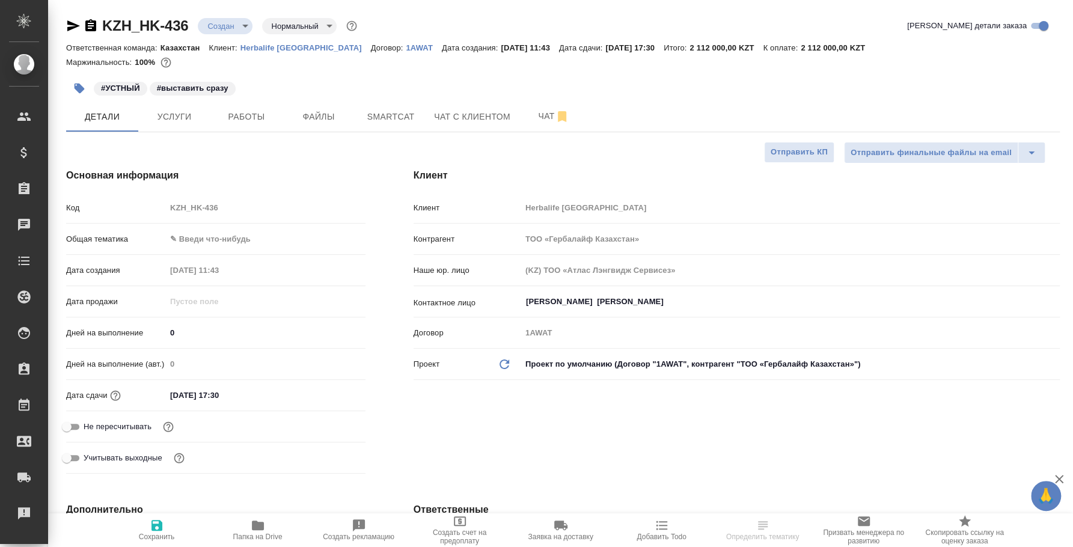
type textarea "x"
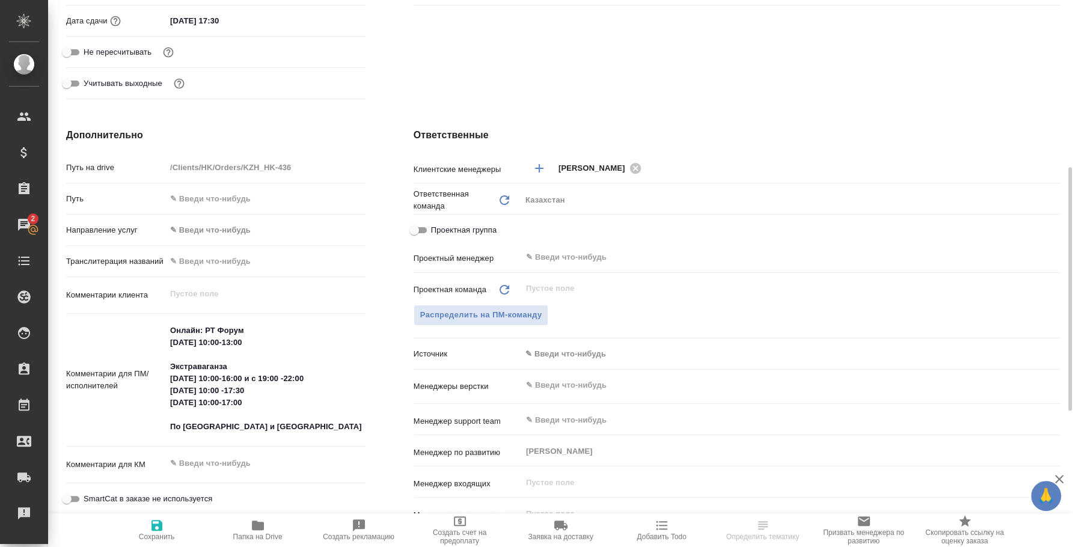
select select "RU"
type textarea "x"
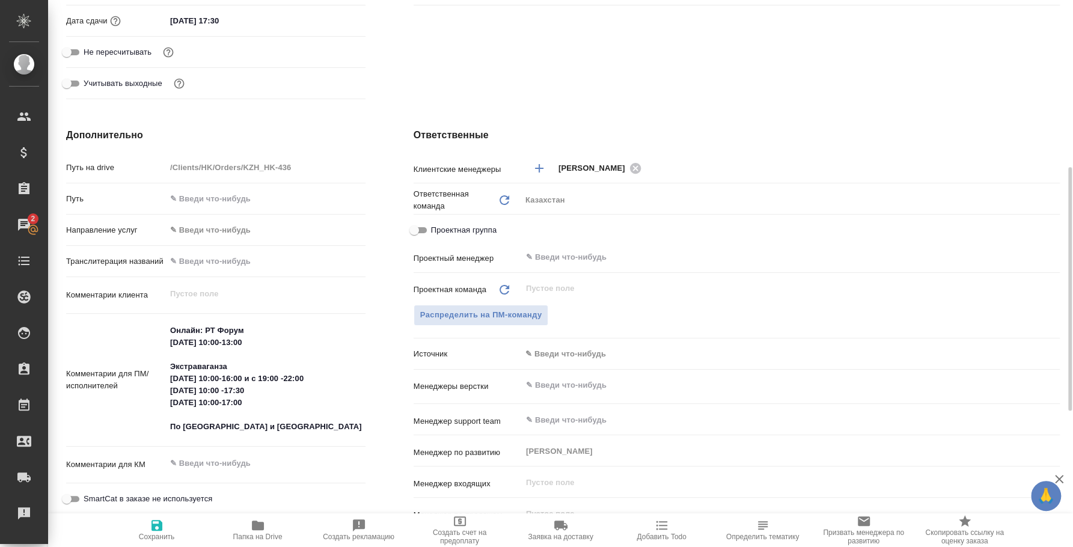
type textarea "x"
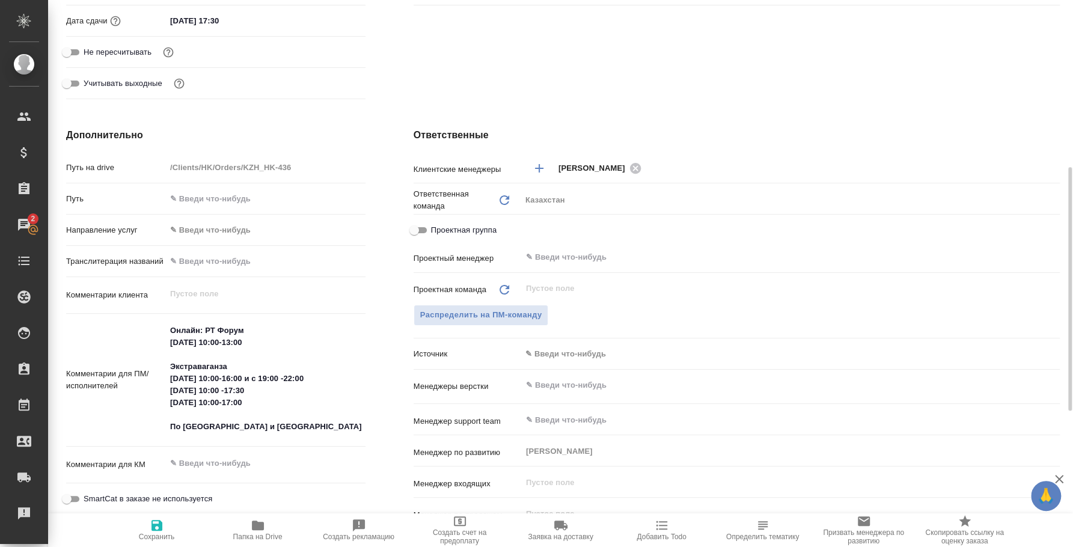
type textarea "x"
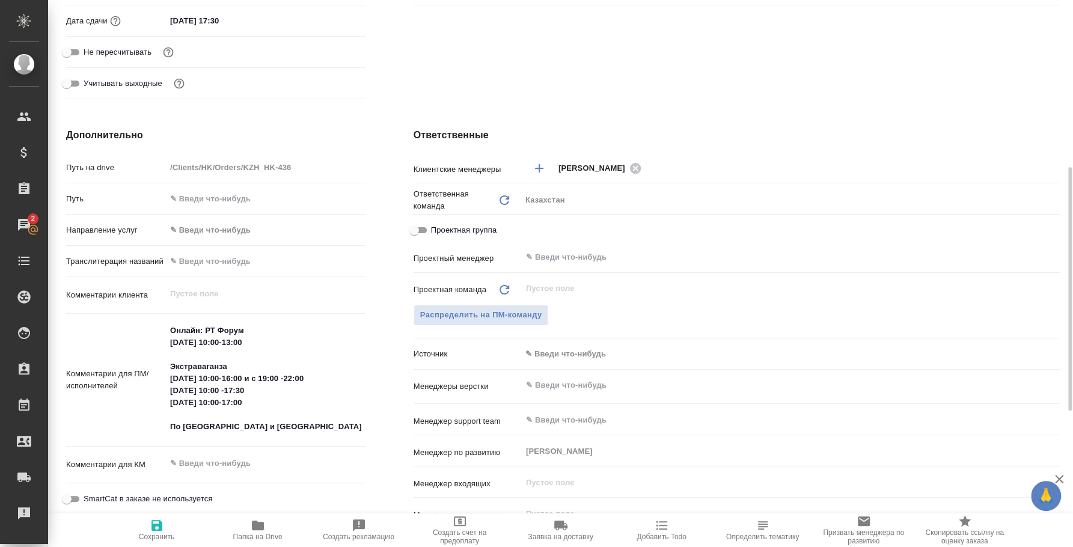
type textarea "x"
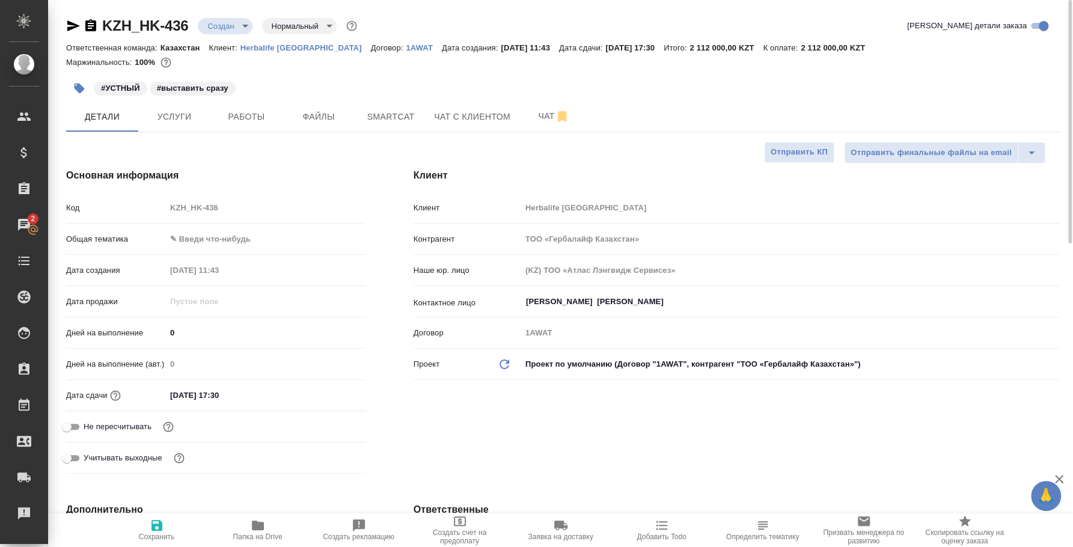
type textarea "x"
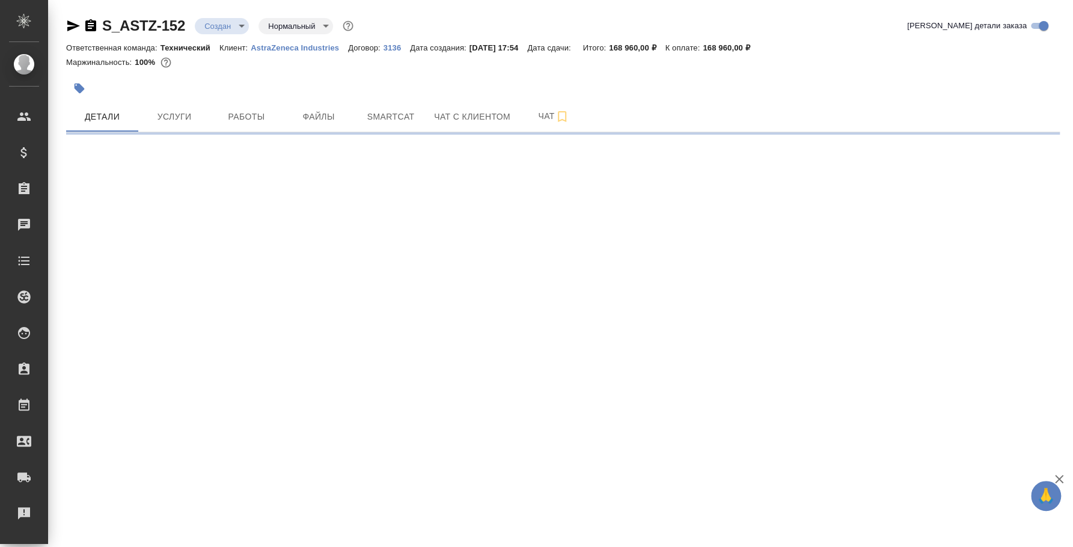
select select "RU"
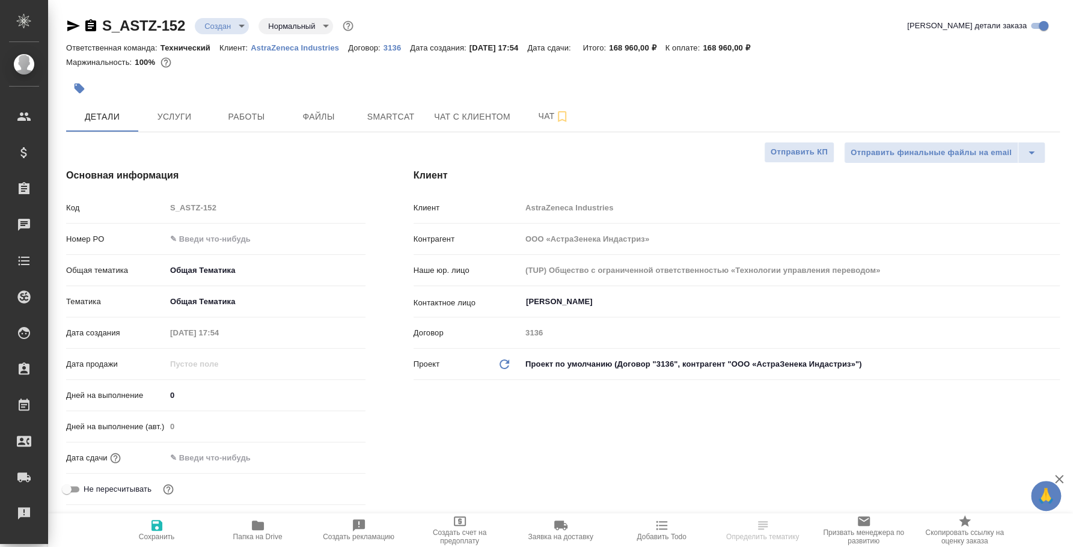
type textarea "x"
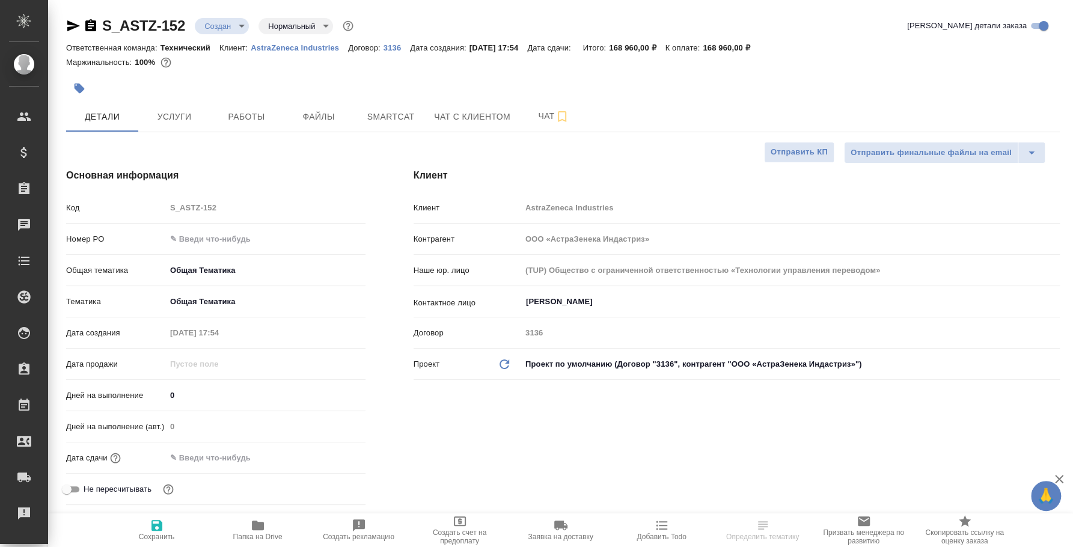
type textarea "x"
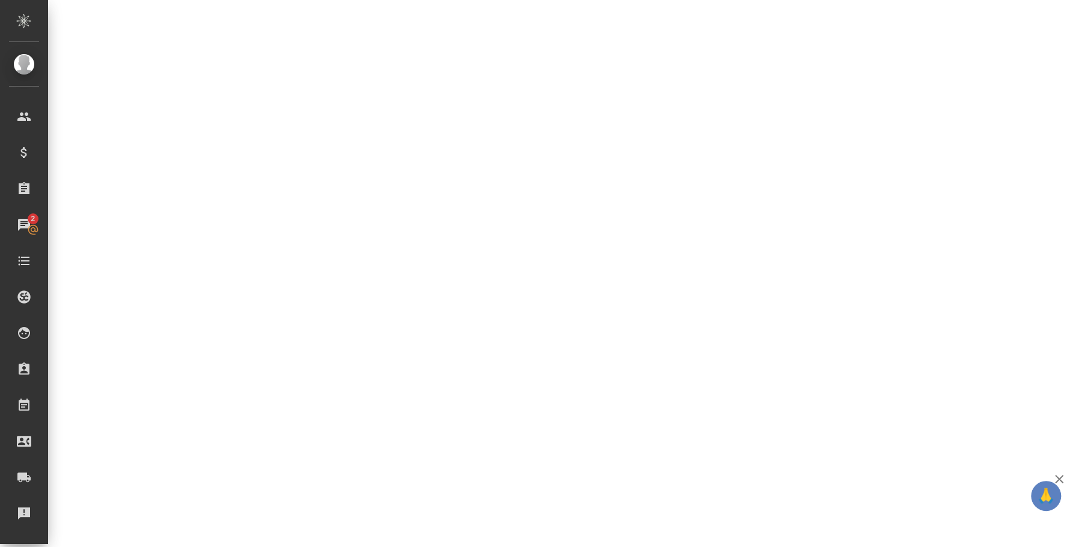
select select "RU"
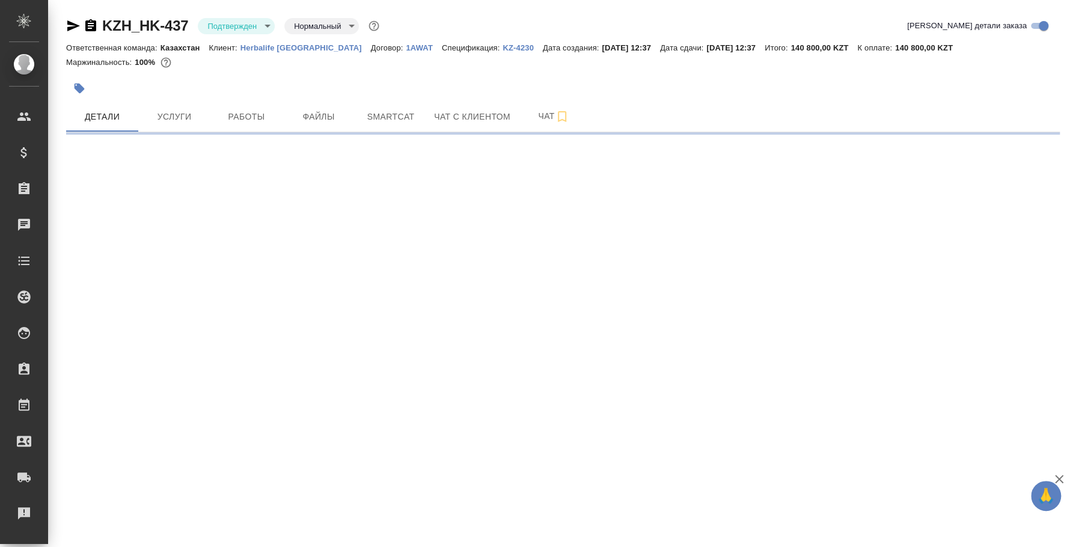
select select "RU"
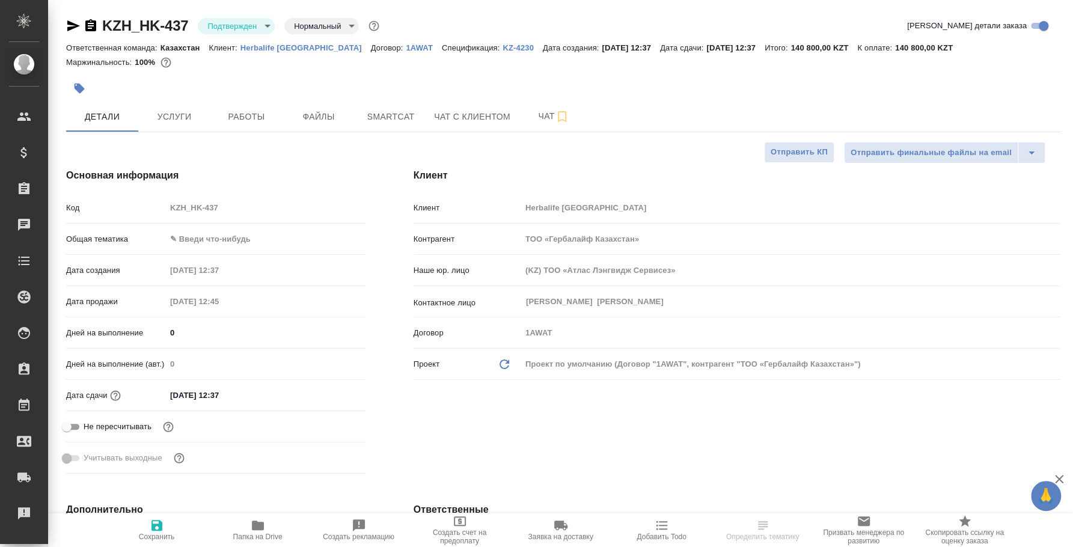
type textarea "x"
click at [256, 21] on body "🙏 .cls-1 fill:#fff; AWATERA [PERSON_NAME] Спецификации Заказы Чаты Todo Проекты…" at bounding box center [536, 273] width 1073 height 547
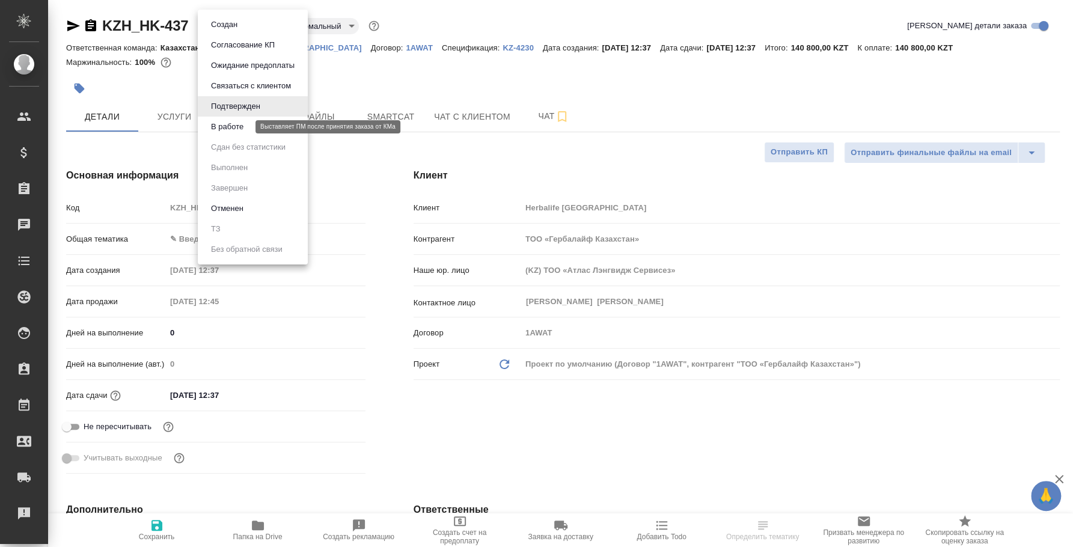
click at [228, 123] on button "В работе" at bounding box center [227, 126] width 40 height 13
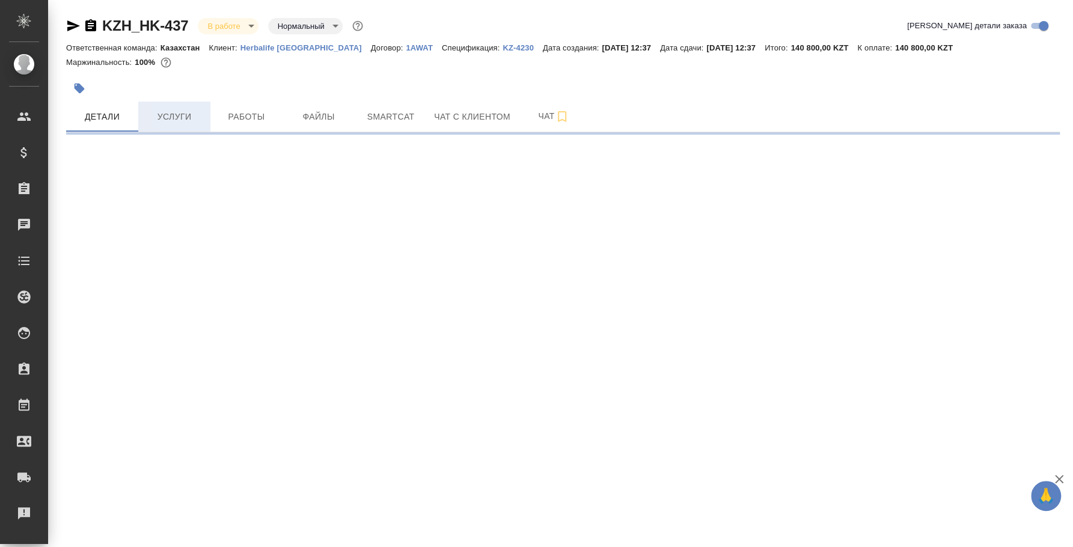
select select "RU"
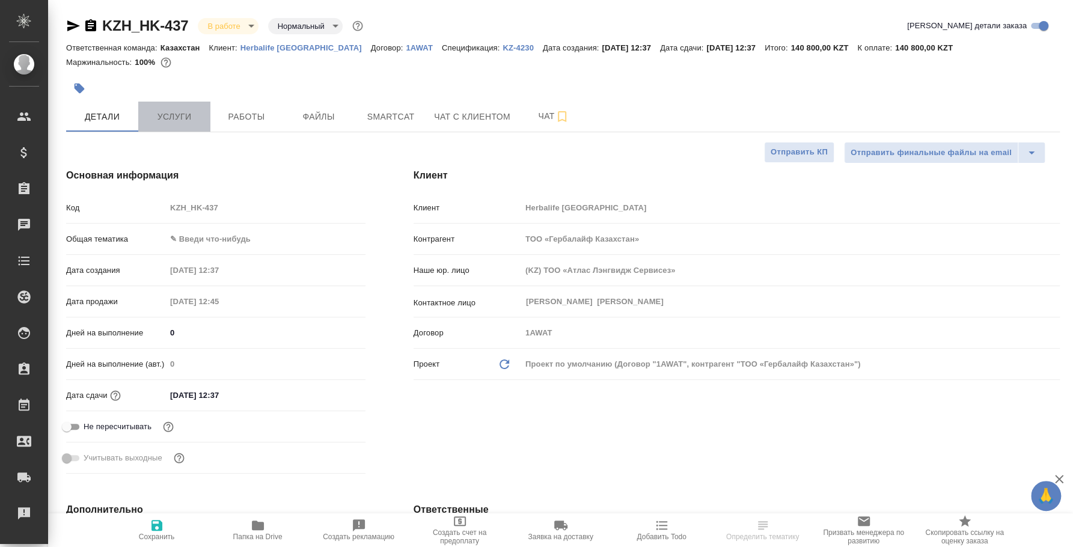
click at [190, 121] on span "Услуги" at bounding box center [175, 116] width 58 height 15
type textarea "x"
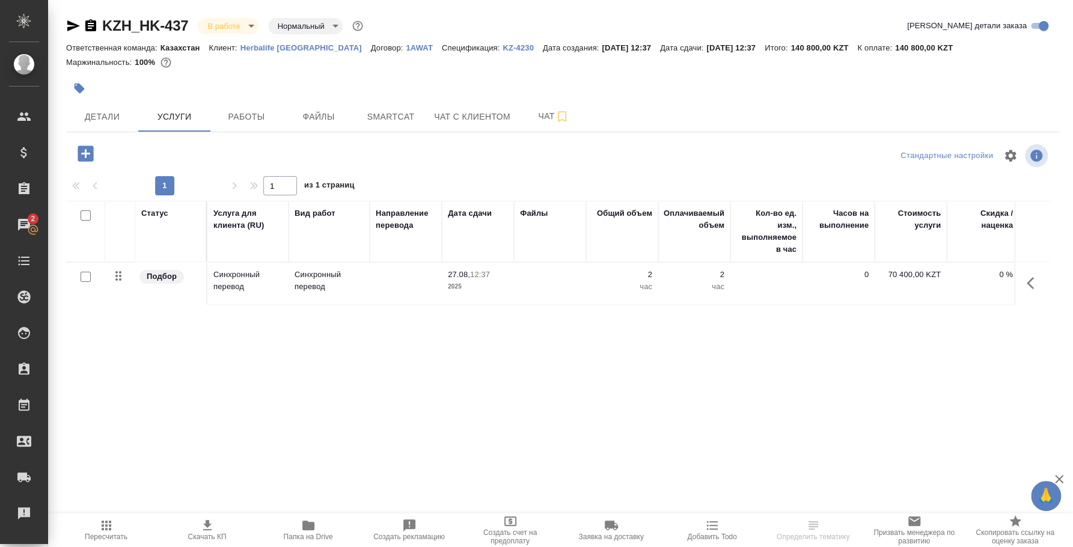
click at [1038, 283] on icon "button" at bounding box center [1034, 283] width 14 height 14
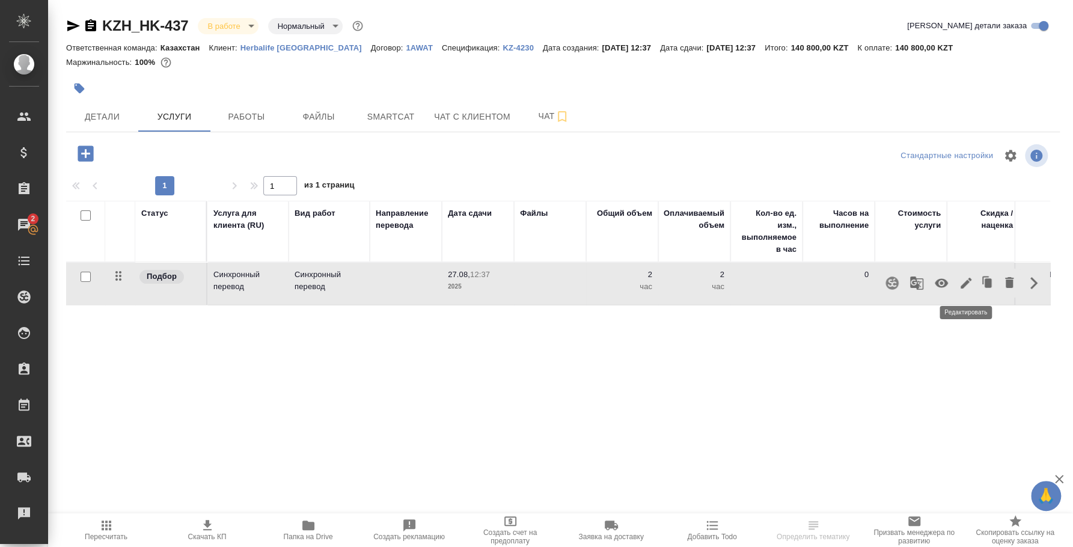
click at [962, 288] on icon "button" at bounding box center [966, 283] width 11 height 11
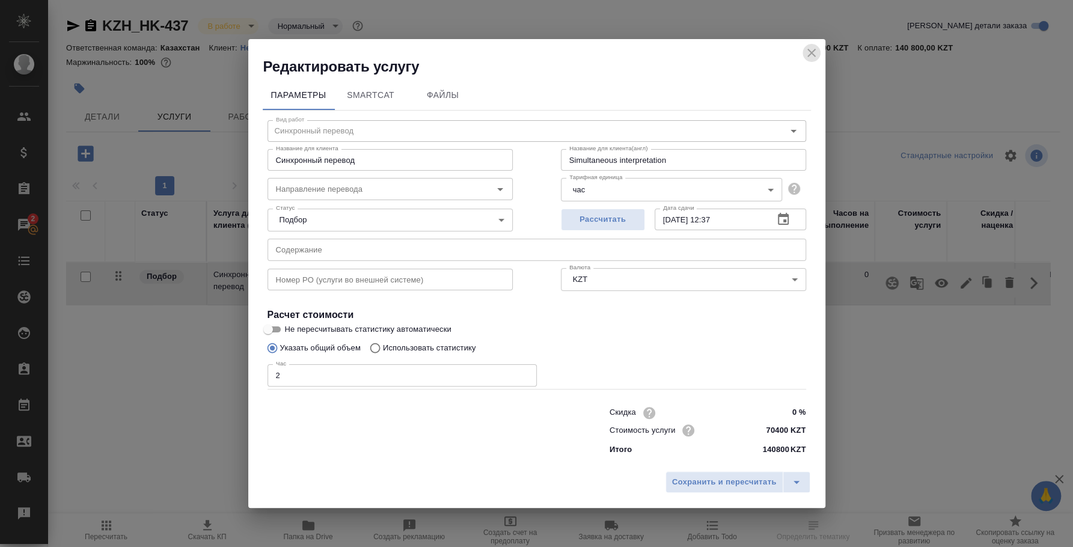
click at [808, 51] on icon "close" at bounding box center [811, 53] width 14 height 14
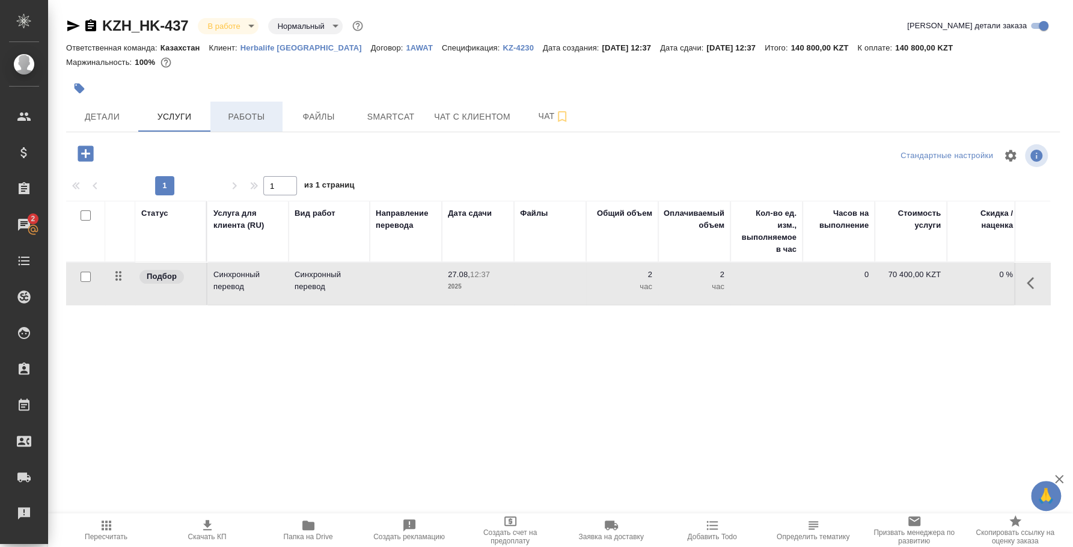
click at [268, 113] on span "Работы" at bounding box center [247, 116] width 58 height 15
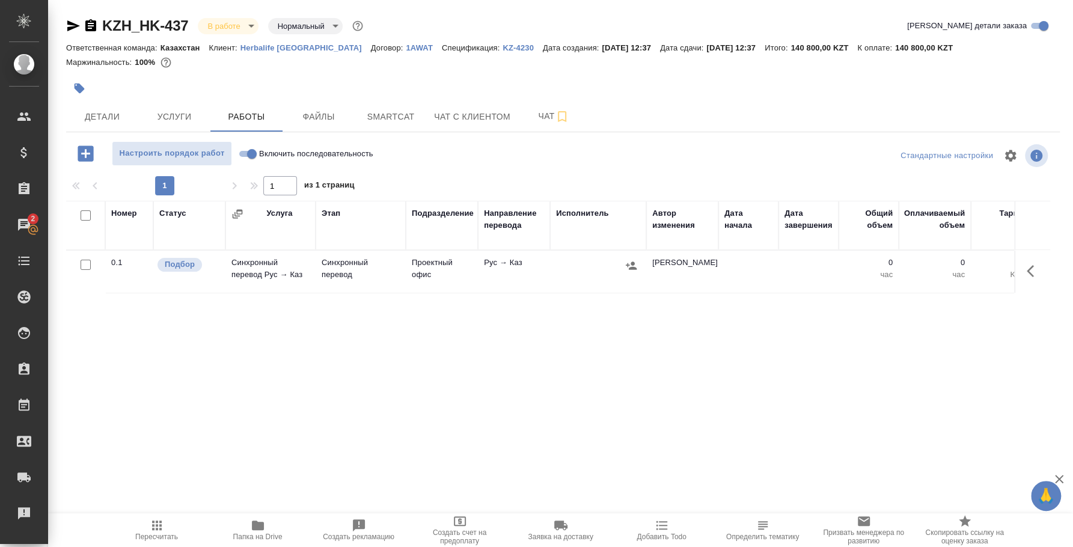
click at [1029, 266] on icon "button" at bounding box center [1034, 271] width 14 height 14
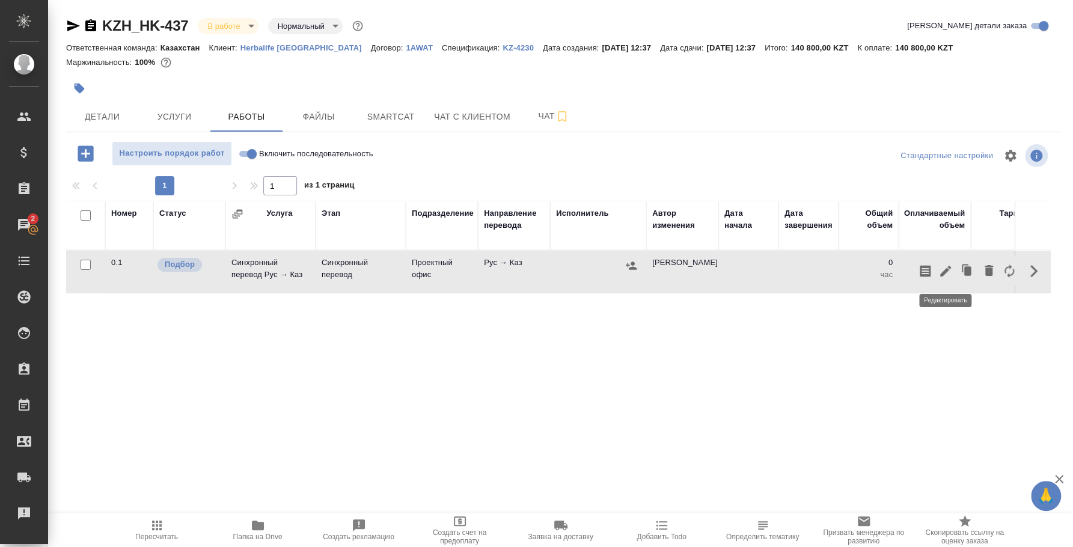
click at [945, 259] on button "button" at bounding box center [946, 271] width 20 height 29
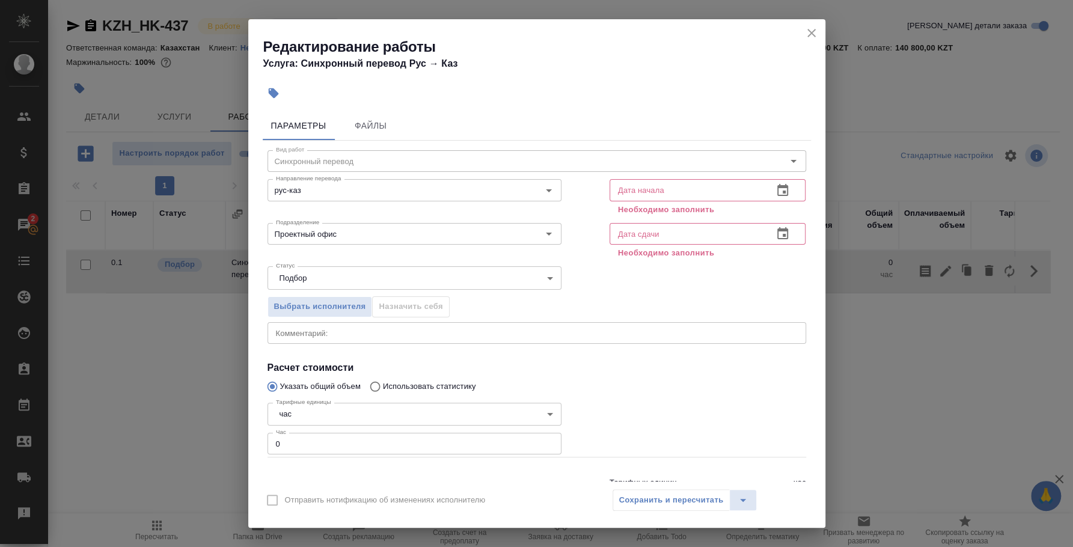
click at [777, 195] on icon "button" at bounding box center [782, 190] width 11 height 12
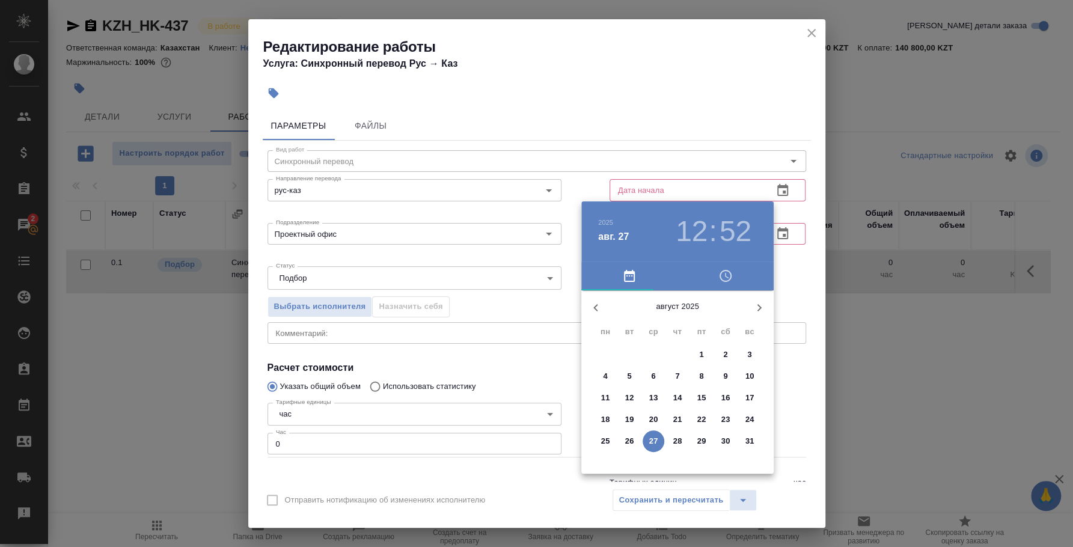
click at [652, 438] on p "27" at bounding box center [653, 441] width 9 height 12
type input "27.08.2025 12:52"
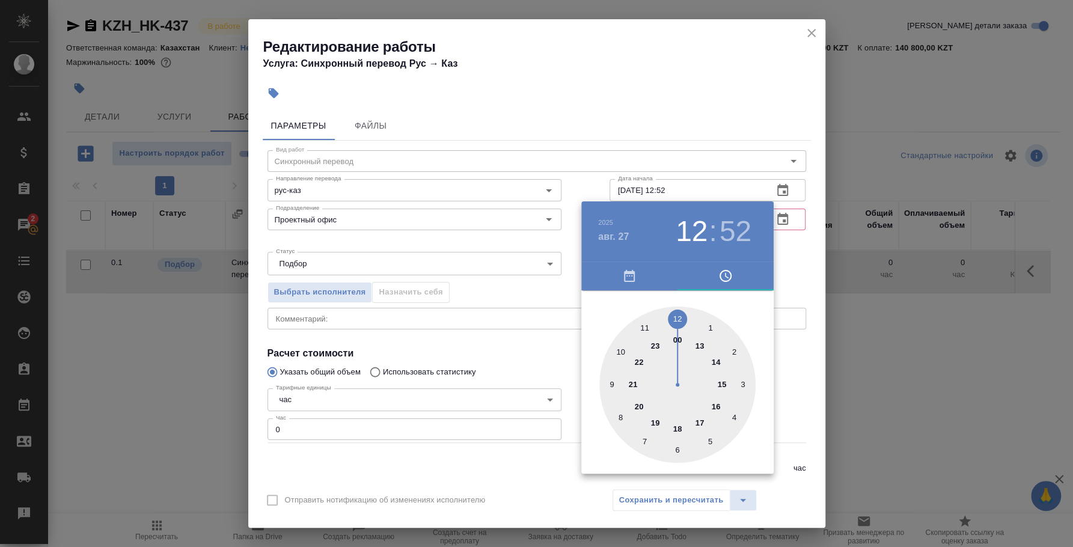
click at [802, 265] on div at bounding box center [536, 273] width 1073 height 547
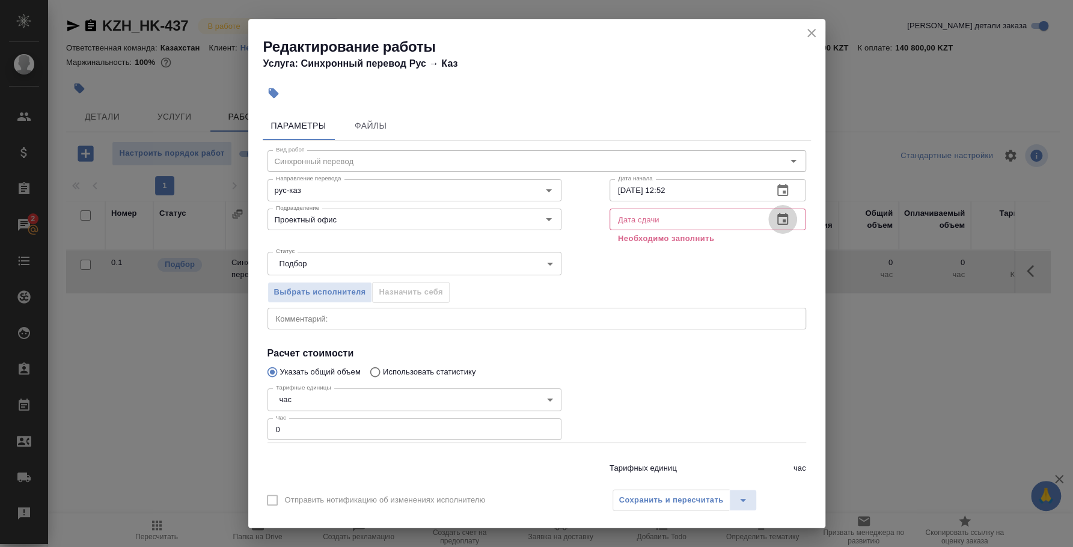
click at [776, 223] on icon "button" at bounding box center [783, 219] width 14 height 14
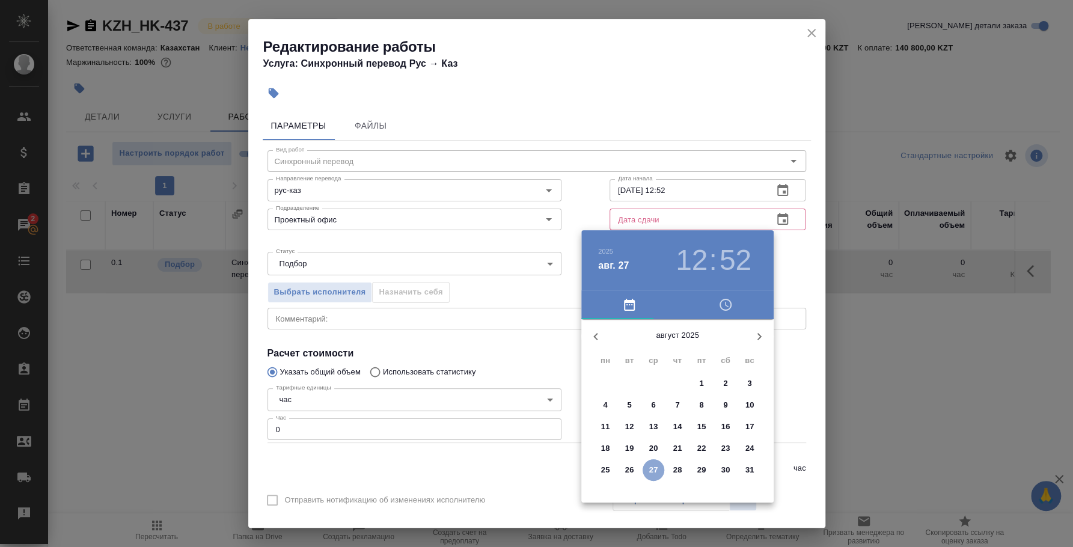
click at [655, 471] on p "27" at bounding box center [653, 470] width 9 height 12
type input "27.08.2025 12:52"
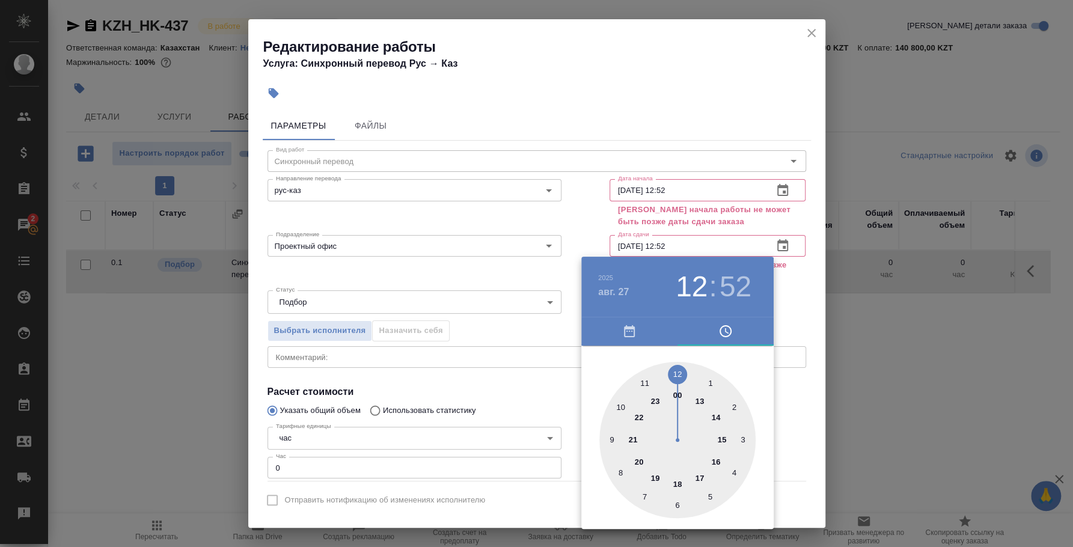
click at [790, 306] on div at bounding box center [536, 273] width 1073 height 547
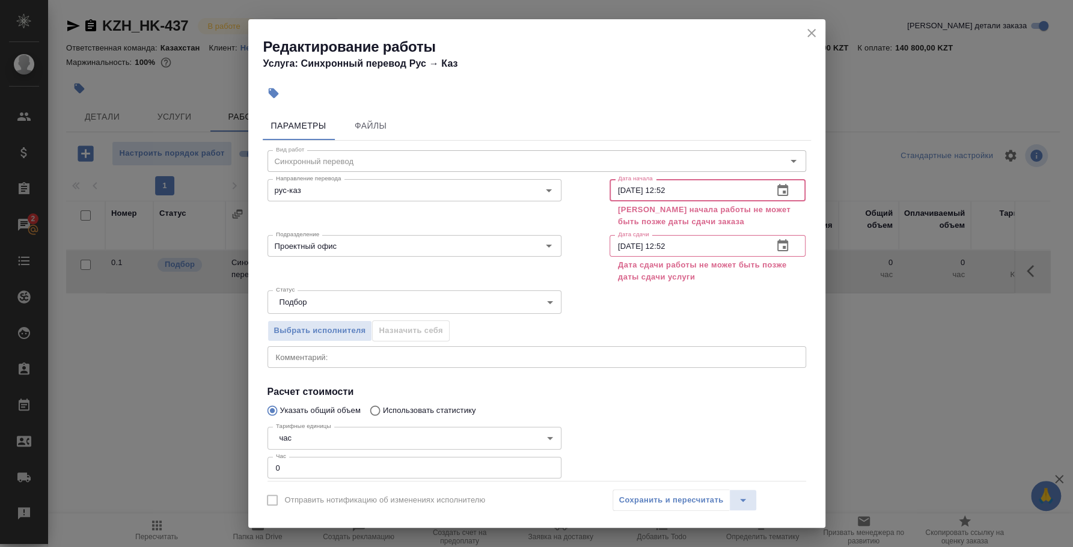
drag, startPoint x: 666, startPoint y: 181, endPoint x: 708, endPoint y: 185, distance: 42.8
click at [708, 185] on input "27.08.2025 12:52" at bounding box center [687, 190] width 155 height 22
type input "27.08.2025 12:00"
click at [690, 289] on div "Статус Подбор recruiting Статус" at bounding box center [537, 301] width 587 height 78
click at [814, 29] on icon "close" at bounding box center [811, 33] width 14 height 14
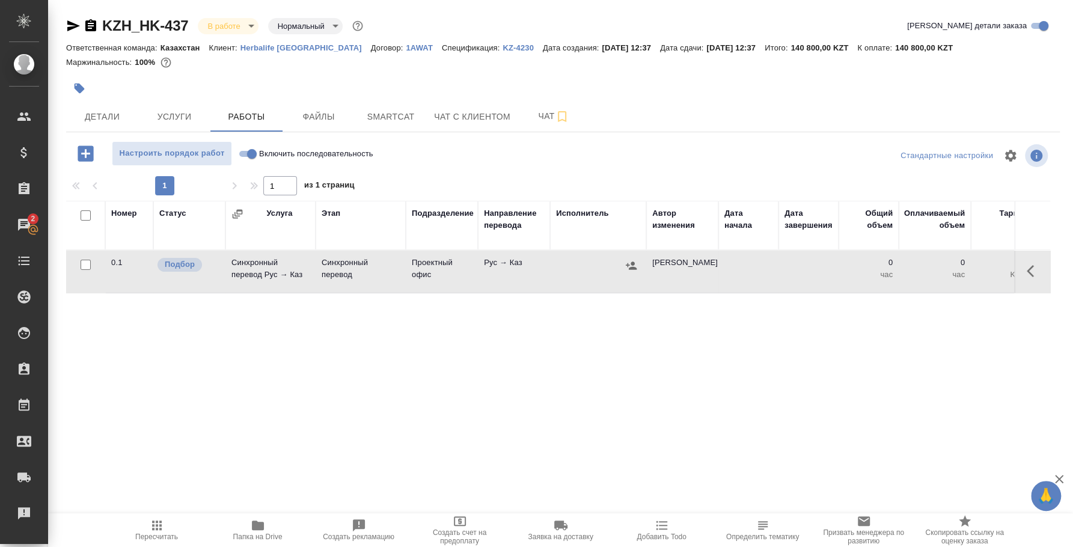
click at [1033, 272] on icon "button" at bounding box center [1034, 271] width 14 height 14
click at [951, 265] on icon "button" at bounding box center [946, 271] width 14 height 14
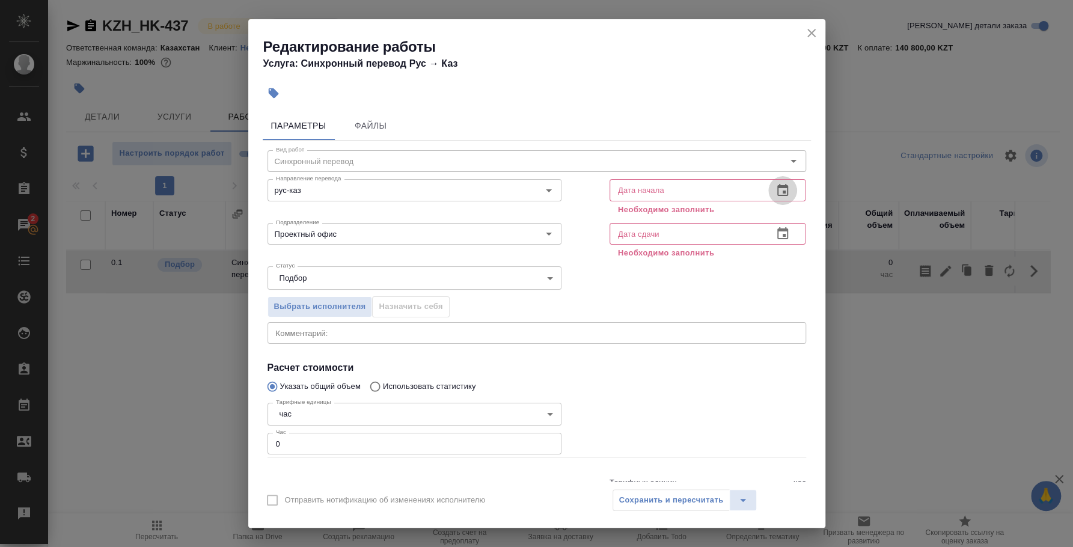
click at [776, 189] on icon "button" at bounding box center [783, 190] width 14 height 14
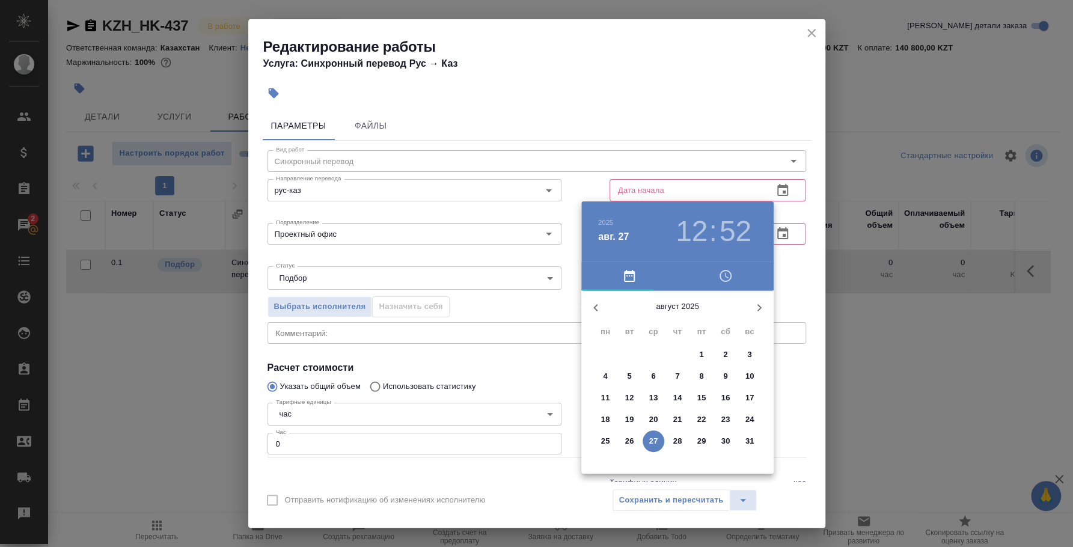
click at [659, 441] on span "27" at bounding box center [654, 441] width 22 height 12
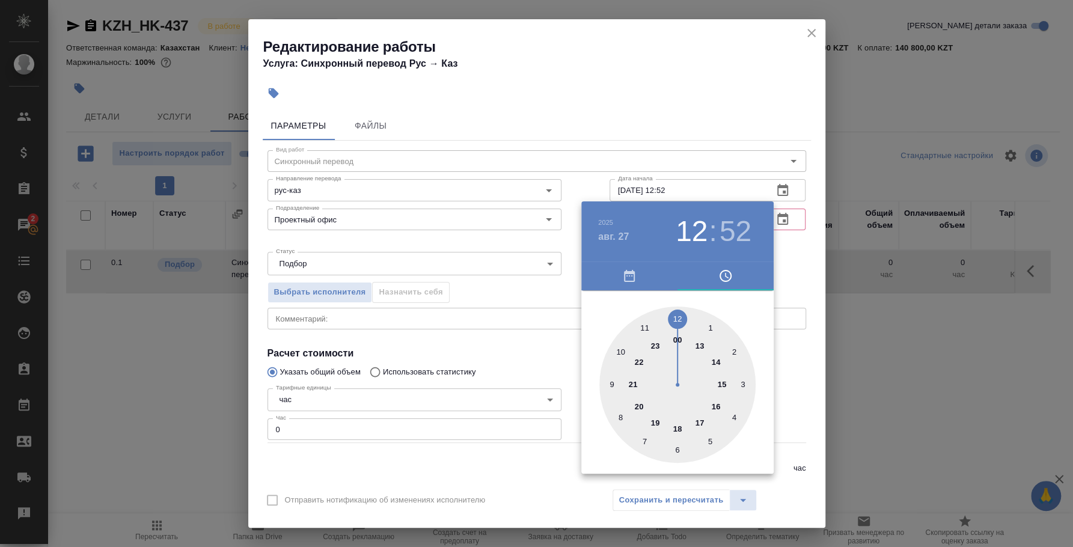
click at [672, 198] on div at bounding box center [536, 273] width 1073 height 547
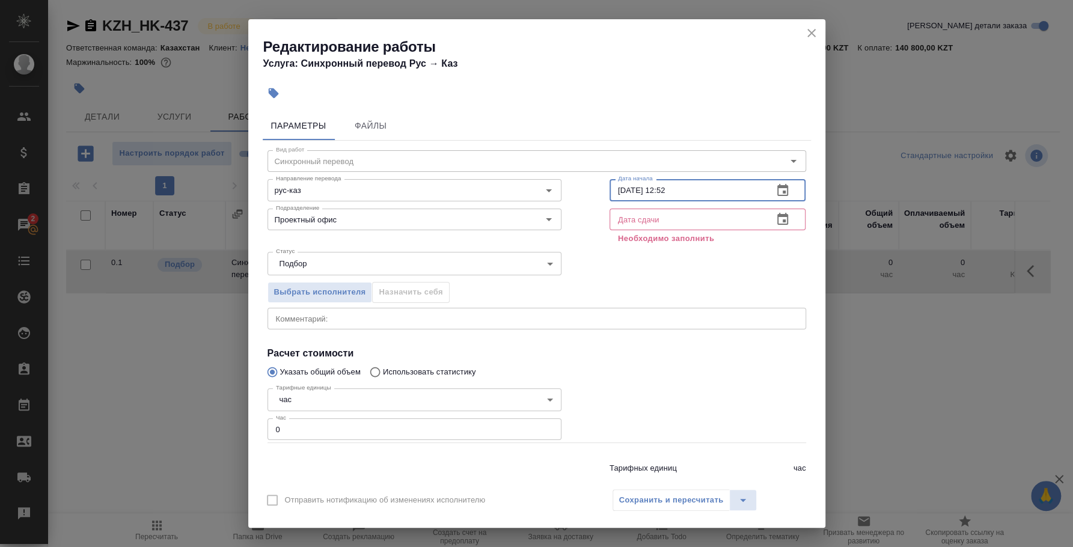
drag, startPoint x: 665, startPoint y: 192, endPoint x: 683, endPoint y: 188, distance: 18.4
click at [683, 188] on input "27.08.2025 12:52" at bounding box center [687, 190] width 155 height 22
type input "[DATE] 12:37"
click at [768, 221] on button "button" at bounding box center [782, 219] width 29 height 29
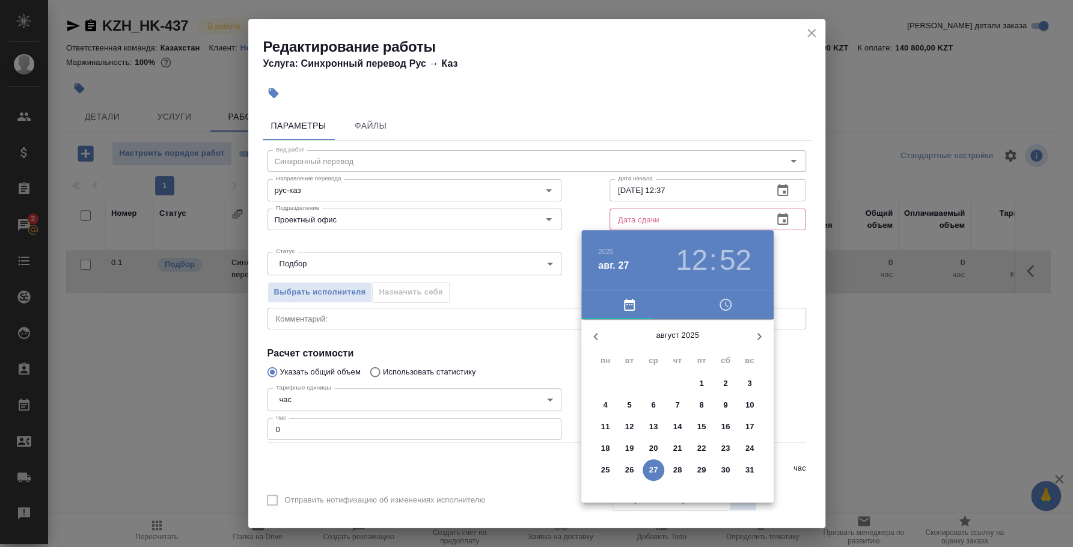
click at [655, 464] on p "27" at bounding box center [653, 470] width 9 height 12
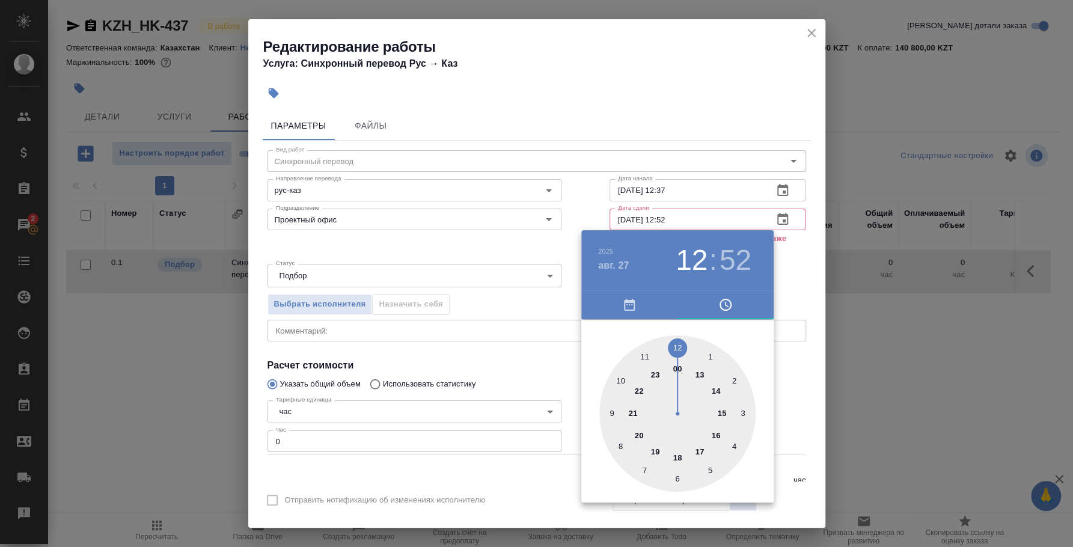
click at [672, 210] on div at bounding box center [536, 273] width 1073 height 547
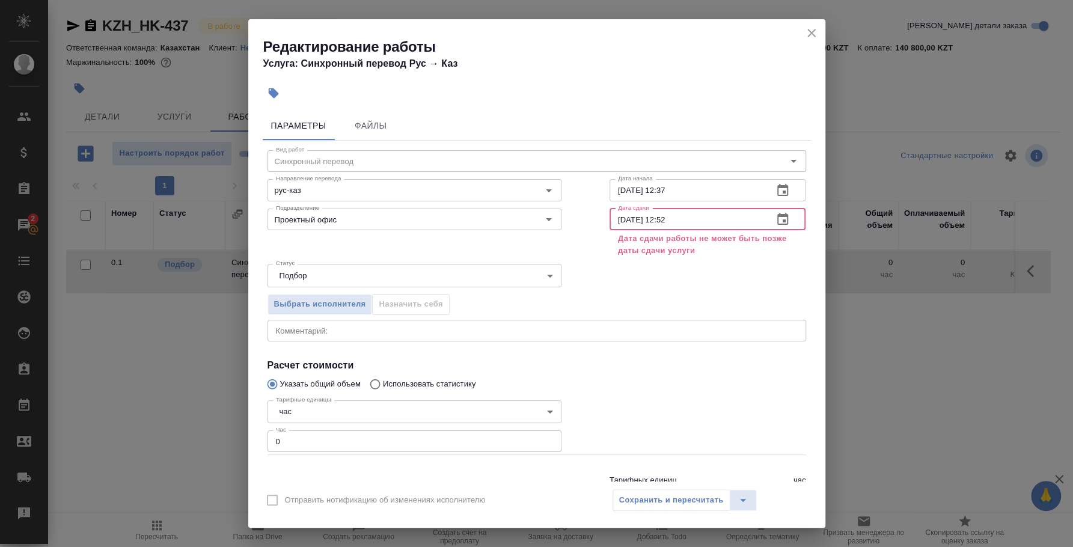
drag, startPoint x: 665, startPoint y: 219, endPoint x: 699, endPoint y: 220, distance: 33.7
click at [699, 220] on input "27.08.2025 12:52" at bounding box center [687, 220] width 155 height 22
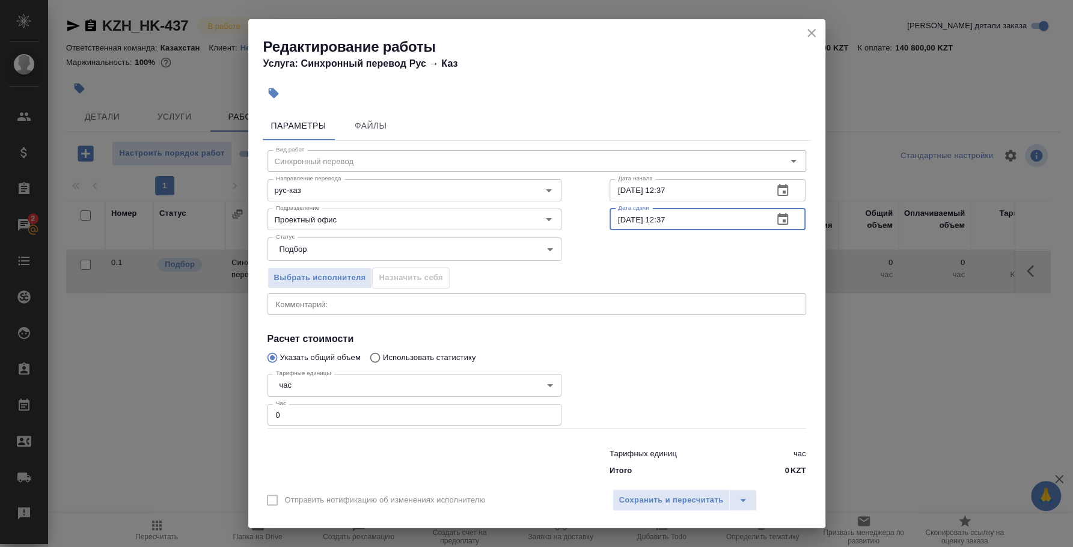
type input "[DATE] 12:37"
drag, startPoint x: 322, startPoint y: 421, endPoint x: 269, endPoint y: 416, distance: 53.1
click at [269, 416] on input "0" at bounding box center [415, 415] width 294 height 22
type input "2"
click at [673, 497] on span "Сохранить и пересчитать" at bounding box center [671, 501] width 105 height 14
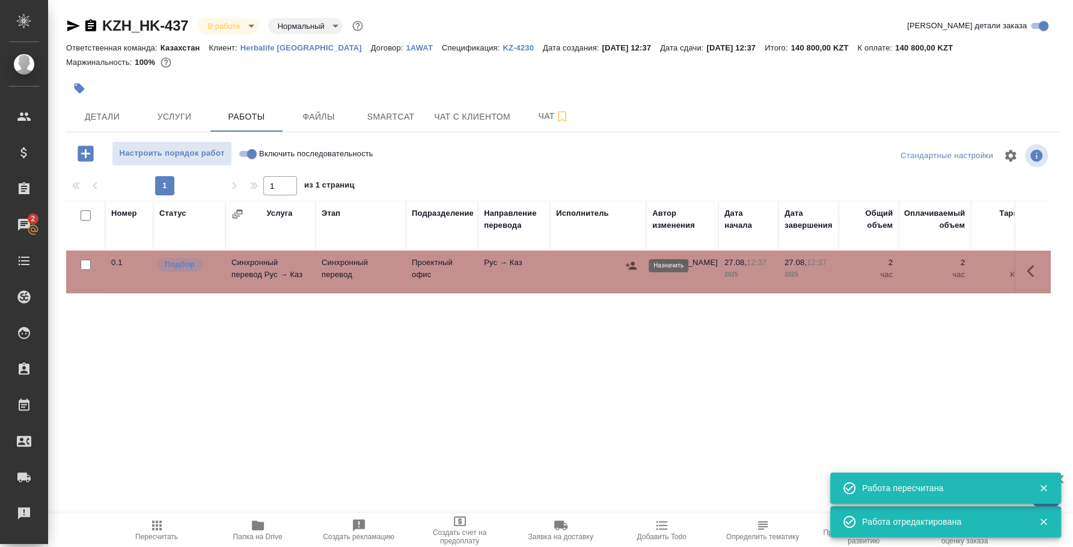
click at [635, 266] on icon "button" at bounding box center [631, 266] width 12 height 12
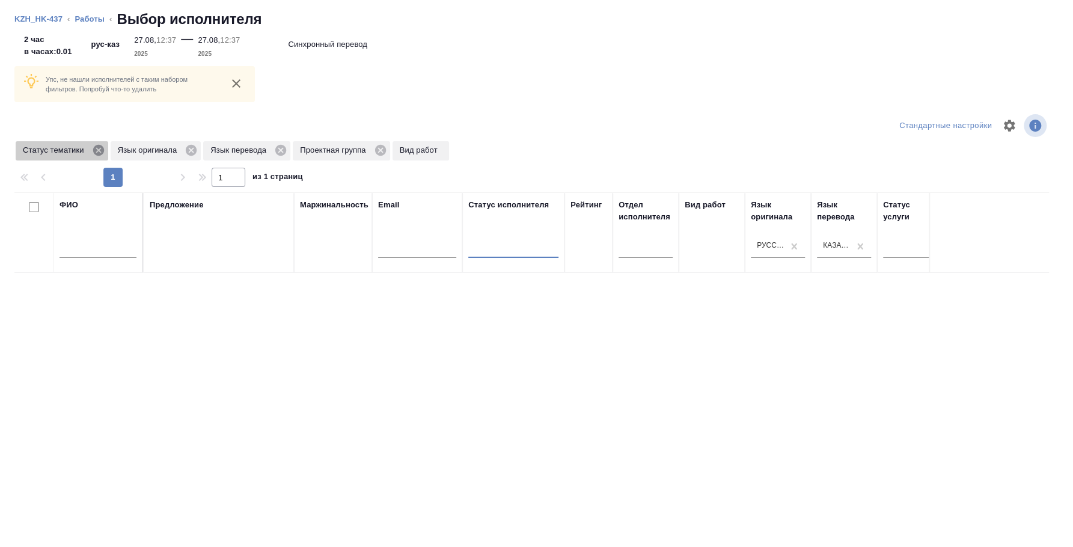
click at [100, 145] on icon at bounding box center [98, 150] width 11 height 11
click at [96, 152] on icon at bounding box center [96, 150] width 11 height 11
click at [96, 152] on icon at bounding box center [93, 150] width 11 height 11
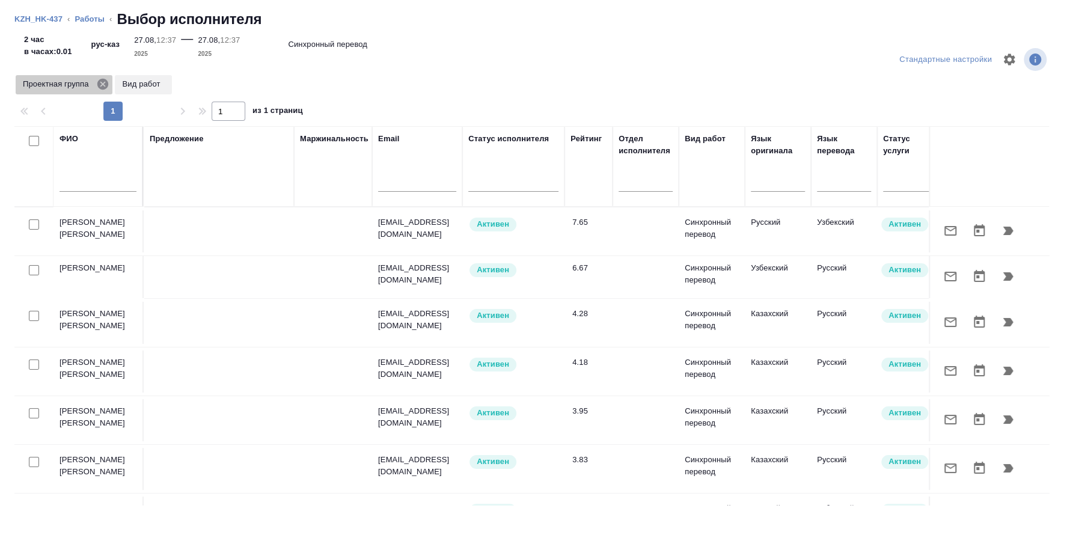
click at [102, 83] on icon at bounding box center [102, 84] width 13 height 13
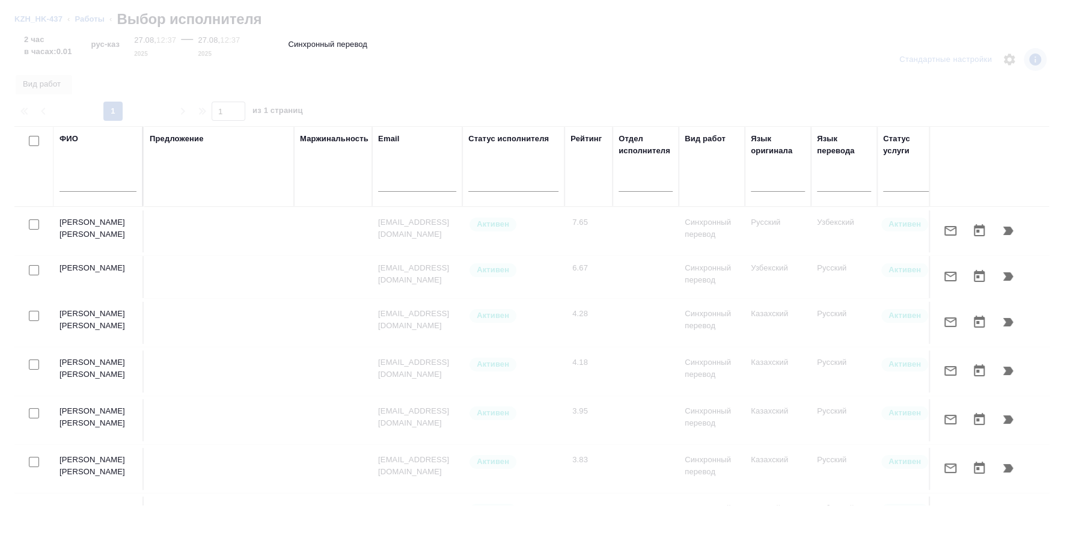
click at [84, 185] on input "text" at bounding box center [98, 184] width 77 height 15
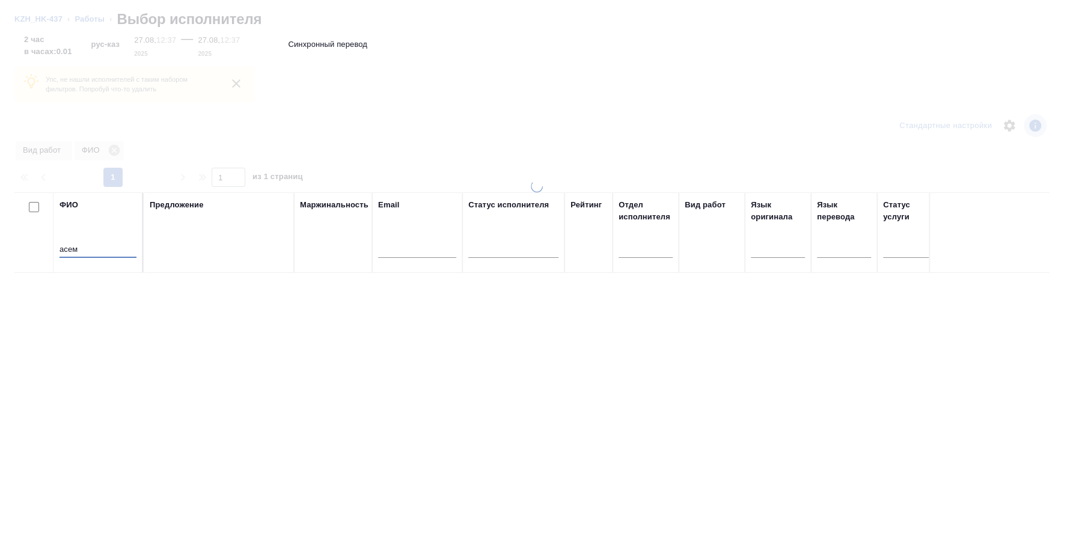
type input "асем"
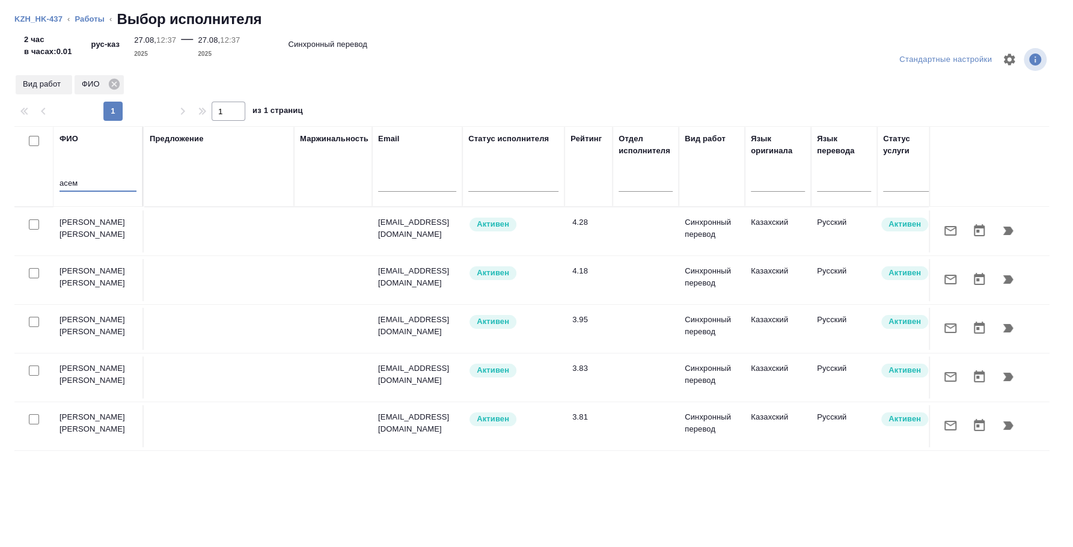
click at [35, 216] on div at bounding box center [33, 224] width 27 height 17
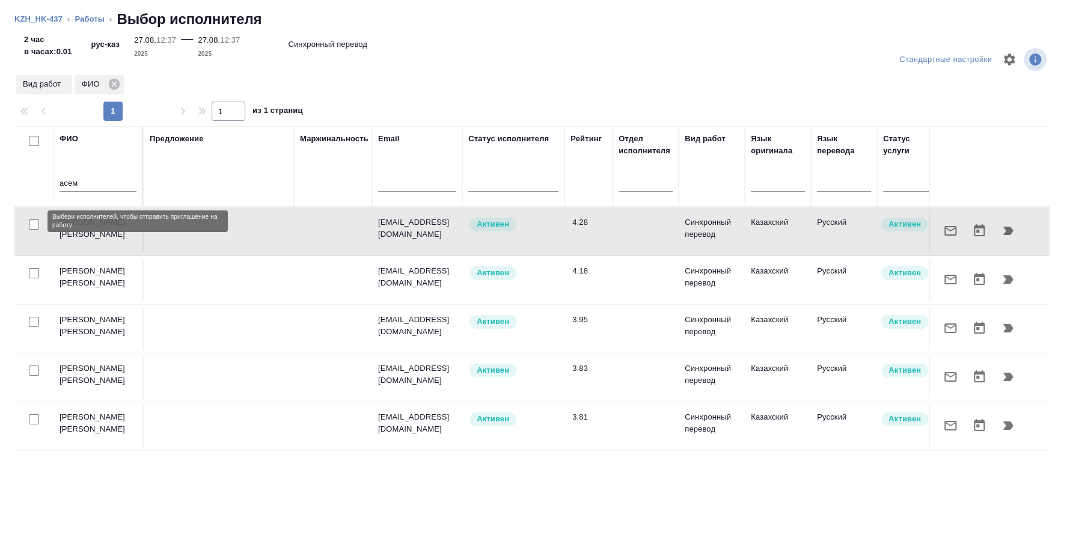
click at [35, 224] on input "checkbox" at bounding box center [34, 224] width 10 height 10
checkbox input "true"
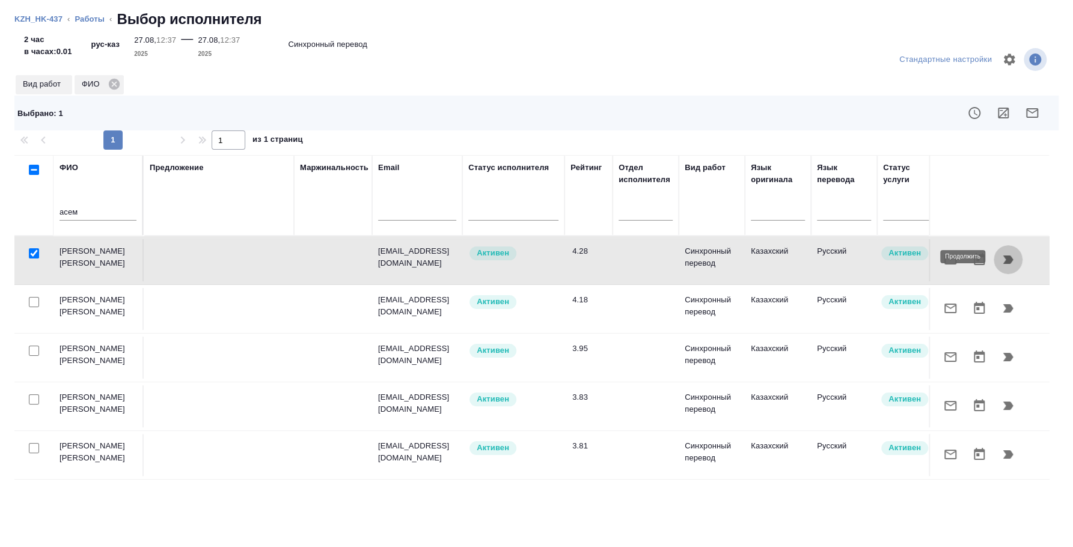
click at [1012, 255] on icon "button" at bounding box center [1008, 260] width 14 height 14
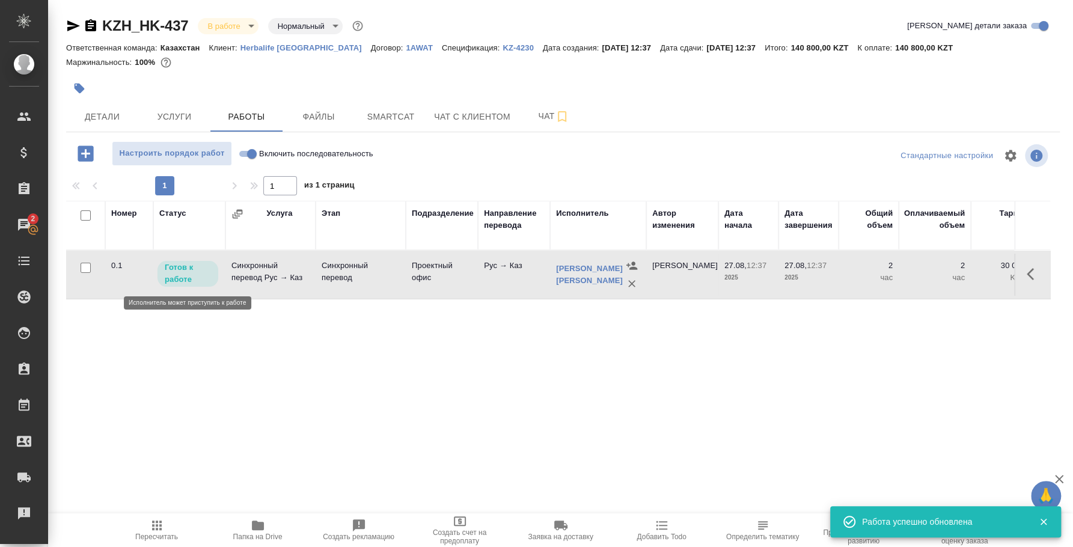
click at [189, 283] on p "Готов к работе" at bounding box center [188, 274] width 46 height 24
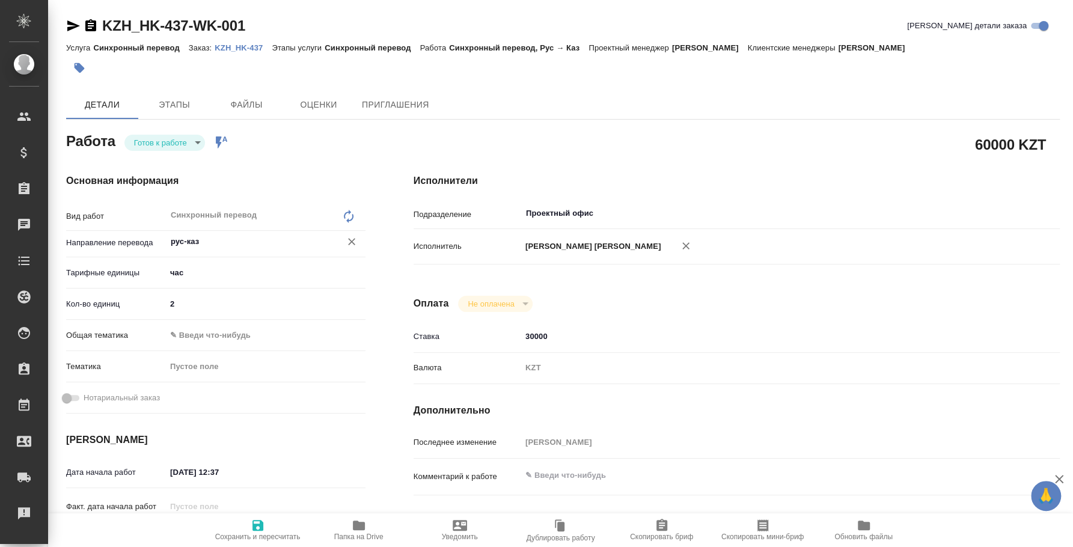
type textarea "x"
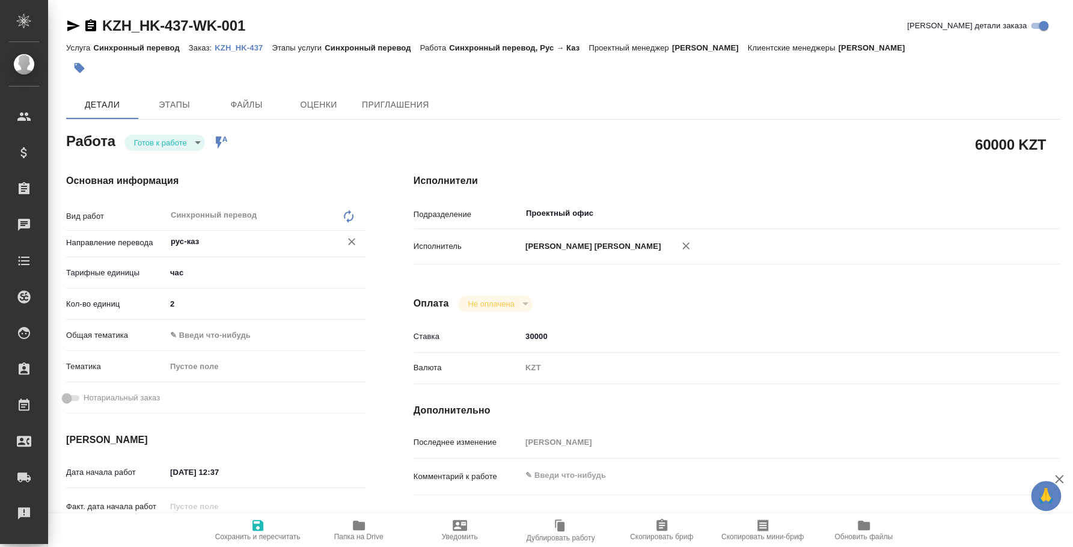
type textarea "x"
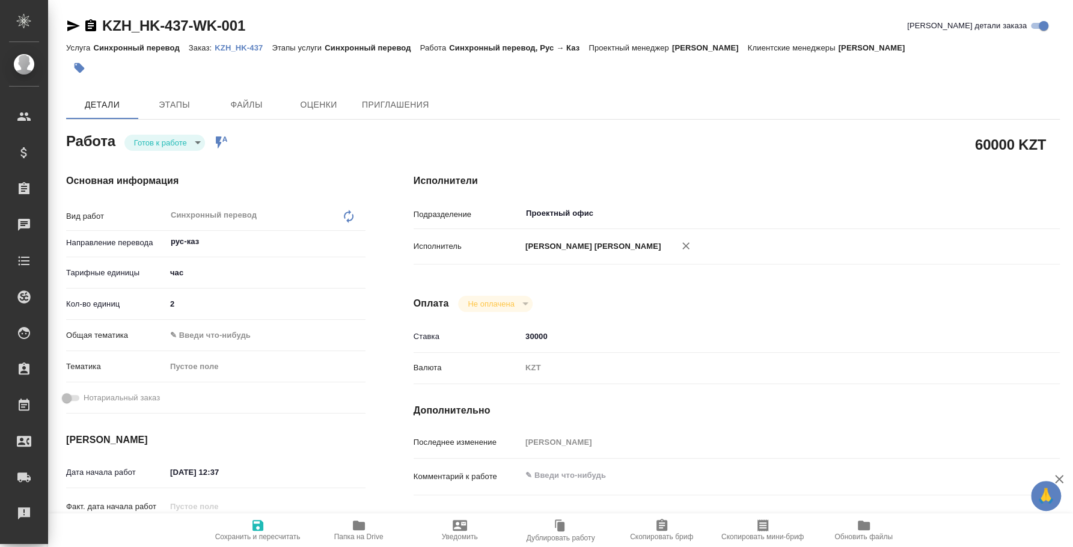
type textarea "x"
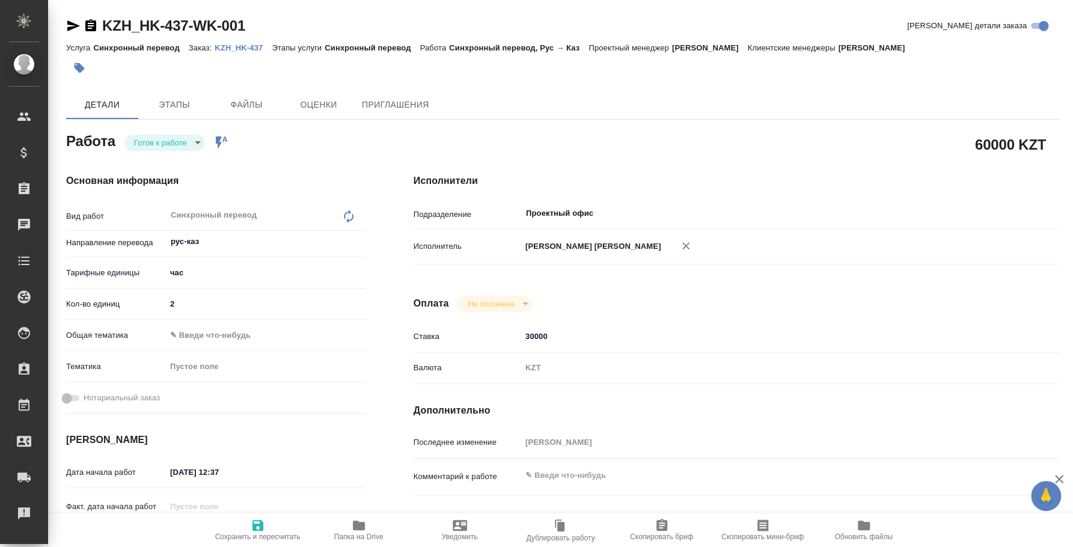
type textarea "x"
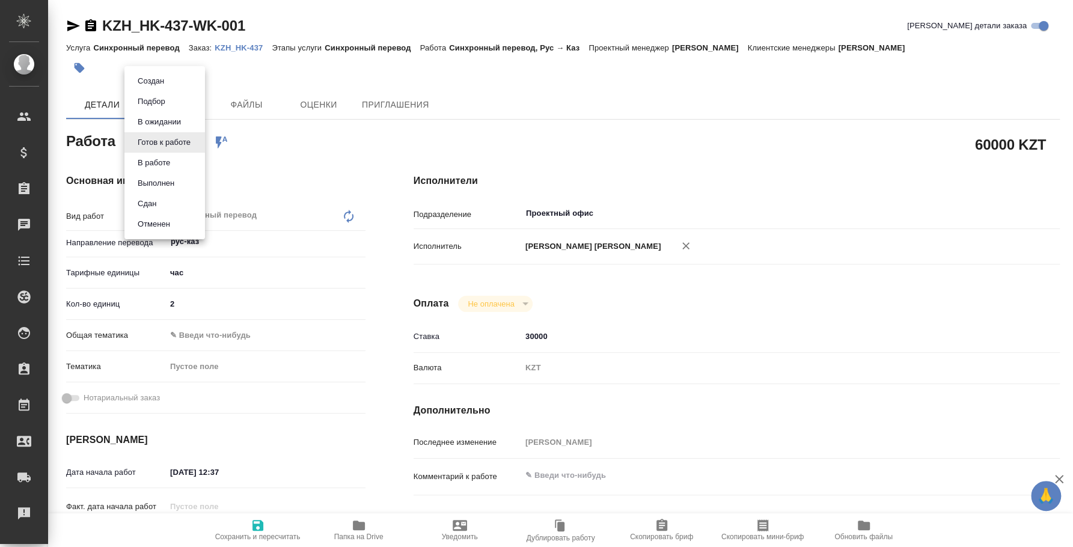
click at [203, 140] on body "🙏 .cls-1 fill:#fff; AWATERA [PERSON_NAME] Спецификации Заказы Чаты Todo Проекты…" at bounding box center [536, 273] width 1073 height 547
click at [166, 201] on li "Сдан" at bounding box center [164, 204] width 81 height 20
type textarea "x"
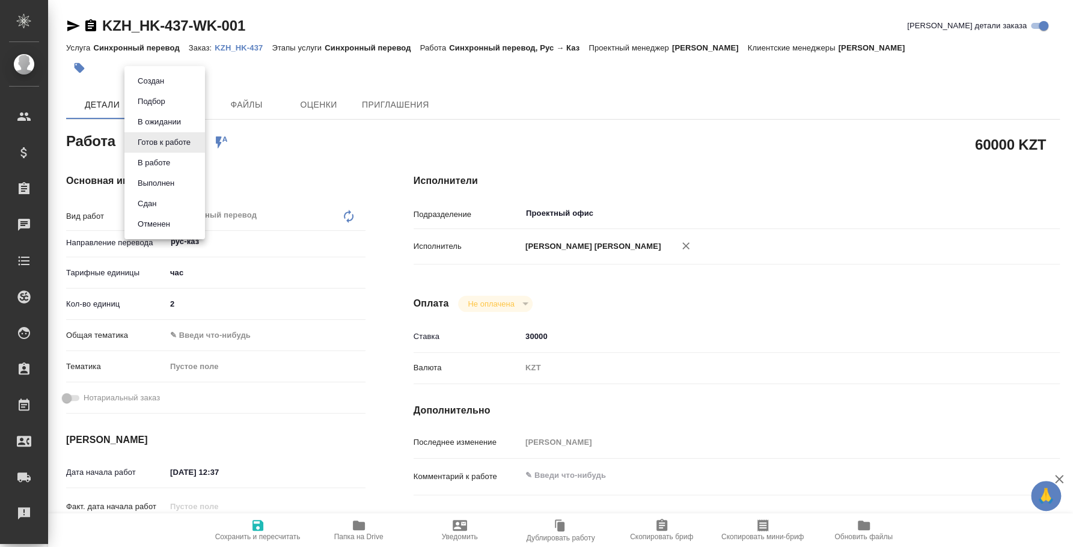
type textarea "x"
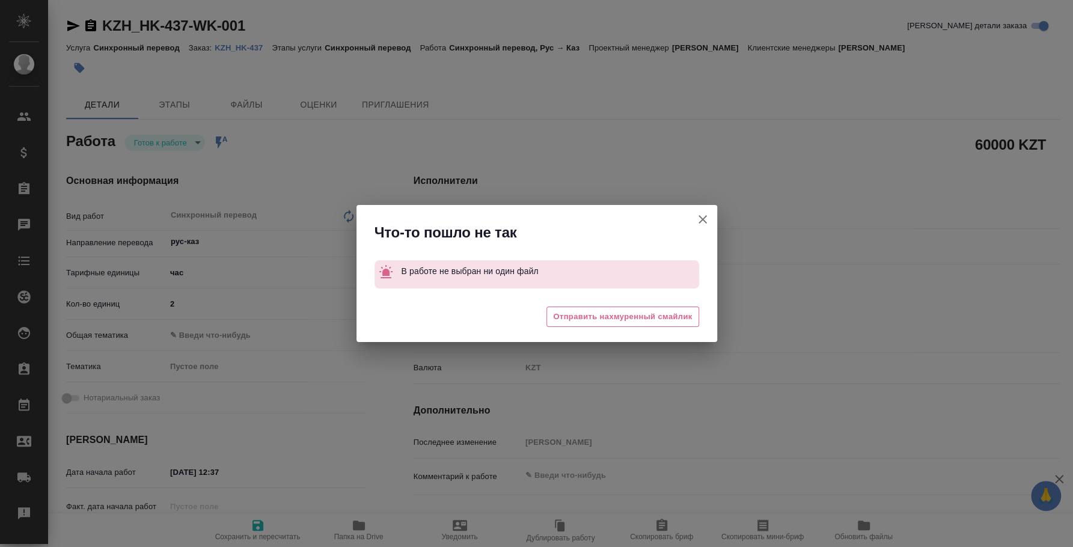
type textarea "x"
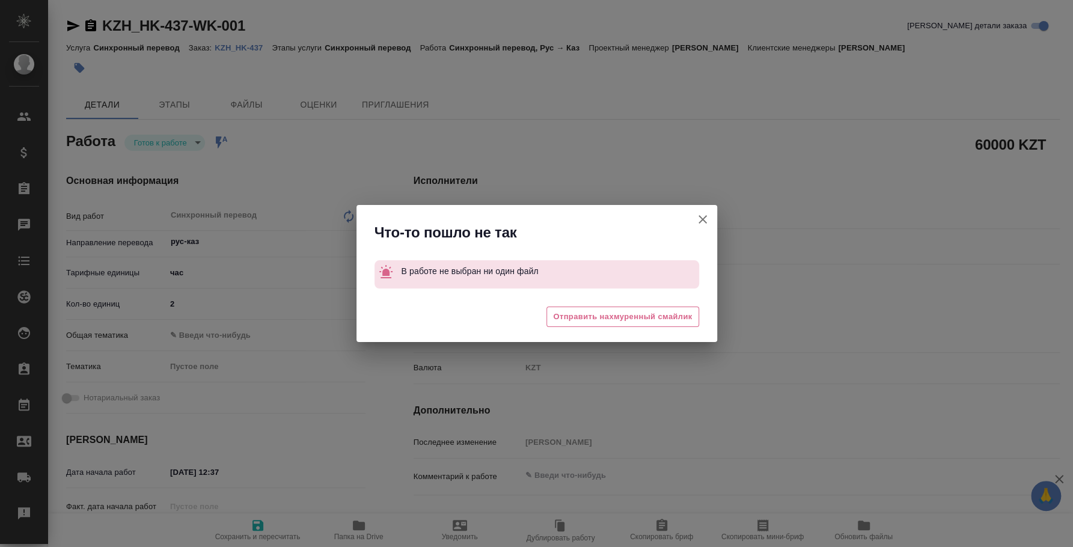
type textarea "x"
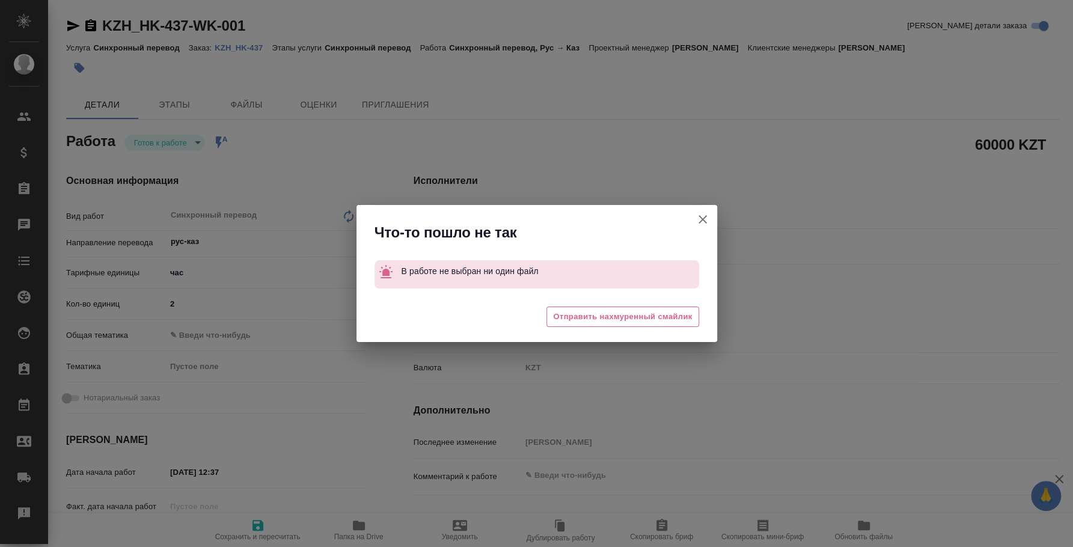
type textarea "x"
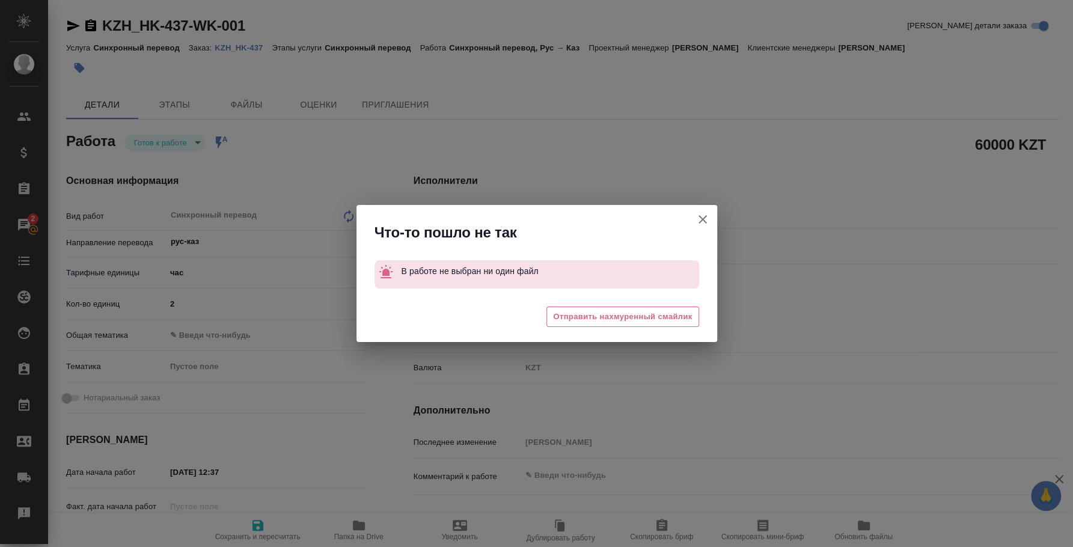
type textarea "x"
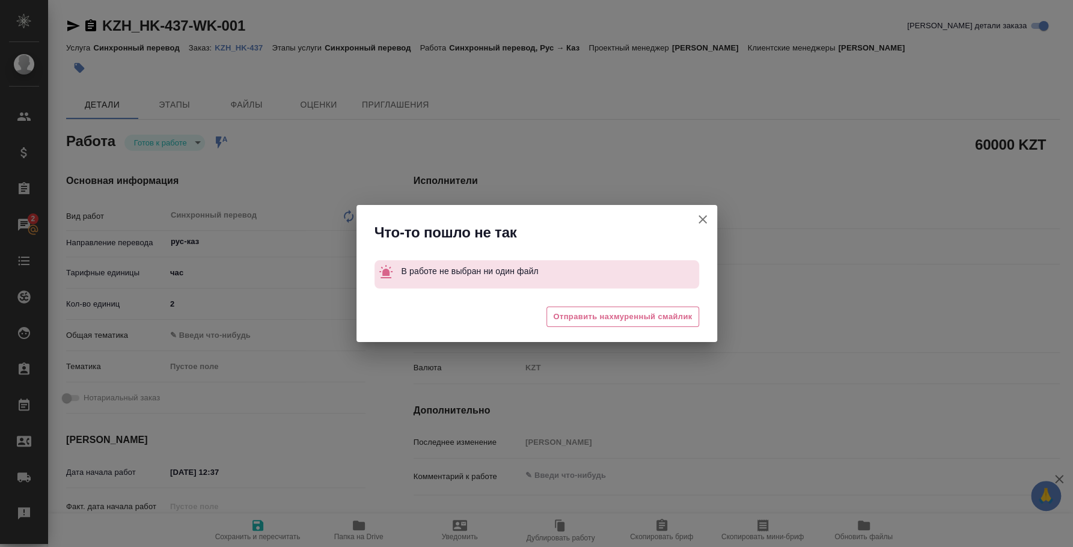
click at [707, 216] on icon "button" at bounding box center [703, 219] width 14 height 14
type textarea "x"
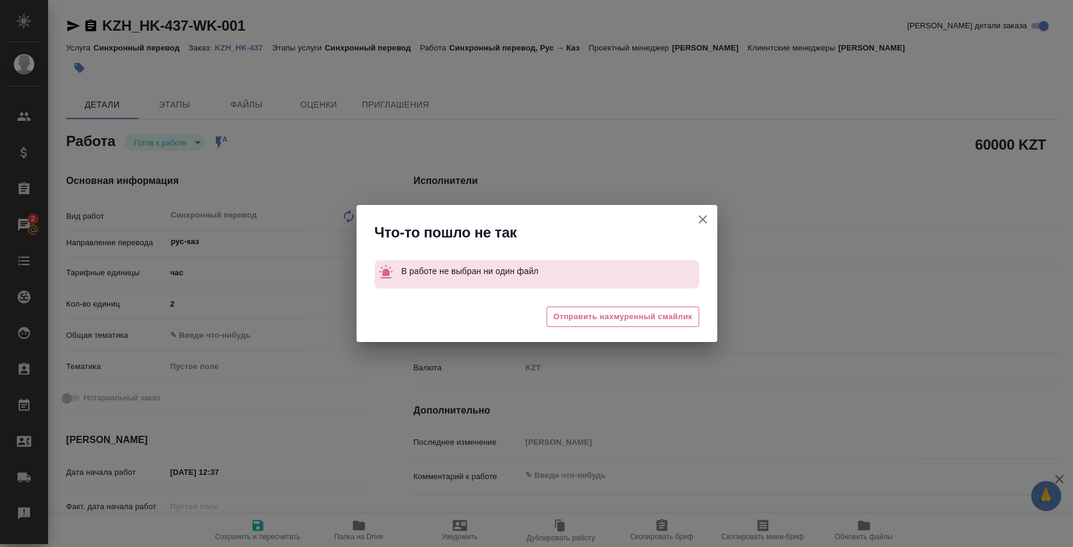
type textarea "x"
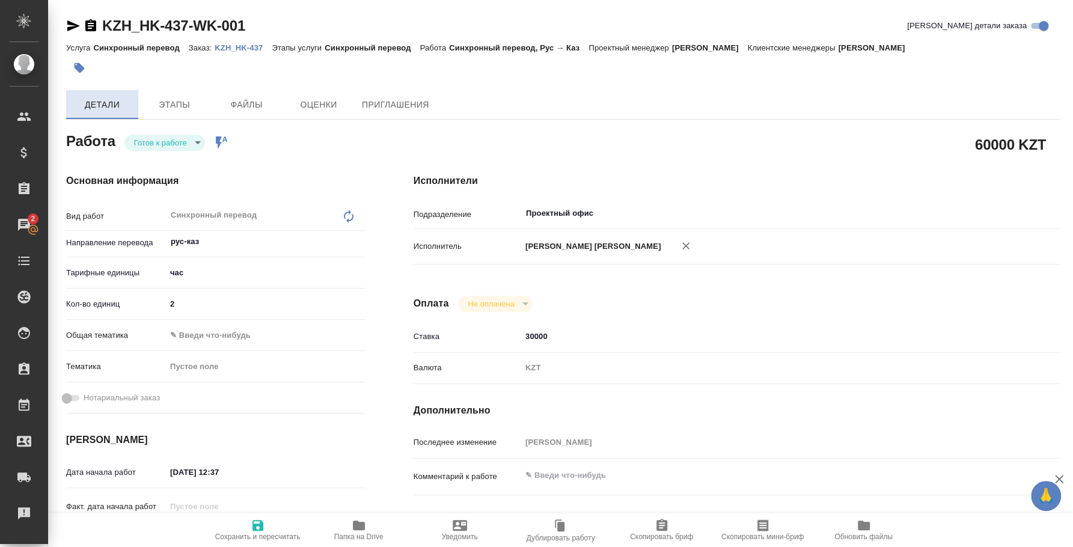
click at [102, 108] on span "Детали" at bounding box center [102, 104] width 58 height 15
click at [222, 48] on p "KZH_HK-437" at bounding box center [243, 47] width 57 height 9
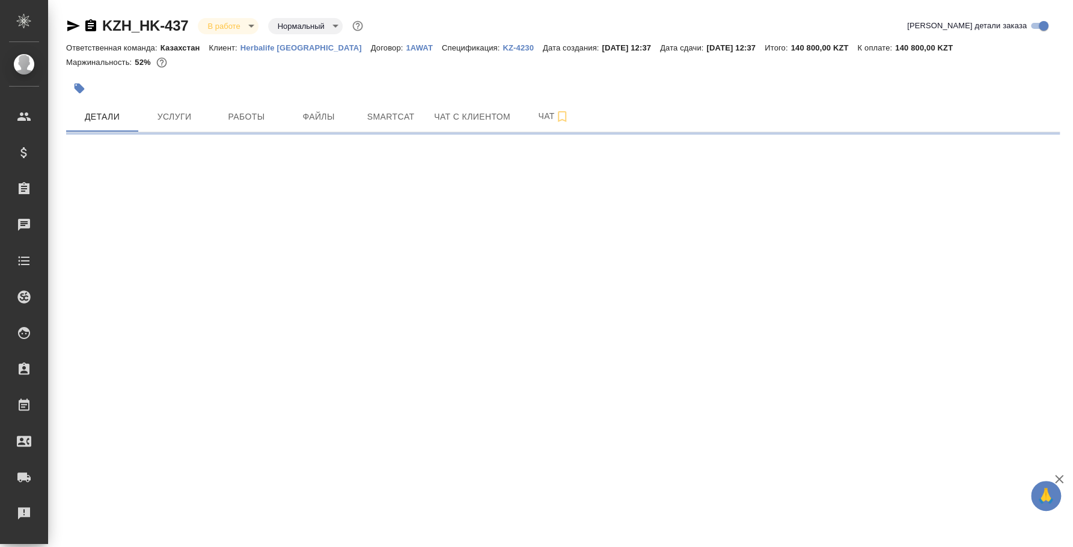
select select "RU"
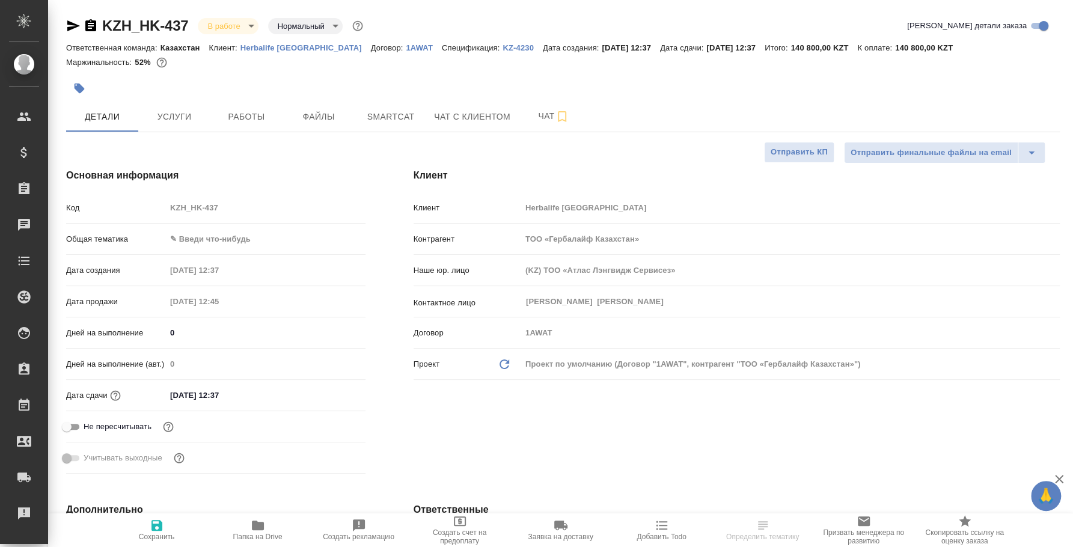
type textarea "x"
click at [186, 238] on body "🙏 .cls-1 fill:#fff; AWATERA [PERSON_NAME] Спецификации Заказы Чаты Todo Проекты…" at bounding box center [536, 273] width 1073 height 547
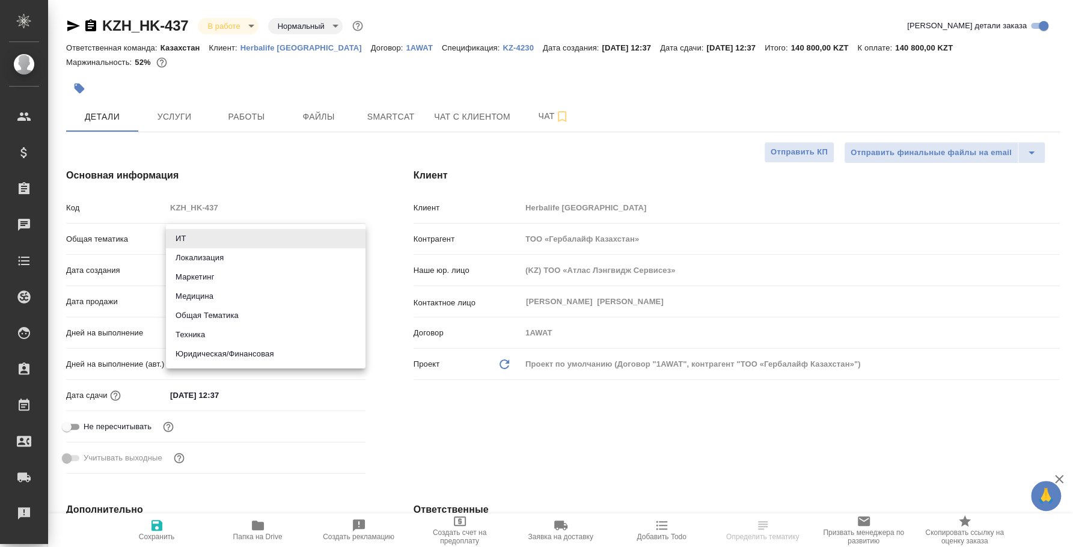
click at [236, 320] on li "Общая Тематика" at bounding box center [266, 315] width 200 height 19
type input "obtem"
type textarea "x"
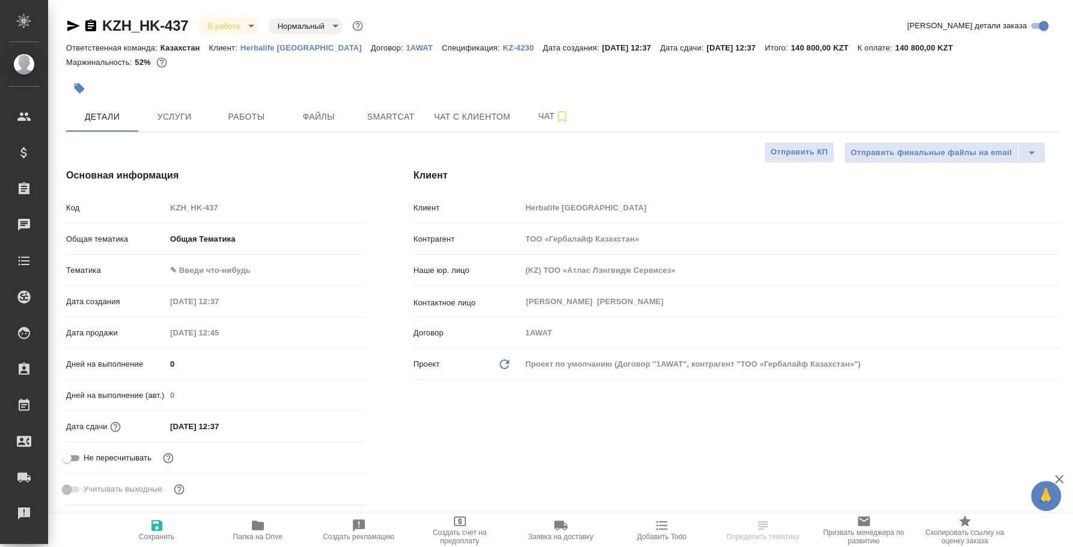
click at [230, 280] on body "🙏 .cls-1 fill:#fff; AWATERA [PERSON_NAME] Спецификации Заказы Чаты Todo Проекты…" at bounding box center [536, 273] width 1073 height 547
click at [241, 288] on div at bounding box center [536, 273] width 1073 height 547
click at [228, 283] on div "[PERSON_NAME] ✎ Введи что-нибудь" at bounding box center [215, 275] width 299 height 31
click at [234, 268] on body "🙏 .cls-1 fill:#fff; AWATERA [PERSON_NAME] Спецификации Заказы 2 Чаты Todo Проек…" at bounding box center [536, 273] width 1073 height 547
click at [235, 273] on li "Общая Тематика" at bounding box center [266, 269] width 200 height 19
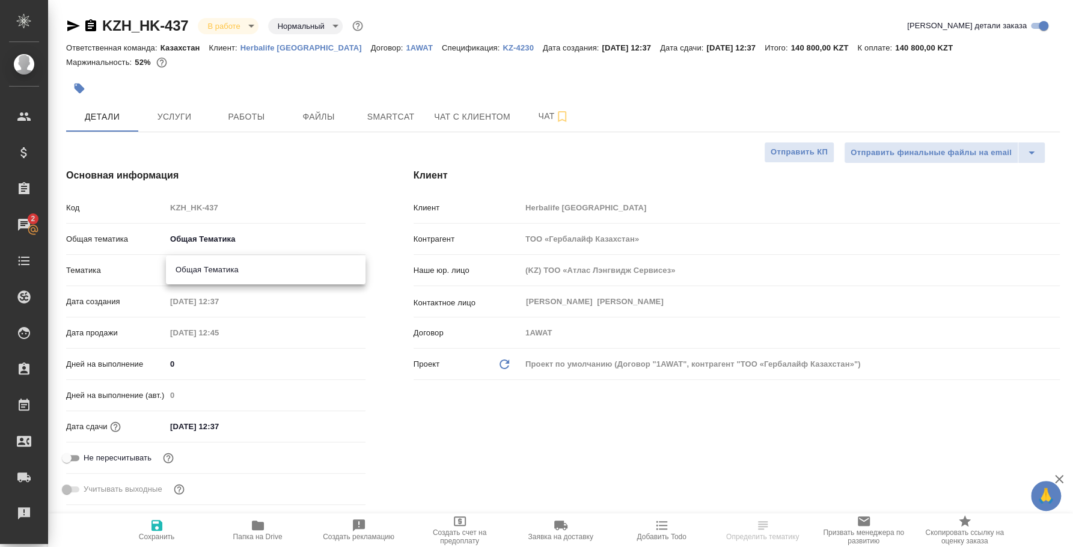
type textarea "x"
type input "6012b1ca196b0e5c9229a120"
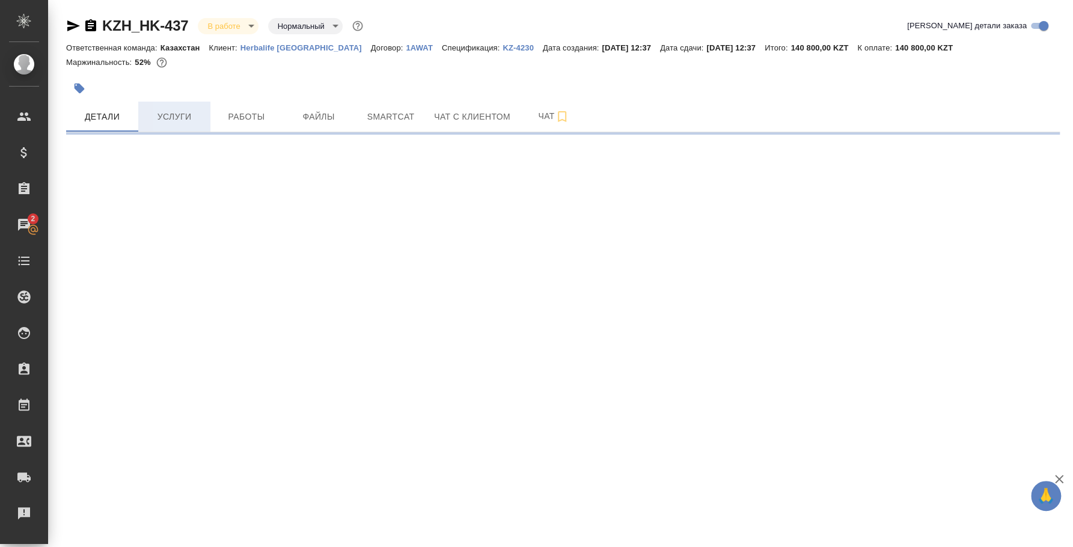
select select "RU"
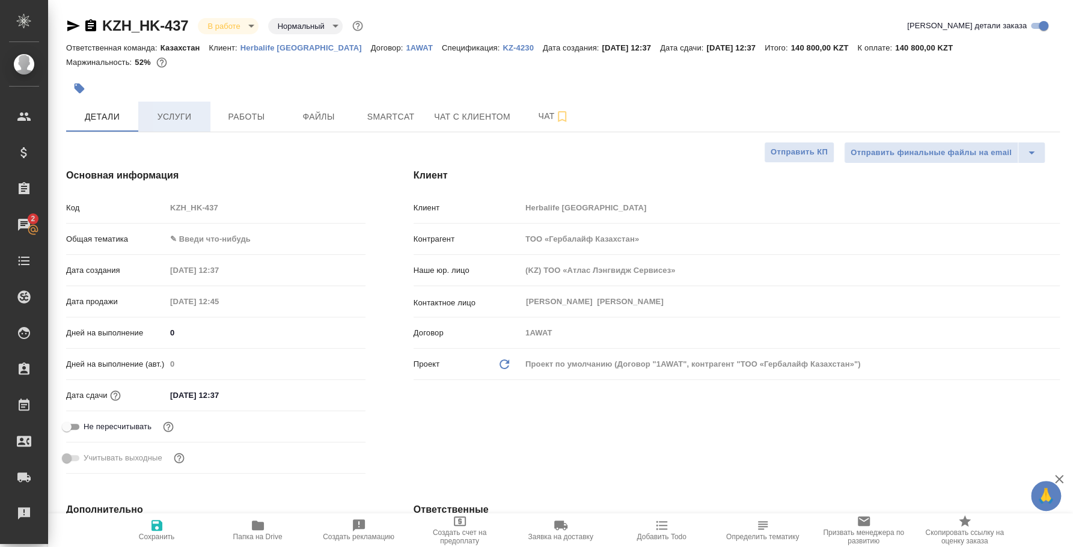
type textarea "x"
click at [185, 110] on span "Услуги" at bounding box center [175, 116] width 58 height 15
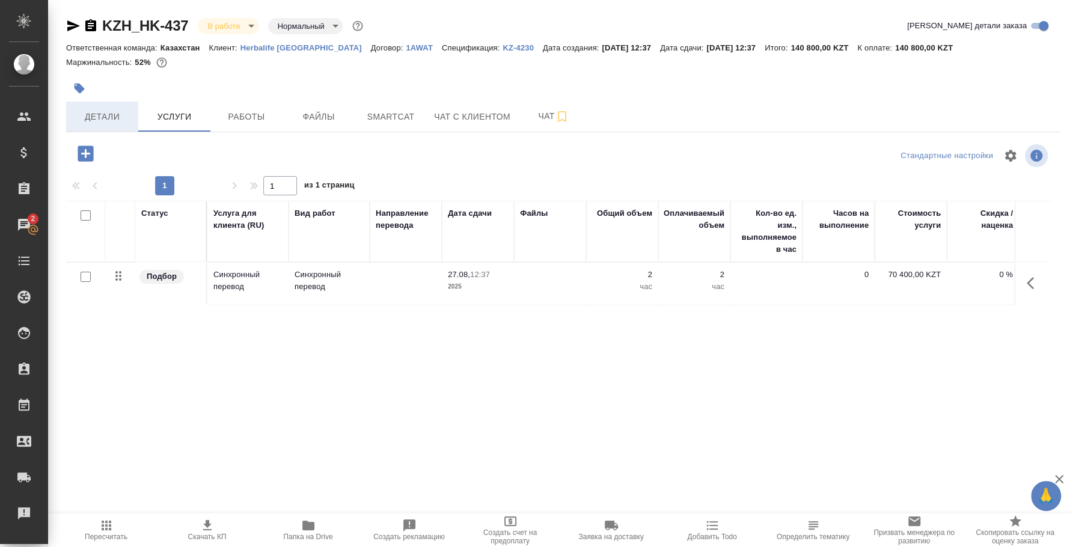
click at [120, 114] on span "Детали" at bounding box center [102, 116] width 58 height 15
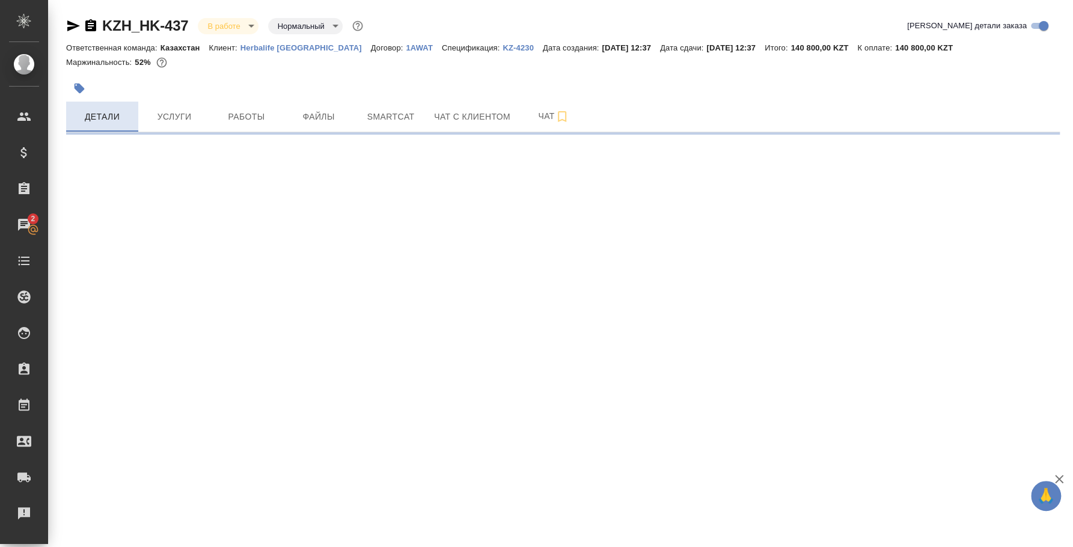
select select "RU"
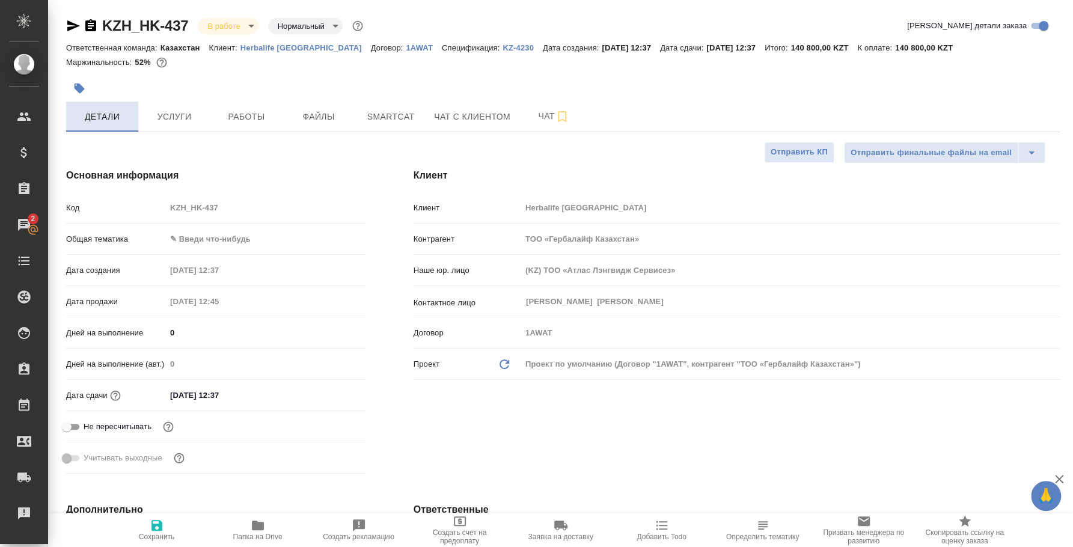
type textarea "x"
click at [243, 114] on span "Работы" at bounding box center [247, 116] width 58 height 15
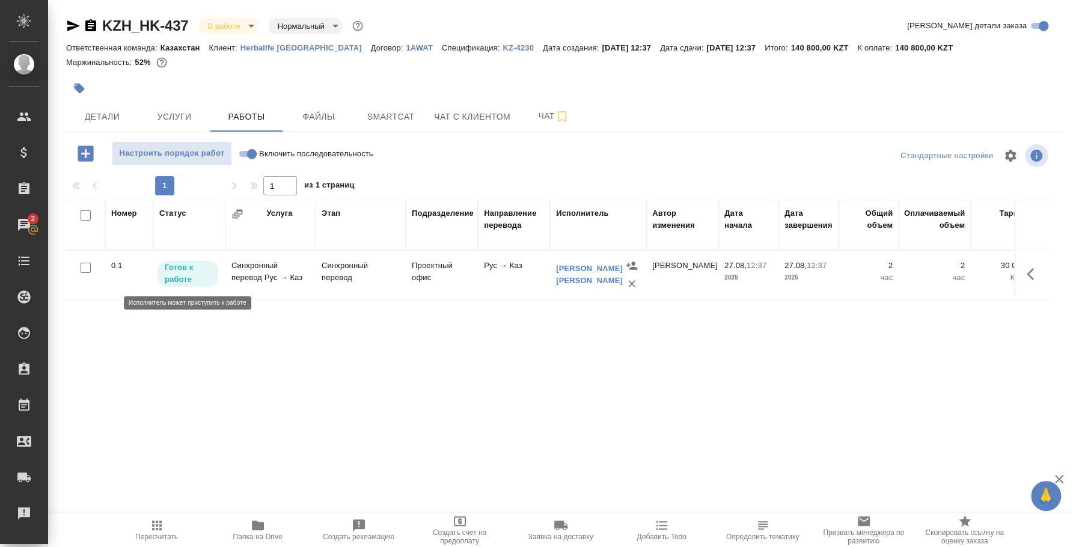
click at [207, 261] on div "Готов к работе" at bounding box center [188, 274] width 61 height 26
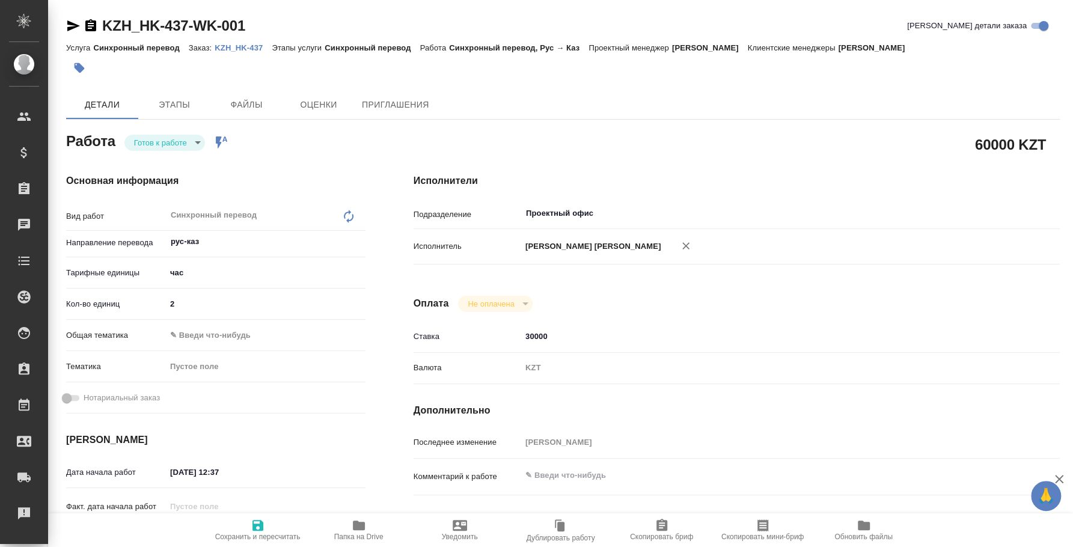
type textarea "x"
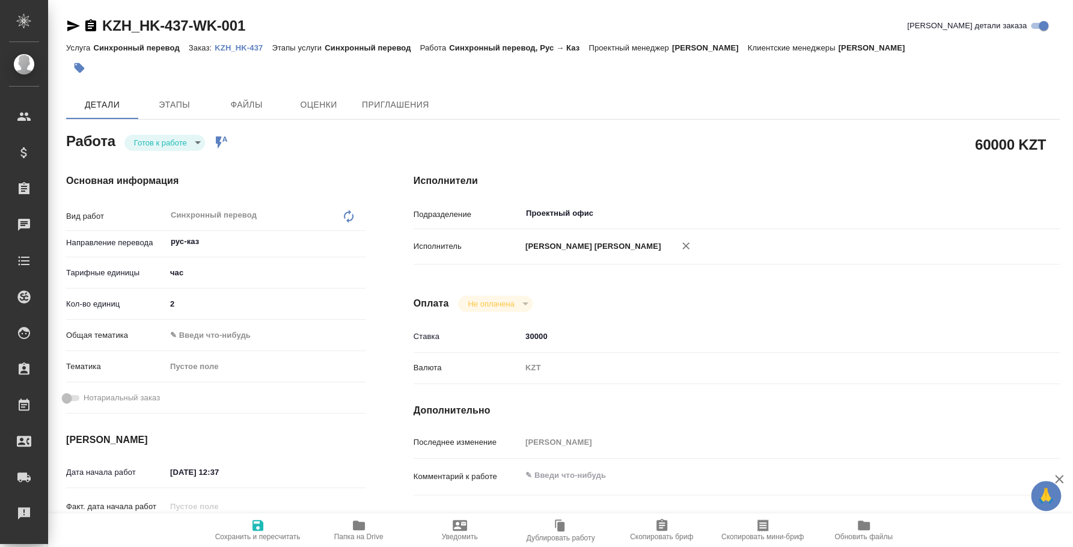
type textarea "x"
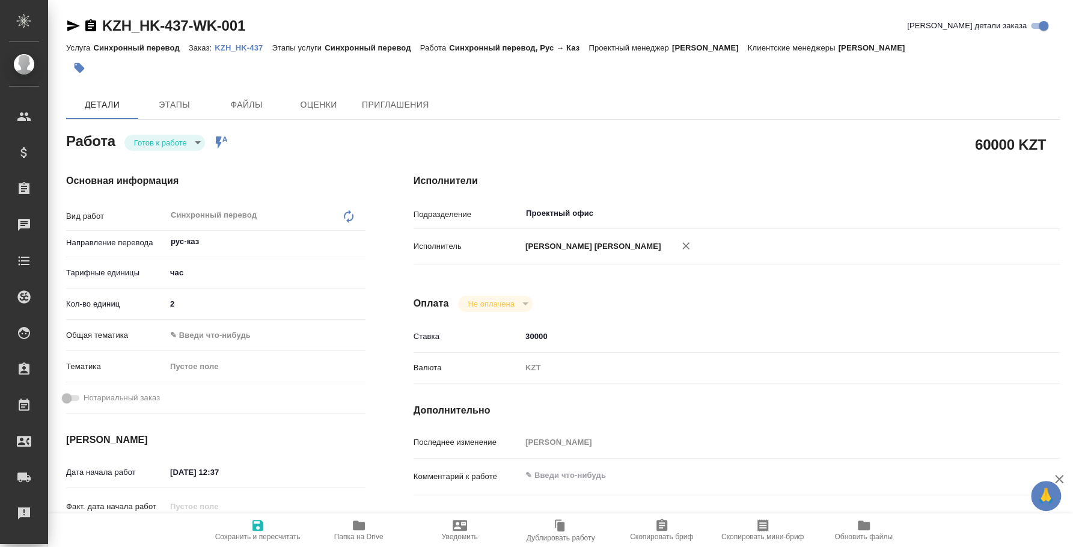
type textarea "x"
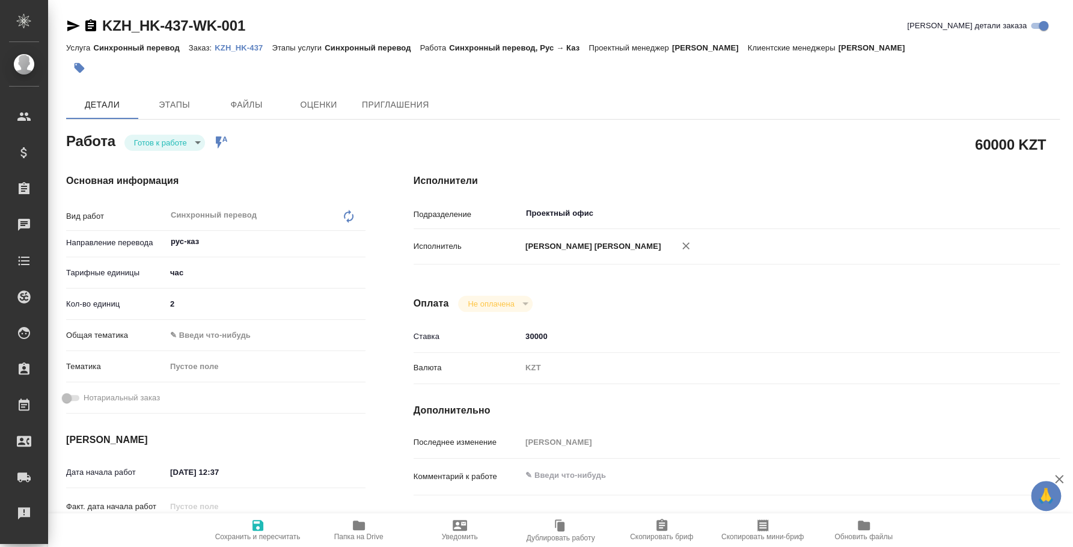
type textarea "x"
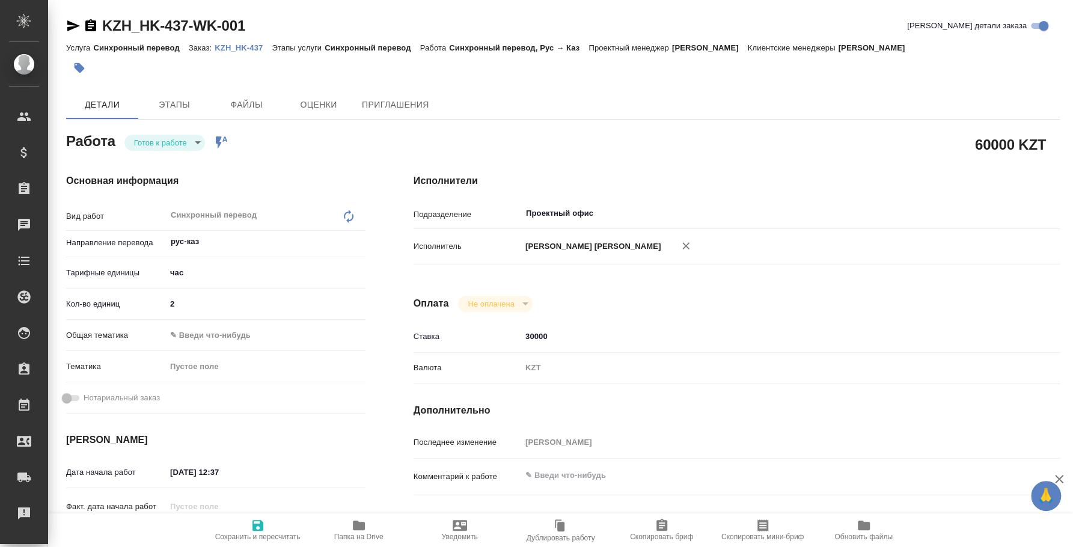
click at [195, 141] on body "🙏 .cls-1 fill:#fff; AWATERA [PERSON_NAME] Спецификации Заказы Чаты Todo Проекты…" at bounding box center [536, 273] width 1073 height 547
click at [171, 204] on li "Сдан" at bounding box center [164, 204] width 81 height 20
type textarea "x"
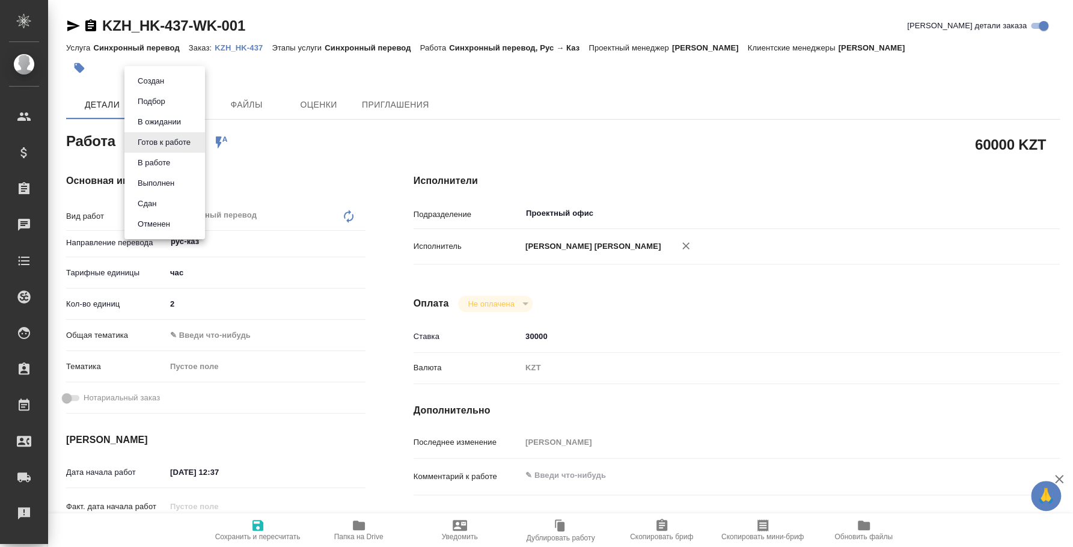
type textarea "x"
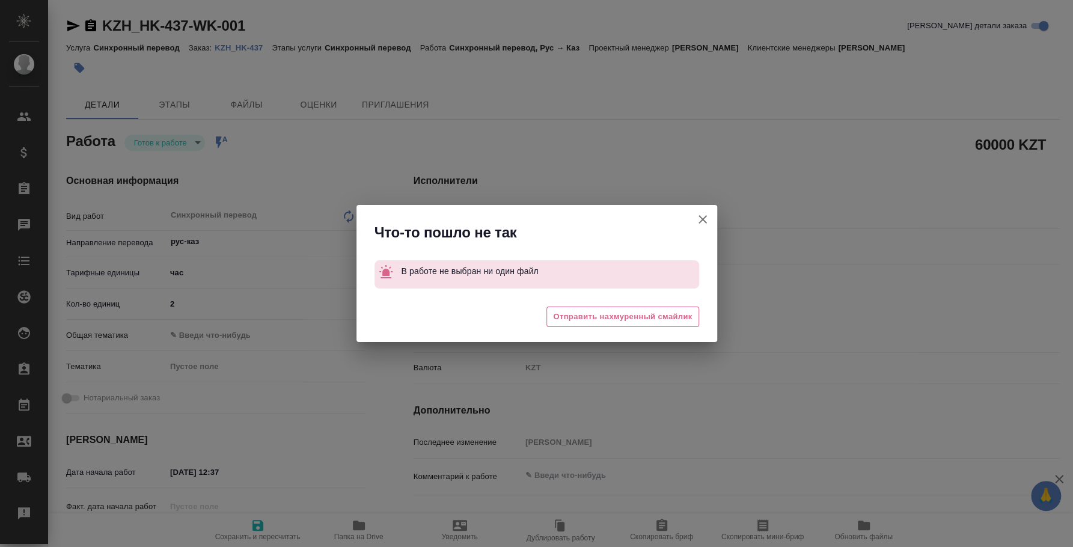
type textarea "x"
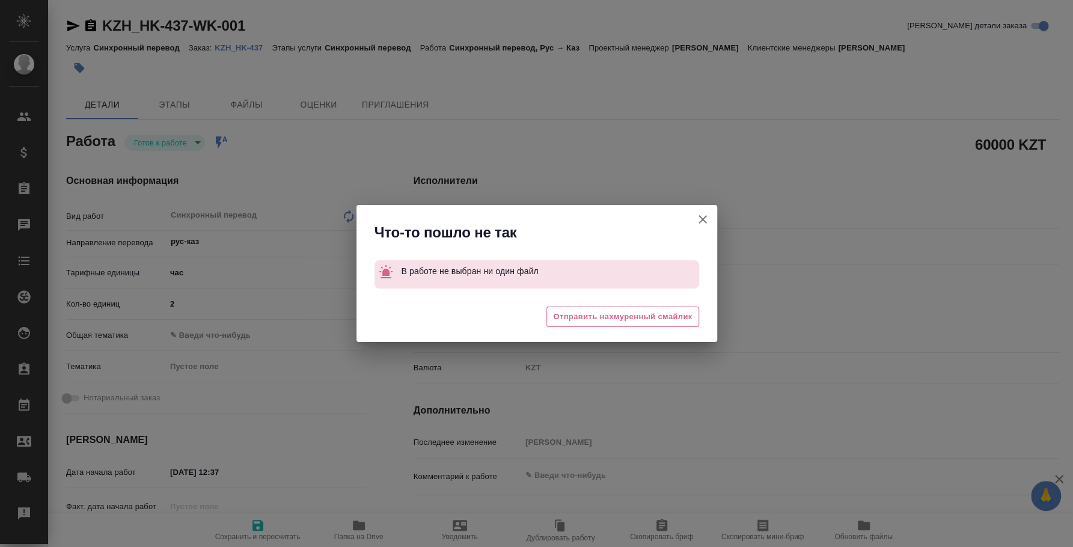
type textarea "x"
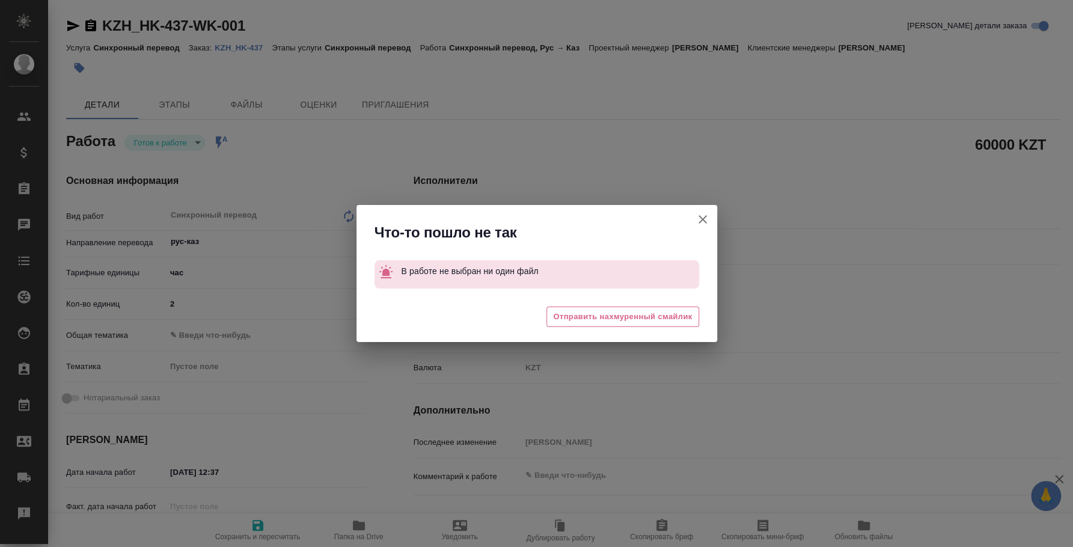
type textarea "x"
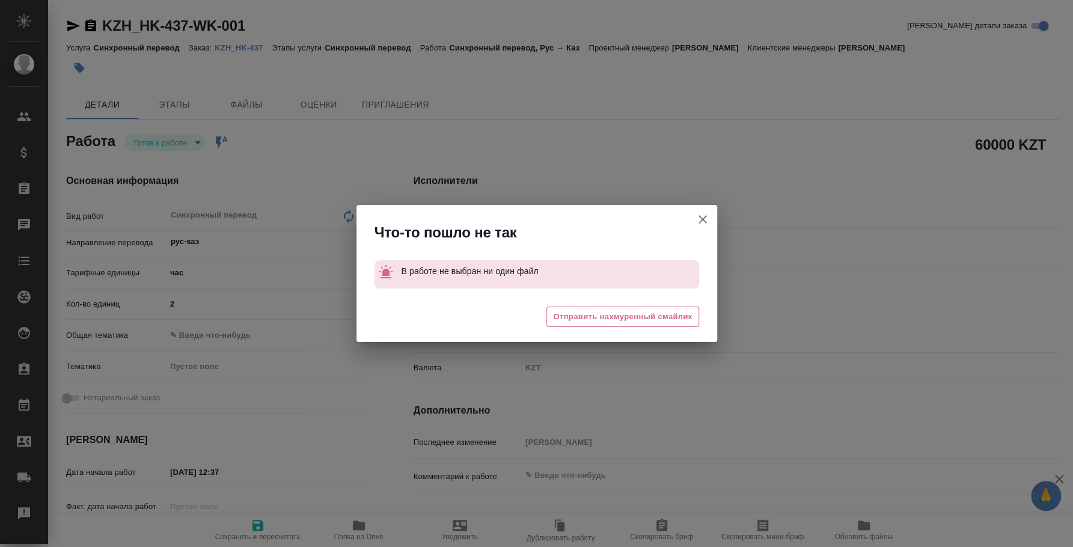
click at [708, 218] on icon "button" at bounding box center [703, 219] width 14 height 14
type textarea "x"
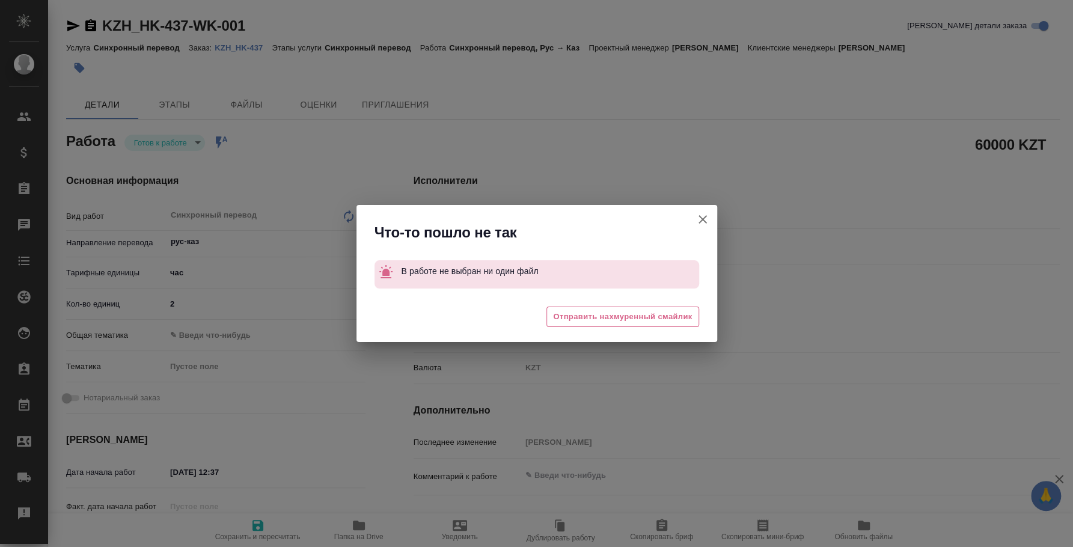
type textarea "x"
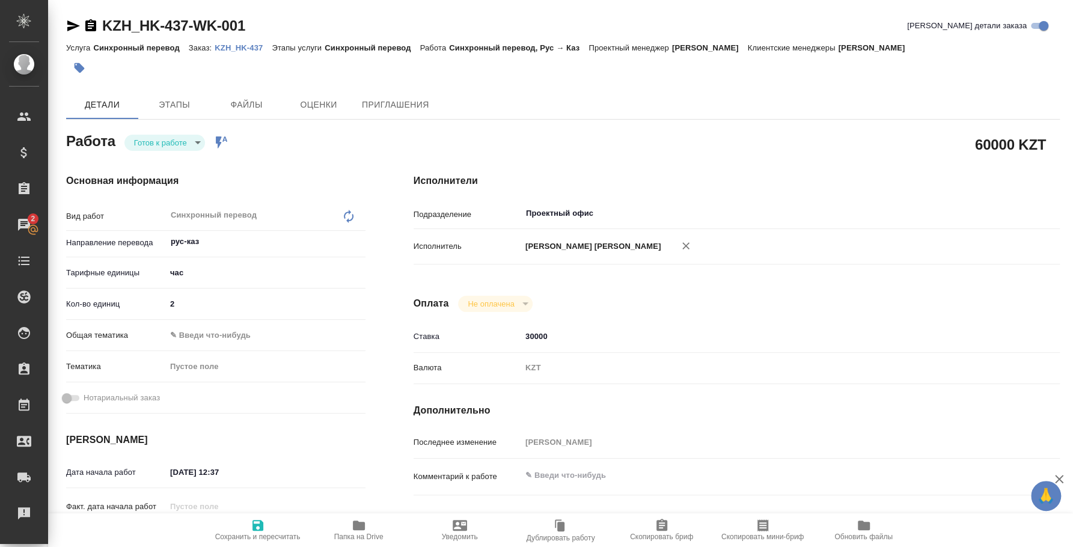
click at [250, 55] on div at bounding box center [397, 68] width 663 height 26
click at [250, 52] on p "KZH_HK-437" at bounding box center [243, 47] width 57 height 9
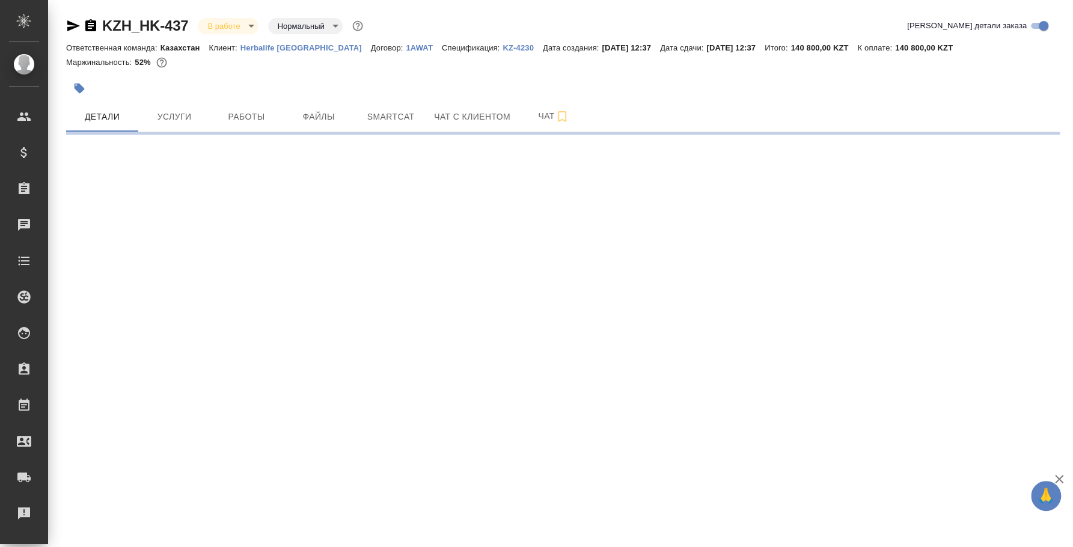
select select "RU"
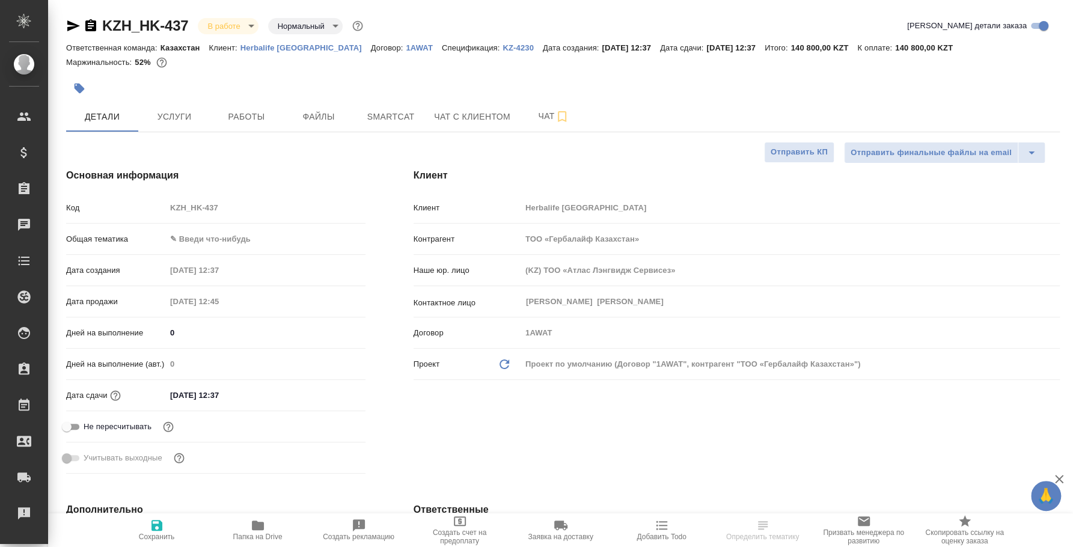
type textarea "x"
click at [186, 123] on span "Услуги" at bounding box center [175, 116] width 58 height 15
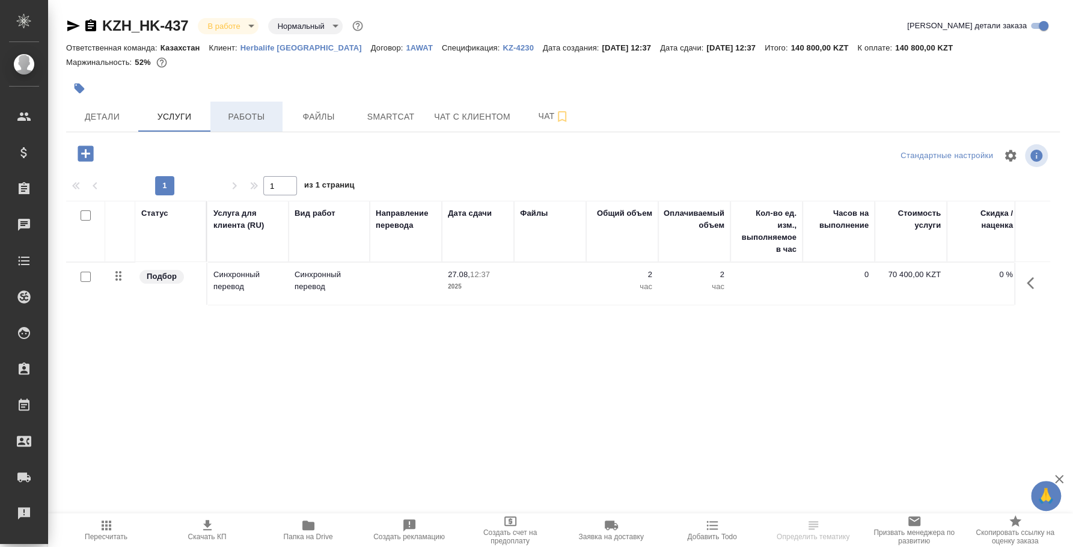
click at [232, 112] on span "Работы" at bounding box center [247, 116] width 58 height 15
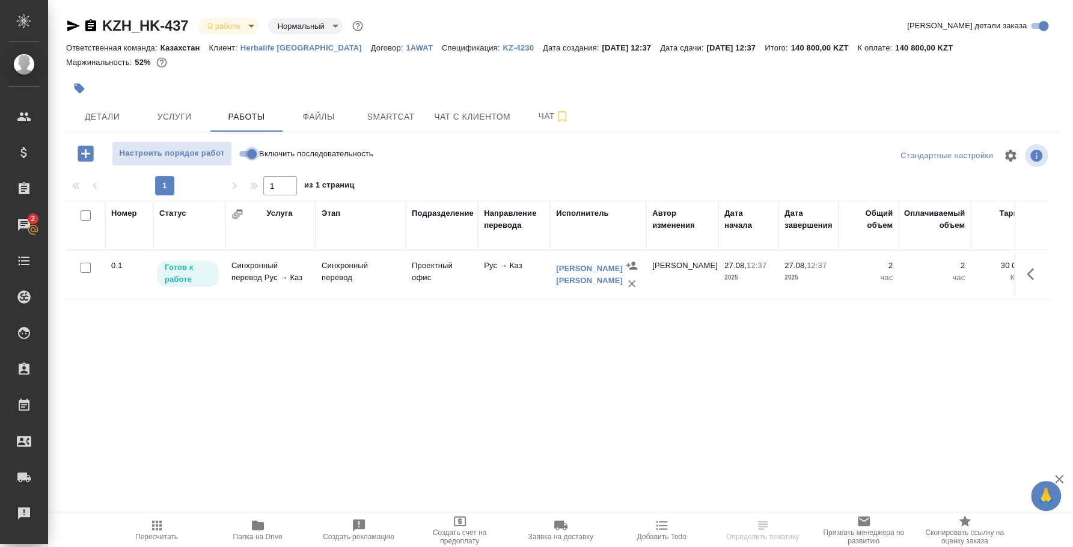
click at [248, 150] on input "Включить последовательность" at bounding box center [251, 154] width 43 height 14
checkbox input "true"
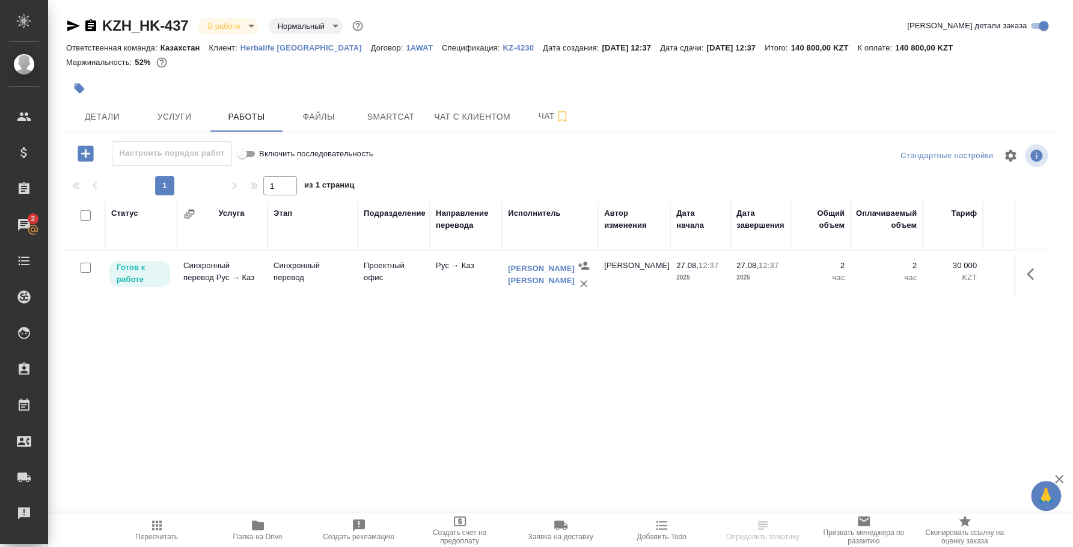
click at [140, 278] on p "Готов к работе" at bounding box center [140, 274] width 46 height 24
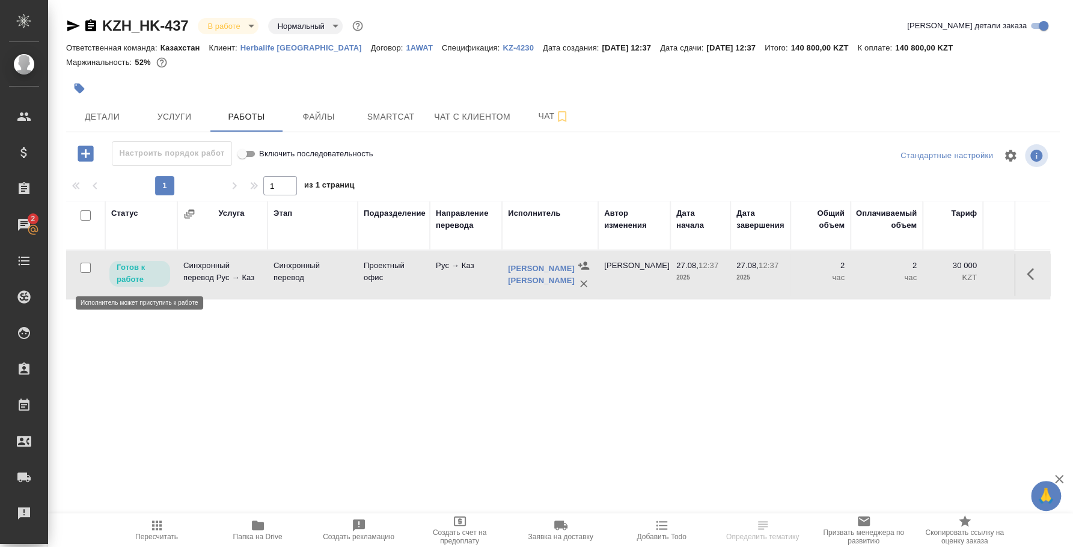
click at [141, 279] on p "Готов к работе" at bounding box center [140, 274] width 46 height 24
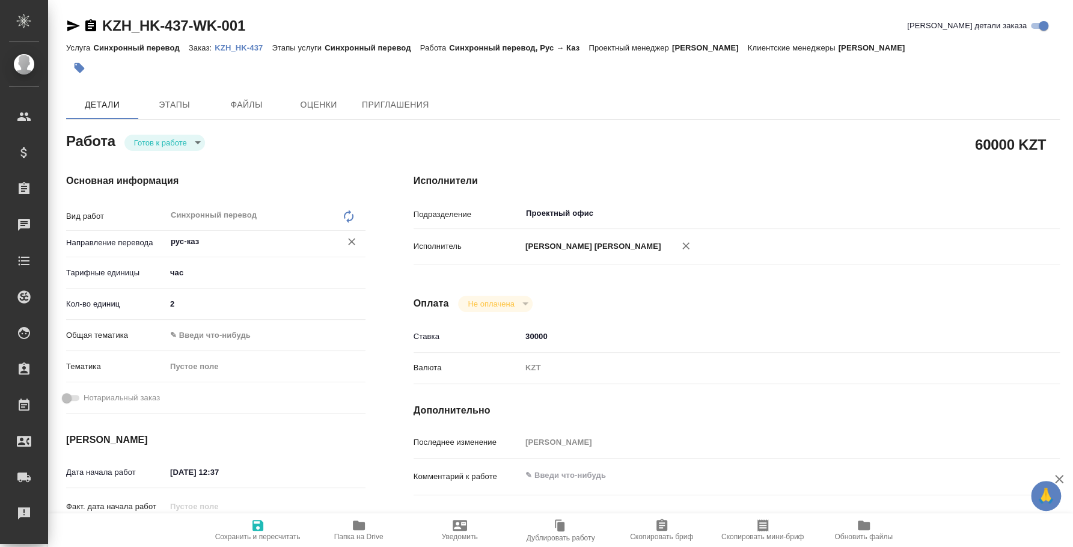
type textarea "x"
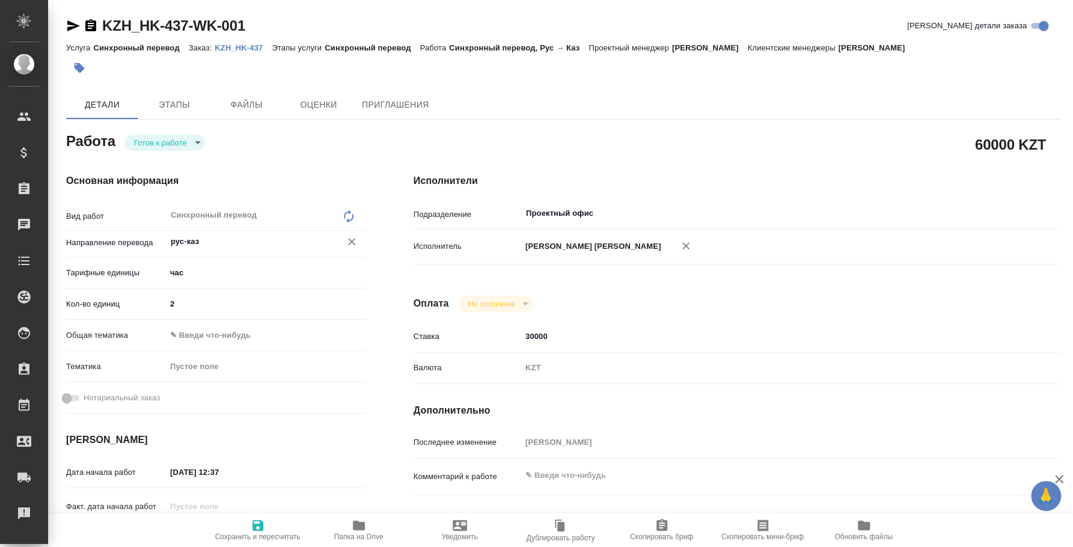
type textarea "x"
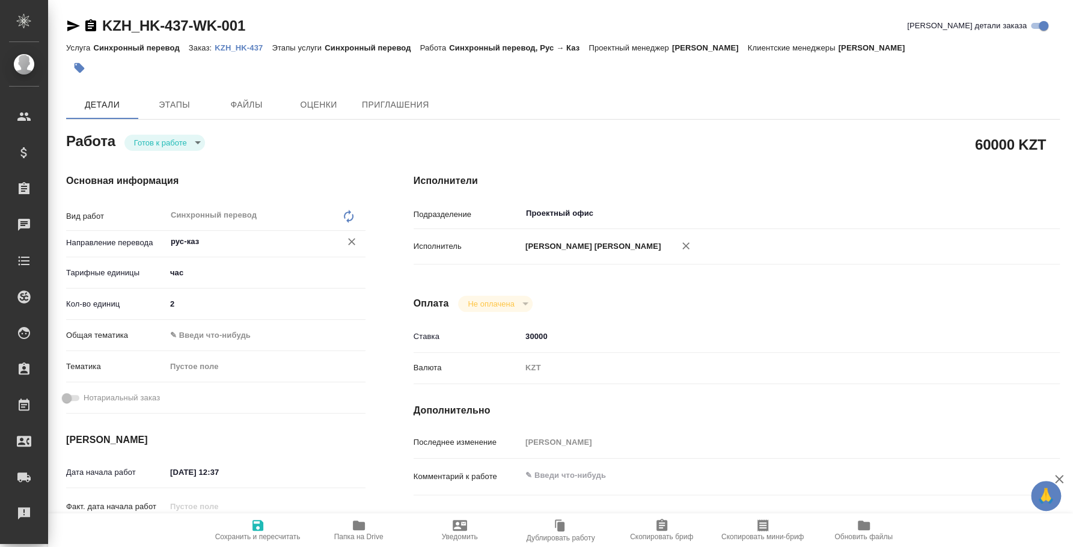
type textarea "x"
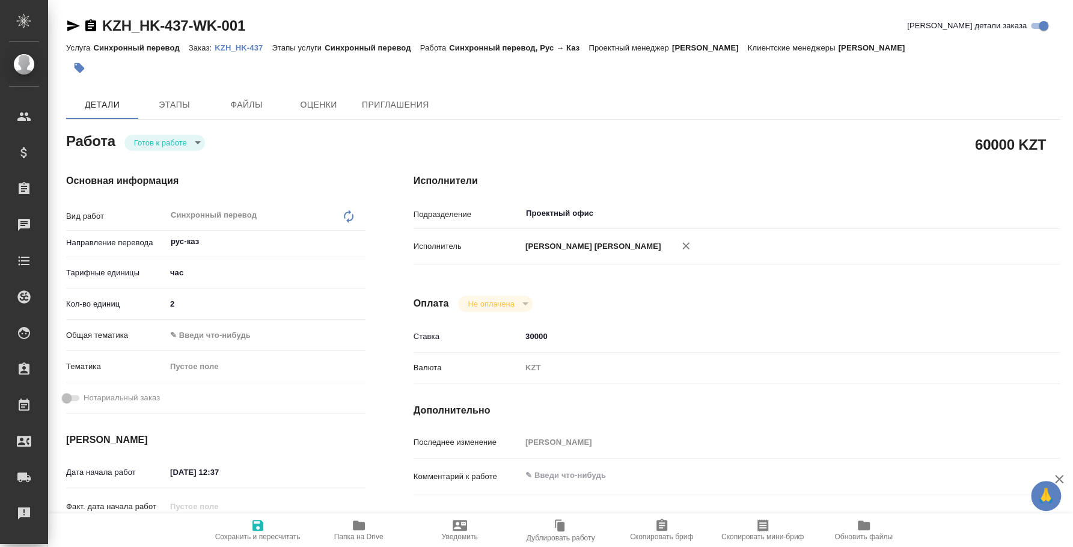
type textarea "x"
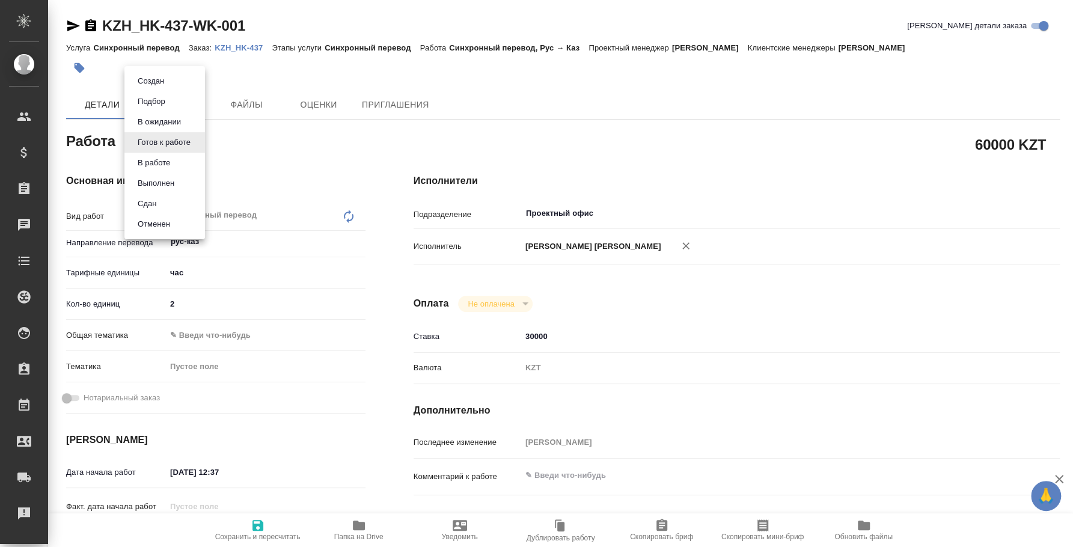
click at [186, 139] on body "🙏 .cls-1 fill:#fff; AWATERA Fedotova Irina Клиенты Спецификации Заказы Чаты Tod…" at bounding box center [536, 273] width 1073 height 547
click at [170, 201] on li "Сдан" at bounding box center [164, 204] width 81 height 20
type textarea "x"
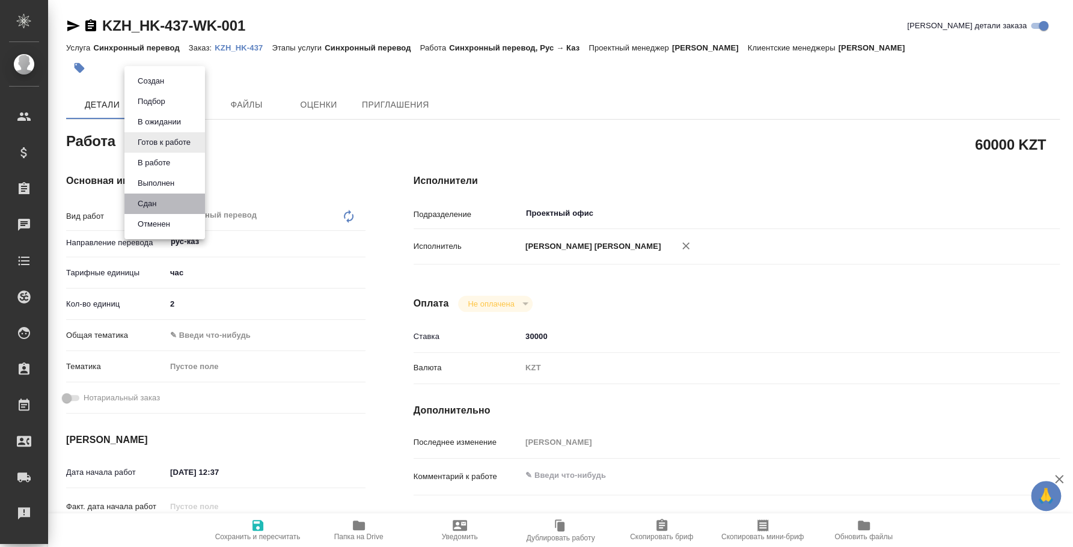
type textarea "x"
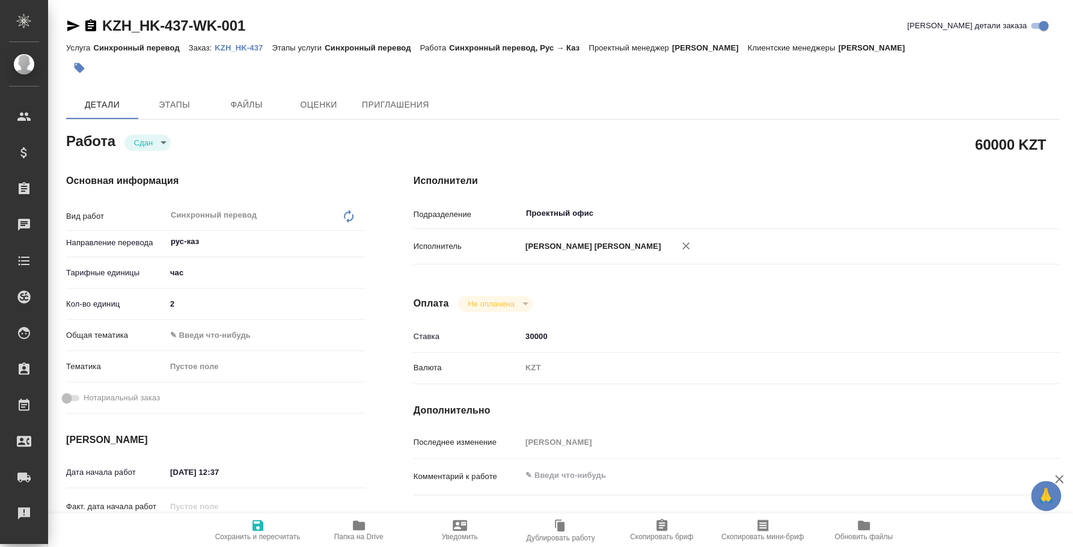
type textarea "x"
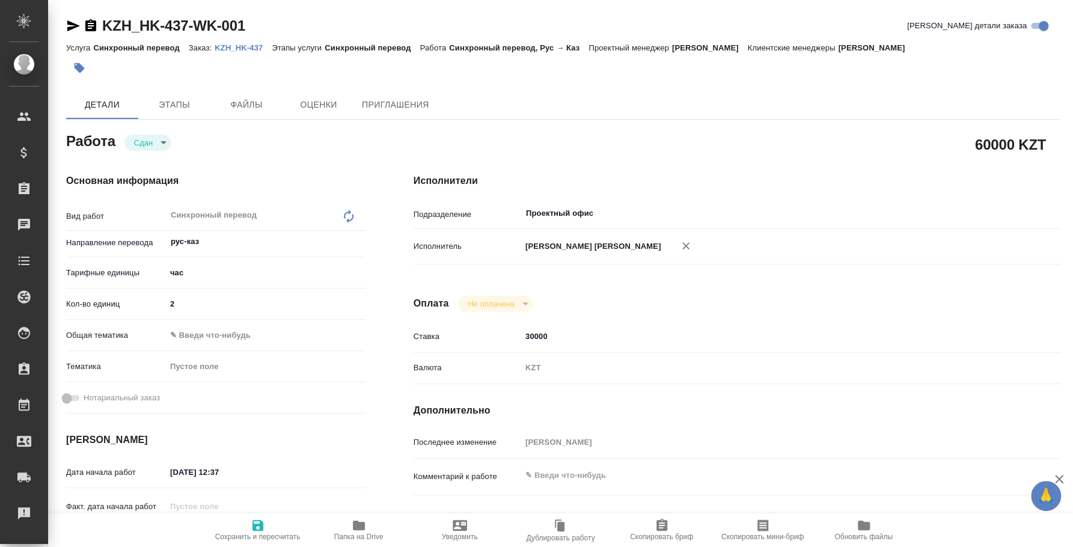
type textarea "x"
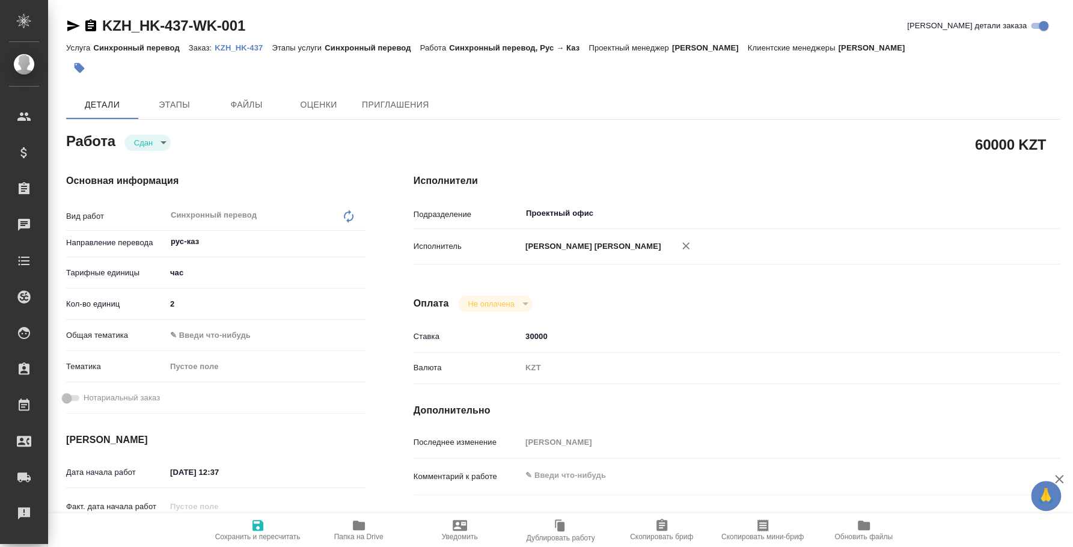
type textarea "x"
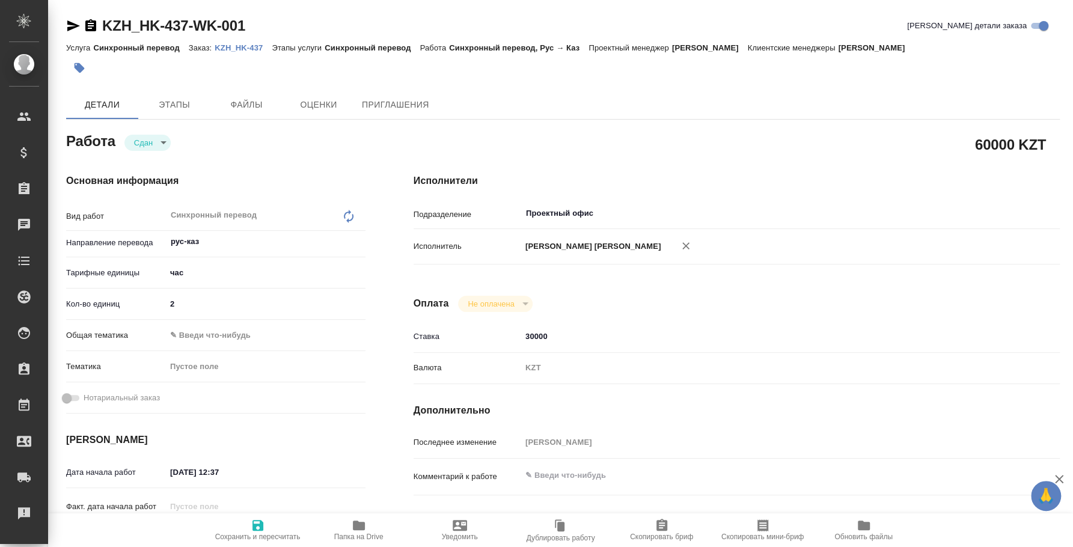
click at [226, 46] on p "KZH_HK-437" at bounding box center [243, 47] width 57 height 9
type textarea "x"
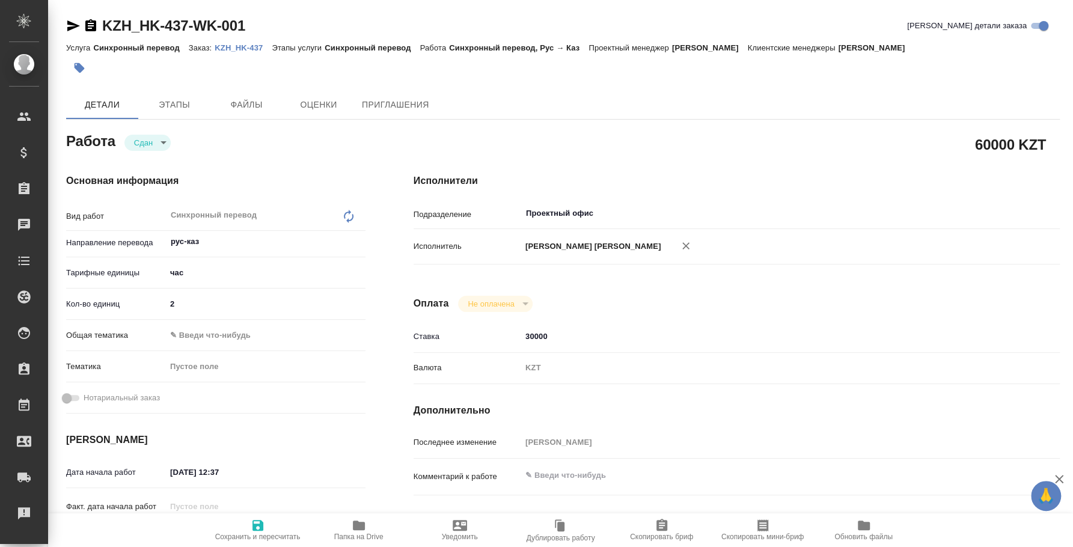
type textarea "x"
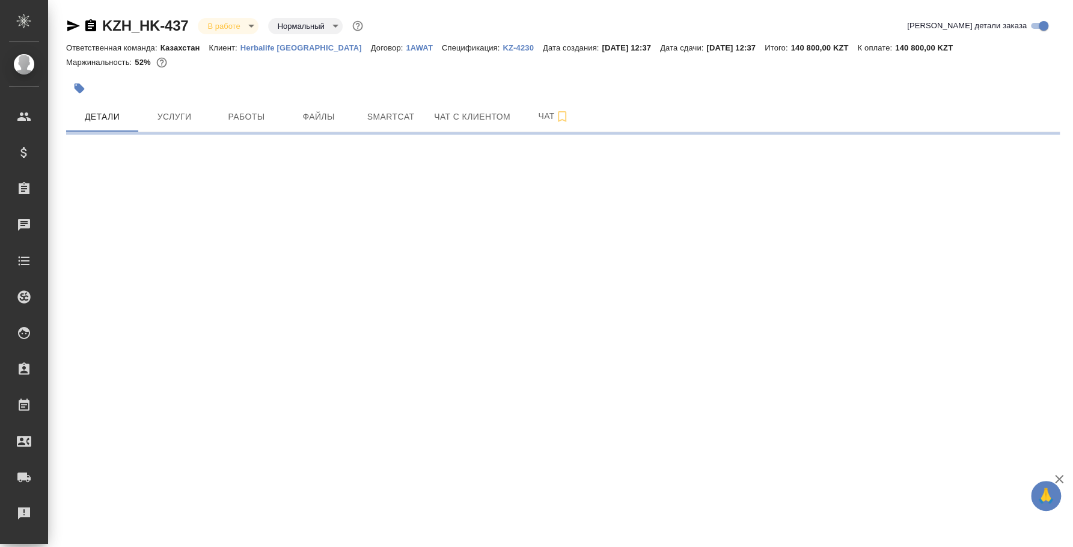
select select "RU"
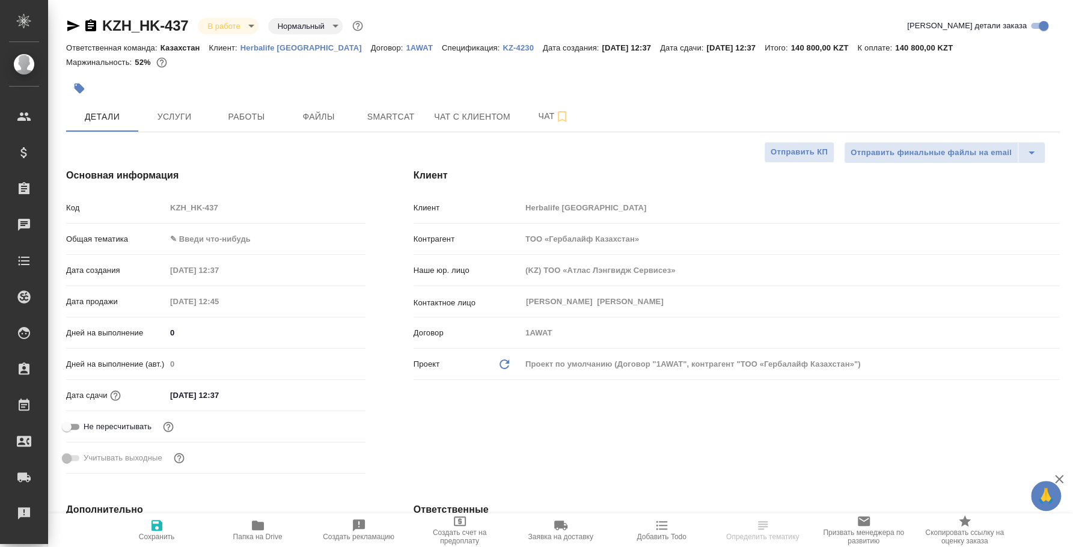
type textarea "x"
click at [242, 25] on body "🙏 .cls-1 fill:#fff; AWATERA [PERSON_NAME] Спецификации Заказы Чаты Todo Проекты…" at bounding box center [536, 273] width 1073 height 547
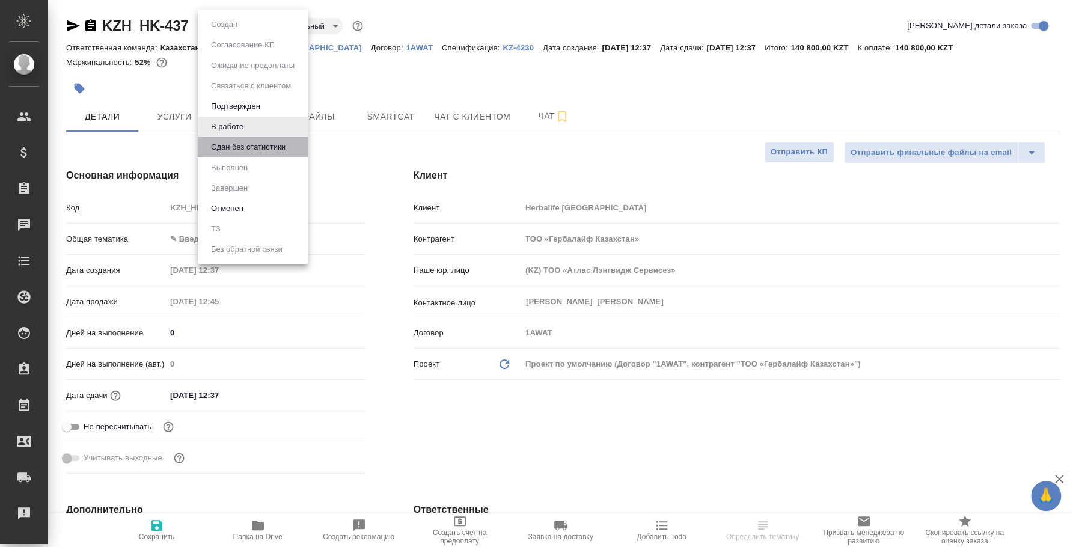
click at [245, 137] on li "Сдан без статистики" at bounding box center [253, 147] width 110 height 20
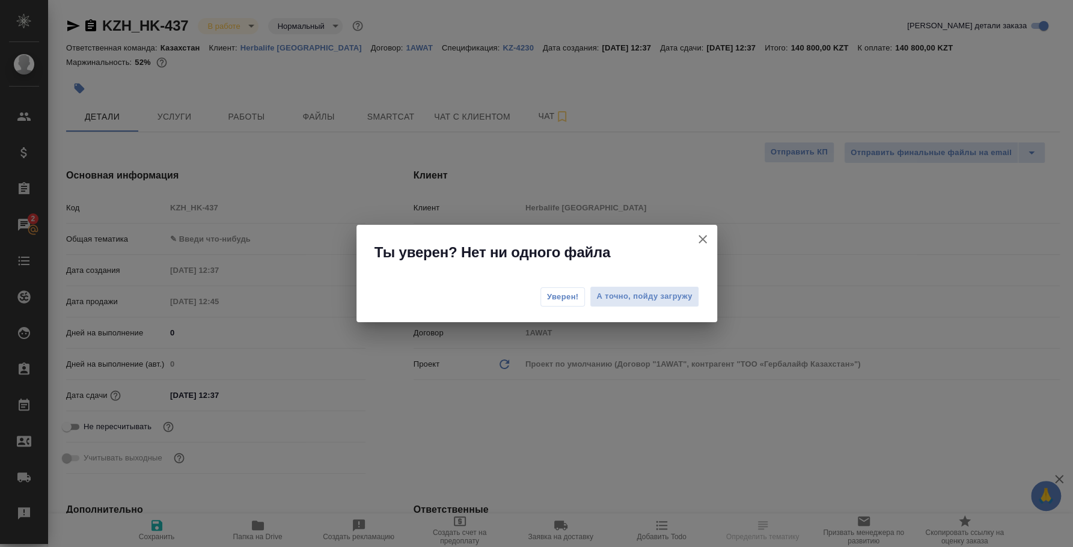
click at [561, 288] on button "Уверен!" at bounding box center [563, 296] width 45 height 19
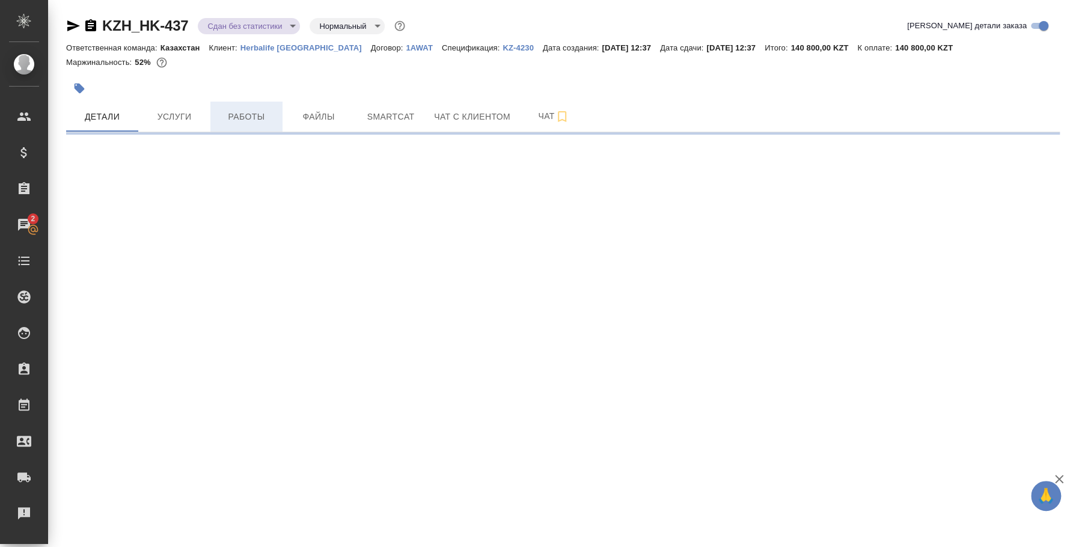
select select "RU"
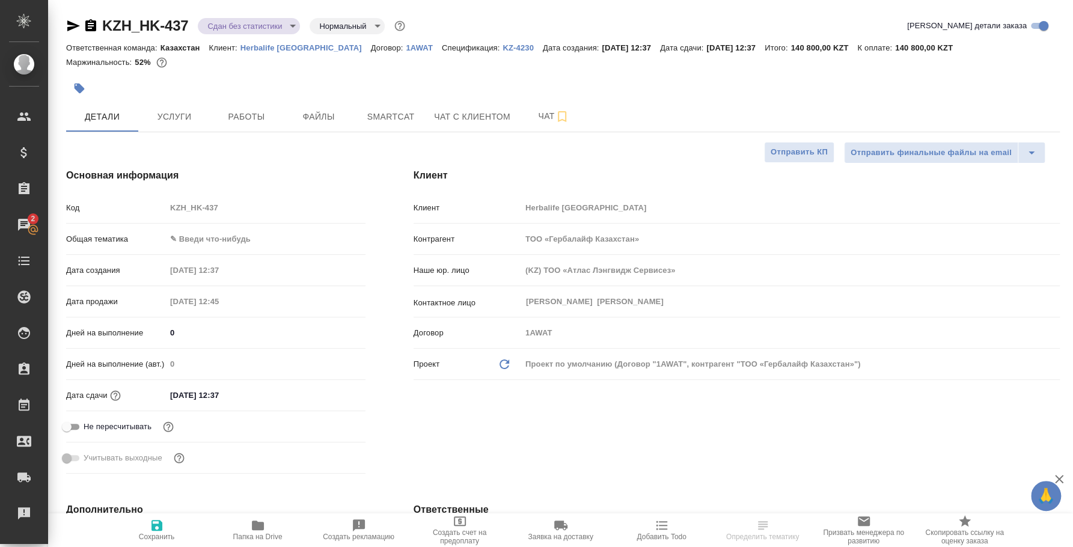
type textarea "x"
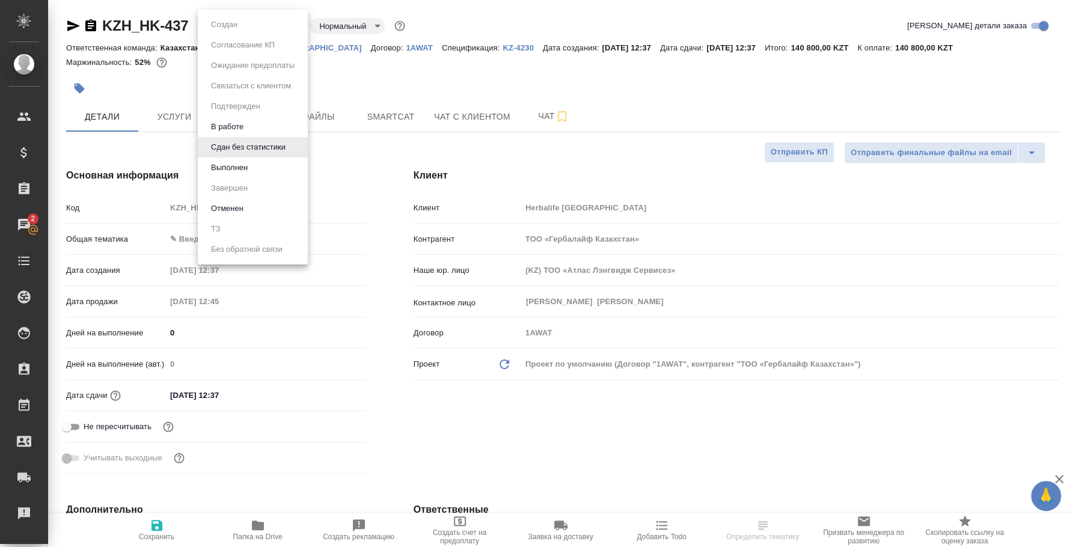
click at [283, 29] on body "🙏 .cls-1 fill:#fff; AWATERA [PERSON_NAME] Спецификации Заказы 2 Чаты Todo Проек…" at bounding box center [536, 273] width 1073 height 547
click at [262, 168] on li "Выполнен" at bounding box center [253, 168] width 110 height 20
type textarea "x"
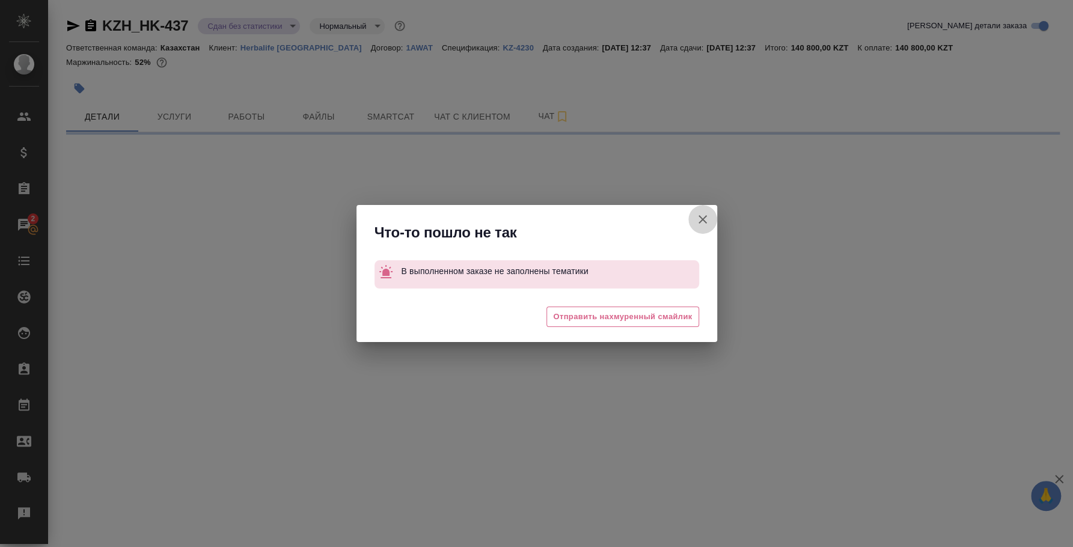
click at [702, 218] on icon "button" at bounding box center [703, 219] width 8 height 8
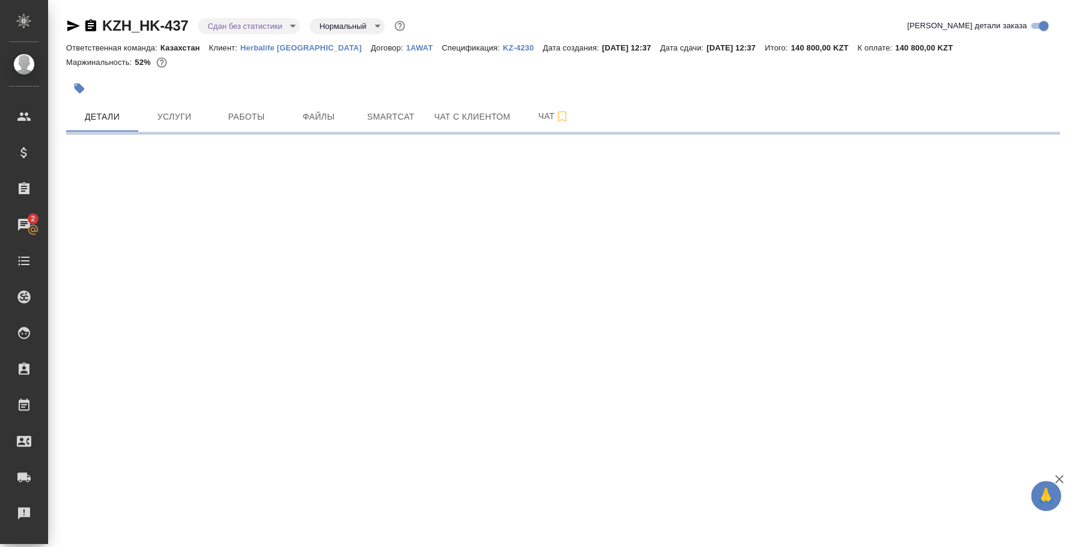
select select "RU"
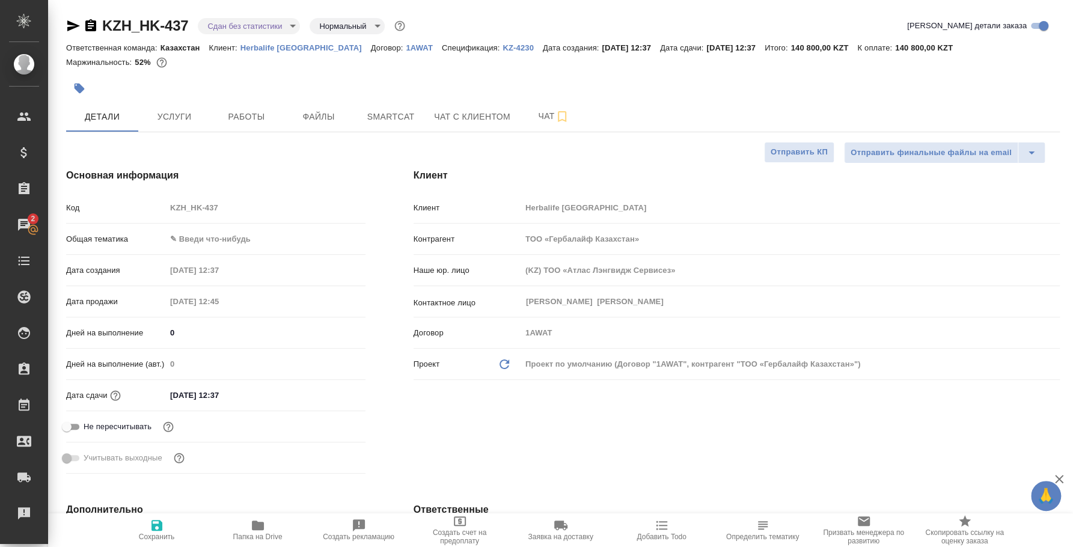
type textarea "x"
click at [189, 112] on span "Услуги" at bounding box center [175, 116] width 58 height 15
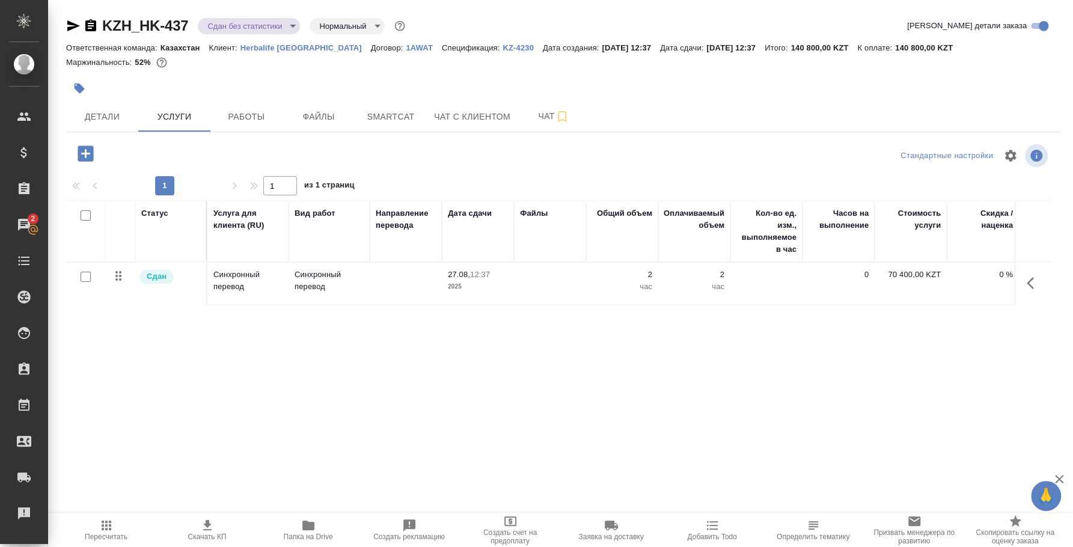
click at [286, 27] on body "🙏 .cls-1 fill:#fff; AWATERA [PERSON_NAME] Спецификации Заказы 2 Чаты Todo Проек…" at bounding box center [536, 273] width 1073 height 547
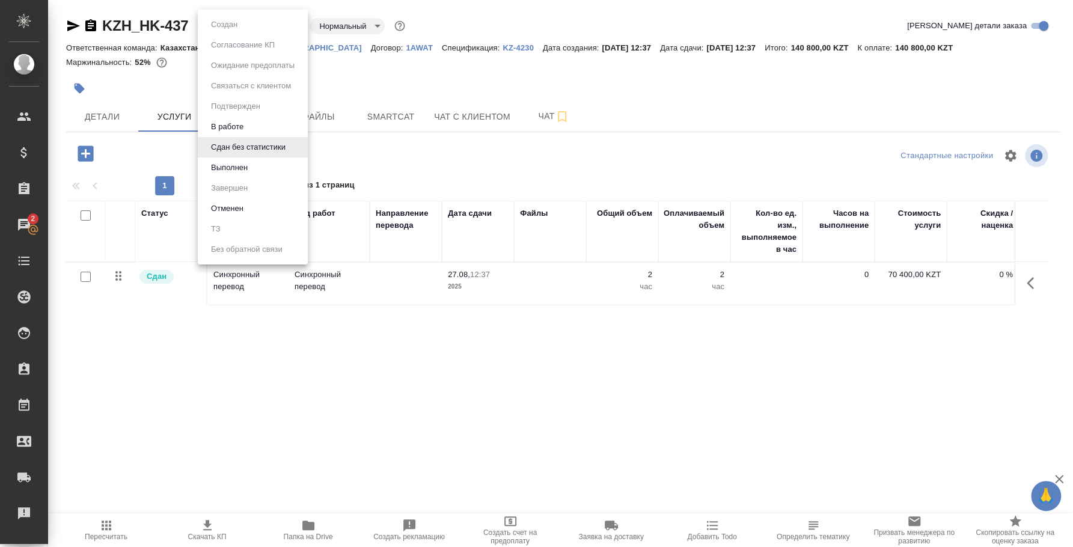
click at [255, 168] on li "Выполнен" at bounding box center [253, 168] width 110 height 20
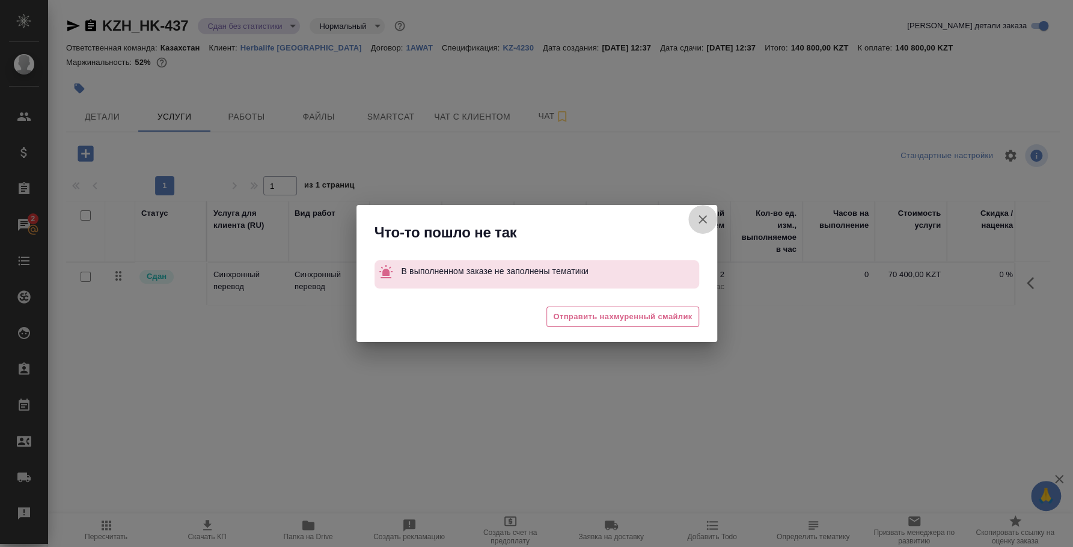
click at [700, 216] on icon "button" at bounding box center [703, 219] width 8 height 8
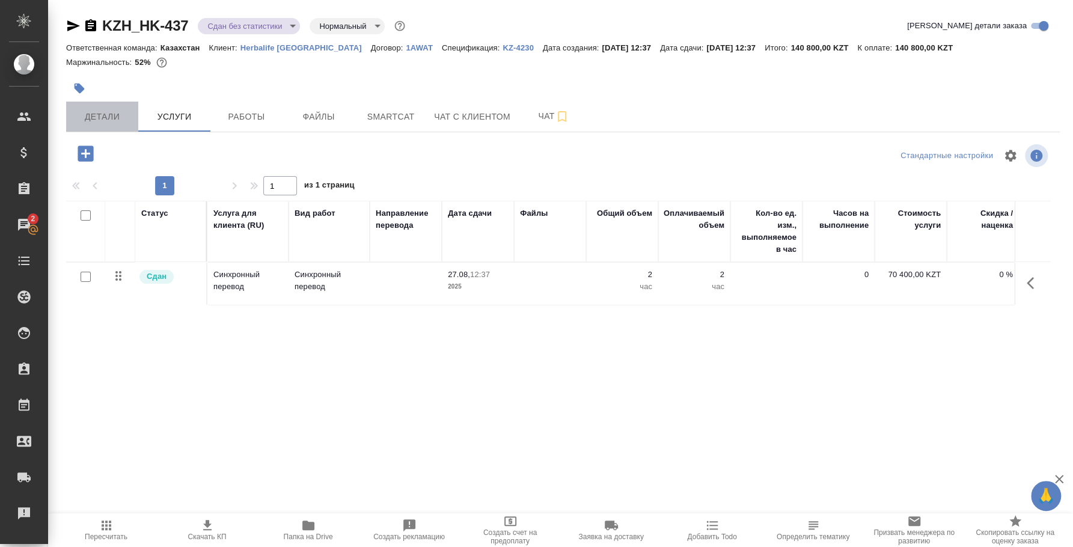
click at [120, 124] on span "Детали" at bounding box center [102, 116] width 58 height 15
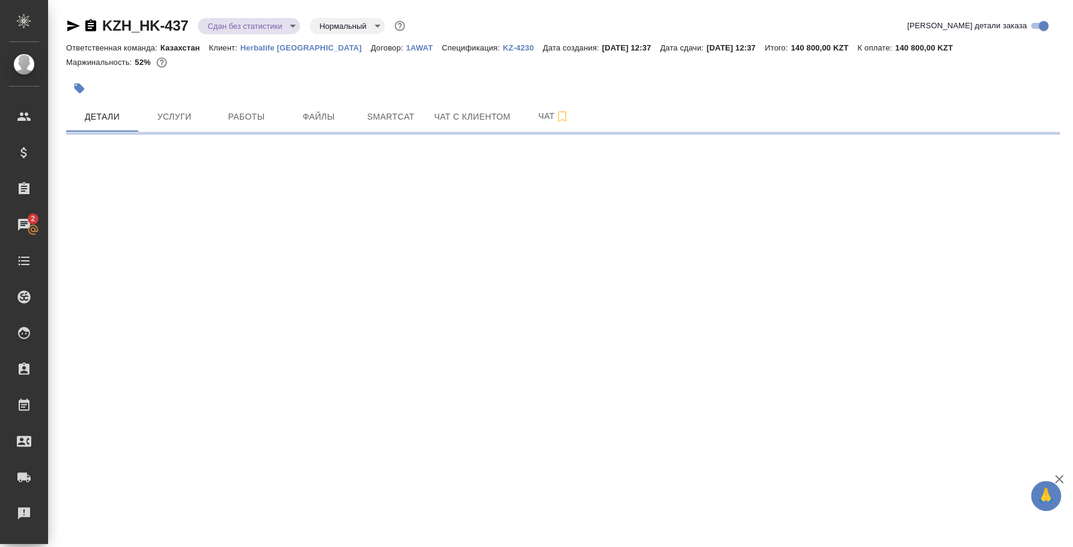
select select "RU"
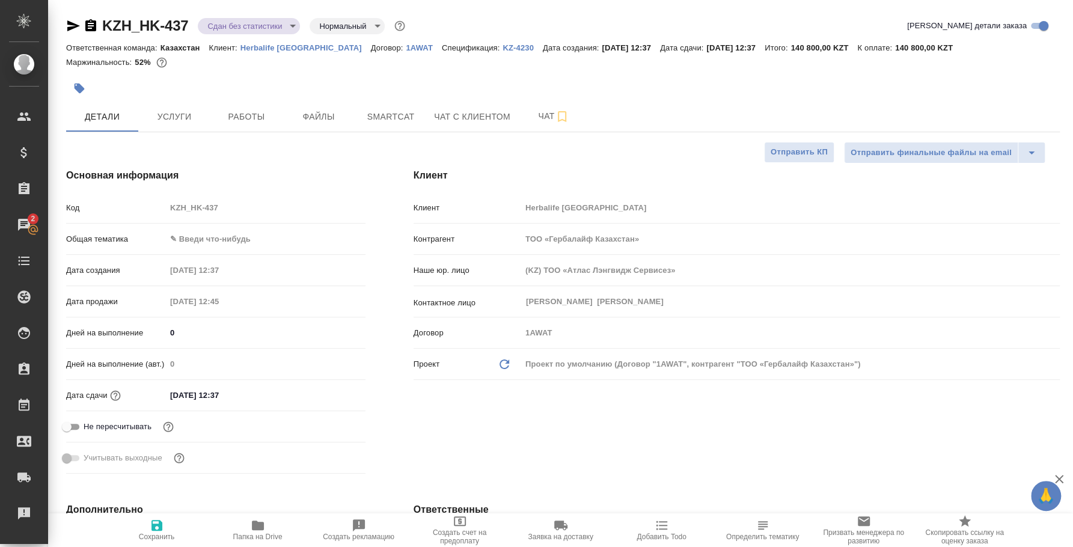
type textarea "x"
click at [209, 236] on body "🙏 .cls-1 fill:#fff; AWATERA [PERSON_NAME] Спецификации Заказы 2 Чаты Todo Проек…" at bounding box center [536, 273] width 1073 height 547
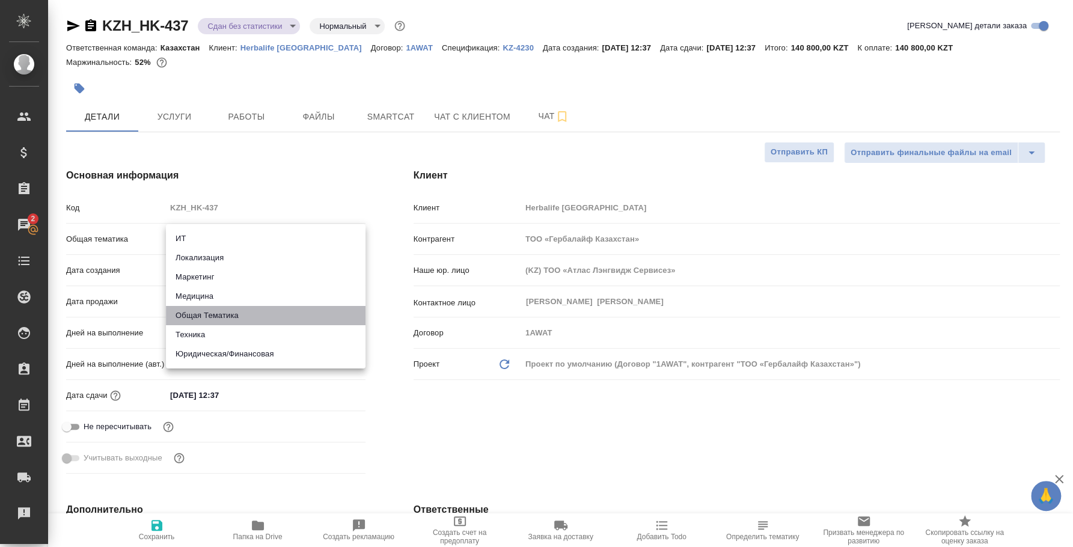
click at [209, 316] on li "Общая Тематика" at bounding box center [266, 315] width 200 height 19
type input "obtem"
type textarea "x"
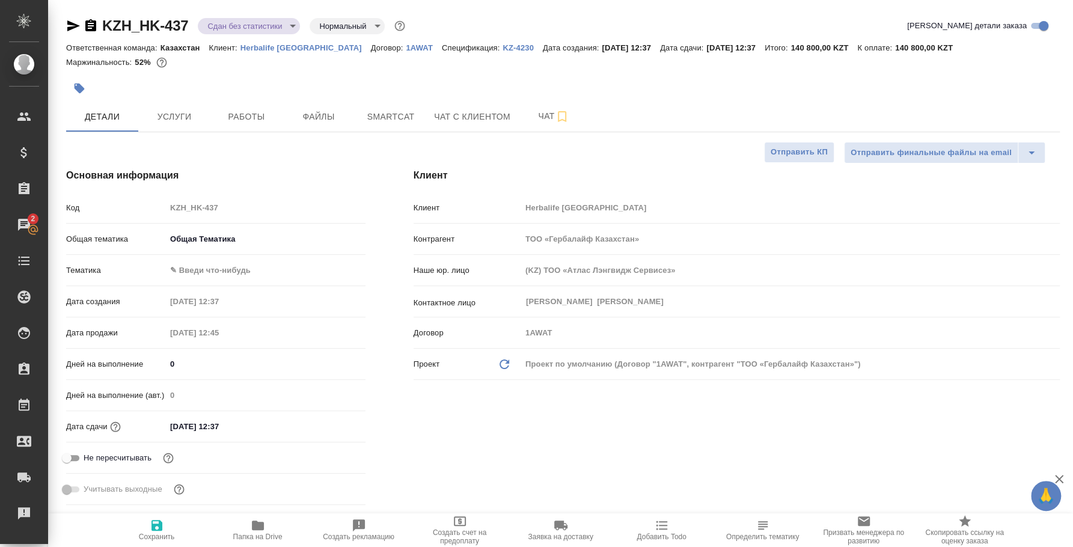
click at [204, 258] on div "Общая тематика Общая Тематика obtem" at bounding box center [215, 243] width 299 height 31
click at [204, 276] on body "🙏 .cls-1 fill:#fff; AWATERA Fedotova Irina Клиенты Спецификации Заказы 2 Чаты T…" at bounding box center [536, 273] width 1073 height 547
click at [219, 262] on li "Общая Тематика" at bounding box center [266, 269] width 200 height 19
type textarea "x"
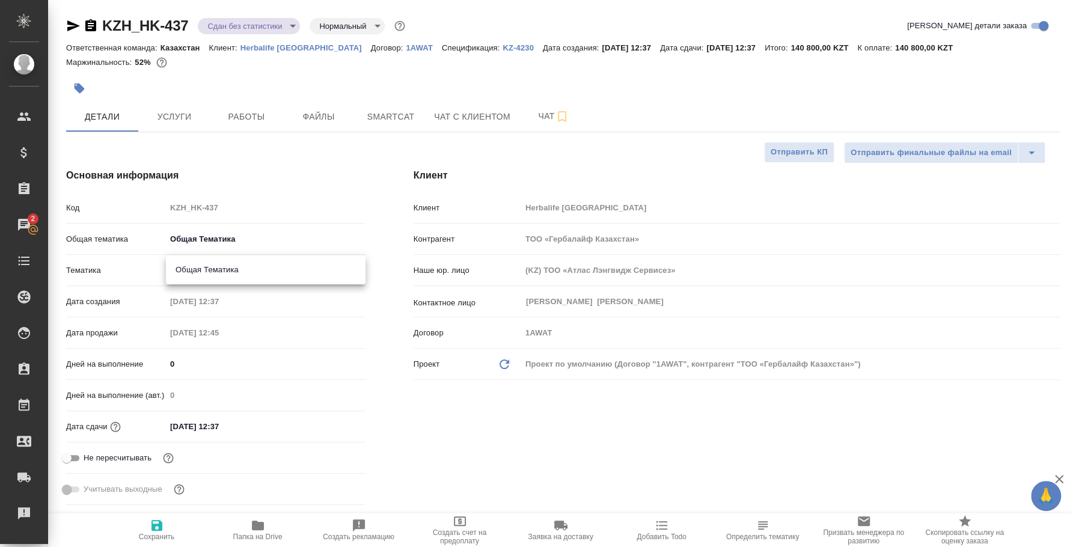
type textarea "x"
type input "6012b1ca196b0e5c9229a120"
click at [159, 507] on div "Учитывать выходные" at bounding box center [215, 494] width 299 height 31
click at [161, 513] on button "Сохранить" at bounding box center [156, 530] width 101 height 34
type textarea "x"
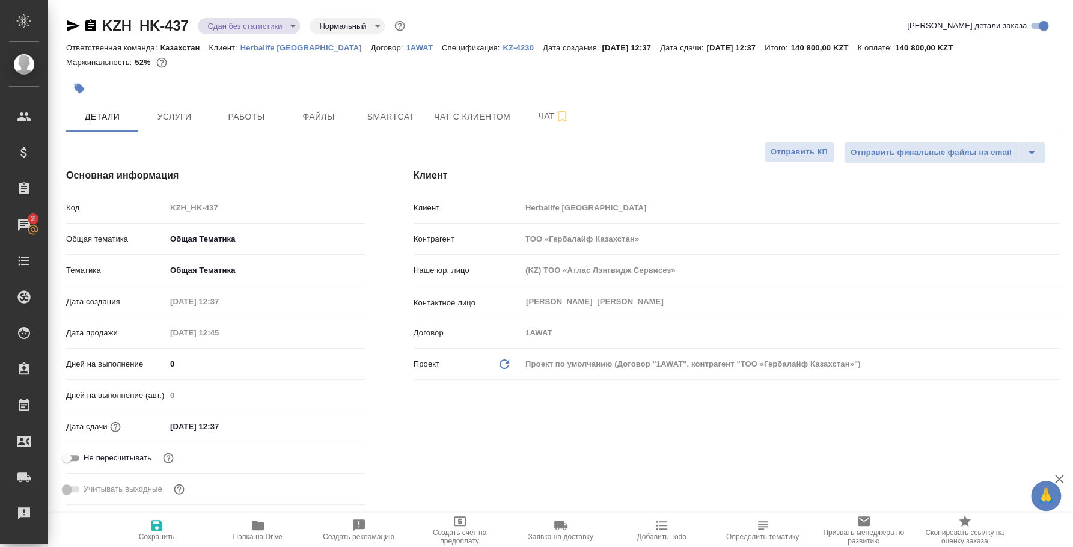
type textarea "x"
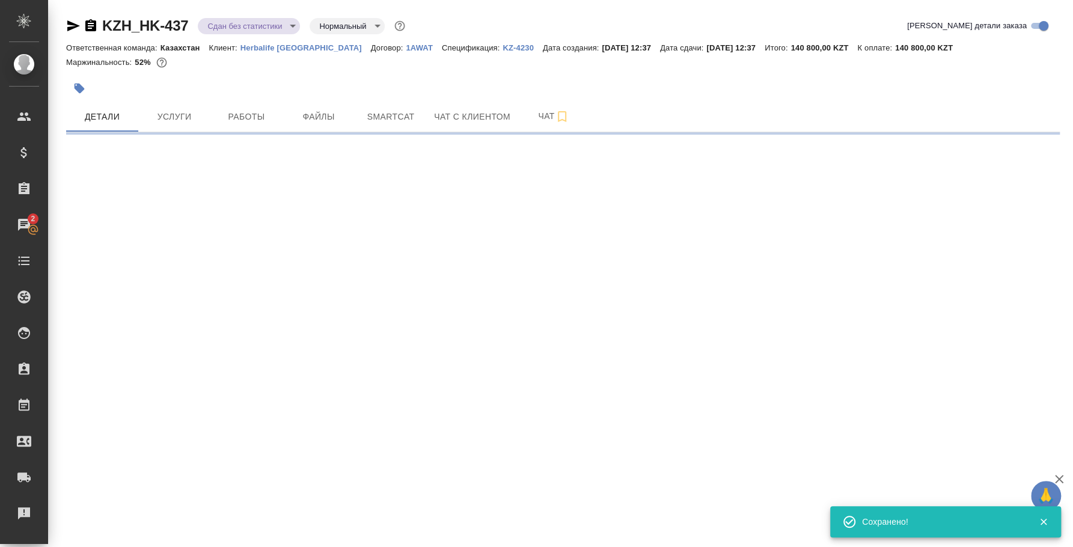
select select "RU"
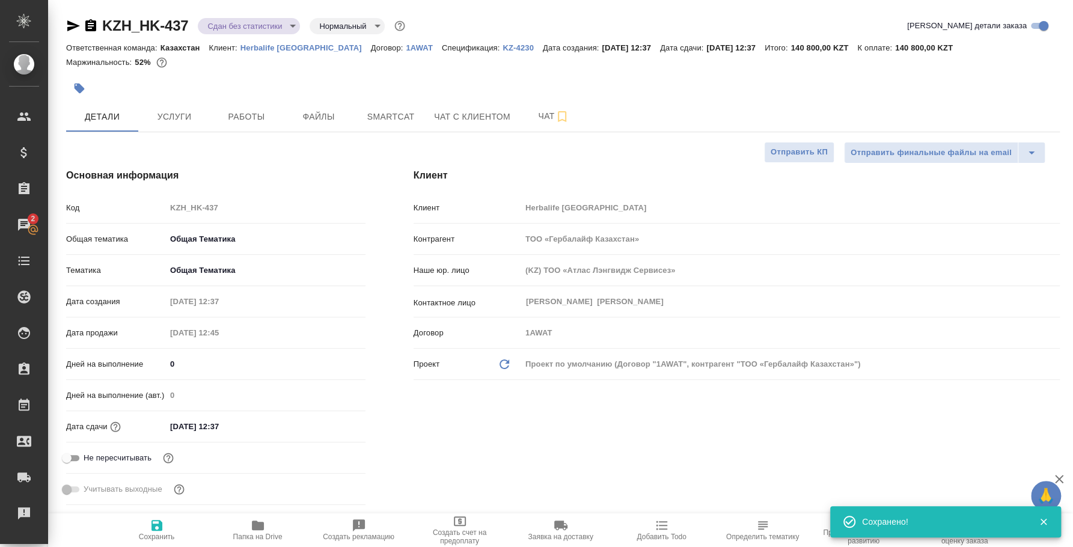
type textarea "x"
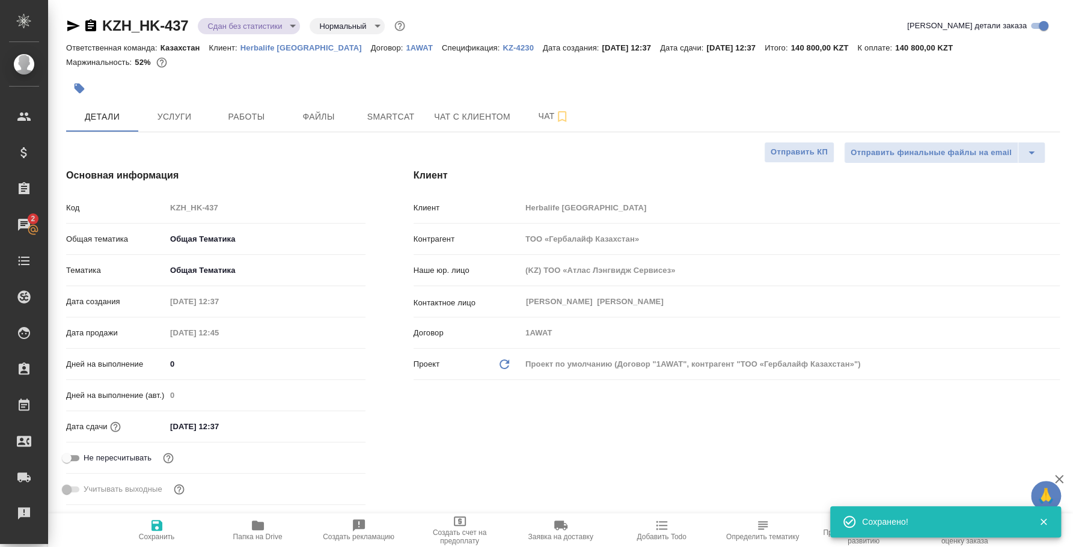
type textarea "x"
click at [280, 25] on body "🙏 .cls-1 fill:#fff; AWATERA Fedotova Irina Клиенты Спецификации Заказы 2 Чаты T…" at bounding box center [536, 273] width 1073 height 547
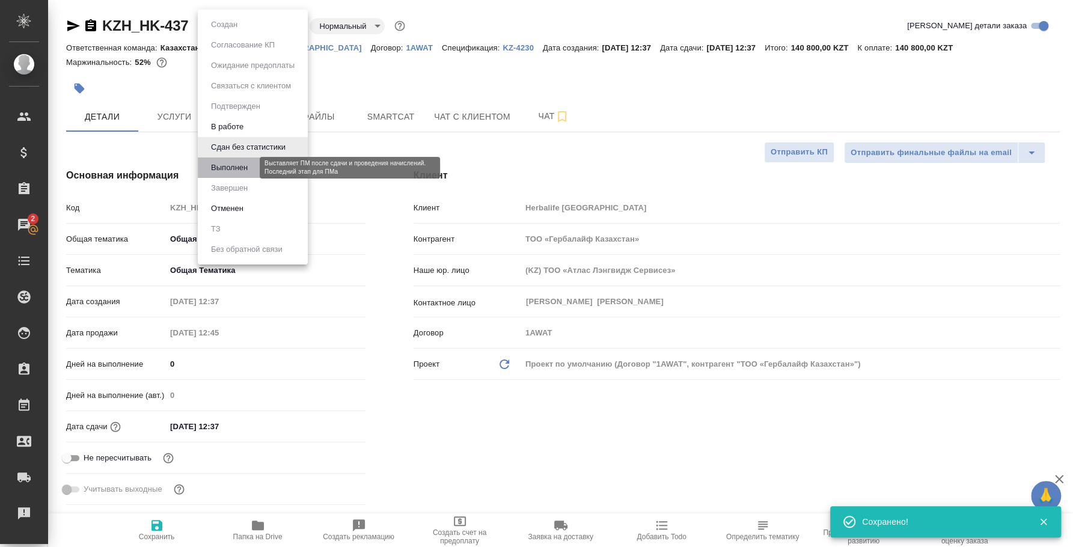
click at [244, 173] on button "Выполнен" at bounding box center [229, 167] width 44 height 13
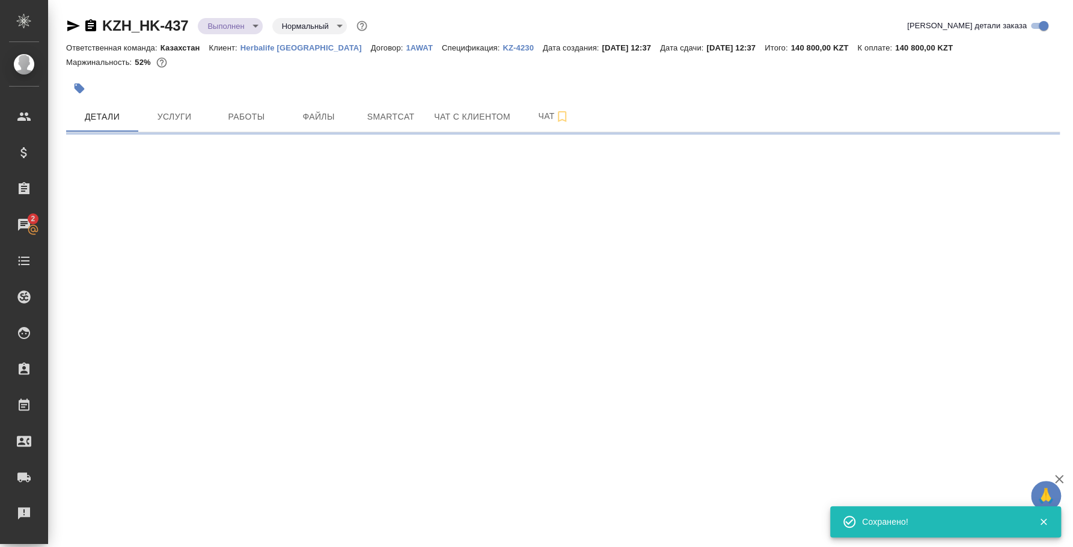
select select "RU"
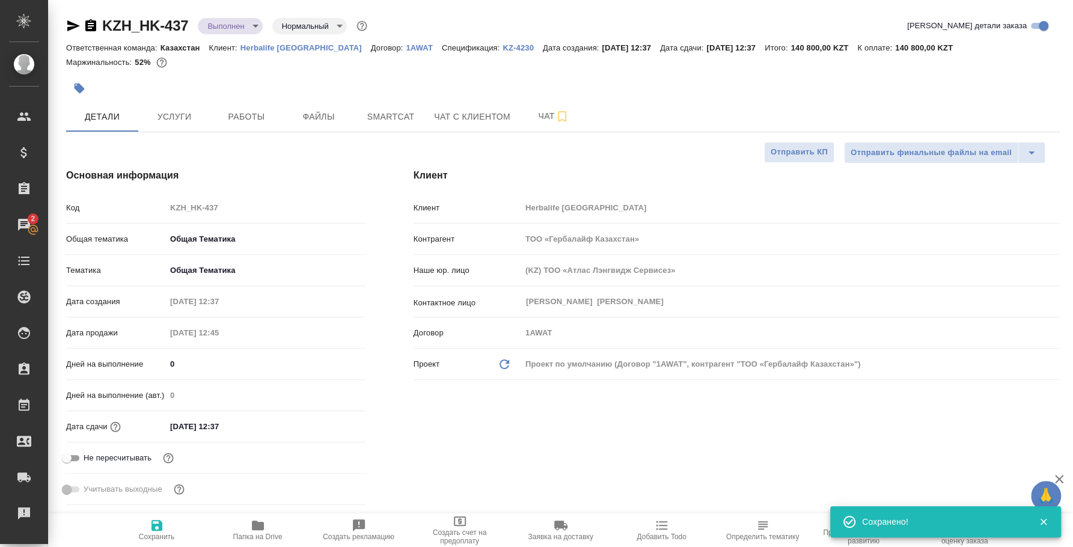
type textarea "x"
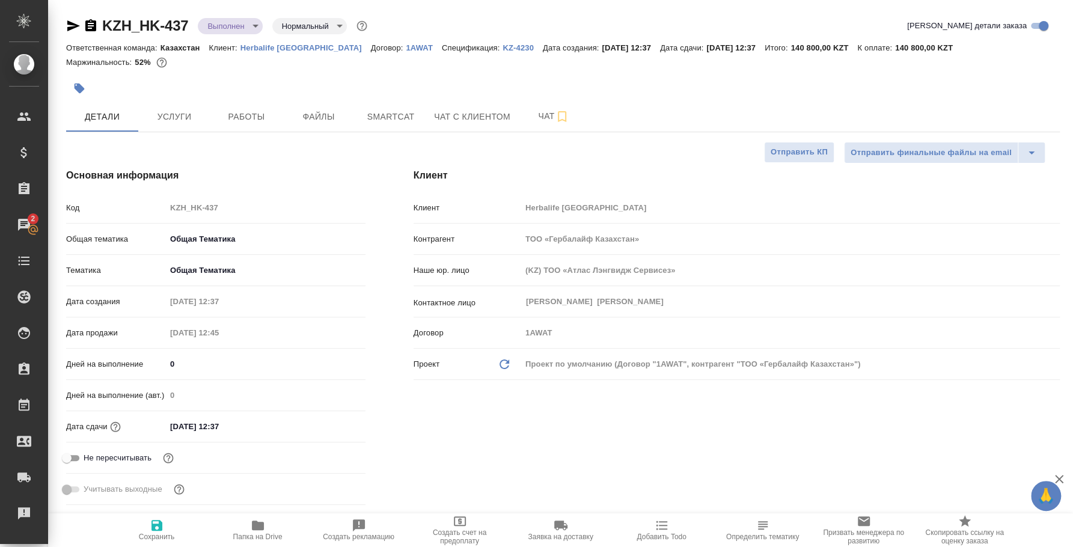
type textarea "x"
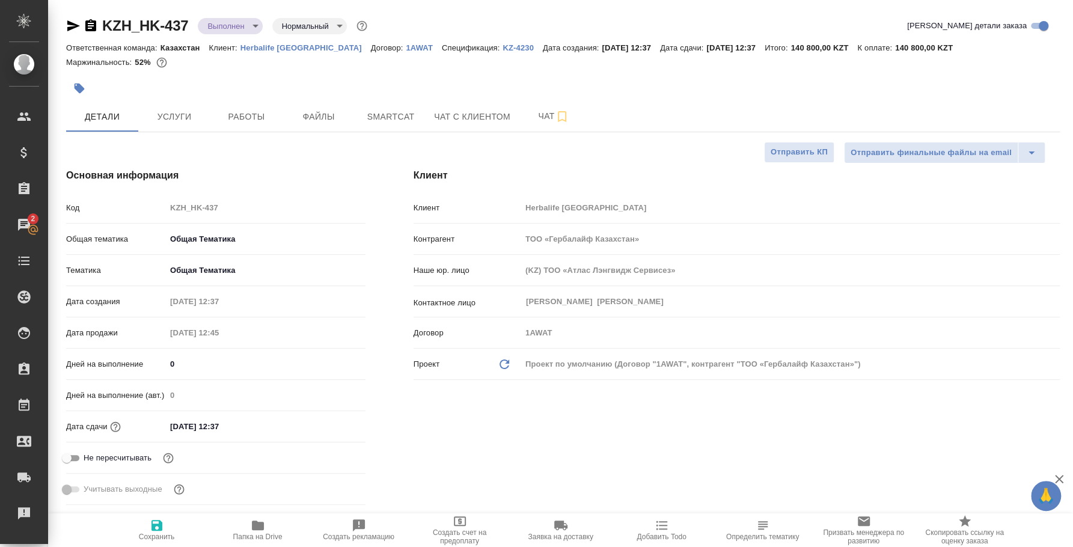
type textarea "x"
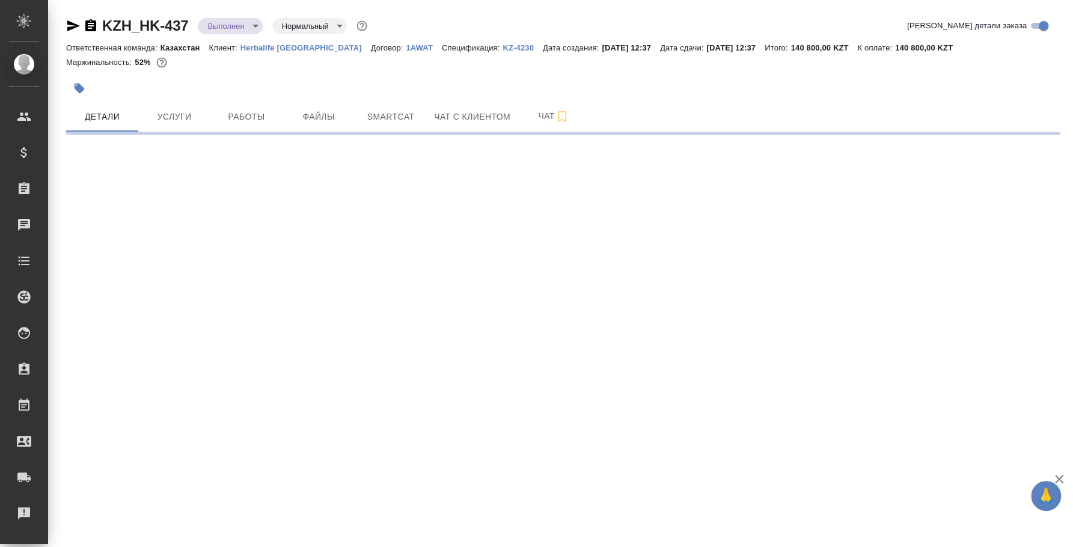
select select "RU"
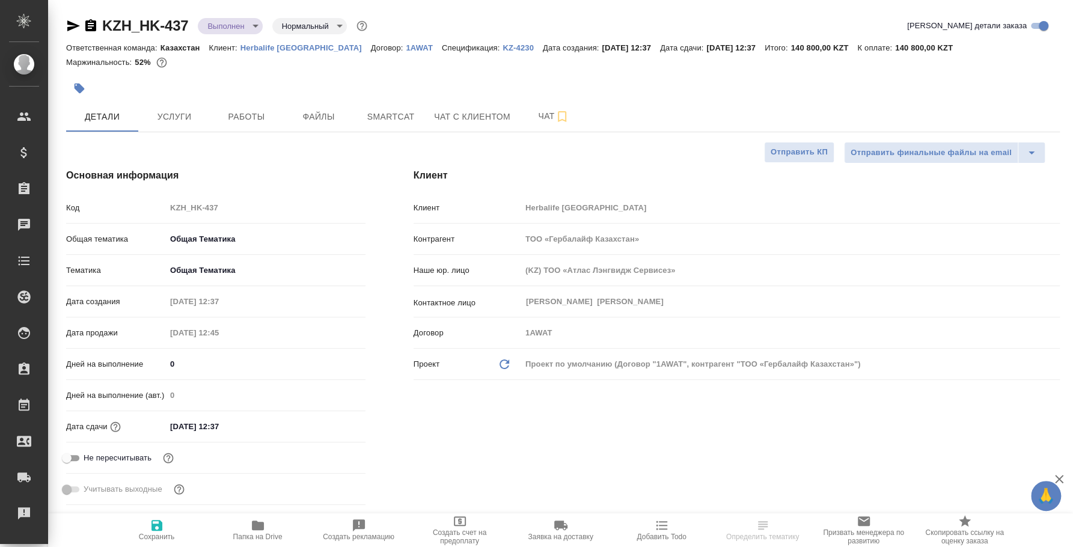
type textarea "x"
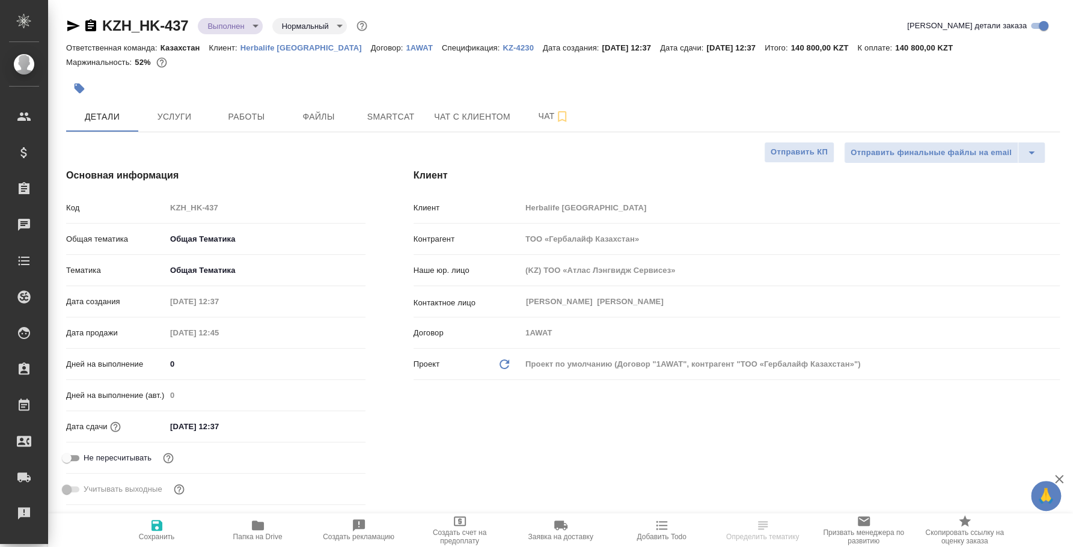
type textarea "x"
select select "RU"
type textarea "x"
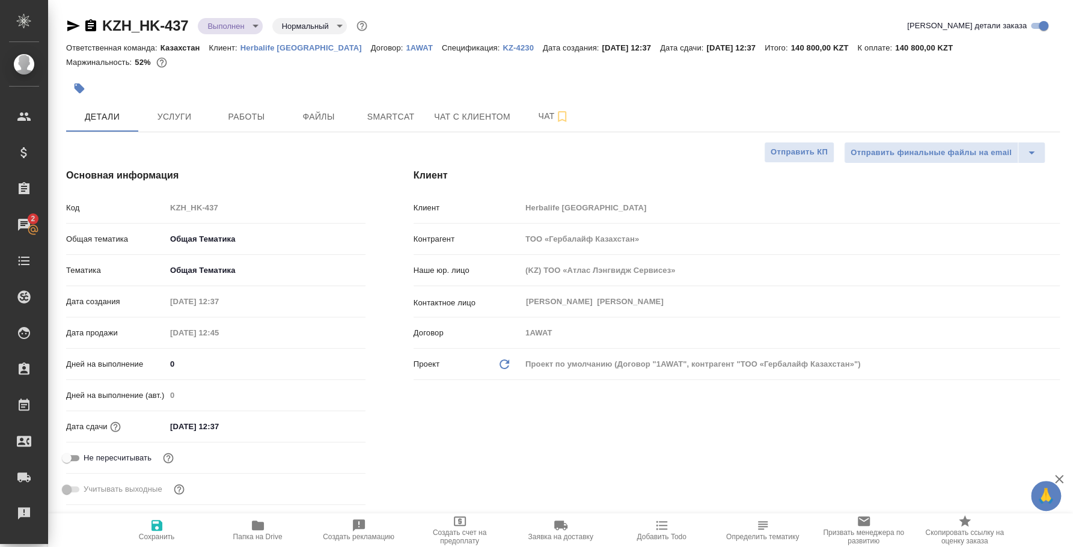
type textarea "x"
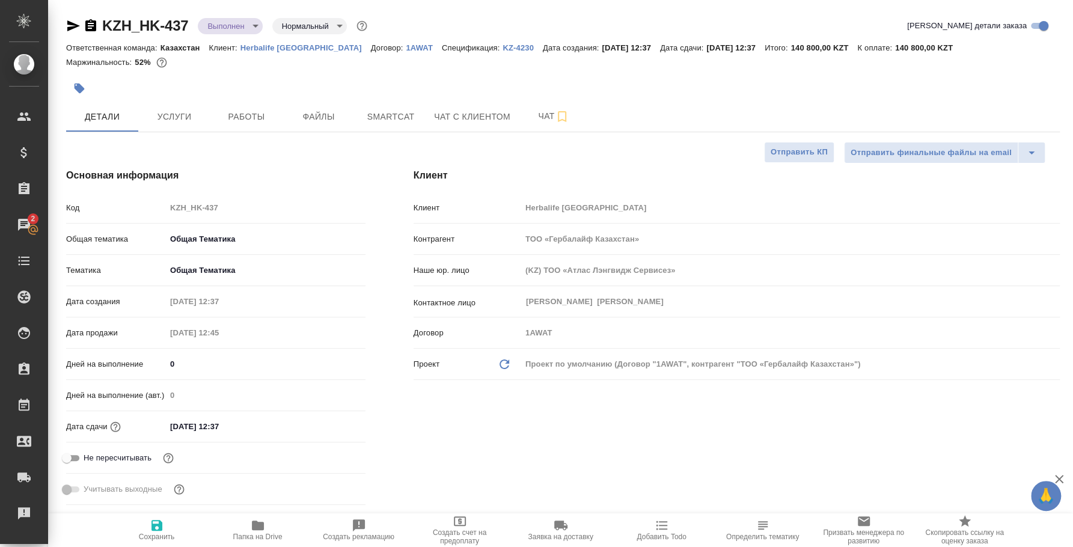
type textarea "x"
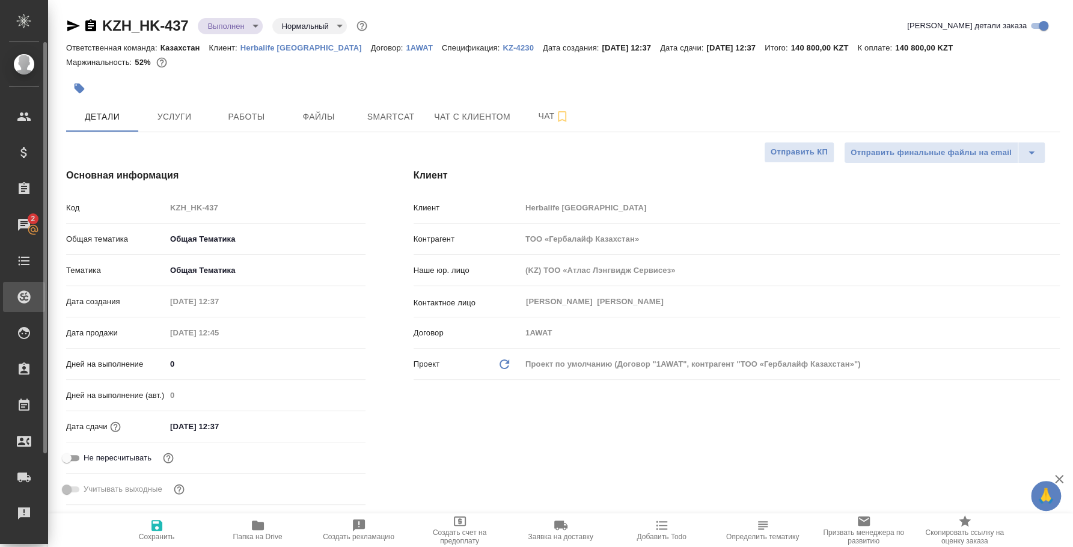
type textarea "x"
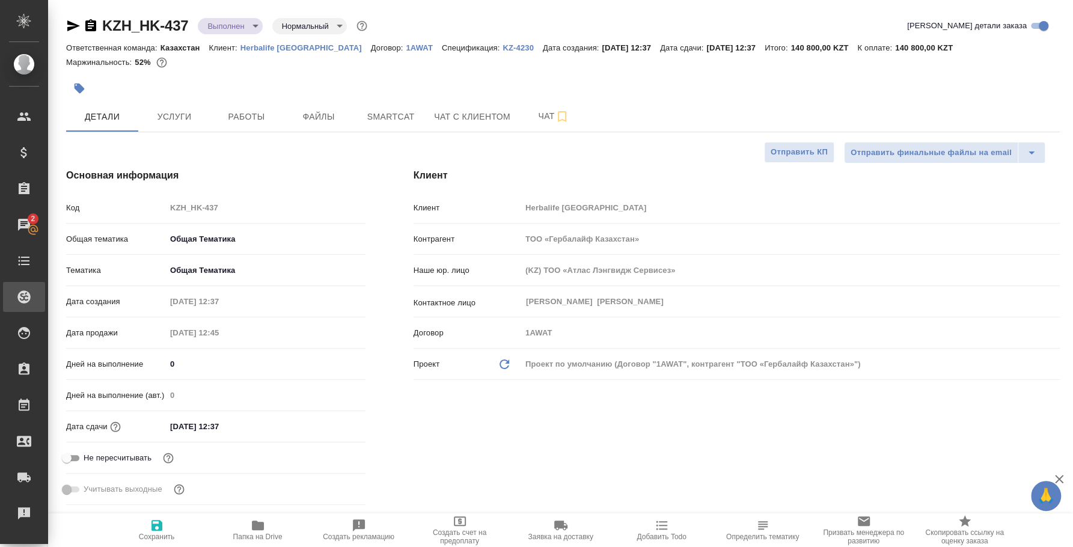
type textarea "x"
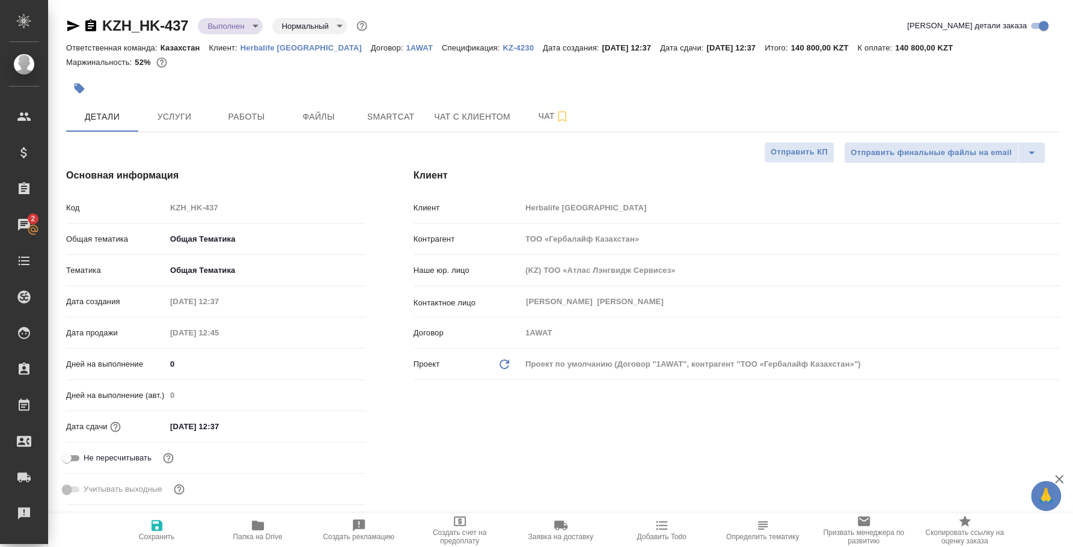
type textarea "x"
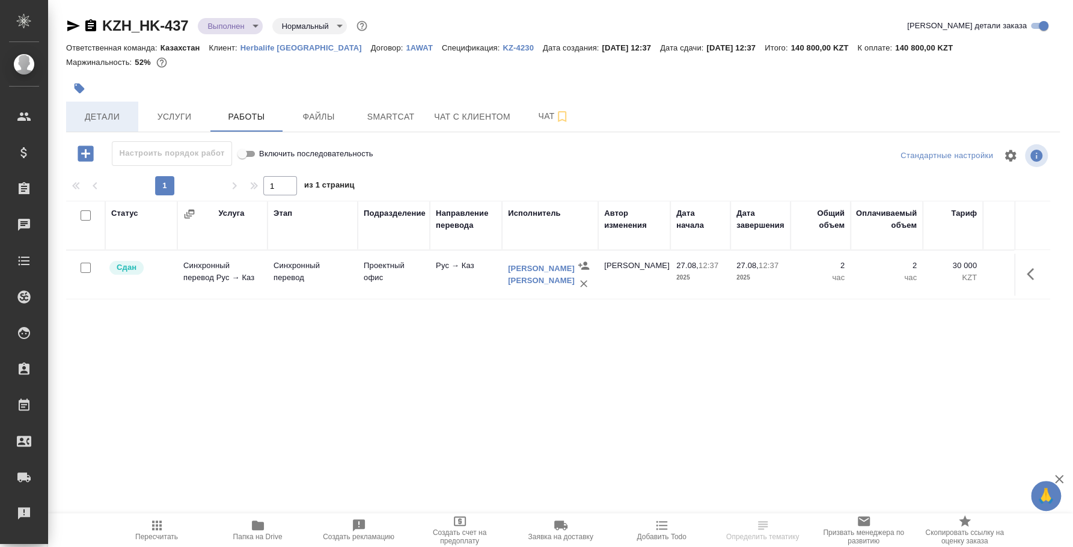
click at [83, 121] on span "Детали" at bounding box center [102, 116] width 58 height 15
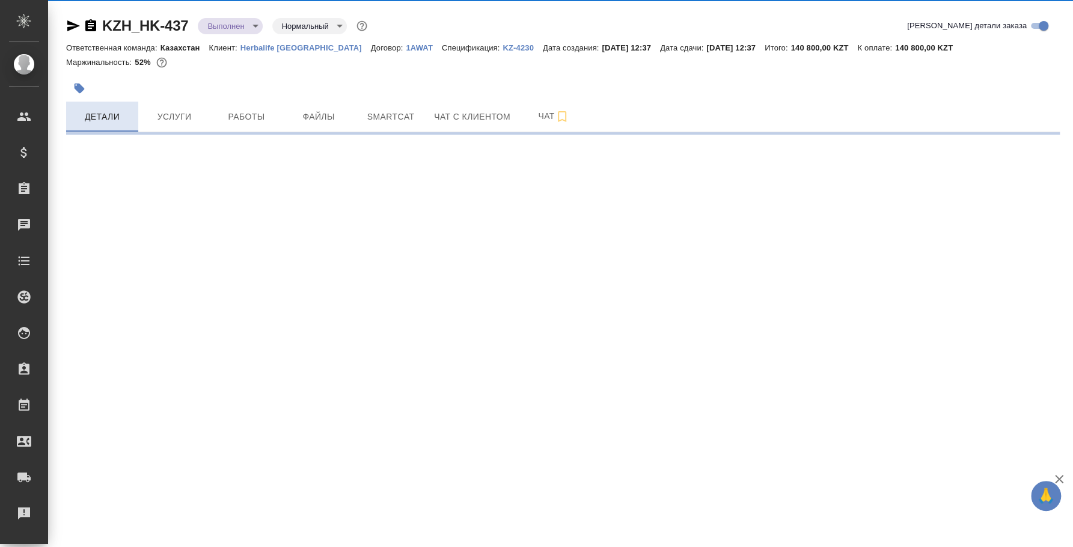
select select "RU"
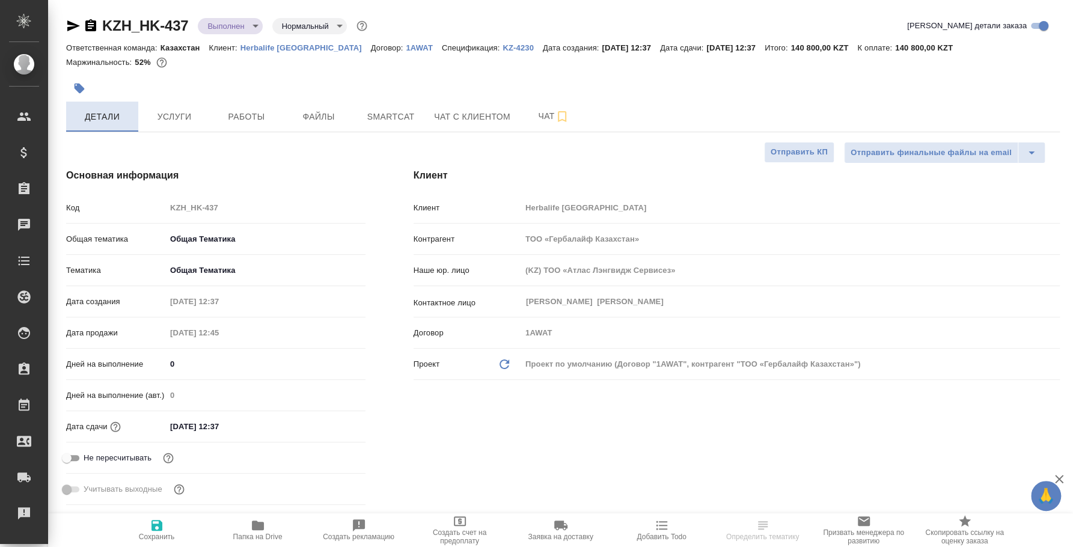
type textarea "x"
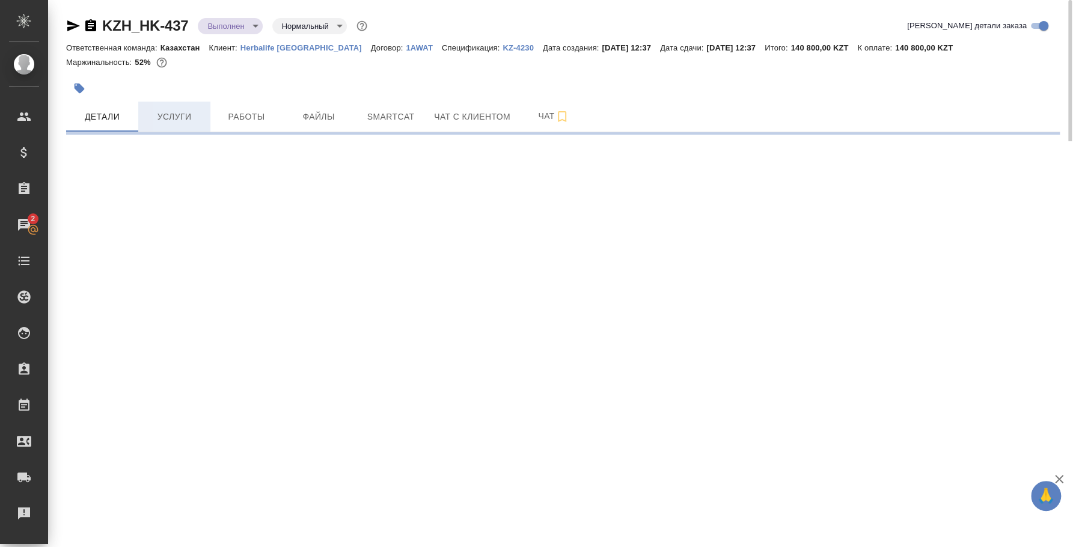
select select "RU"
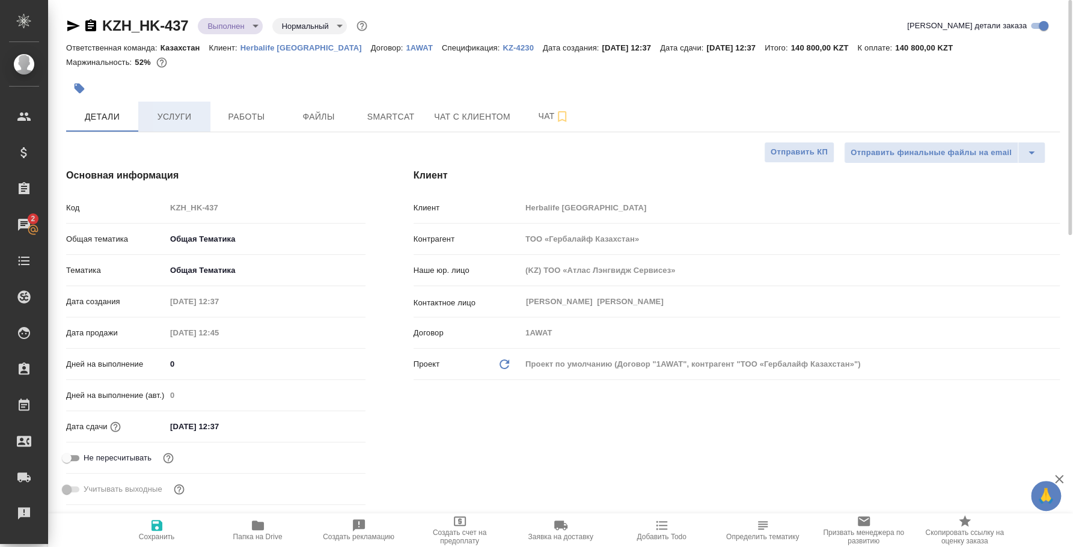
type textarea "x"
click at [166, 114] on span "Услуги" at bounding box center [175, 116] width 58 height 15
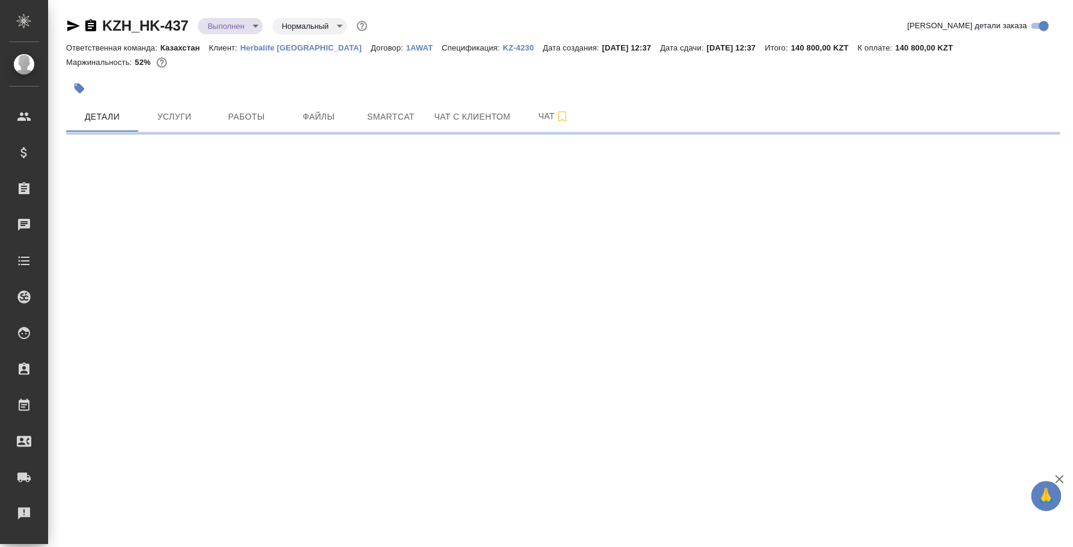
select select "RU"
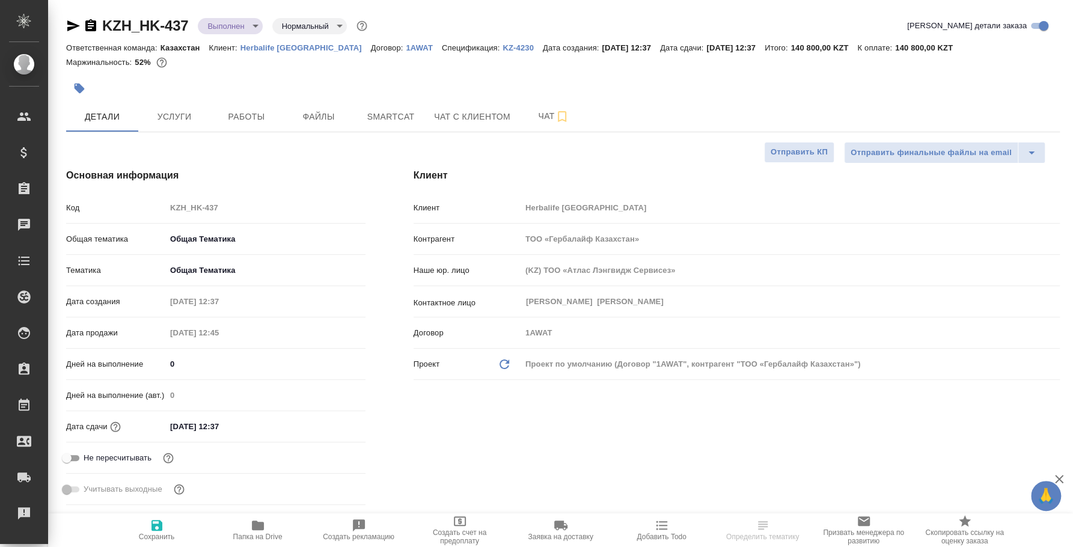
type textarea "x"
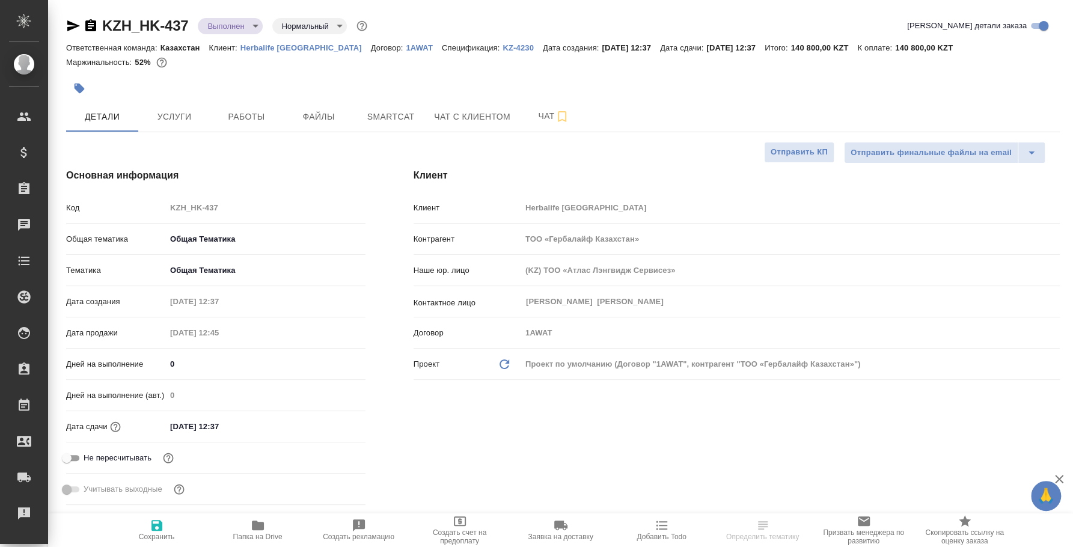
type textarea "x"
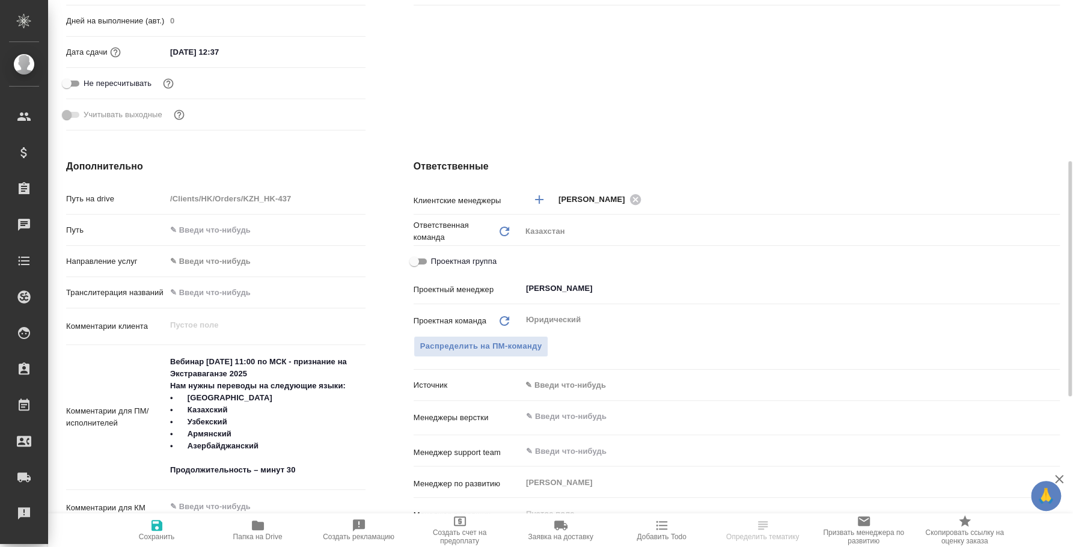
scroll to position [525, 0]
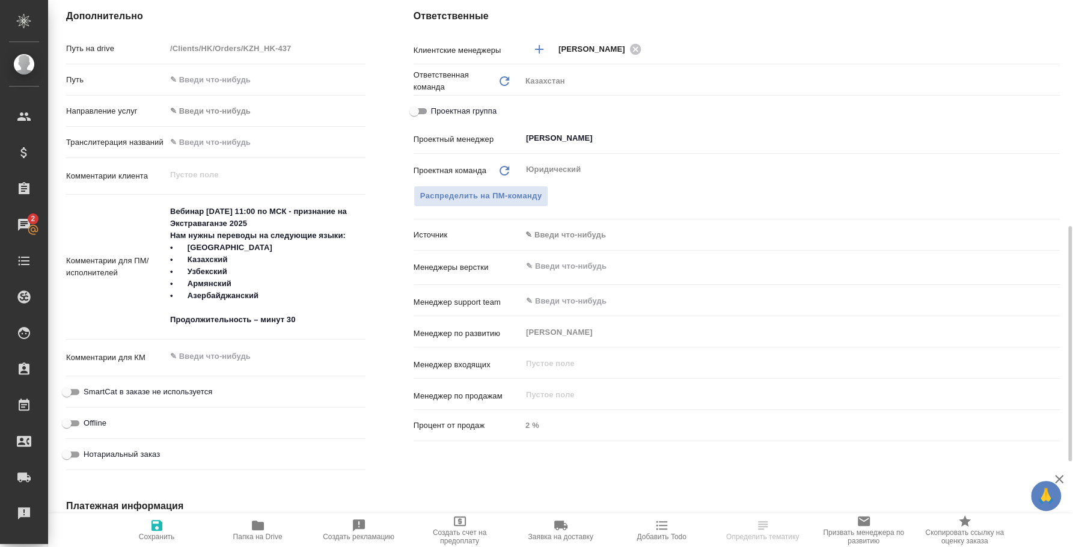
select select "RU"
type textarea "x"
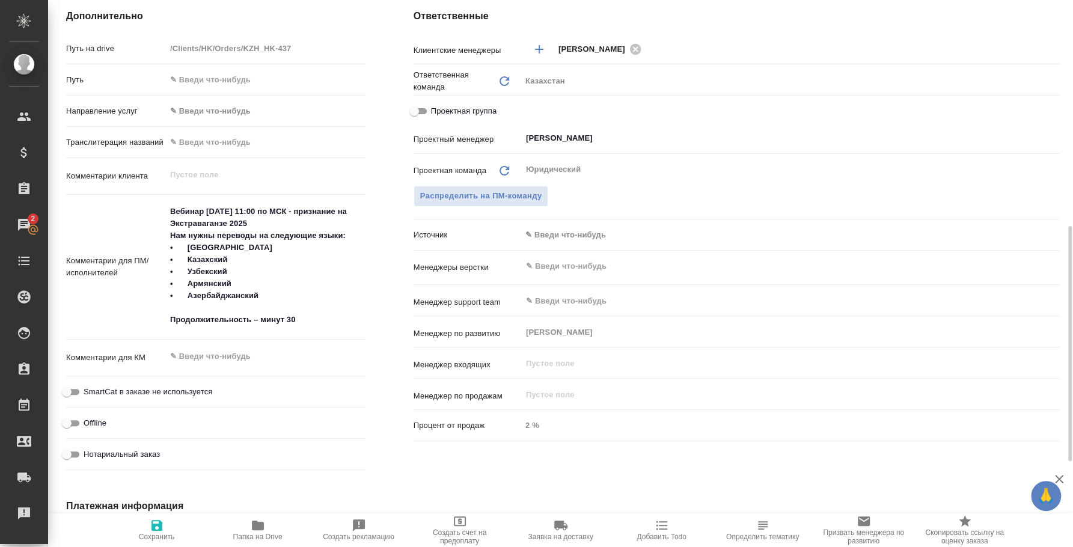
type textarea "x"
drag, startPoint x: 315, startPoint y: 211, endPoint x: 334, endPoint y: 224, distance: 22.5
click at [334, 224] on textarea "Вебинар [DATE] 11:00 по МСК - признание на Экстраваганзе 2025 Нам нужны перевод…" at bounding box center [266, 266] width 198 height 129
type textarea "x"
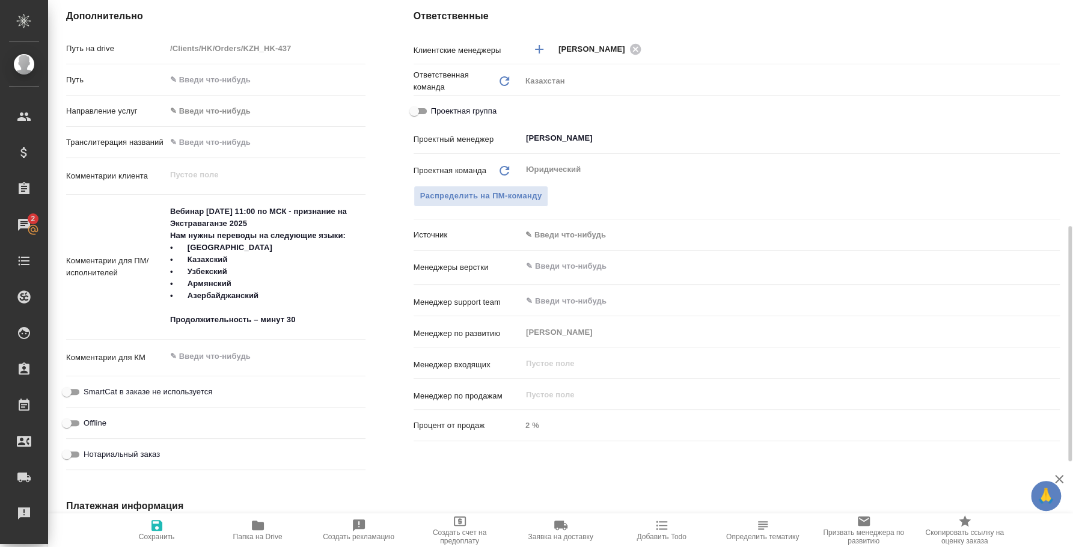
type textarea "x"
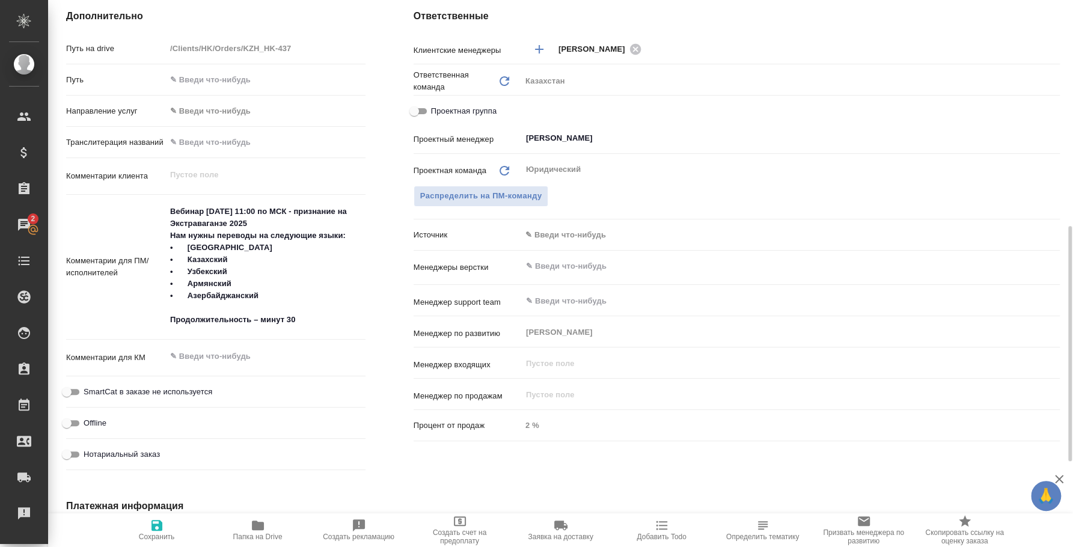
type textarea "x"
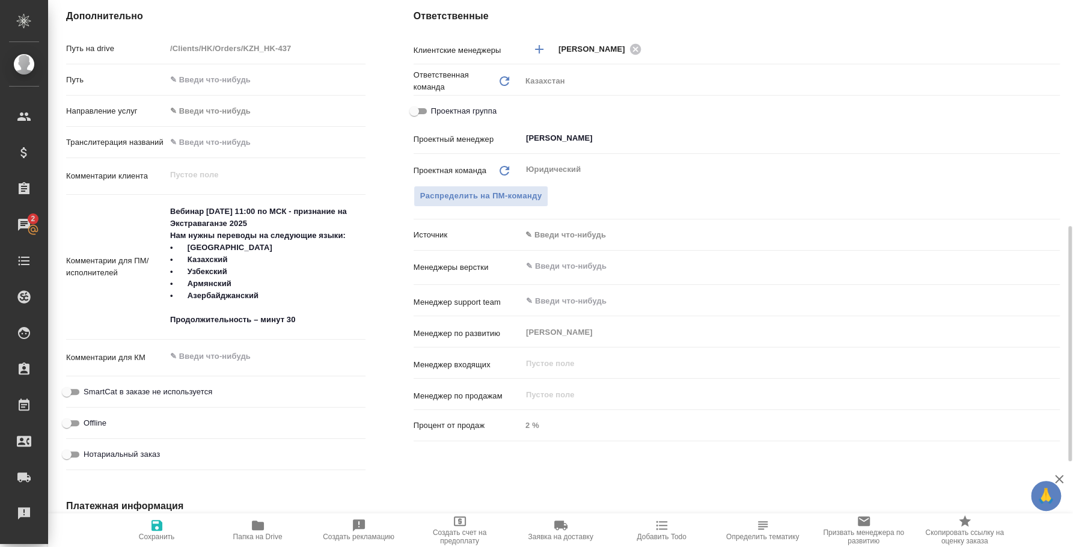
type textarea "x"
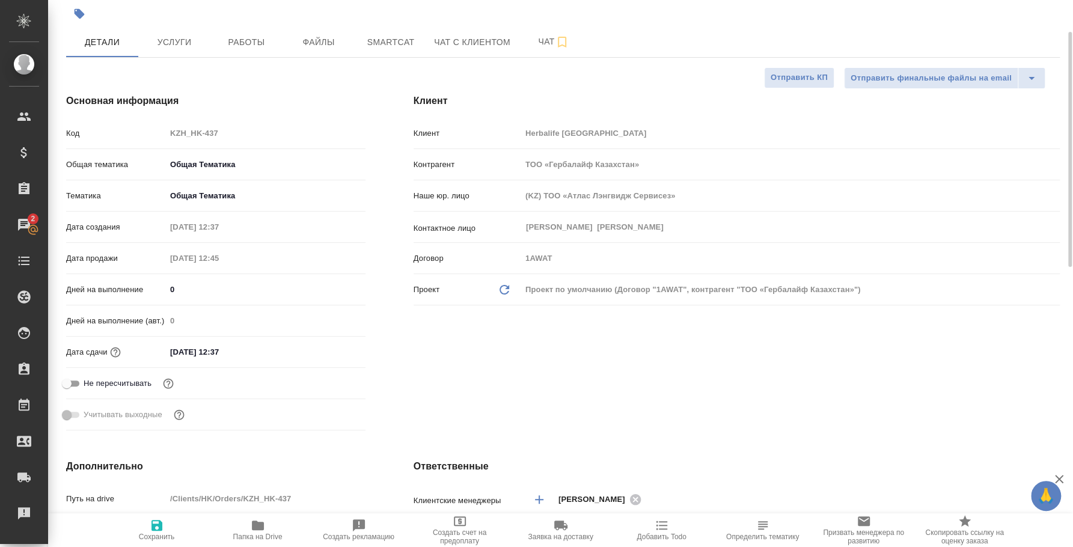
scroll to position [0, 0]
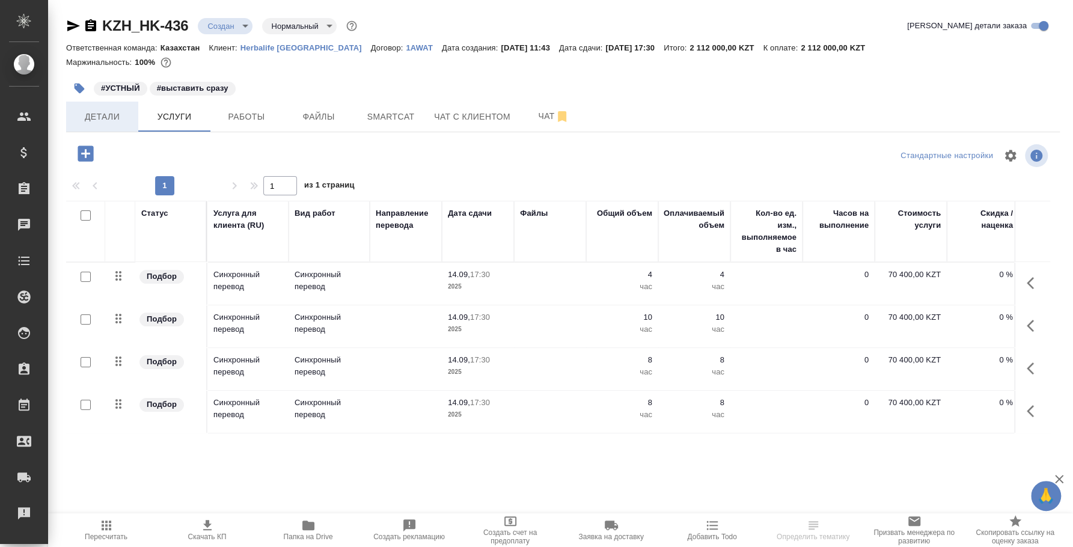
click at [82, 108] on button "Детали" at bounding box center [102, 117] width 72 height 30
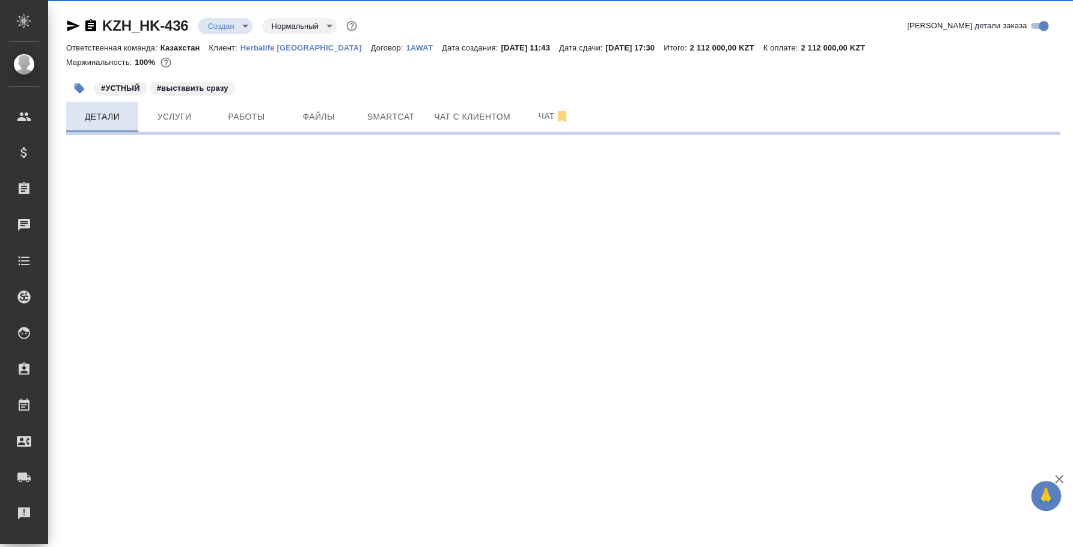
select select "RU"
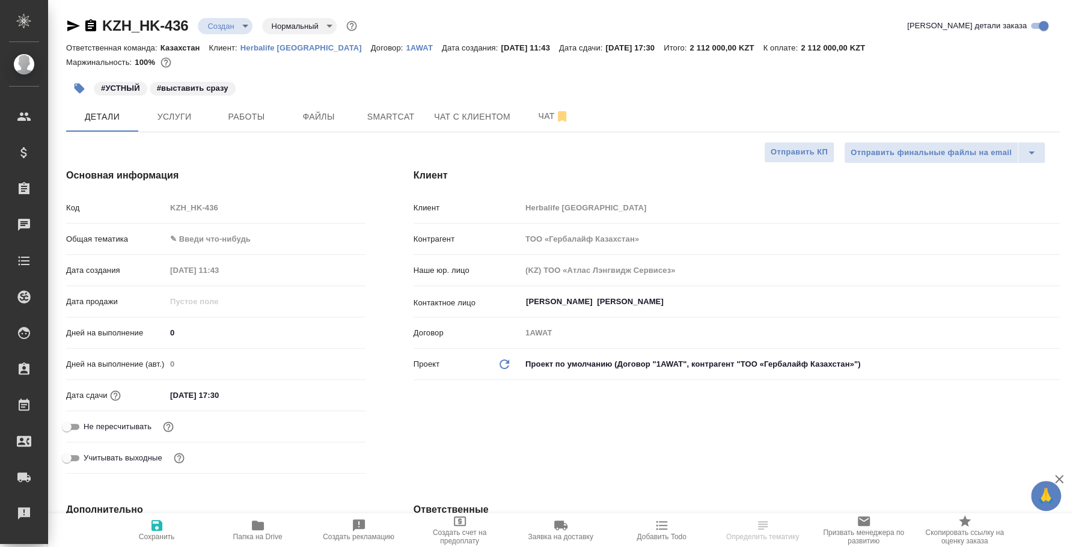
type textarea "x"
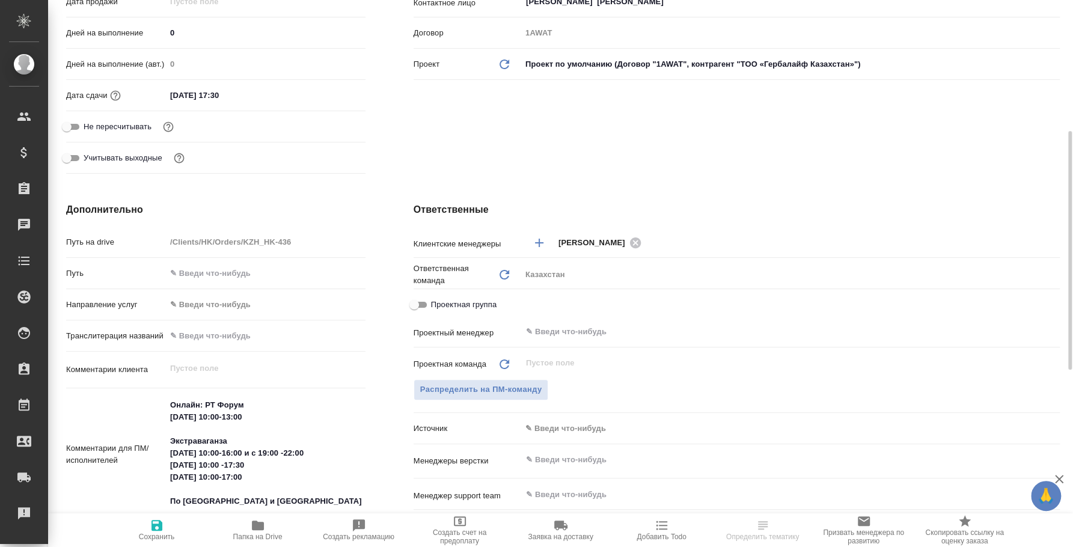
scroll to position [375, 0]
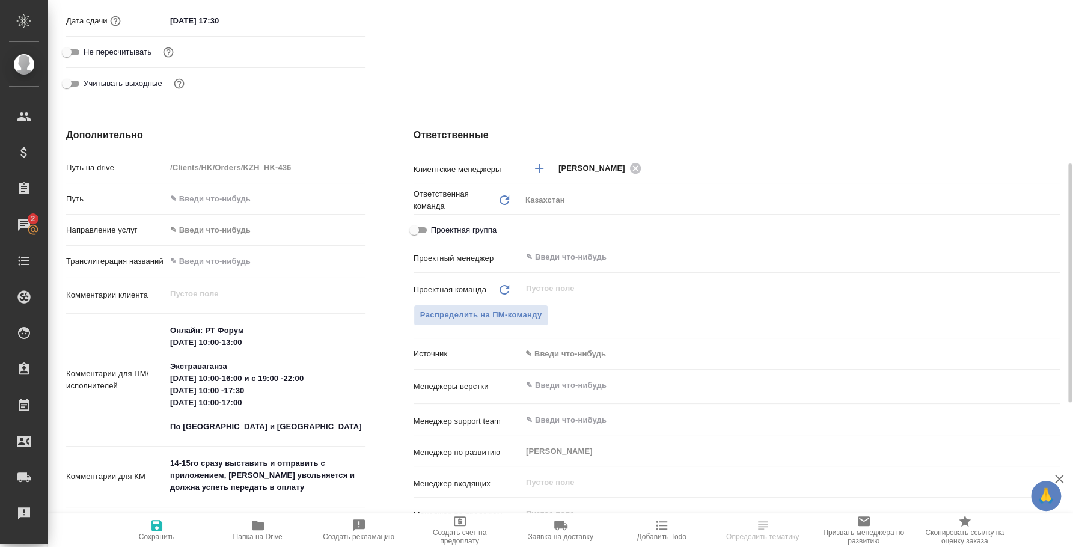
type textarea "x"
drag, startPoint x: 286, startPoint y: 405, endPoint x: 157, endPoint y: 377, distance: 132.3
click at [157, 377] on div "Комментарии для ПМ/исполнителей Онлайн: РТ Форум 11 сентября 10:00-13:00 Экстра…" at bounding box center [215, 381] width 299 height 124
click at [230, 326] on textarea "Онлайн: РТ Форум 11 сентября 10:00-13:00 Экстраваганза 12 сентября 10:00-16:00 …" at bounding box center [266, 379] width 198 height 117
drag, startPoint x: 256, startPoint y: 328, endPoint x: 136, endPoint y: 326, distance: 119.7
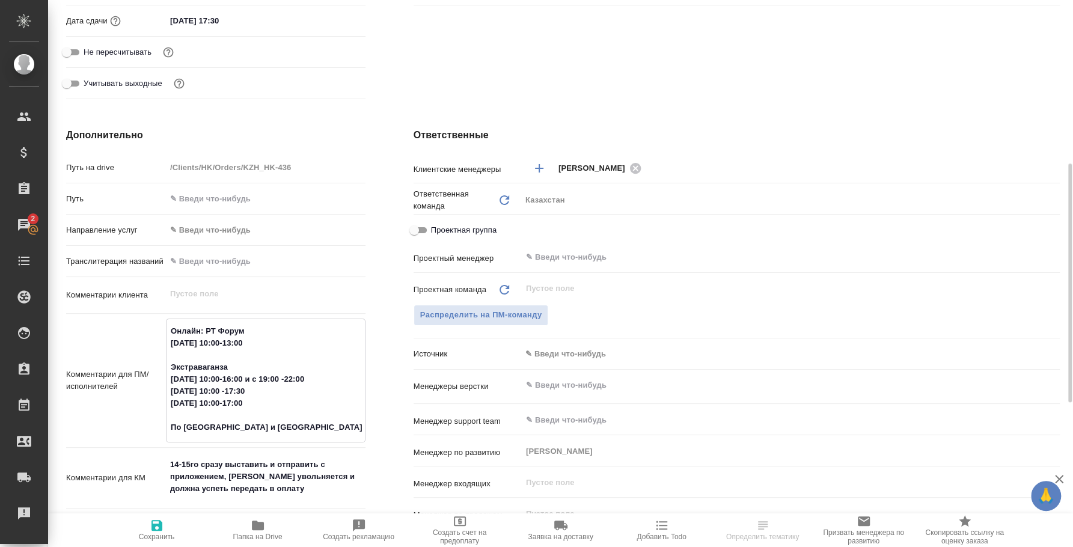
click at [136, 326] on div "Комментарии для ПМ/исполнителей Онлайн: РТ Форум 11 сентября 10:00-13:00 Экстра…" at bounding box center [215, 381] width 299 height 124
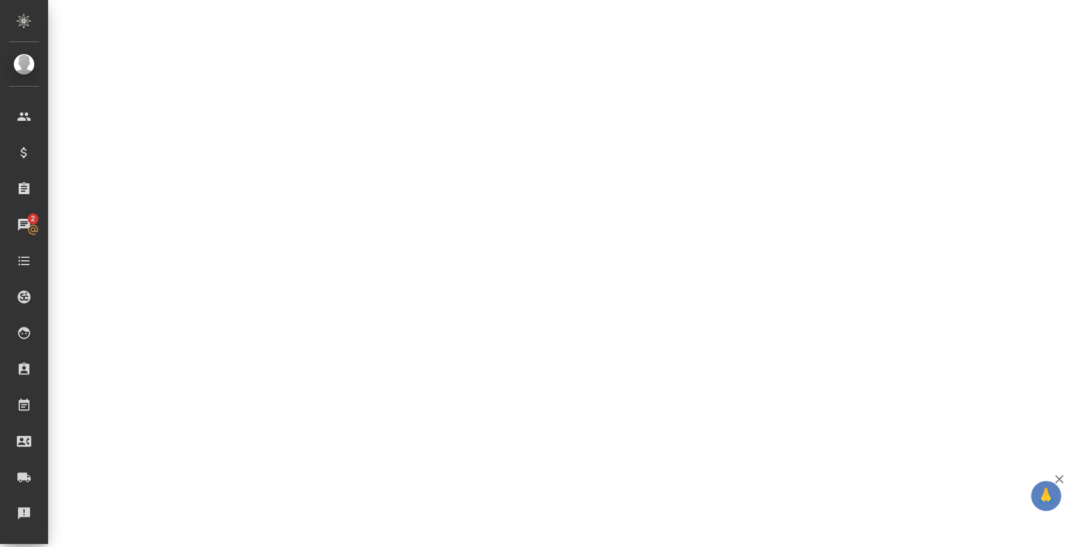
select select "RU"
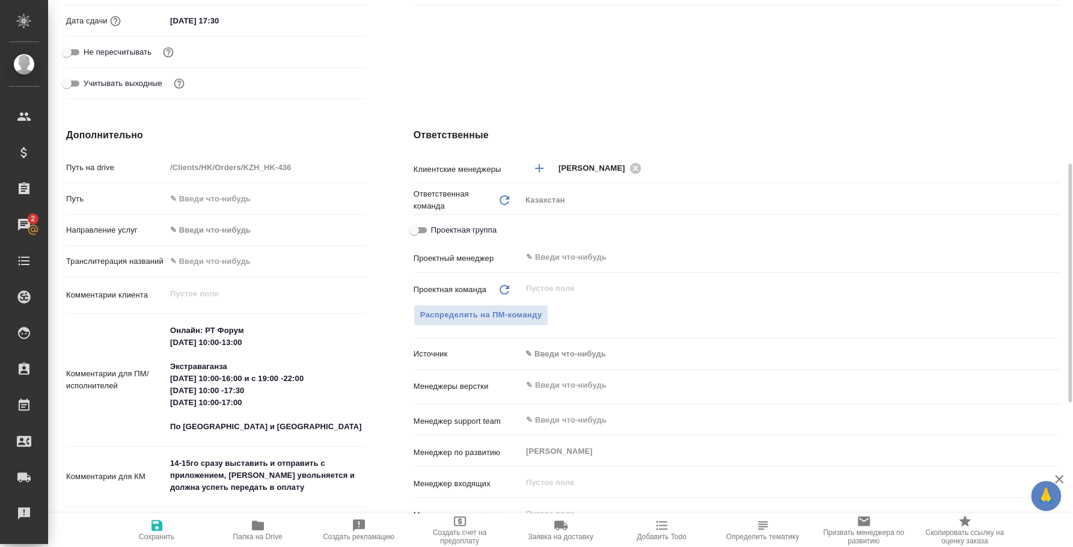
type textarea "x"
click at [241, 328] on textarea "Онлайн: РТ Форум 11 сентября 10:00-13:00 Экстраваганза 12 сентября 10:00-16:00 …" at bounding box center [266, 378] width 200 height 117
drag, startPoint x: 254, startPoint y: 329, endPoint x: 162, endPoint y: 324, distance: 92.1
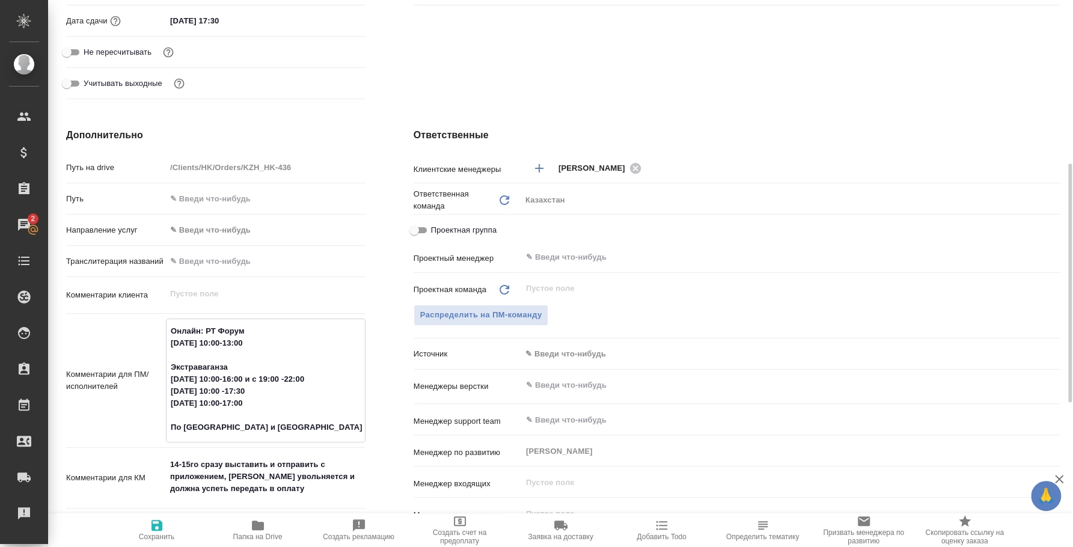
click at [162, 324] on div "Комментарии для ПМ/исполнителей Онлайн: РТ Форум 11 сентября 10:00-13:00 Экстра…" at bounding box center [215, 381] width 299 height 124
type textarea "x"
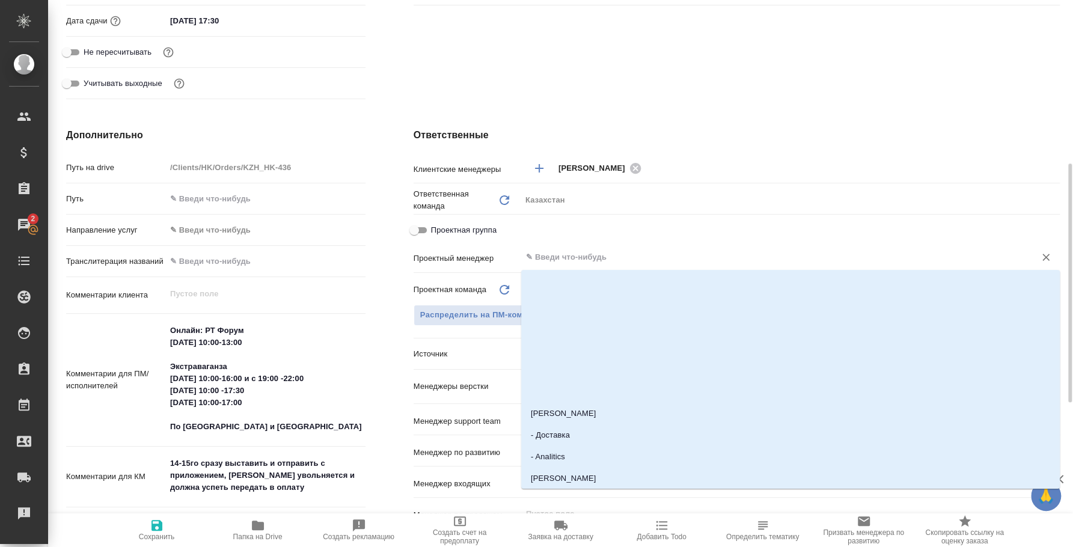
click at [562, 255] on input "text" at bounding box center [770, 257] width 491 height 14
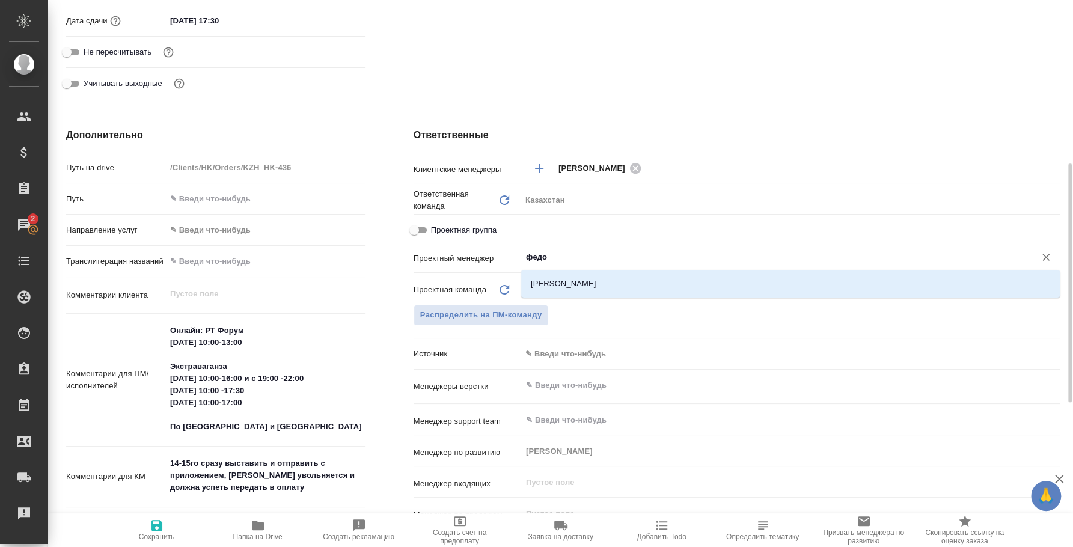
type input "федот"
click at [554, 282] on li "[PERSON_NAME]" at bounding box center [790, 284] width 539 height 22
type textarea "x"
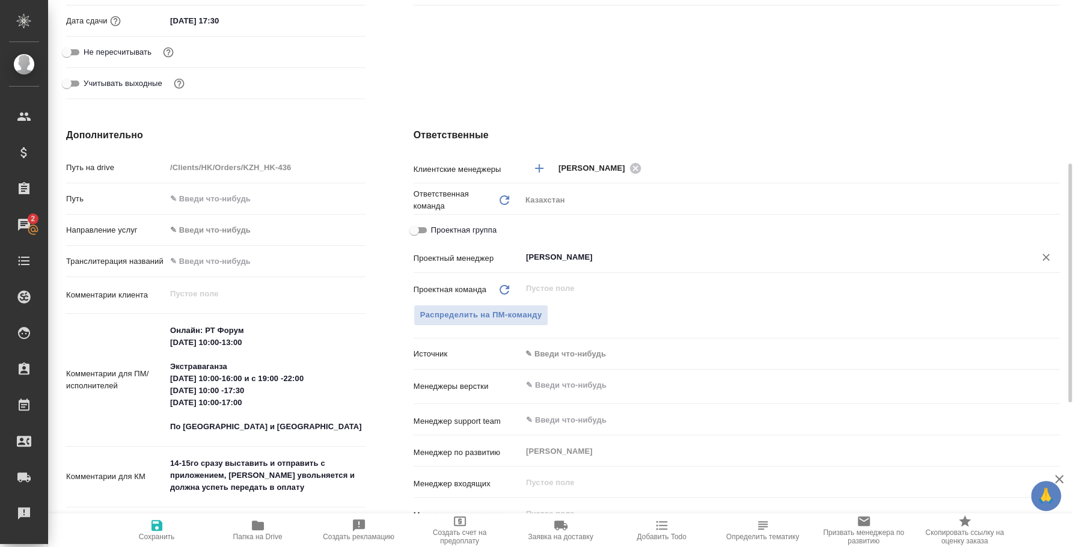
type input "[PERSON_NAME]"
click at [184, 532] on span "Сохранить" at bounding box center [157, 529] width 87 height 23
type textarea "x"
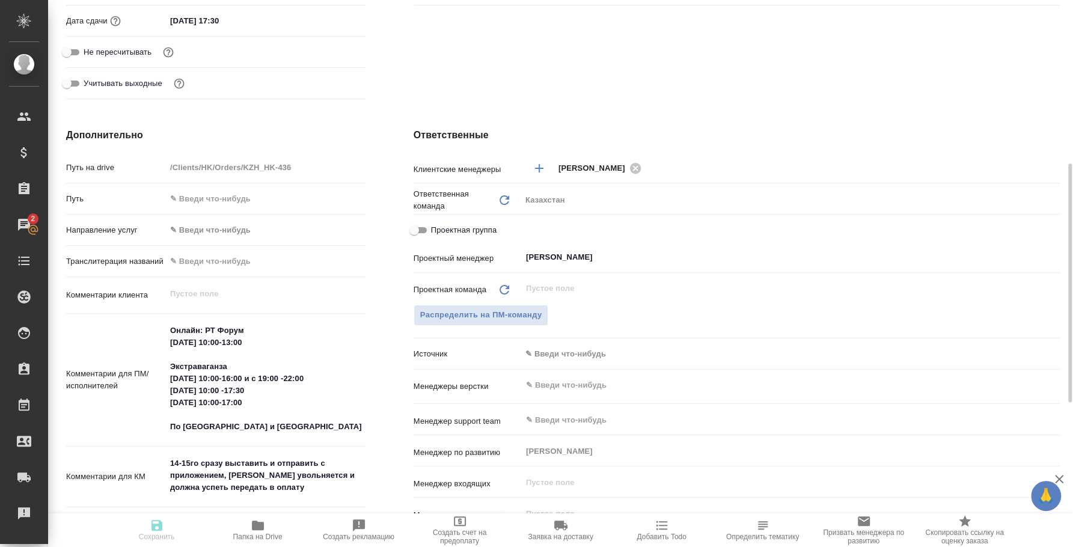
type textarea "x"
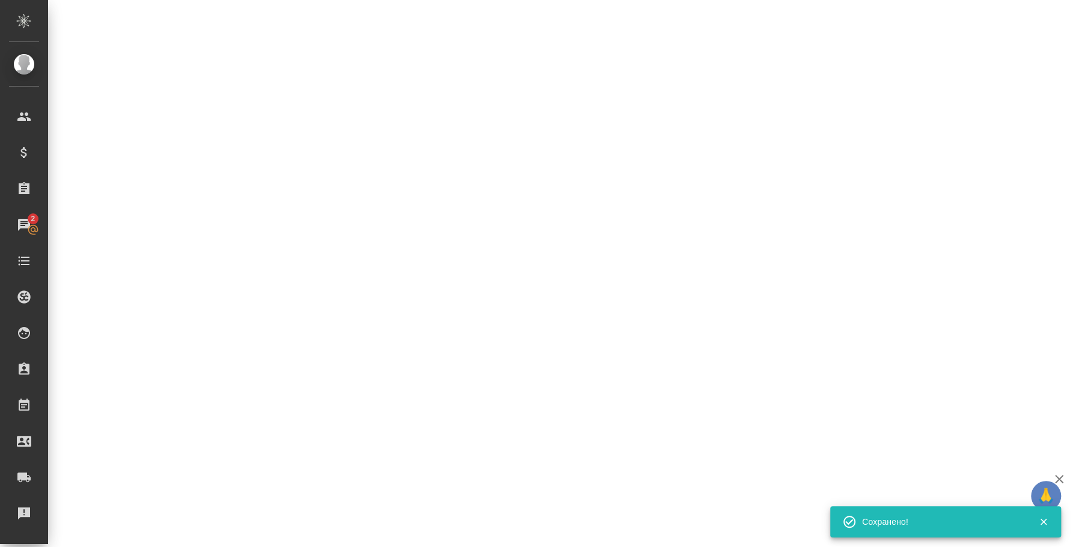
select select "RU"
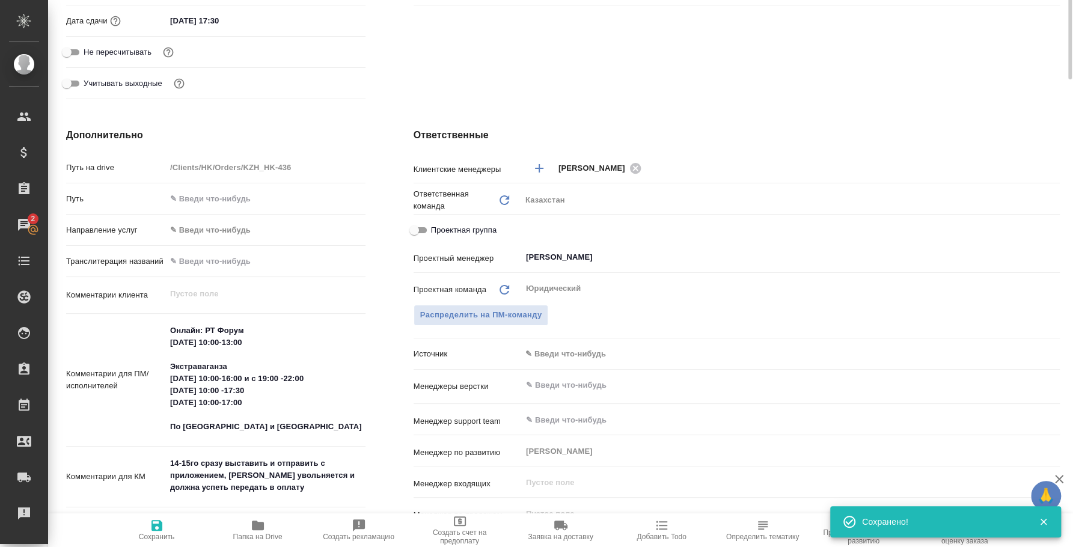
type textarea "x"
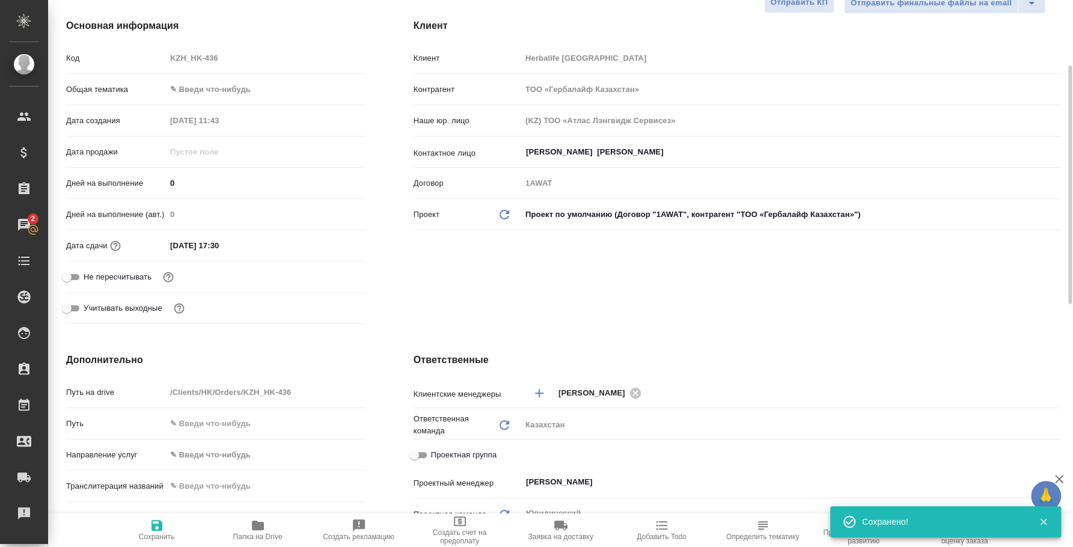
scroll to position [0, 0]
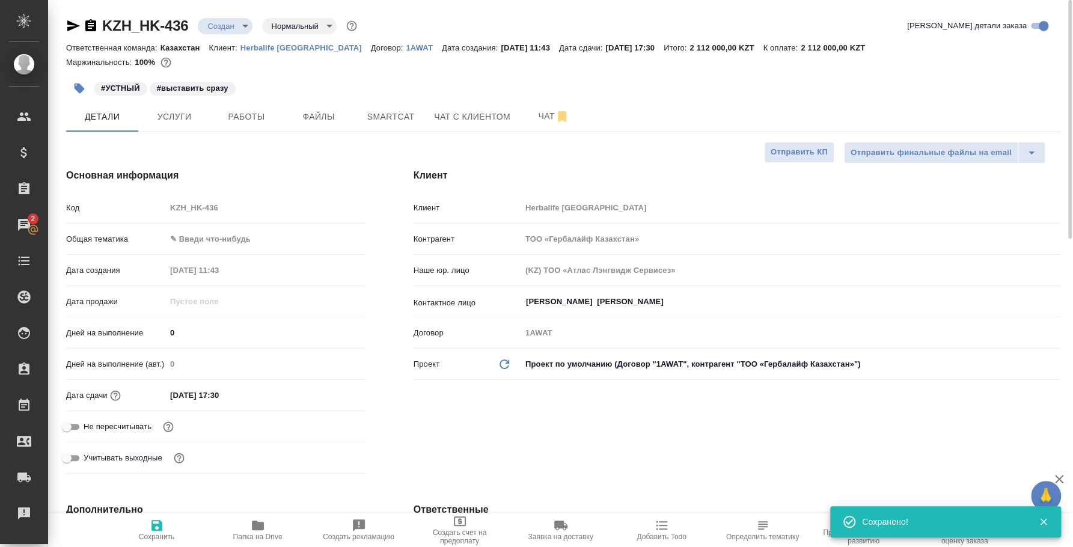
type textarea "x"
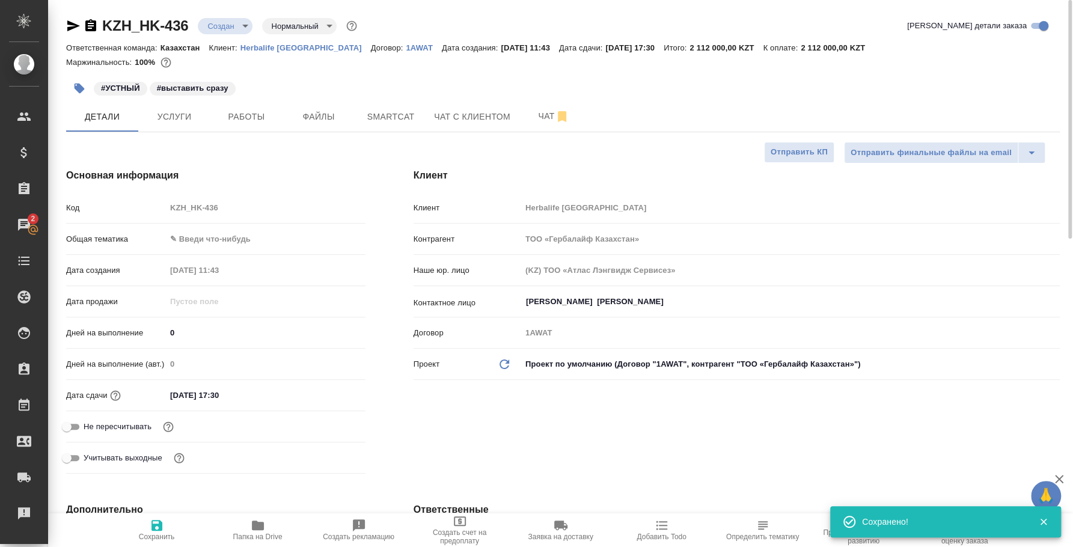
type textarea "x"
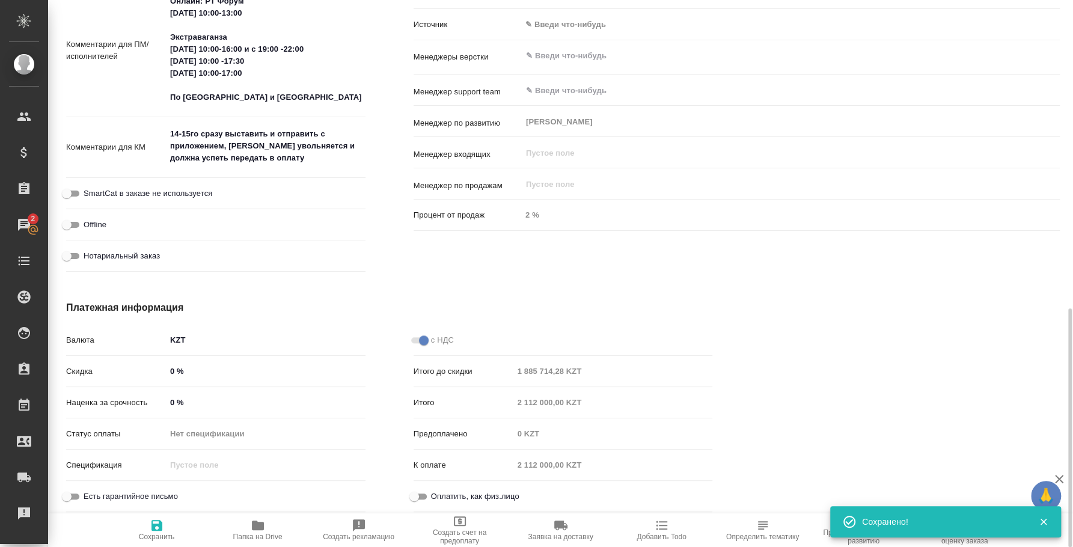
scroll to position [479, 0]
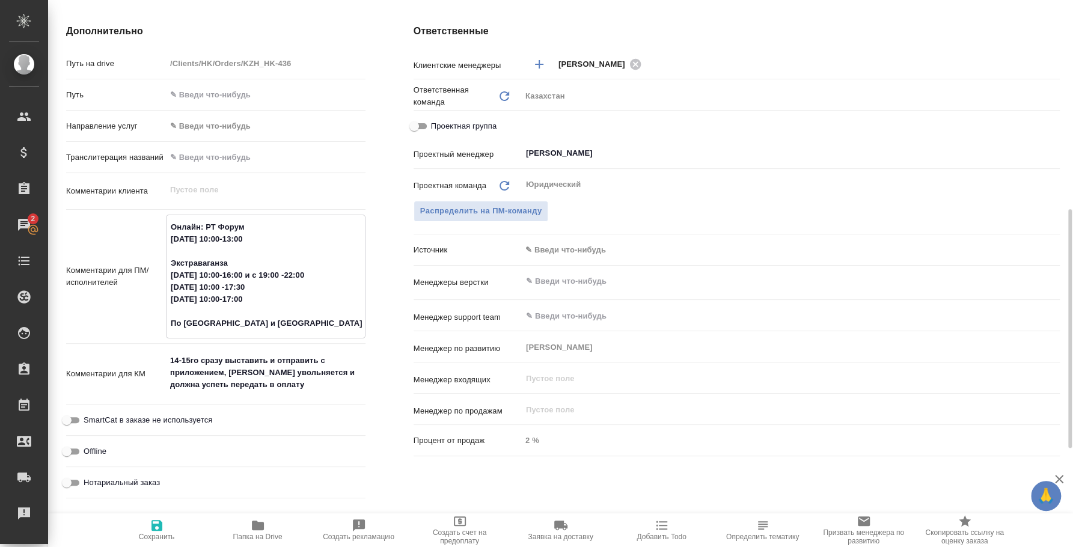
drag, startPoint x: 269, startPoint y: 301, endPoint x: 170, endPoint y: 241, distance: 116.0
click at [170, 241] on textarea "Онлайн: РТ Форум 11 сентября 10:00-13:00 Экстраваганза 12 сентября 10:00-16:00 …" at bounding box center [266, 275] width 198 height 117
click at [271, 252] on textarea "Онлайн: РТ Форум 11 сентября 10:00-13:00 Экстраваганза 12 сентября 10:00-16:00 …" at bounding box center [266, 275] width 198 height 117
drag, startPoint x: 265, startPoint y: 221, endPoint x: 144, endPoint y: 222, distance: 120.9
click at [144, 222] on div "Комментарии для ПМ/исполнителей Онлайн: РТ Форум 11 сентября 10:00-13:00 Экстра…" at bounding box center [215, 277] width 299 height 124
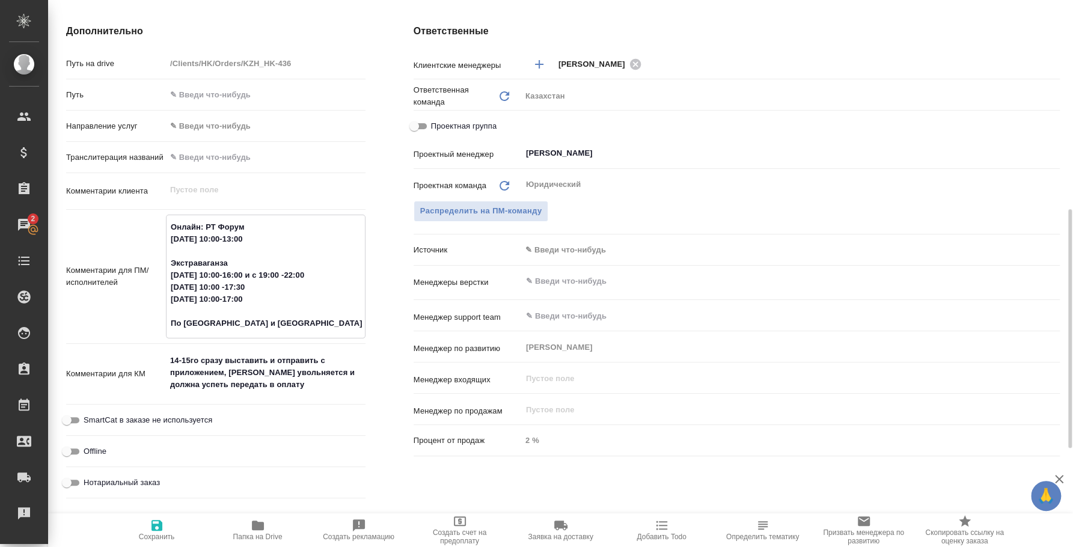
type textarea "x"
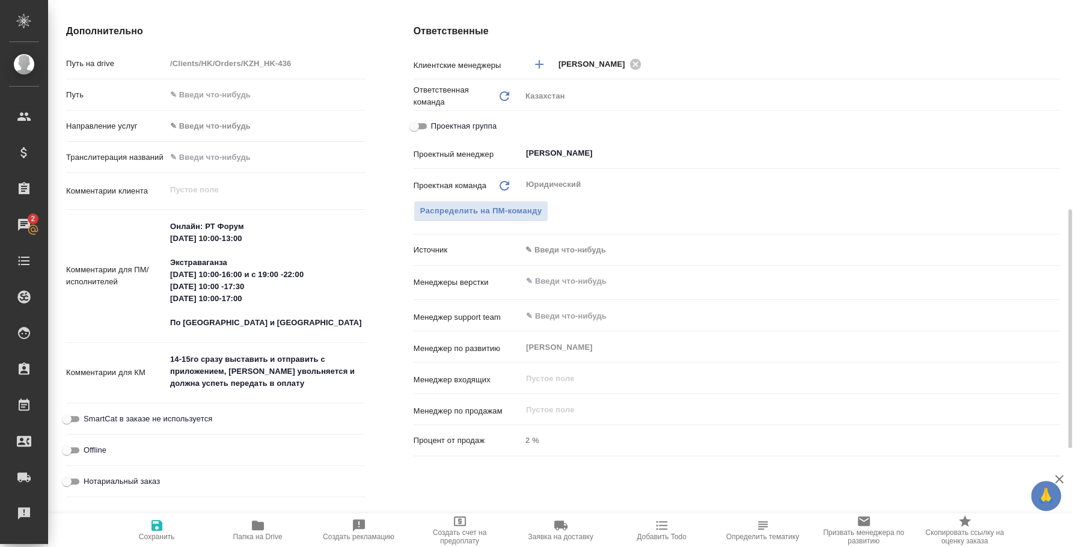
type textarea "x"
click at [296, 274] on textarea "Онлайн: РТ Форум 11 сентября 10:00-13:00 Экстраваганза 12 сентября 10:00-16:00 …" at bounding box center [266, 275] width 198 height 117
drag, startPoint x: 286, startPoint y: 298, endPoint x: 167, endPoint y: 242, distance: 131.8
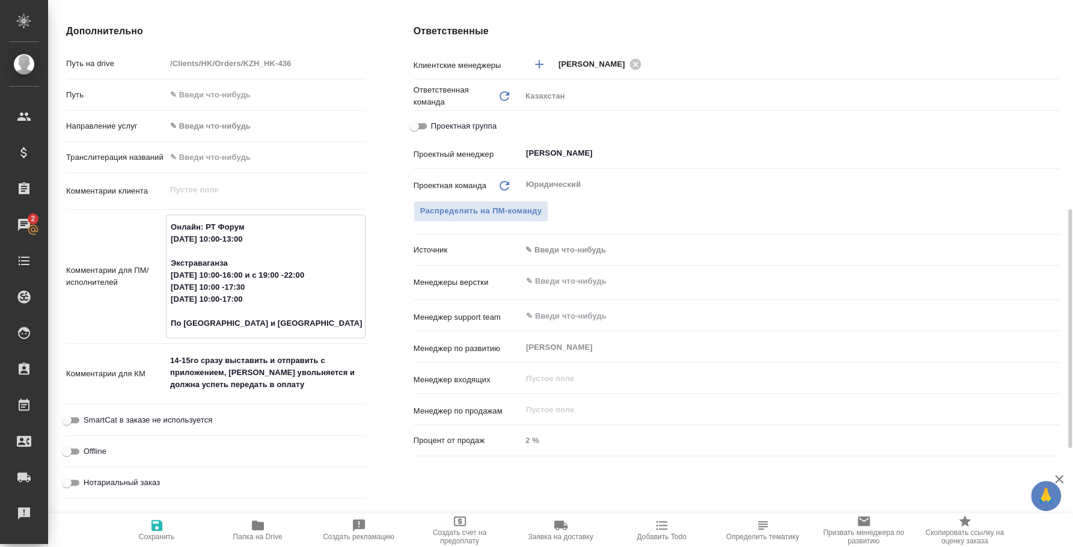
click at [167, 242] on textarea "Онлайн: РТ Форум 11 сентября 10:00-13:00 Экстраваганза 12 сентября 10:00-16:00 …" at bounding box center [266, 275] width 198 height 117
type textarea "x"
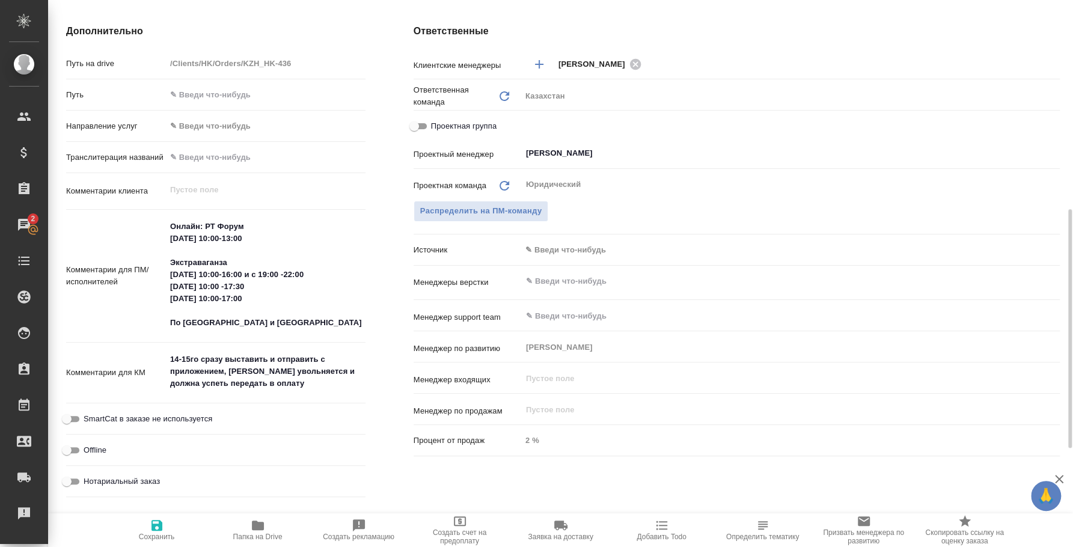
type textarea "x"
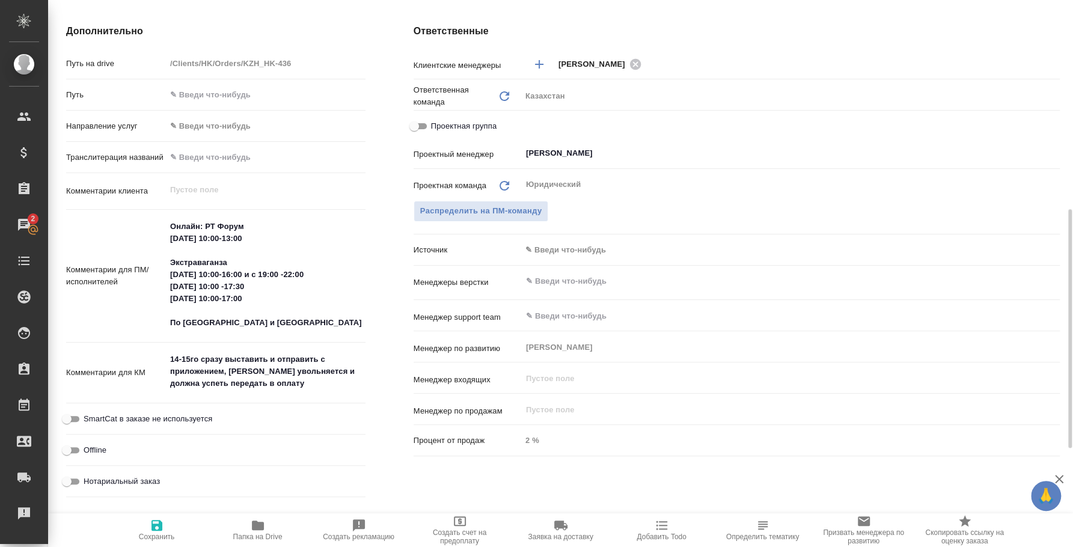
type textarea "x"
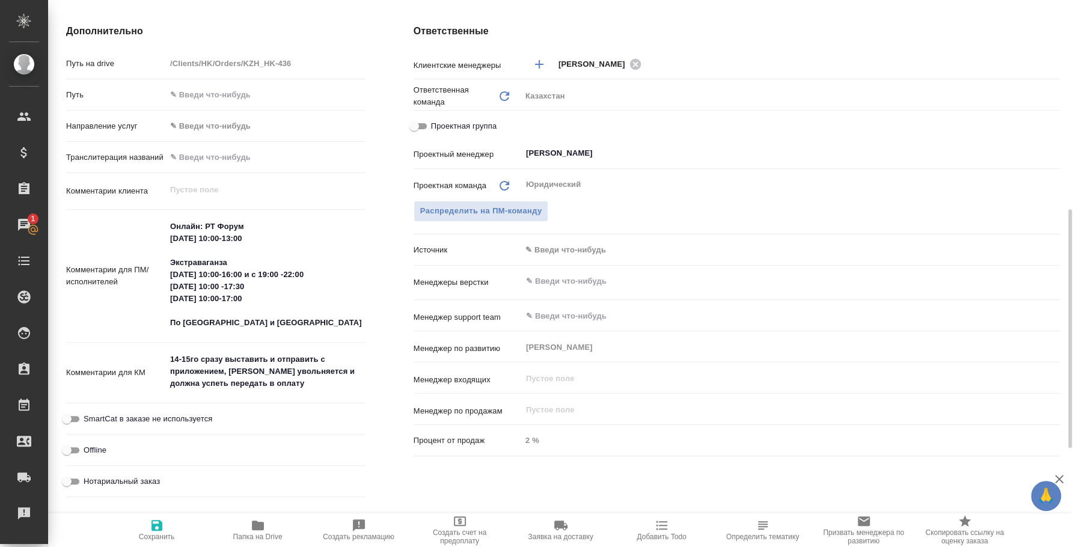
type textarea "x"
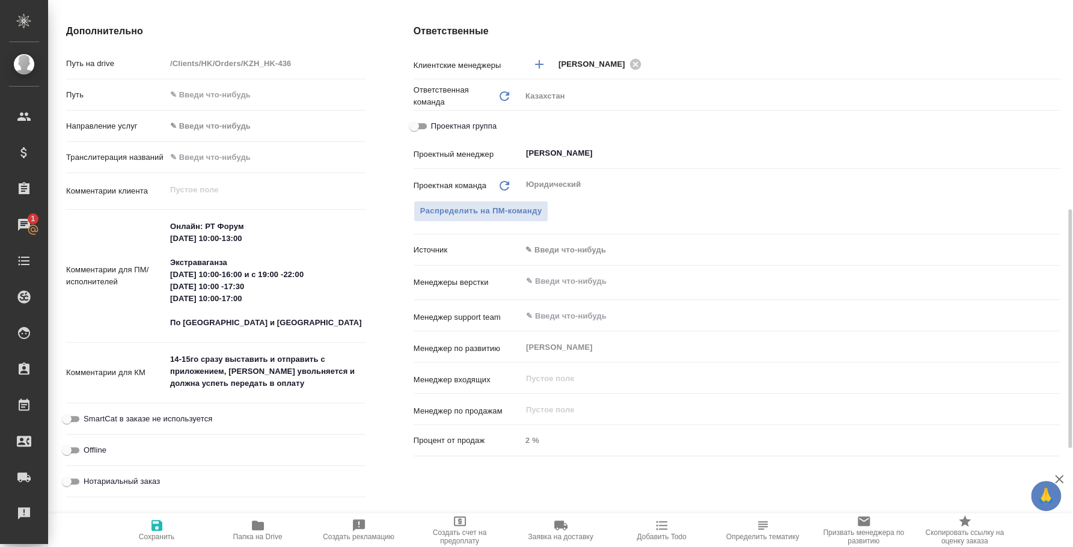
type textarea "x"
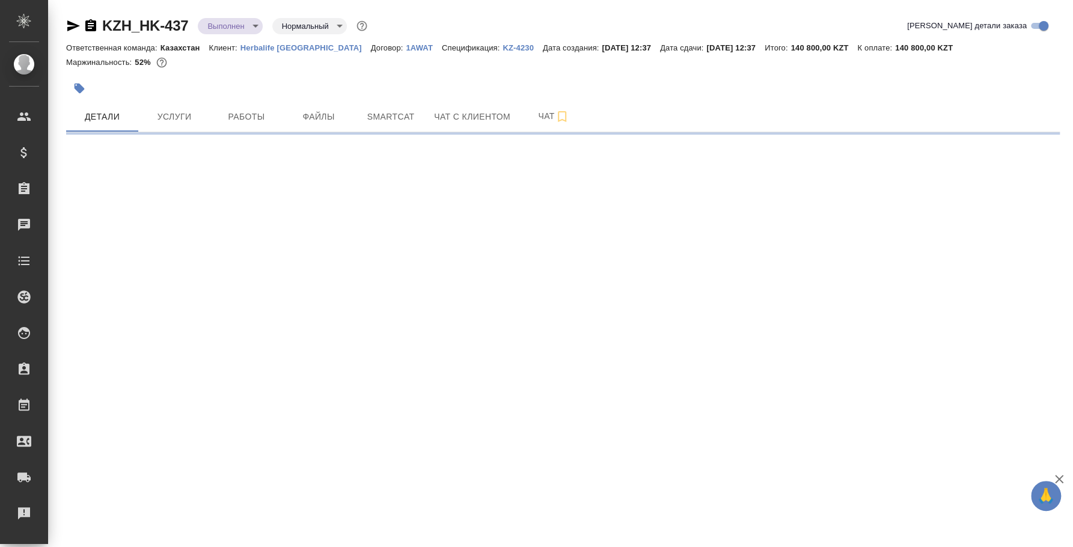
select select "RU"
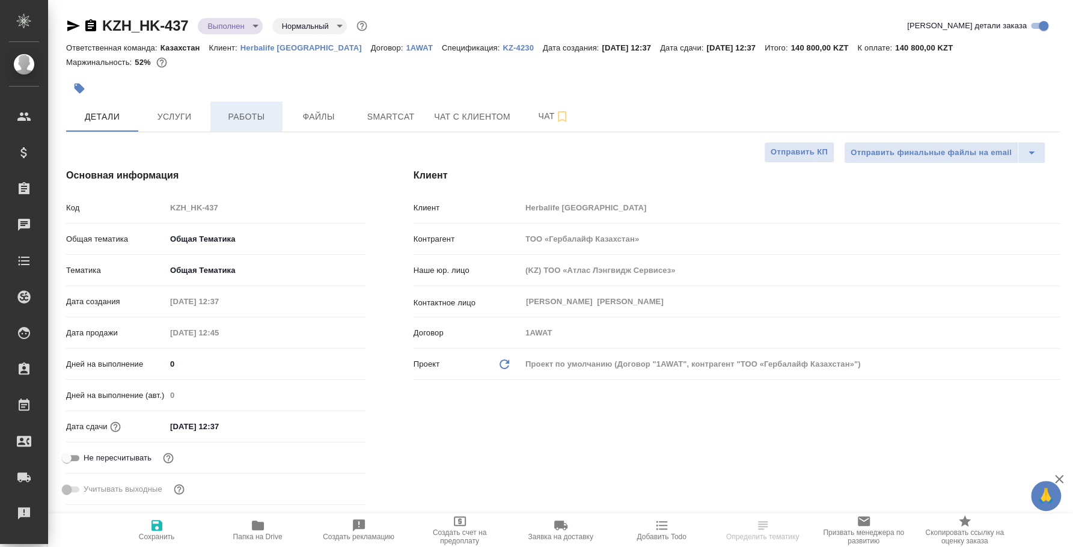
type textarea "x"
click at [197, 111] on span "Услуги" at bounding box center [175, 116] width 58 height 15
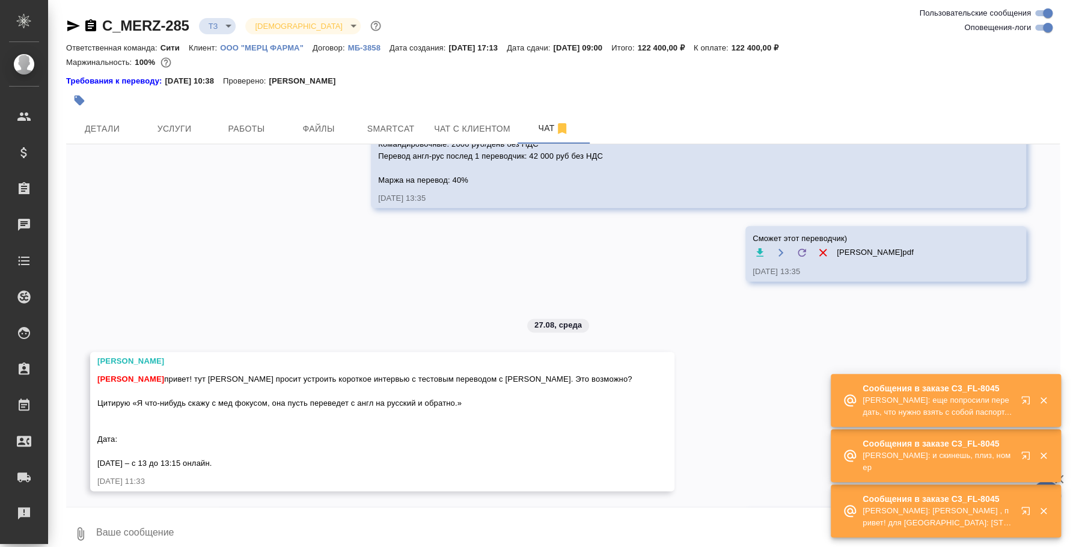
scroll to position [1083, 0]
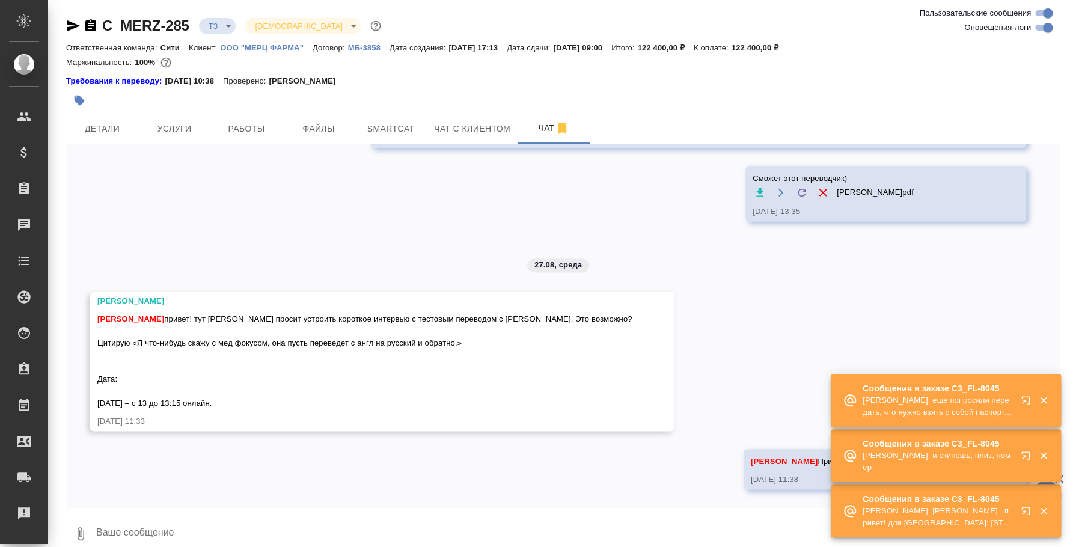
click at [1045, 395] on icon "button" at bounding box center [1043, 400] width 11 height 11
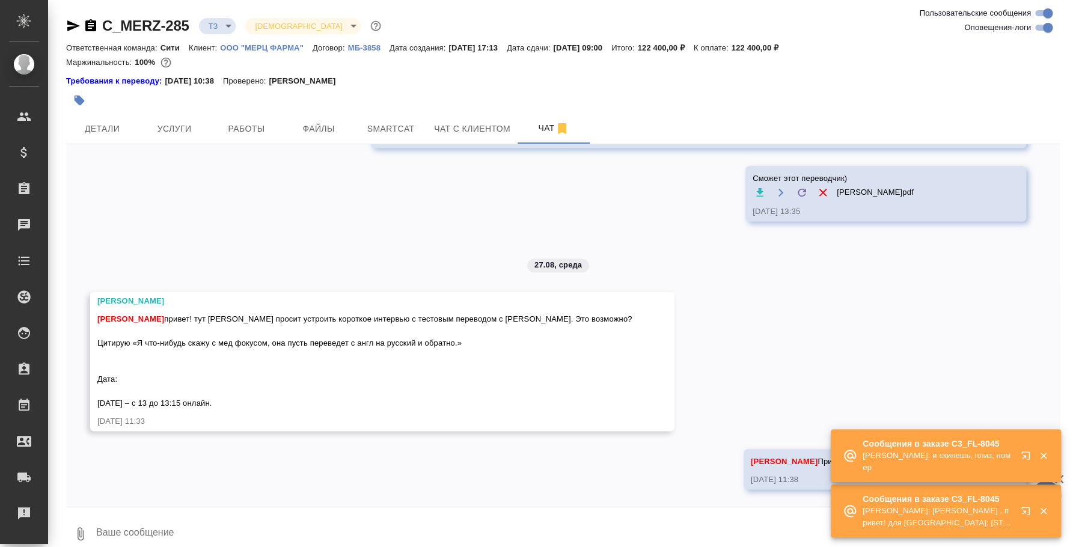
click at [1044, 454] on icon "button" at bounding box center [1043, 456] width 7 height 7
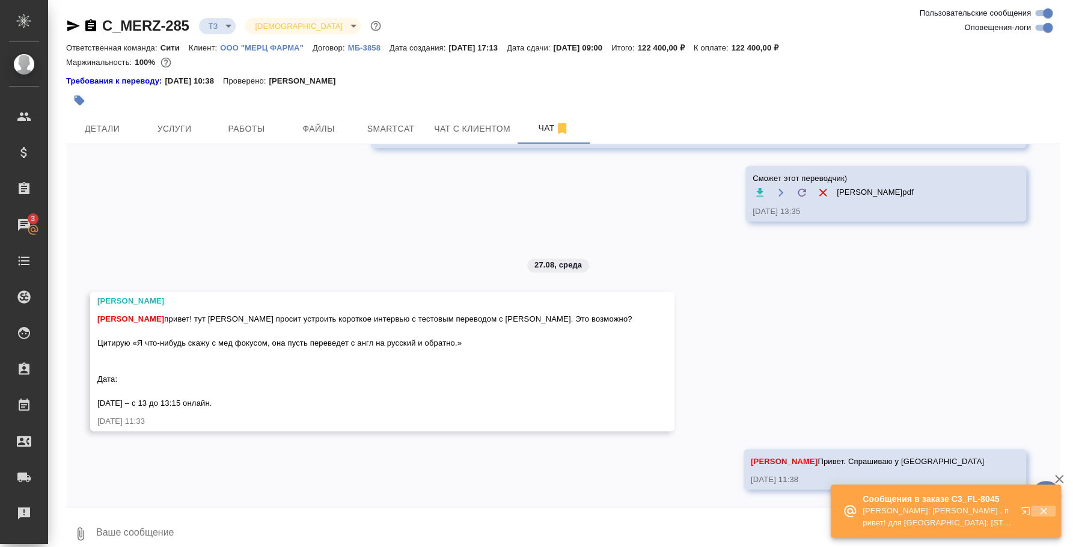
click at [1041, 507] on icon "button" at bounding box center [1043, 511] width 11 height 11
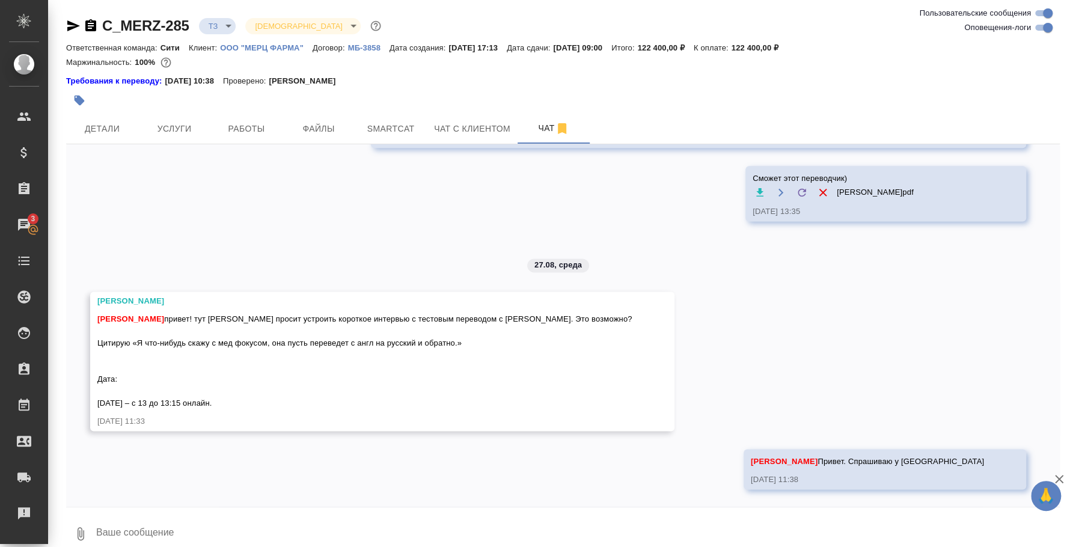
click at [893, 507] on div "🙏 .cls-1 fill:#fff; AWATERA [PERSON_NAME] Спецификации Заказы 3 Чаты Todo Проек…" at bounding box center [536, 273] width 1073 height 547
click at [887, 515] on textarea at bounding box center [577, 533] width 965 height 41
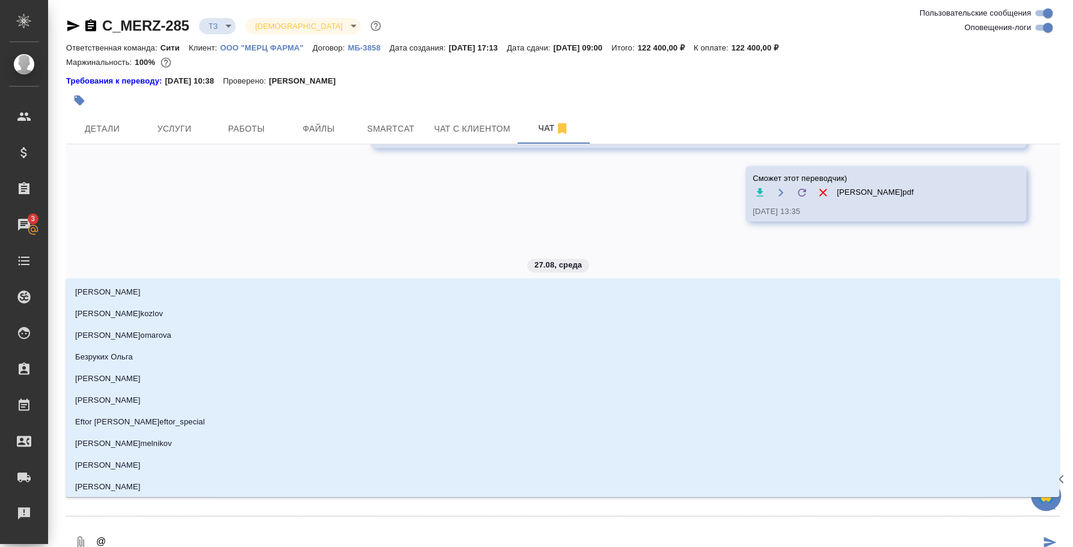
type textarea "@k"
type input "k"
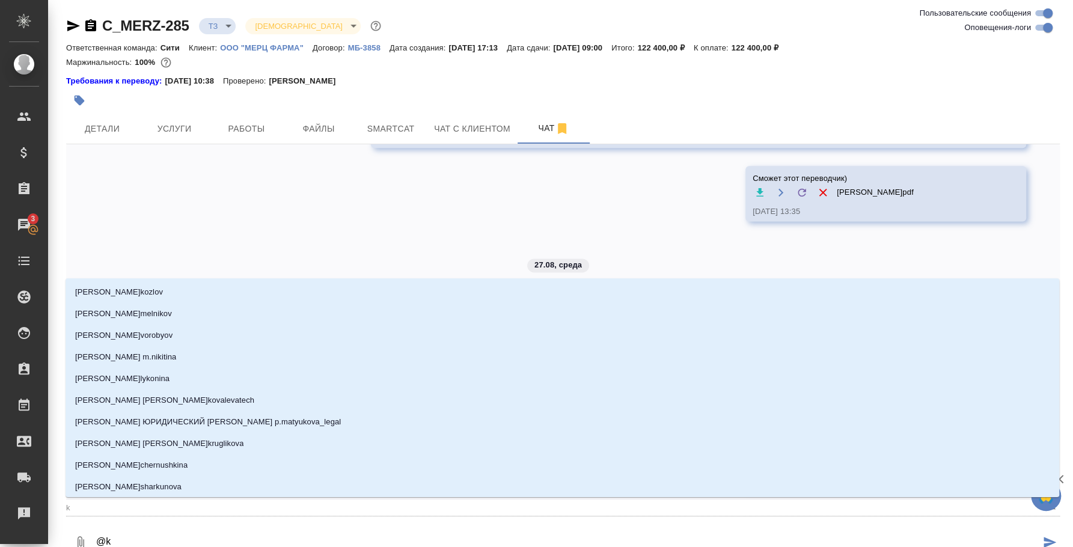
type textarea "@k'z"
type input "k'z"
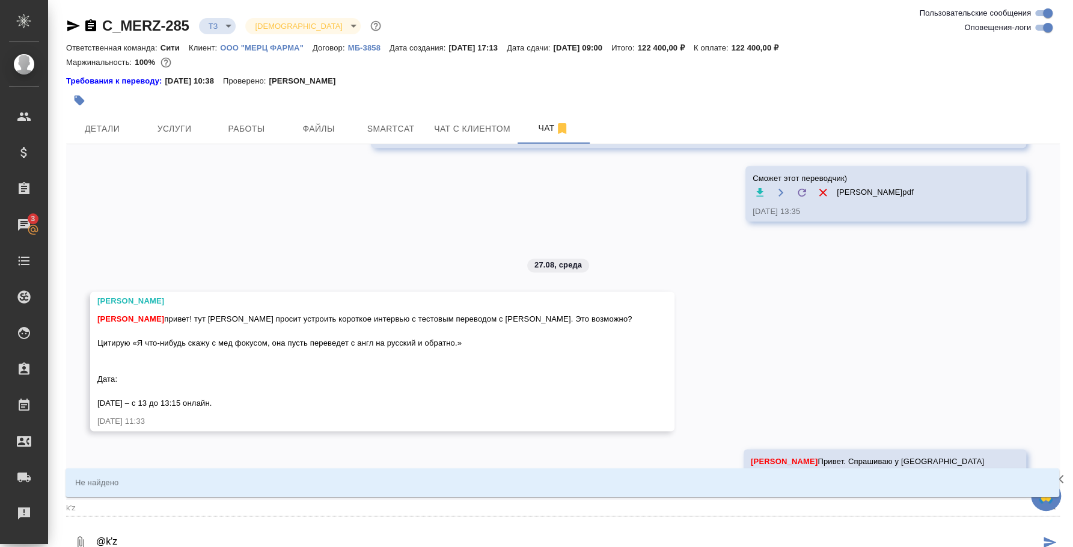
type textarea "@k"
type input "k"
type textarea "@"
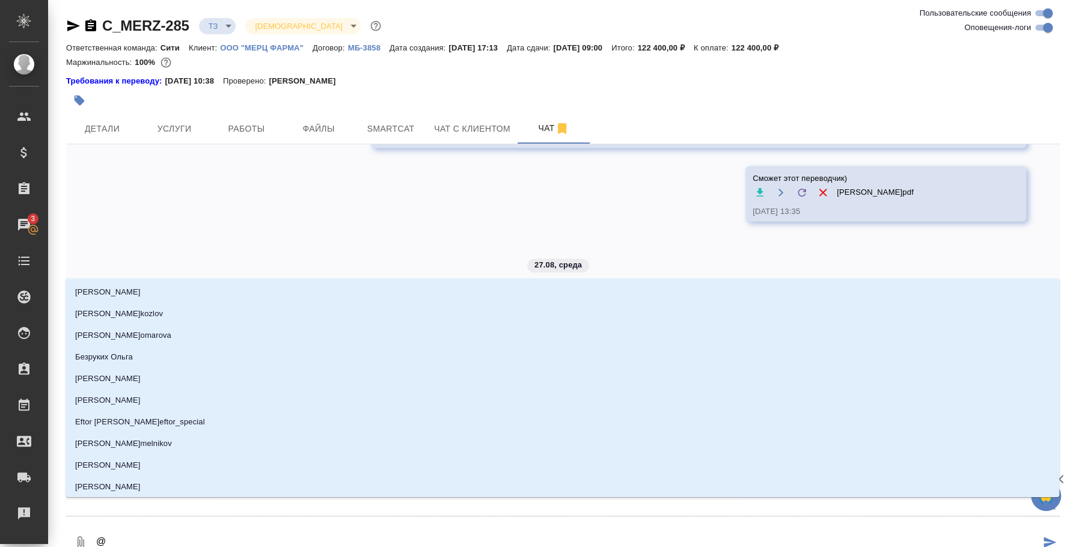
type textarea "@я"
type input "я"
type textarea "@"
type textarea "@л"
type input "л"
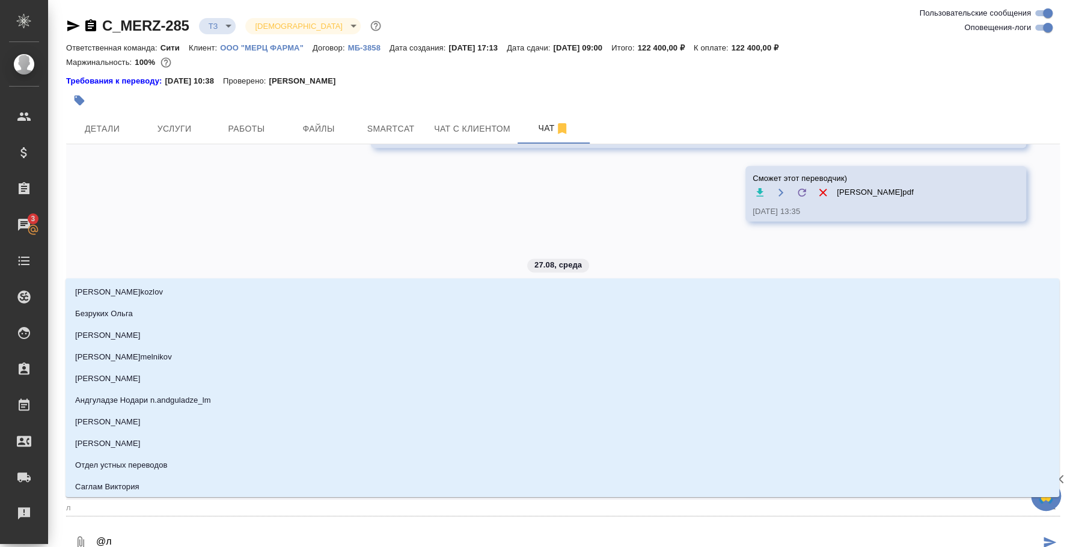
type textarea "@ля"
type input "ля"
type textarea "@лям"
type input "лям"
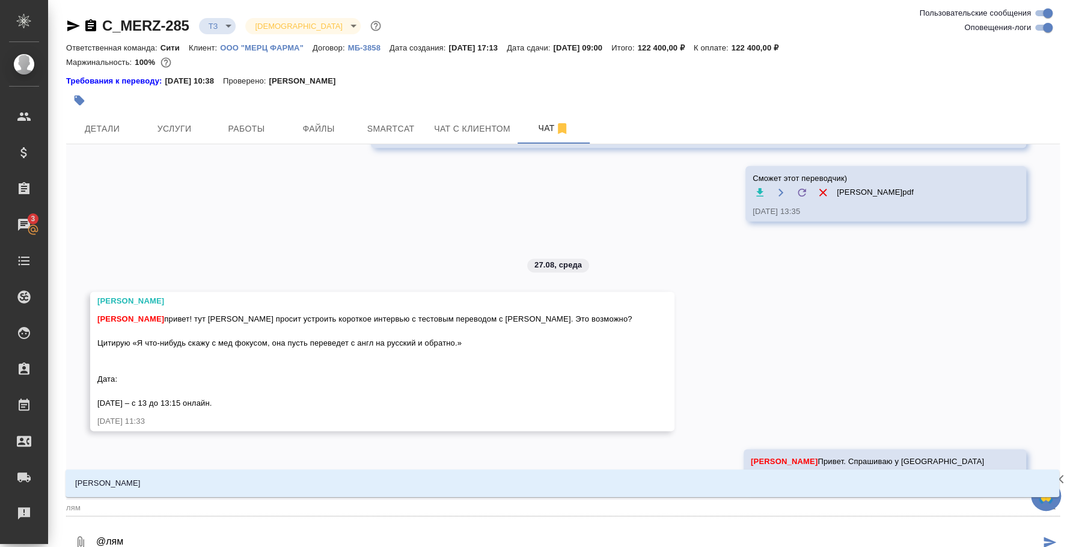
type textarea "@лями"
type input "лями"
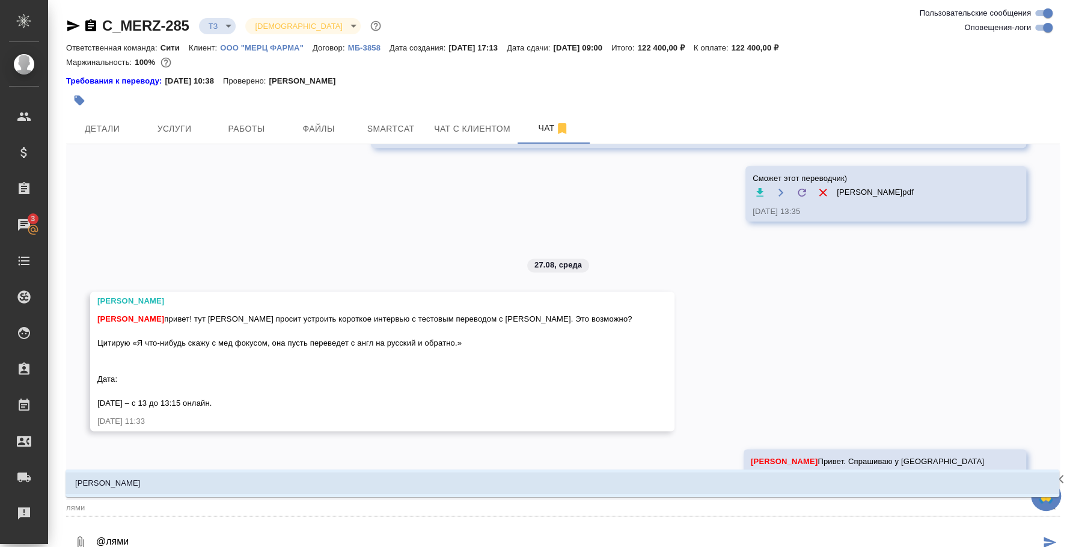
click at [709, 488] on li "[PERSON_NAME]" at bounding box center [563, 484] width 994 height 22
click at [661, 485] on li "[PERSON_NAME]" at bounding box center [563, 484] width 994 height 22
type textarea "@лям"
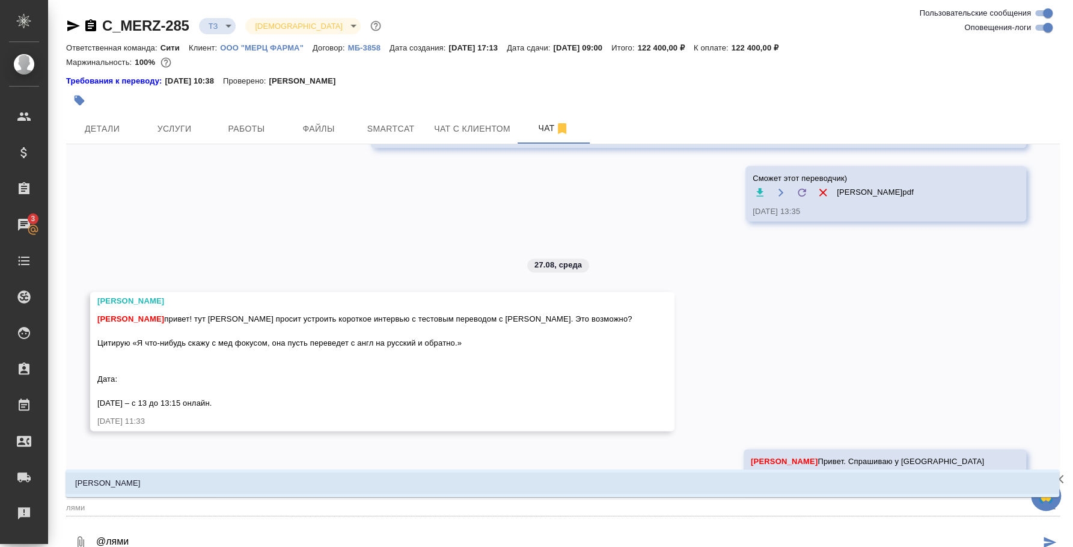
type input "лям"
type textarea "@ля"
type input "ля"
type textarea "@л"
type input "л"
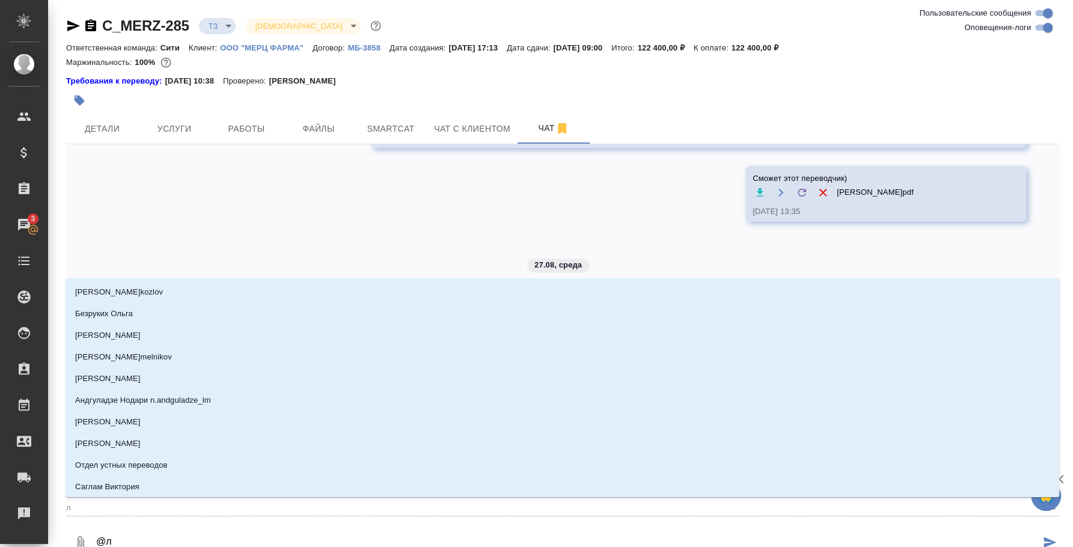
type textarea "@л"
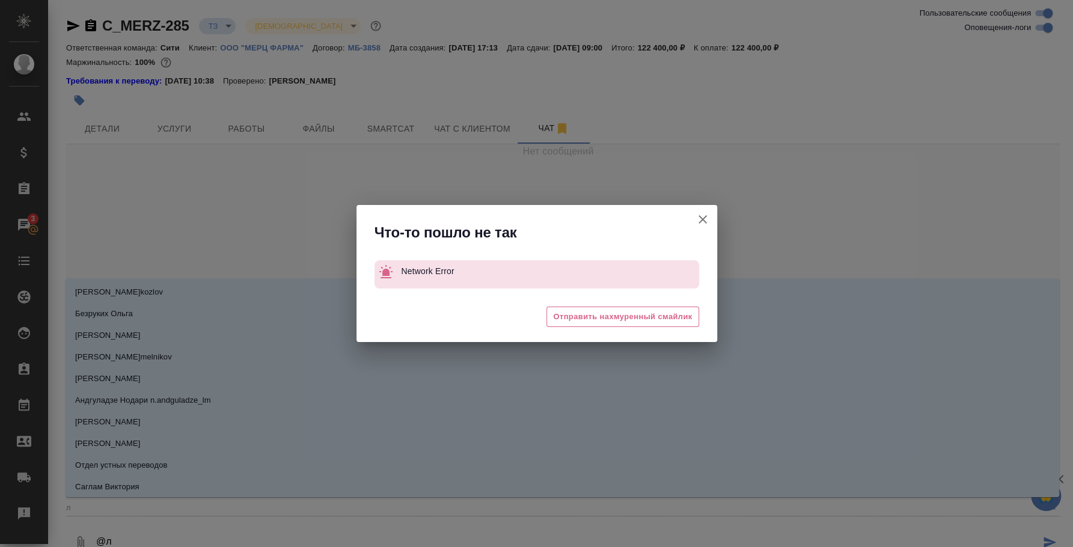
scroll to position [0, 0]
click at [703, 215] on icon "button" at bounding box center [703, 219] width 14 height 14
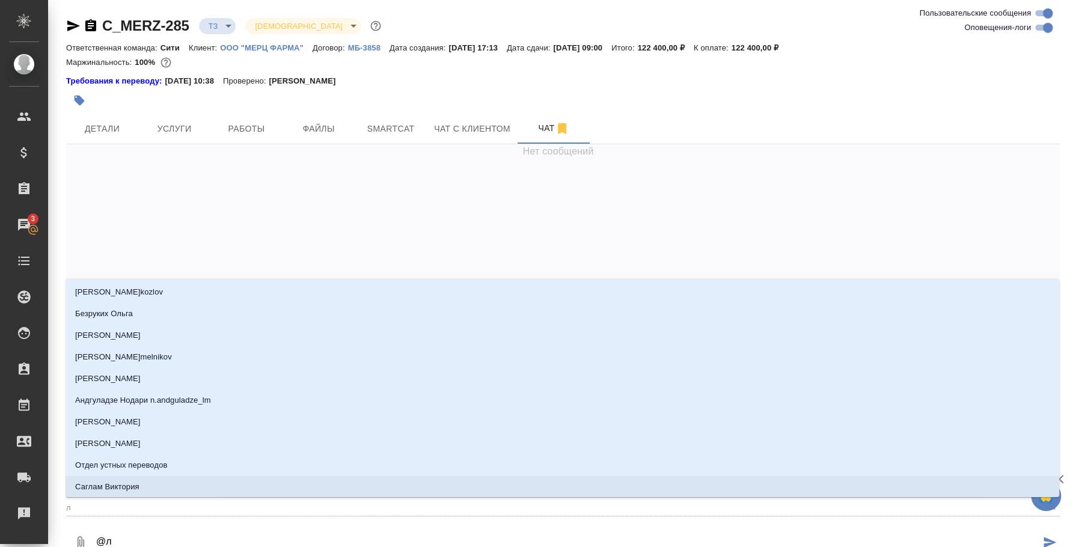
drag, startPoint x: 155, startPoint y: 539, endPoint x: 91, endPoint y: 534, distance: 64.5
click at [91, 534] on div "0 @л" at bounding box center [563, 542] width 994 height 41
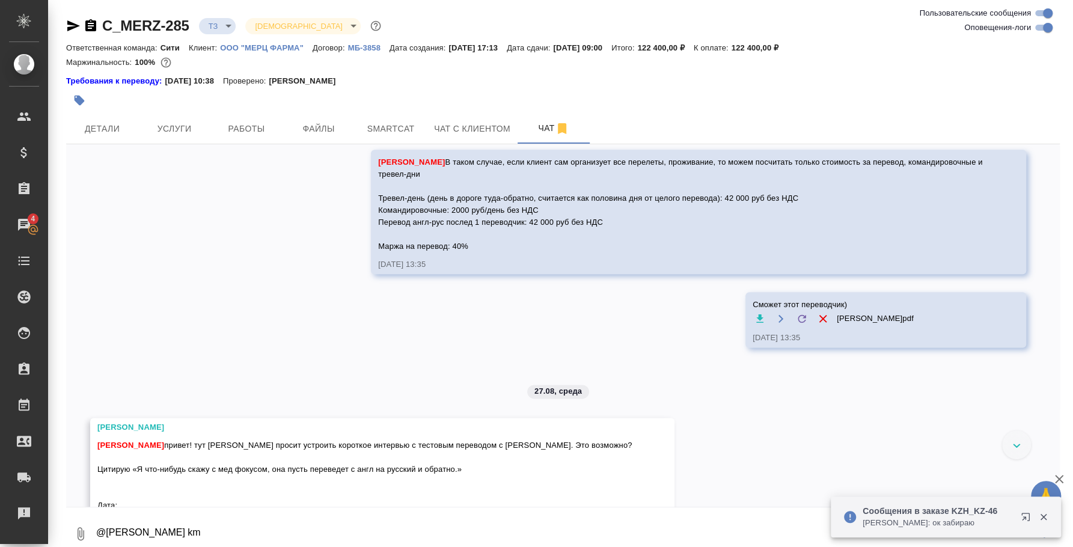
scroll to position [1083, 0]
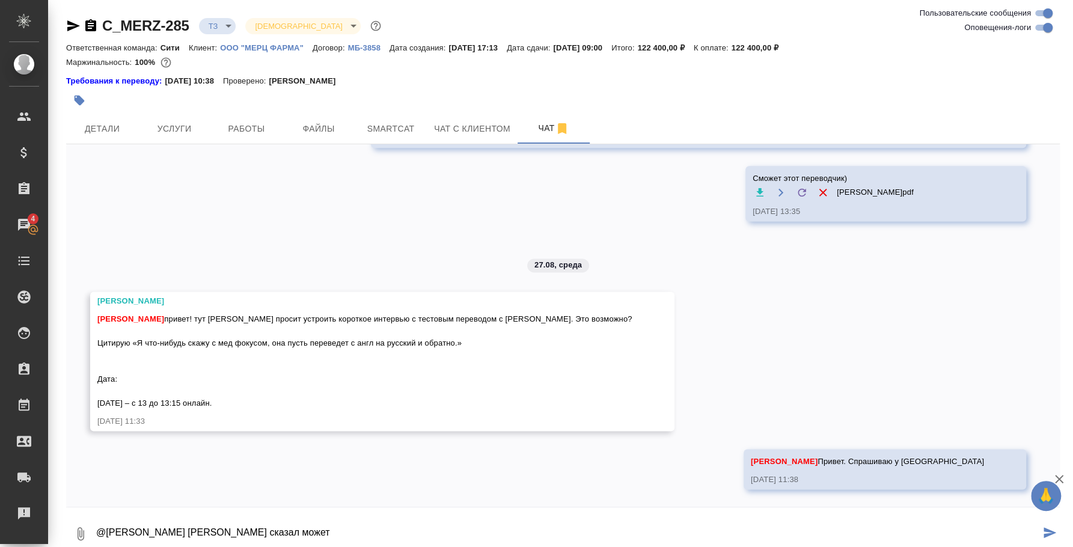
type textarea "@Лямина Надежда Наталья сказал может"
click at [199, 228] on div "Ответить на сообщение Закрепить сообщение" at bounding box center [163, 259] width 132 height 71
click at [198, 243] on button "Ответить на сообщение" at bounding box center [163, 247] width 132 height 23
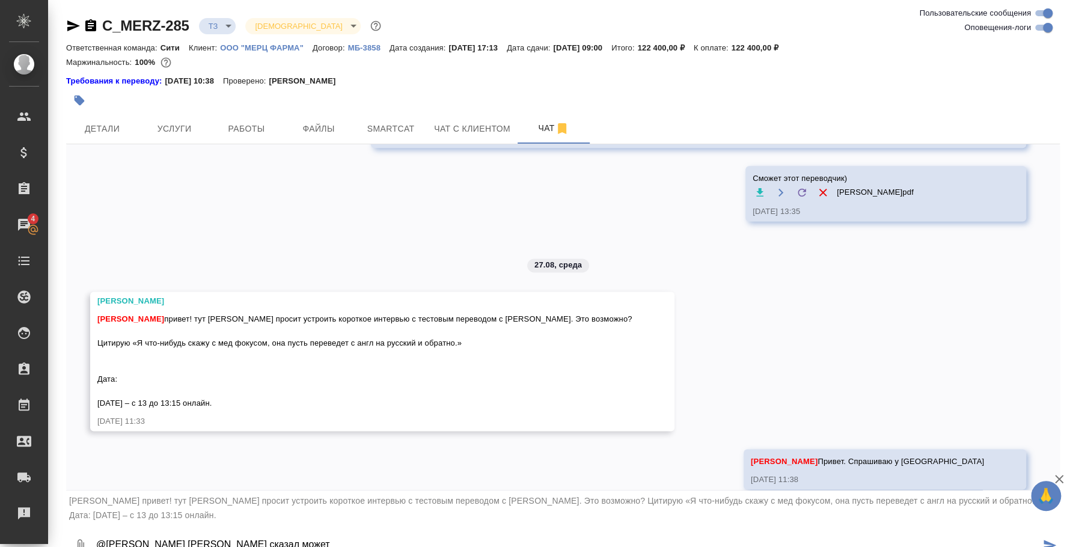
click at [1049, 542] on icon "submit" at bounding box center [1050, 545] width 13 height 11
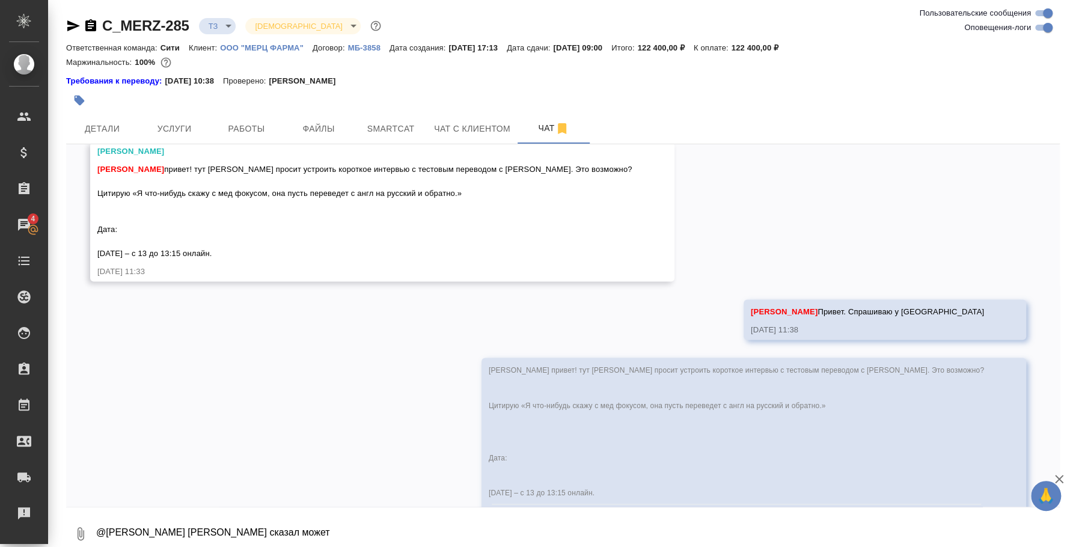
scroll to position [1292, 0]
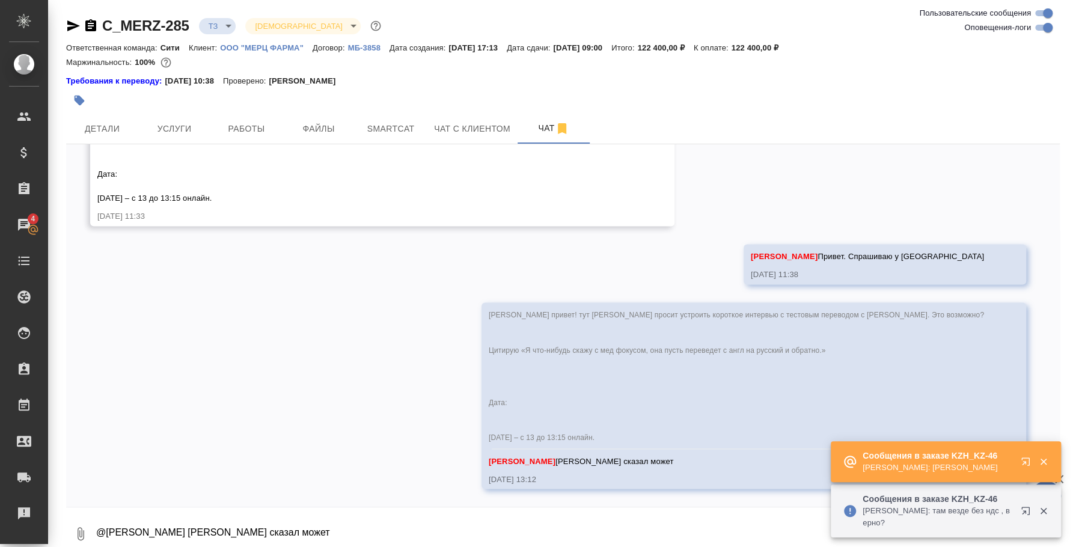
click at [298, 535] on textarea "@Лямина Надежда Наталья сказал может" at bounding box center [577, 533] width 965 height 41
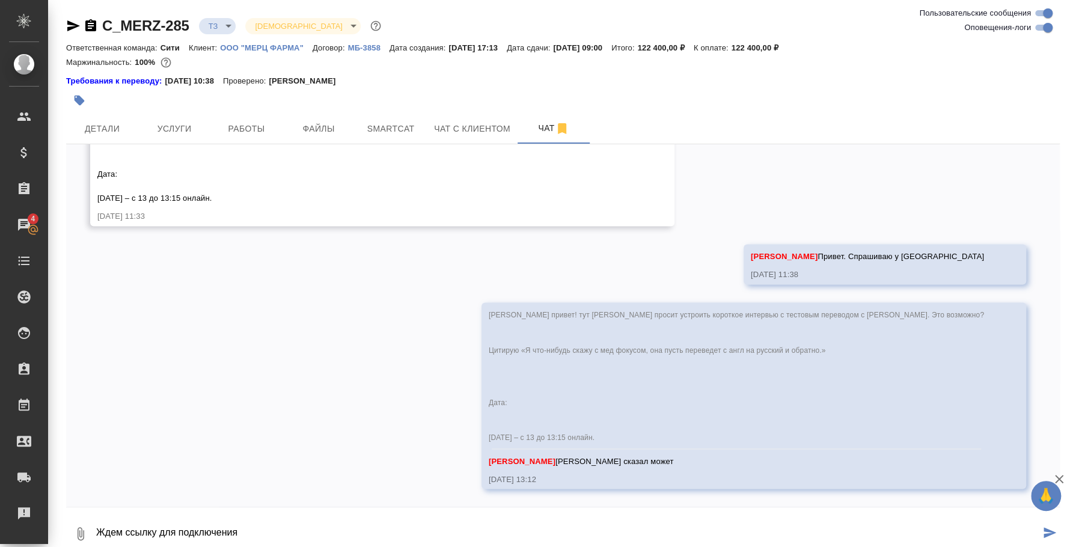
type textarea "Ждем ссылку для подключения"
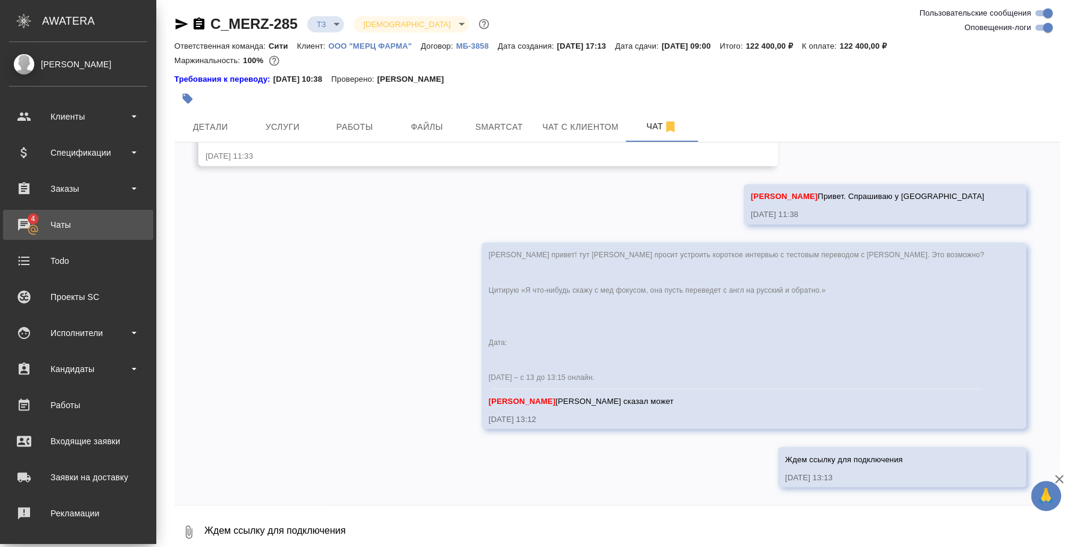
click at [23, 210] on link "4 Чаты" at bounding box center [78, 225] width 150 height 30
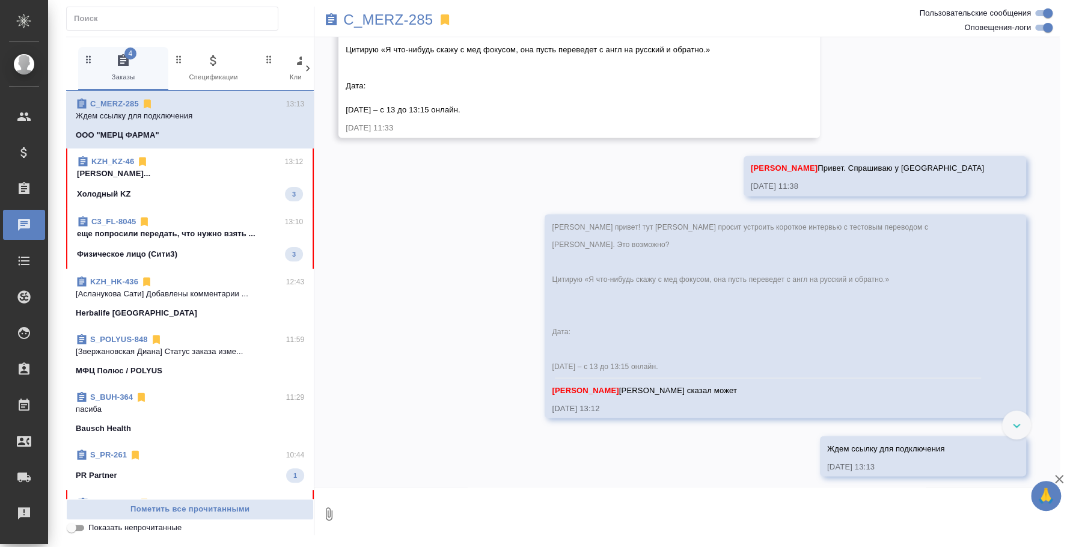
scroll to position [1329, 0]
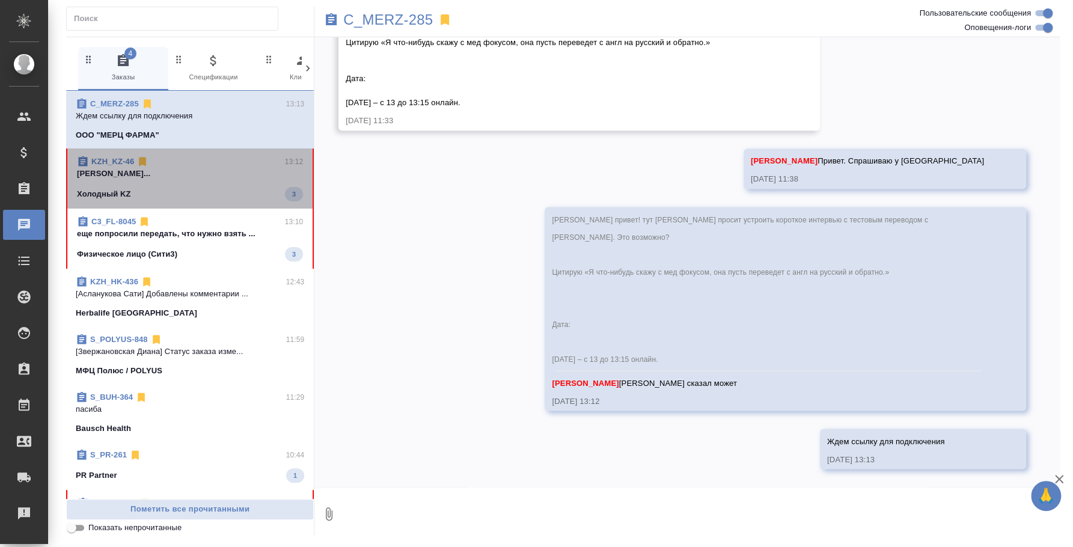
click at [218, 179] on p "Федотова Ирина..." at bounding box center [190, 174] width 226 height 12
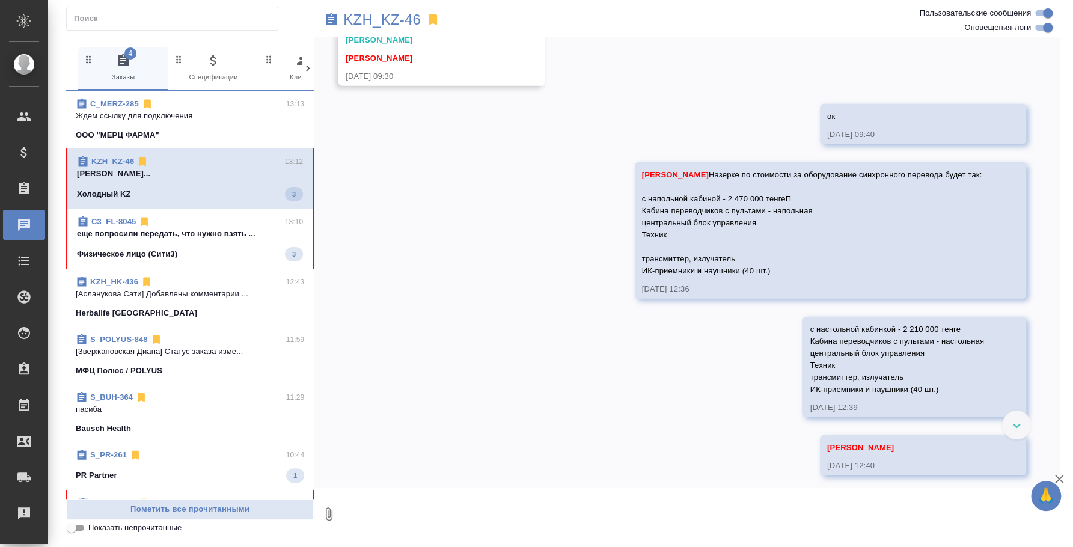
scroll to position [2563, 0]
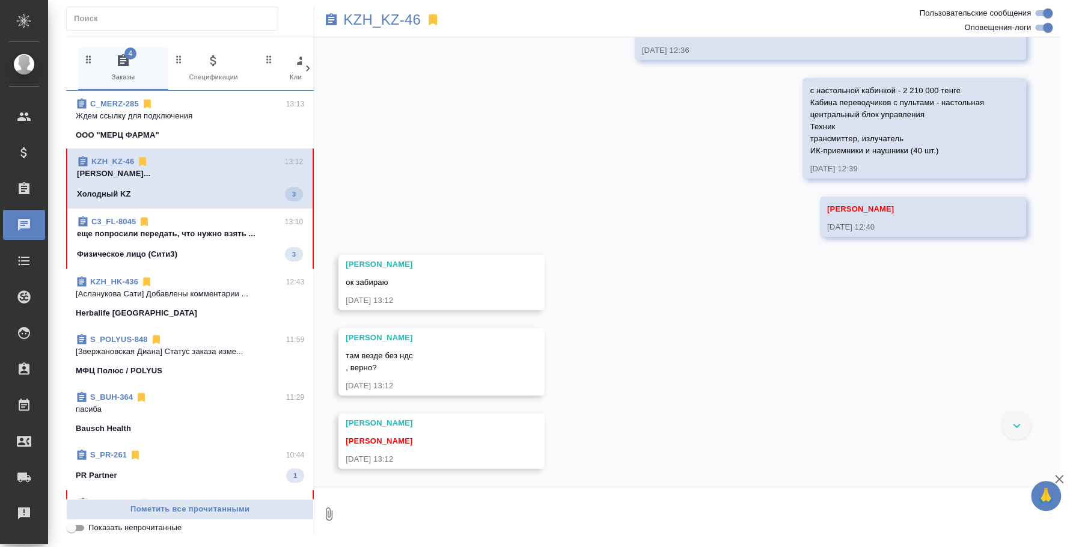
click at [493, 518] on textarea at bounding box center [701, 514] width 717 height 41
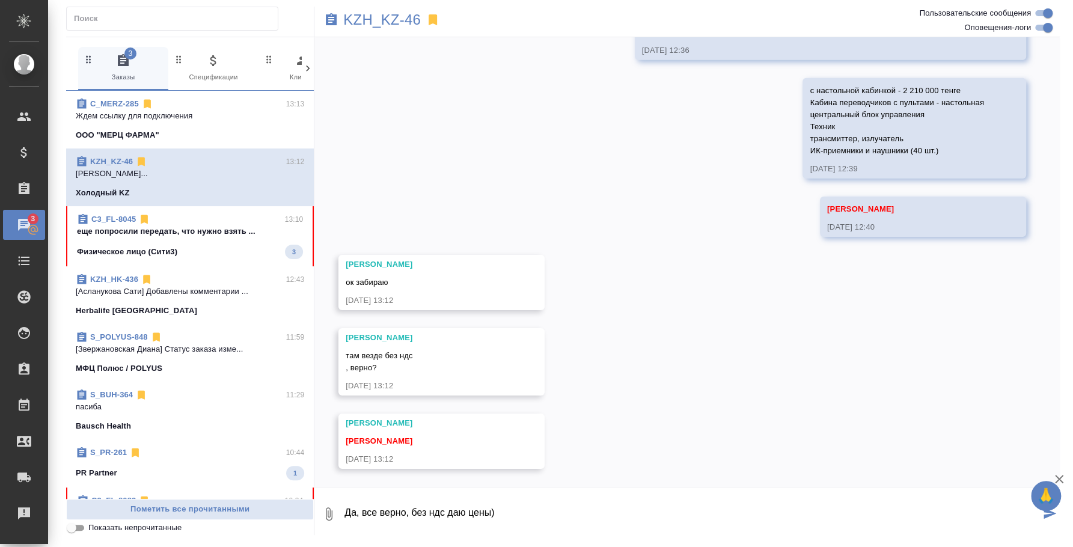
type textarea "Да, все верно, без ндс даю цены)"
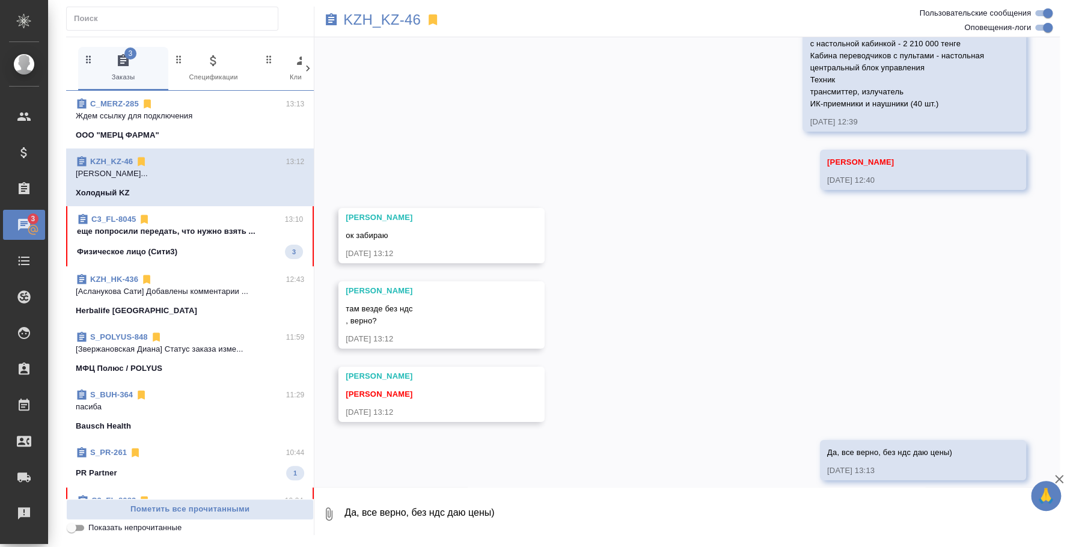
scroll to position [2621, 0]
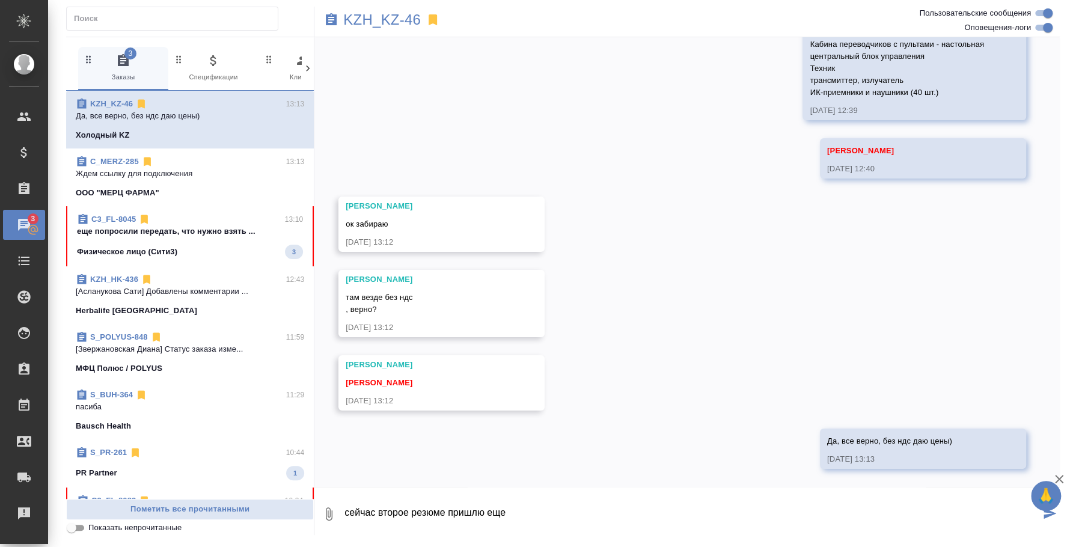
type textarea "сейчас второе резюме пришлю еще"
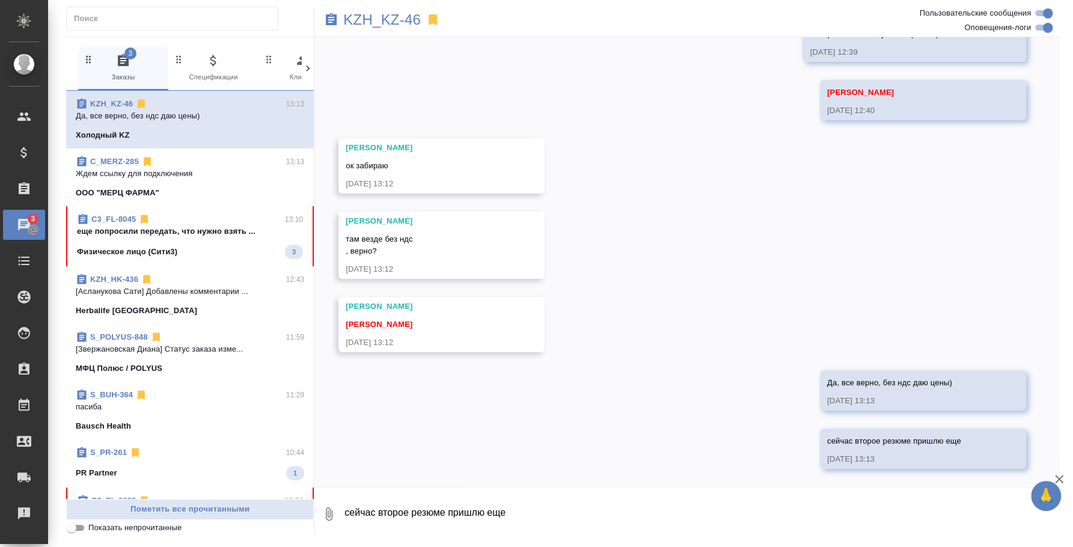
scroll to position [2679, 0]
click at [328, 501] on button "0" at bounding box center [328, 514] width 29 height 41
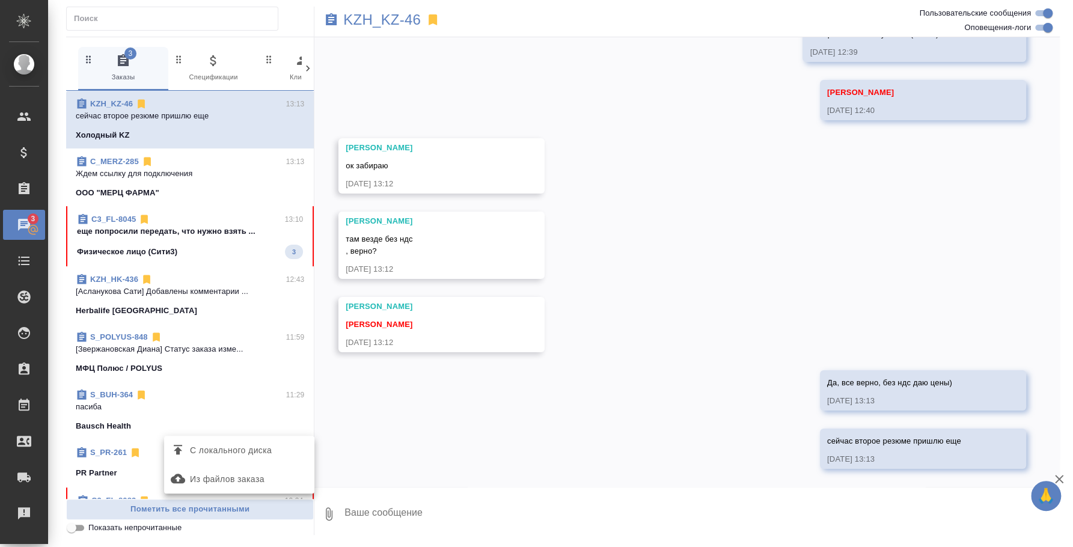
click at [259, 439] on label "С локального диска" at bounding box center [239, 450] width 150 height 23
click at [0, 0] on input "С локального диска" at bounding box center [0, 0] width 0 height 0
click at [477, 507] on textarea at bounding box center [691, 514] width 697 height 41
type textarea """
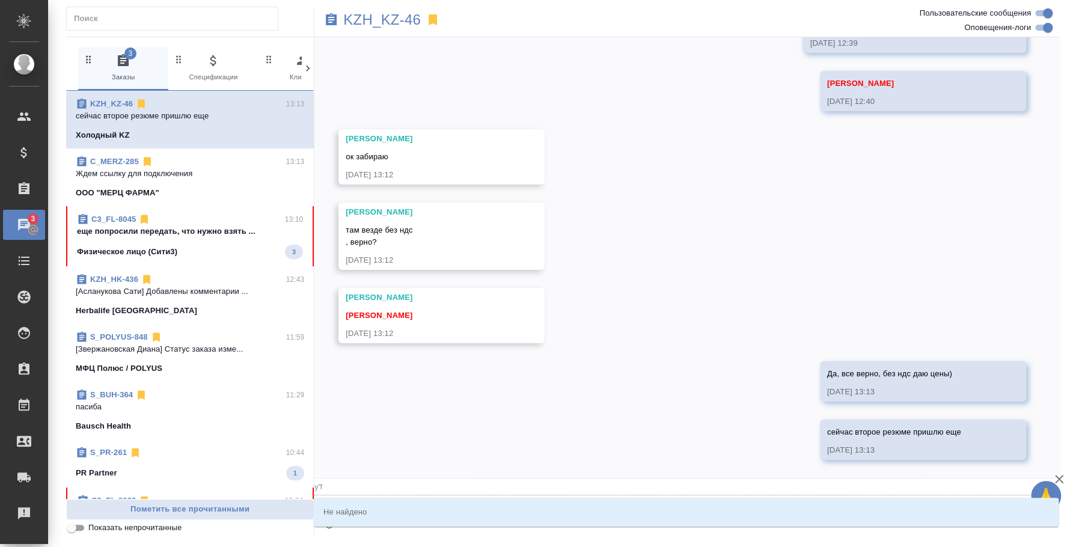
type textarea "@y'f"
type input "y'f"
type textarea "@y"
type input "y"
type textarea "@"
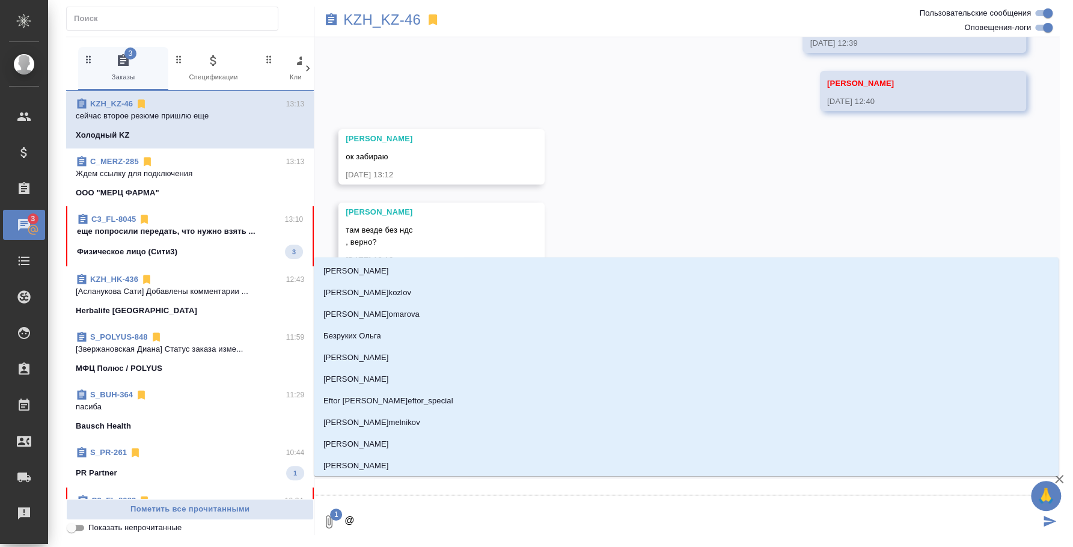
type textarea "@н"
type input "н"
type textarea "@на"
type input "на"
type textarea "@наз"
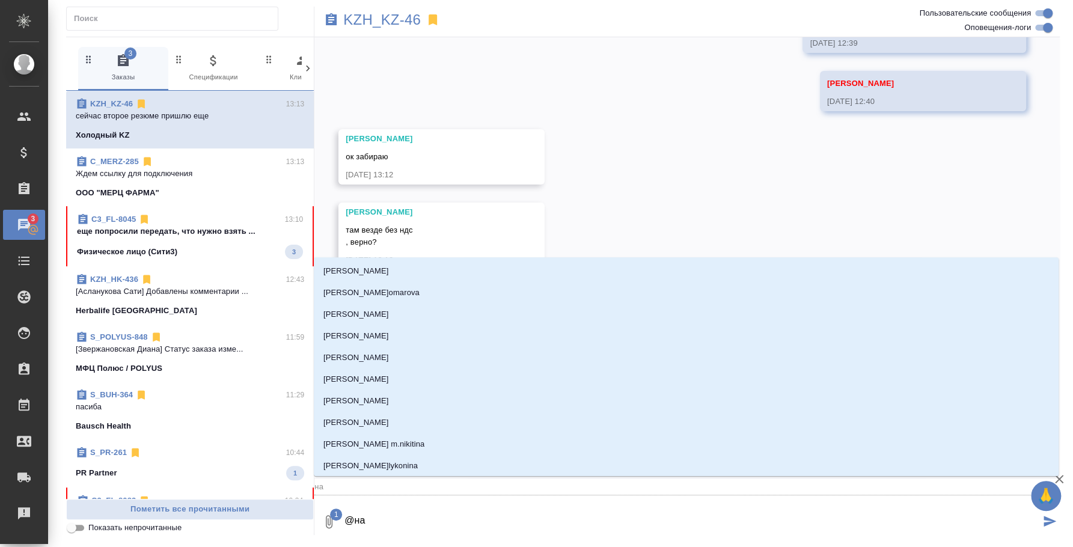
type input "наз"
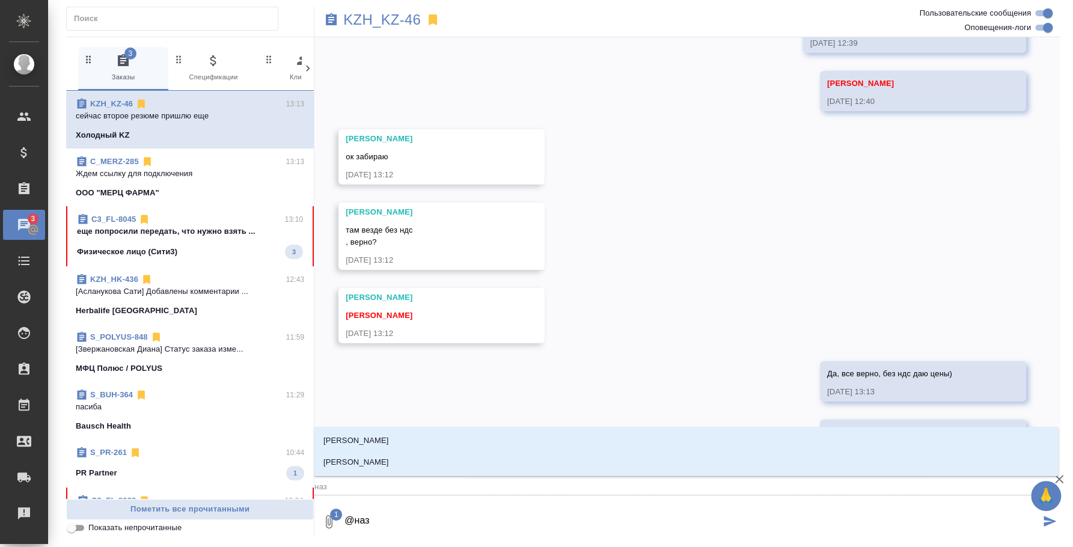
type textarea "@назе"
type input "назе"
type textarea "@назер"
type input "назер"
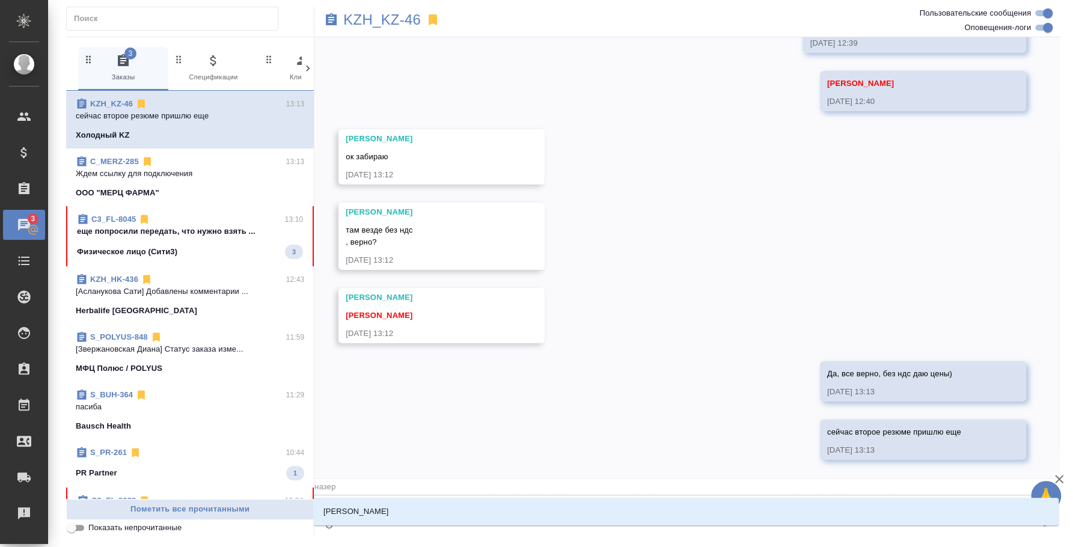
click at [477, 507] on li "Кошербаева Назерке" at bounding box center [686, 512] width 745 height 22
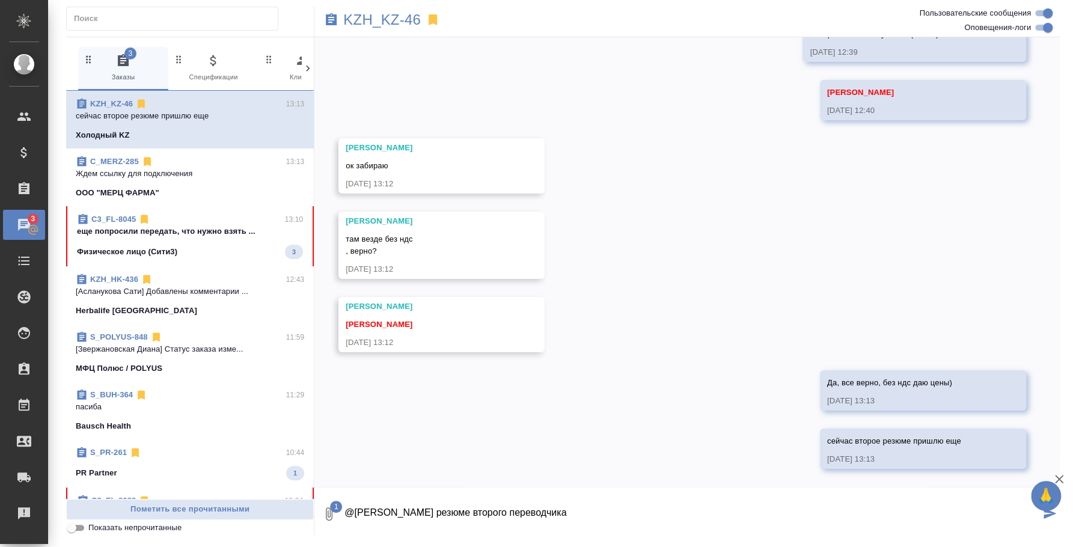
type textarea "@Кошербаева Назерке резюме второго переводчика"
click at [1056, 510] on div "🙏" at bounding box center [1046, 496] width 30 height 30
click at [1047, 513] on icon "submit" at bounding box center [1050, 513] width 13 height 11
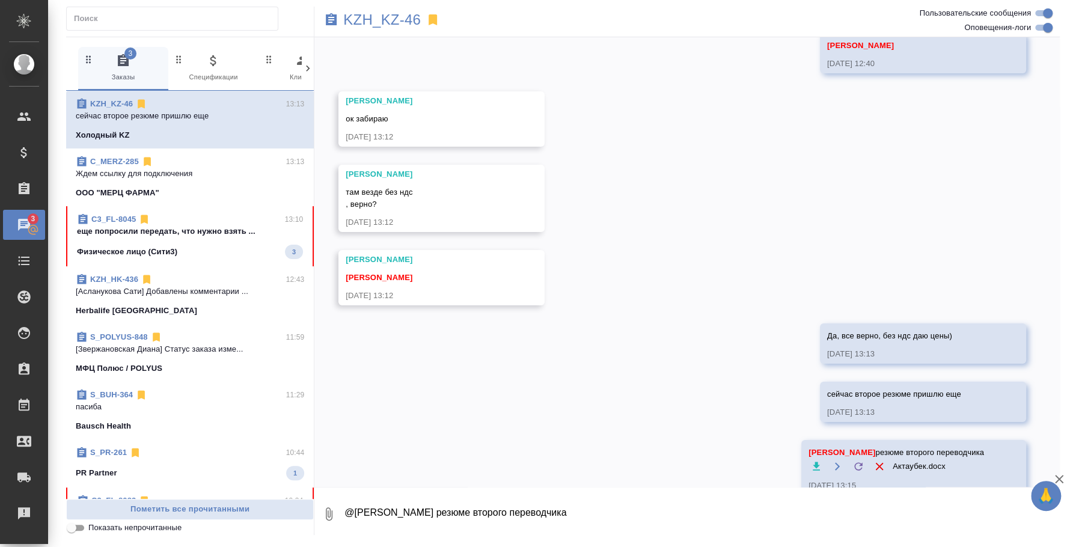
scroll to position [2753, 0]
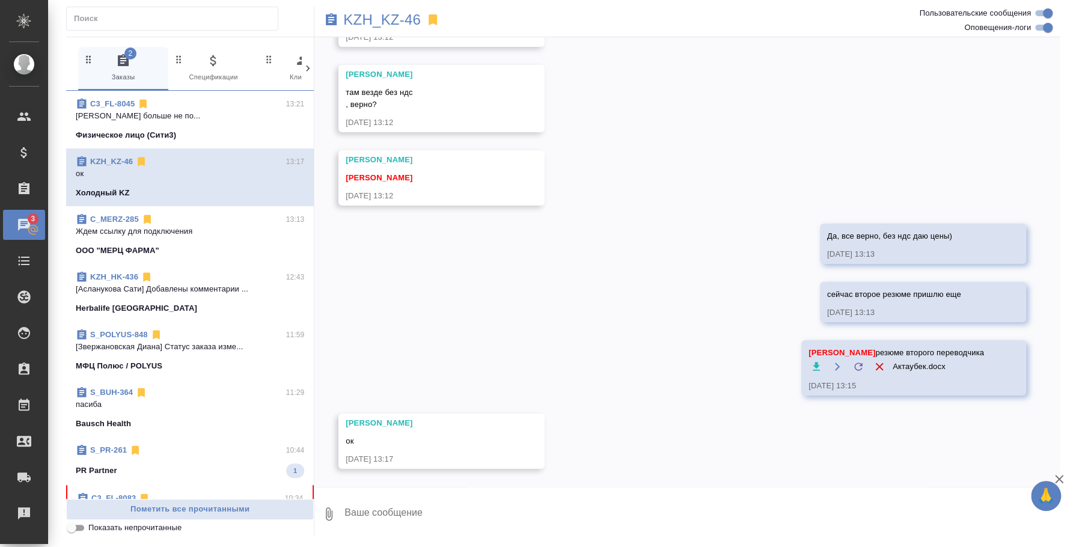
click at [201, 108] on div "C3_FL-8045 13:21" at bounding box center [190, 104] width 228 height 12
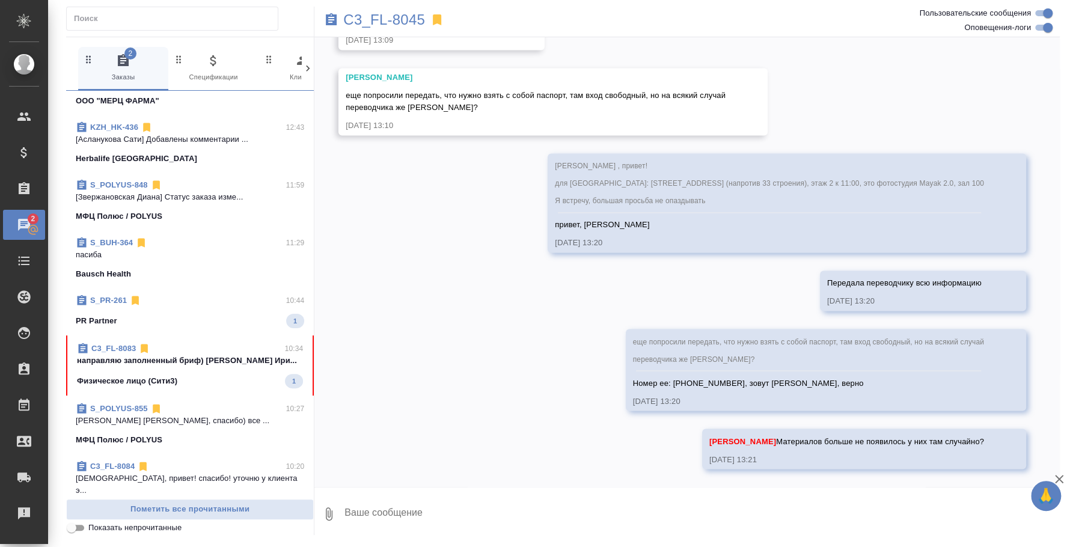
scroll to position [7165, 0]
click at [162, 256] on p "пасиба" at bounding box center [190, 255] width 228 height 12
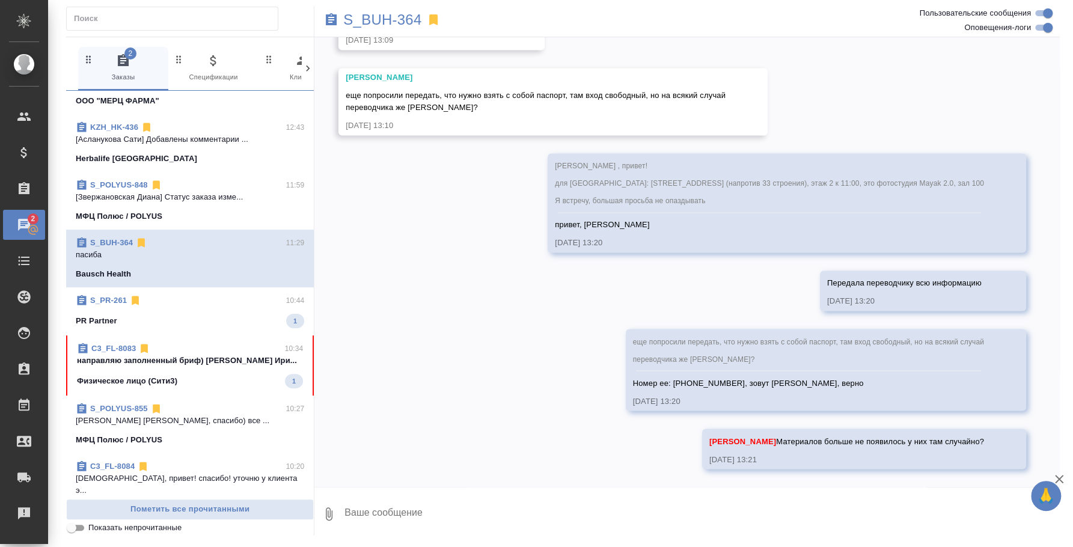
click at [158, 301] on div "S_PR-261 10:44" at bounding box center [190, 301] width 228 height 12
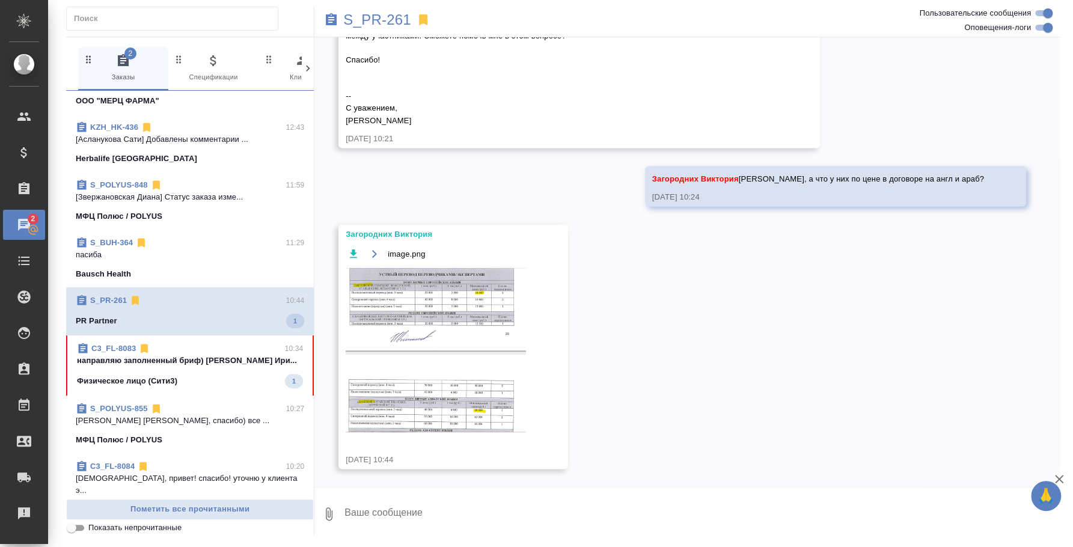
scroll to position [1262, 0]
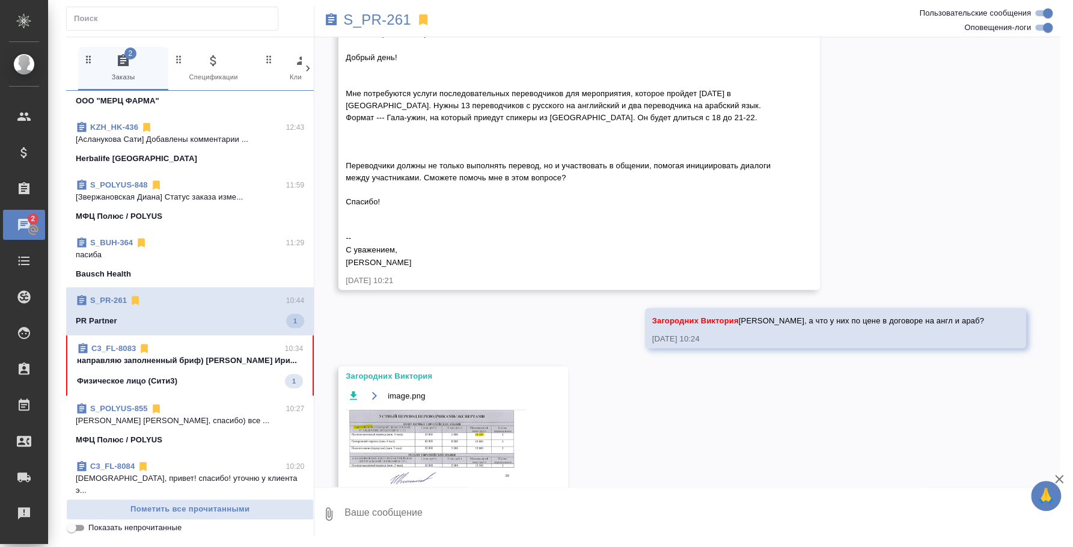
click at [355, 399] on icon "button" at bounding box center [353, 395] width 7 height 8
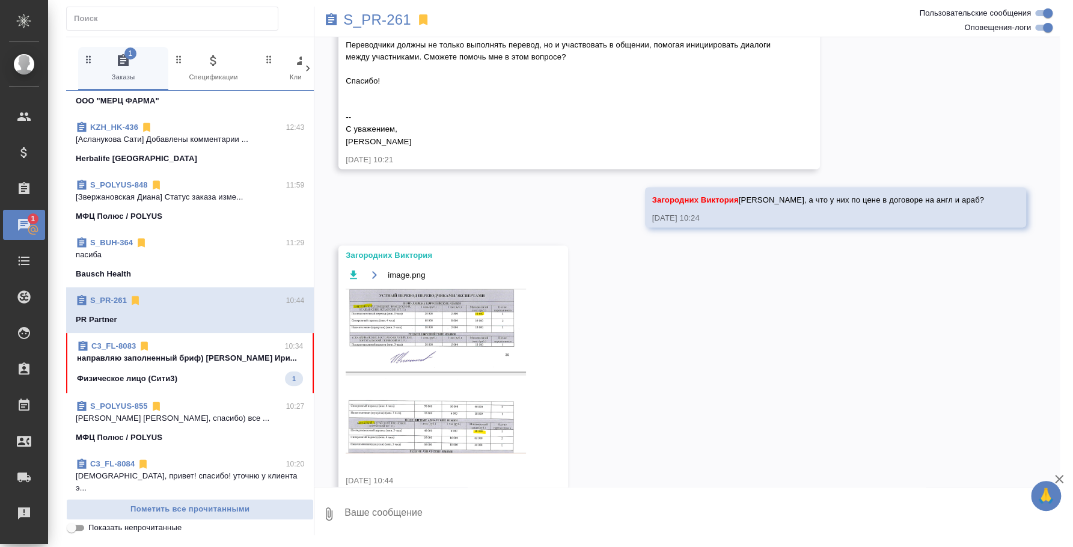
scroll to position [1412, 0]
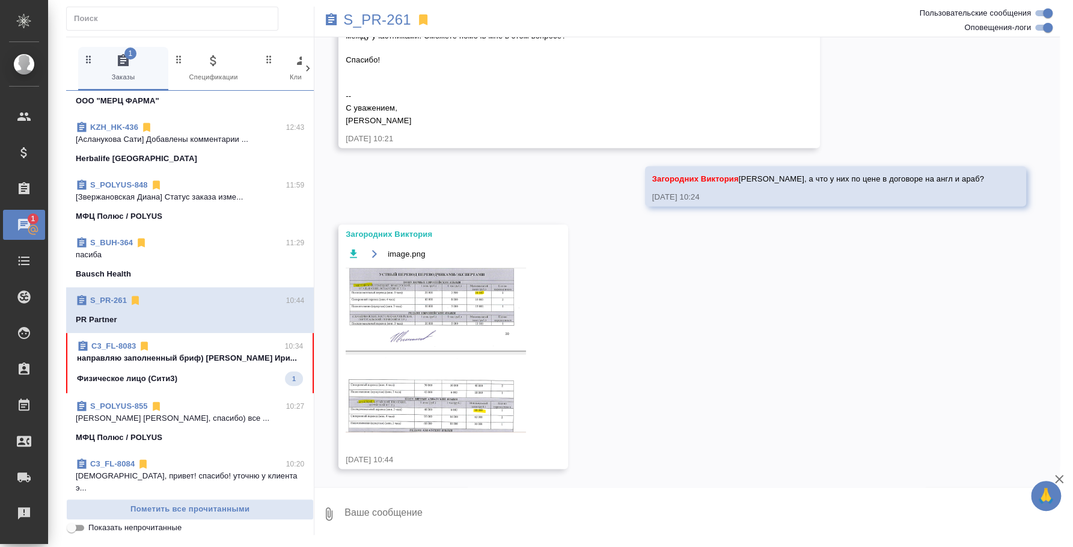
click at [489, 420] on img at bounding box center [436, 349] width 180 height 165
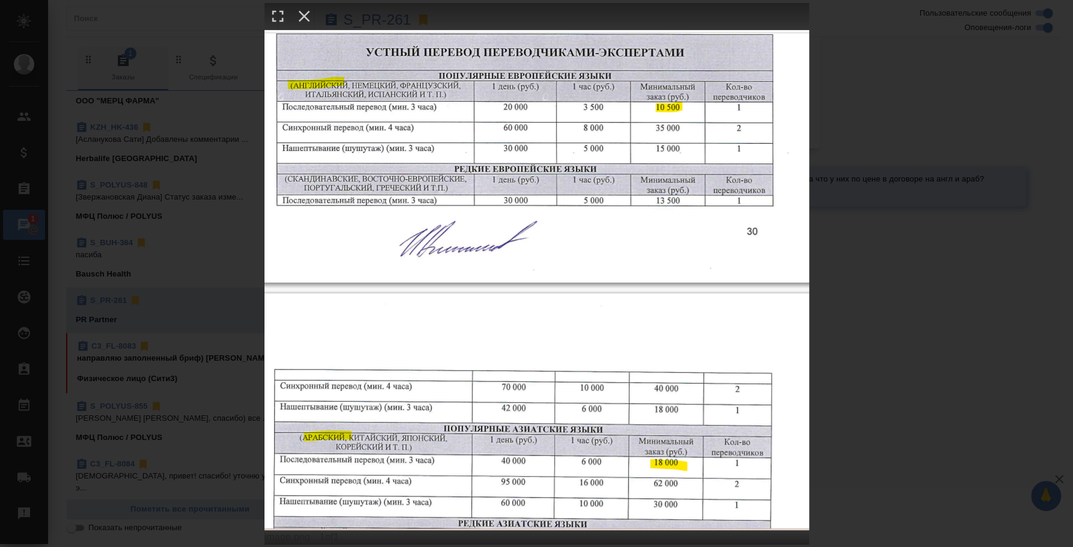
click at [913, 272] on div "image.png 1 of 1" at bounding box center [536, 273] width 1073 height 547
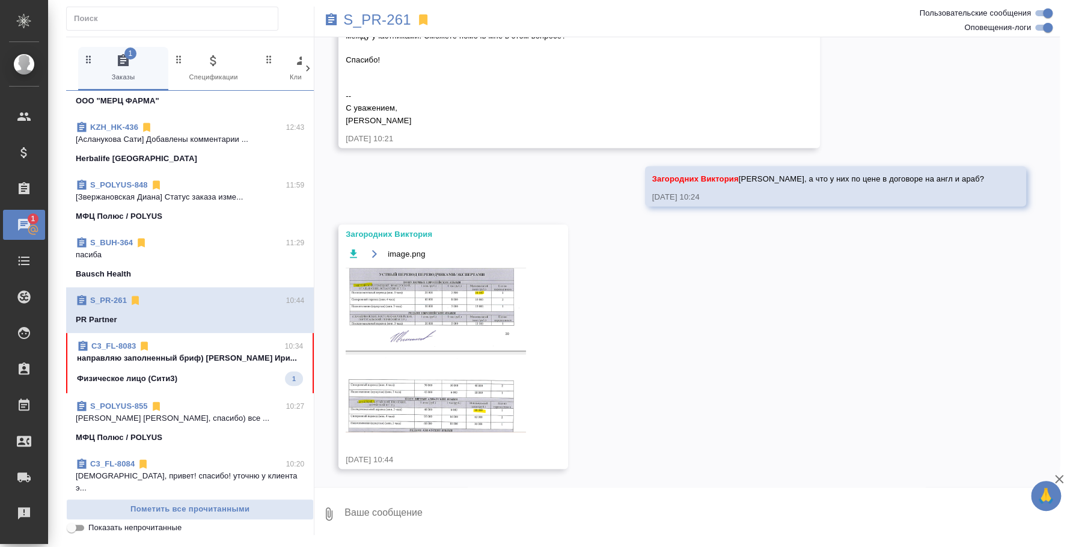
scroll to position [1427, 0]
click at [435, 520] on textarea at bounding box center [701, 514] width 717 height 41
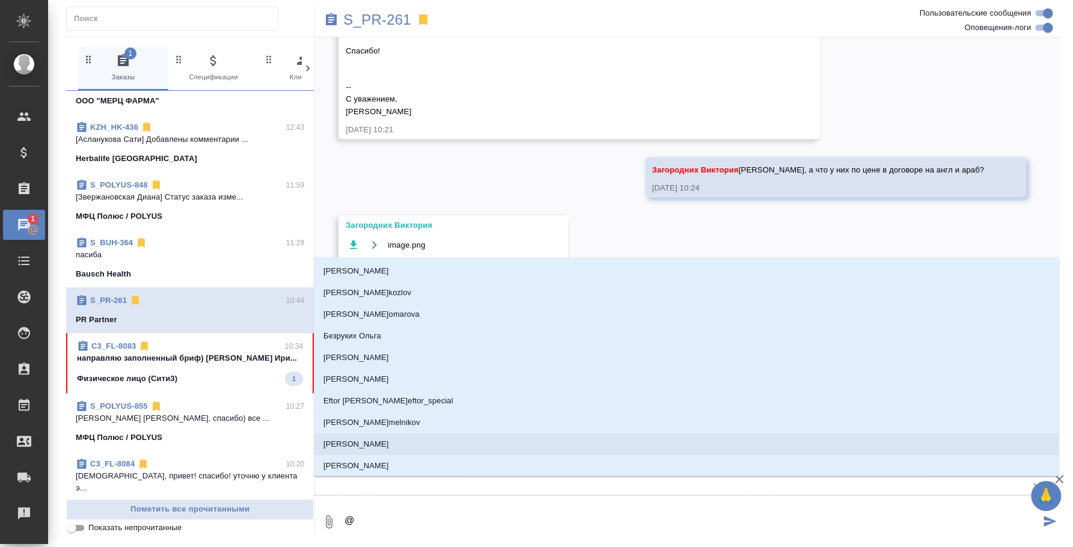
type textarea "@p"
type input "p"
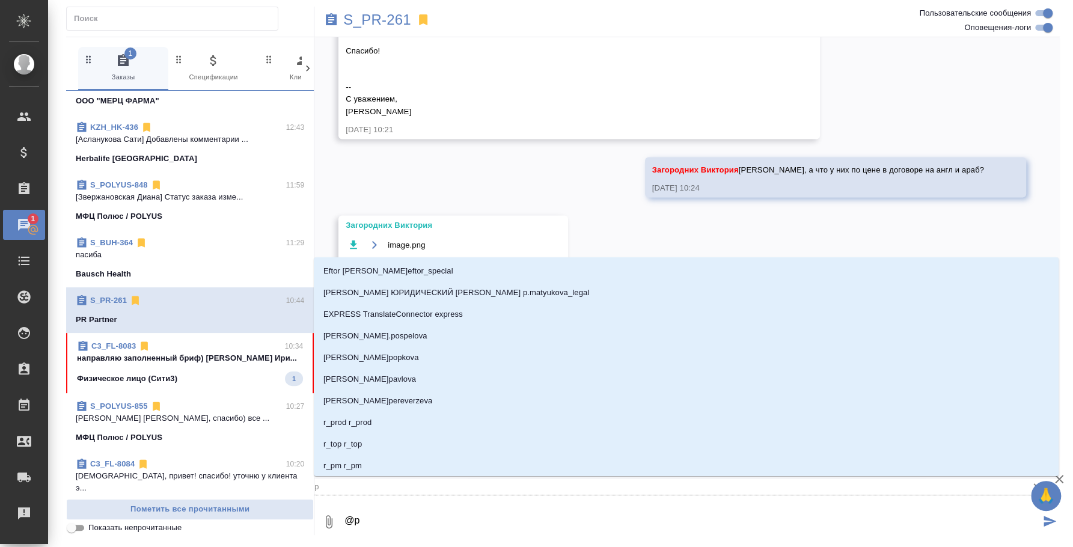
type textarea "@"
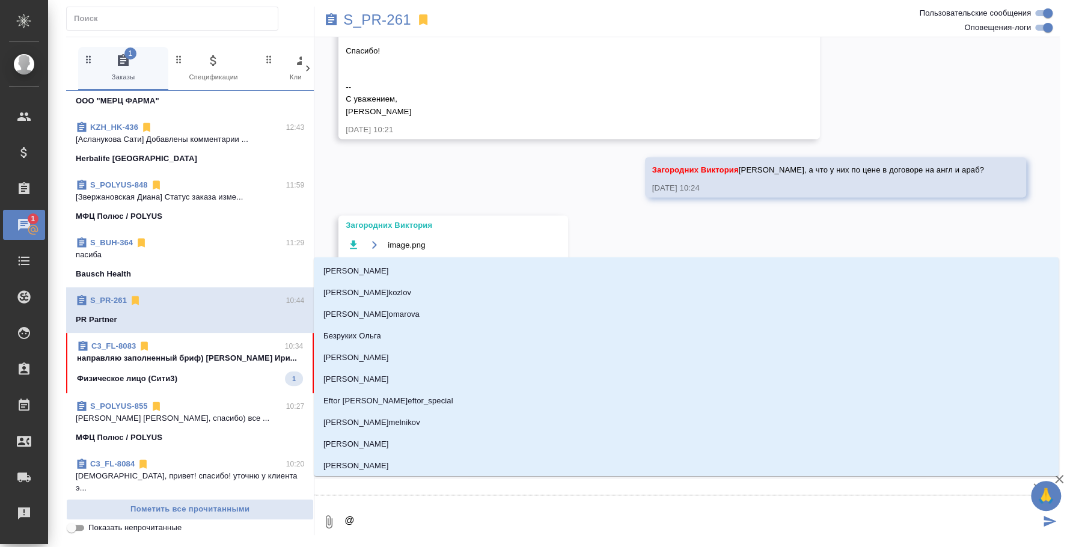
type textarea "@p"
type input "p"
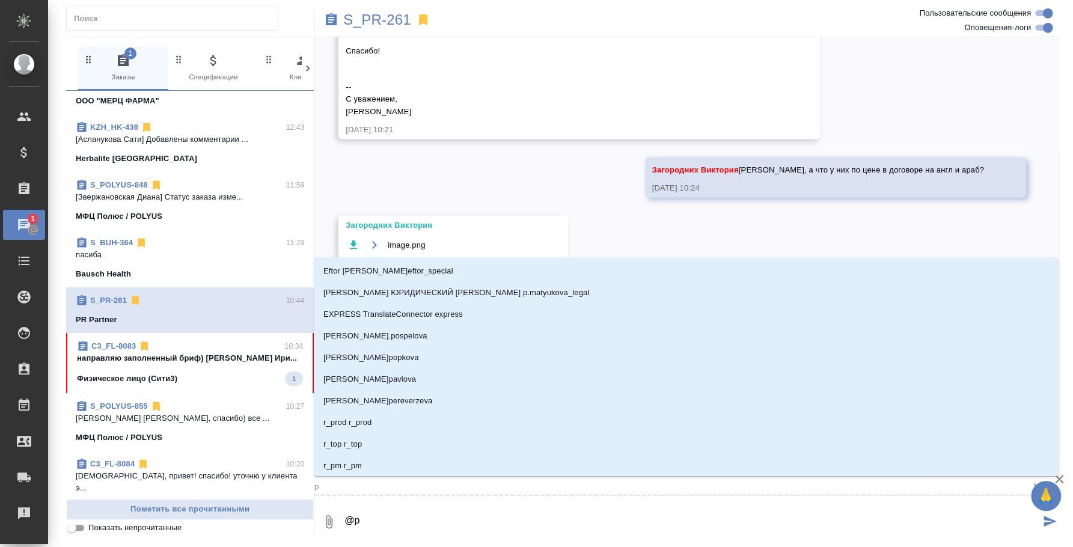
type textarea "@p'f"
type input "p'f"
type textarea "@p'f'y"
type input "p'f'y"
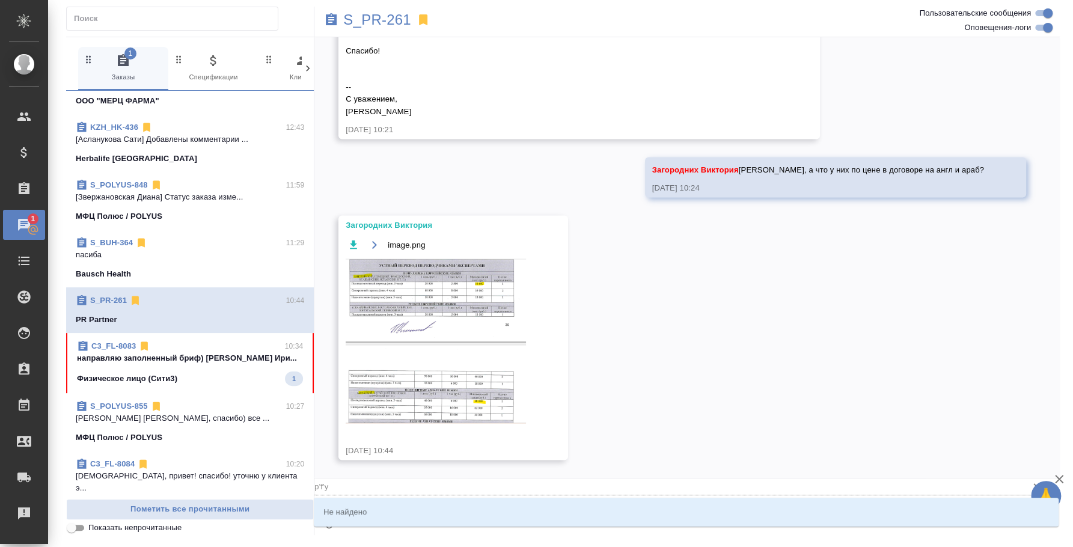
type textarea "@p'f"
type input "p'f"
type textarea "@p"
type input "p"
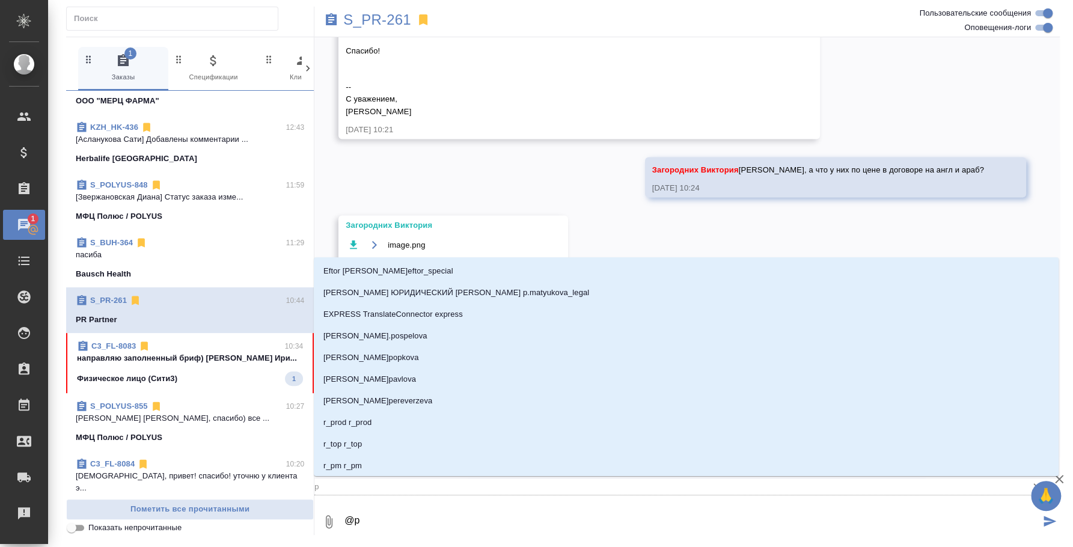
type textarea "@"
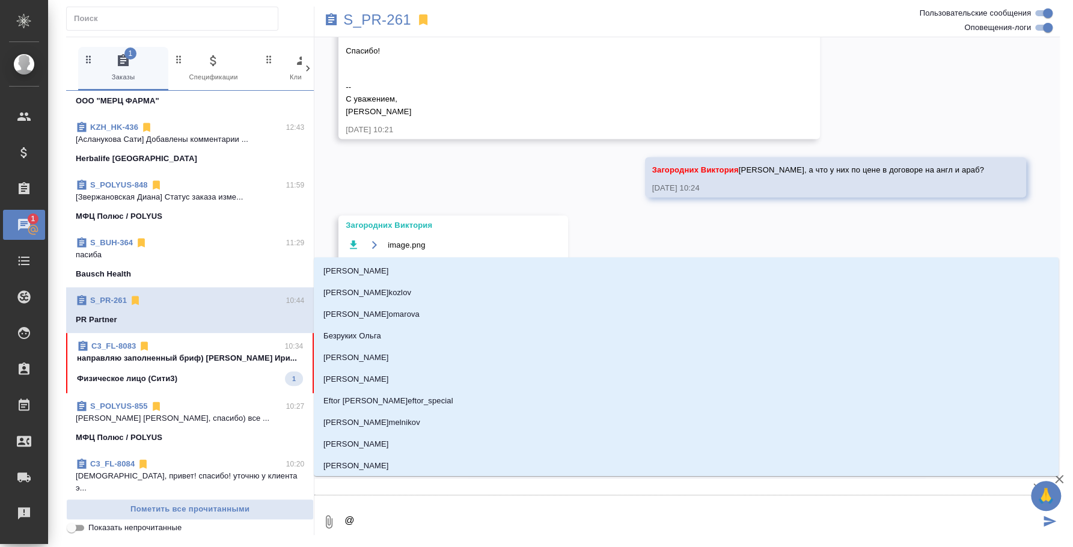
type textarea "@p"
type input "p"
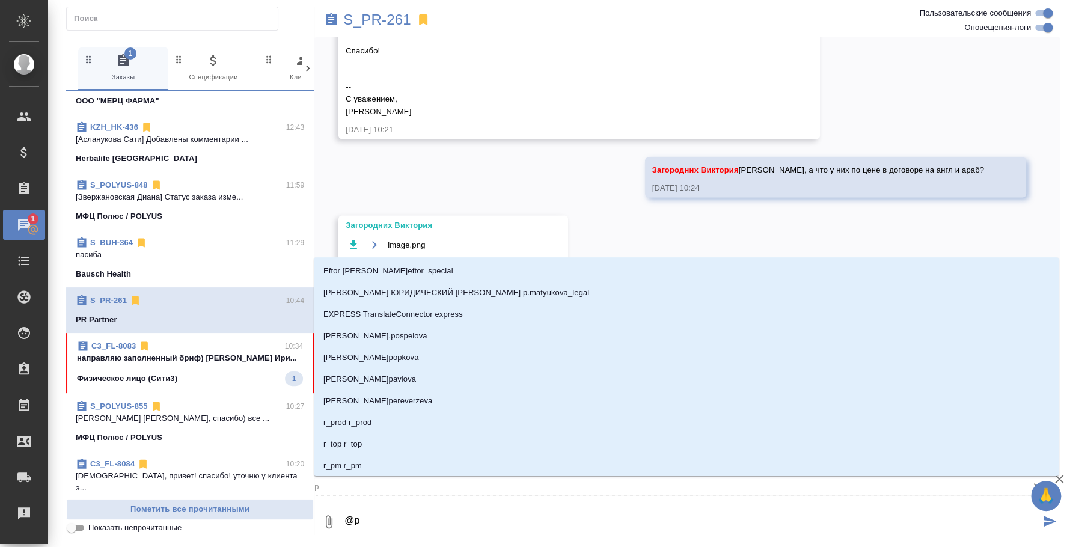
type textarea "@p'f"
type input "p'f"
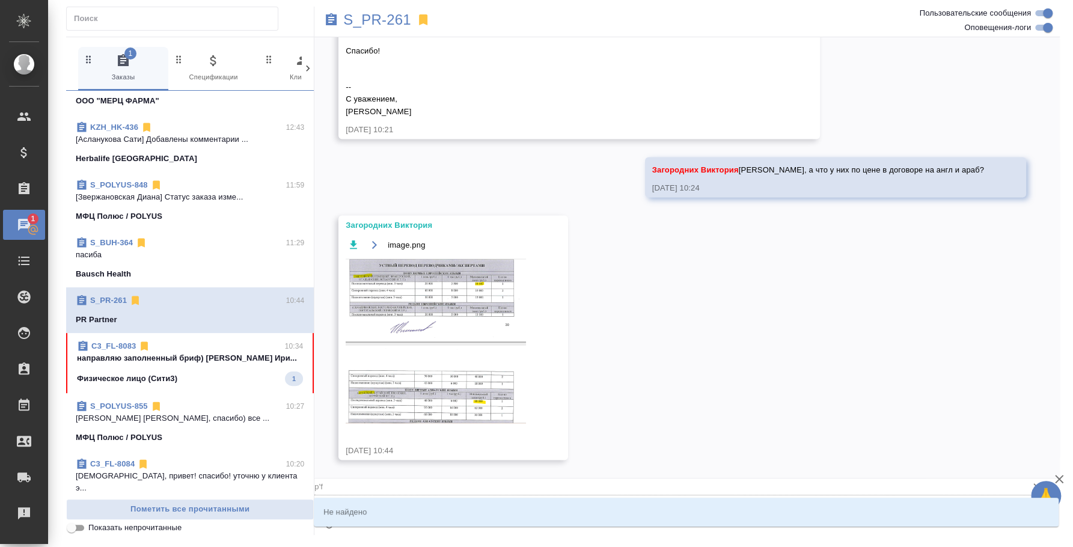
type textarea "@p"
type input "p"
type textarea "@"
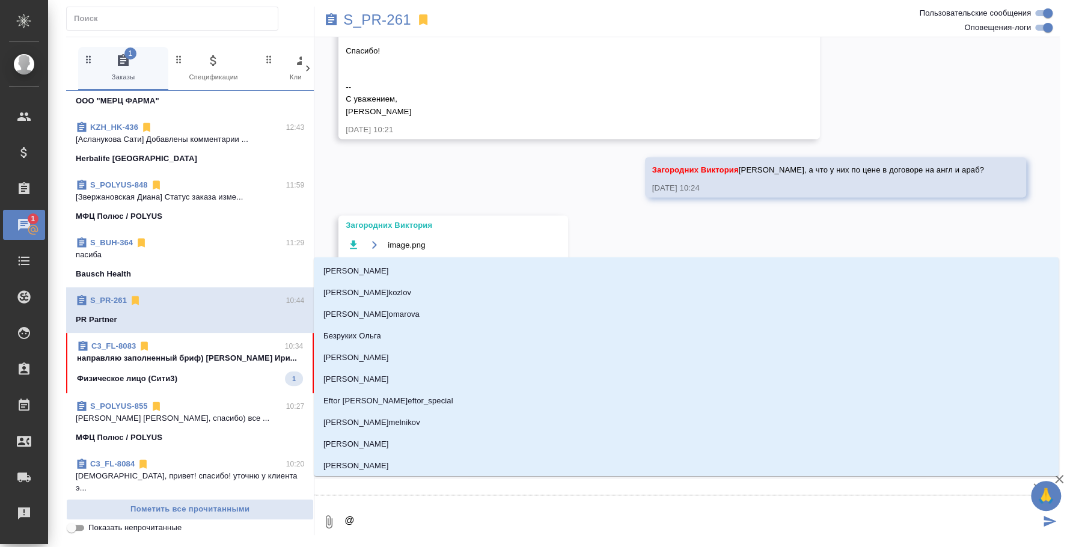
type textarea "@з"
type input "з"
type textarea "@за"
type input "за"
type textarea "@заг"
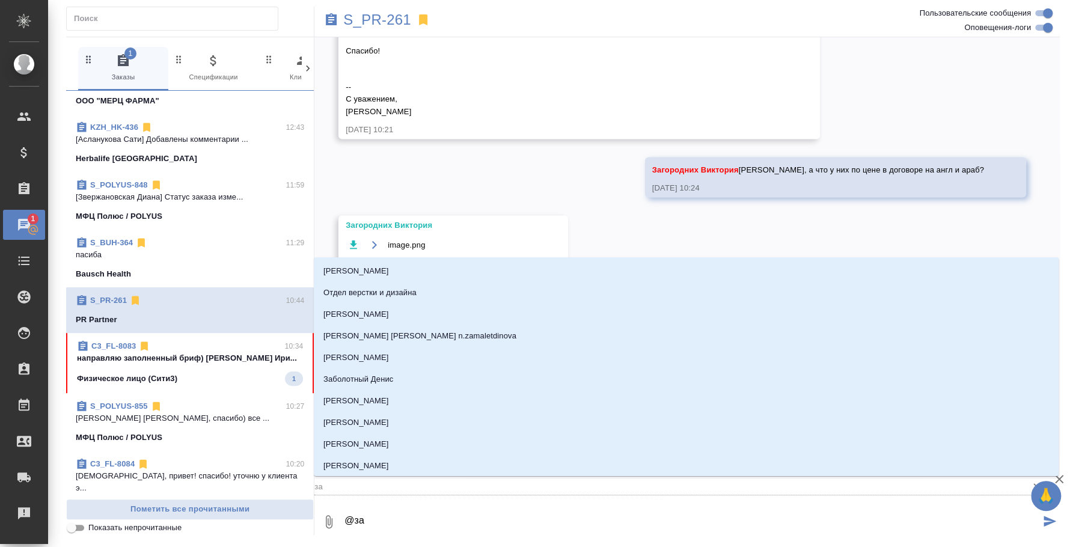
type input "заг"
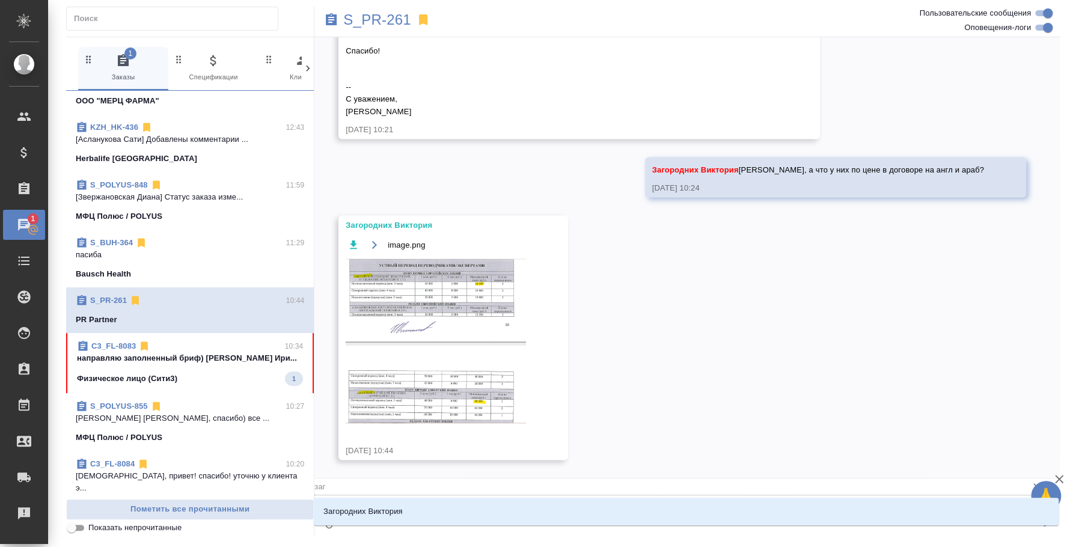
type textarea "@заго"
type input "заго"
type textarea "@загор"
type input "загор"
click at [476, 516] on li "Загородних Виктория" at bounding box center [686, 512] width 745 height 22
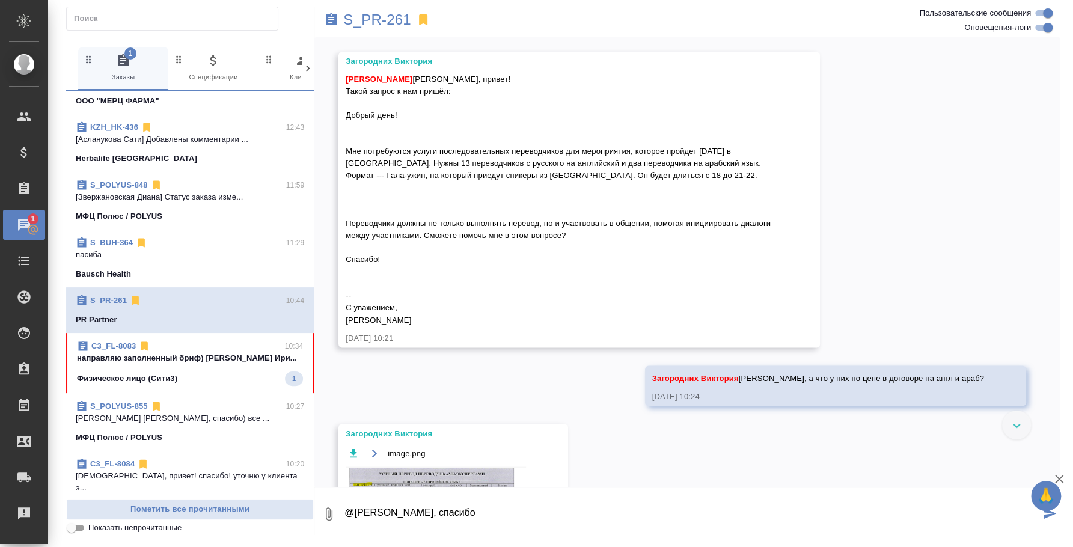
scroll to position [1126, 0]
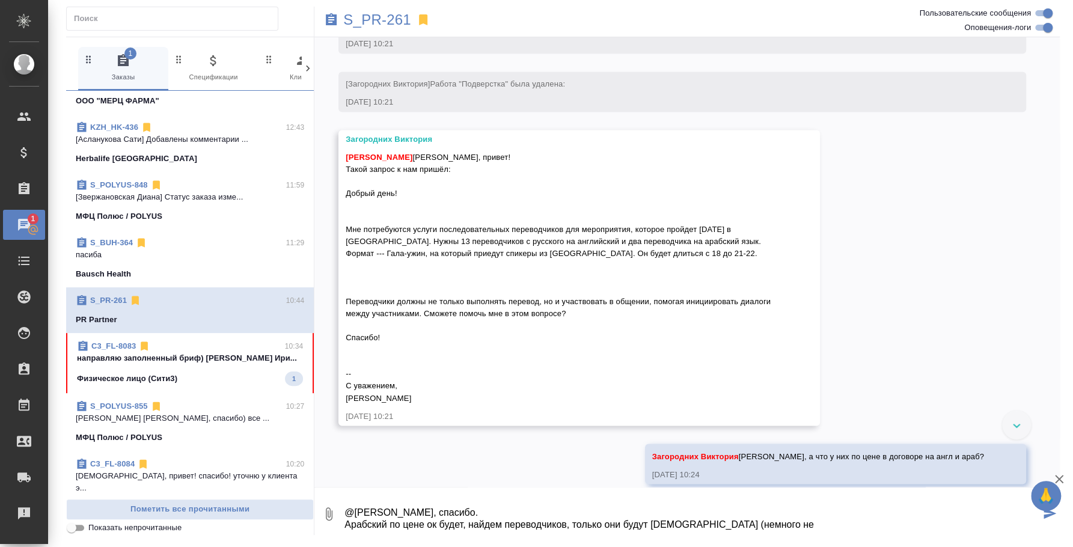
drag, startPoint x: 755, startPoint y: 524, endPoint x: 394, endPoint y: 526, distance: 360.2
click at [394, 526] on textarea "@Загородних Виктория Вика, спасибо. Арабский по цене ок будет, найдем переводчи…" at bounding box center [691, 514] width 697 height 41
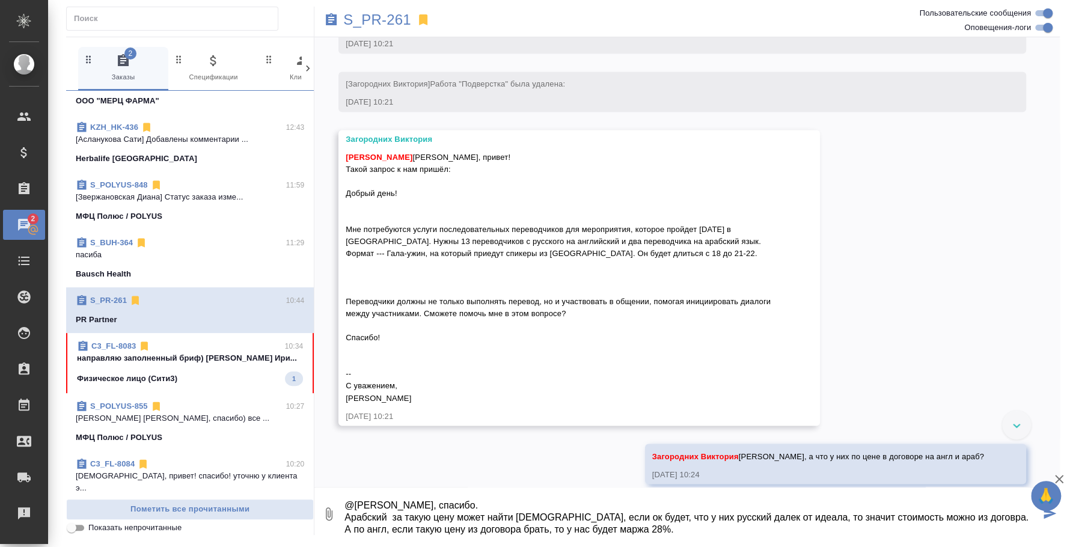
scroll to position [19, 0]
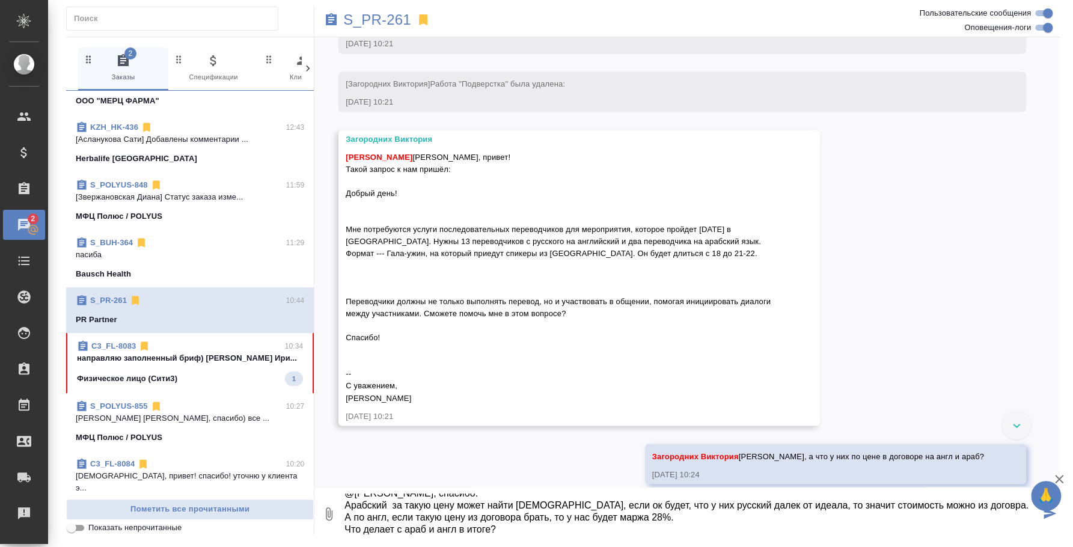
type textarea "@Загородних Виктория Вика, спасибо. Арабский за такую цену может найти арабов, …"
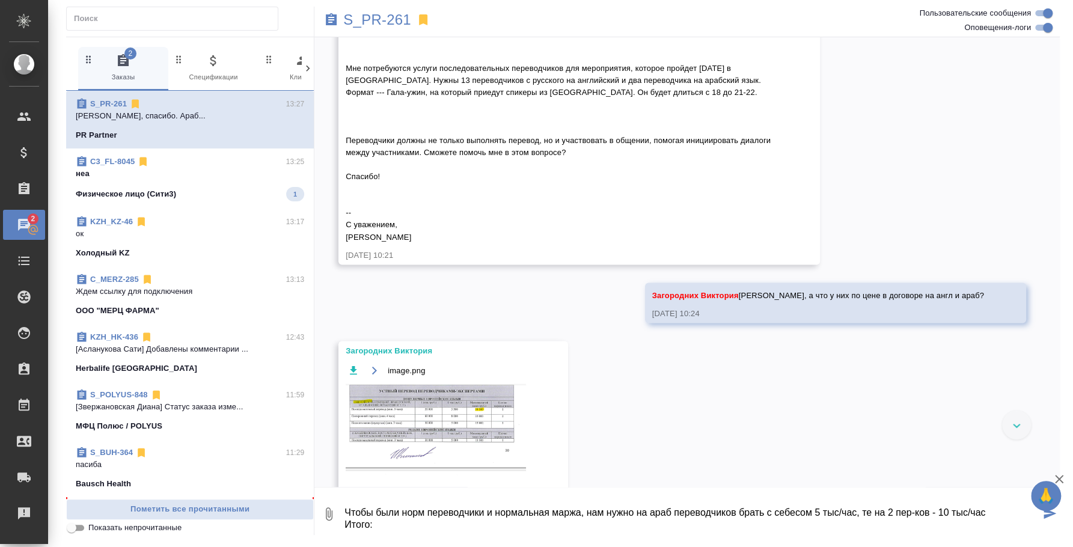
scroll to position [1233, 0]
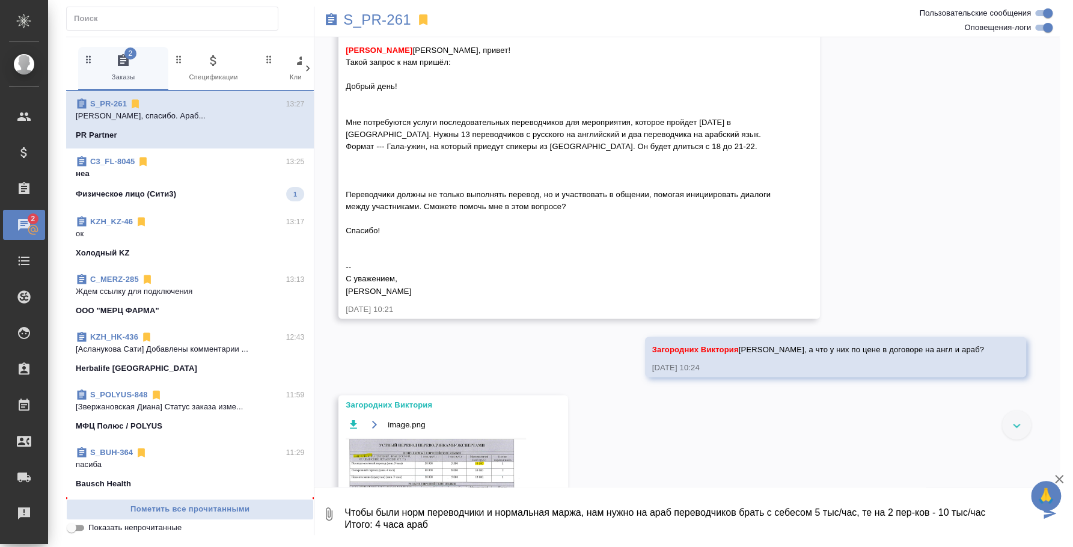
click at [1000, 512] on textarea "Чтобы были норм переводчики и нормальная маржа, нам нужно на араб переводчиков …" at bounding box center [691, 514] width 697 height 41
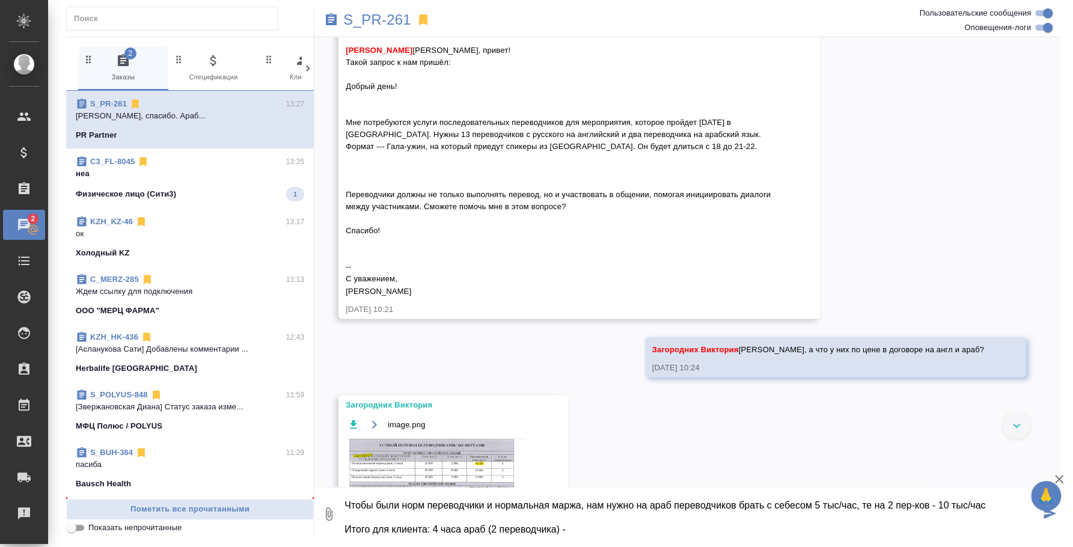
click at [433, 529] on textarea "Чтобы были норм переводчики и нормальная маржа, нам нужно на араб переводчиков …" at bounding box center [691, 514] width 697 height 41
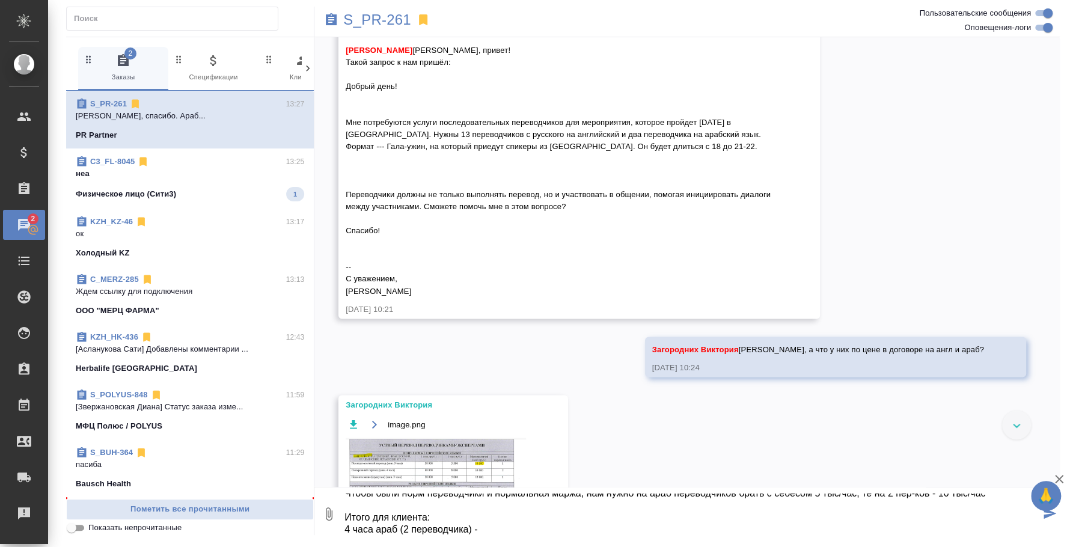
click at [516, 526] on textarea "Чтобы были норм переводчики и нормальная маржа, нам нужно на араб переводчиков …" at bounding box center [691, 514] width 697 height 41
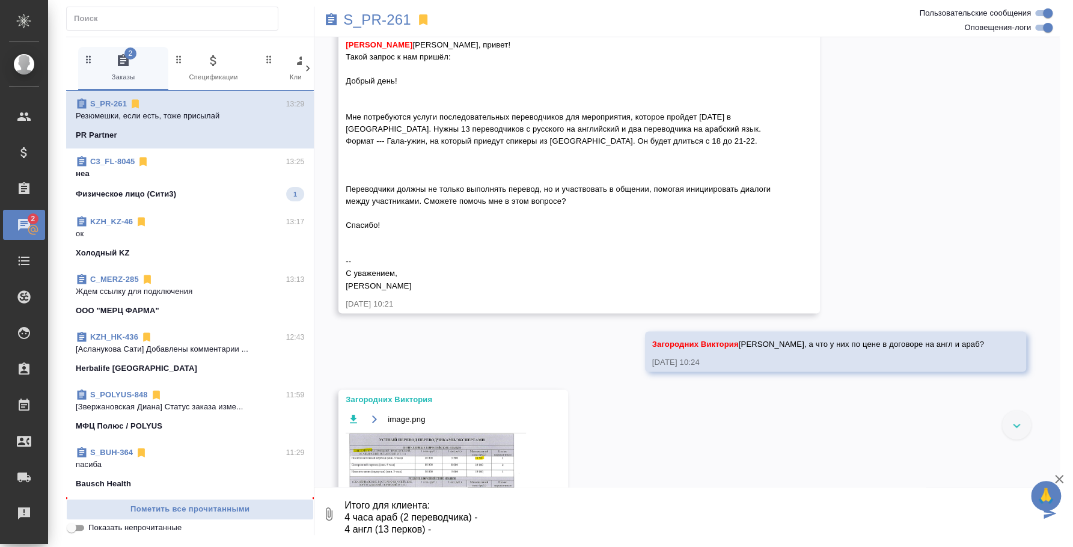
scroll to position [1230, 0]
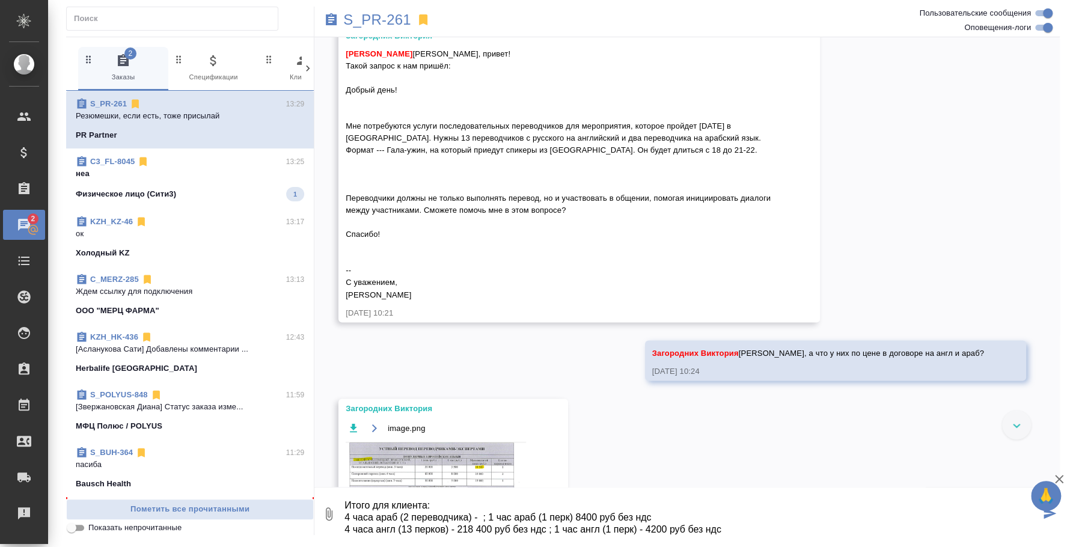
click at [574, 514] on textarea "Чтобы были норм переводчики и нормальная маржа, нам нужно на араб переводчиков …" at bounding box center [691, 514] width 697 height 41
click at [483, 515] on textarea "Чтобы были норм переводчики и нормальная маржа, нам нужно на араб переводчиков …" at bounding box center [691, 514] width 697 height 41
type textarea "Чтобы были норм переводчики и нормальная маржа, нам нужно на араб переводчиков …"
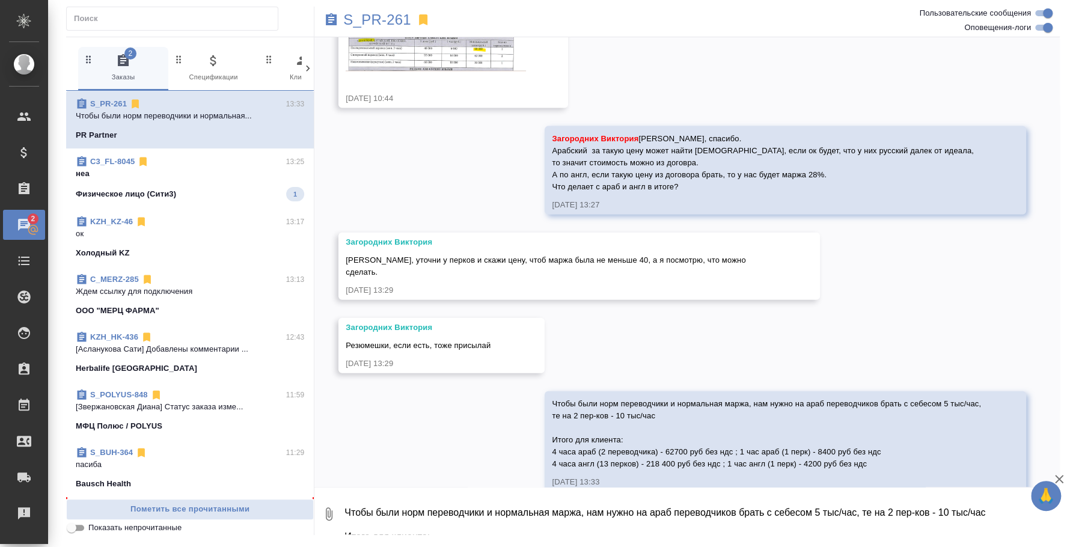
scroll to position [1799, 0]
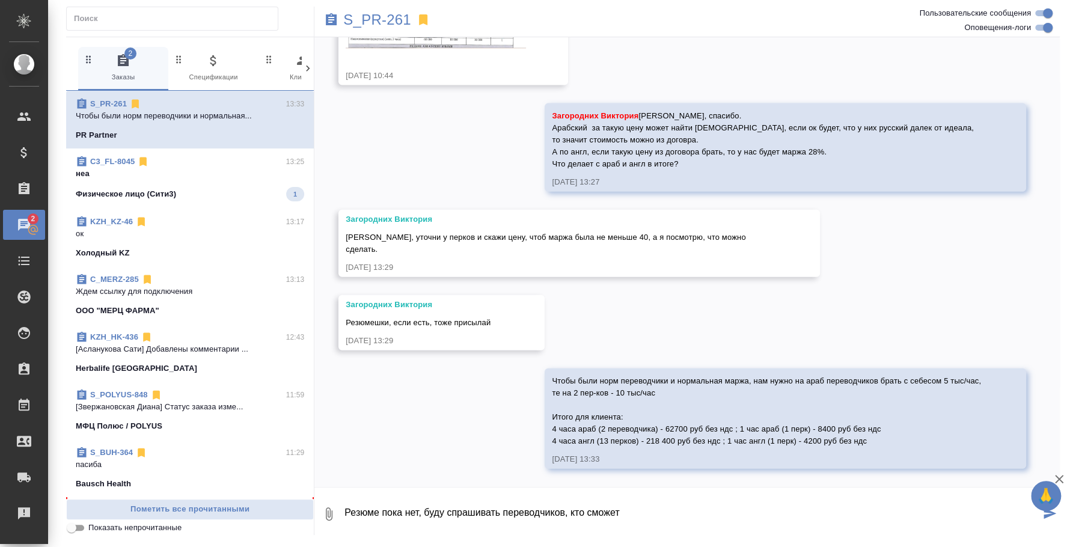
type textarea "Резюме пока нет, буду спрашивать переводчиков, кто сможет"
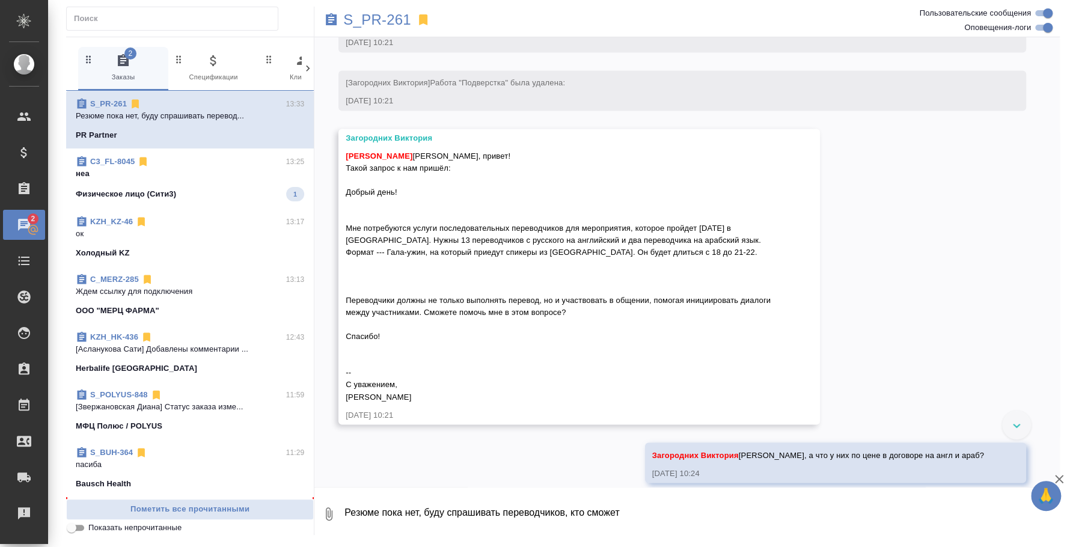
scroll to position [1106, 0]
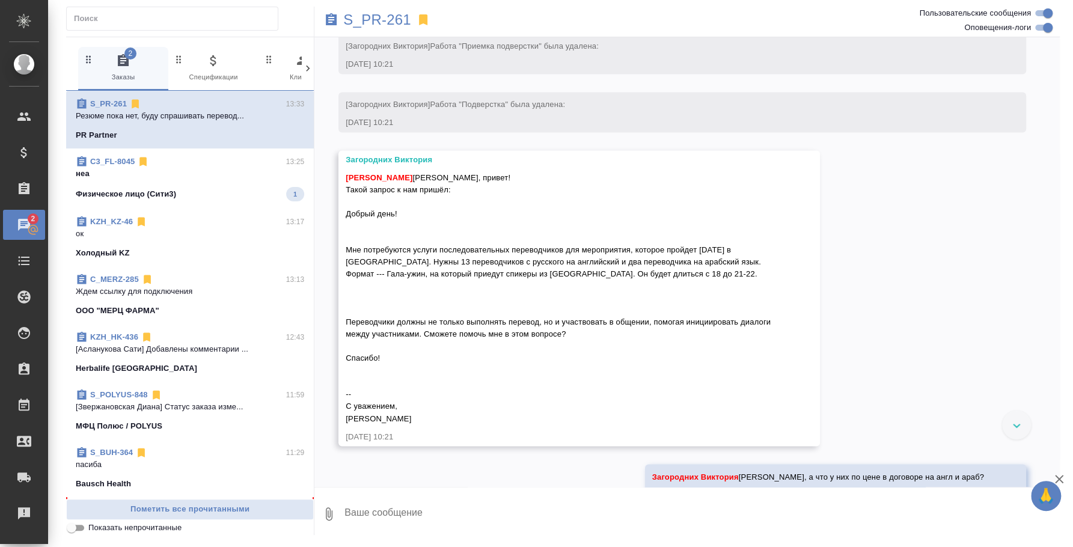
click at [483, 320] on div "[PERSON_NAME]" at bounding box center [562, 297] width 432 height 256
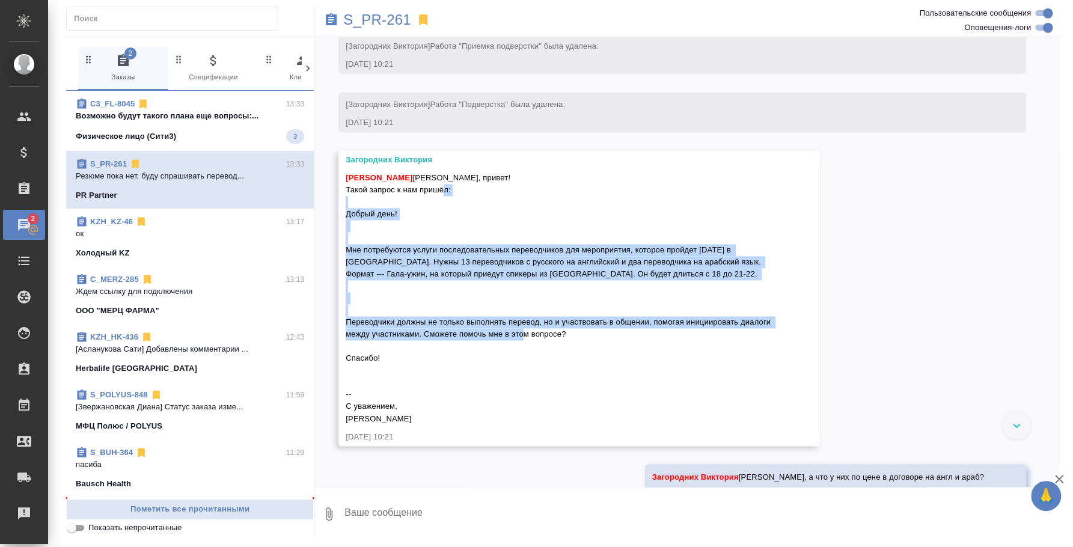
drag, startPoint x: 346, startPoint y: 239, endPoint x: 679, endPoint y: 360, distance: 354.7
click at [679, 360] on div "[PERSON_NAME]" at bounding box center [562, 297] width 432 height 256
copy span "Добрый день! Мне потребуются услуги последовательных переводчиков для мероприят…"
click at [185, 141] on div "Физическое лицо (Сити3) 3" at bounding box center [190, 136] width 228 height 14
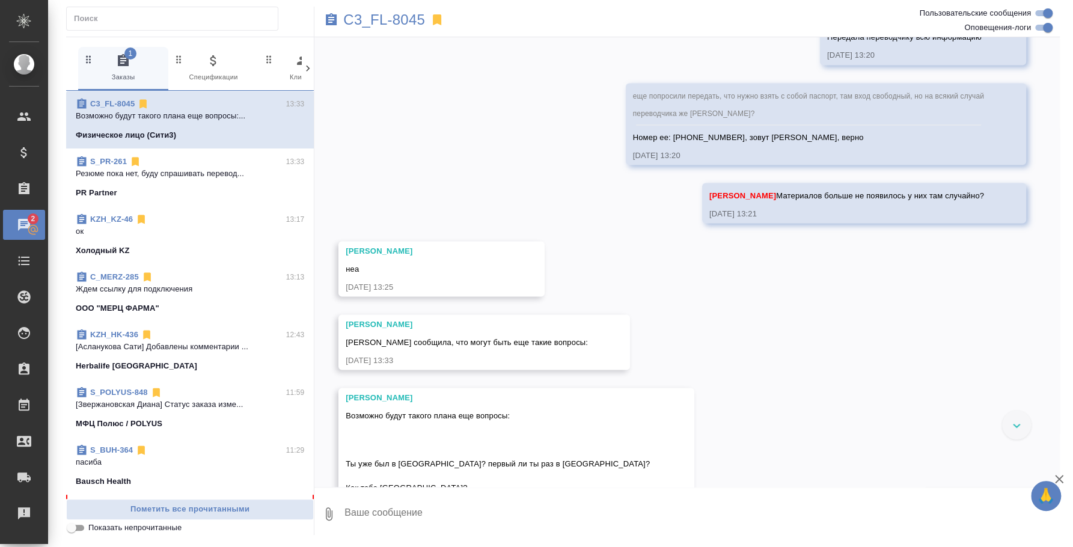
scroll to position [7506, 0]
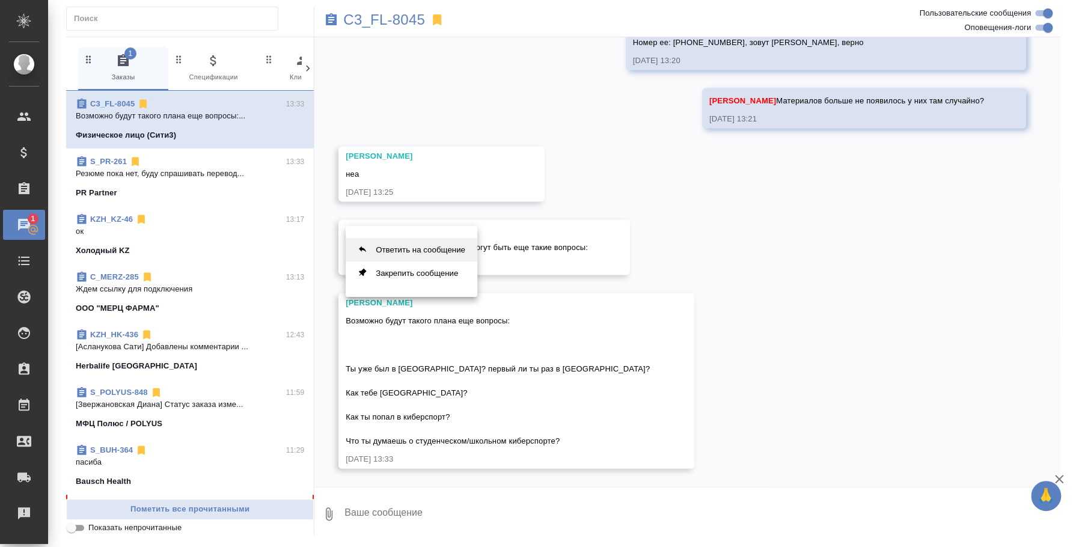
click at [434, 252] on button "Ответить на сообщение" at bounding box center [412, 249] width 132 height 23
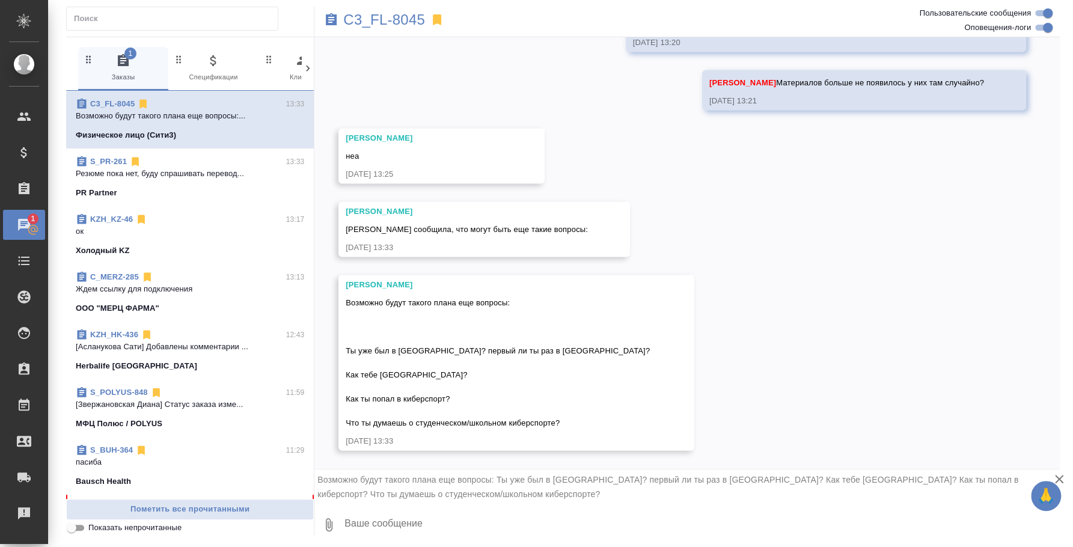
click at [569, 536] on textarea at bounding box center [701, 524] width 717 height 41
type textarea "Спасибо, передала [PERSON_NAME]"
drag, startPoint x: 348, startPoint y: 349, endPoint x: 486, endPoint y: 373, distance: 139.9
click at [486, 373] on div "Возможно будут такого плана еще вопросы: Ты уже был в [GEOGRAPHIC_DATA]? первый…" at bounding box center [499, 361] width 307 height 135
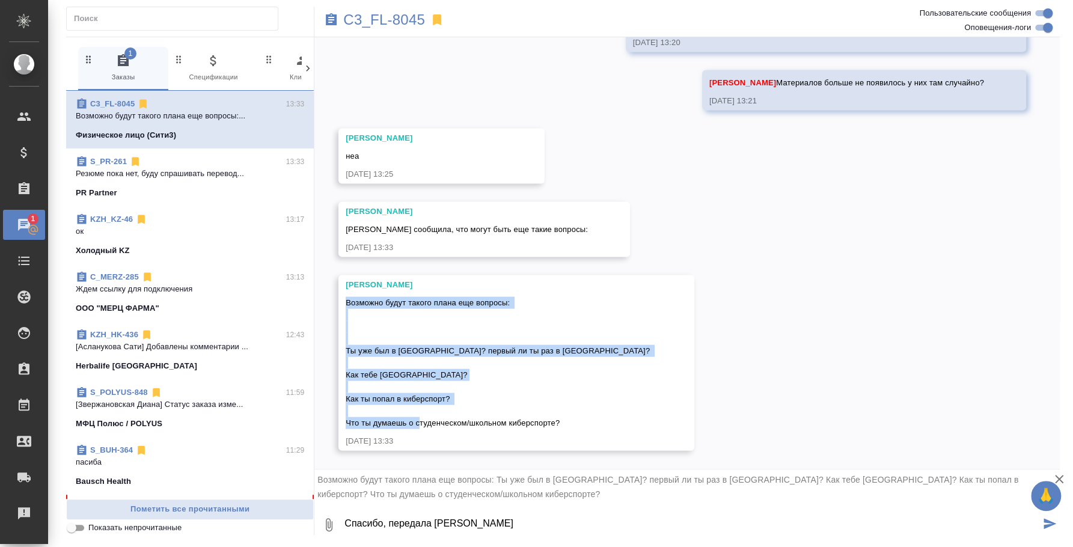
drag, startPoint x: 560, startPoint y: 420, endPoint x: 342, endPoint y: 302, distance: 248.0
click at [342, 302] on div "Никитина Татьяна Возможно будут такого плана еще вопросы: Ты уже был в России? …" at bounding box center [517, 363] width 356 height 176
copy span "Возможно будут такого плана еще вопросы: Ты уже был в России? первый ли ты раз …"
click at [1055, 521] on icon "submit" at bounding box center [1050, 523] width 13 height 11
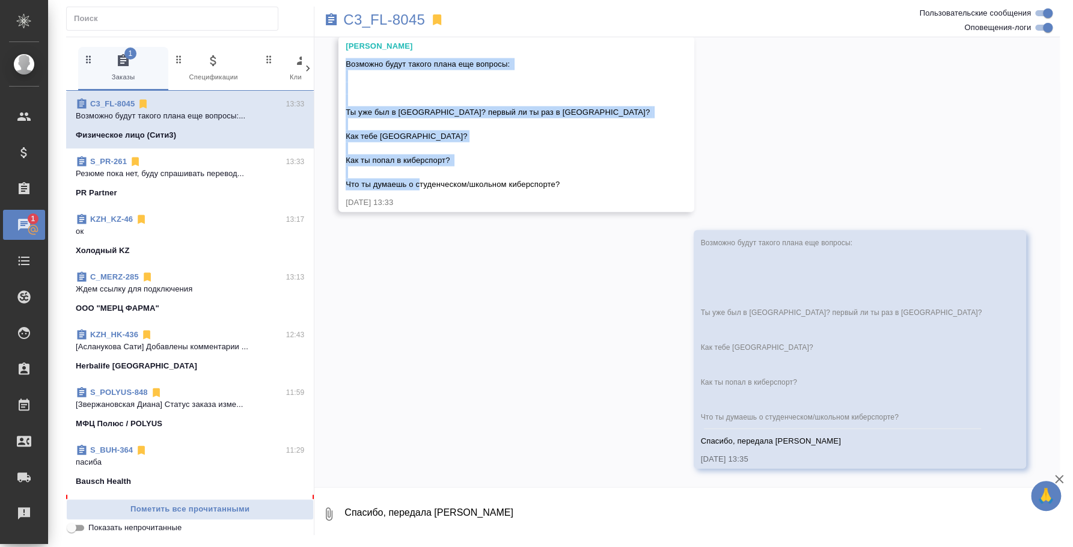
scroll to position [7768, 0]
click at [164, 191] on div "PR Partner" at bounding box center [190, 193] width 228 height 12
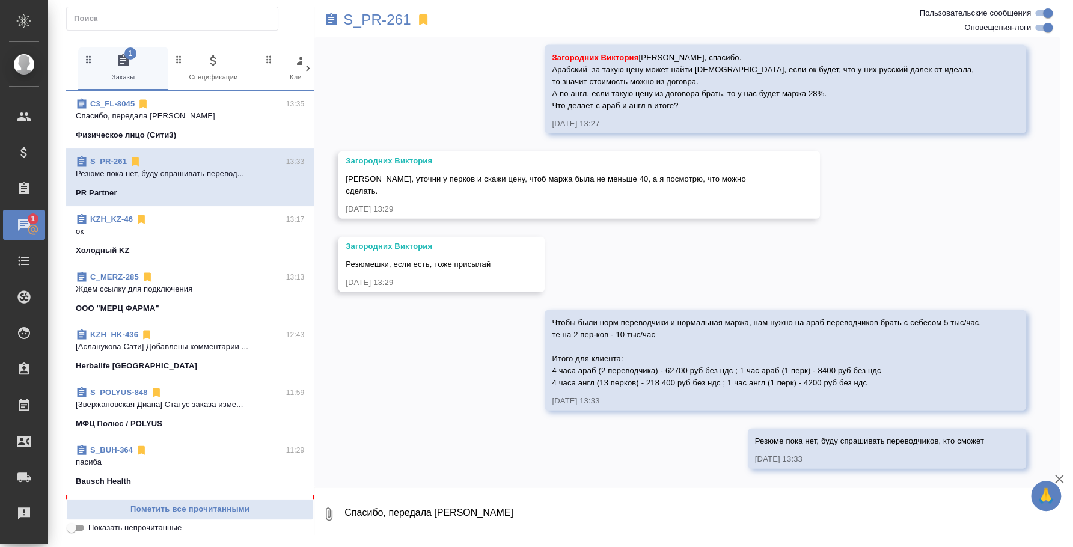
scroll to position [1691, 0]
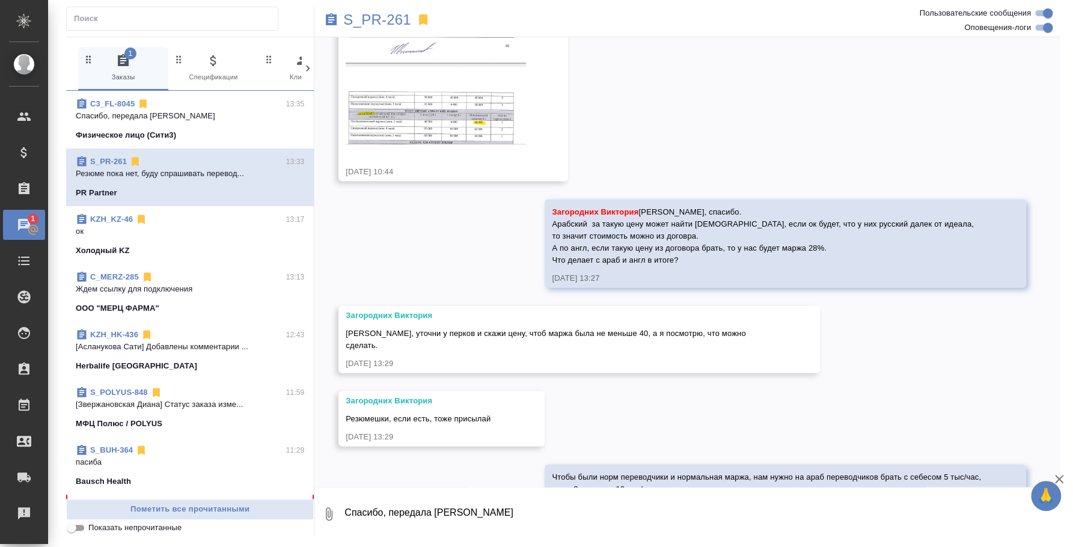
click at [594, 532] on textarea "Спасибо, передала [PERSON_NAME]" at bounding box center [701, 514] width 717 height 41
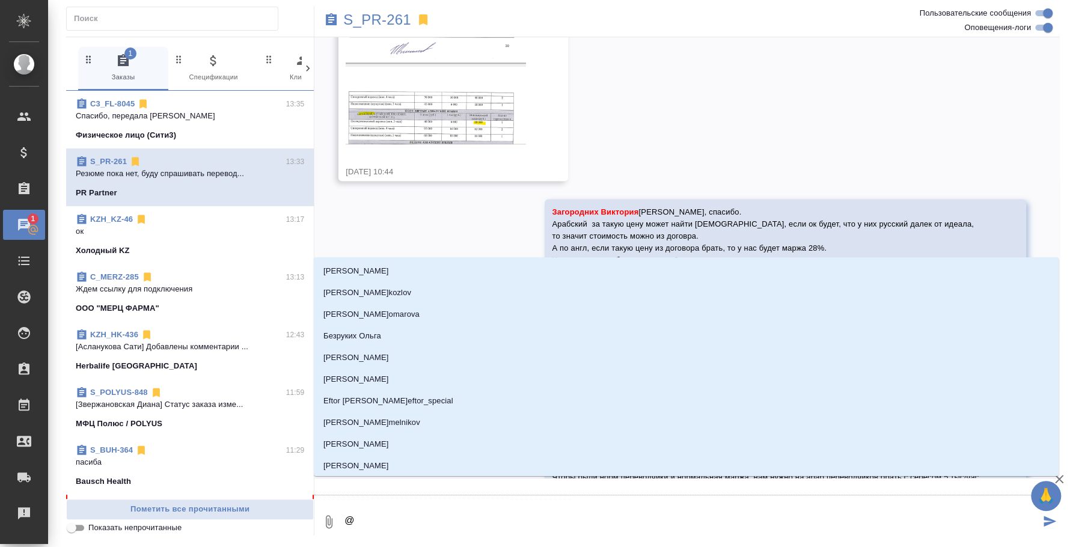
type textarea "@p"
type input "p"
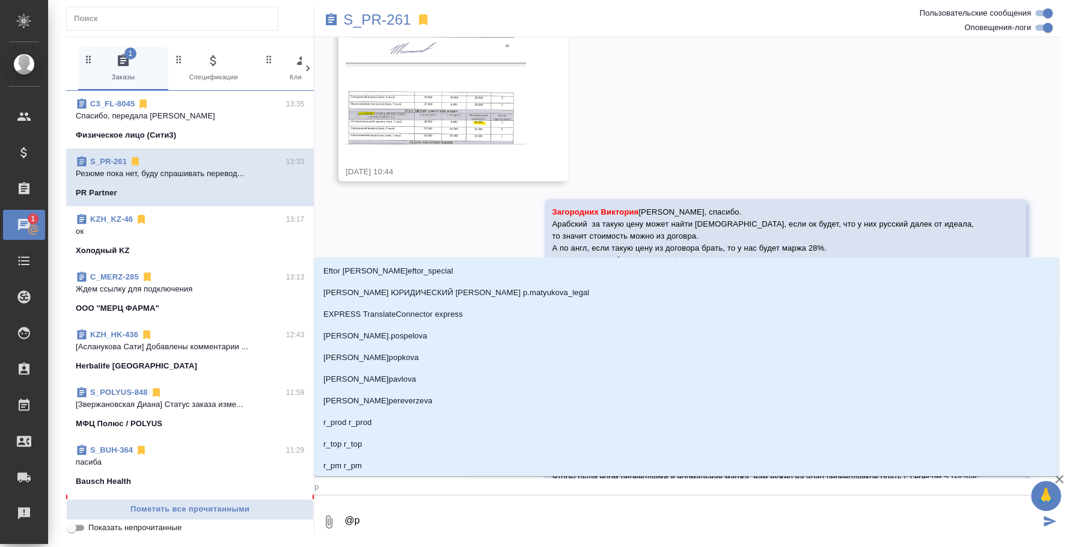
type textarea "@p'f"
type input "p'f"
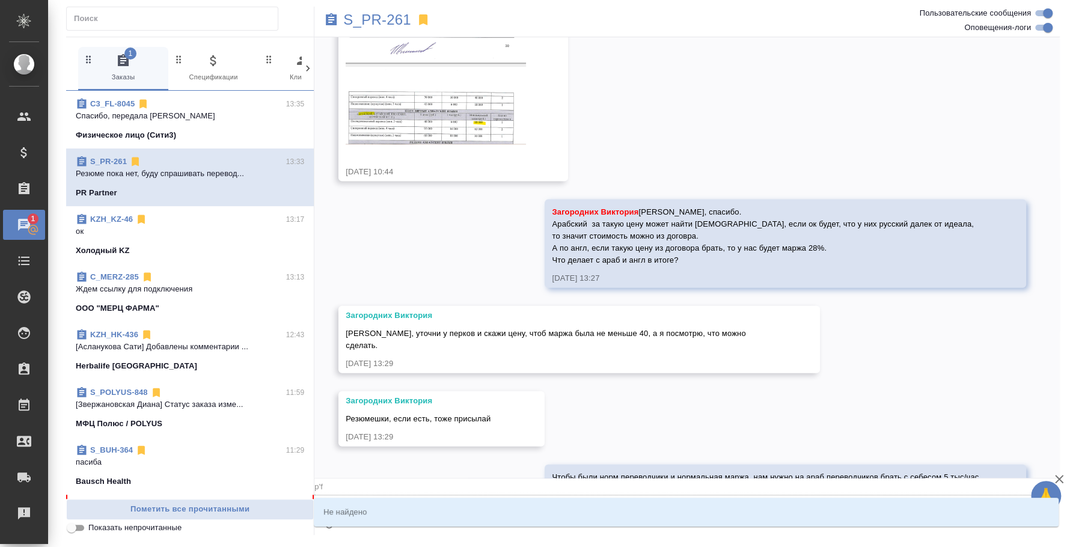
type textarea "@p"
type input "p"
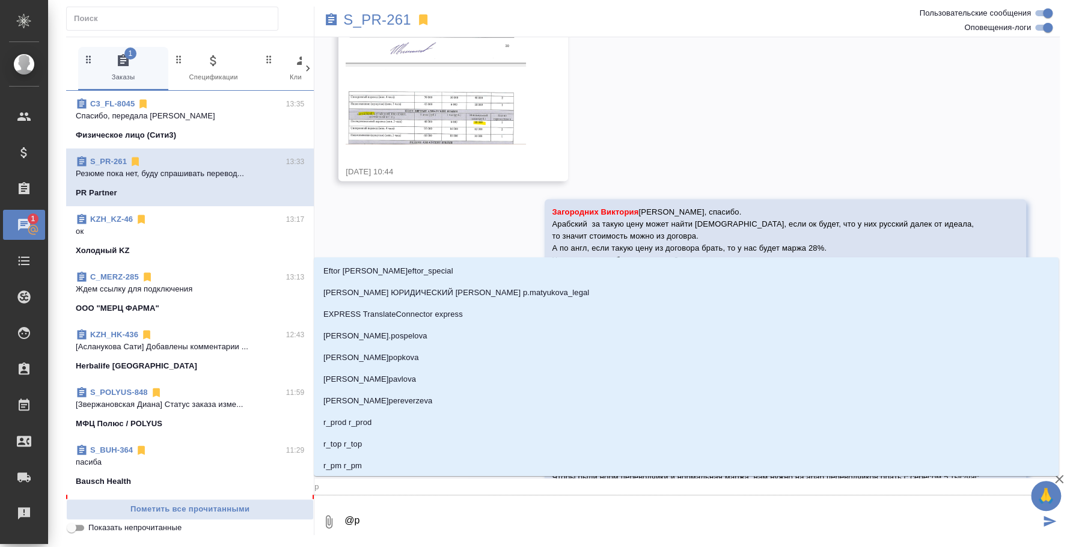
type textarea "@"
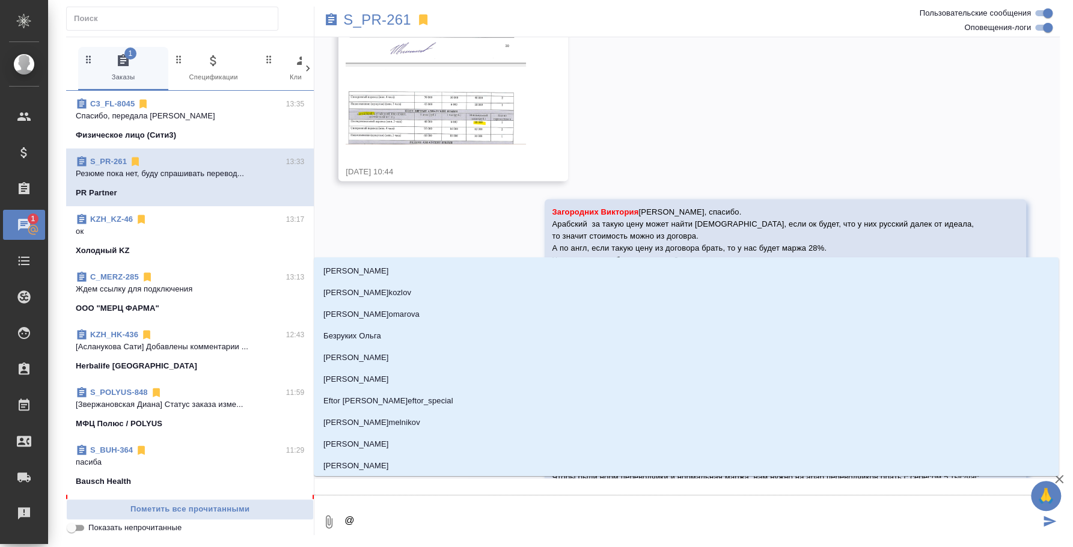
type textarea "@з"
type input "з"
type textarea "@за"
type input "за"
type textarea "@заг"
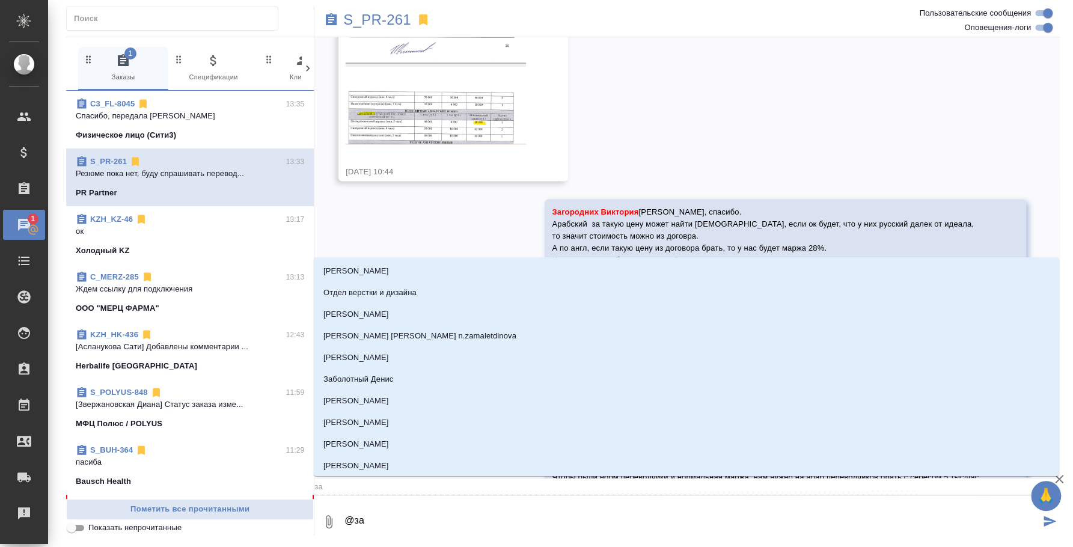
type input "заг"
type textarea "@заго"
type input "заго"
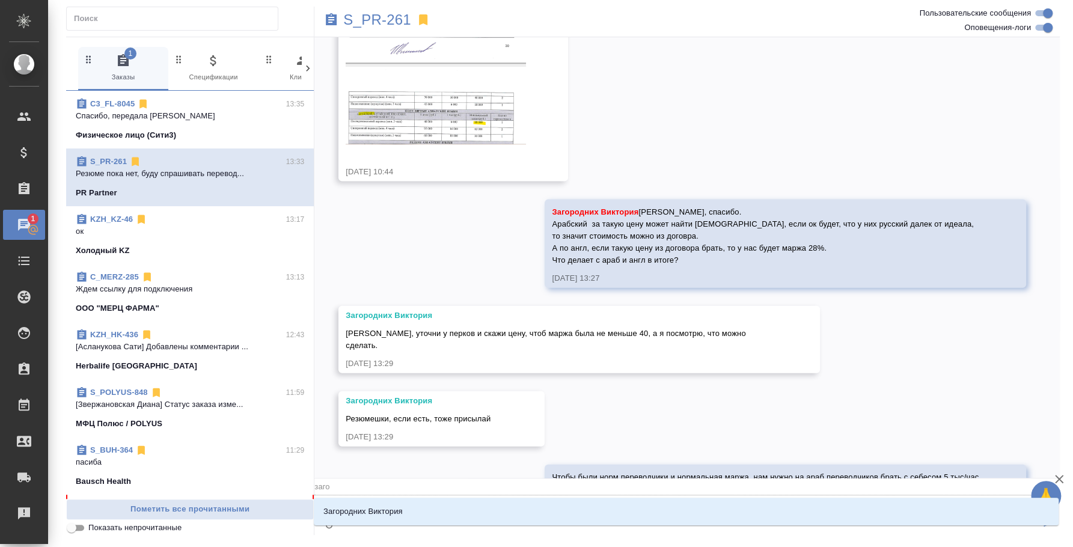
type textarea "@загор"
type input "загор"
click at [596, 516] on li "Загородних Виктория" at bounding box center [686, 512] width 745 height 22
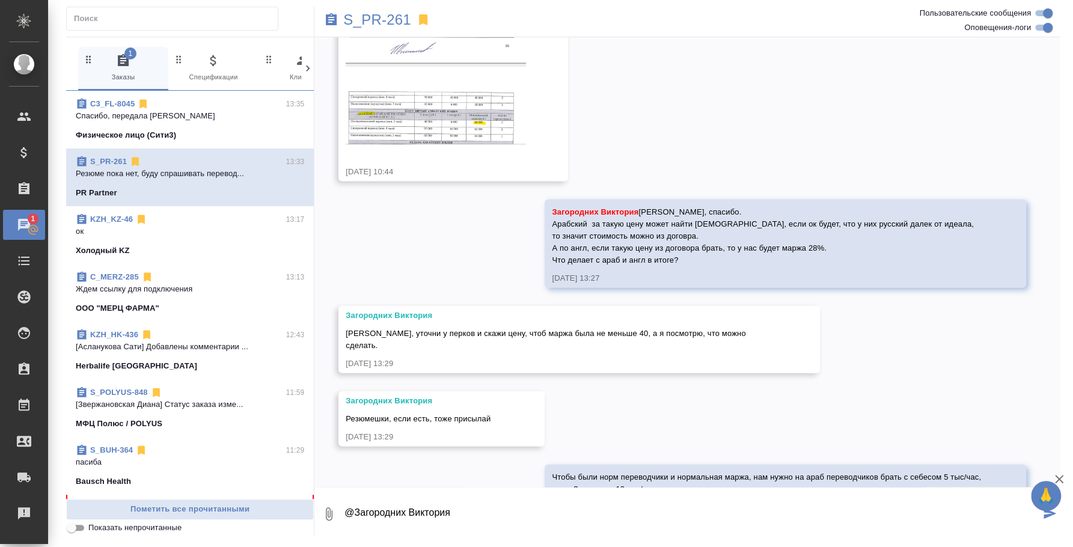
type textarea "@Загородних Виктория"
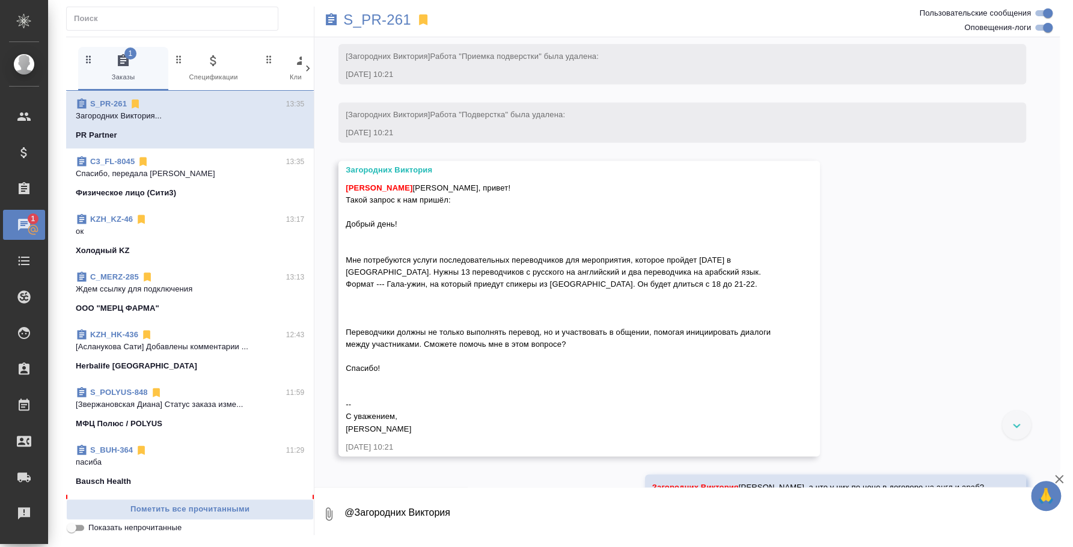
scroll to position [1089, 0]
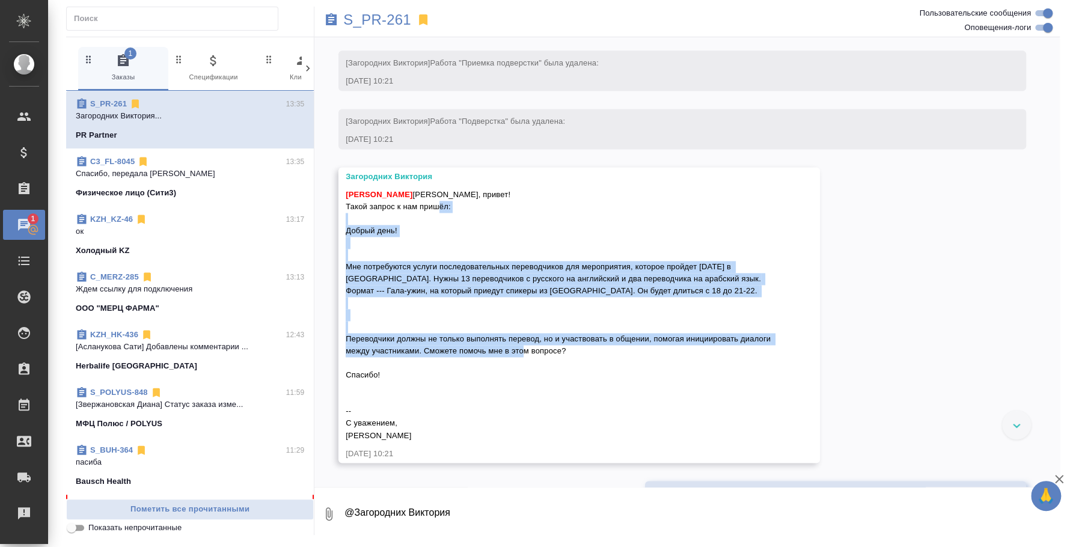
drag, startPoint x: 614, startPoint y: 370, endPoint x: 345, endPoint y: 245, distance: 297.0
click at [346, 245] on div "[PERSON_NAME] [PERSON_NAME]" at bounding box center [562, 314] width 432 height 256
copy span "Добрый день! Мне потребуются услуги последовательных переводчиков для мероприят…"
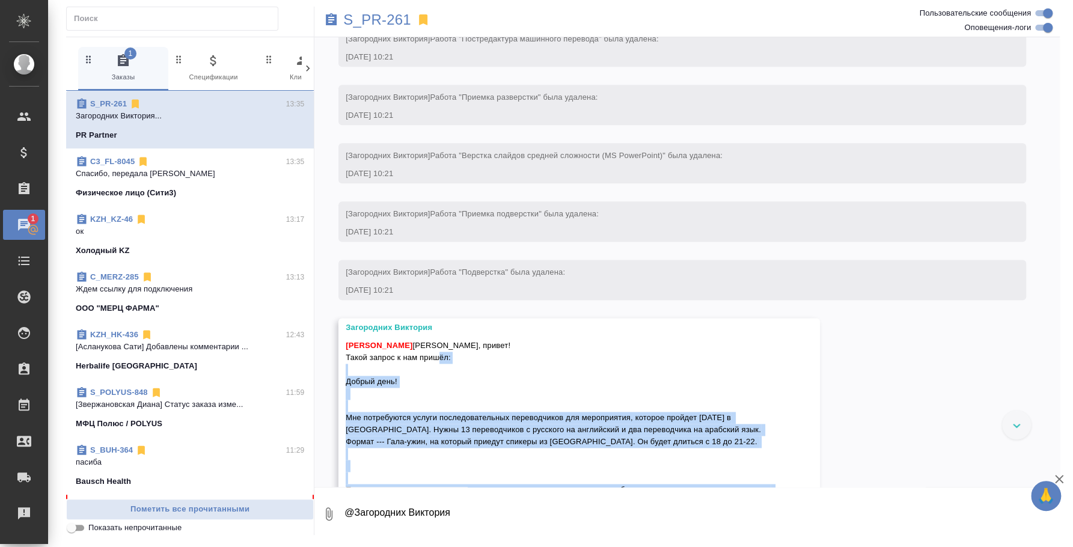
scroll to position [1314, 0]
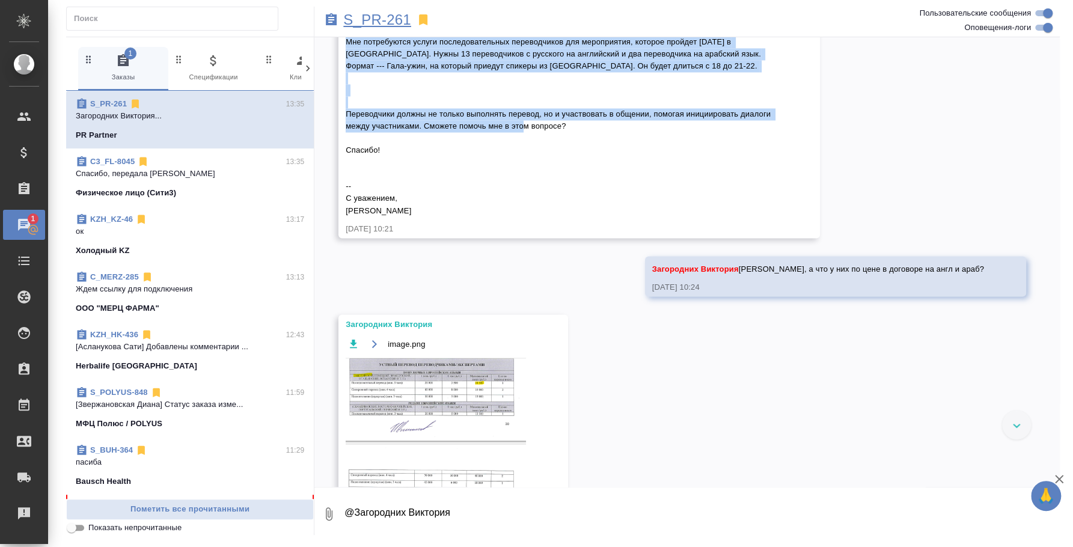
click at [393, 16] on p "S_PR-261" at bounding box center [377, 20] width 68 height 12
click at [358, 19] on p "S_PR-261" at bounding box center [377, 20] width 68 height 12
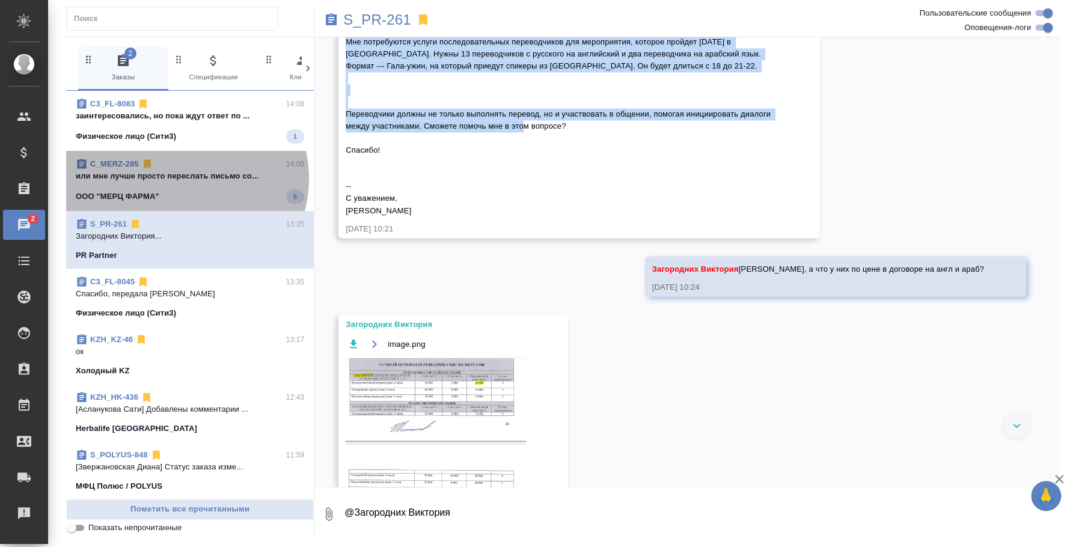
click at [185, 179] on p "или мне лучше просто переслать письмо со..." at bounding box center [190, 176] width 228 height 12
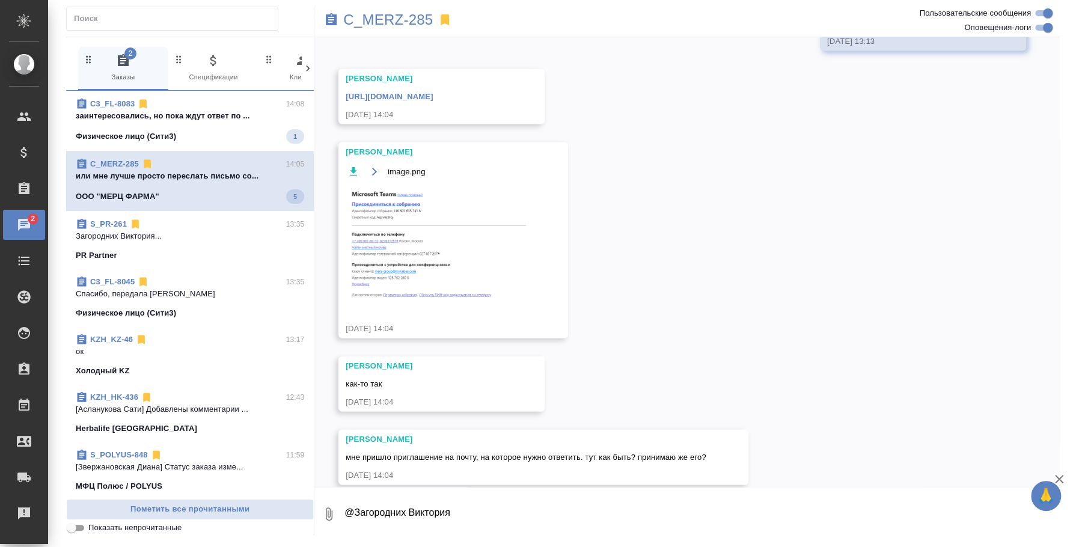
scroll to position [1756, 0]
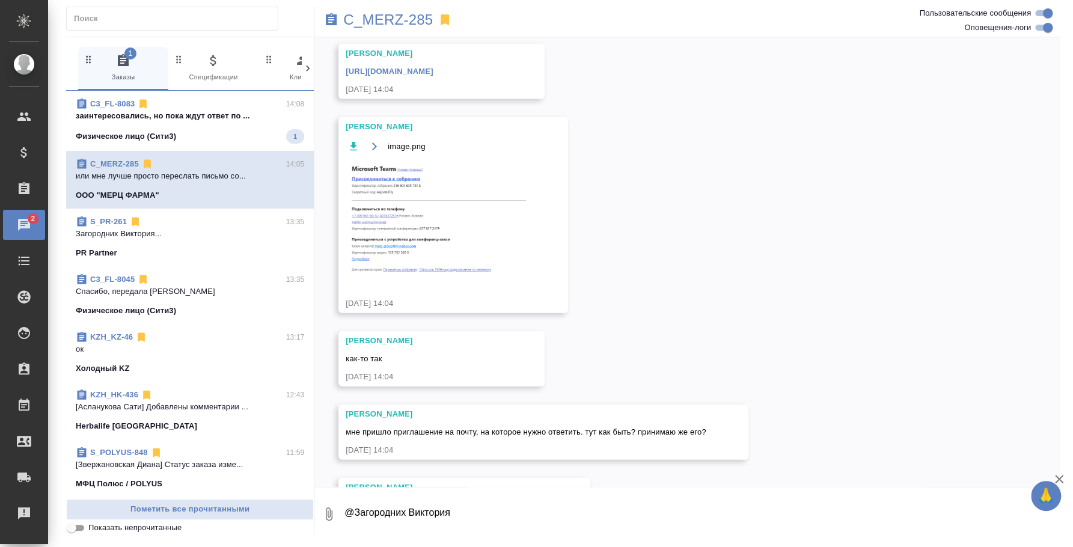
drag, startPoint x: 699, startPoint y: 124, endPoint x: 340, endPoint y: 81, distance: 361.6
click at [340, 81] on div "Лямина Надежда https://teams.microsoft.com/l/meetup-join/19%3ameeting_ODRjM2Q2Z…" at bounding box center [442, 71] width 206 height 55
copy link "https://teams.microsoft.com/l/meetup-join/19%3ameeting_ODRjM2Q2ZjItZDQzNS00OGEy…"
click at [459, 497] on textarea "@Загородних Виктория" at bounding box center [701, 514] width 717 height 41
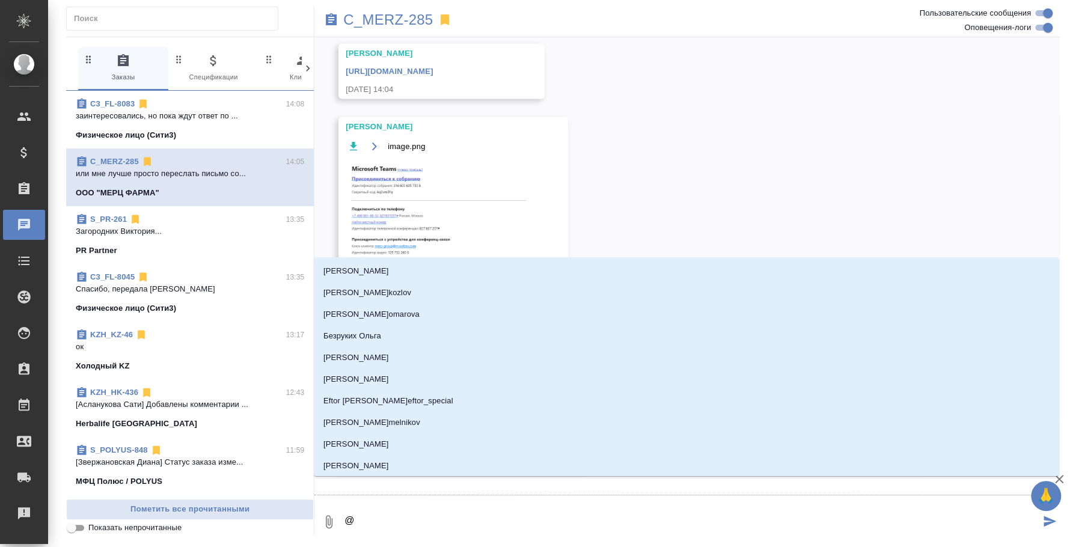
type textarea "@l"
type input "l"
type textarea "@l'z"
type input "l'z"
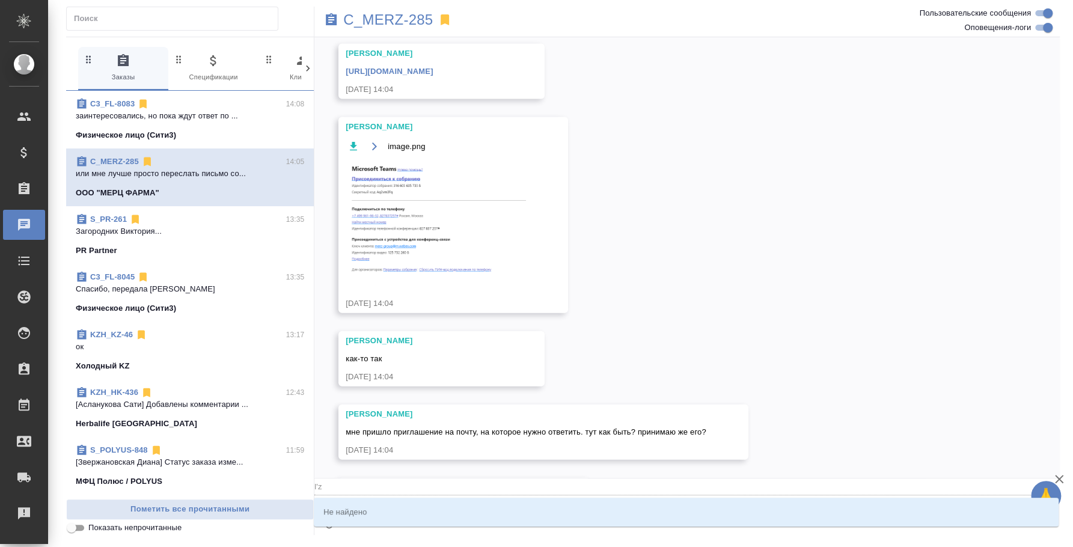
type textarea "@"
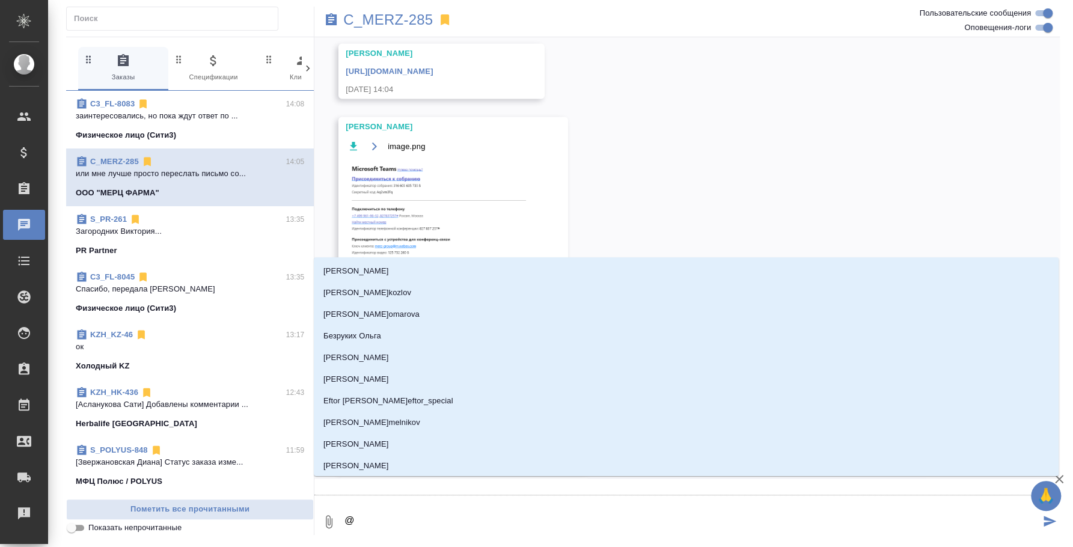
type textarea "@д"
type input "д"
type textarea "@дя"
type input "дя"
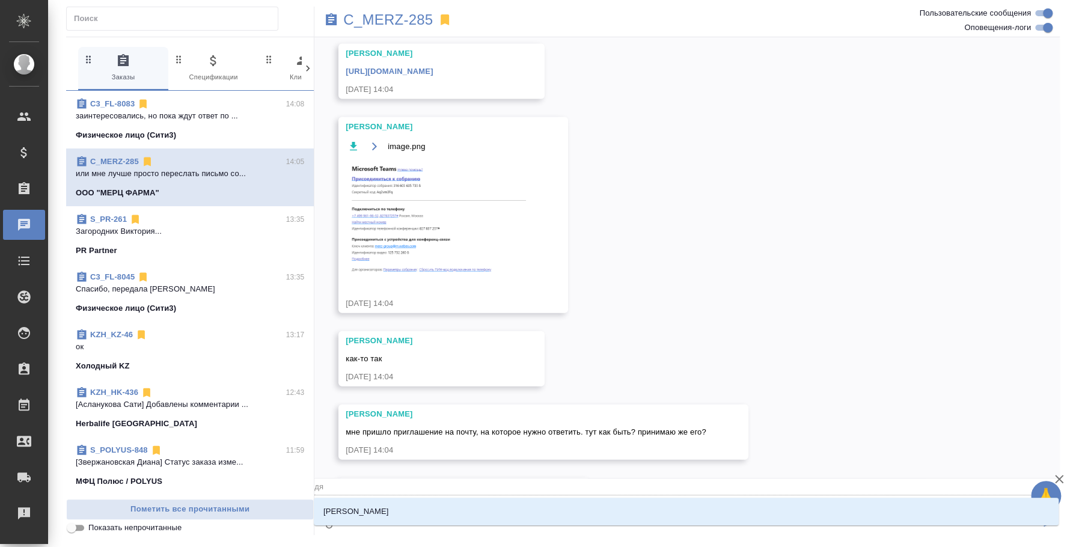
type textarea "@д"
type input "д"
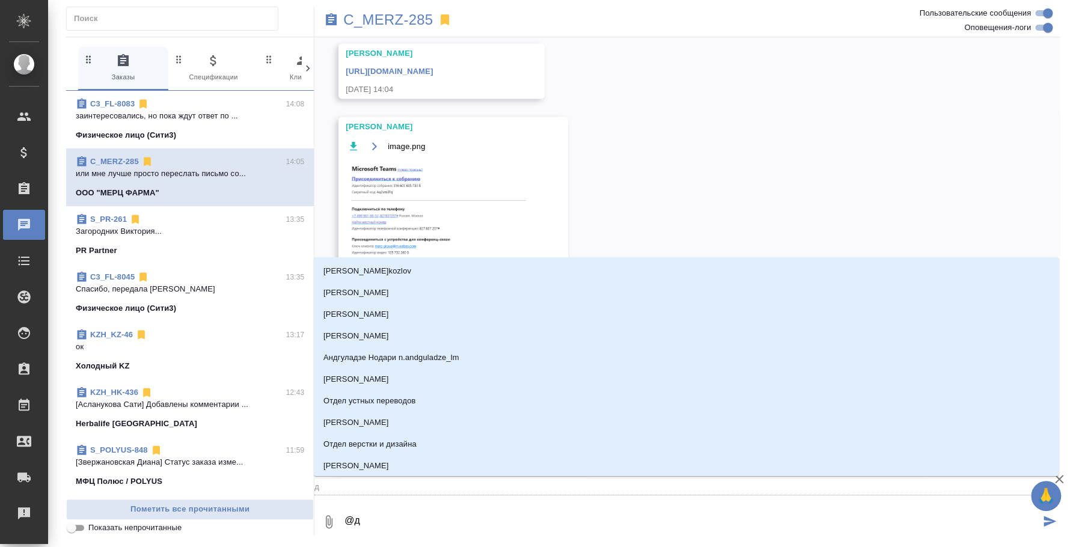
type textarea "@"
type textarea "@л"
type input "л"
type textarea "@ля"
type input "ля"
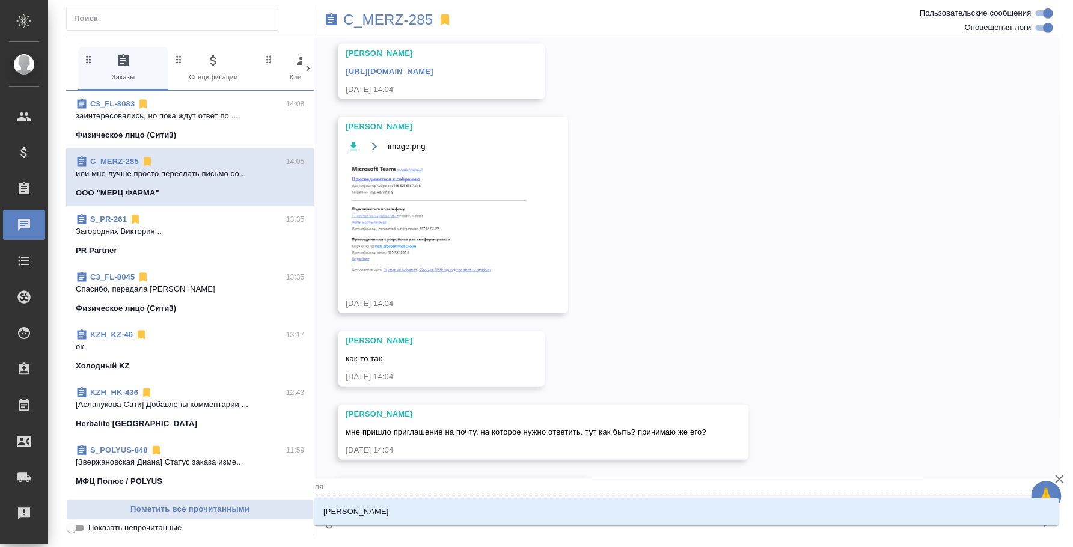
type textarea "@лям"
type input "лям"
type textarea "@лями"
type input "лями"
type textarea "@лямин"
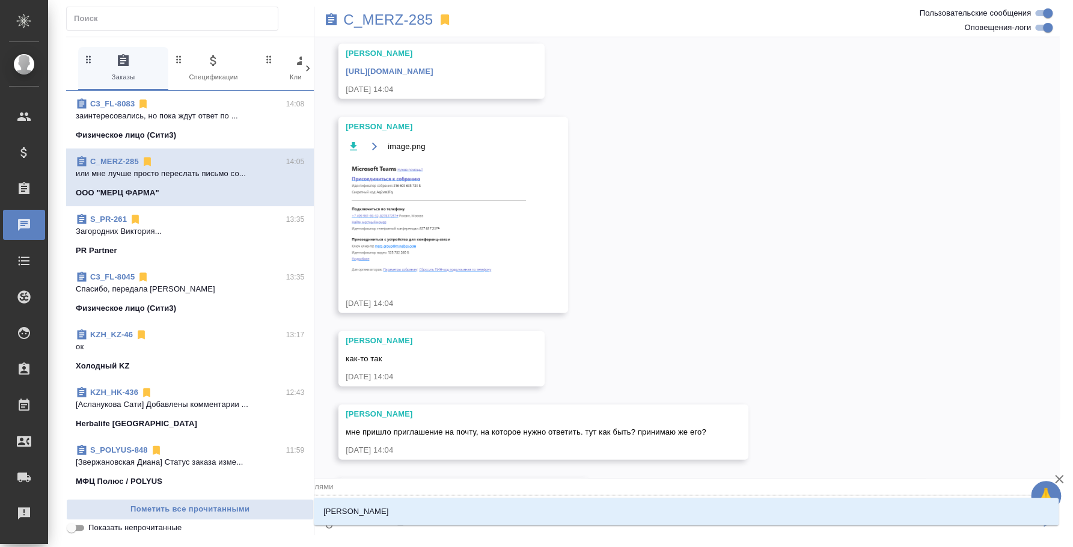
type input "лямин"
click at [463, 501] on li "Лямина Надежда" at bounding box center [686, 512] width 745 height 22
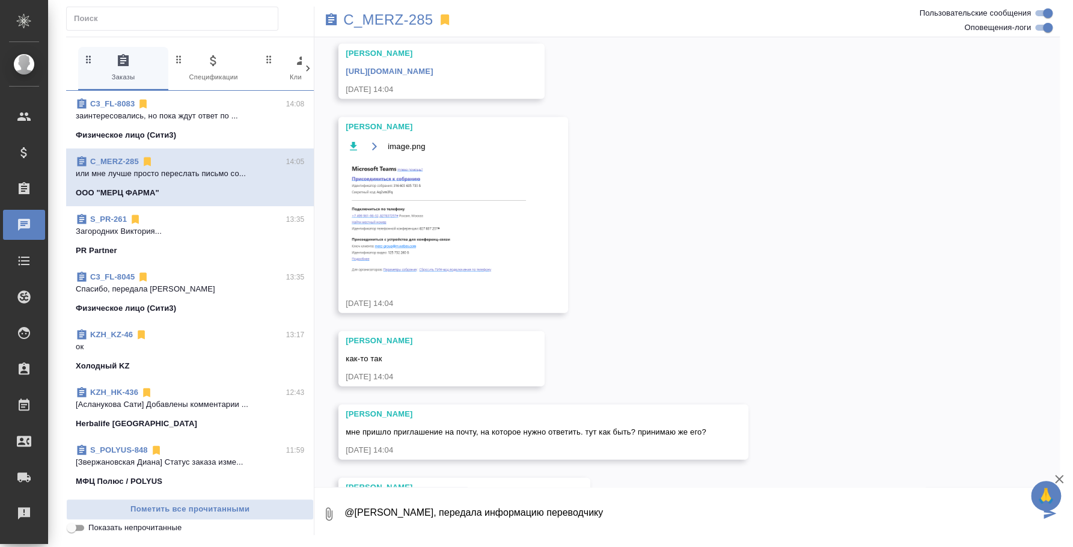
type textarea "@Лямина Надежда Спасибо, передала информацию переводчику"
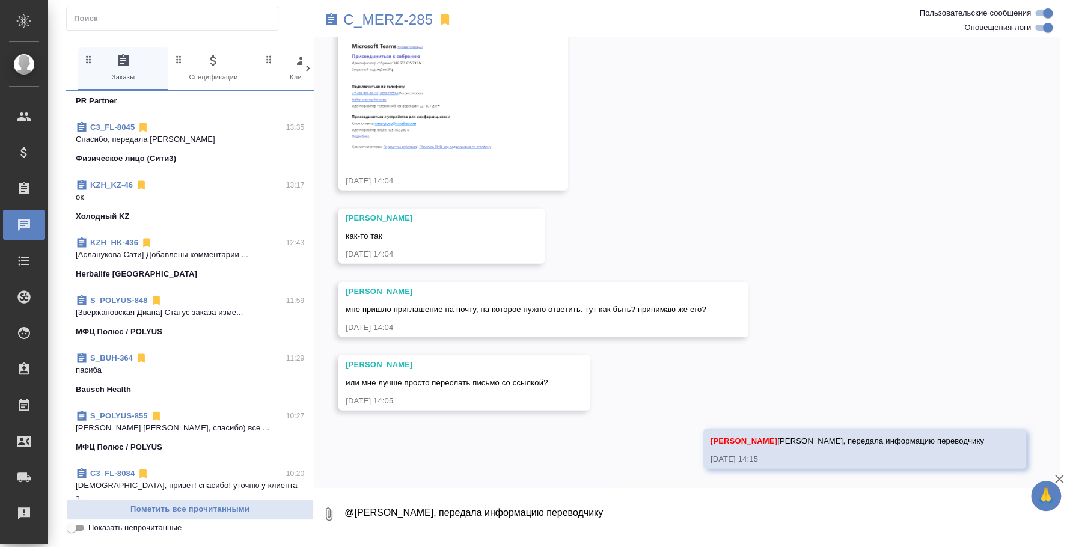
scroll to position [0, 0]
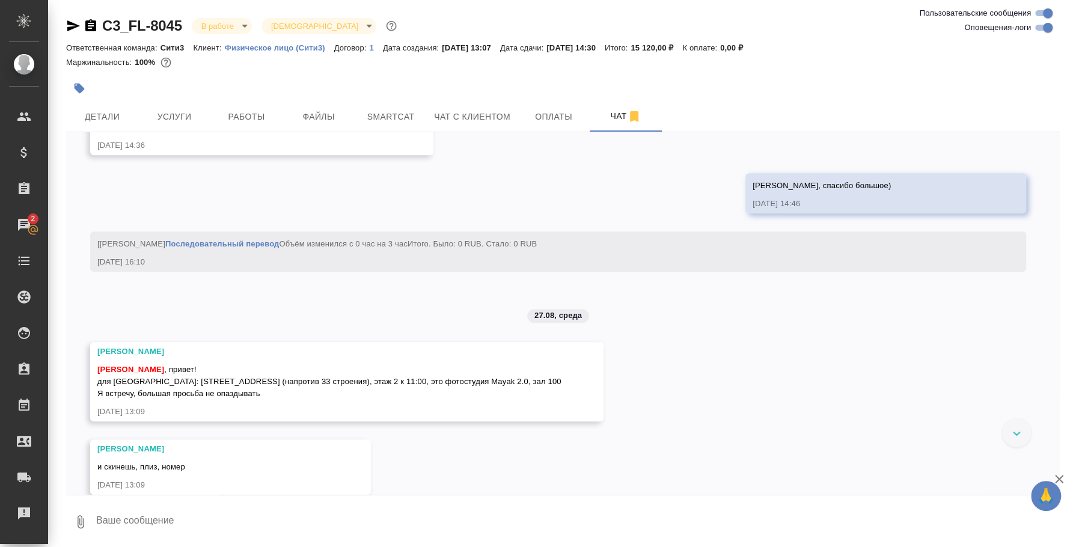
scroll to position [6718, 0]
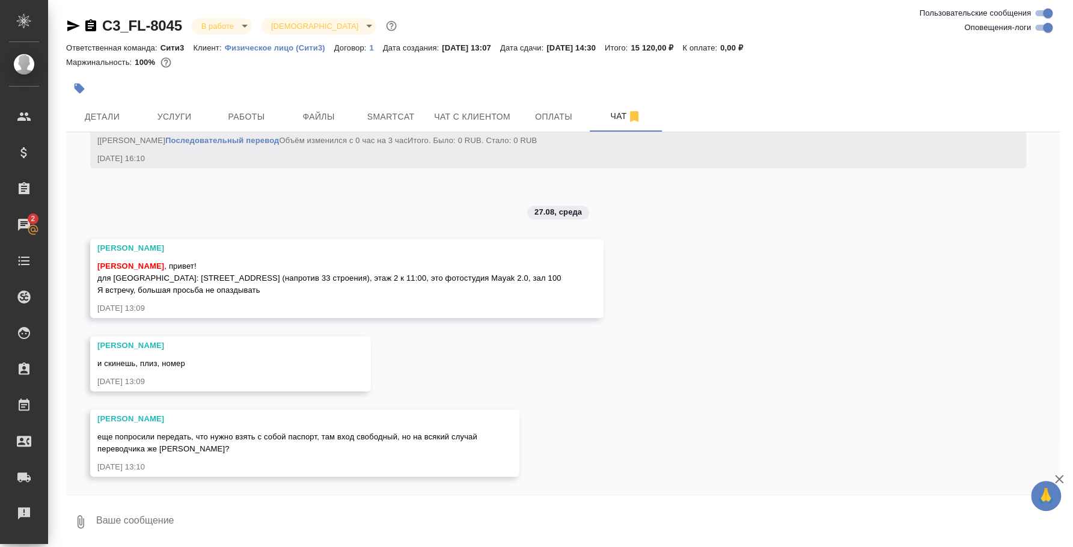
drag, startPoint x: 97, startPoint y: 278, endPoint x: 277, endPoint y: 286, distance: 179.9
click at [277, 286] on div "[PERSON_NAME] , привет! для [GEOGRAPHIC_DATA]: [STREET_ADDRESS] (напротив 33 ст…" at bounding box center [329, 276] width 464 height 39
drag, startPoint x: 244, startPoint y: 283, endPoint x: 188, endPoint y: 288, distance: 56.1
click at [244, 283] on div "[PERSON_NAME] , привет! для [GEOGRAPHIC_DATA]: [STREET_ADDRESS] (напротив 33 ст…" at bounding box center [329, 276] width 464 height 39
drag, startPoint x: 142, startPoint y: 277, endPoint x: 277, endPoint y: 287, distance: 135.6
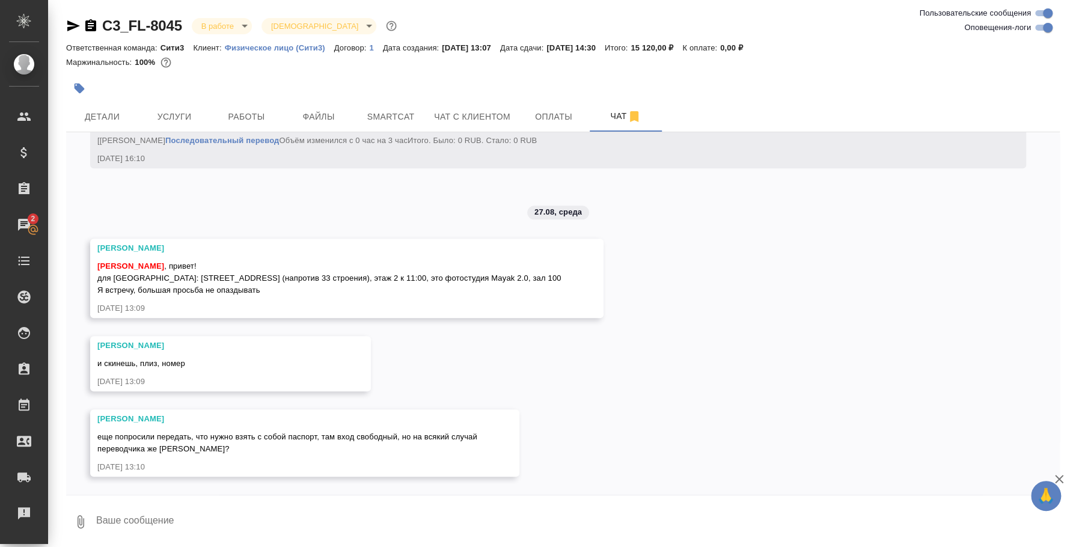
click at [277, 287] on div "[PERSON_NAME] , привет! для [GEOGRAPHIC_DATA]: [STREET_ADDRESS] (напротив 33 ст…" at bounding box center [329, 276] width 464 height 39
copy span "Адрес: [STREET_ADDRESS] (напротив 33 строения), этаж 2 к 11:00, это фотостудия …"
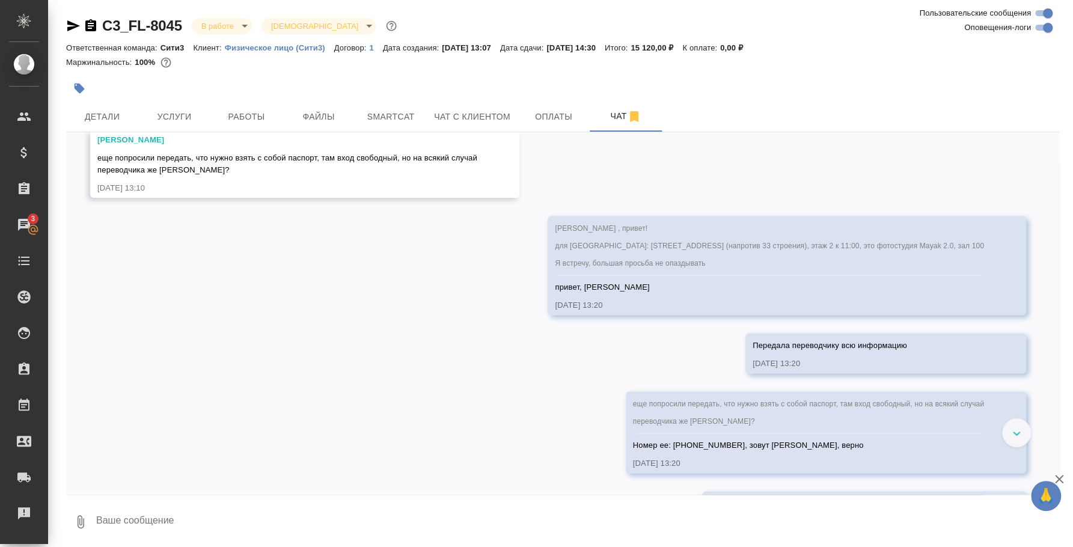
scroll to position [7055, 0]
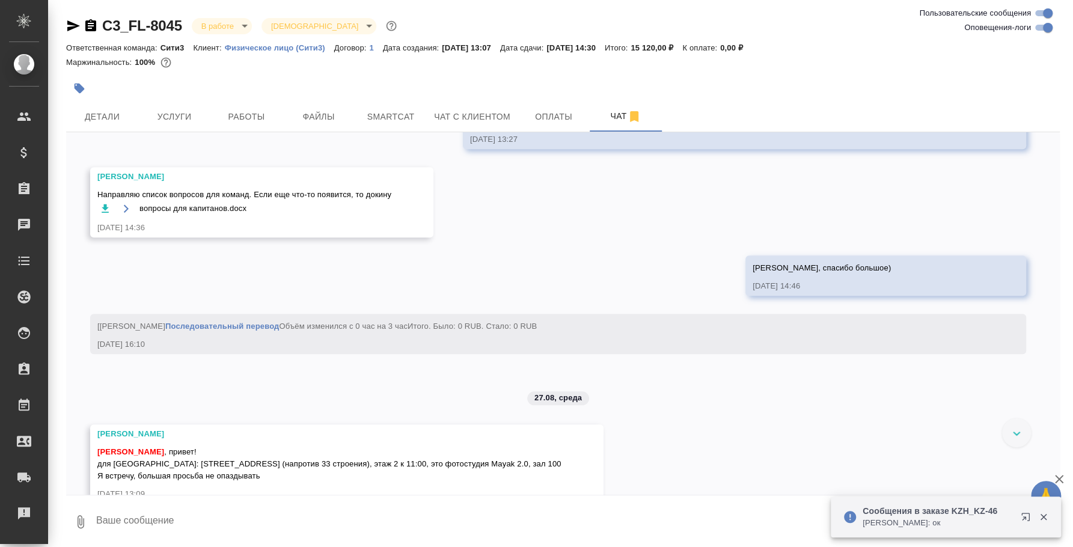
scroll to position [6718, 0]
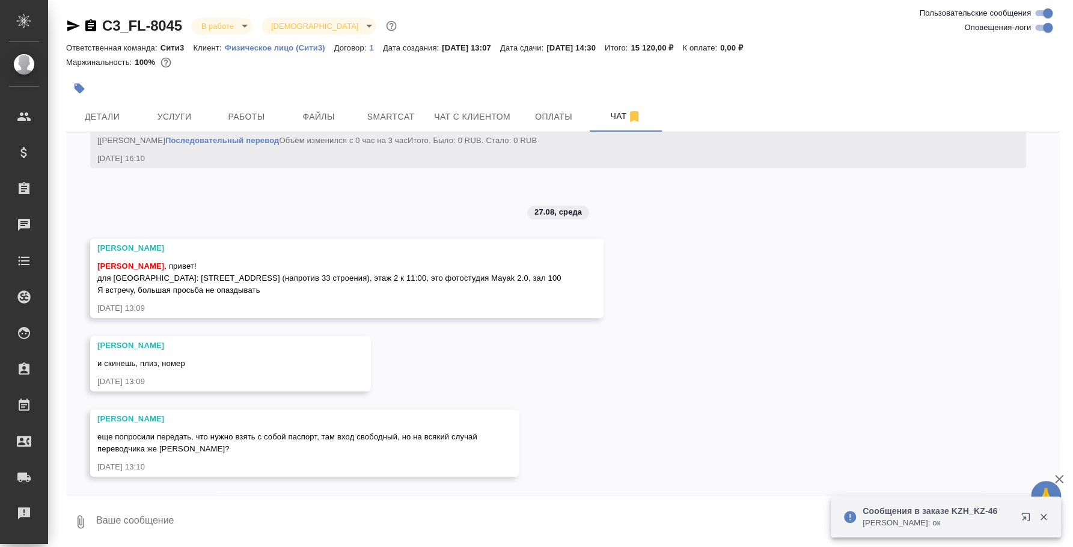
click at [367, 516] on textarea at bounding box center [577, 521] width 965 height 41
click at [210, 195] on button "Ответить на сообщение" at bounding box center [163, 194] width 132 height 23
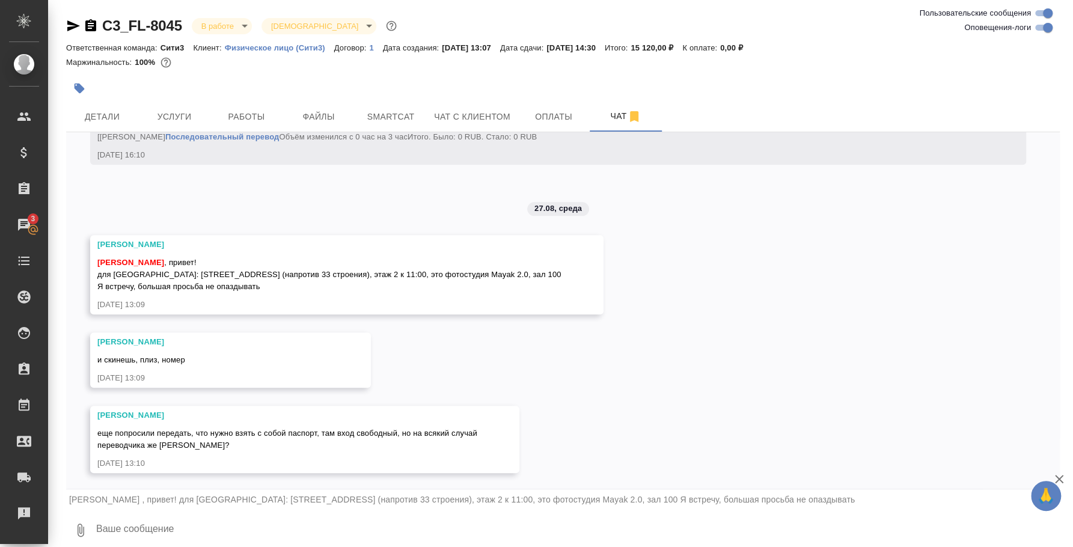
click at [226, 516] on textarea at bounding box center [577, 530] width 965 height 41
type textarea "привет, [PERSON_NAME]"
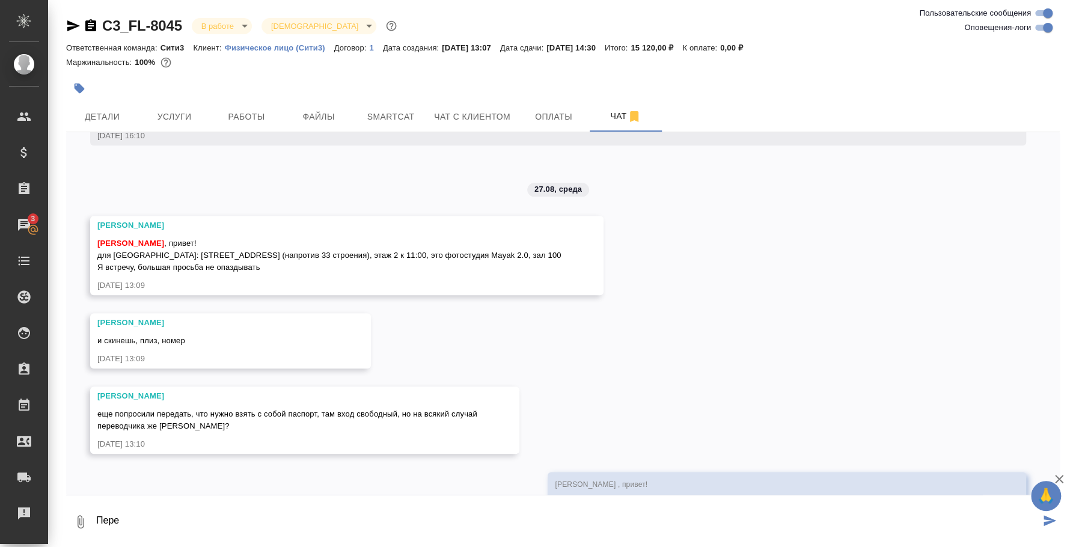
scroll to position [6837, 0]
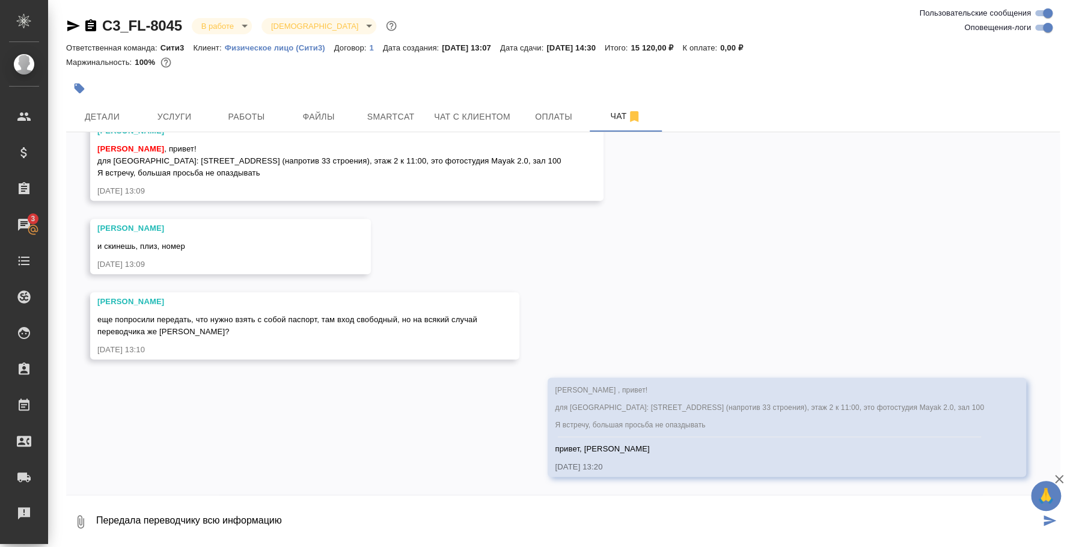
type textarea "Передала переводчику всю информацию"
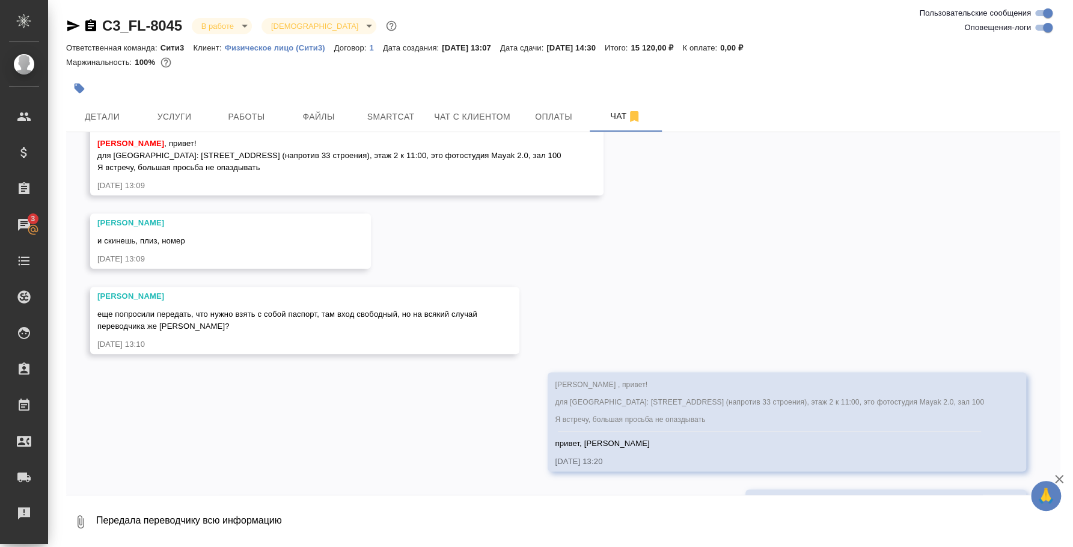
scroll to position [6895, 0]
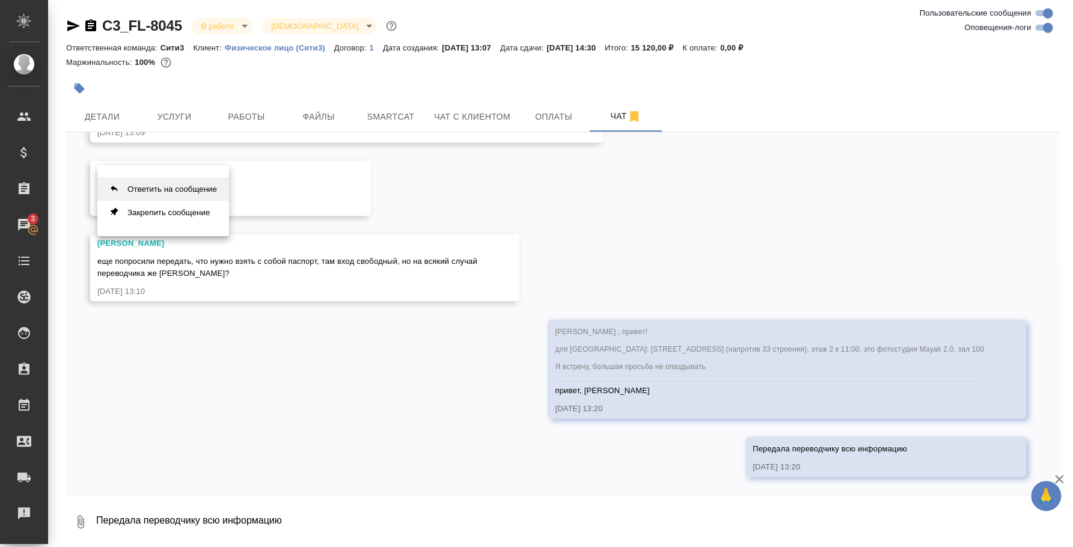
click at [213, 188] on button "Ответить на сообщение" at bounding box center [163, 188] width 132 height 23
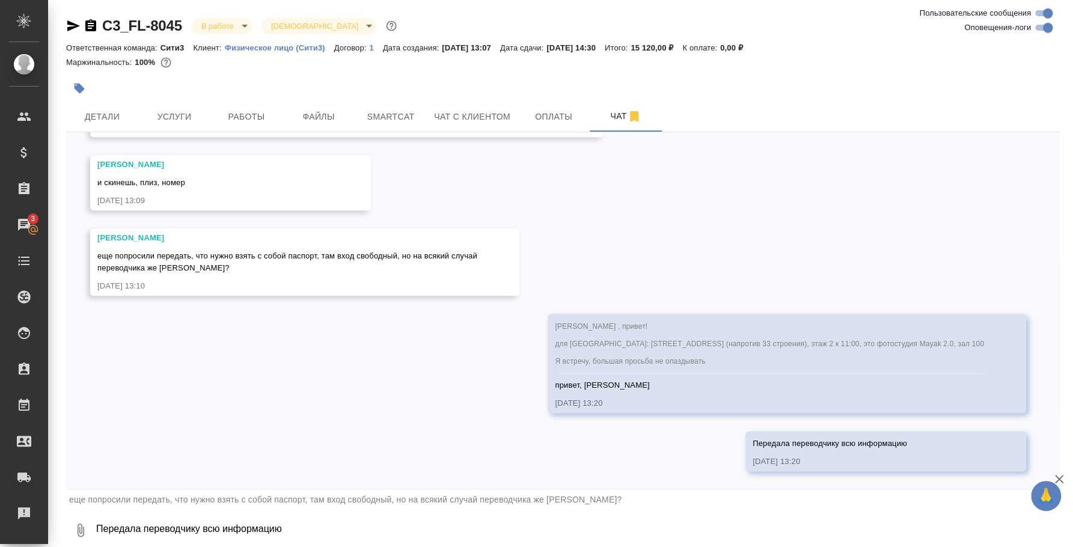
drag, startPoint x: 332, startPoint y: 524, endPoint x: 324, endPoint y: 530, distance: 10.3
click at [324, 530] on textarea "Передала переводчику всю информацию" at bounding box center [577, 530] width 965 height 41
paste textarea "[PHONE_NUMBER]"
type textarea "Номер ее: [PHONE_NUMBER], зовут [PERSON_NAME], верно"
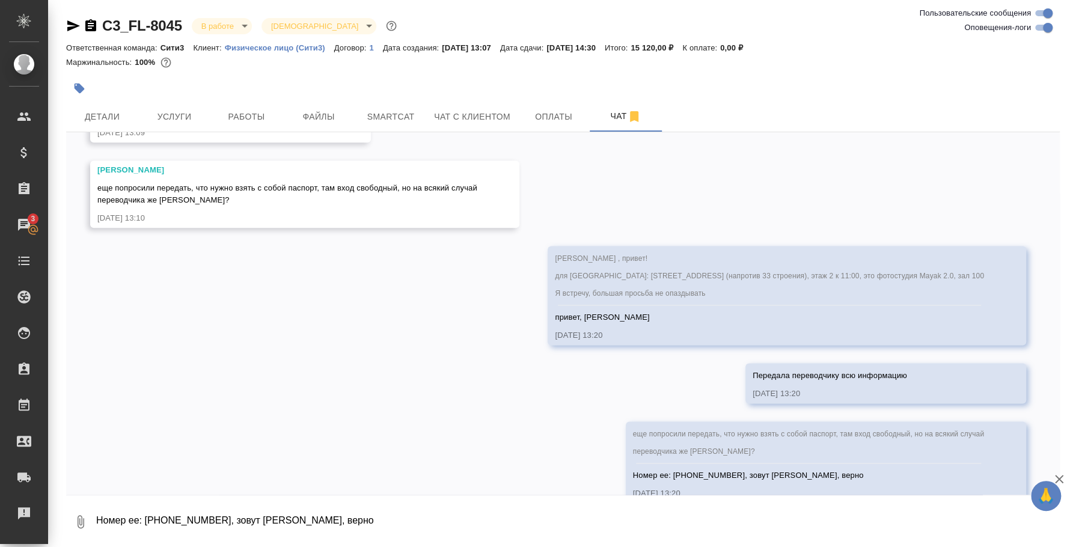
scroll to position [6996, 0]
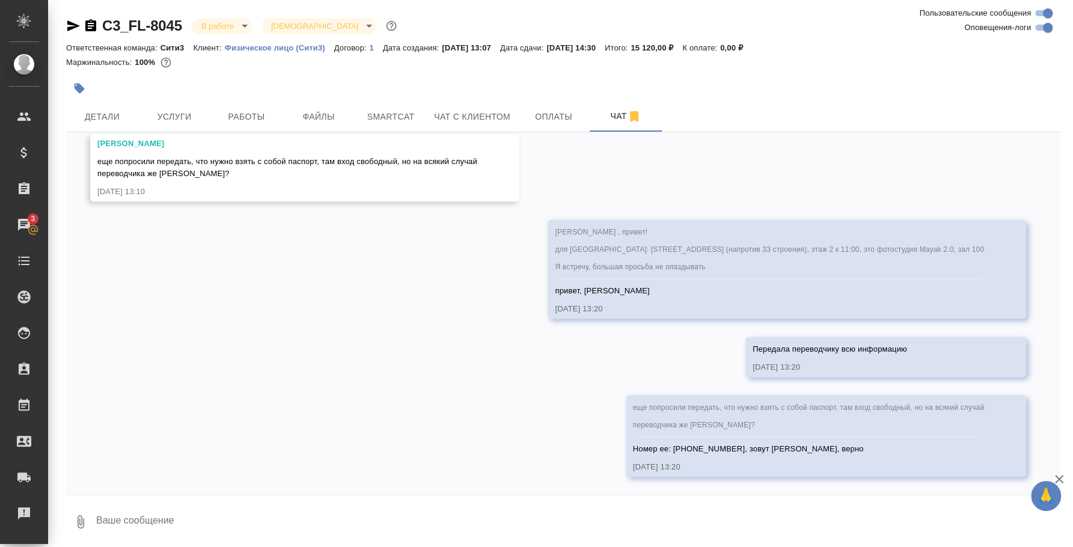
type textarea """
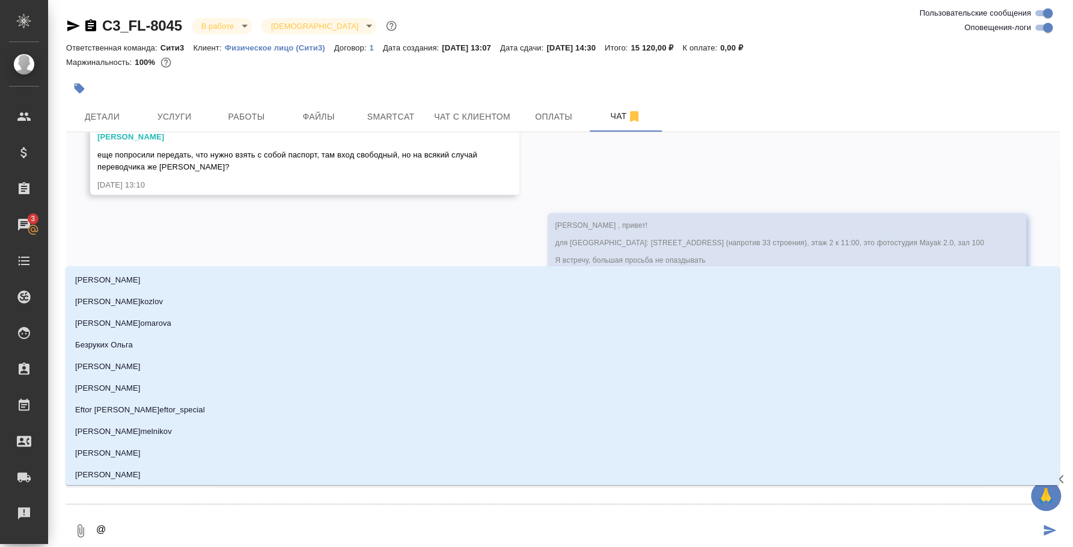
type textarea "@y"
type input "y"
type textarea "@y'b"
type input "y'b"
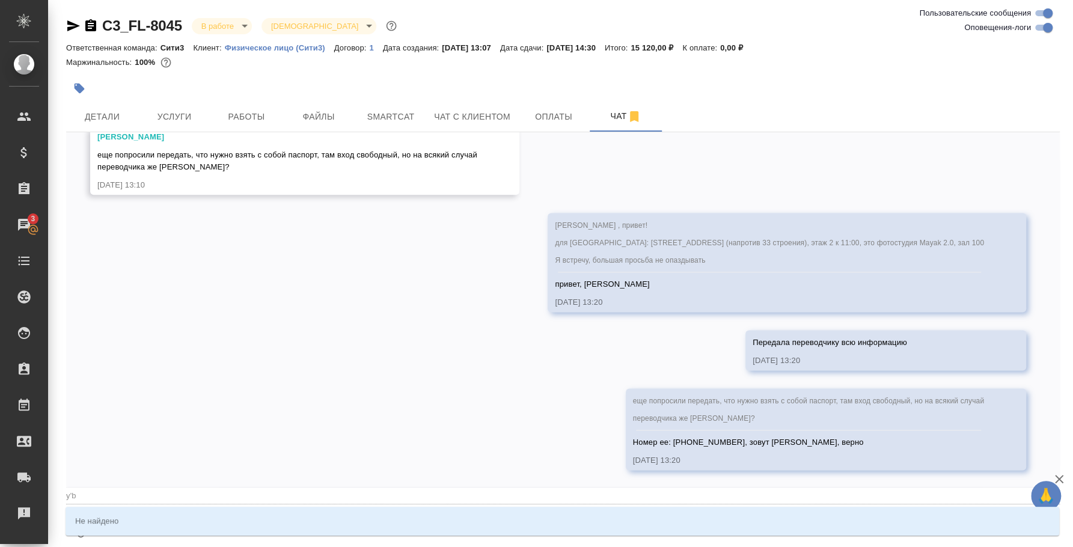
type textarea "@y"
type input "y"
type textarea "@"
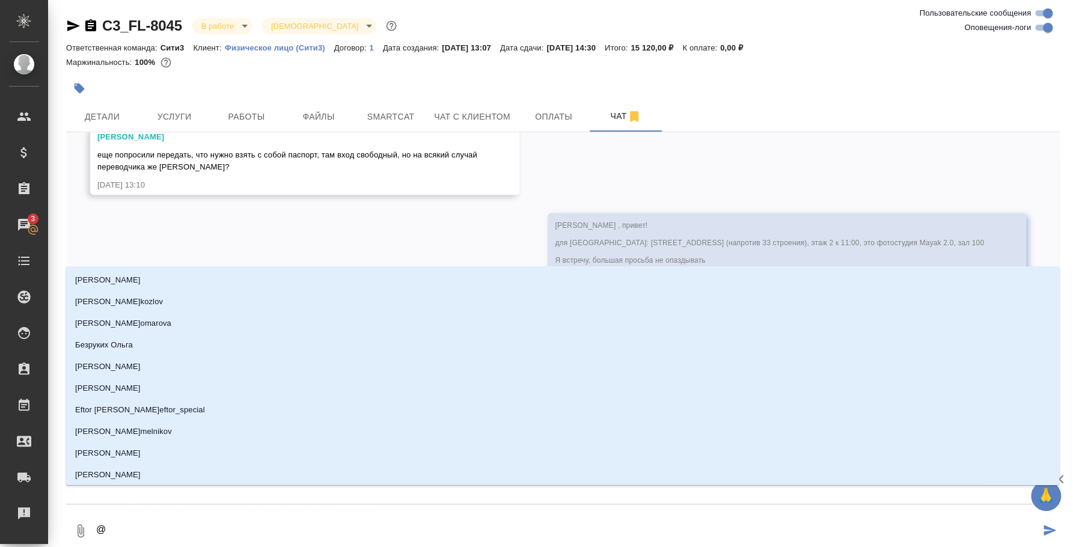
type textarea "@г"
type input "г"
type textarea "@"
type textarea "@н"
type input "н"
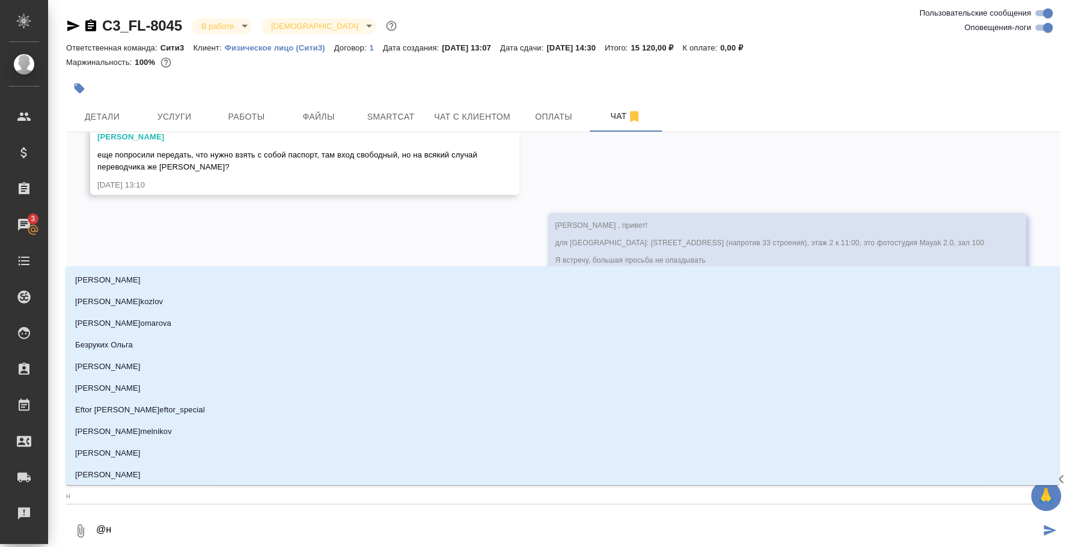
type textarea "@ни"
type input "ни"
type textarea "@ник"
type input "ник"
type textarea "@ники"
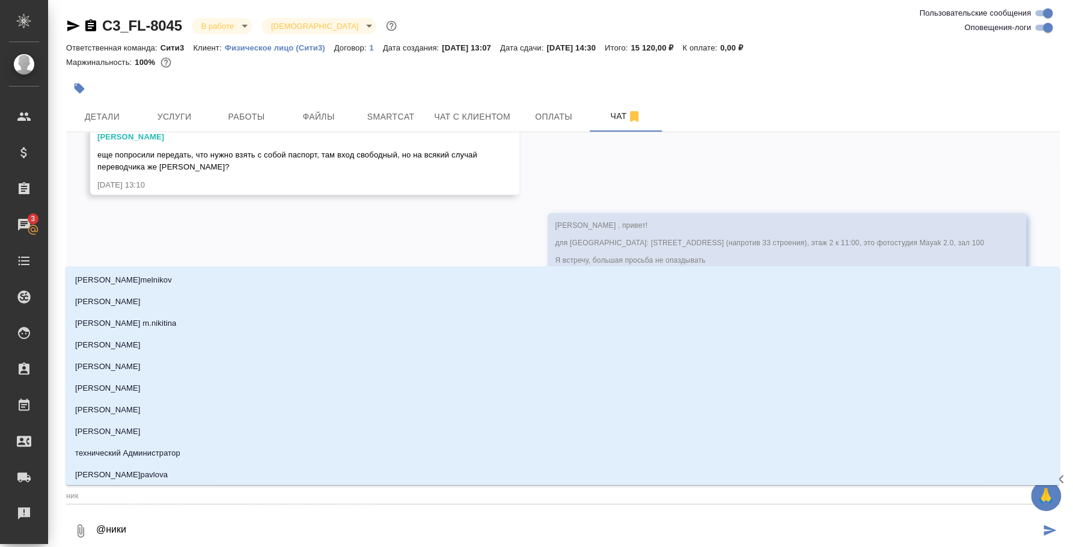
type input "ники"
type textarea "@никит"
type input "никит"
type textarea "@никити"
type input "никити"
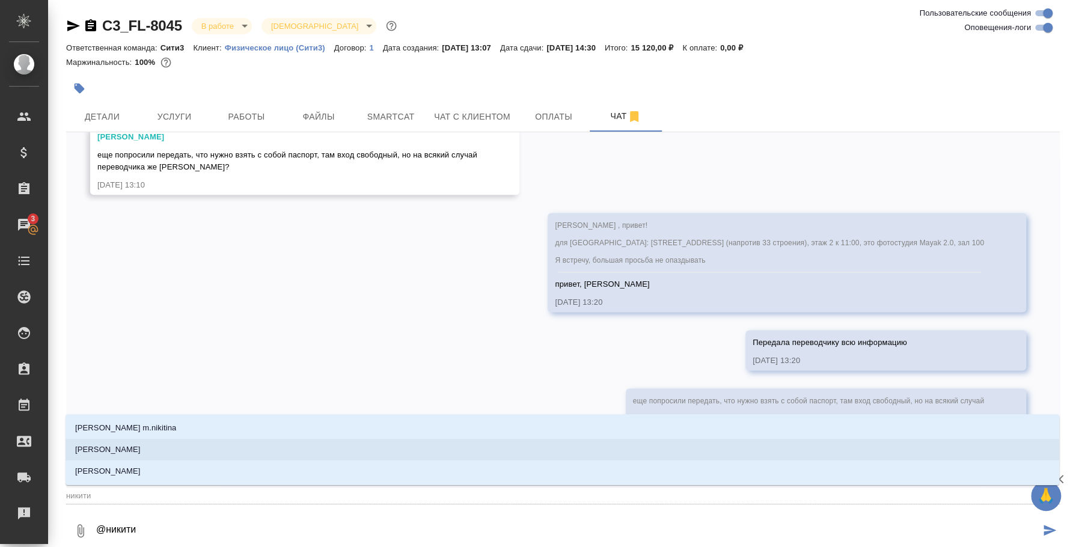
click at [321, 447] on li "[PERSON_NAME]" at bounding box center [563, 450] width 994 height 22
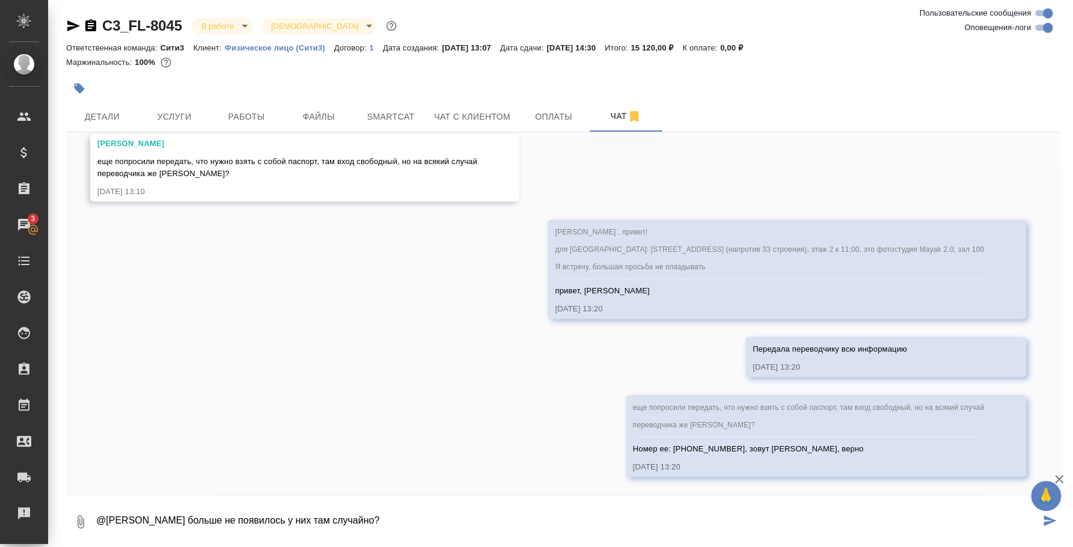
type textarea "@[PERSON_NAME] больше не появилось у них там случайно?"
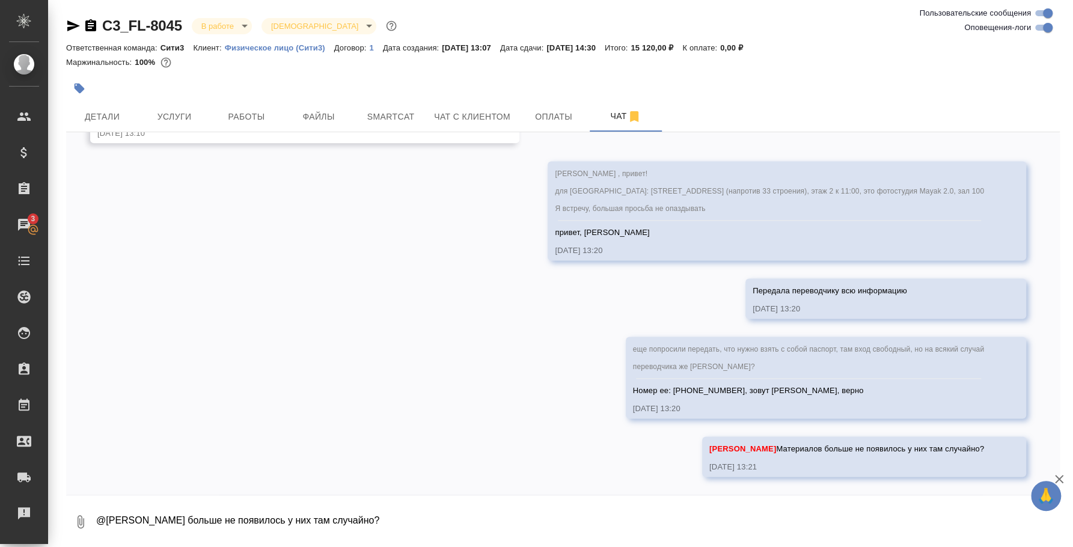
scroll to position [7079, 0]
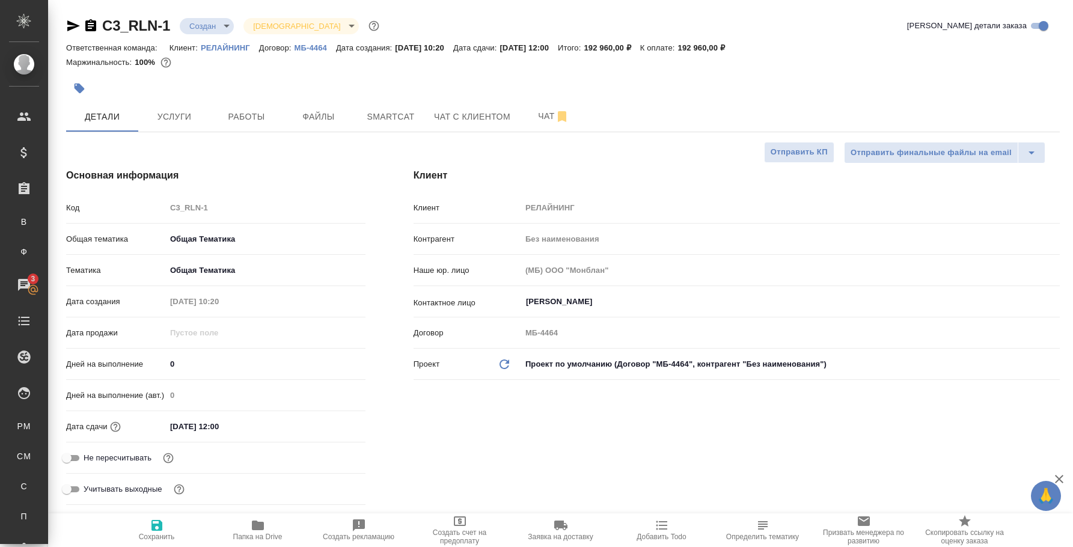
select select "RU"
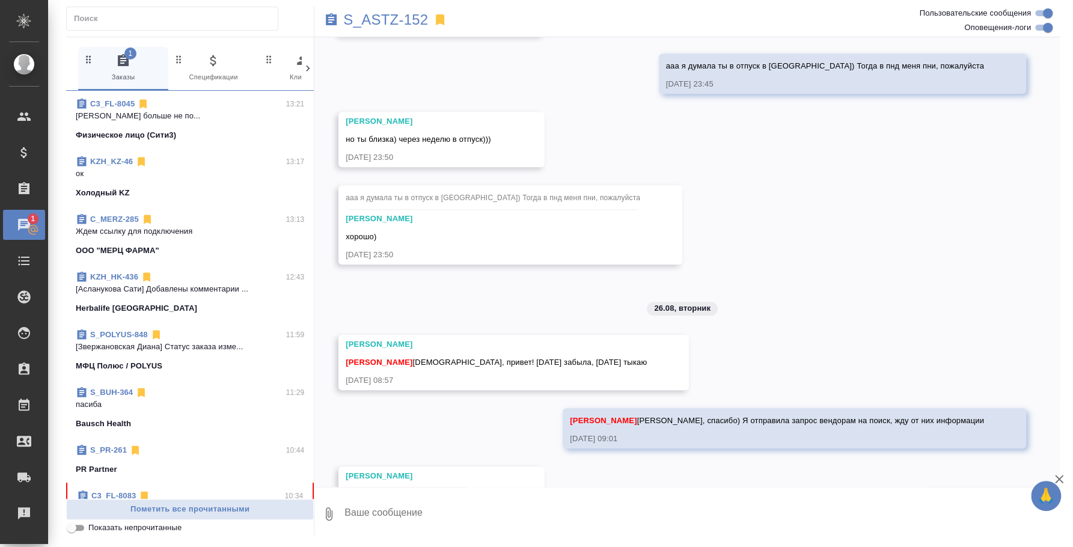
scroll to position [627, 0]
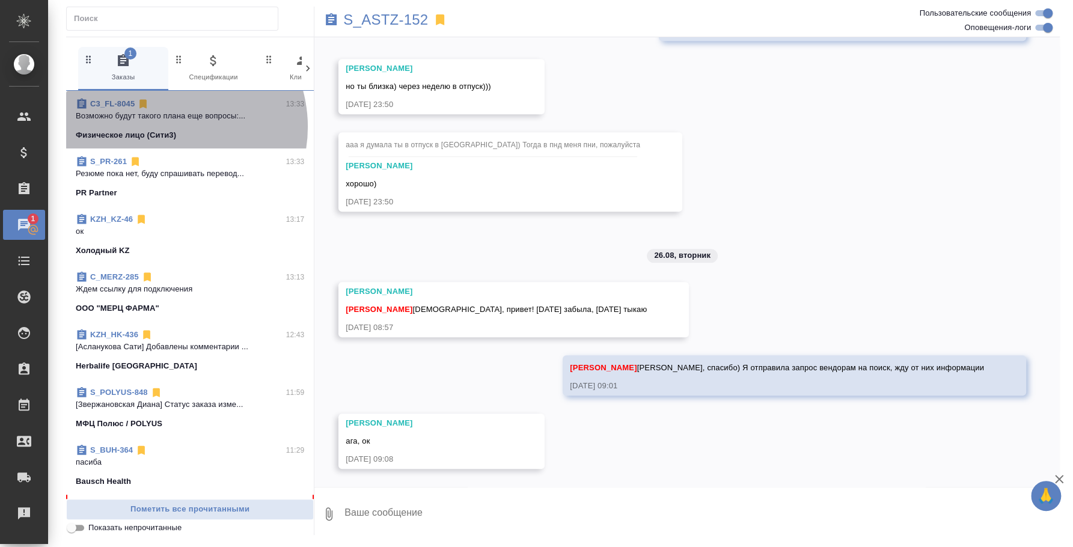
click at [167, 127] on span "C3_FL-8045 13:33 Возможно будут такого плана еще вопросы:... Физическое лицо (С…" at bounding box center [190, 119] width 228 height 43
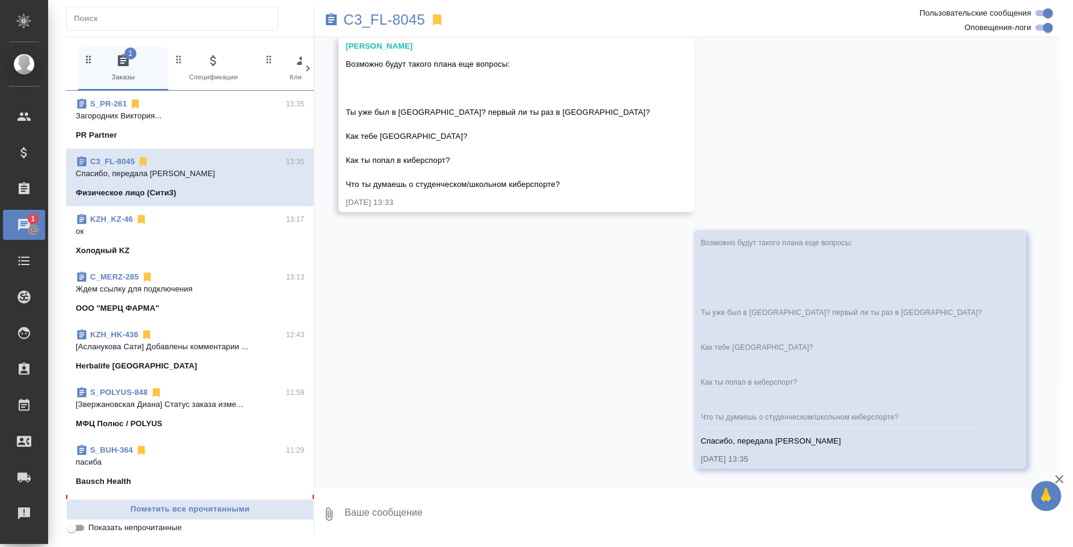
scroll to position [7768, 0]
click at [185, 125] on span "S_PR-261 13:35 Загородних Виктория... PR Partner" at bounding box center [190, 119] width 228 height 43
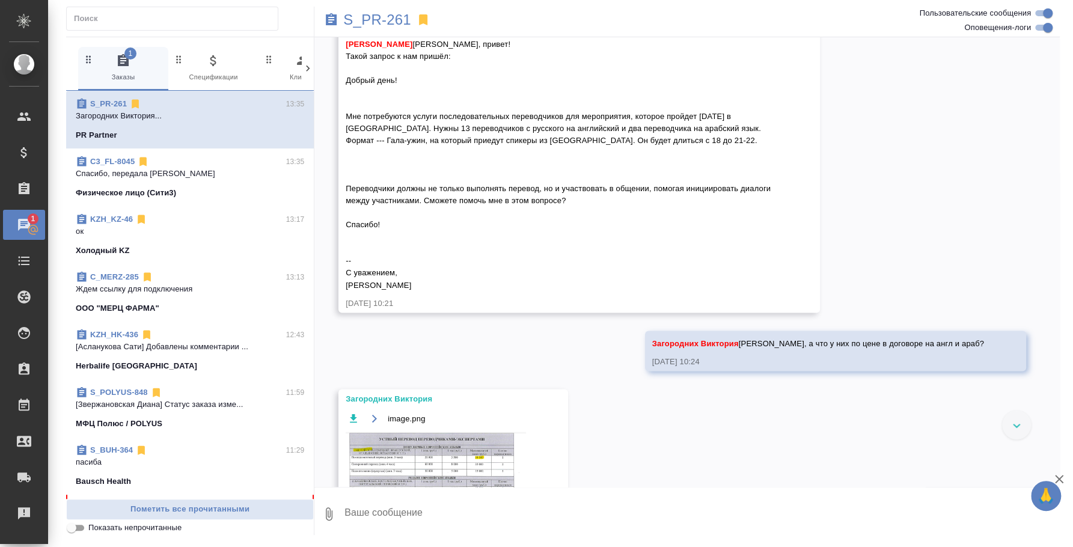
scroll to position [1164, 0]
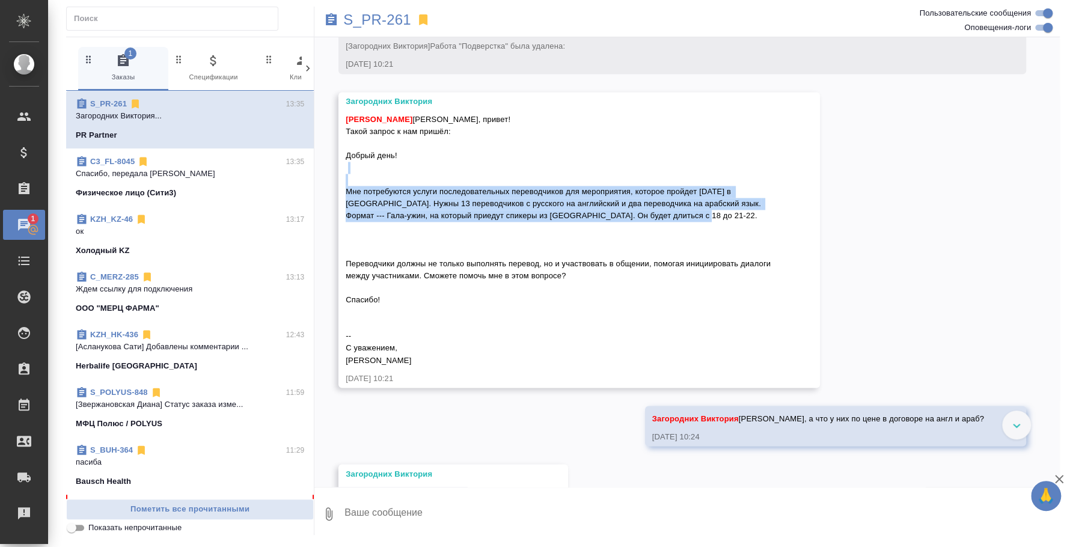
drag, startPoint x: 681, startPoint y: 237, endPoint x: 356, endPoint y: 216, distance: 326.0
click at [356, 216] on span "[PERSON_NAME] [PERSON_NAME]" at bounding box center [559, 240] width 427 height 250
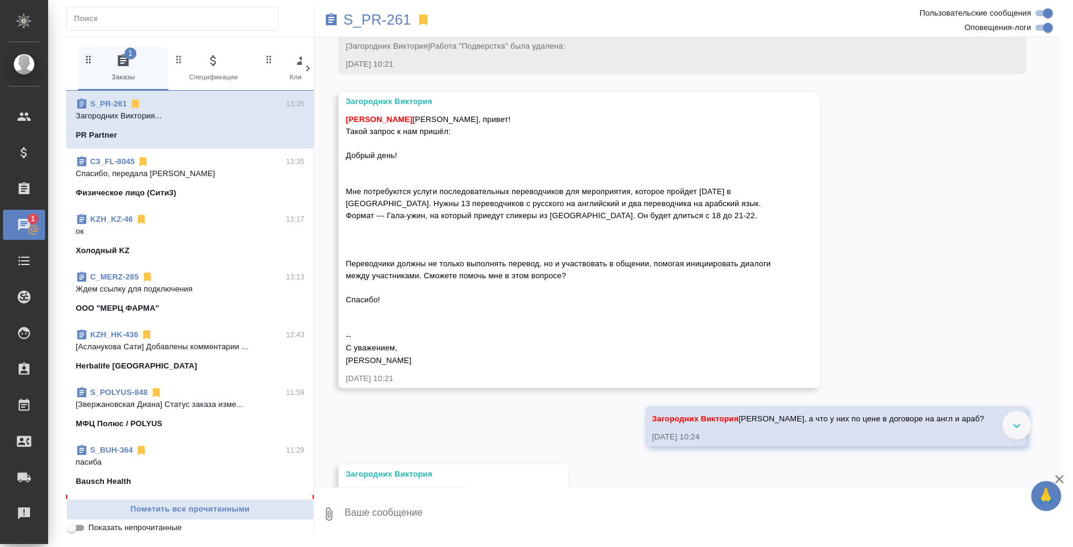
click at [615, 308] on div "[PERSON_NAME] [PERSON_NAME]" at bounding box center [562, 239] width 432 height 256
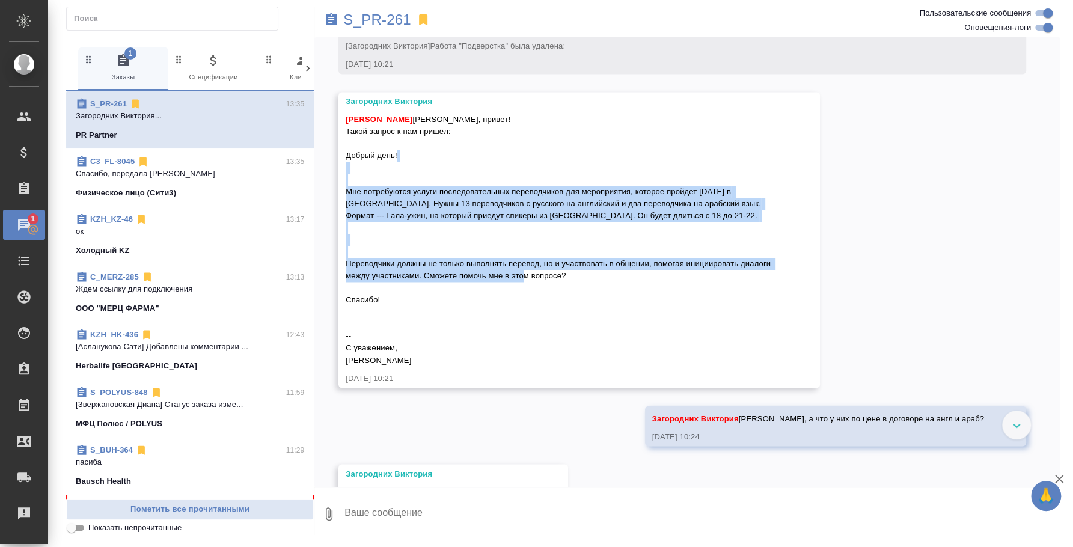
drag, startPoint x: 601, startPoint y: 299, endPoint x: 332, endPoint y: 212, distance: 282.7
click at [332, 212] on div "27.08, среда [Загородних Виктория] Создана работа Редактура (в результате клони…" at bounding box center [687, 262] width 746 height 450
copy span "Мне потребуются услуги последовательных переводчиков для мероприятия, которое п…"
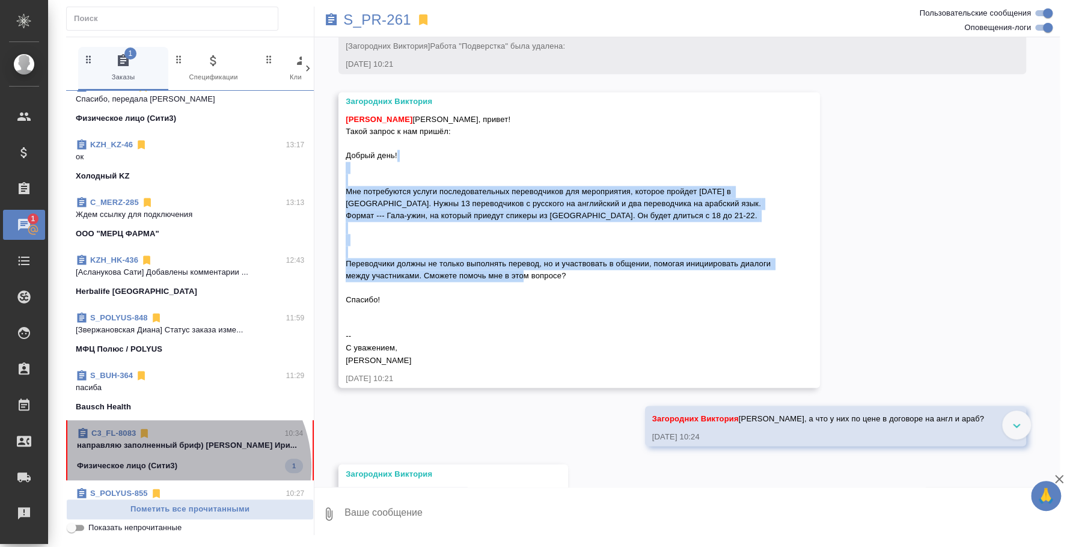
click at [185, 467] on div "Физическое лицо (Сити3) 1" at bounding box center [190, 466] width 226 height 14
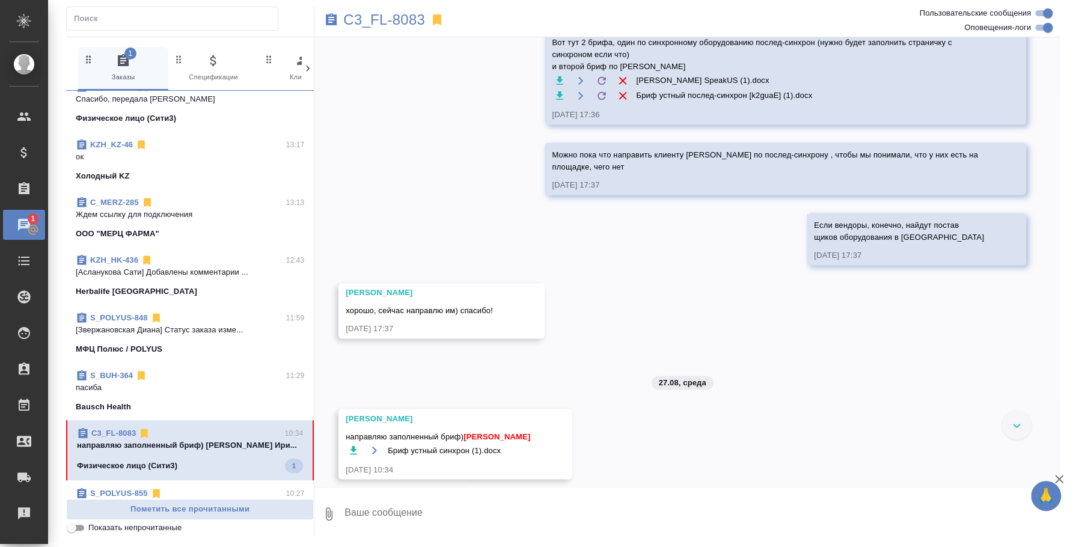
scroll to position [1185, 0]
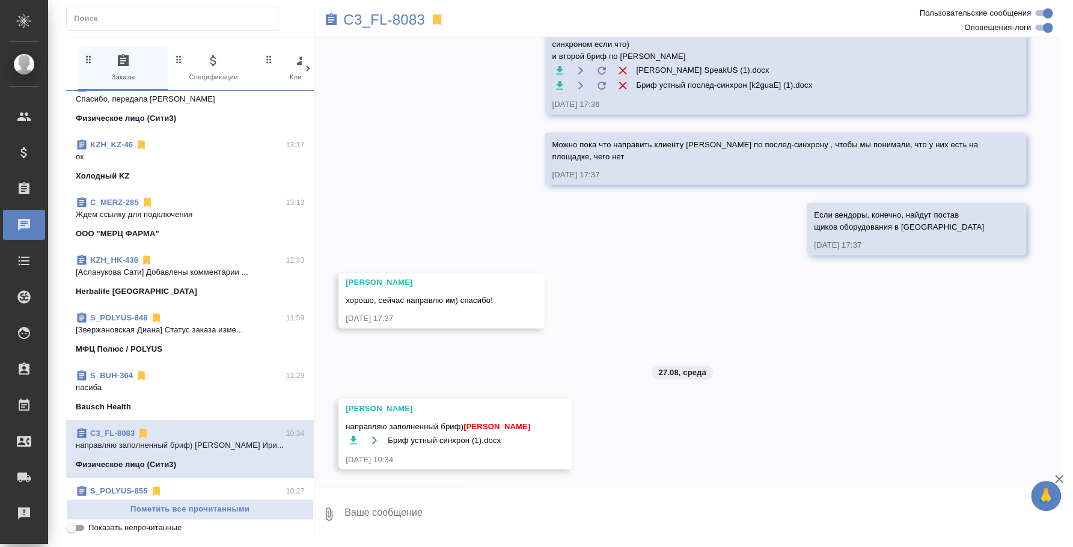
click at [350, 438] on icon "button" at bounding box center [354, 440] width 12 height 12
click at [426, 515] on textarea at bounding box center [701, 514] width 717 height 41
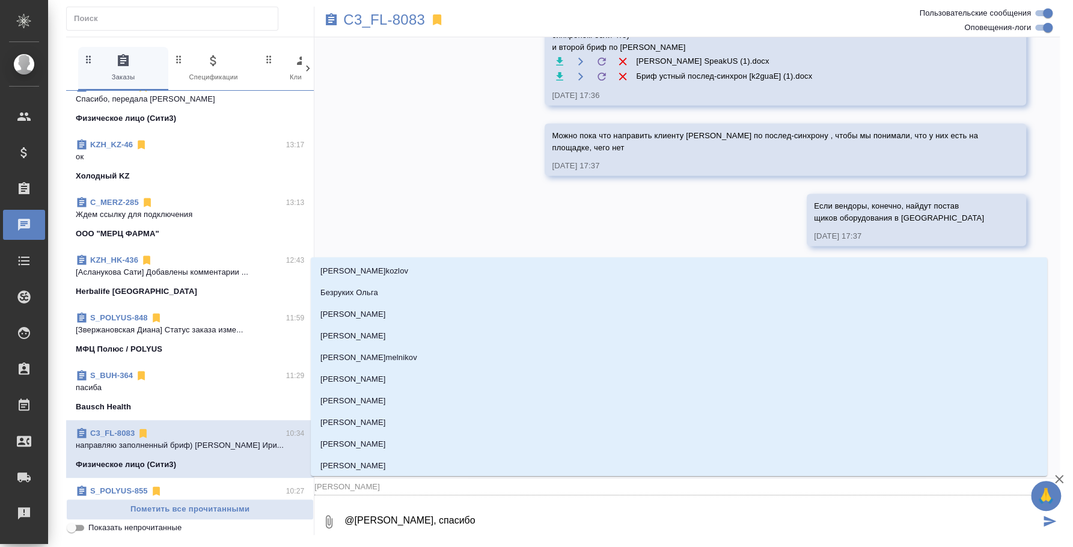
drag, startPoint x: 410, startPoint y: 515, endPoint x: 400, endPoint y: 518, distance: 10.5
click at [400, 518] on textarea "@Катя, спасибо" at bounding box center [691, 521] width 697 height 41
drag, startPoint x: 466, startPoint y: 529, endPoint x: 234, endPoint y: 497, distance: 234.3
click at [234, 497] on div "0 Заказы 0 Спецификации 0 Клиенты 0 Входящие 0 Тендеры 0 Исполнители 0 Подбор и…" at bounding box center [563, 286] width 994 height 498
type textarea "@"
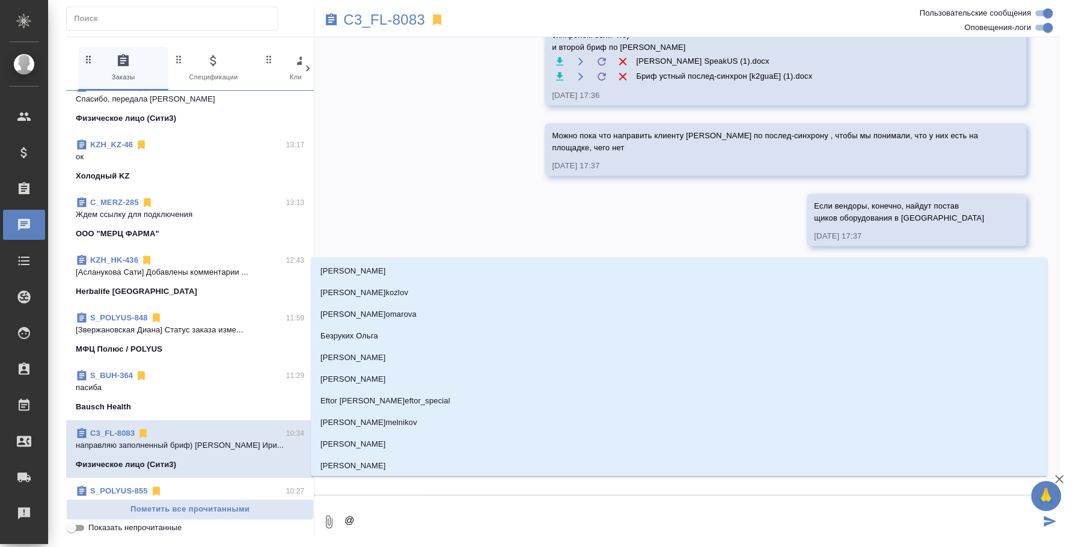
click at [463, 525] on textarea "@" at bounding box center [691, 521] width 697 height 41
type textarea "@и"
type input "и"
type textarea "@ил"
type input "ил"
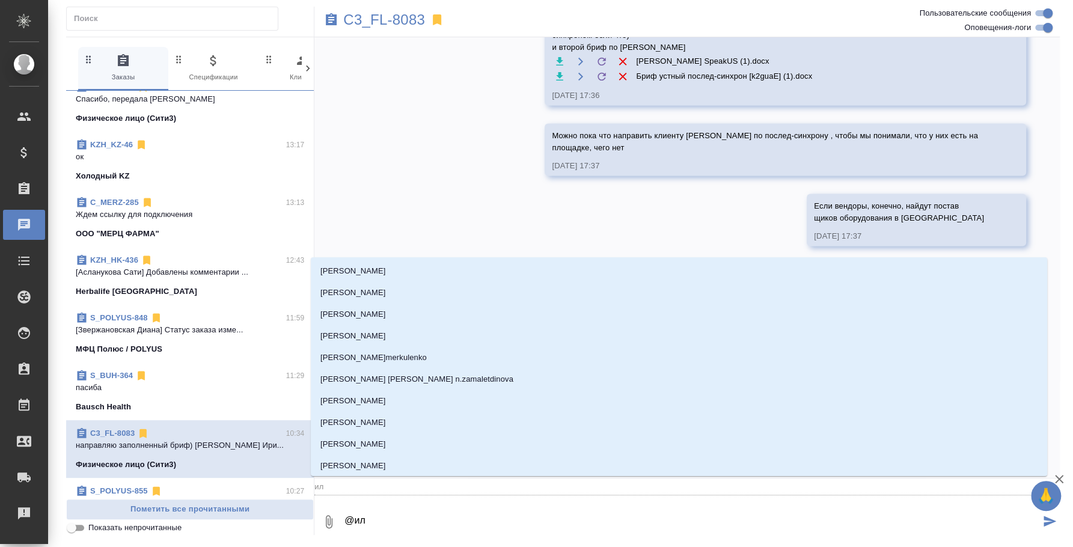
type textarea "@иль"
type input "иль"
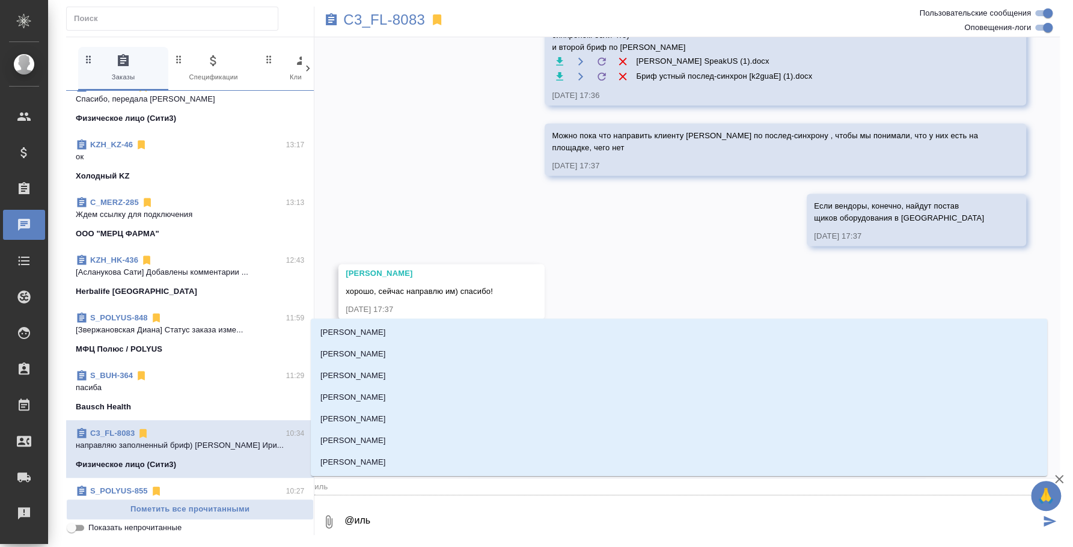
type textarea "@ильи"
type input "ильи"
type textarea "@ильин"
type input "ильин"
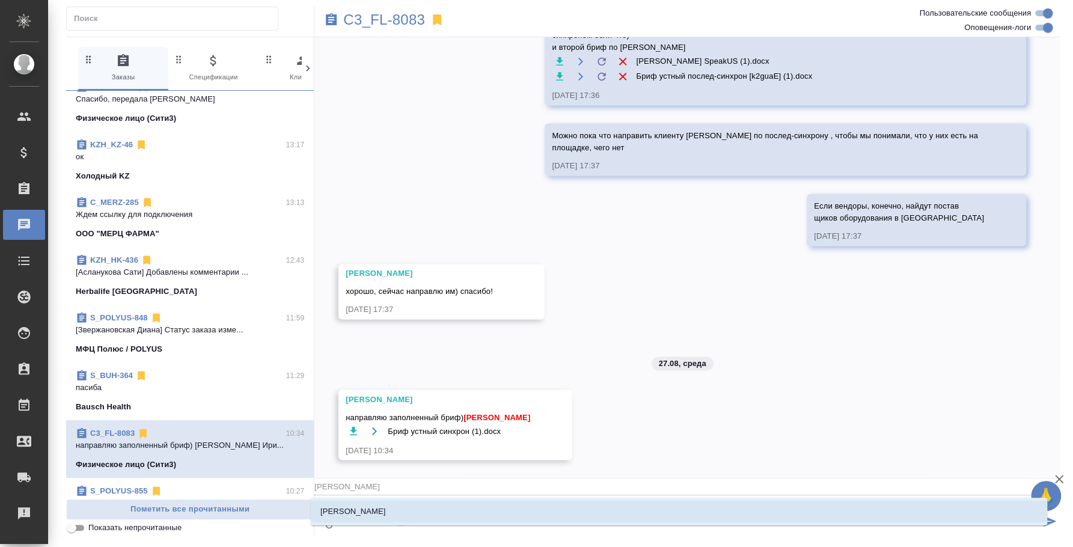
click at [543, 511] on li "Ильина Екатерина" at bounding box center [679, 512] width 737 height 22
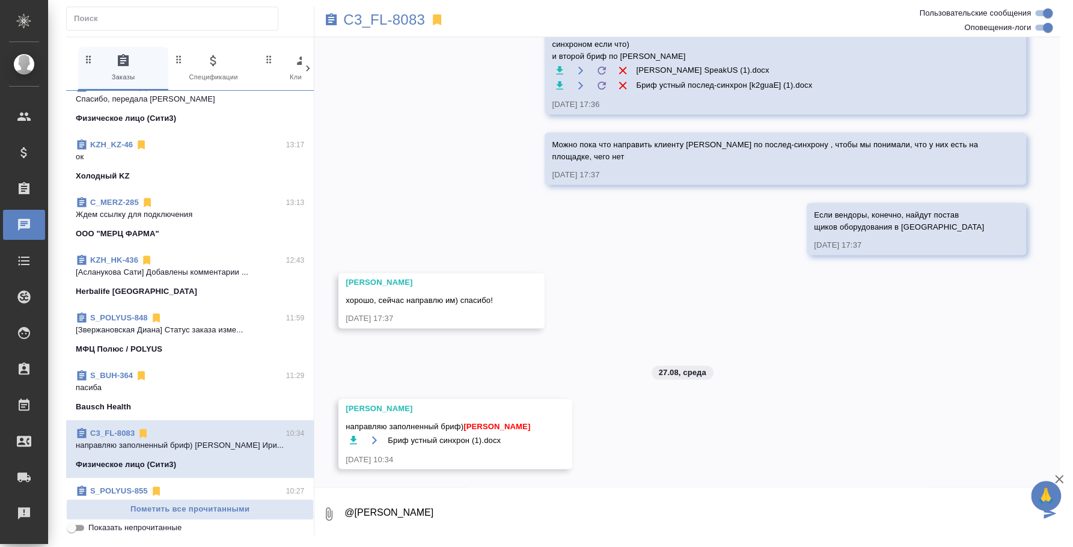
click at [657, 509] on textarea "@Ильина Екатерина Rf" at bounding box center [691, 514] width 697 height 41
type textarea "@Ильина Екатерина Катя, спасибо."
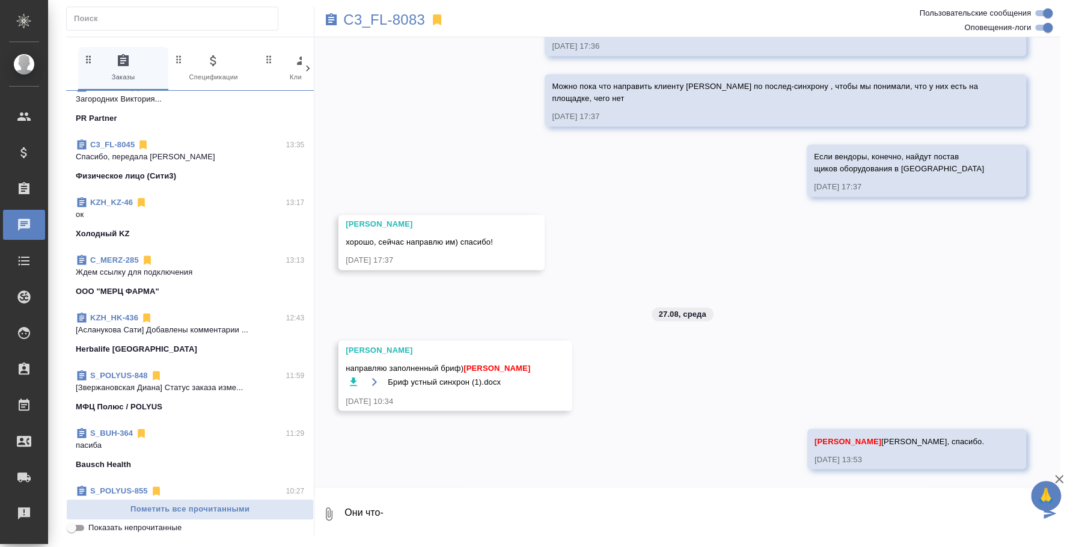
scroll to position [0, 0]
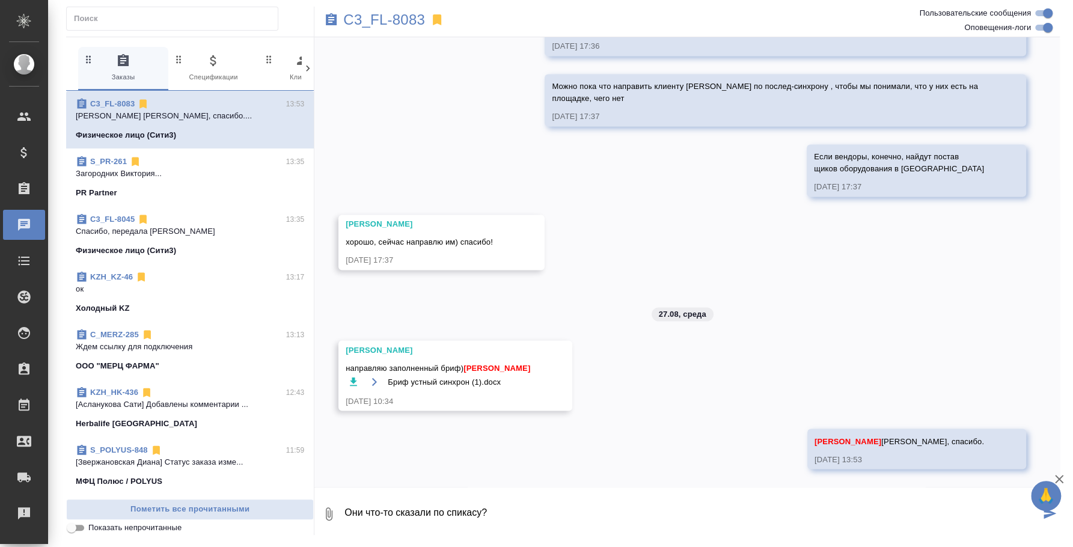
type textarea "Они что-то сказали по спикасу?"
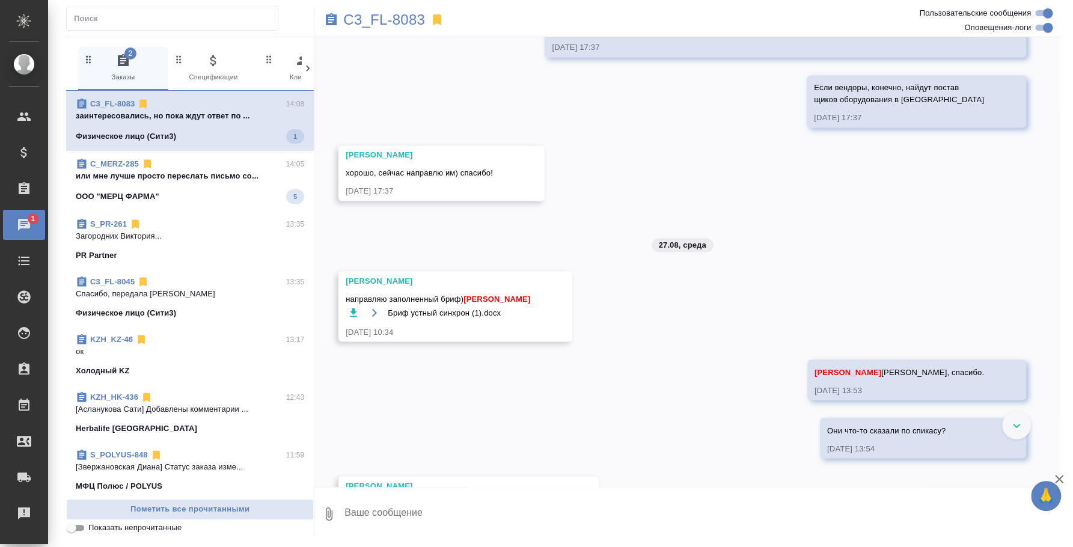
scroll to position [1375, 0]
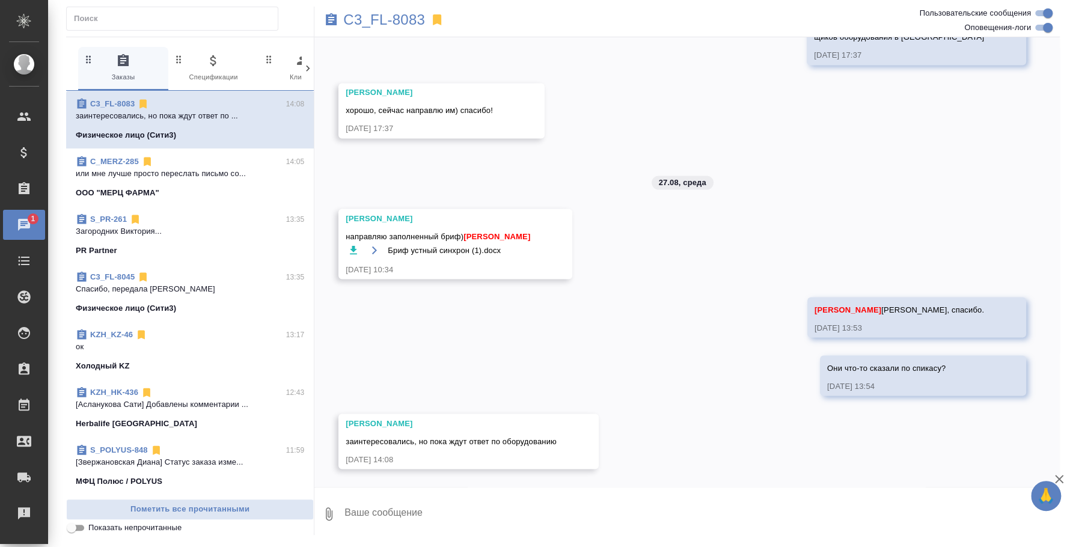
click at [489, 510] on textarea at bounding box center [701, 514] width 717 height 41
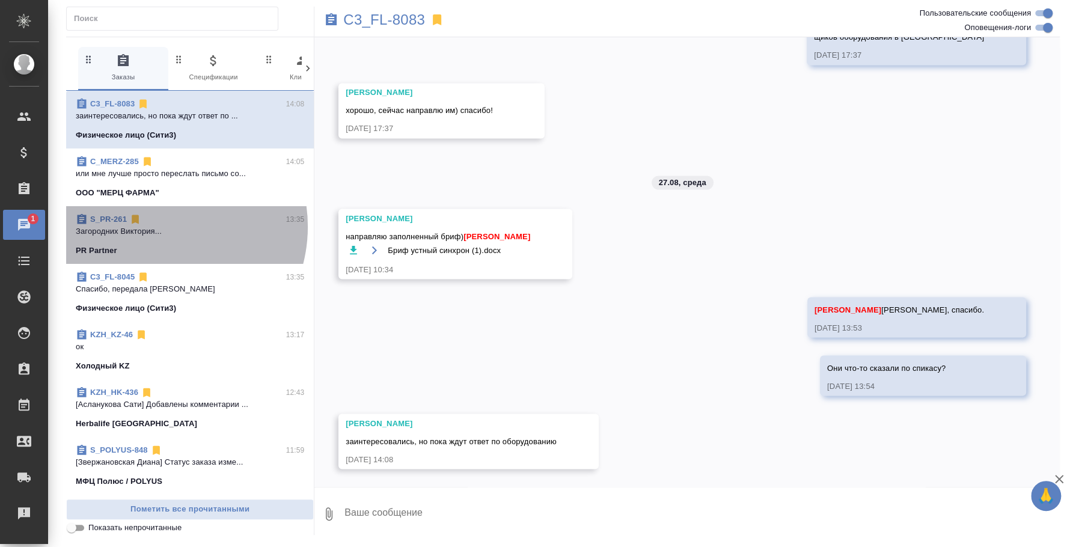
click at [157, 227] on p "Загородних Виктория..." at bounding box center [190, 231] width 228 height 12
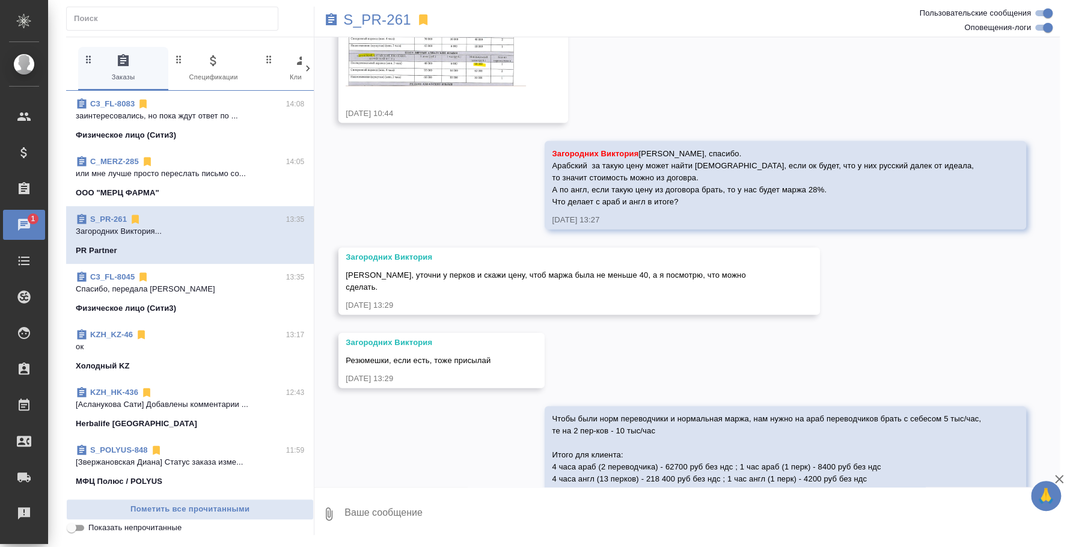
scroll to position [1916, 0]
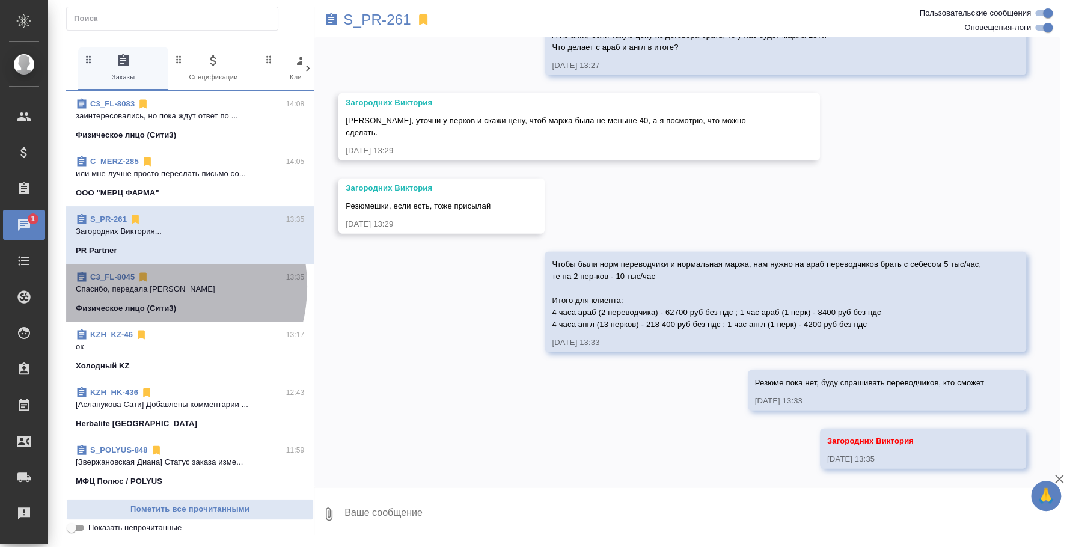
click at [152, 286] on p "Спасибо, передала [PERSON_NAME]" at bounding box center [190, 289] width 228 height 12
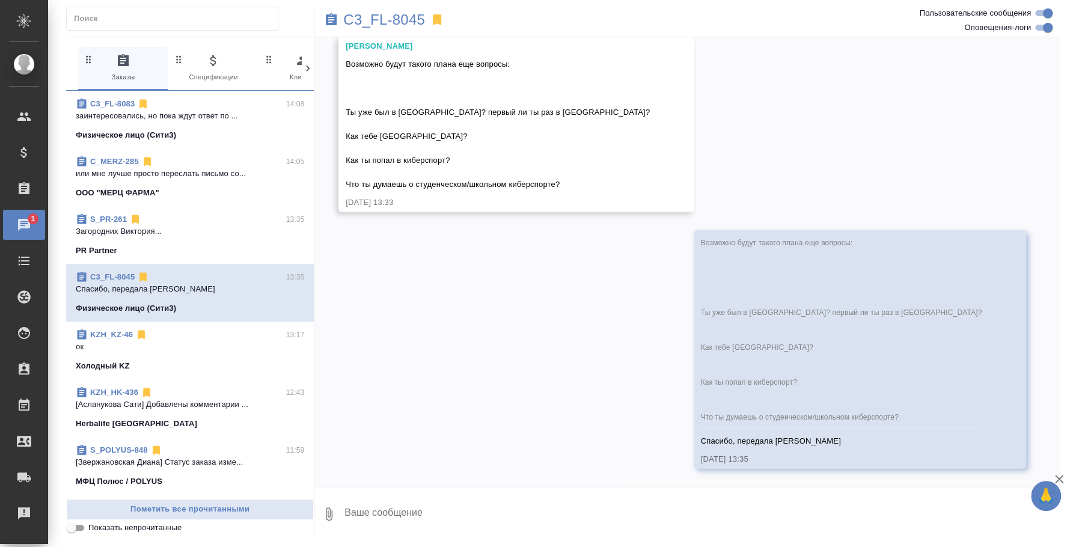
scroll to position [7768, 0]
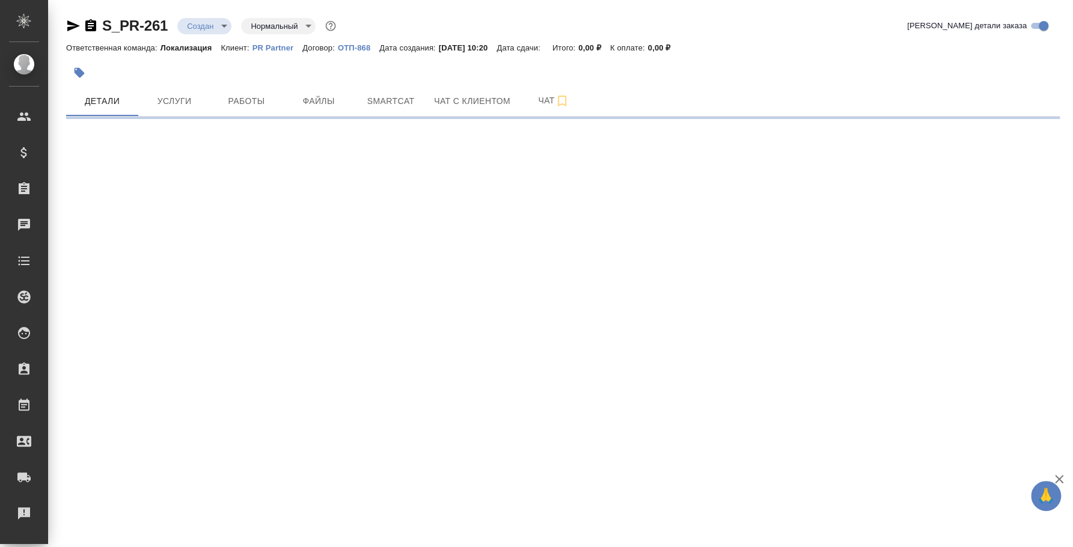
select select "RU"
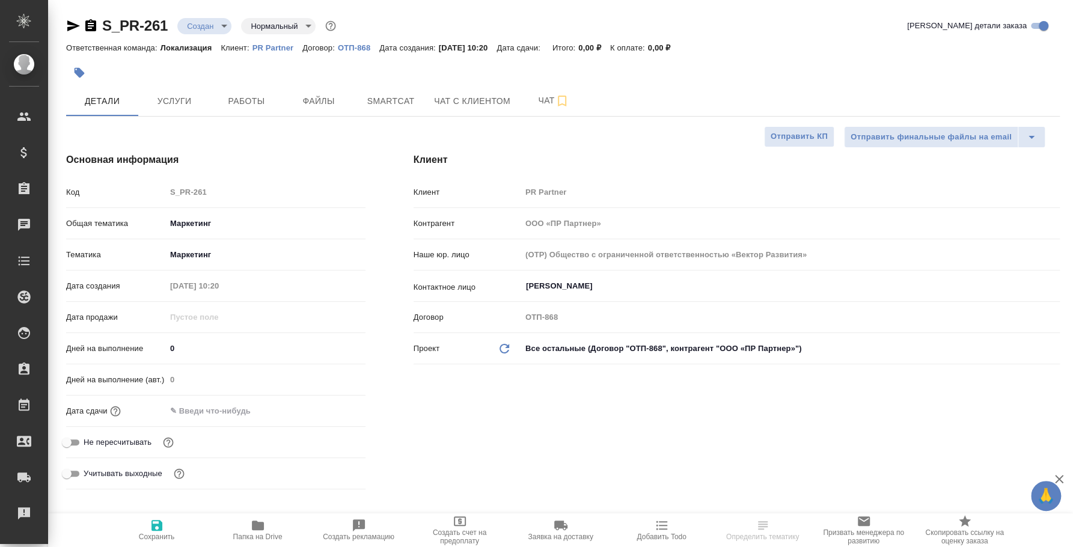
type textarea "x"
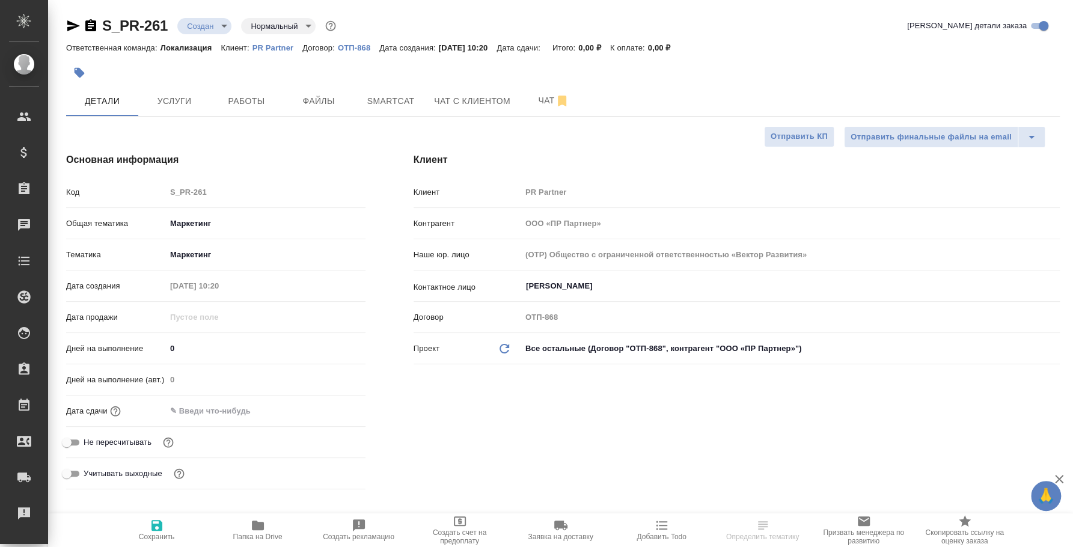
type textarea "x"
type input "Муталимов Марк"
click at [89, 28] on icon "button" at bounding box center [91, 26] width 14 height 14
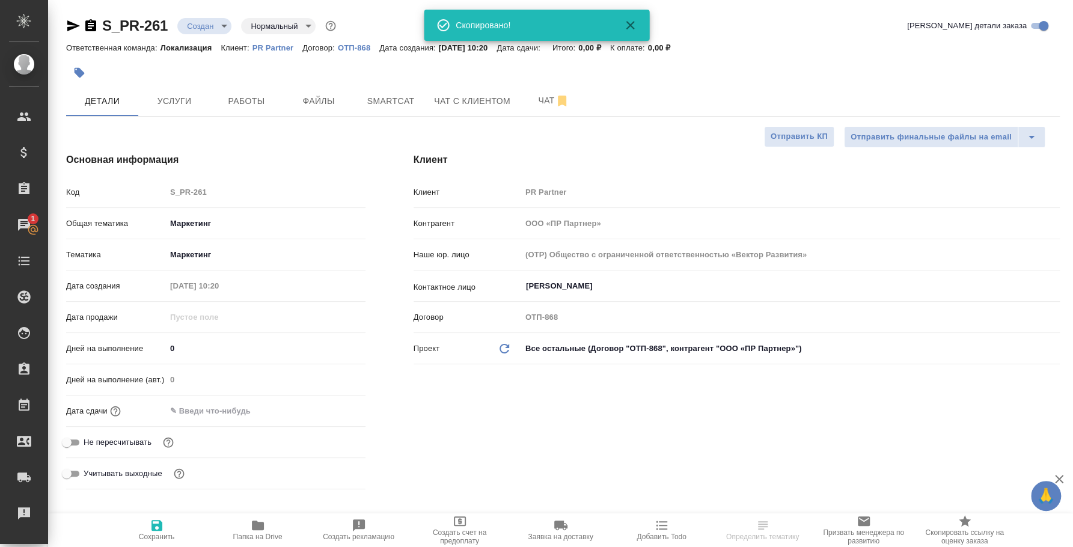
select select "RU"
type textarea "x"
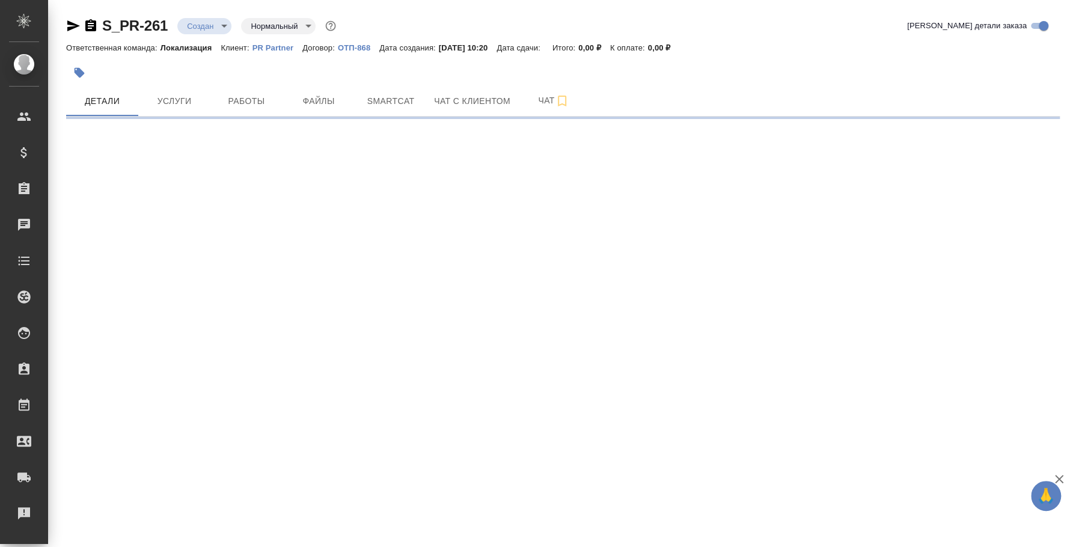
select select "RU"
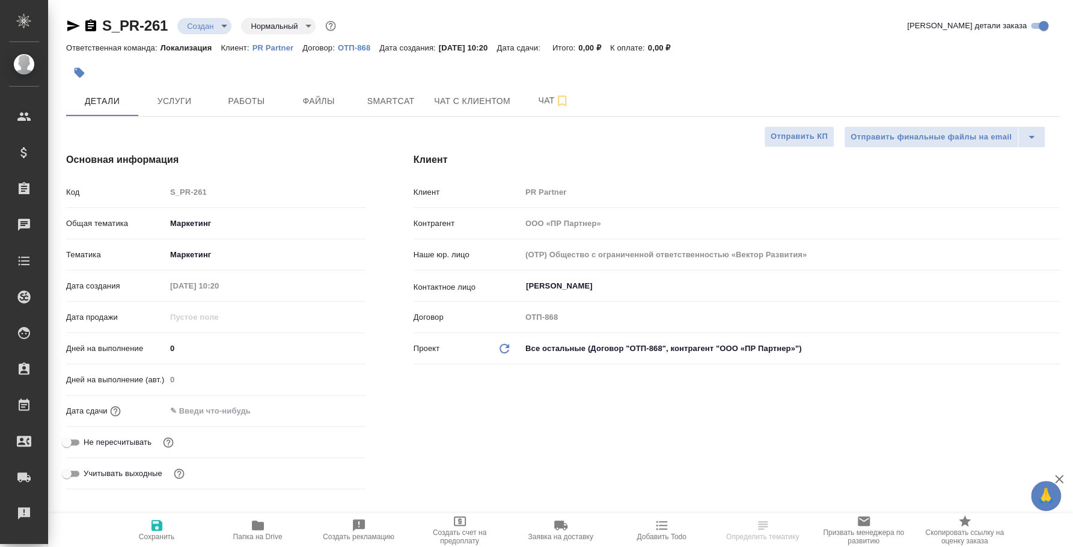
type textarea "x"
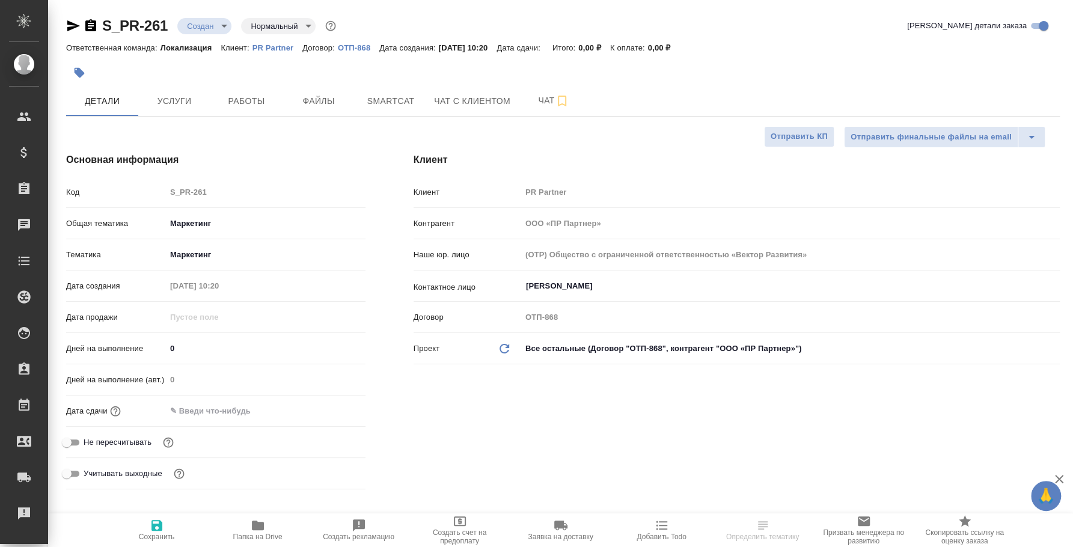
type textarea "x"
click at [77, 23] on icon "button" at bounding box center [73, 26] width 14 height 14
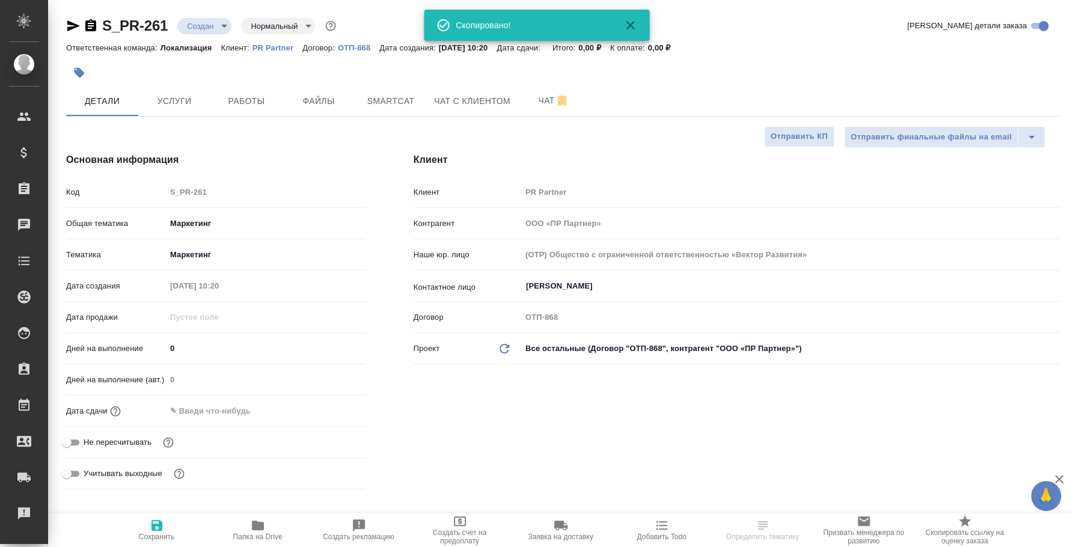
type textarea "x"
select select "RU"
type textarea "x"
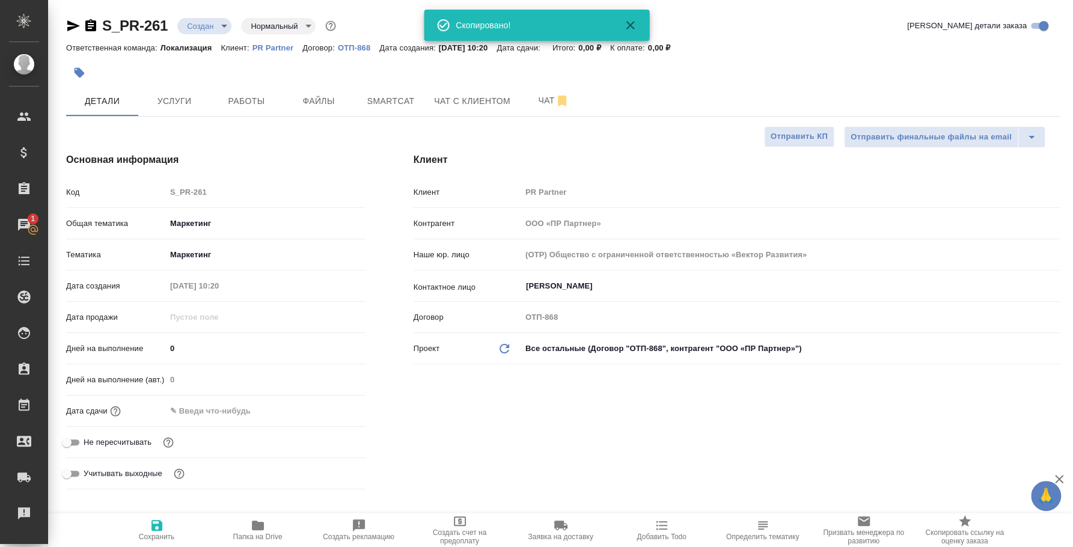
type textarea "x"
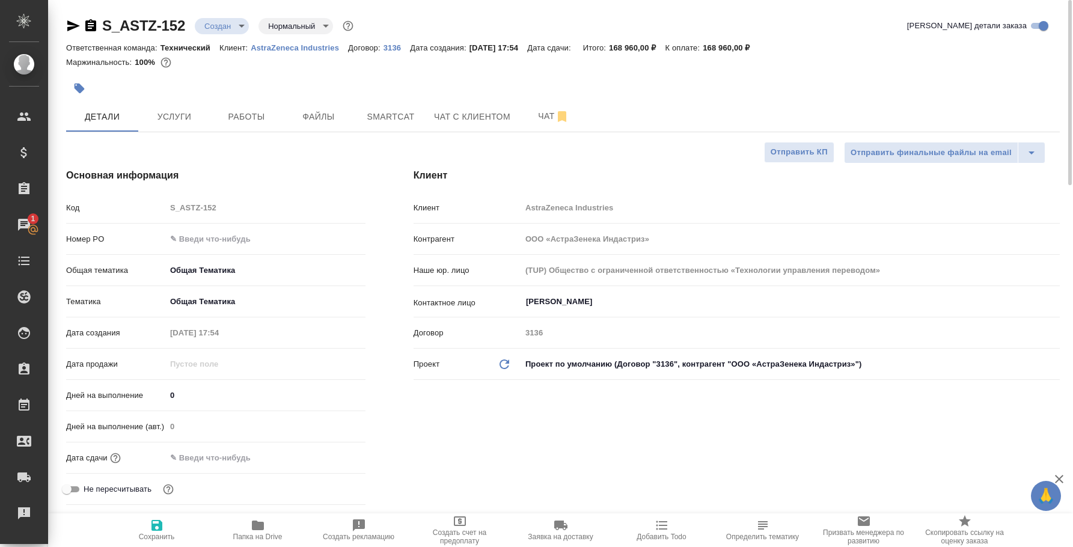
select select "RU"
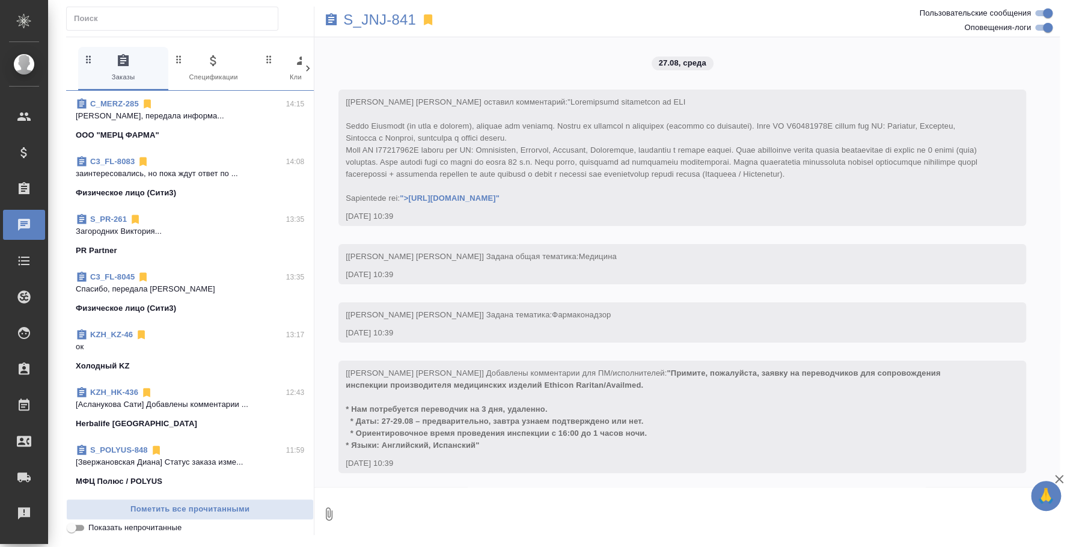
scroll to position [986, 0]
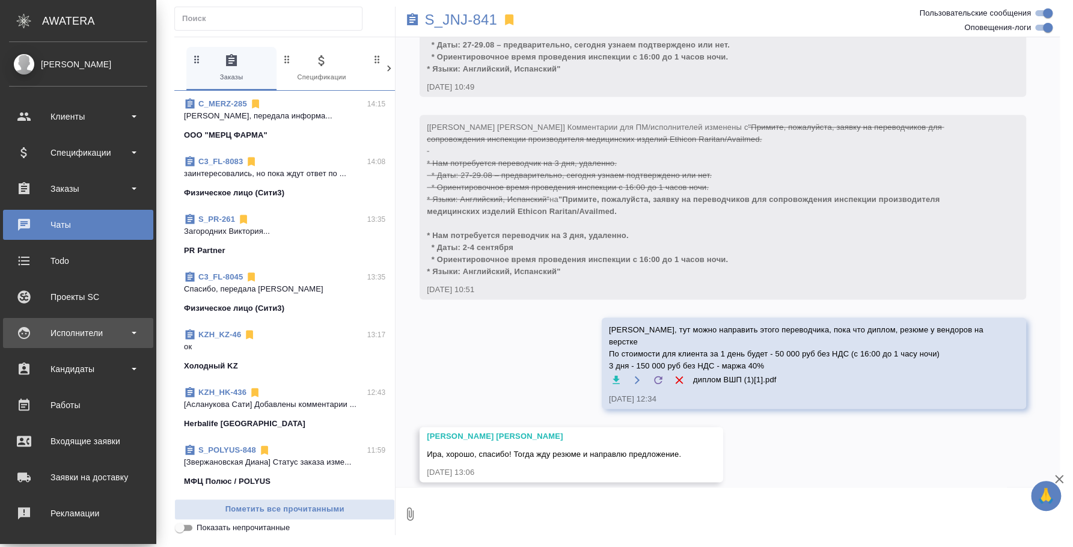
click at [70, 333] on div "Исполнители" at bounding box center [78, 333] width 138 height 18
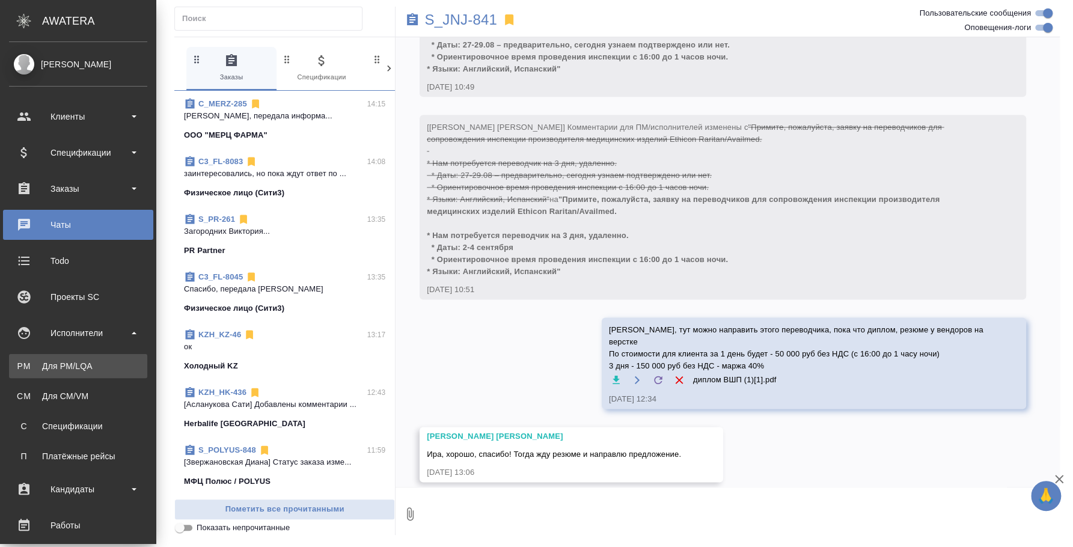
click at [76, 357] on link "PM Для PM/[GEOGRAPHIC_DATA]" at bounding box center [78, 366] width 138 height 24
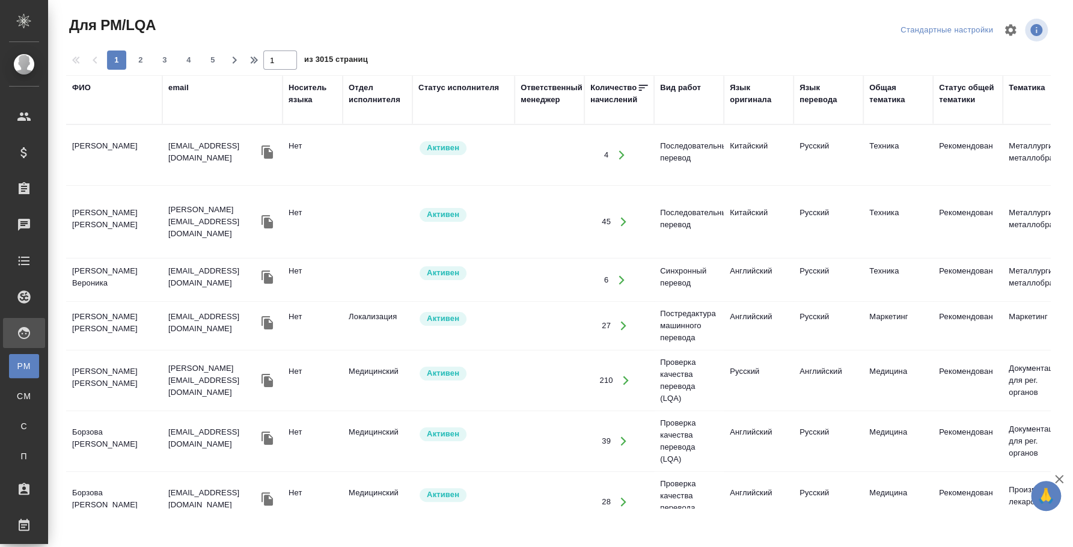
click at [761, 99] on div "Язык оригинала" at bounding box center [759, 94] width 58 height 24
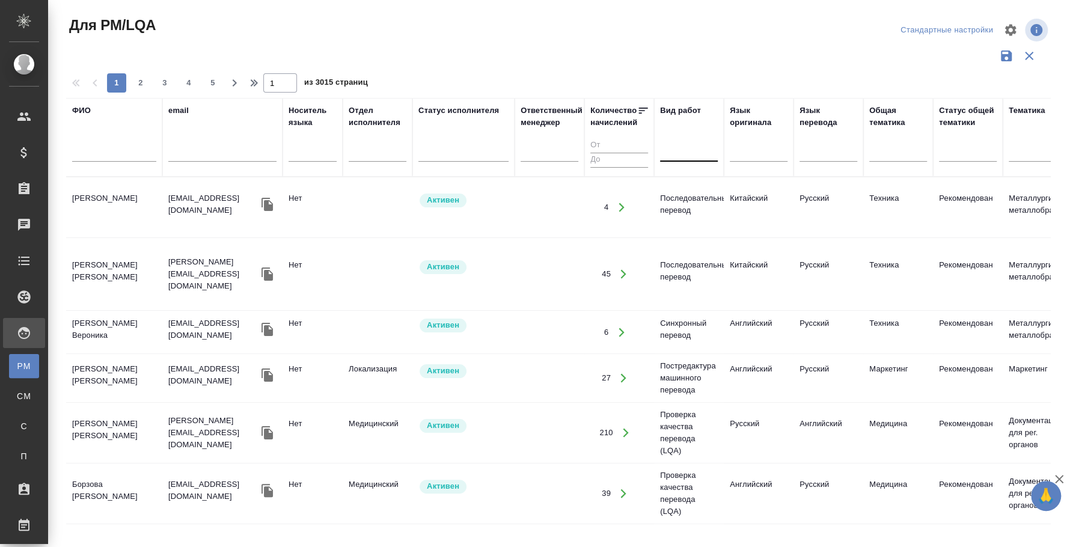
click at [699, 147] on div at bounding box center [689, 149] width 58 height 17
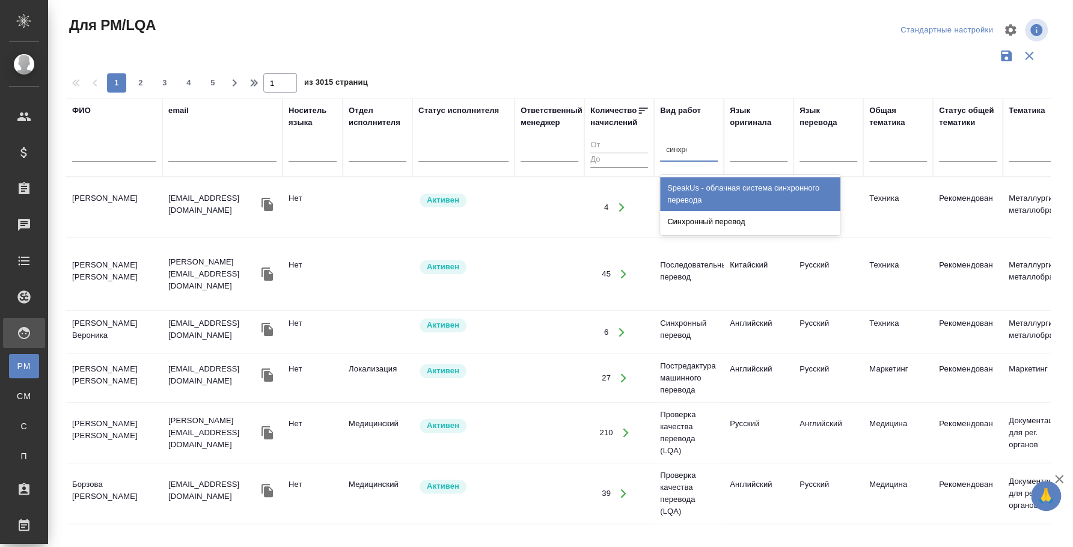
type input "синхрон"
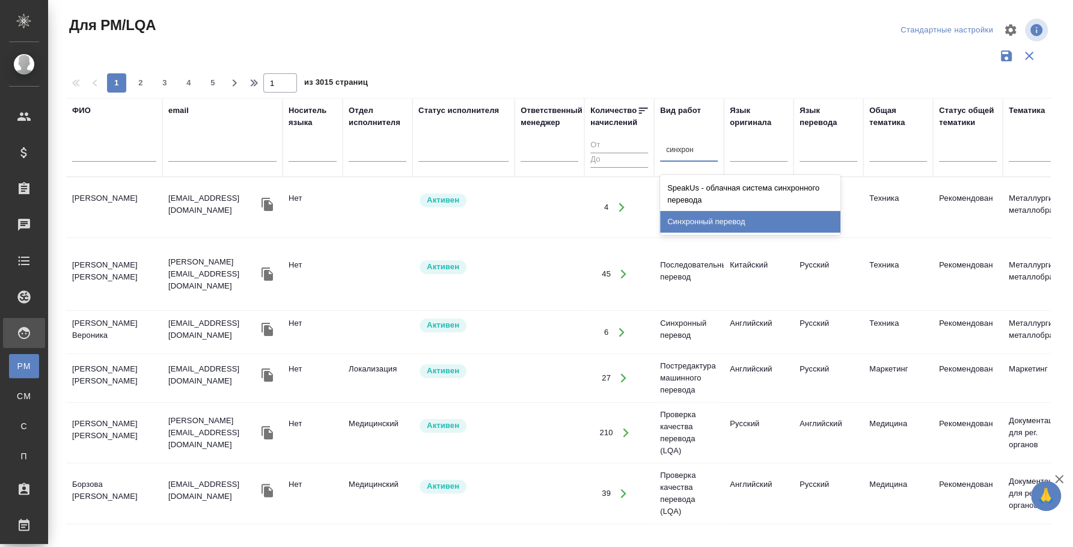
click at [724, 216] on div "Синхронный перевод" at bounding box center [750, 222] width 180 height 22
click at [758, 147] on div at bounding box center [759, 149] width 58 height 17
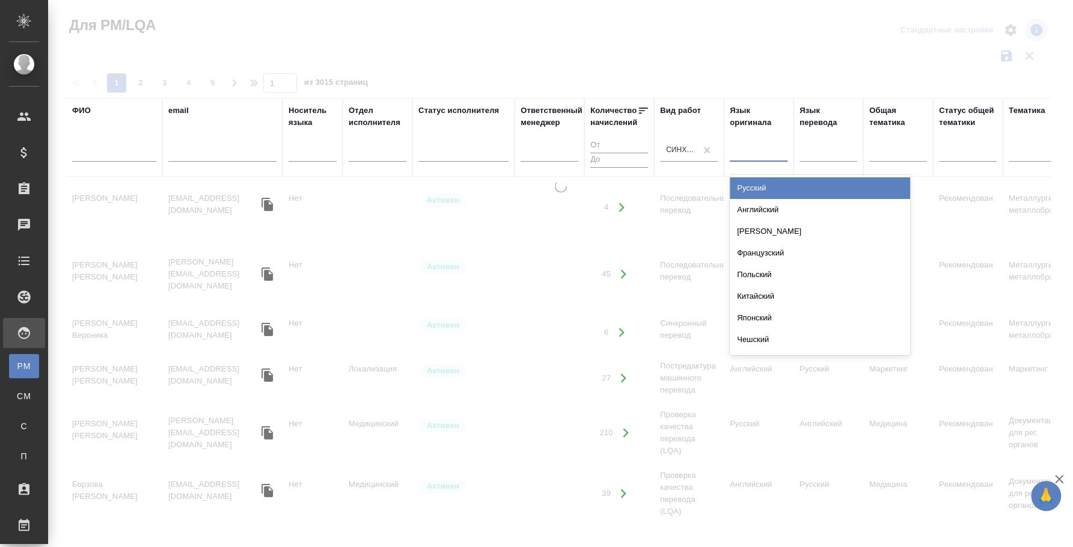
type input "п"
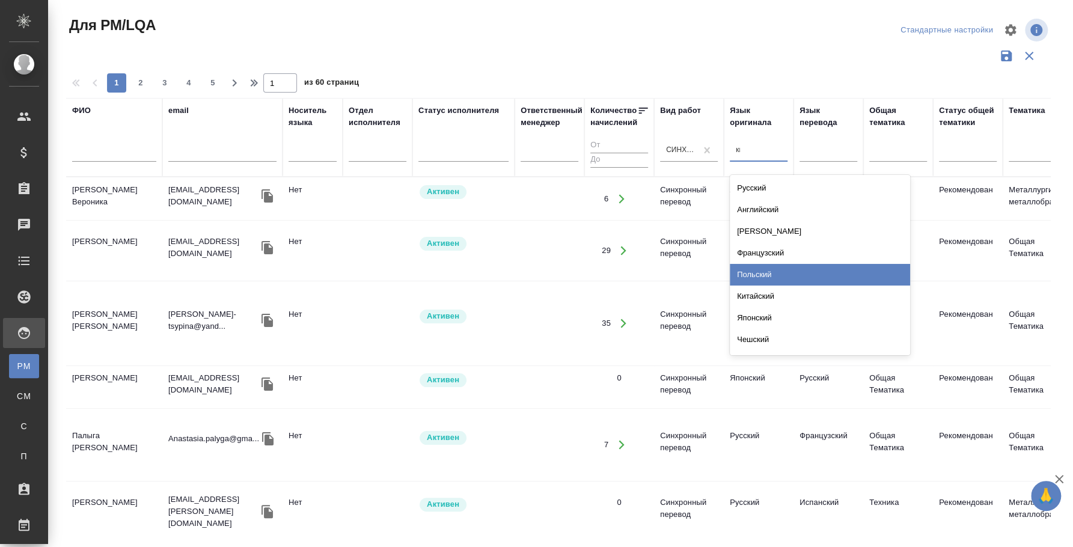
type input "кит"
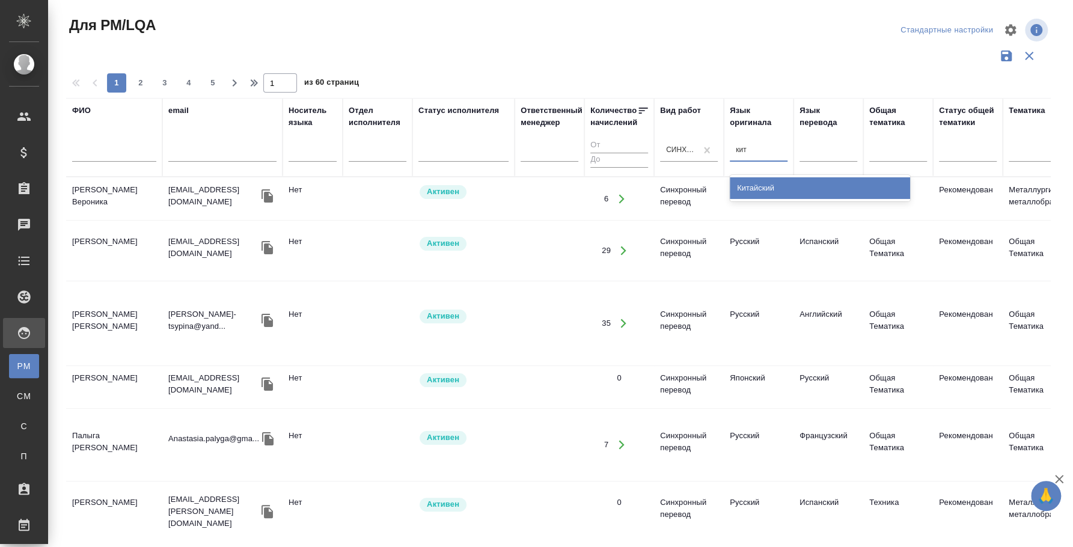
click at [773, 182] on div "Китайский" at bounding box center [820, 188] width 180 height 22
